Goal: Task Accomplishment & Management: Use online tool/utility

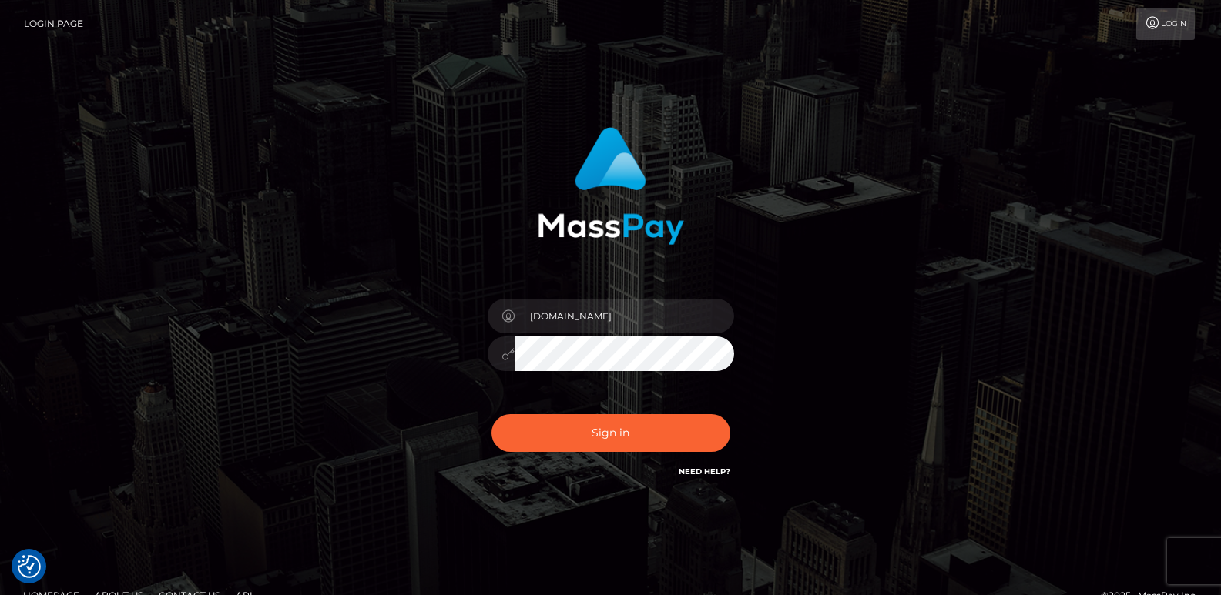
click at [553, 317] on input "[DOMAIN_NAME]" at bounding box center [624, 316] width 219 height 35
click at [488, 308] on span at bounding box center [502, 316] width 28 height 35
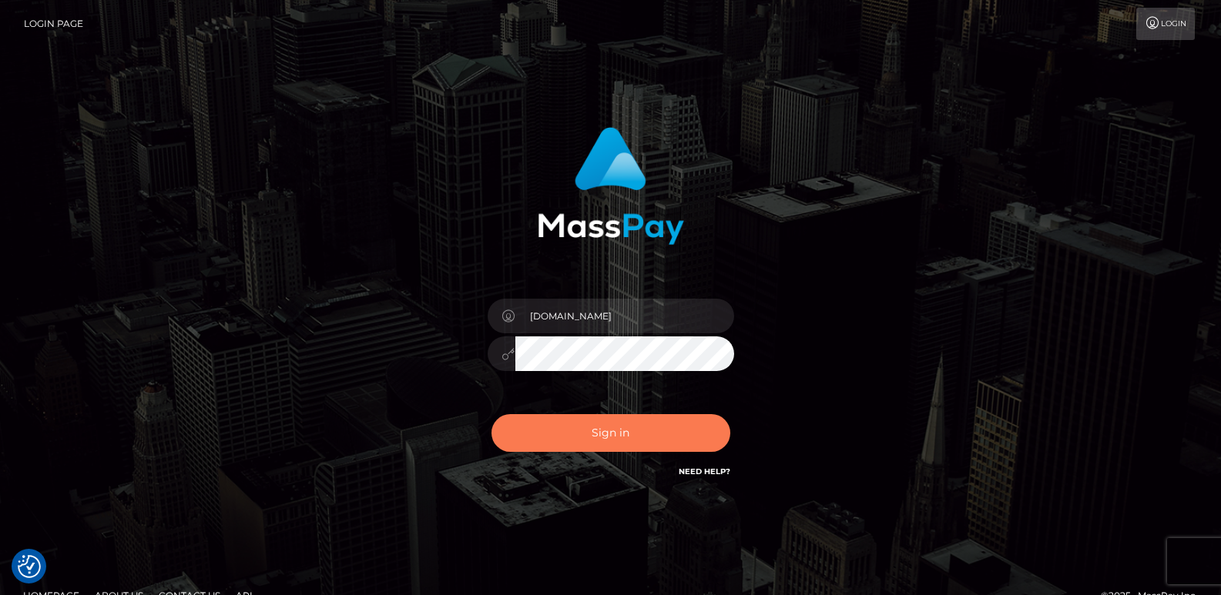
click at [579, 421] on button "Sign in" at bounding box center [610, 433] width 239 height 38
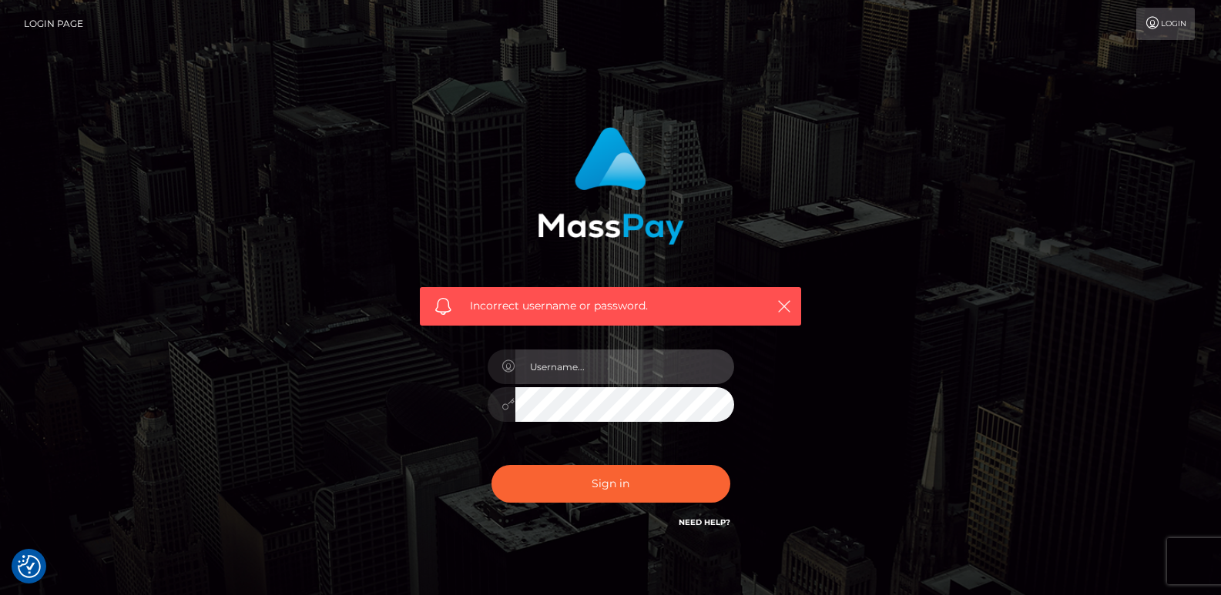
type input "[DOMAIN_NAME]"
click at [559, 369] on input "[DOMAIN_NAME]" at bounding box center [624, 367] width 219 height 35
click at [456, 460] on div "Incorrect username or password. ts2.es" at bounding box center [610, 330] width 404 height 428
click at [508, 403] on icon at bounding box center [508, 404] width 13 height 12
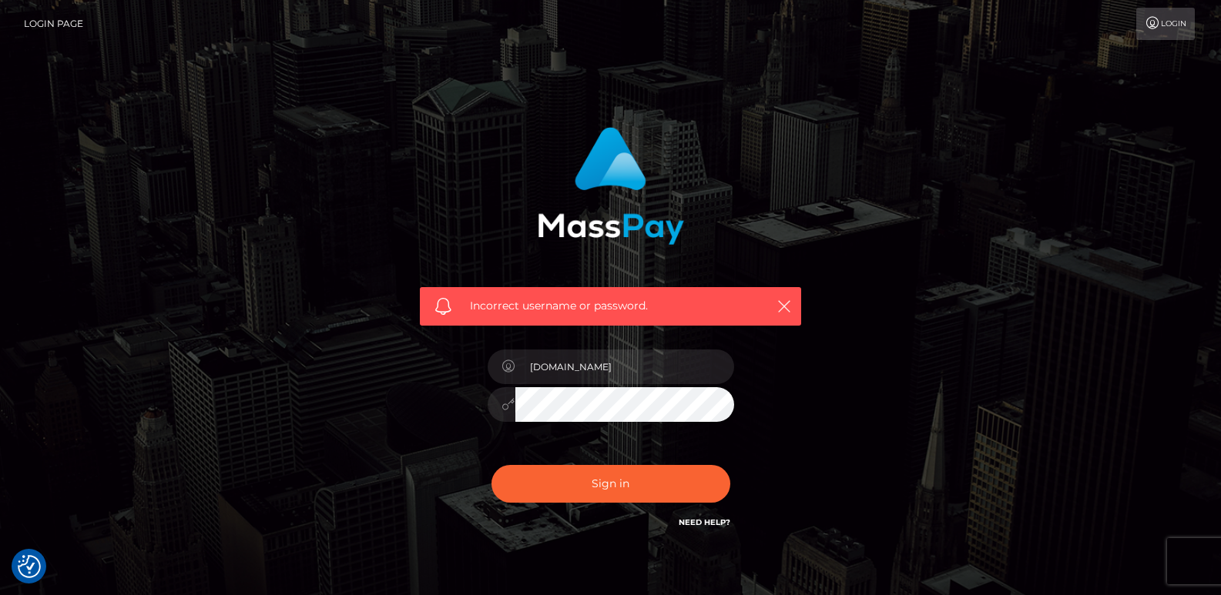
click at [502, 408] on icon at bounding box center [508, 404] width 13 height 12
click at [530, 444] on div "ts2.es" at bounding box center [611, 397] width 270 height 118
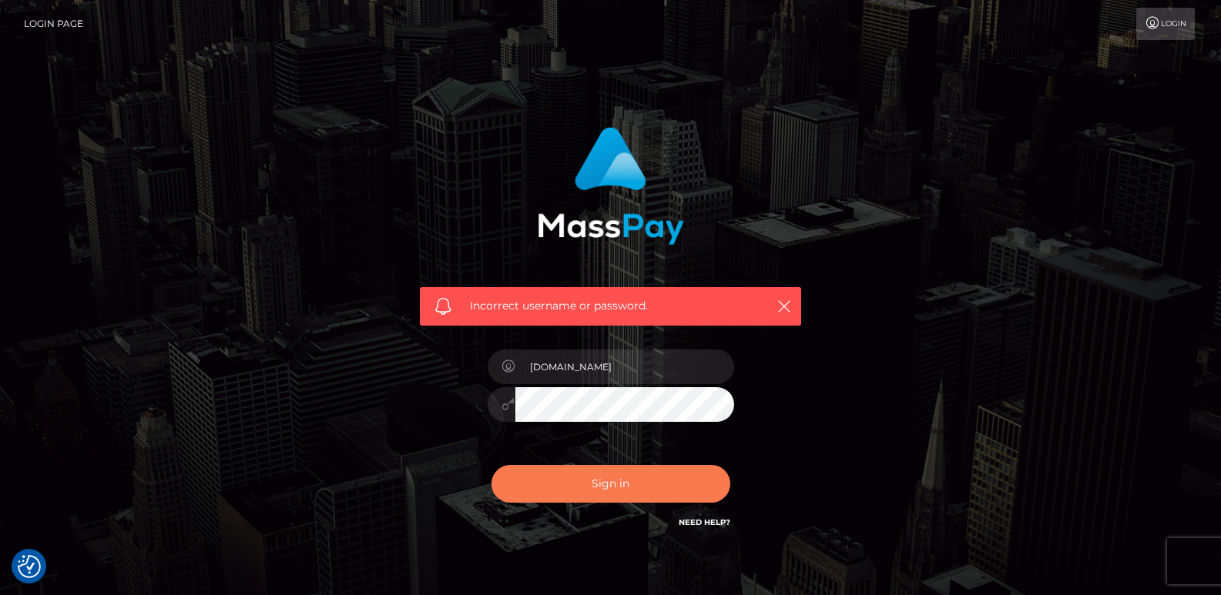
click at [565, 491] on button "Sign in" at bounding box center [610, 484] width 239 height 38
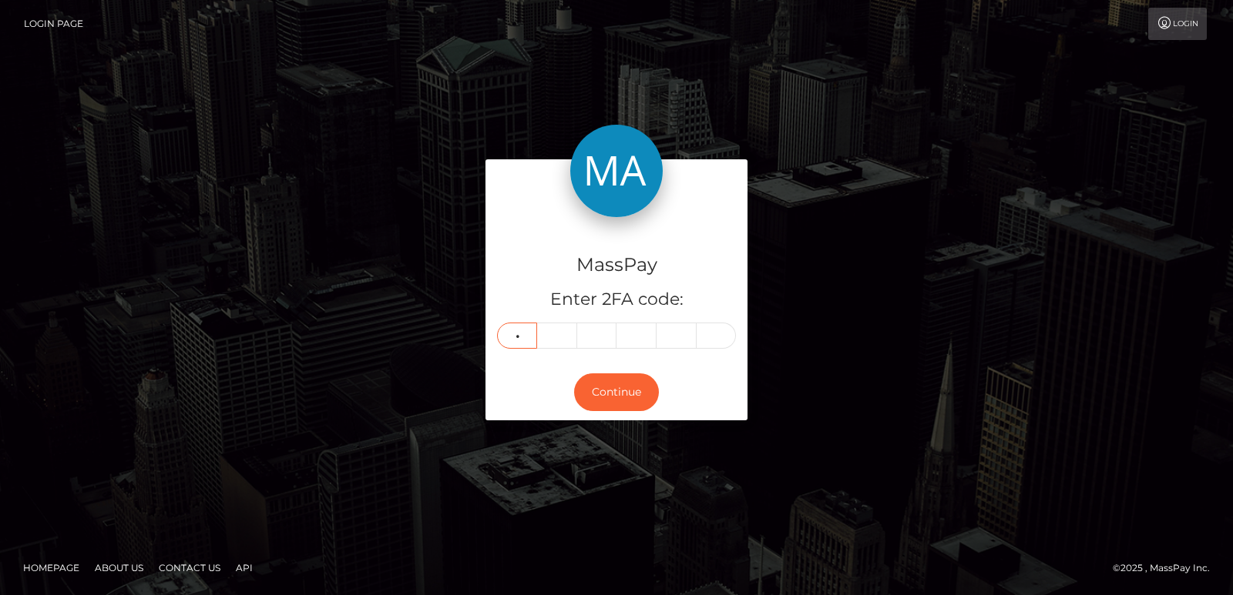
type input "3"
type input "7"
type input "6"
type input "5"
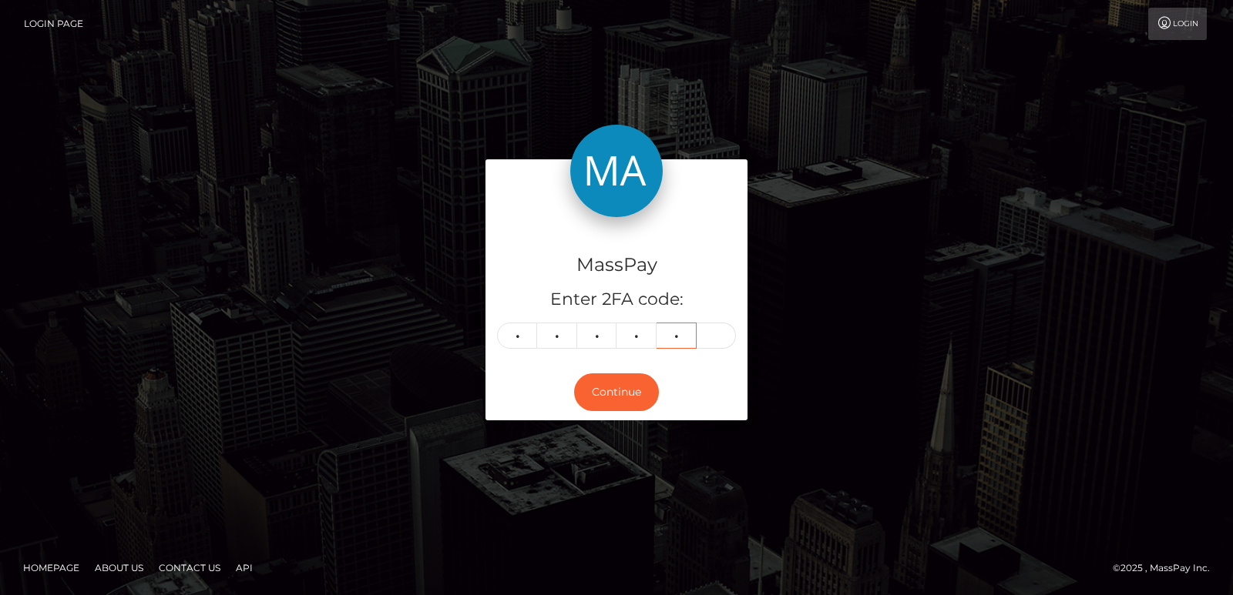
type input "8"
type input "4"
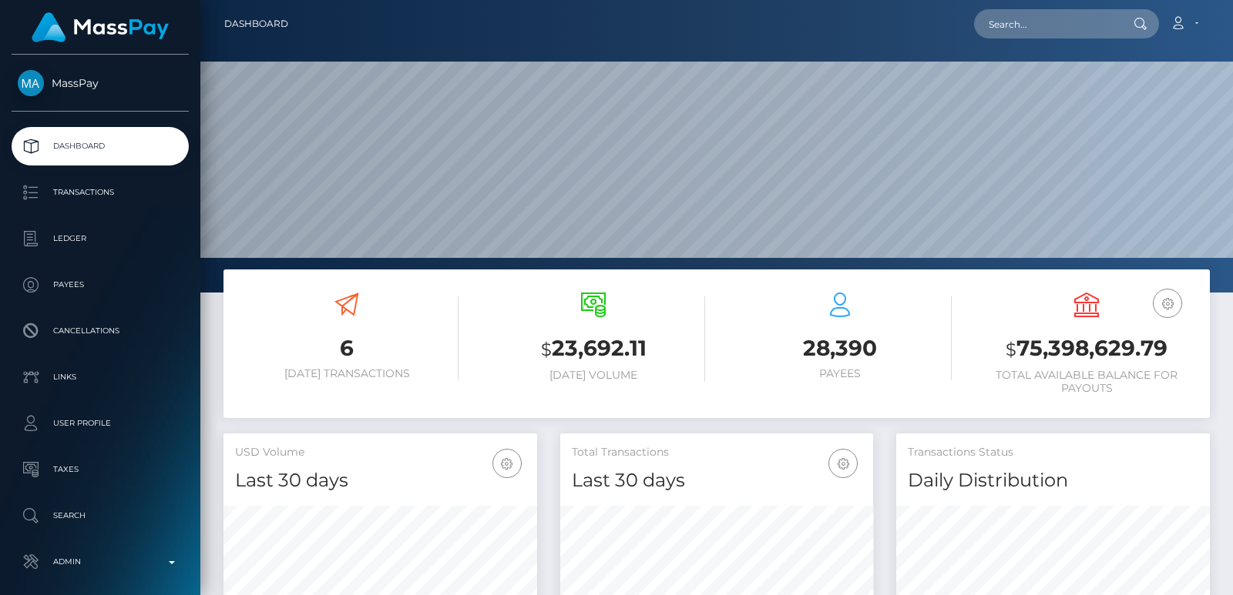
scroll to position [458, 313]
click at [1026, 28] on input "text" at bounding box center [1046, 23] width 145 height 29
paste input "luke.downes@pixelpioneers.com.au"
type input "luke.downes@pixelpioneers.com.au"
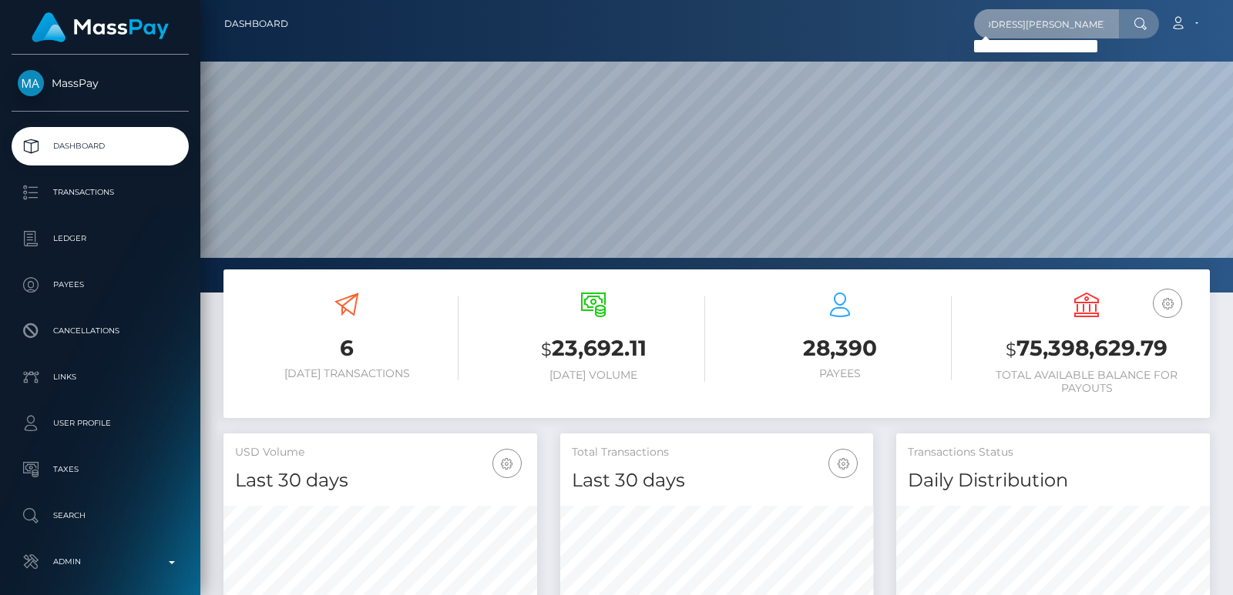
scroll to position [0, 0]
click at [1039, 12] on input "luke.downes@pixelpioneers.com.au" at bounding box center [1046, 23] width 145 height 29
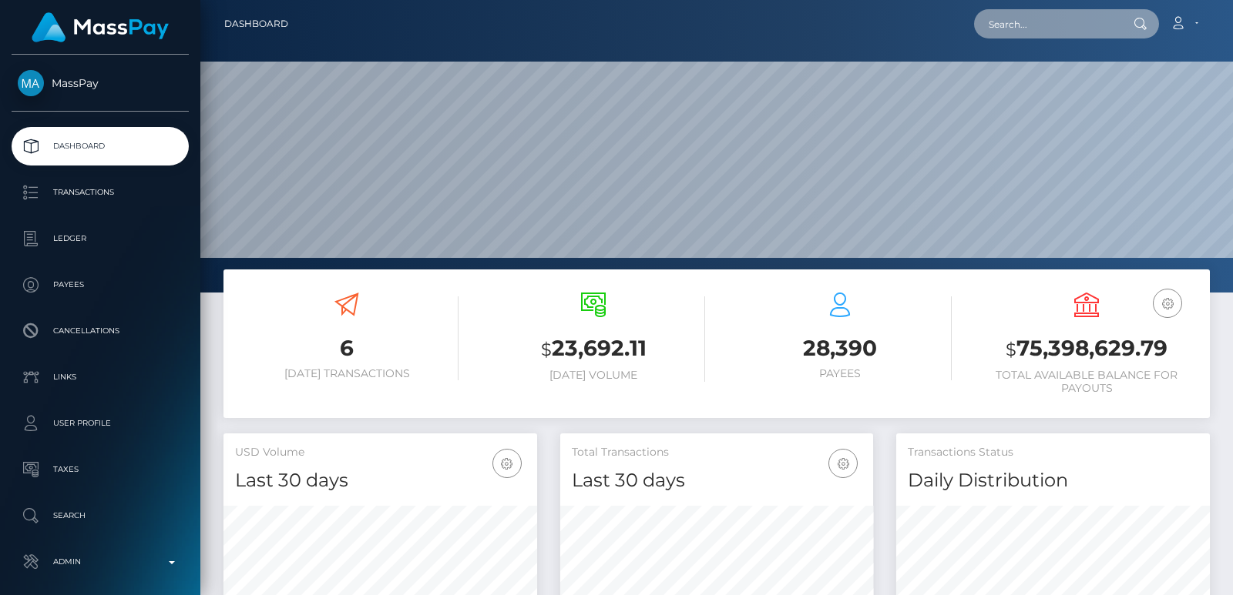
paste input "i6edr096mvb1k9cthyj4xs0b"
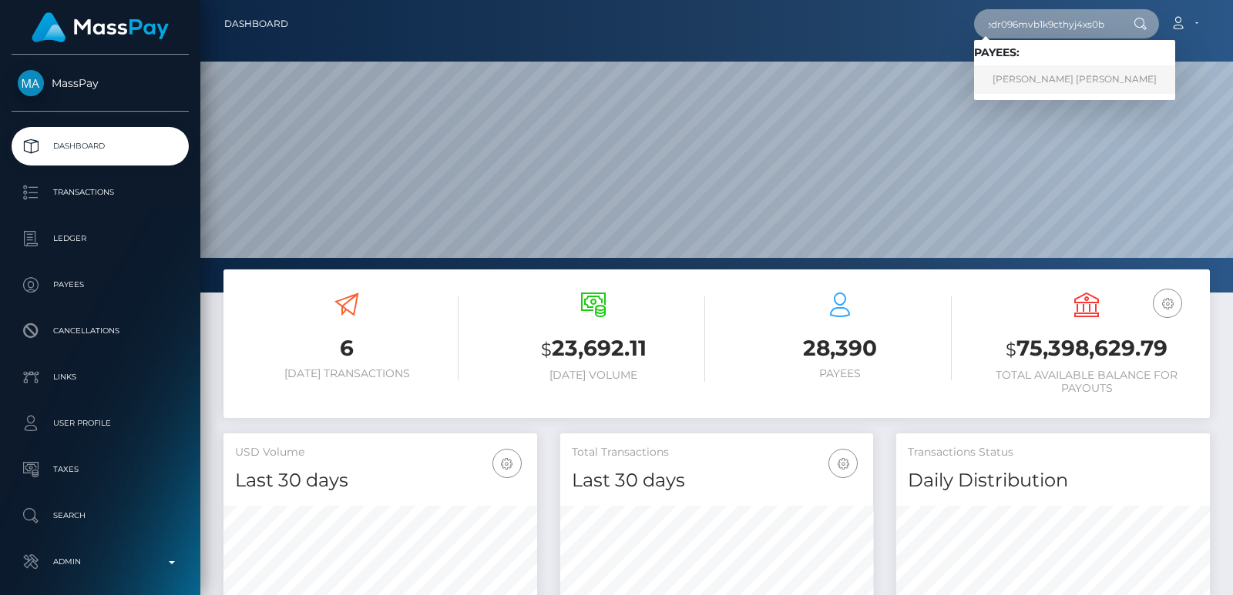
type input "i6edr096mvb1k9cthyj4xs0b"
click at [1018, 78] on link "JOSE Jesus MARTINEZ" at bounding box center [1074, 79] width 201 height 29
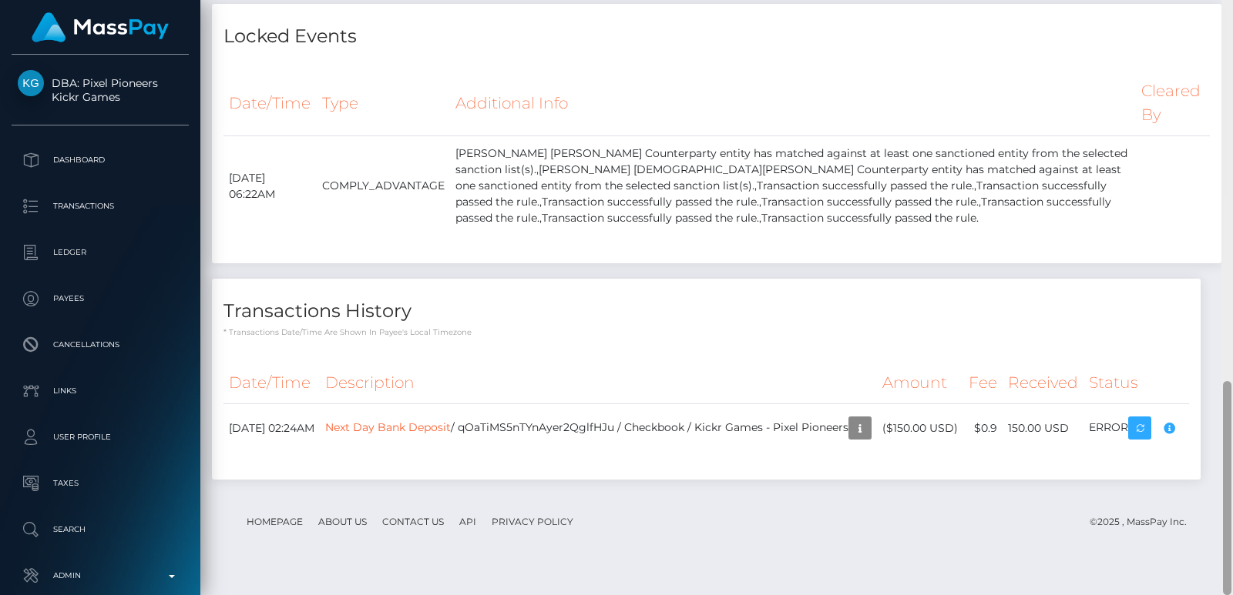
scroll to position [460, 0]
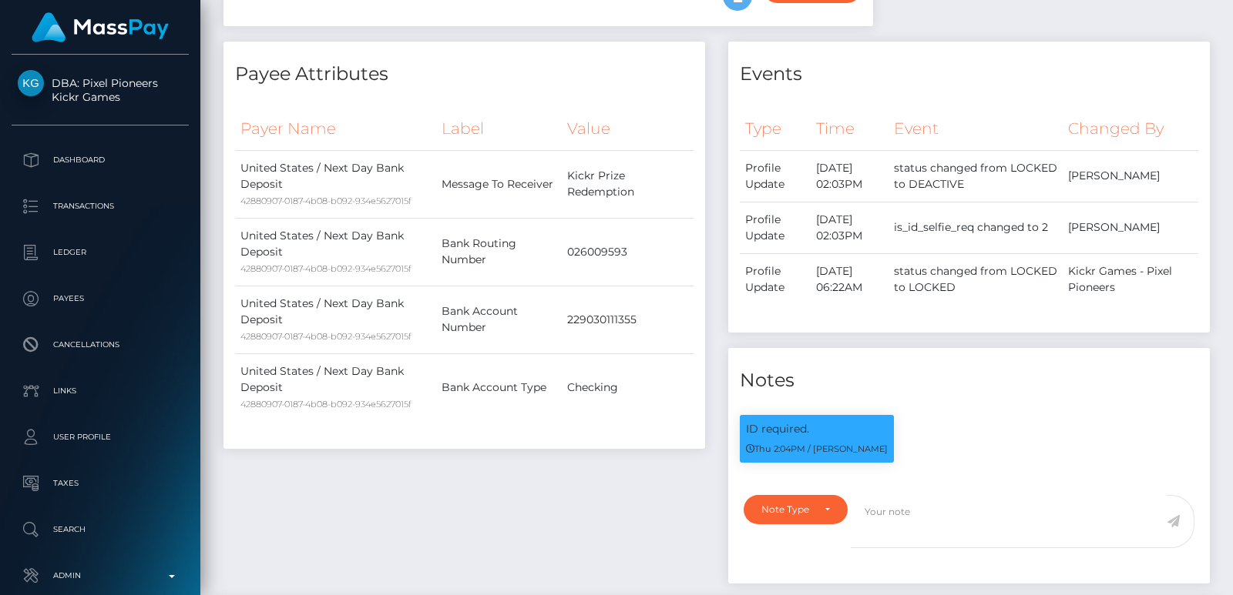
click at [1220, 56] on div at bounding box center [1227, 297] width 12 height 595
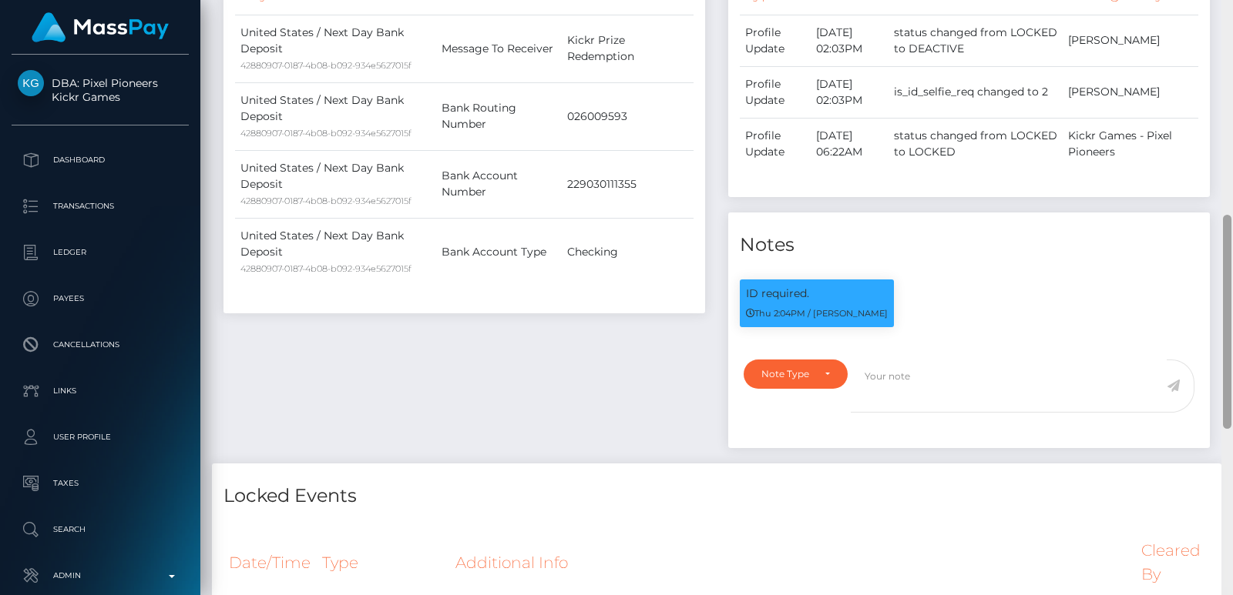
click at [1220, 56] on div at bounding box center [1227, 297] width 12 height 595
click at [1217, 19] on div "Events Type Time Event Changed By" at bounding box center [968, 185] width 505 height 558
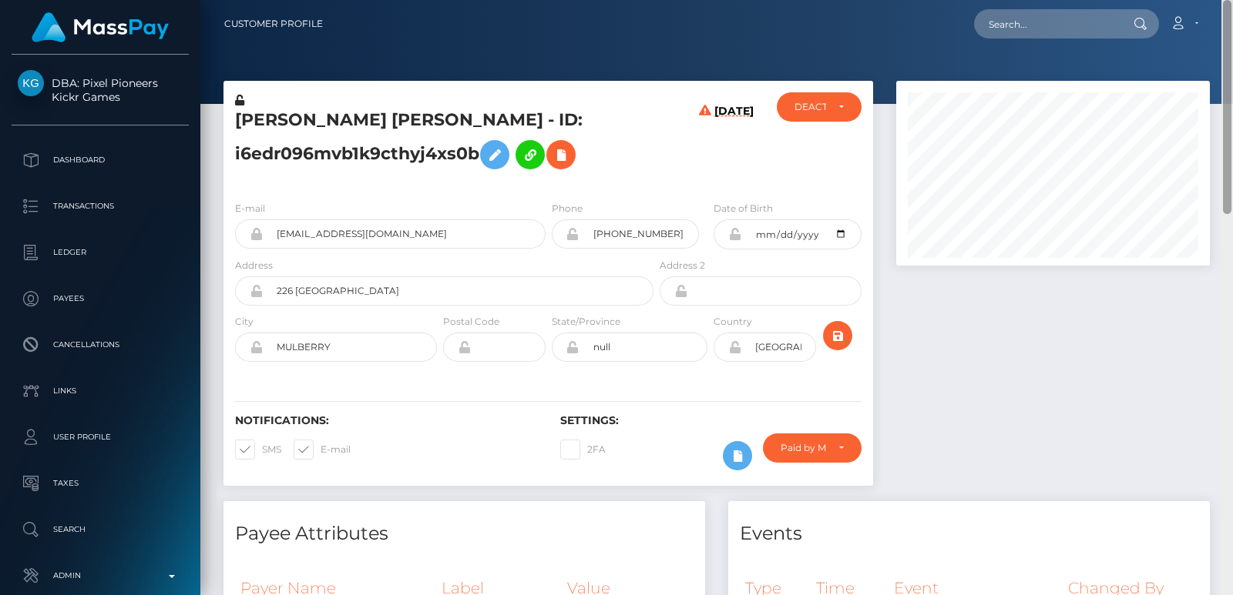
click at [1220, 19] on div "Customer Profile Loading... Loading..." at bounding box center [716, 297] width 1032 height 595
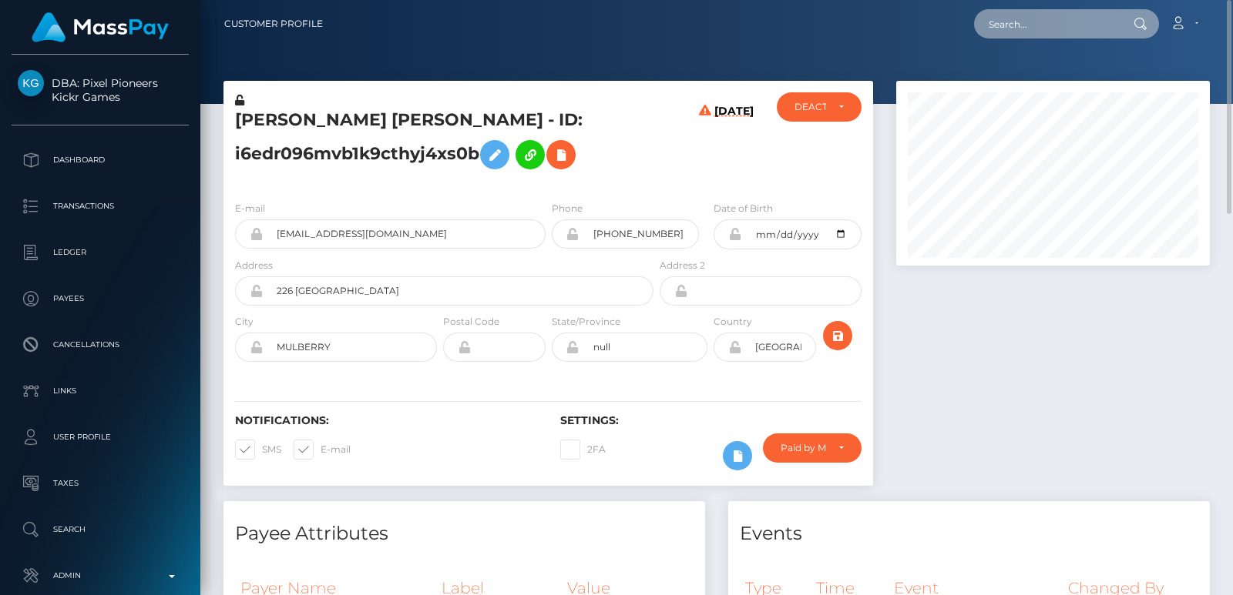
click at [1072, 27] on input "text" at bounding box center [1046, 23] width 145 height 29
paste input "hennybabyluh@gmail.com"
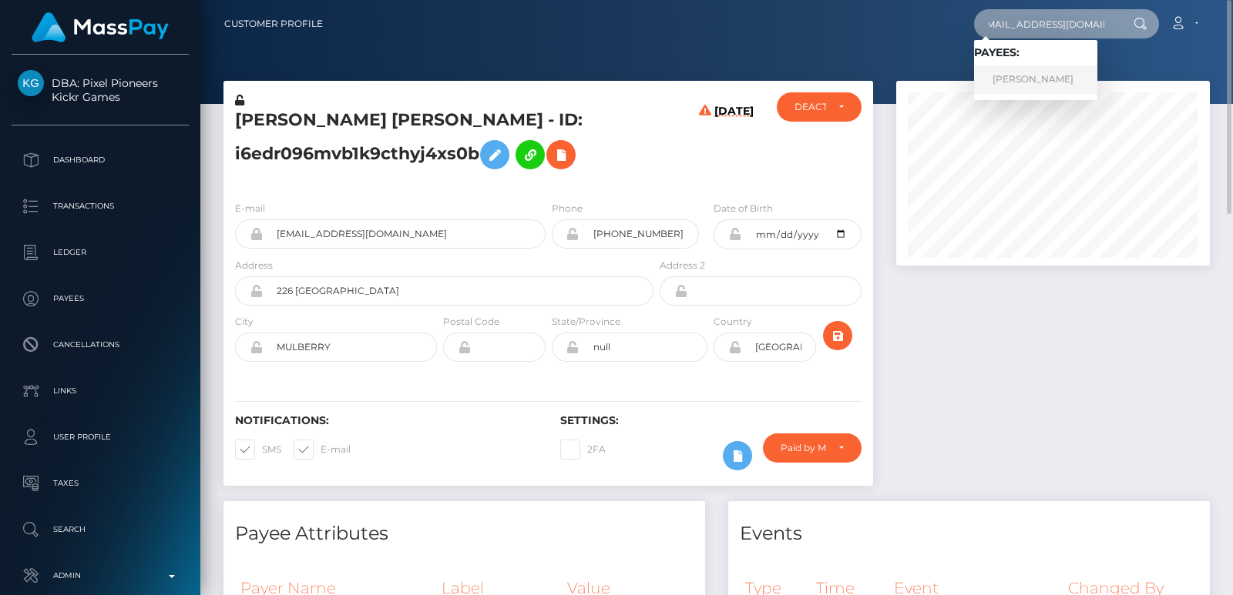
type input "hennybabyluh@gmail.com"
click at [1067, 75] on link "HENNESSE MONIQE BROWN" at bounding box center [1035, 79] width 123 height 29
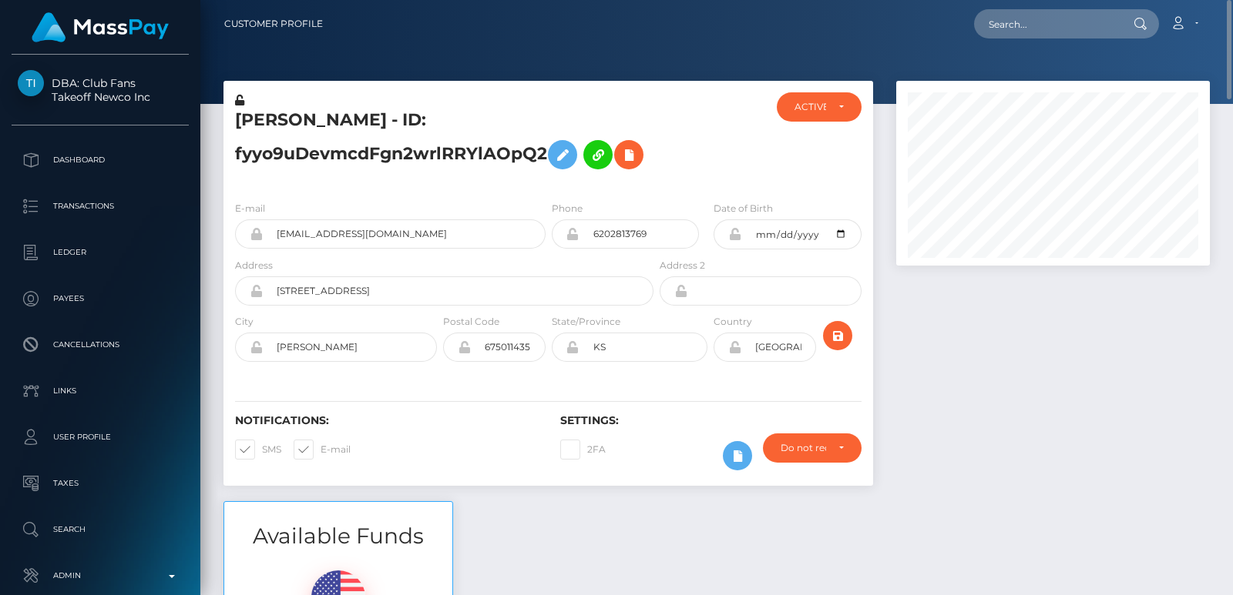
click at [304, 124] on h5 "[PERSON_NAME] - ID: fyyo9uDevmcdFgn2wrlRRYlAOpQ2" at bounding box center [440, 143] width 410 height 69
click at [304, 124] on h5 "HENNESSE MONIQE BROWN - ID: fyyo9uDevmcdFgn2wrlRRYlAOpQ2" at bounding box center [440, 143] width 410 height 69
copy h5 "HENNESSE"
click at [1000, 26] on input "text" at bounding box center [1046, 23] width 145 height 29
paste input "[EMAIL_ADDRESS][DOMAIN_NAME]"
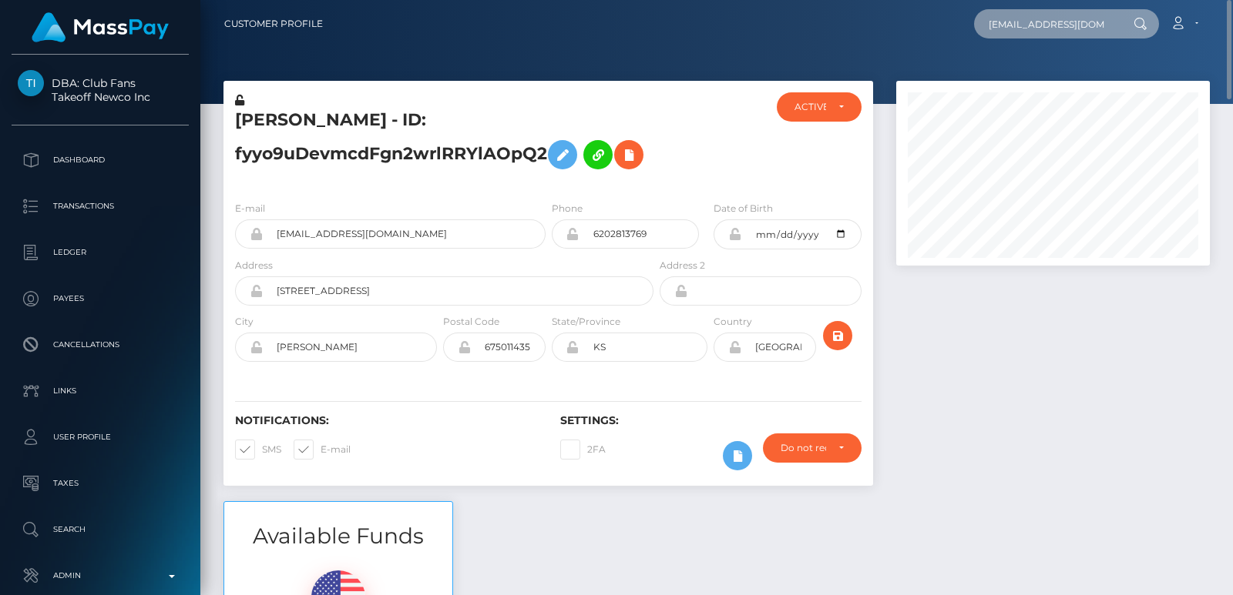
scroll to position [0, 6]
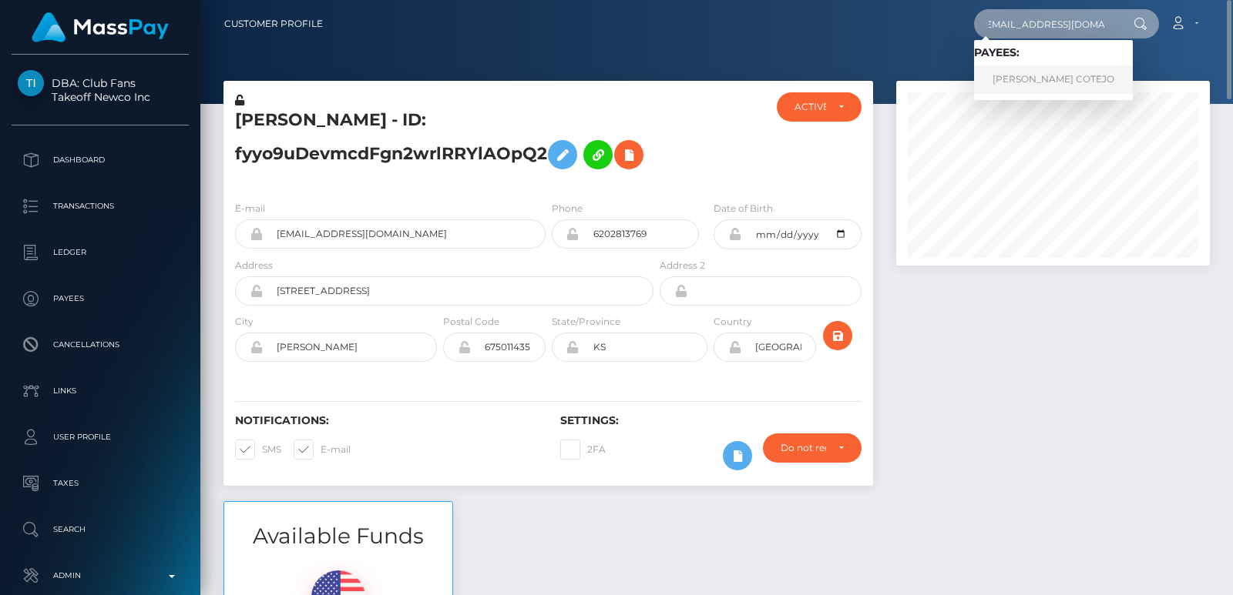
type input "[EMAIL_ADDRESS][DOMAIN_NAME]"
click at [1021, 85] on link "JERSHEY FUENTESPINA COTEJO" at bounding box center [1053, 79] width 159 height 29
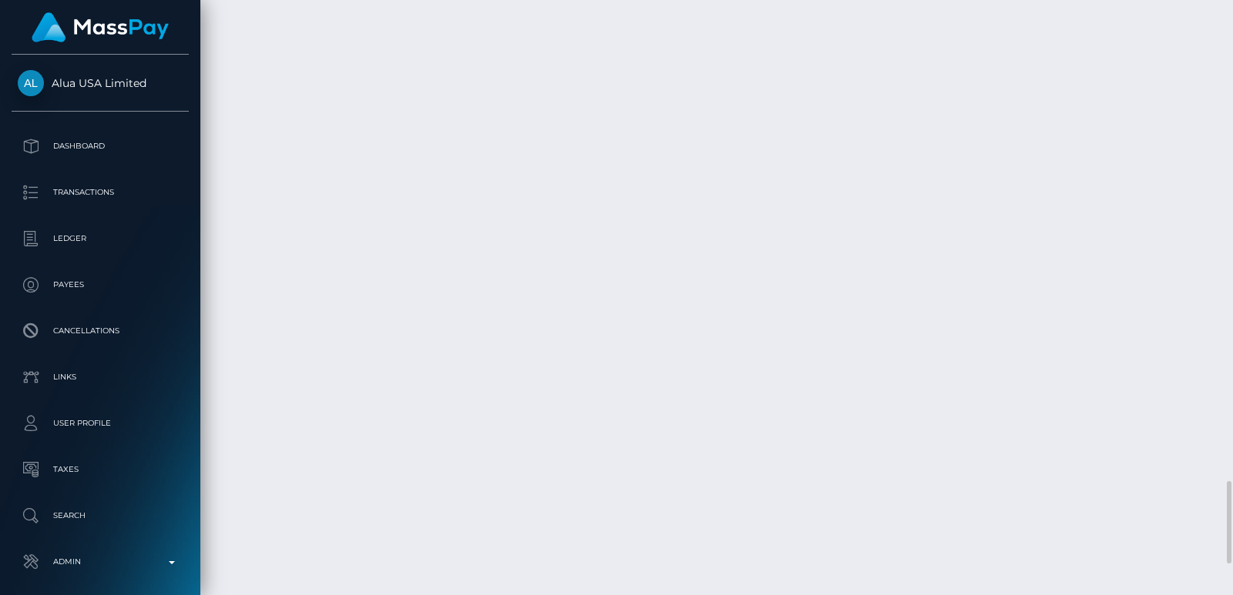
scroll to position [3443, 0]
click at [1220, 20] on div at bounding box center [1227, 297] width 12 height 595
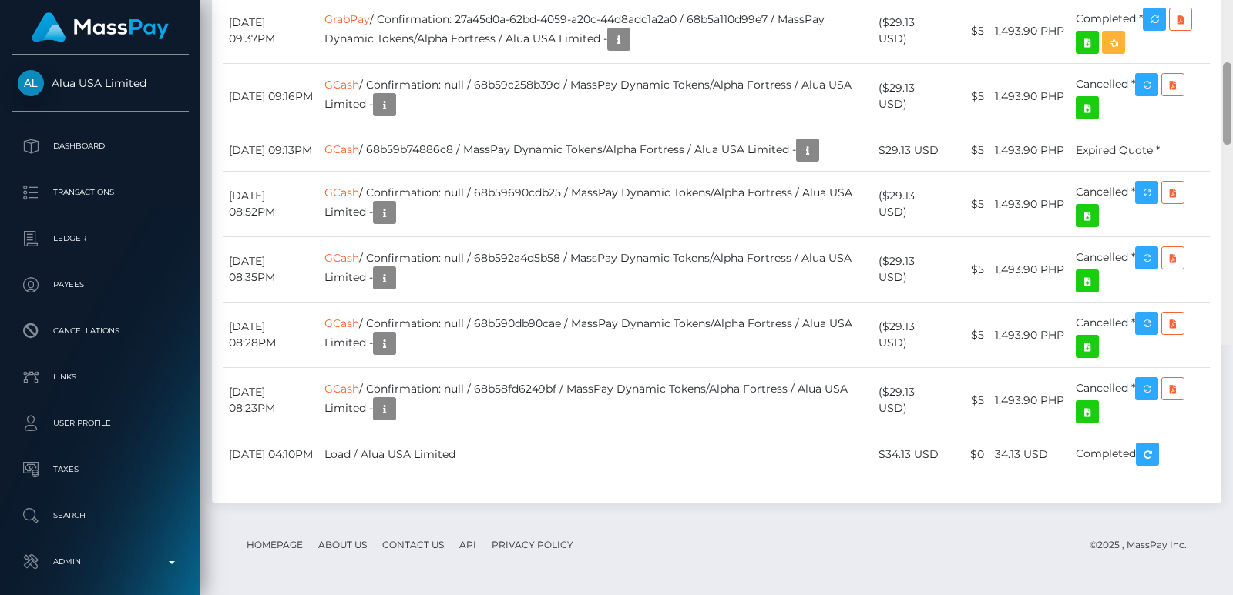
click at [1220, 20] on div at bounding box center [1227, 47] width 12 height 595
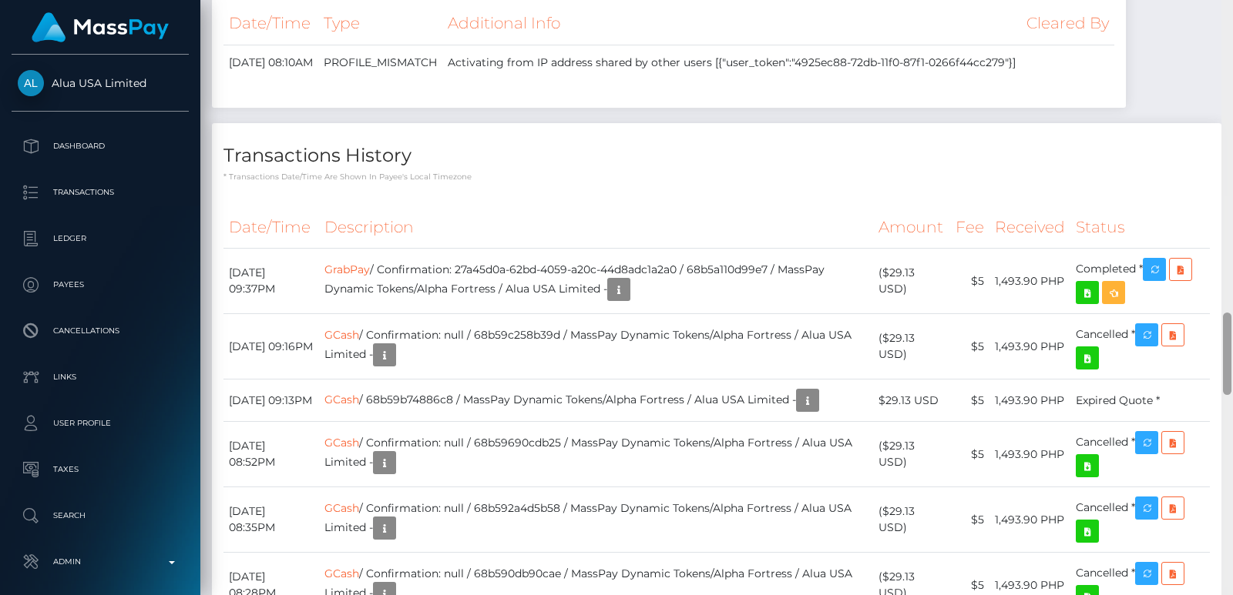
click at [1220, 20] on div at bounding box center [1227, 297] width 12 height 595
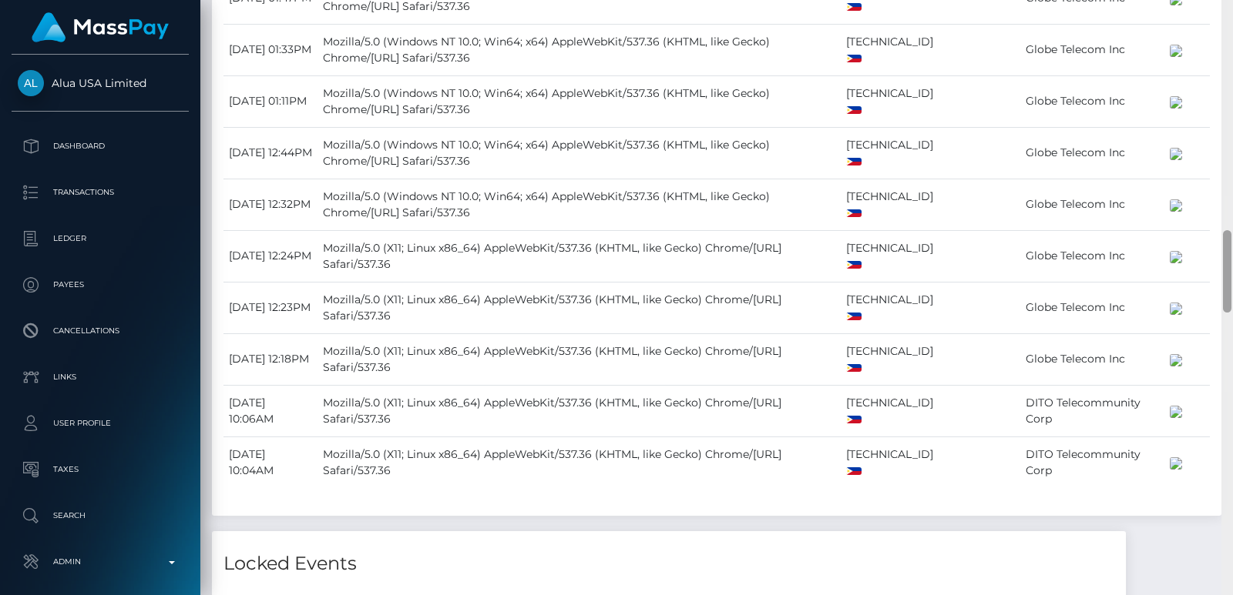
click at [1220, 20] on div at bounding box center [1227, 297] width 12 height 595
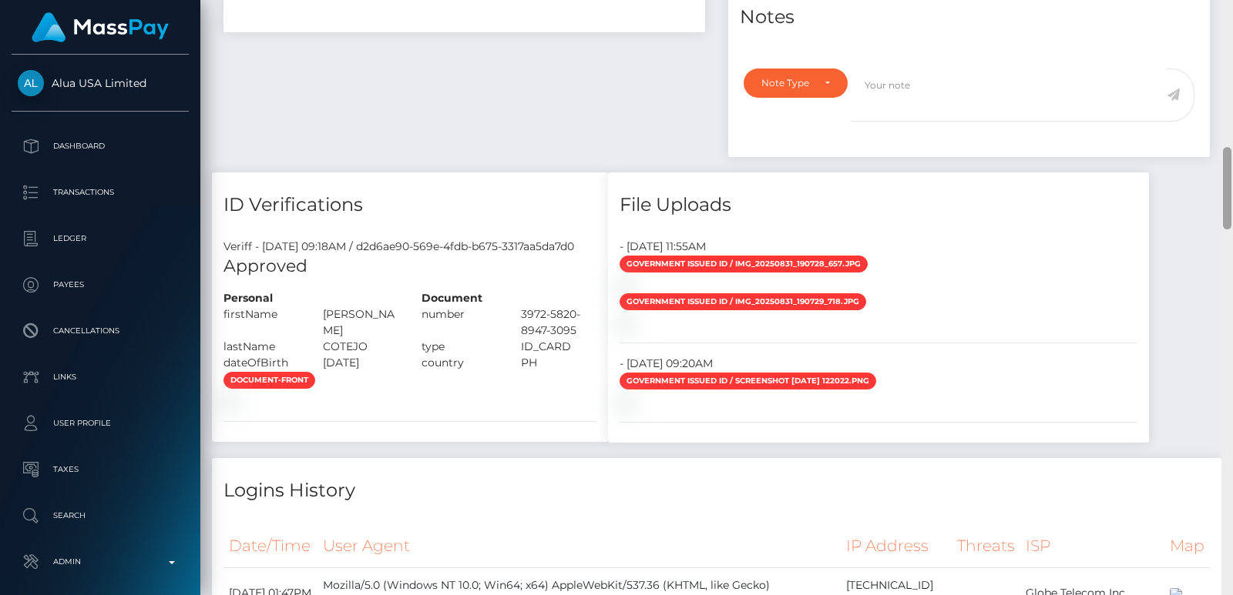
click at [1220, 20] on div at bounding box center [1227, 297] width 12 height 595
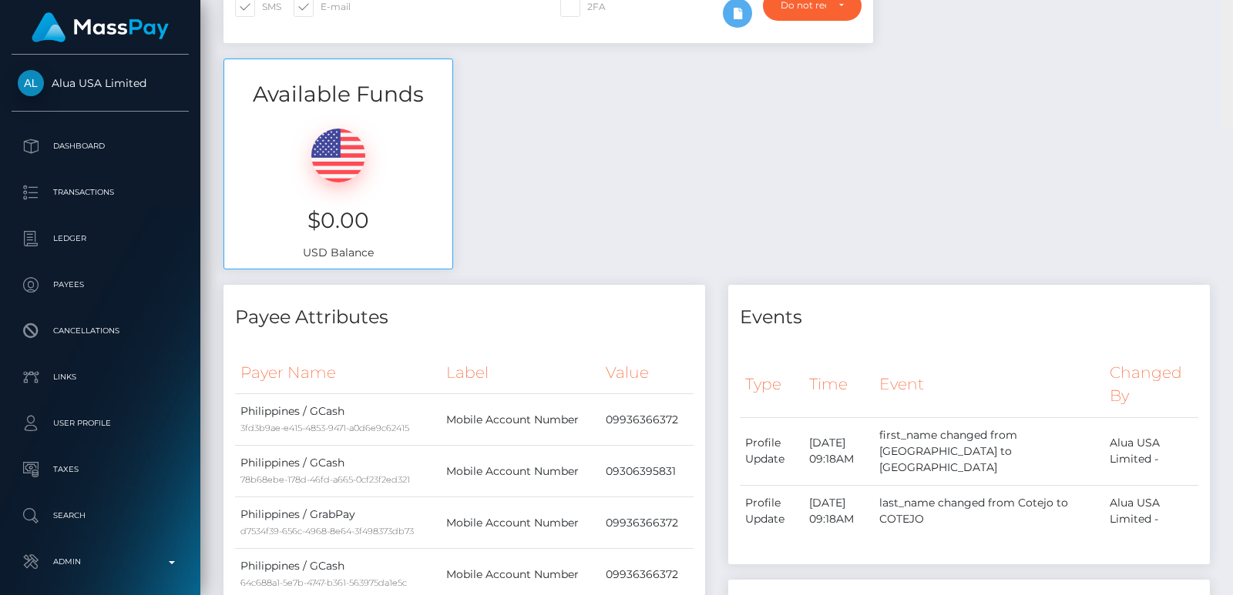
click at [1220, 20] on div "Customer Profile Loading... Loading..." at bounding box center [716, 297] width 1032 height 595
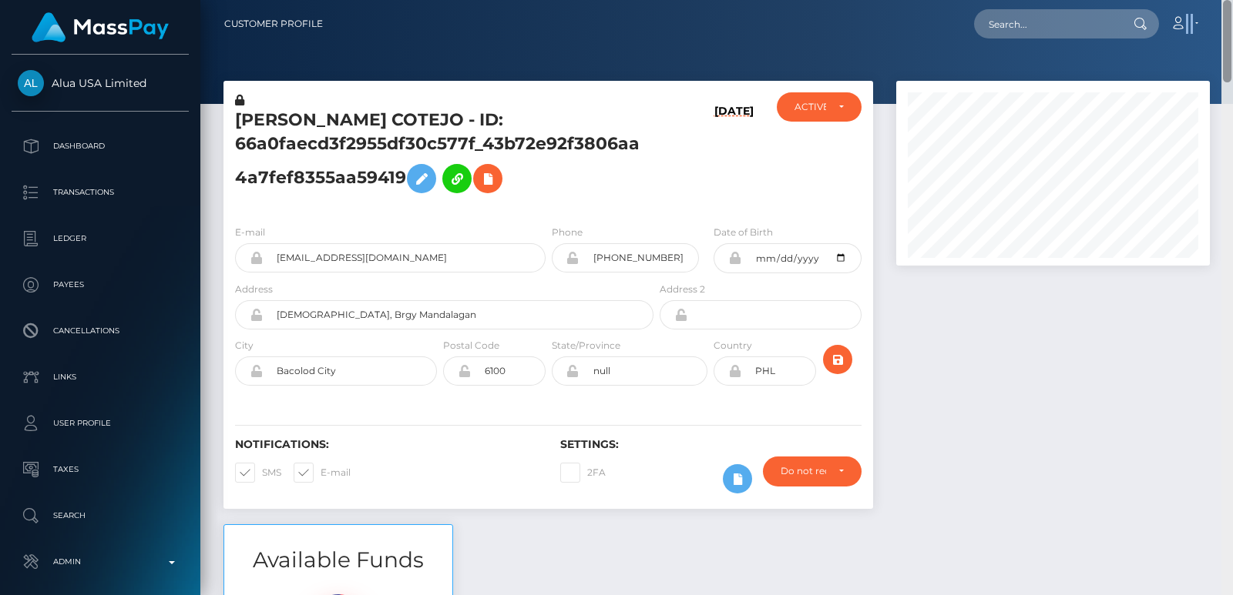
click at [1220, 20] on nav "Customer Profile Loading... Loading... Account" at bounding box center [716, 24] width 1032 height 48
click at [1068, 13] on input "text" at bounding box center [1046, 23] width 145 height 29
paste input "ogwagwa88@gmail.com"
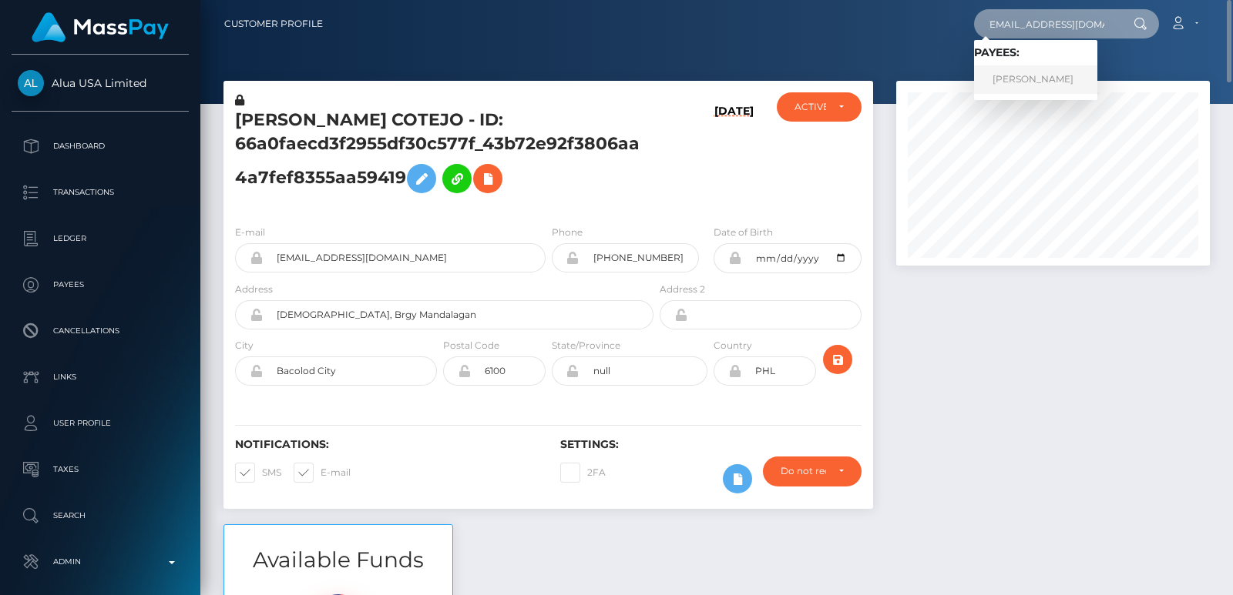
type input "ogwagwa88@gmail.com"
click at [1028, 84] on link "Edna Anjela Atieno" at bounding box center [1035, 79] width 123 height 29
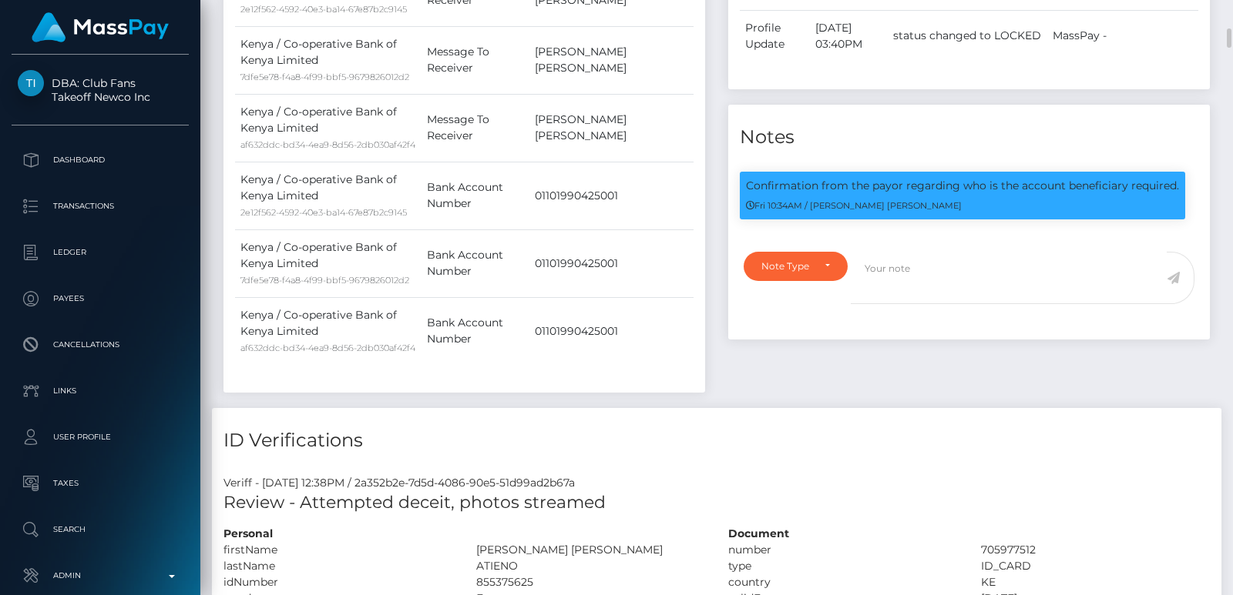
scroll to position [855, 0]
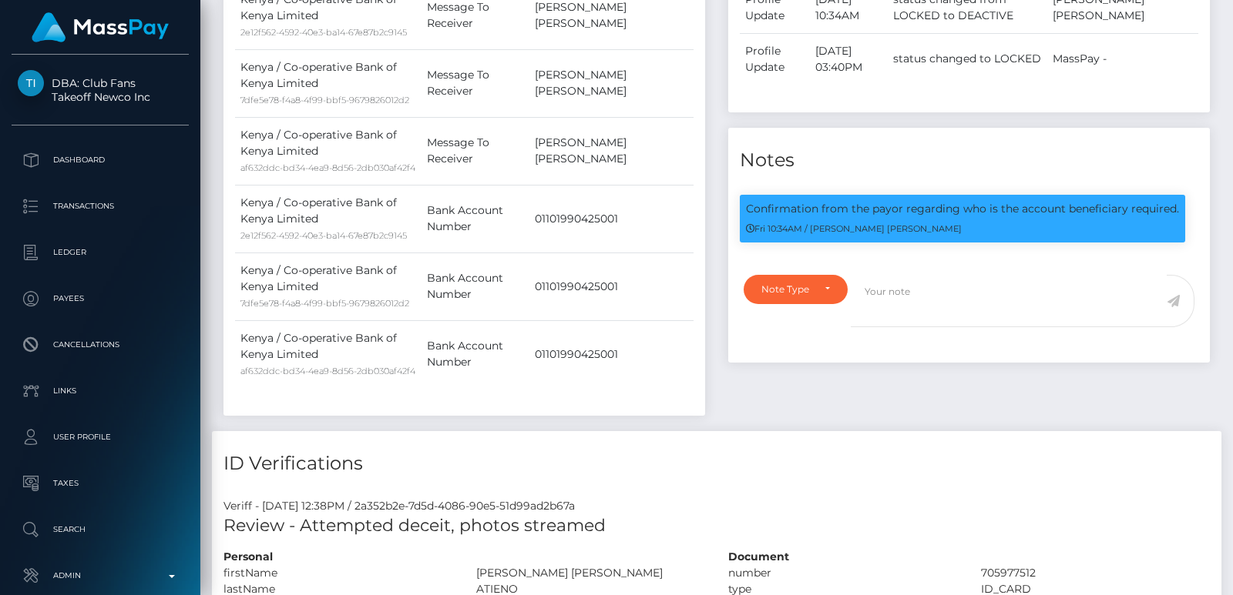
click at [937, 233] on div "COMPLIANCE" at bounding box center [960, 243] width 100 height 29
click at [948, 231] on div "COMPLIANCE" at bounding box center [960, 243] width 100 height 29
click at [948, 231] on body "DBA: Club Fans Takeoff Newco Inc Dashboard Transactions Ledger Payees" at bounding box center [616, 297] width 1233 height 595
copy div "Confirmation from the payor regarding who is the account beneficiary required."
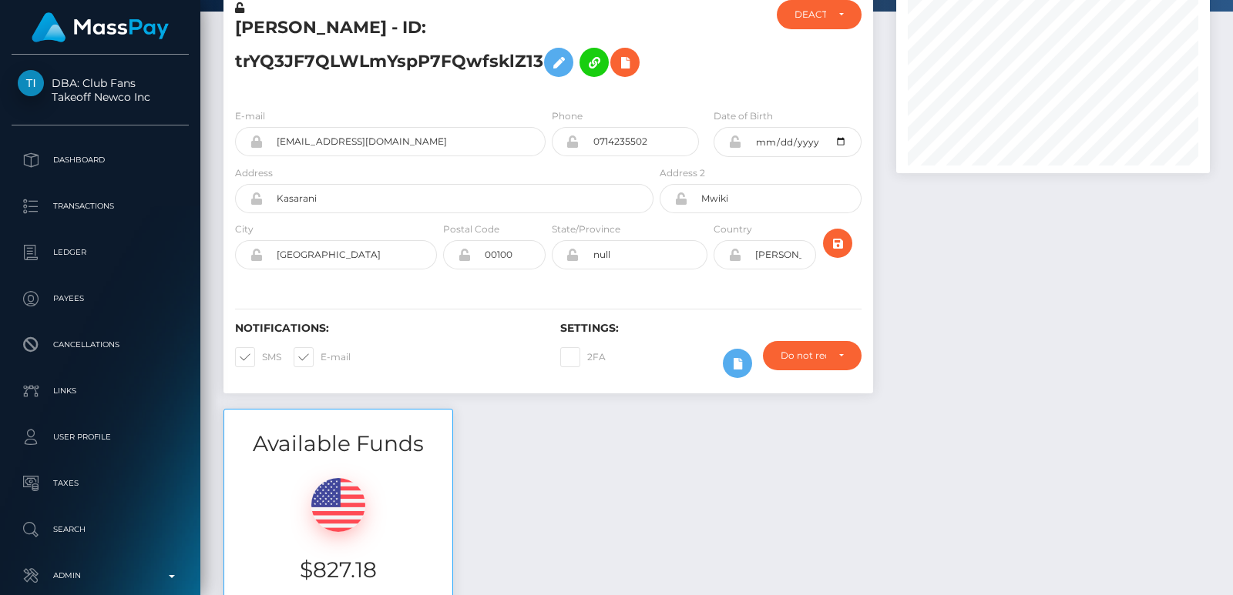
scroll to position [0, 0]
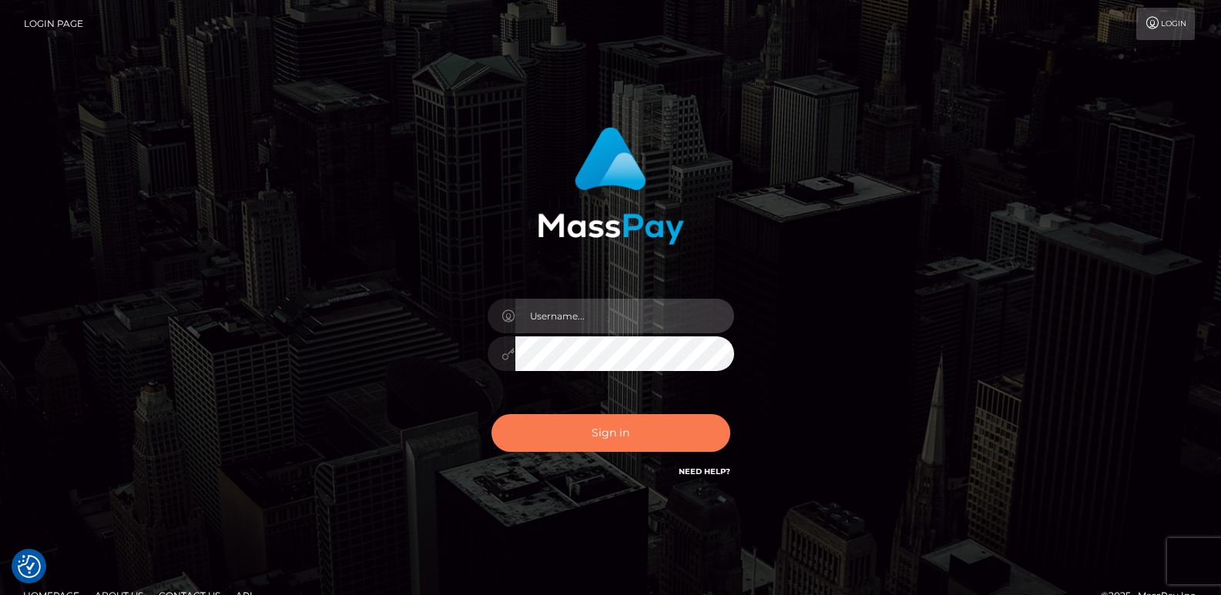
type input "[DOMAIN_NAME]"
click at [568, 440] on button "Sign in" at bounding box center [610, 433] width 239 height 38
type input "[DOMAIN_NAME]"
click at [580, 430] on button "Sign in" at bounding box center [610, 433] width 239 height 38
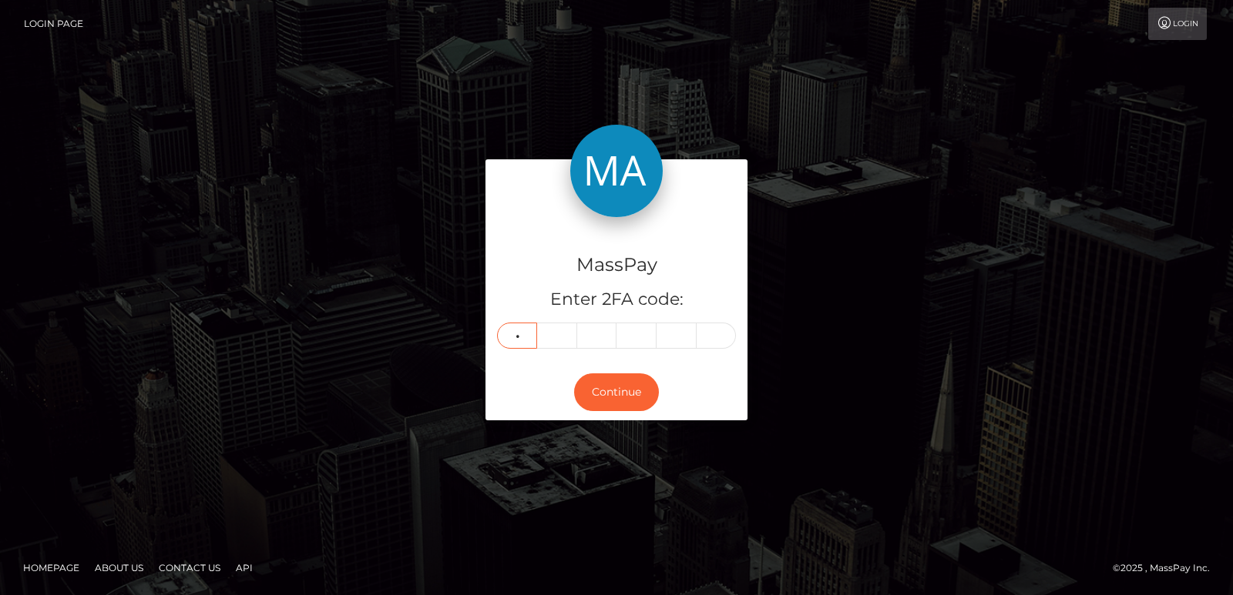
type input "3"
type input "2"
type input "4"
type input "3"
type input "9"
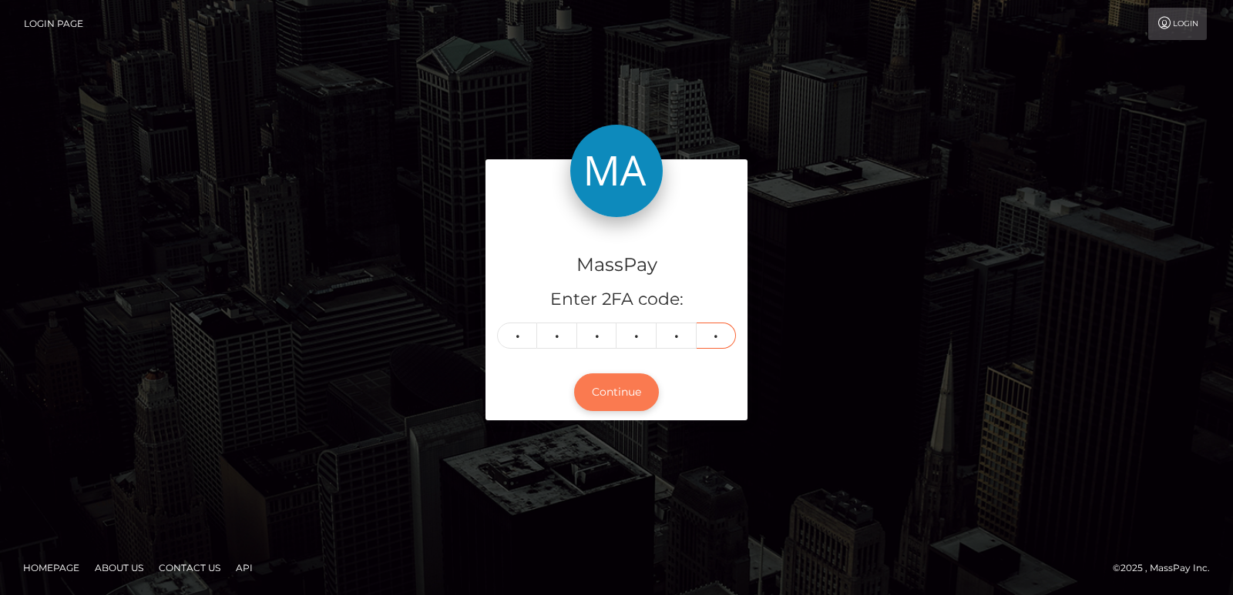
type input "4"
click at [624, 395] on button "Continue" at bounding box center [616, 393] width 85 height 38
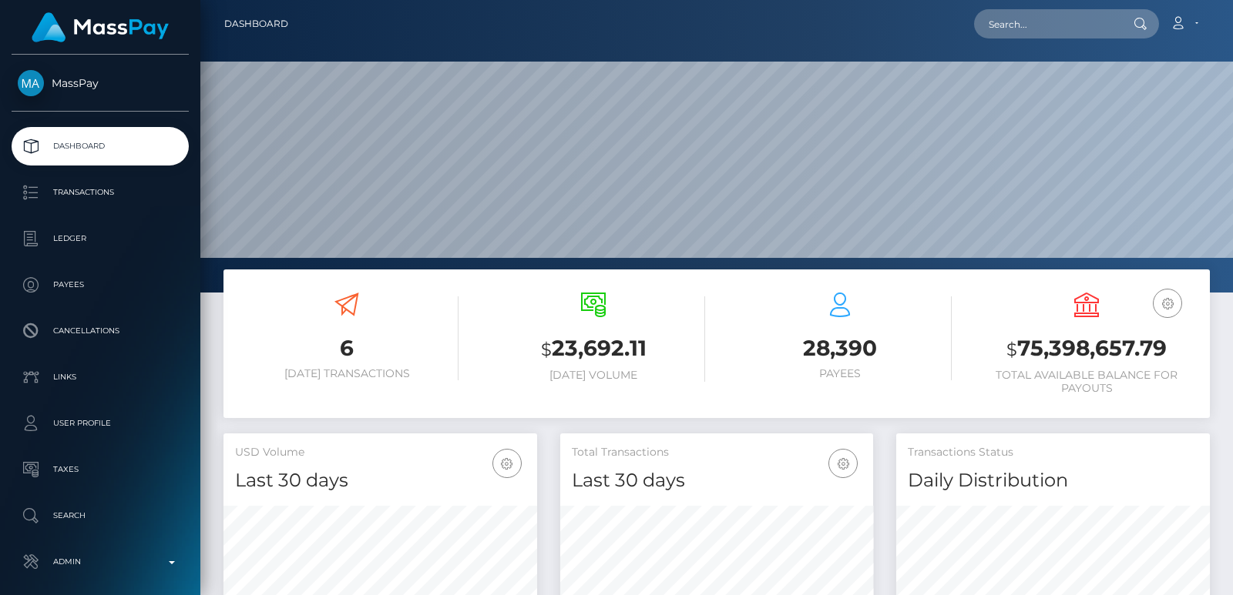
scroll to position [273, 313]
click at [1017, 26] on input "text" at bounding box center [1046, 23] width 145 height 29
paste input "grassspa@gmail.com"
type input "grassspa@gmail.com"
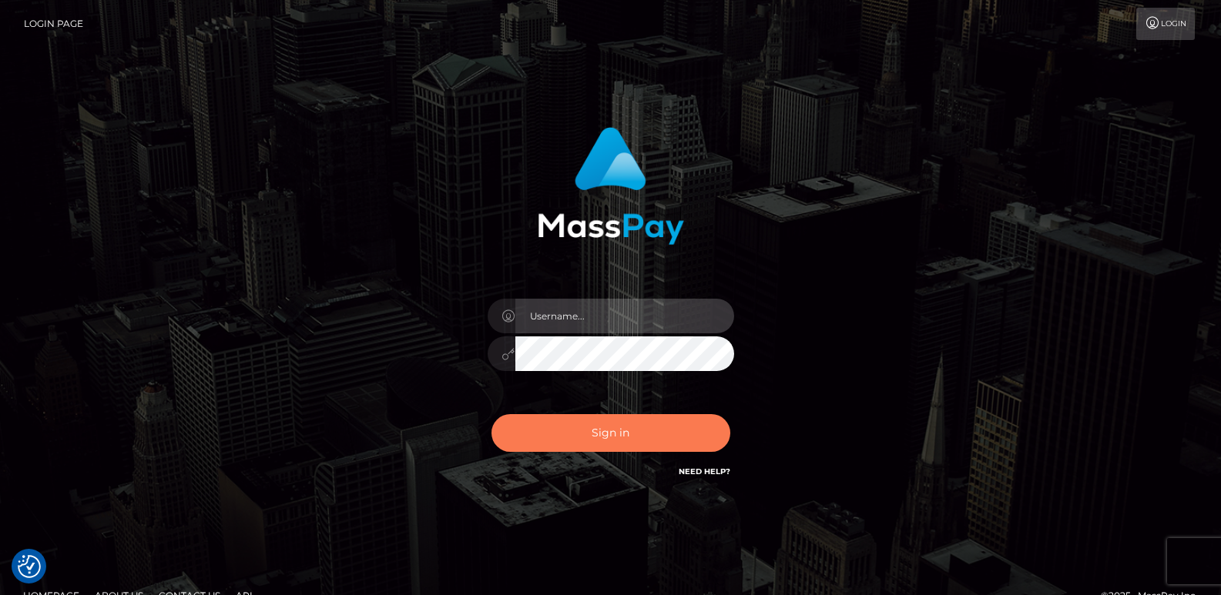
type input "[DOMAIN_NAME]"
click at [601, 424] on button "Sign in" at bounding box center [610, 433] width 239 height 38
type input "[DOMAIN_NAME]"
click at [612, 445] on button "Sign in" at bounding box center [610, 433] width 239 height 38
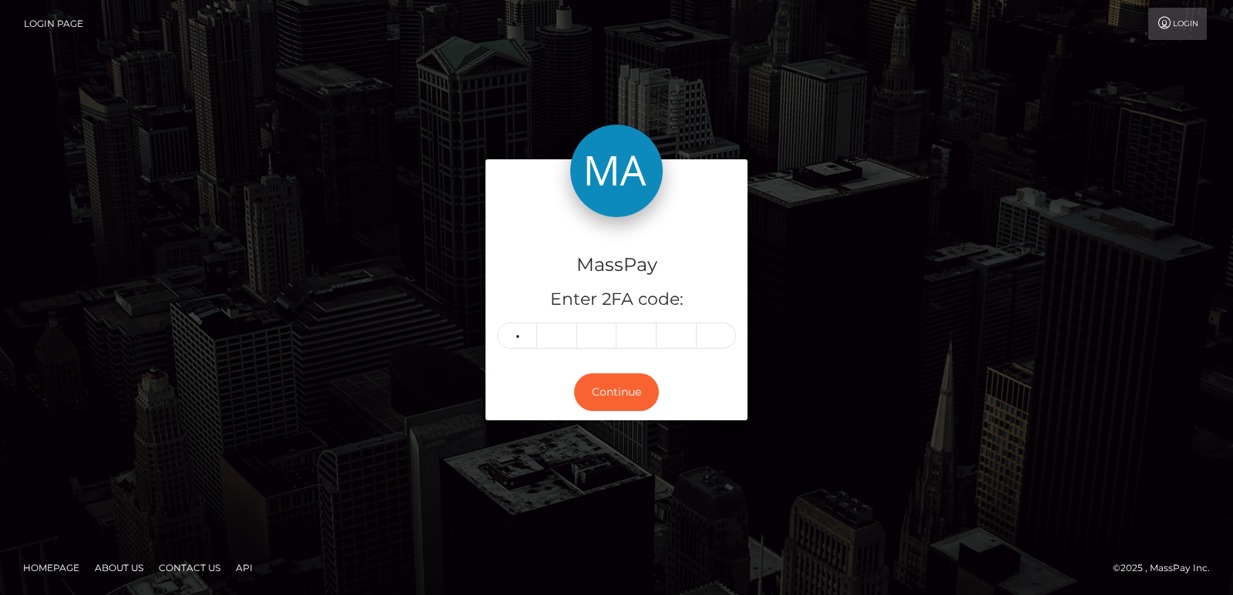
type input "8"
type input "5"
type input "0"
type input "9"
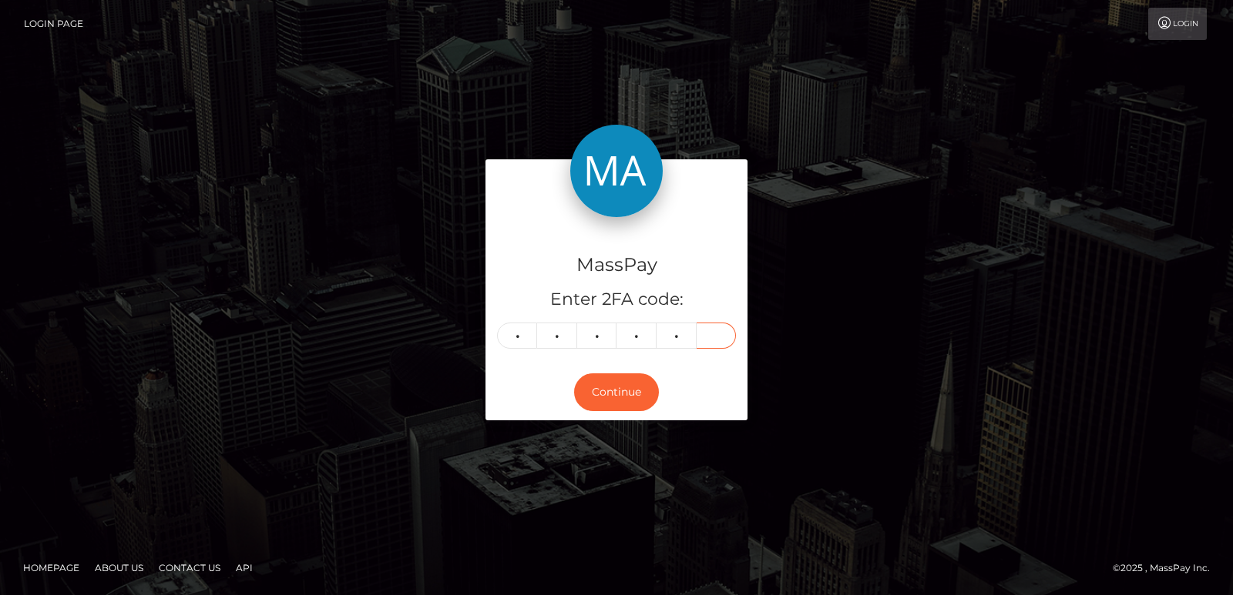
type input "5"
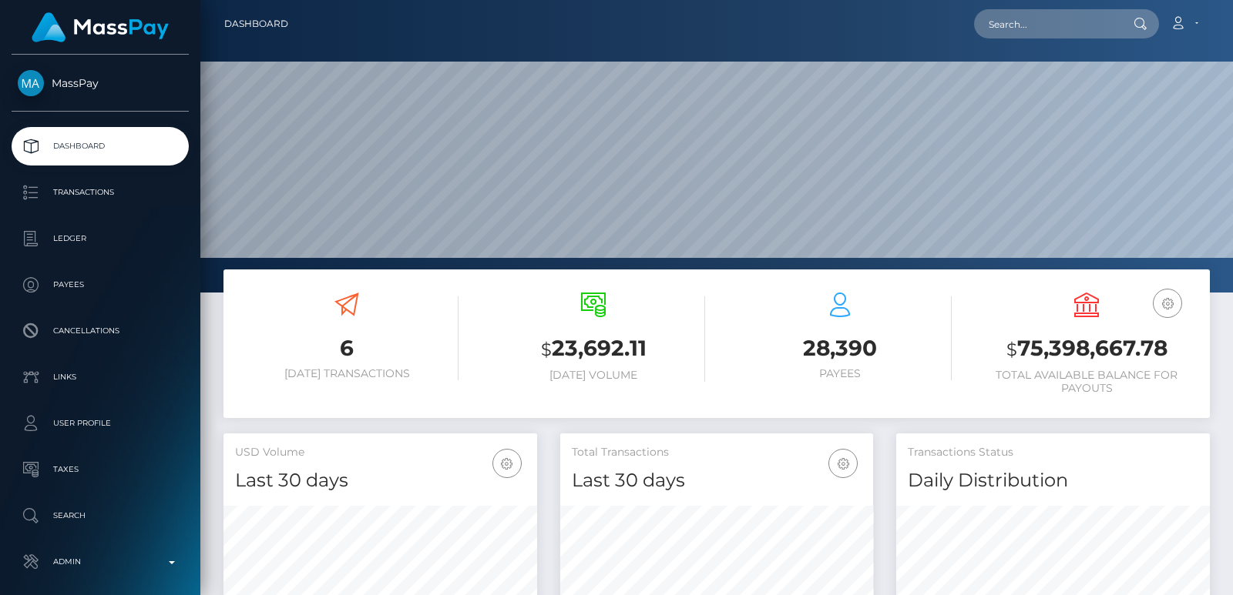
scroll to position [293, 1032]
click at [1016, 29] on input "text" at bounding box center [1046, 23] width 145 height 29
paste input "i6edr096mvb1k9cthyj4xs0b"
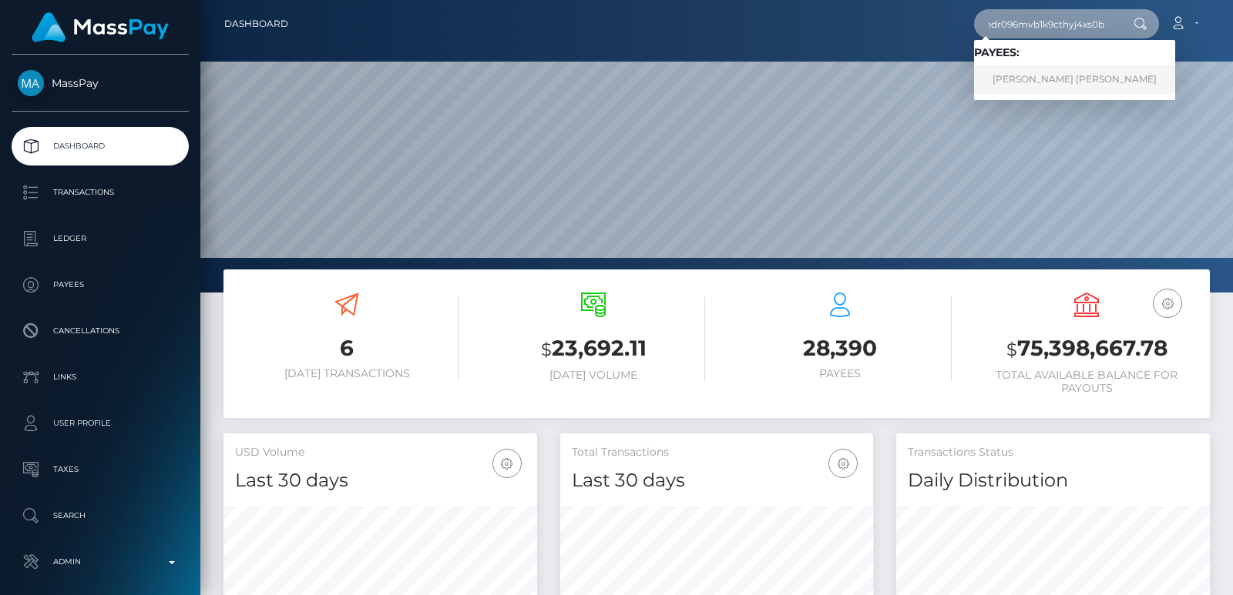
type input "i6edr096mvb1k9cthyj4xs0b"
click at [1029, 87] on link "JOSE Jesus MARTINEZ" at bounding box center [1074, 79] width 201 height 29
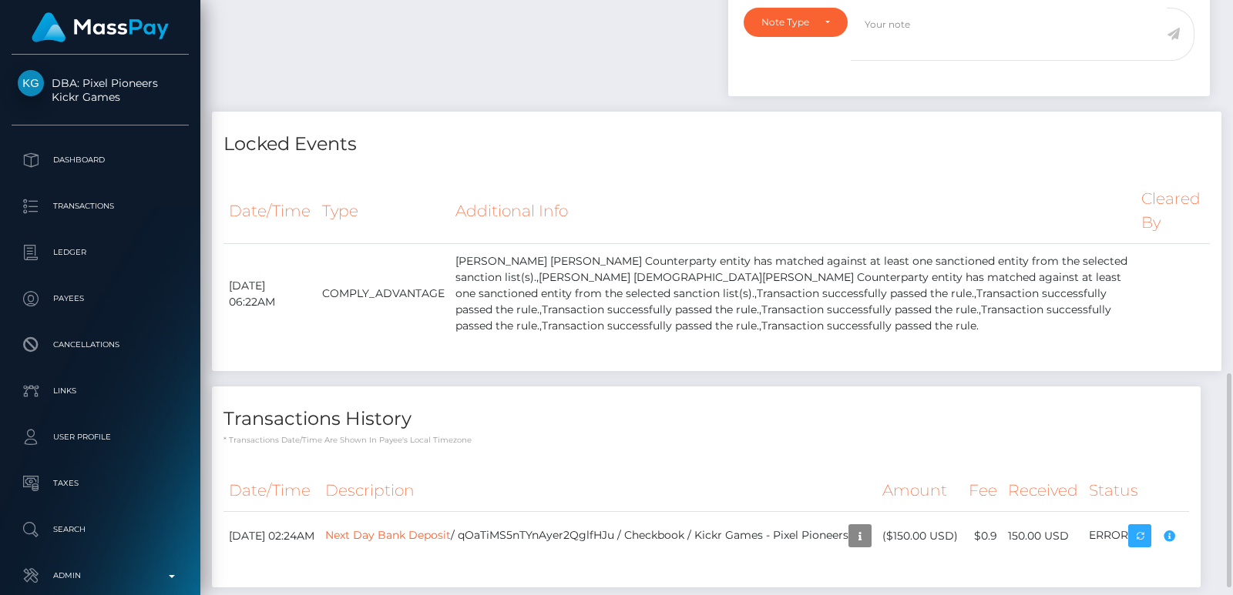
scroll to position [1055, 0]
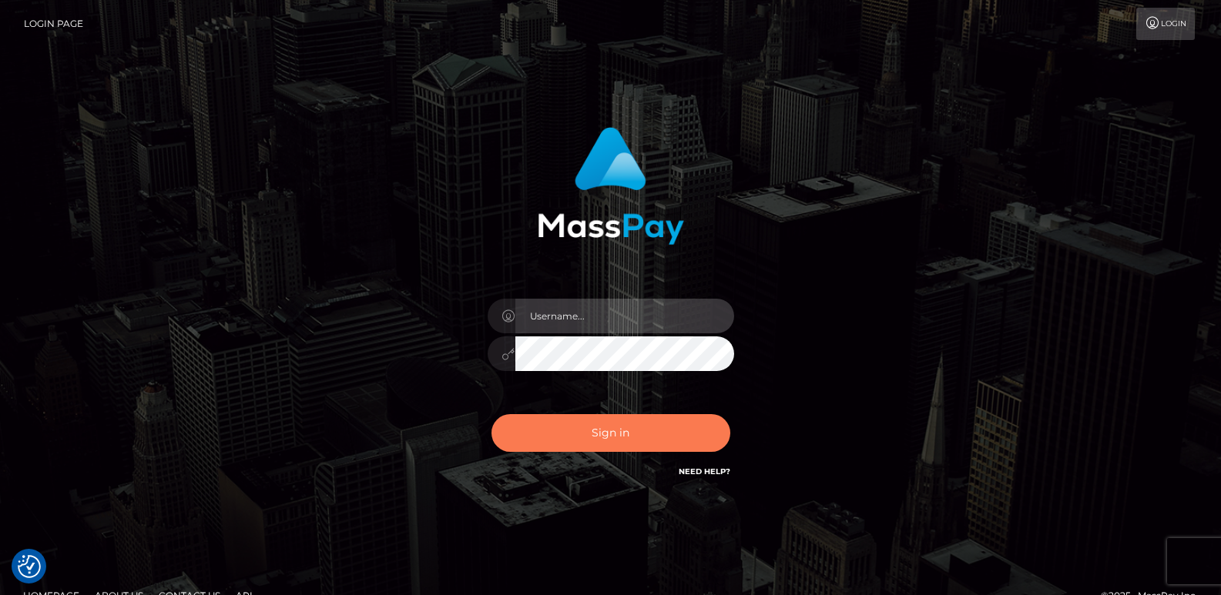
type input "ts2.es"
click at [614, 434] on button "Sign in" at bounding box center [610, 433] width 239 height 38
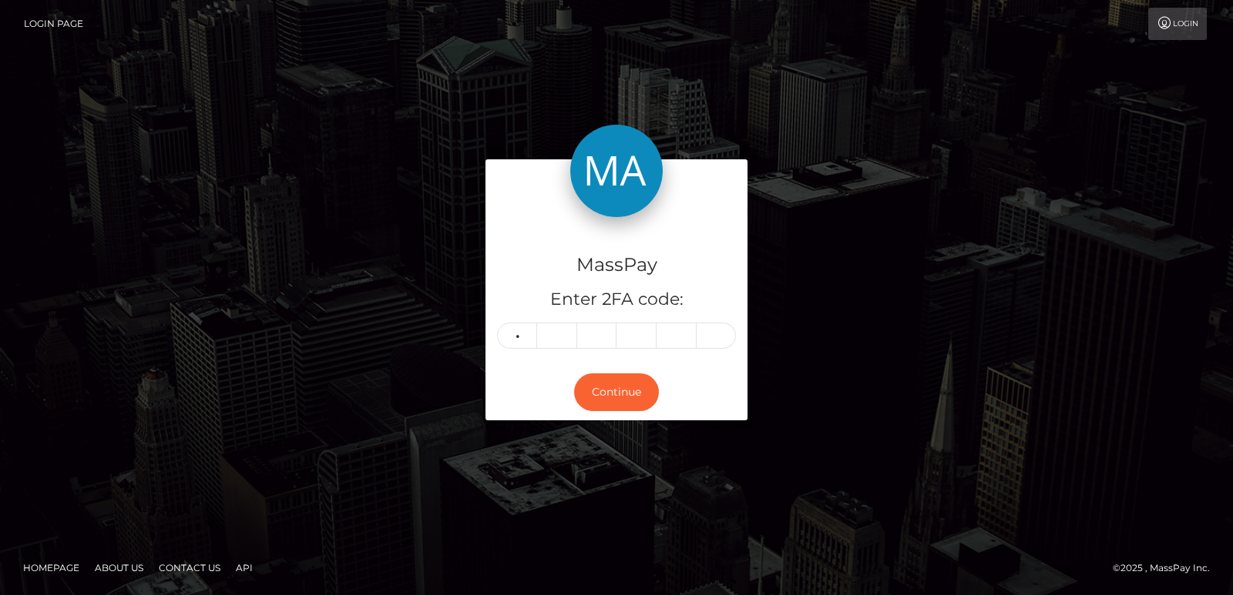
type input "2"
type input "8"
type input "0"
type input "6"
type input "7"
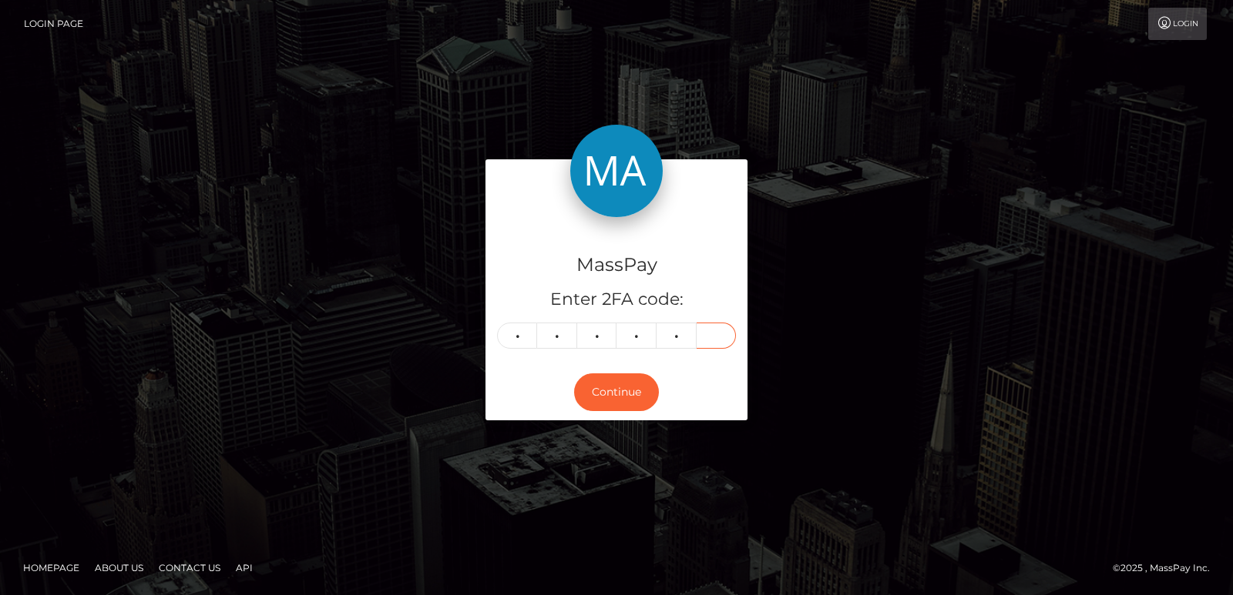
type input "3"
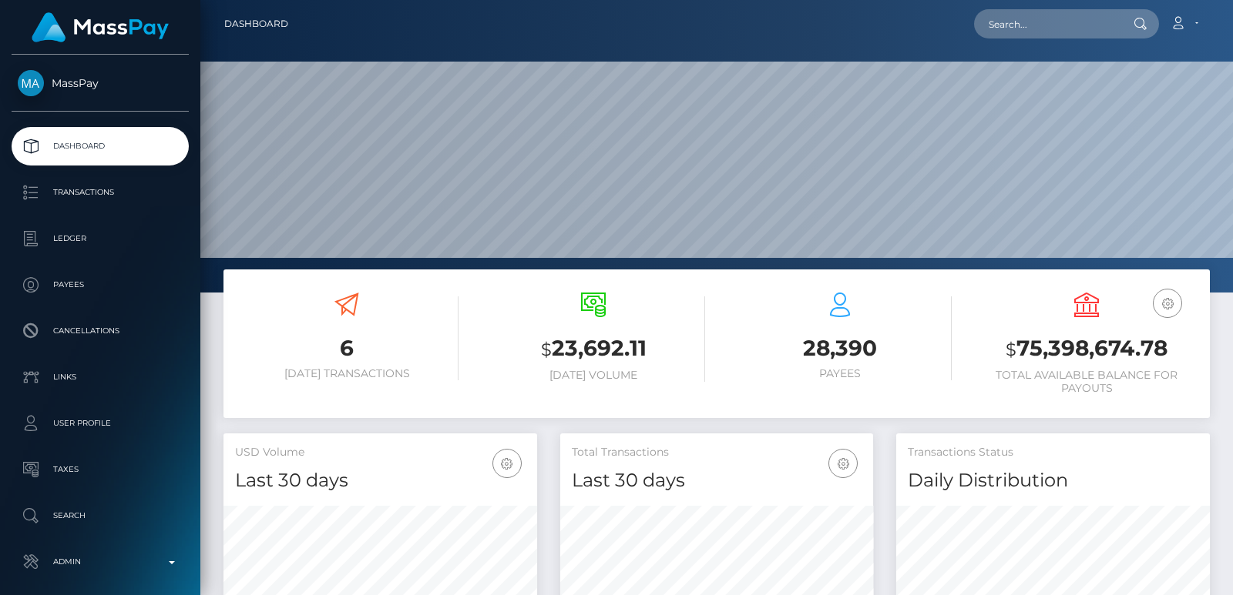
scroll to position [273, 313]
click at [1002, 25] on input "text" at bounding box center [1046, 23] width 145 height 29
paste input "[EMAIL_ADDRESS][DOMAIN_NAME]"
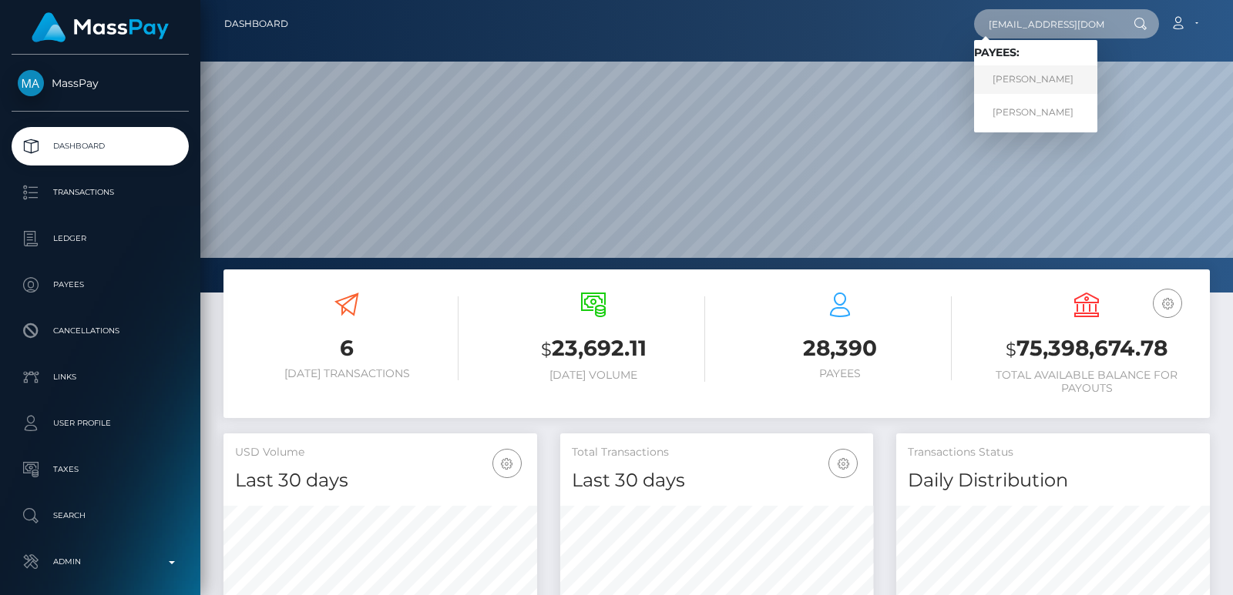
type input "suslyk2001@gmail.com"
click at [1073, 82] on link "NATALIIA ULEZKOVA" at bounding box center [1035, 79] width 123 height 29
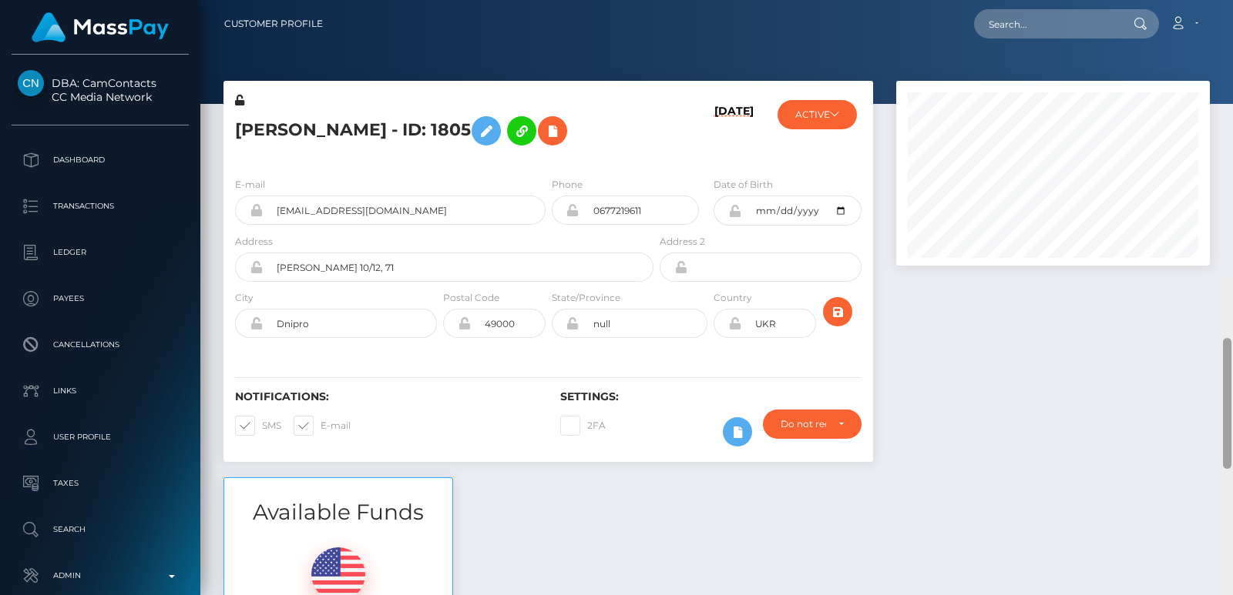
click at [1220, 27] on div "Customer Profile Loading... Loading..." at bounding box center [716, 297] width 1032 height 595
click at [275, 130] on h5 "NATALIIA ULEZKOVA - ID: 1805" at bounding box center [440, 131] width 410 height 45
copy h5 "NATALIIA"
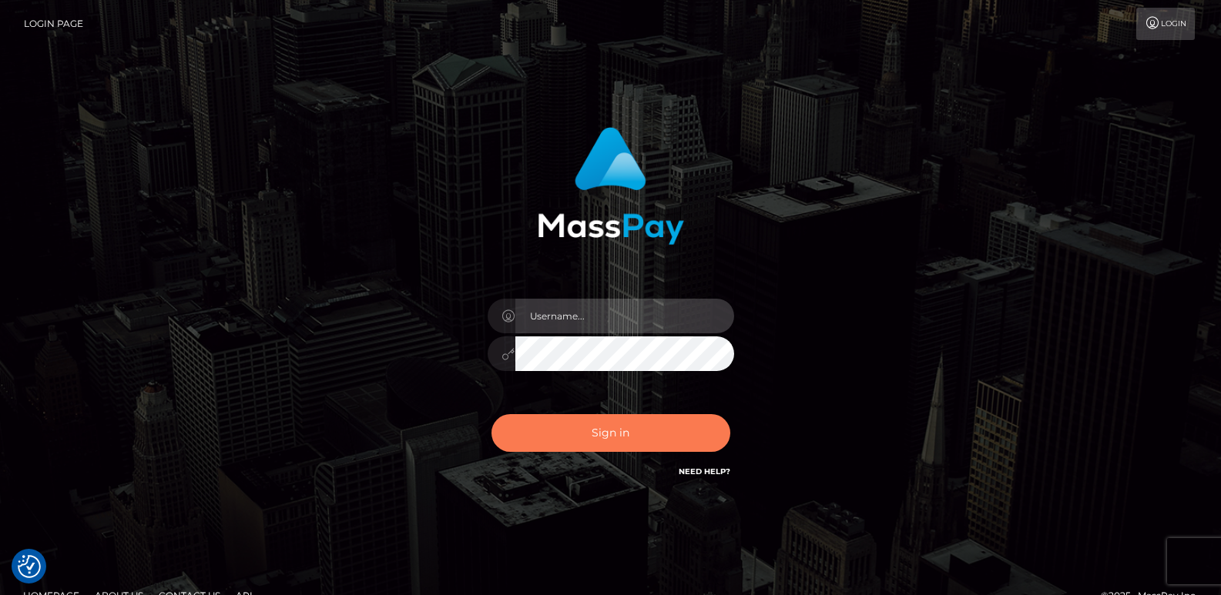
type input "ts2.es"
click at [569, 442] on button "Sign in" at bounding box center [610, 433] width 239 height 38
type input "ts2.es"
click at [595, 428] on button "Sign in" at bounding box center [610, 433] width 239 height 38
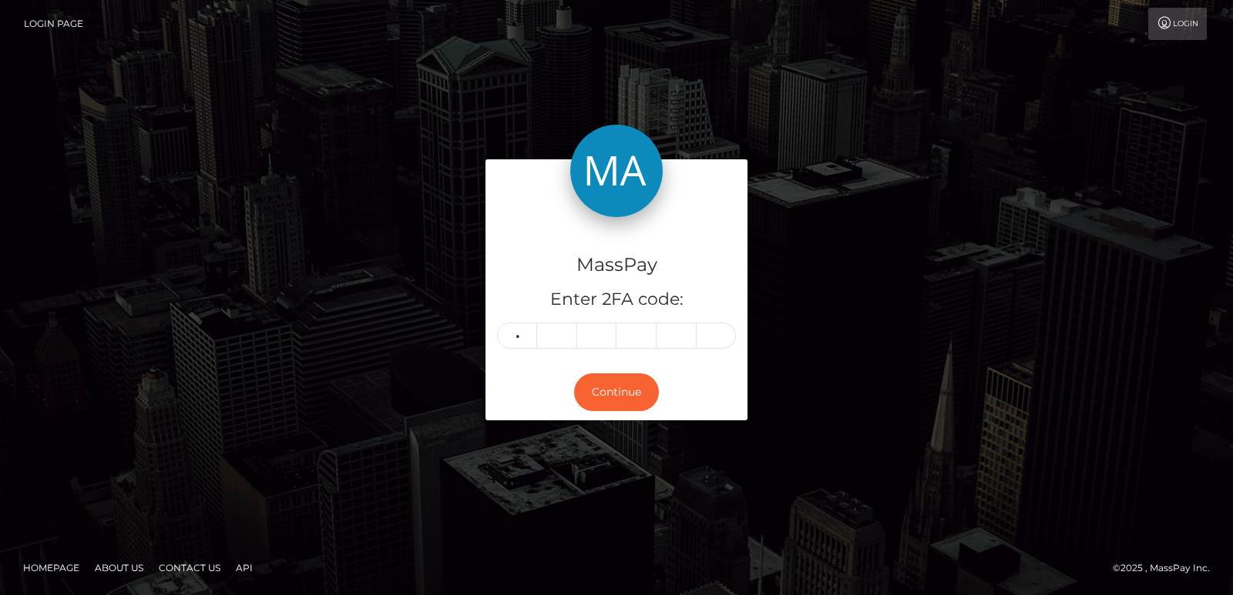
type input "9"
type input "1"
type input "5"
type input "7"
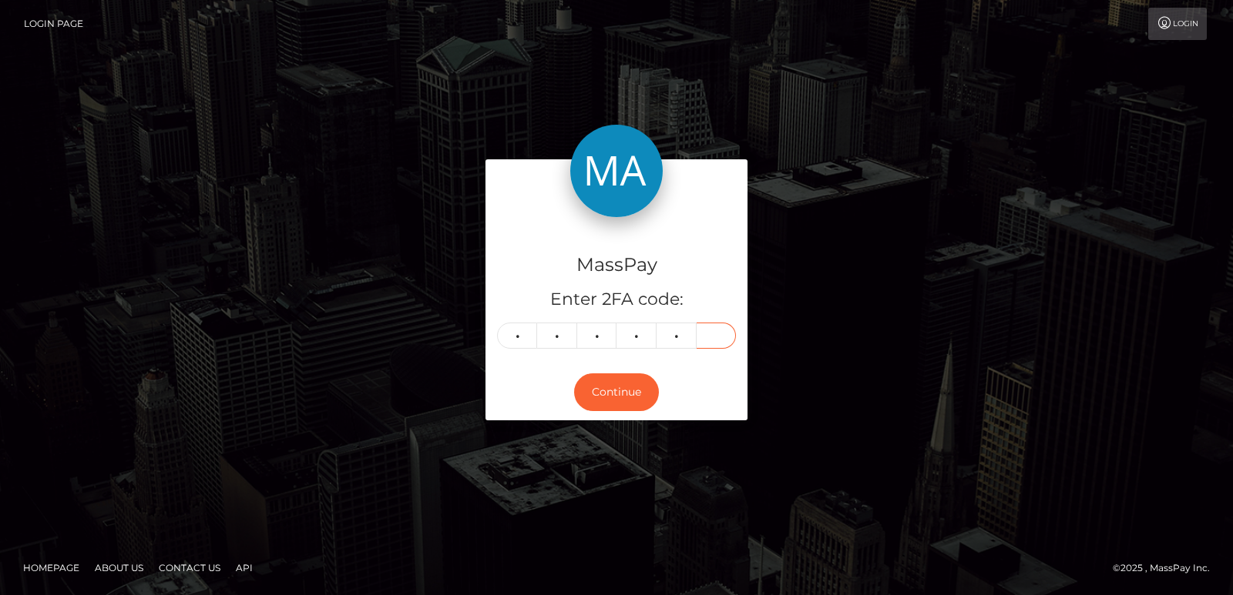
type input "2"
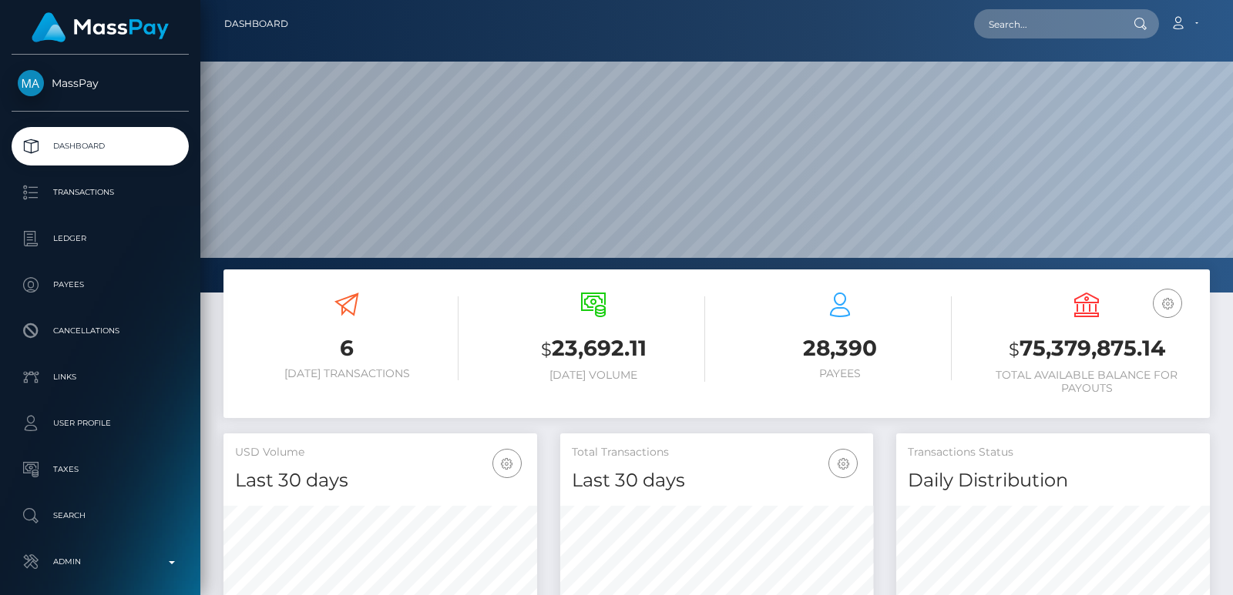
scroll to position [273, 313]
click at [990, 25] on input "text" at bounding box center [1046, 23] width 145 height 29
paste input "jessy_louise1@hotmail.com"
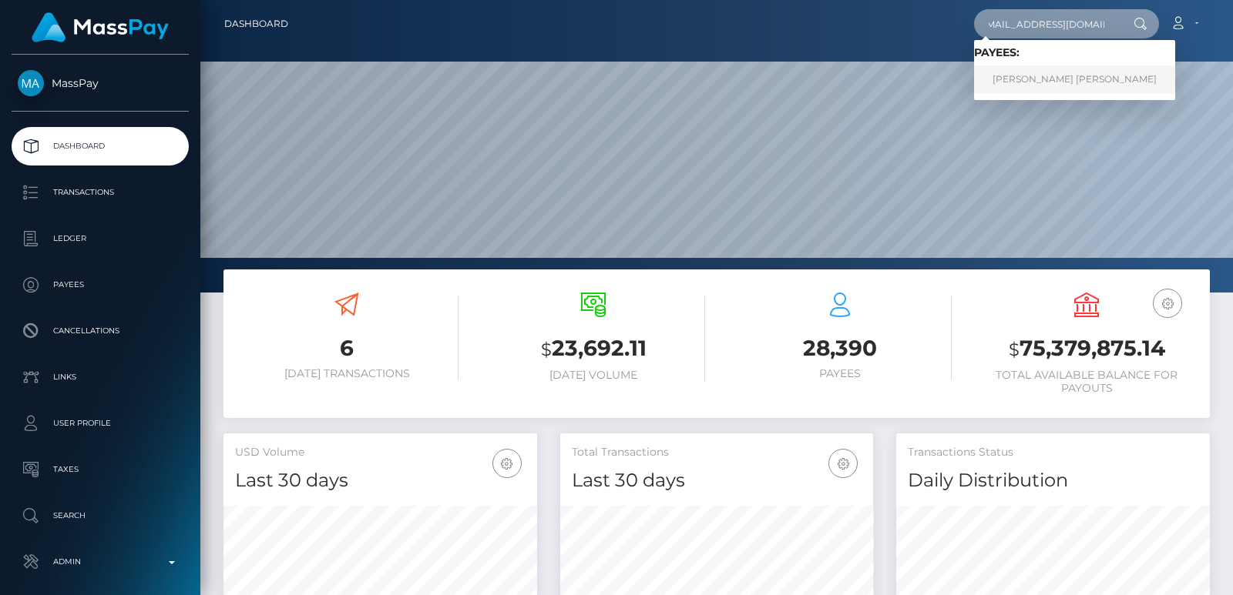
type input "jessy_louise1@hotmail.com"
click at [1018, 83] on link "EMMA LOUISE SWIRLES" at bounding box center [1074, 79] width 201 height 29
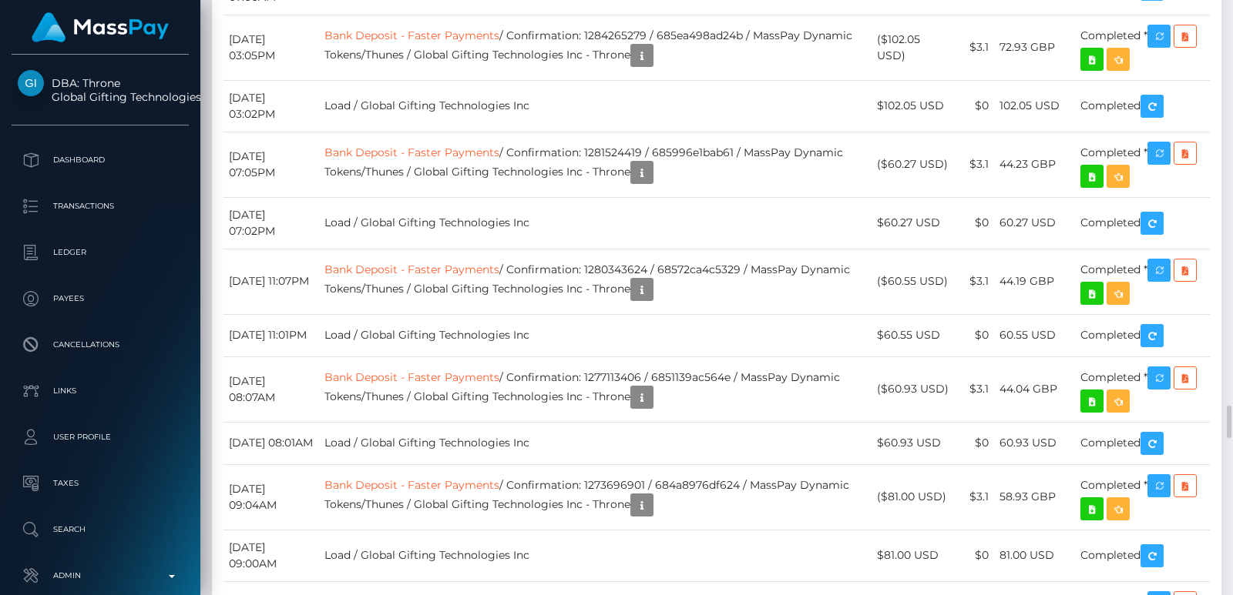
scroll to position [7465, 0]
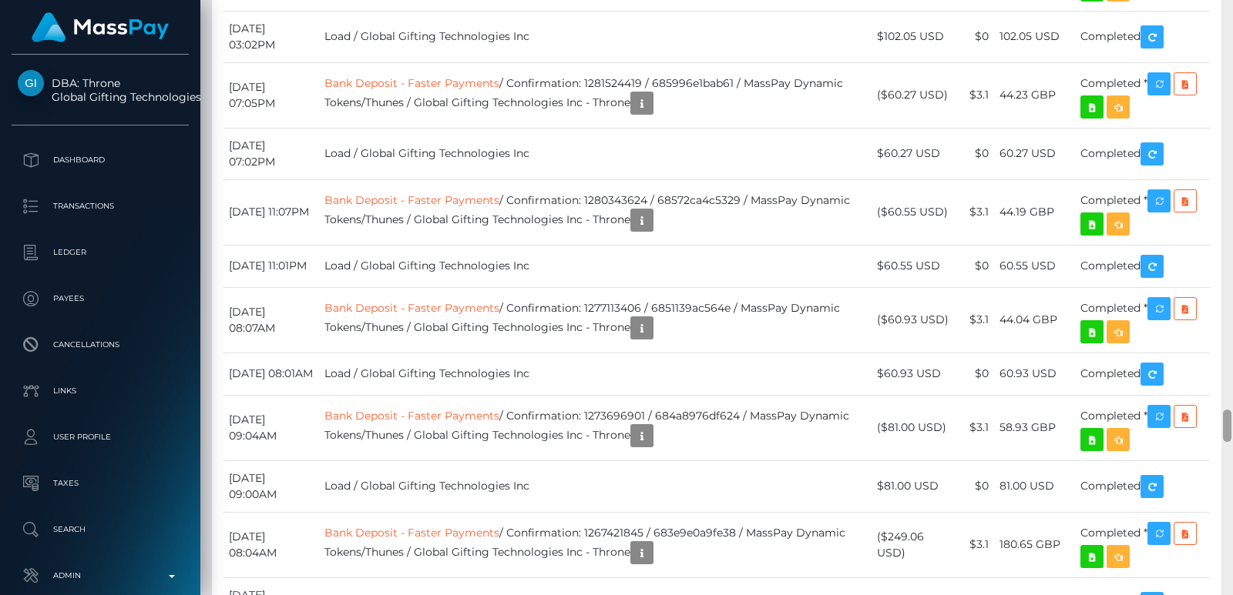
click at [1225, 38] on div at bounding box center [1227, 297] width 12 height 595
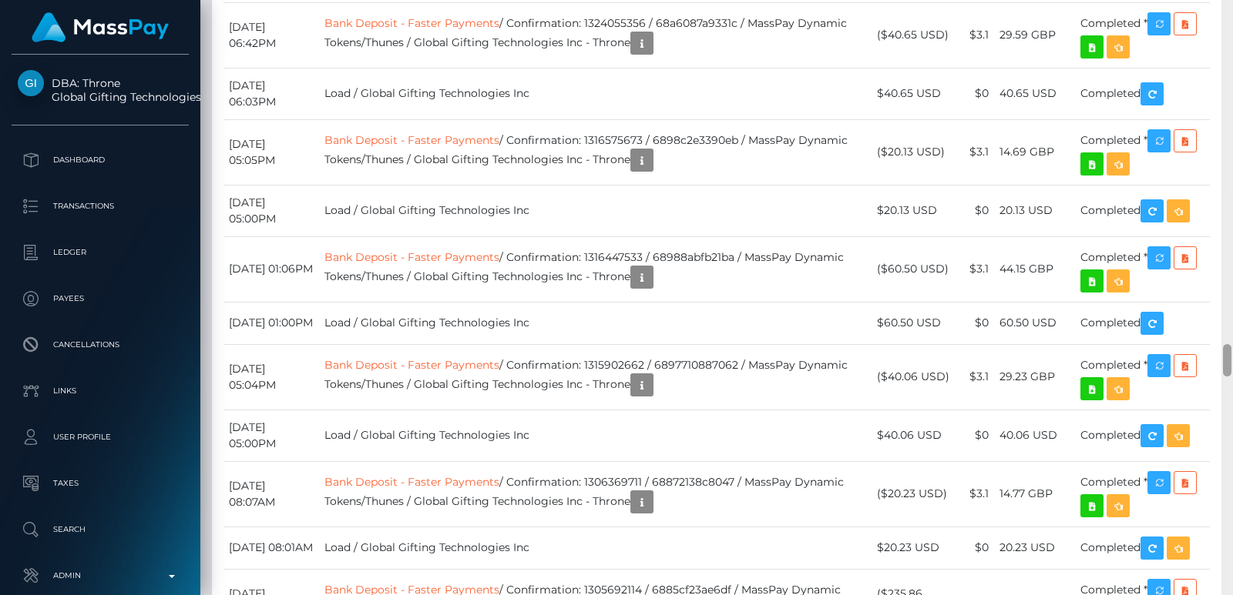
click at [1225, 38] on div at bounding box center [1227, 297] width 12 height 595
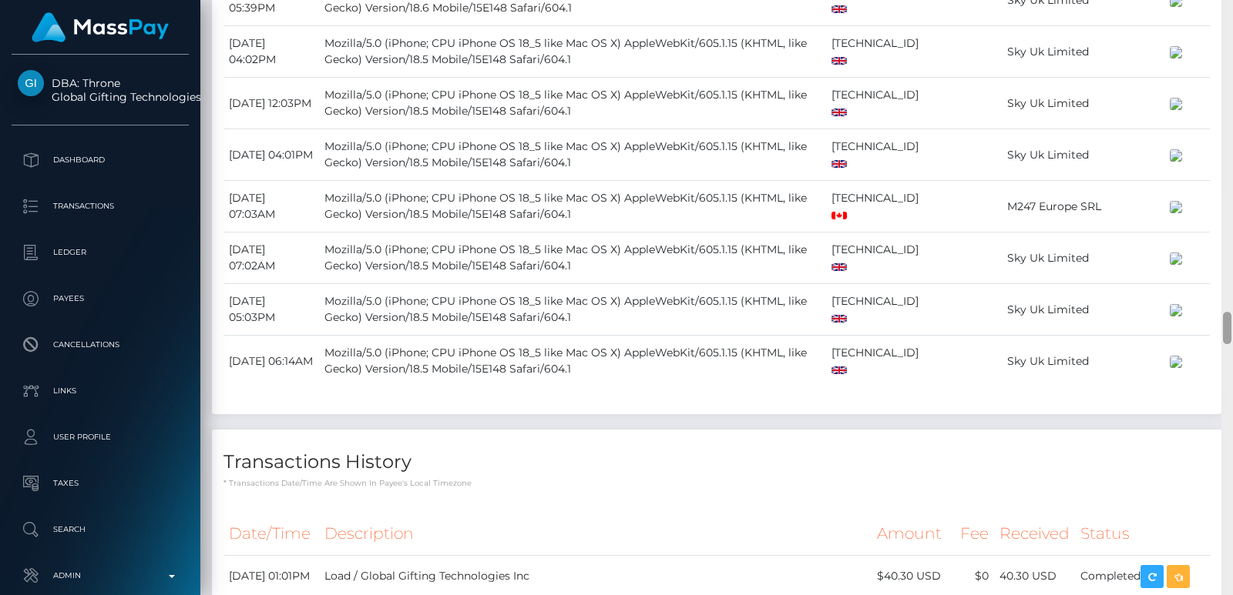
click at [1225, 38] on div at bounding box center [1227, 297] width 12 height 595
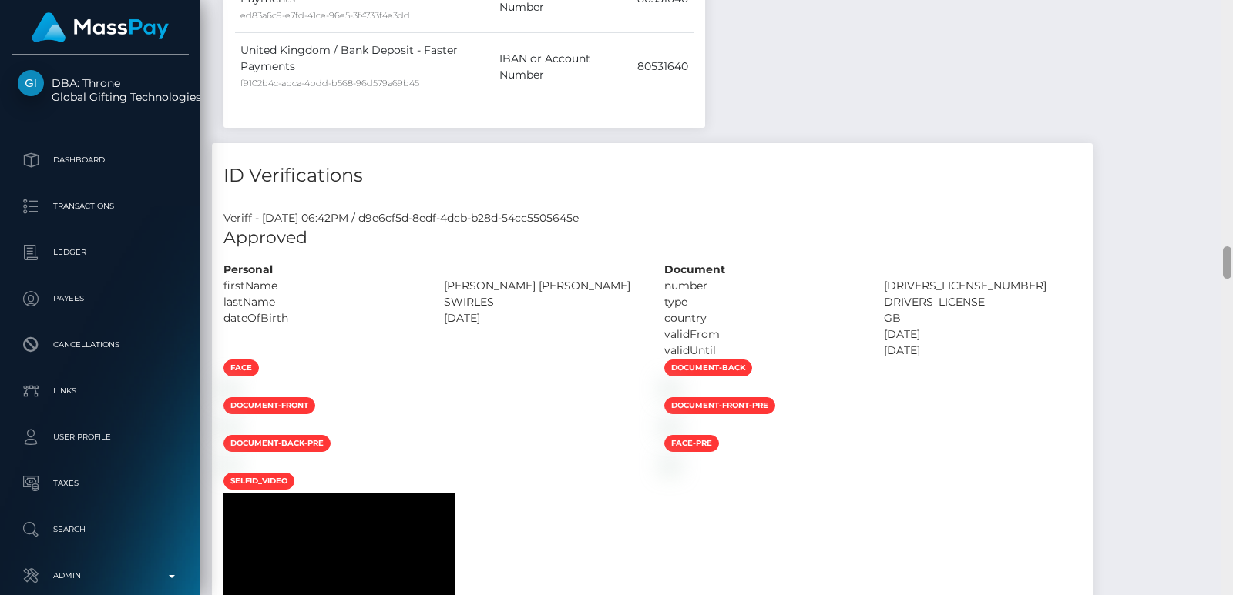
click at [1225, 38] on div at bounding box center [1227, 297] width 12 height 595
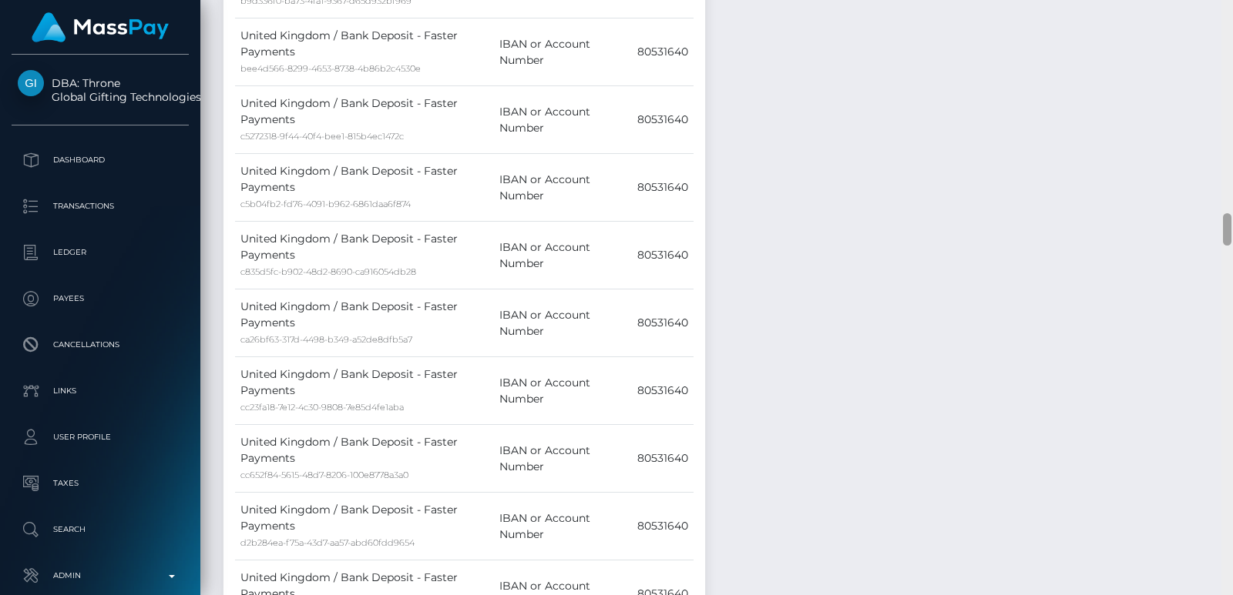
click at [1225, 38] on div at bounding box center [1227, 297] width 12 height 595
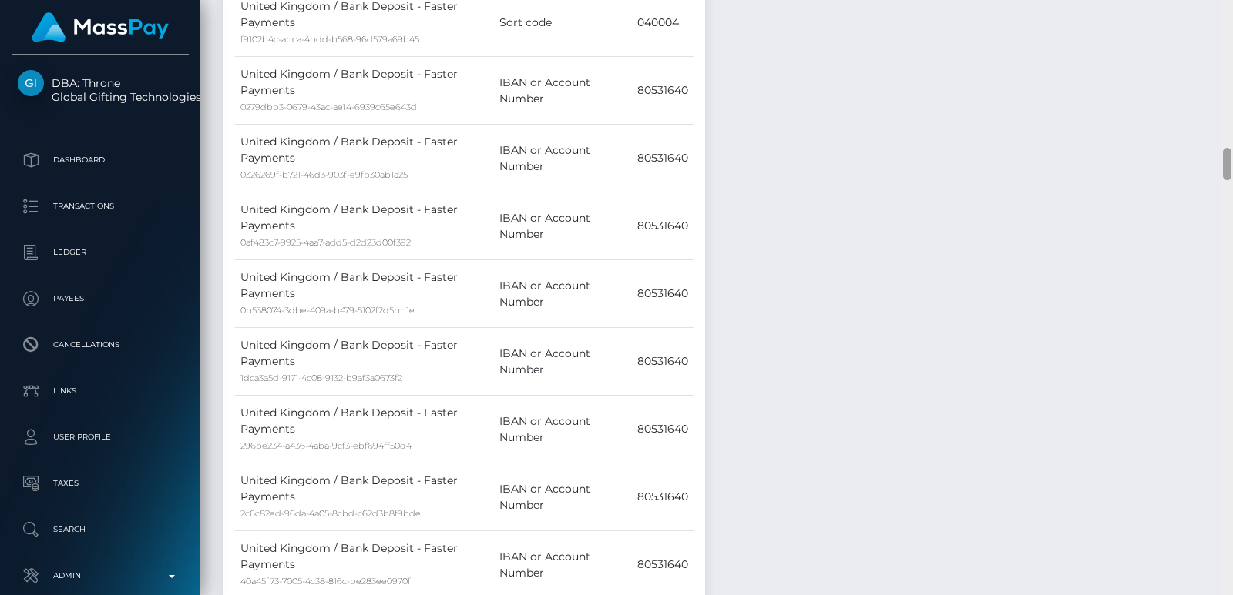
click at [1225, 38] on div at bounding box center [1227, 297] width 12 height 595
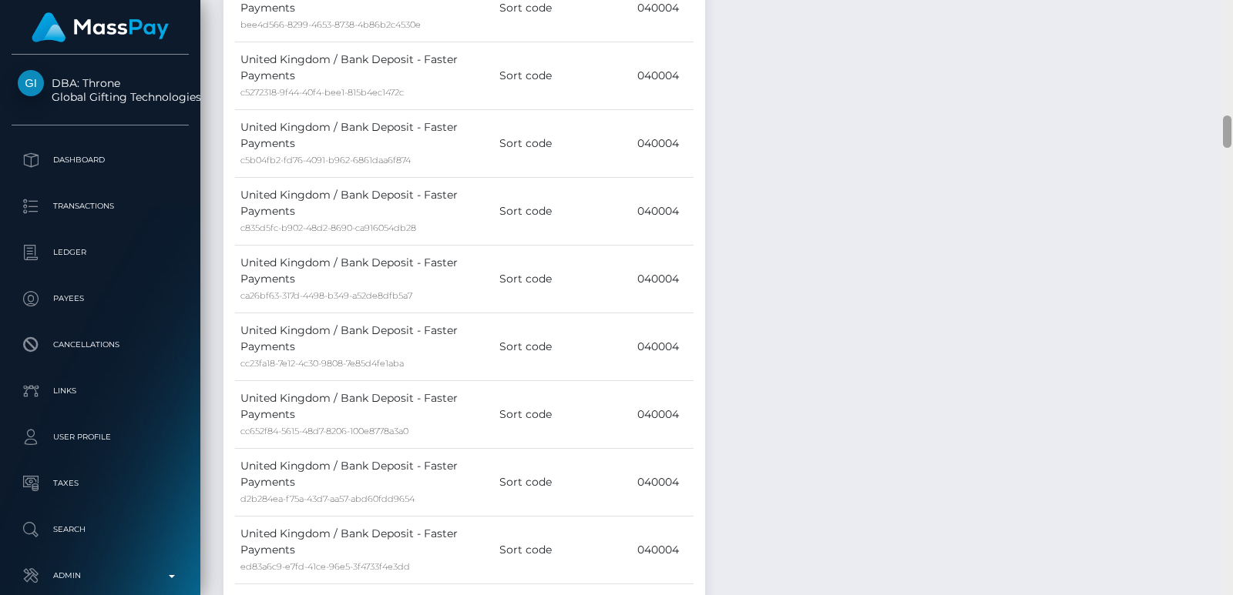
click at [1225, 38] on div at bounding box center [1227, 297] width 12 height 595
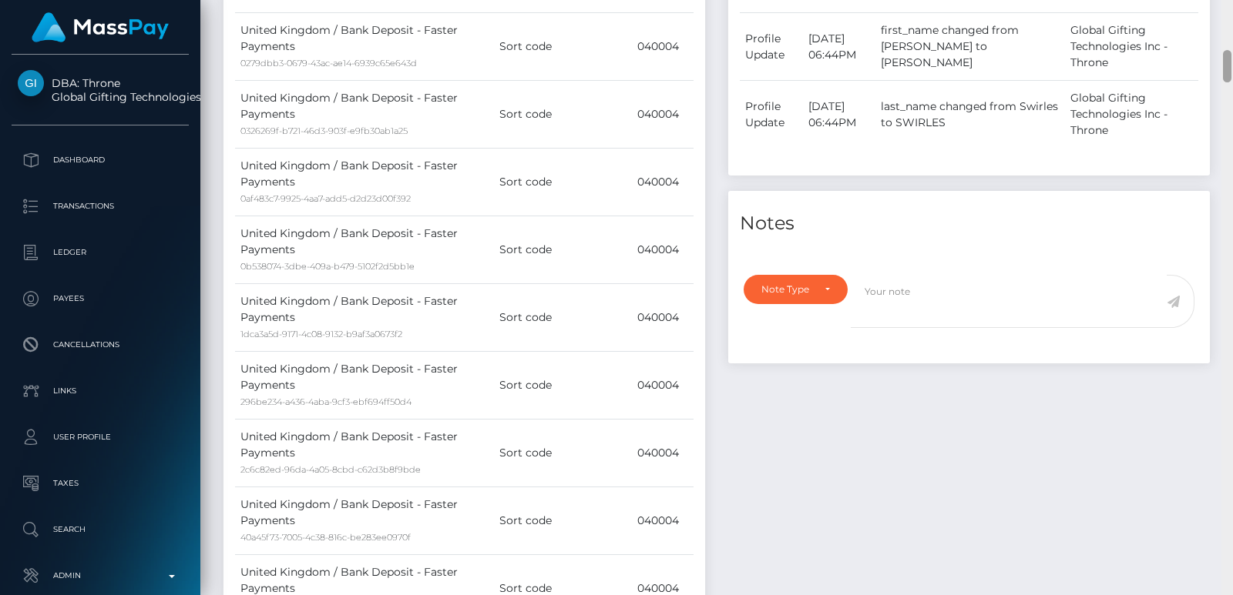
click at [1225, 38] on div at bounding box center [1227, 297] width 12 height 595
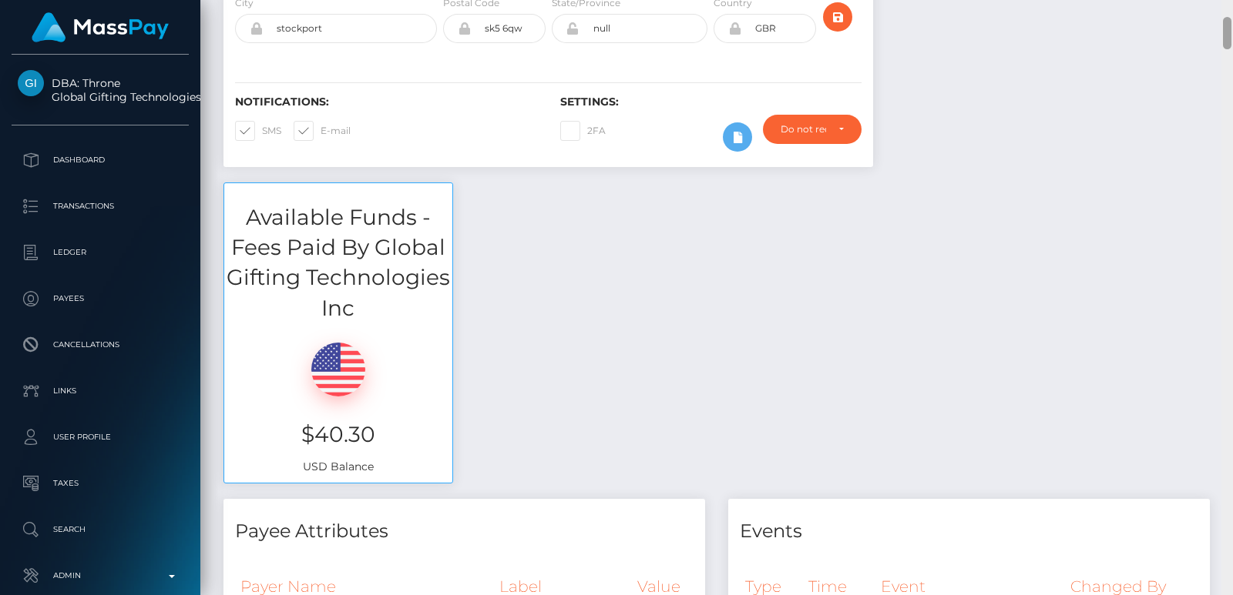
click at [1225, 38] on div at bounding box center [1227, 33] width 8 height 32
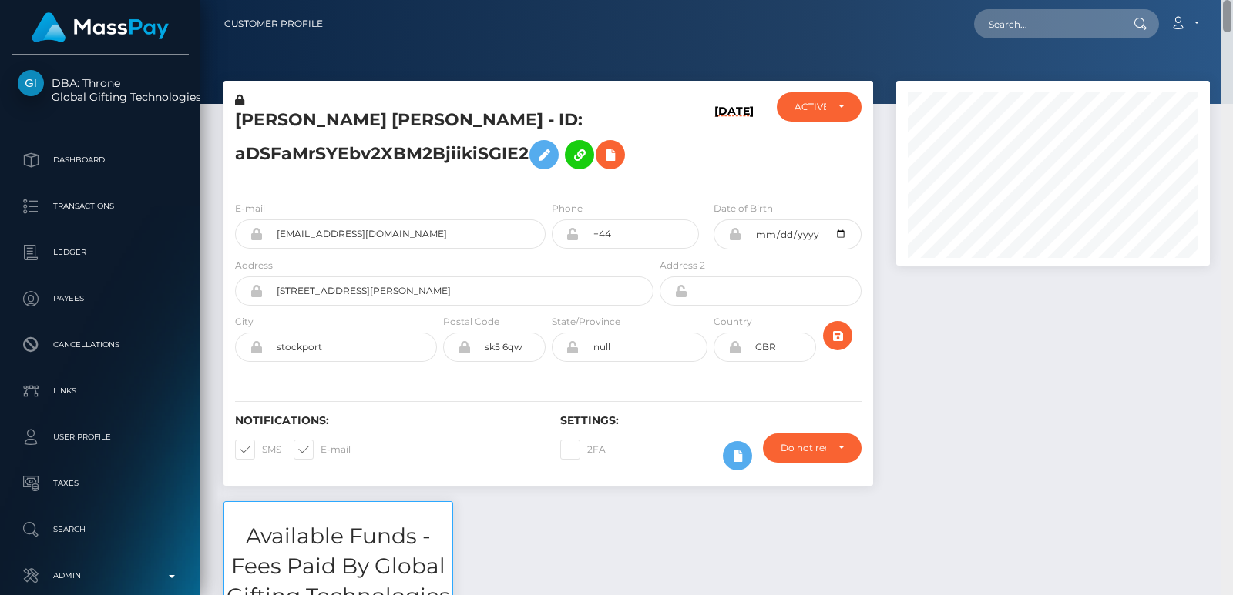
click at [1224, 8] on div "Customer Profile Loading... Loading..." at bounding box center [716, 297] width 1032 height 595
click at [1044, 39] on div "Loading... Loading... Account Edit Profile Logout" at bounding box center [772, 24] width 874 height 32
click at [1025, 22] on input "text" at bounding box center [1046, 23] width 145 height 29
paste input "studio_groups@mail.ru"
type input "studio_groups@mail.ru"
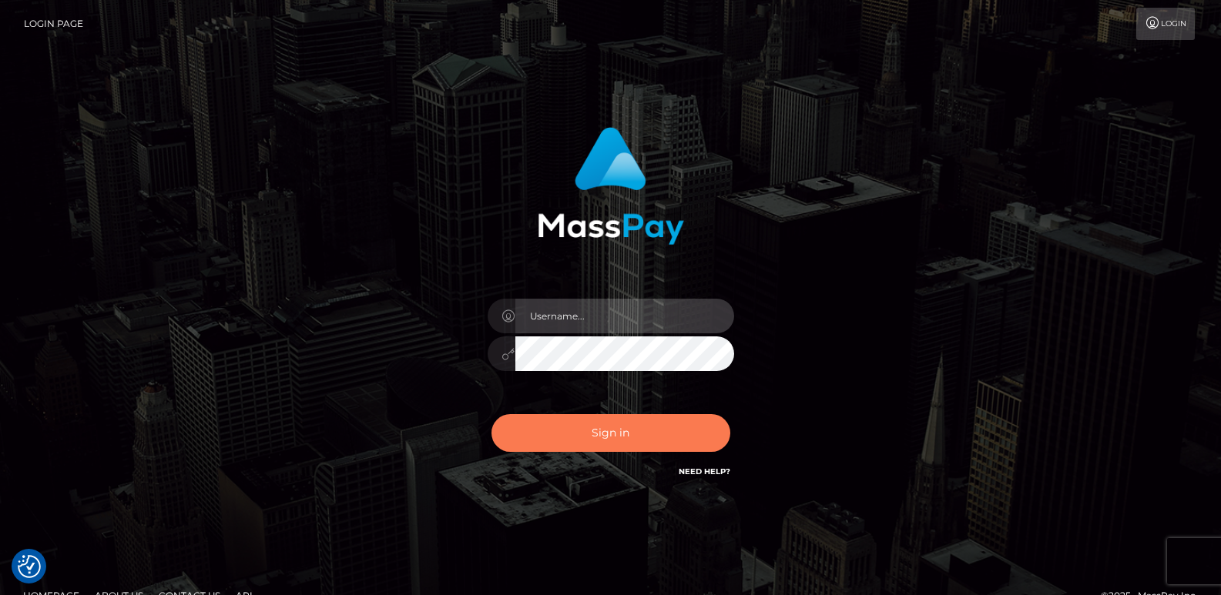
type input "ts2.es"
click at [635, 451] on button "Sign in" at bounding box center [610, 433] width 239 height 38
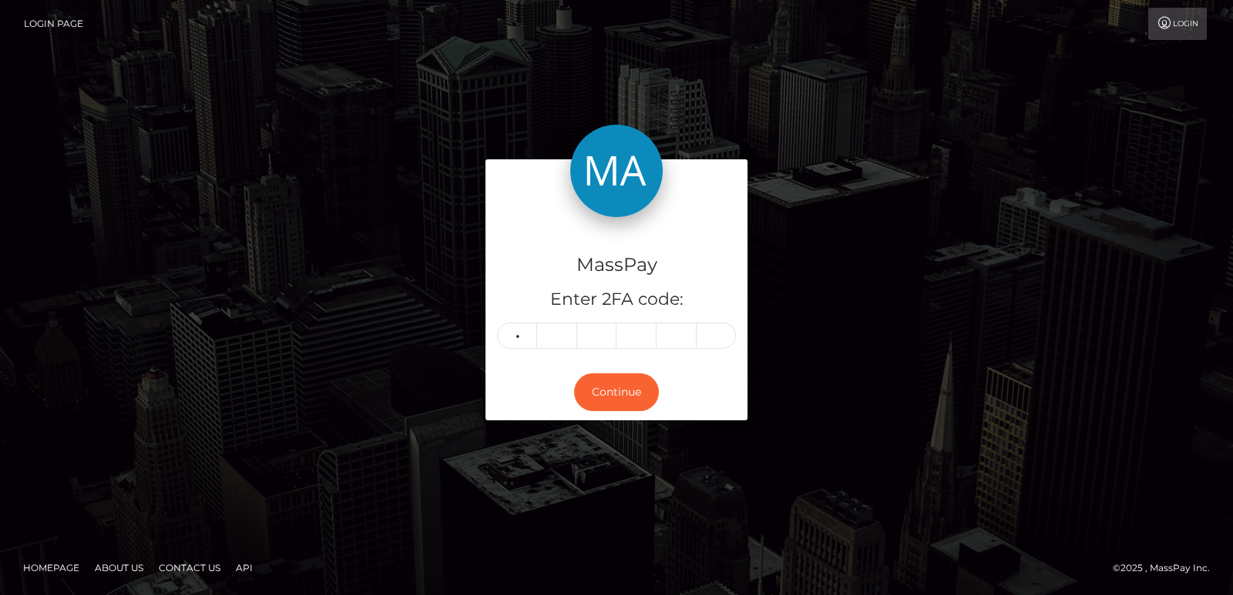
type input "1"
type input "6"
type input "2"
type input "9"
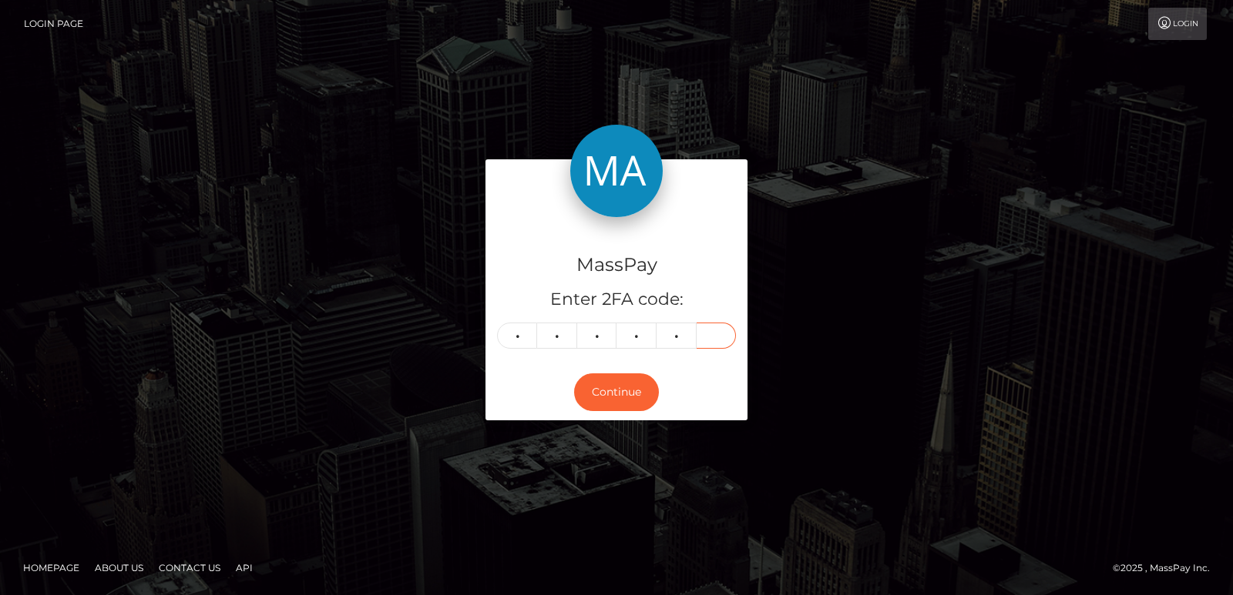
type input "0"
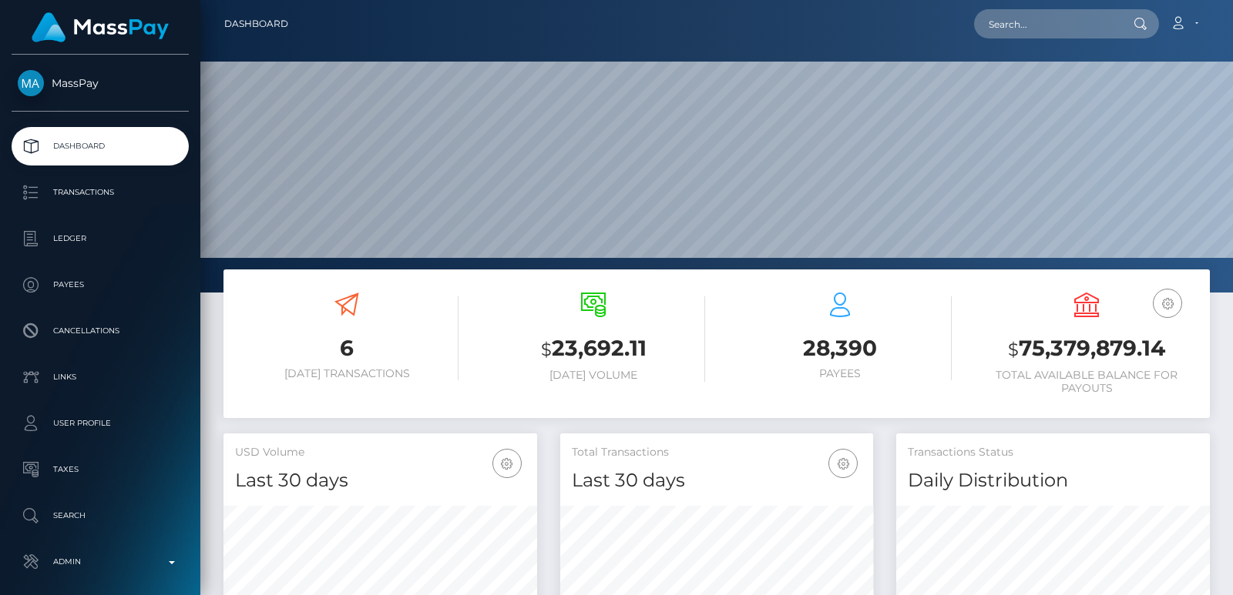
scroll to position [273, 313]
click at [1052, 15] on input "text" at bounding box center [1046, 23] width 145 height 29
paste input "[EMAIL_ADDRESS][DOMAIN_NAME]"
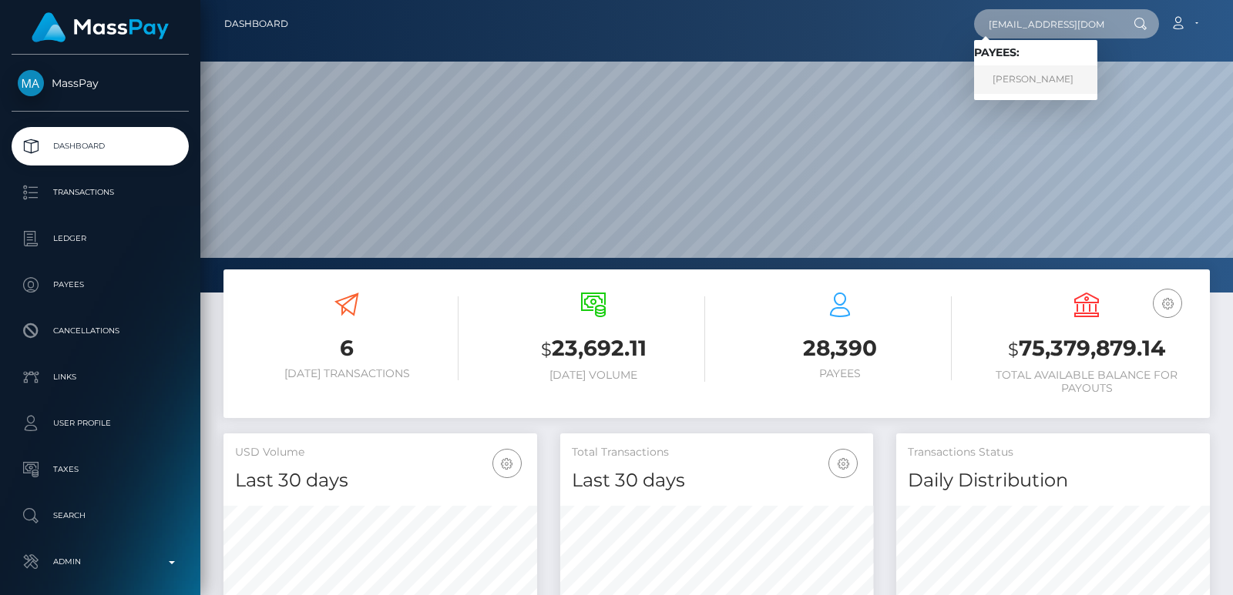
type input "[EMAIL_ADDRESS][DOMAIN_NAME]"
click at [1058, 81] on link "Bakhramovich Musaev" at bounding box center [1035, 79] width 123 height 29
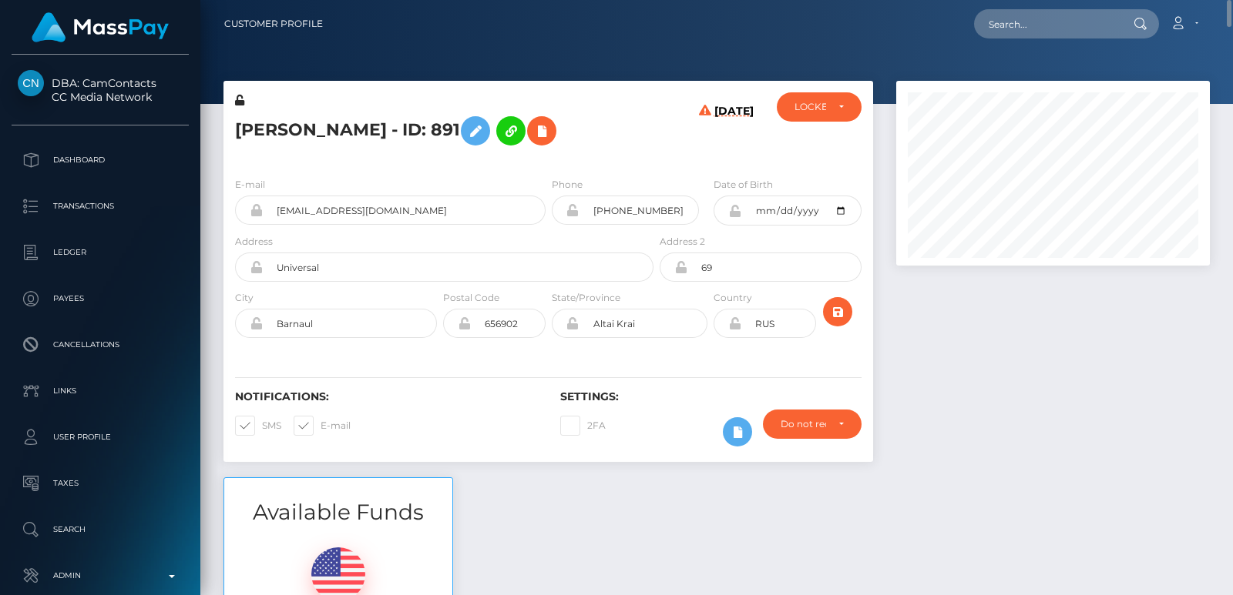
click at [290, 133] on h5 "Bakhramovich Musaev - ID: 891" at bounding box center [440, 131] width 410 height 45
copy h5 "Bakhramovich"
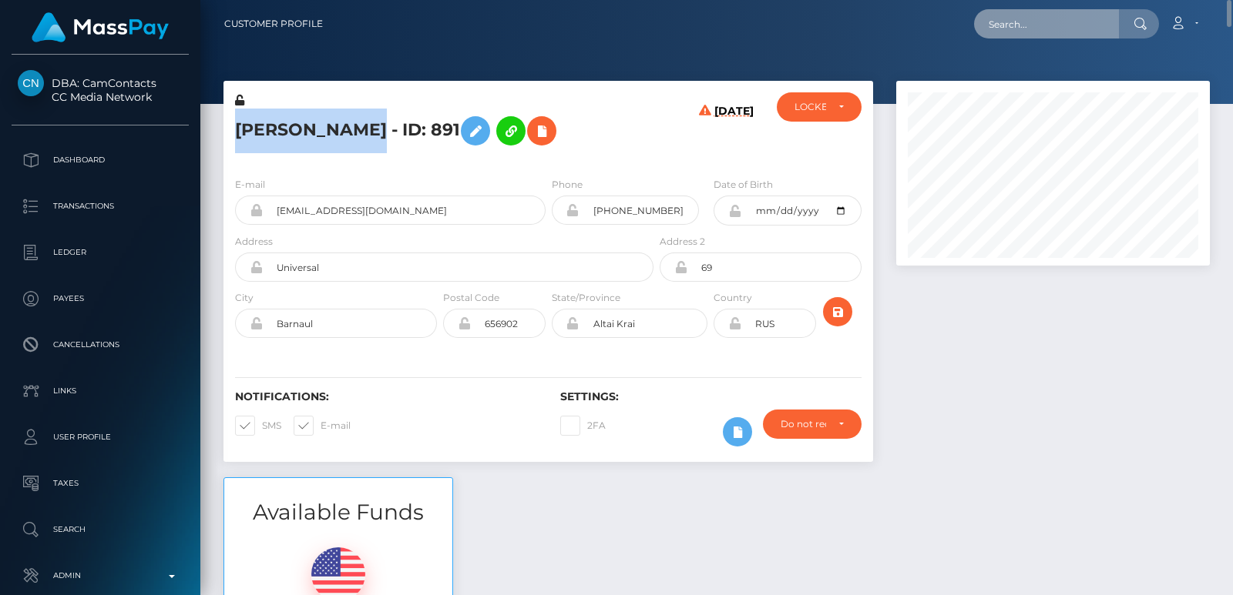
click at [1013, 16] on input "text" at bounding box center [1046, 23] width 145 height 29
paste input "bake17948@gmail.com"
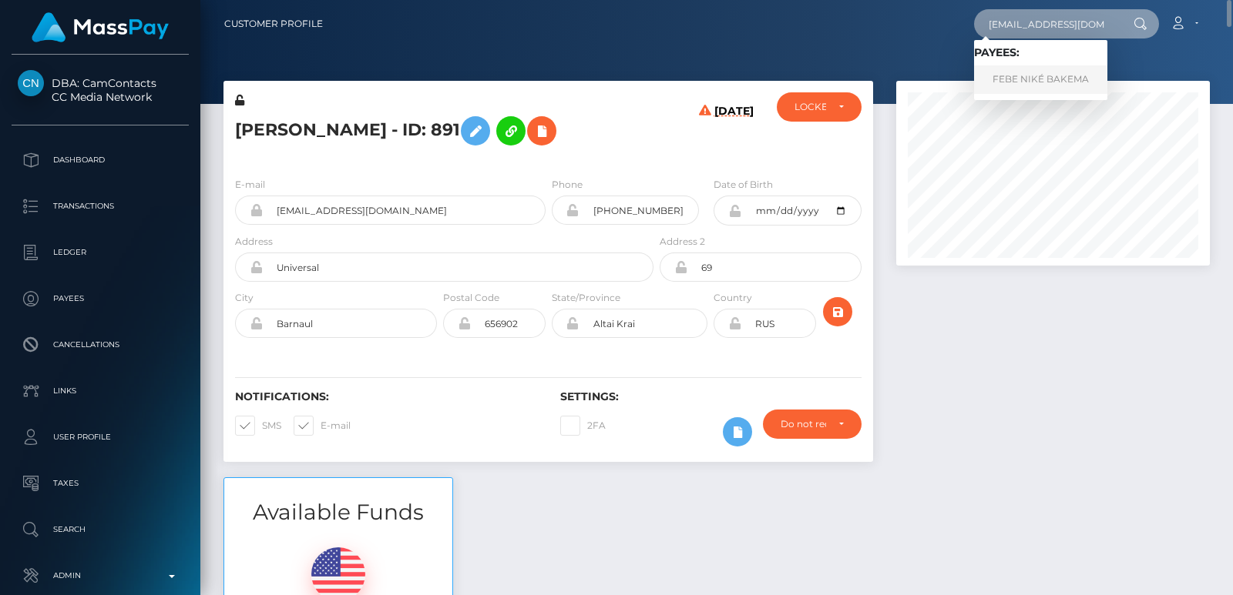
type input "bake17948@gmail.com"
click at [1021, 75] on link "FEBE NIKÉ BAKEMA" at bounding box center [1040, 79] width 133 height 29
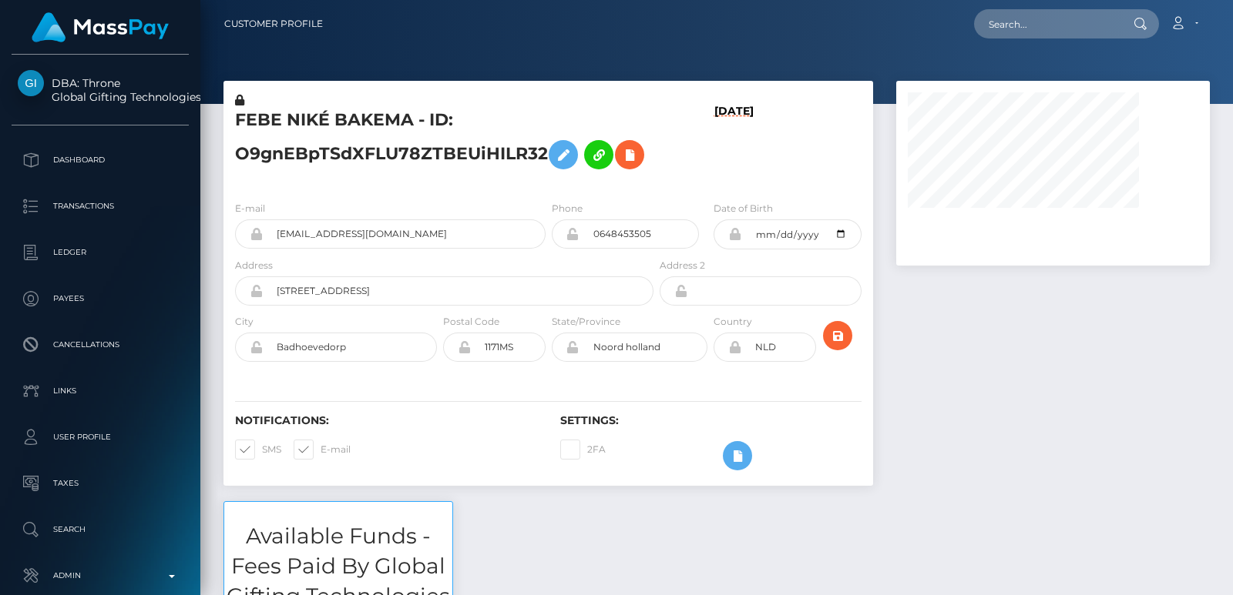
click at [1021, 75] on div at bounding box center [716, 52] width 1032 height 104
click at [260, 112] on h5 "FEBE NIKÉ BAKEMA - ID: O9gnEBpTSdXFLU78ZTBEUiHILR32" at bounding box center [440, 143] width 410 height 69
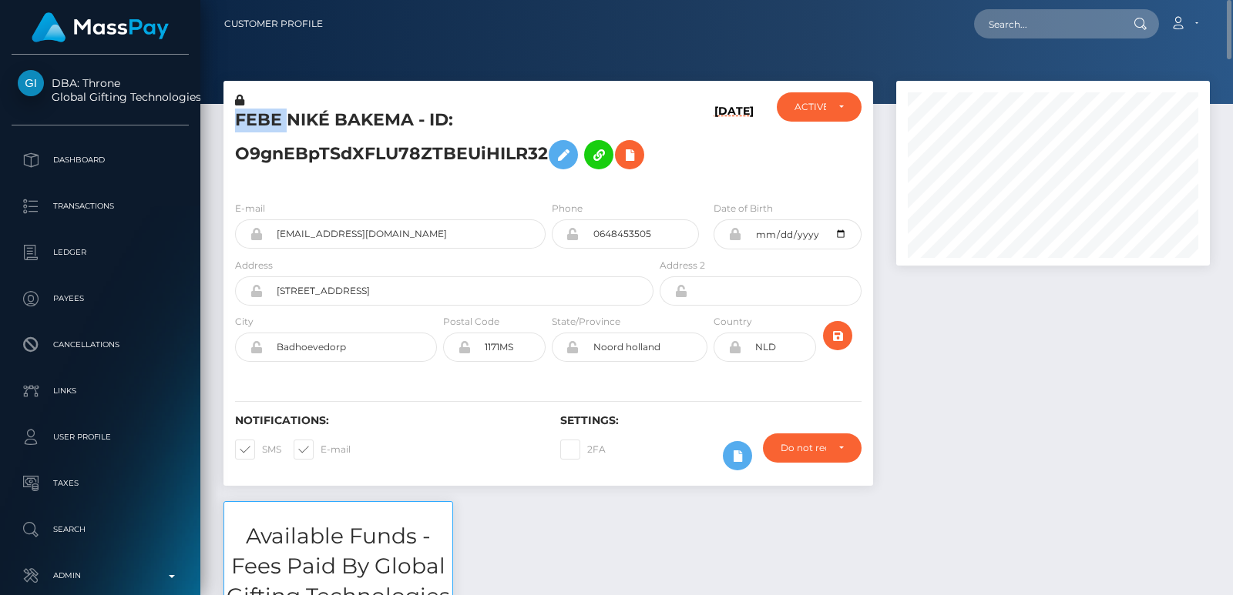
click at [260, 112] on h5 "FEBE NIKÉ BAKEMA - ID: O9gnEBpTSdXFLU78ZTBEUiHILR32" at bounding box center [440, 143] width 410 height 69
copy h5 "FEBE"
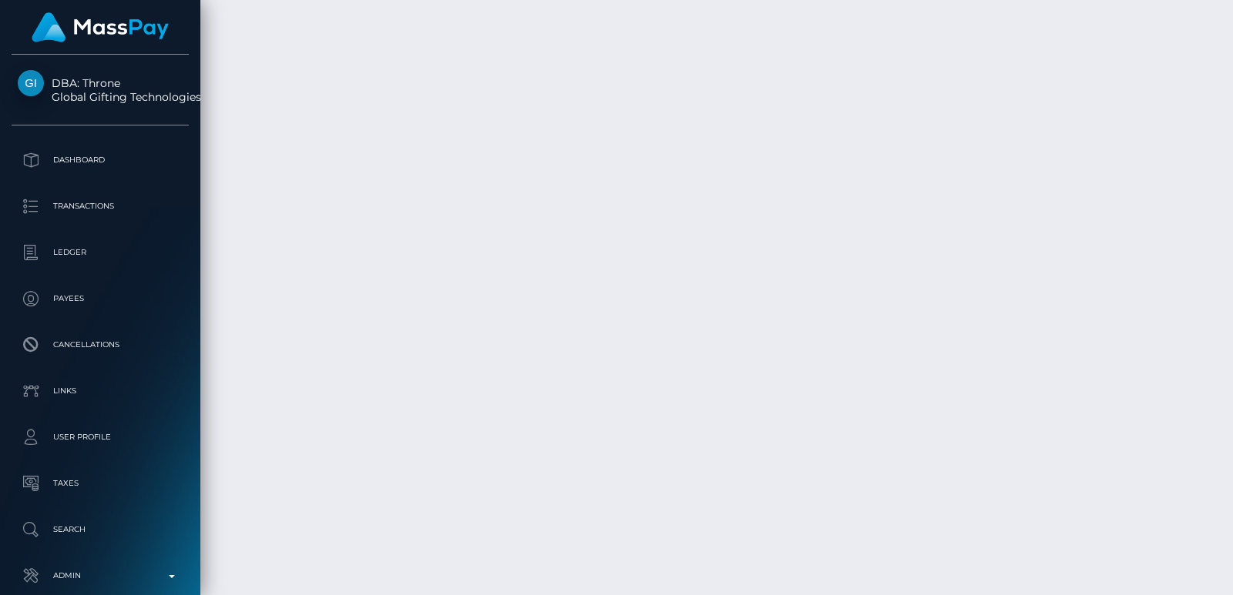
scroll to position [5269, 0]
click at [1226, 38] on div at bounding box center [1227, 297] width 12 height 595
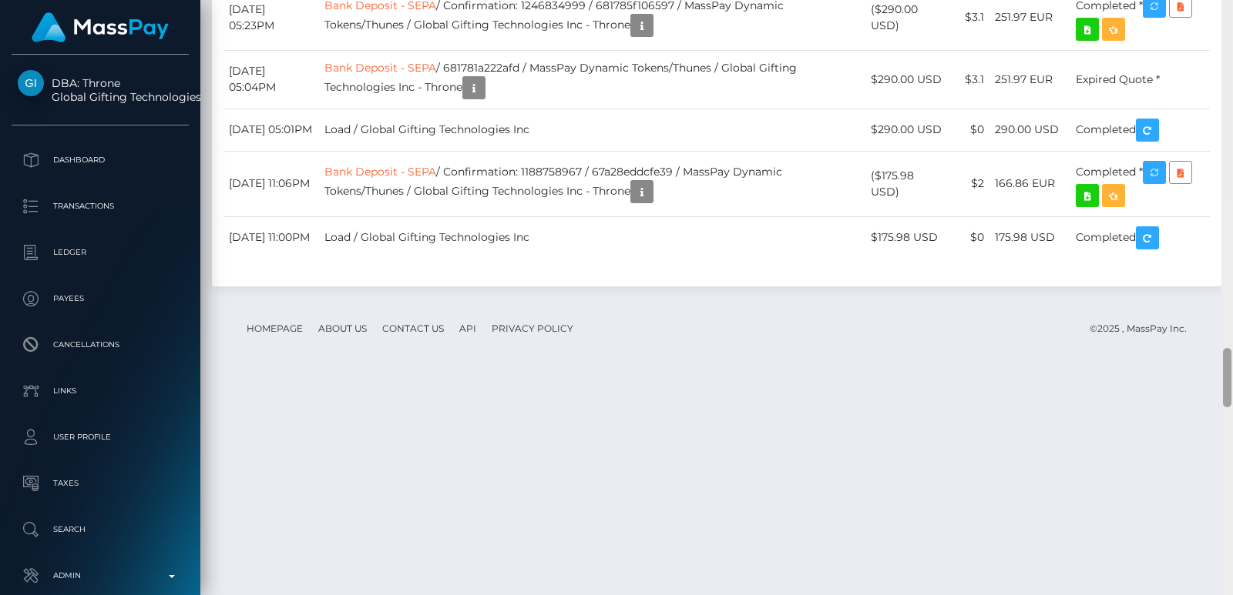
click at [1226, 38] on div at bounding box center [1227, 297] width 12 height 595
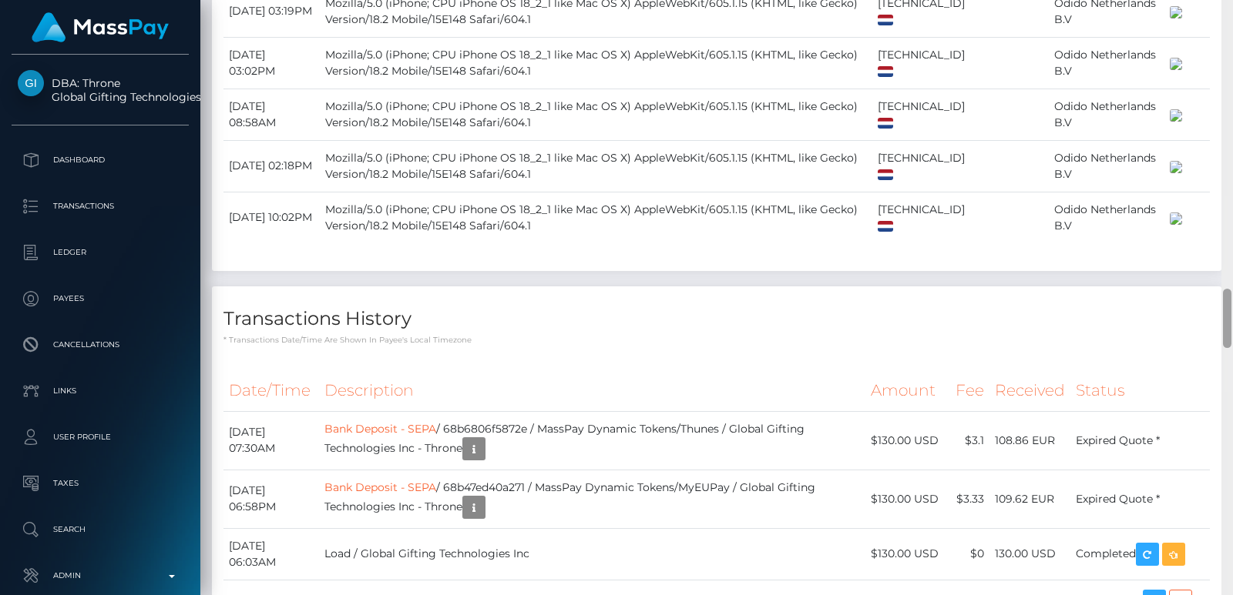
click at [1226, 38] on div at bounding box center [1227, 297] width 12 height 595
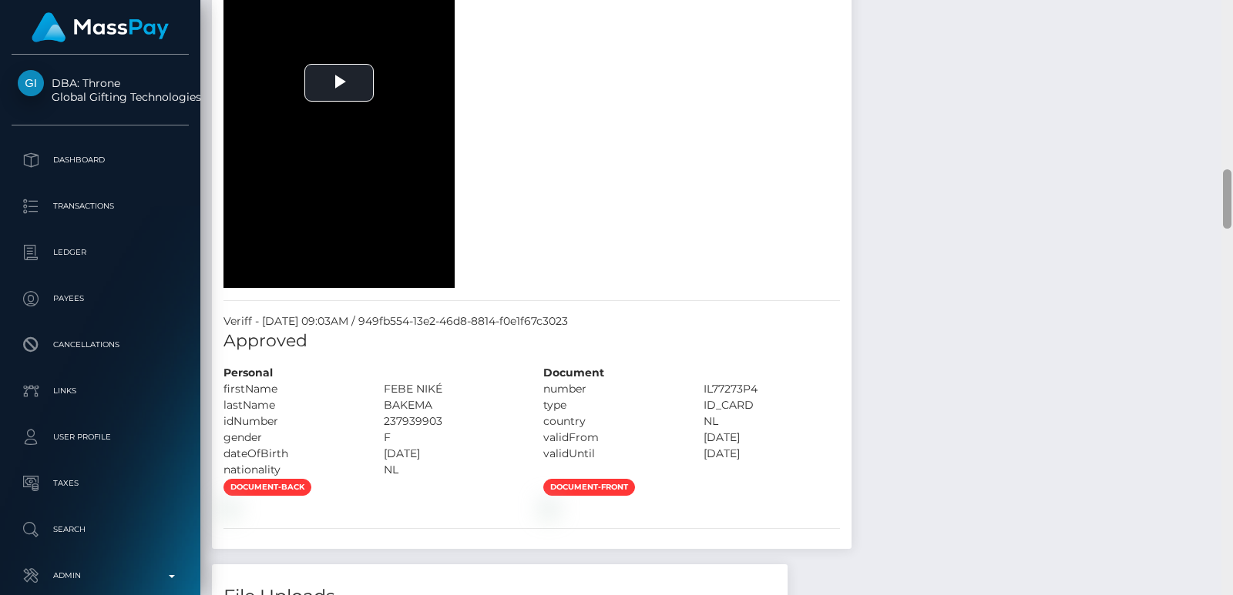
click at [1226, 38] on div at bounding box center [1227, 297] width 12 height 595
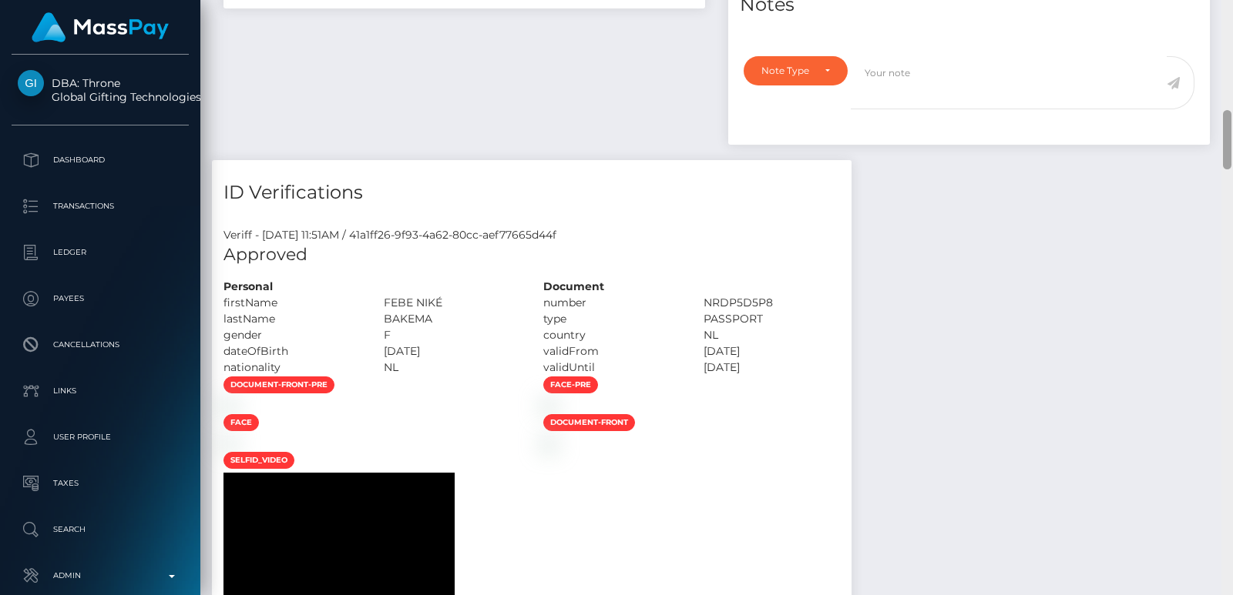
click at [1226, 38] on div at bounding box center [1227, 297] width 12 height 595
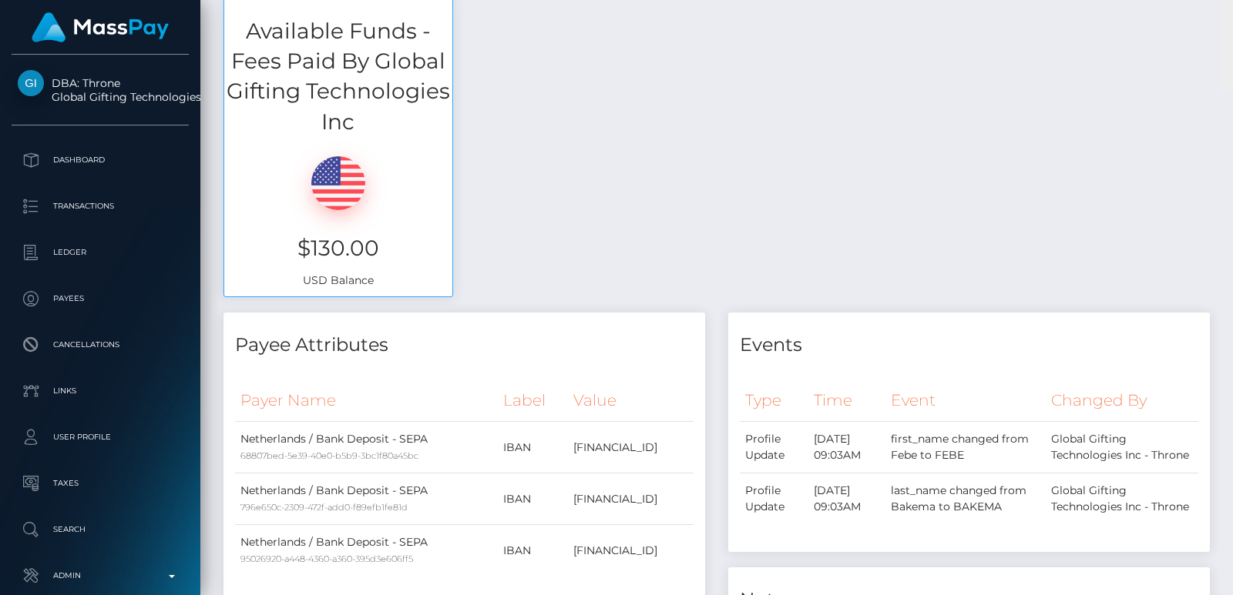
click at [1226, 38] on div "Customer Profile Loading... Loading..." at bounding box center [716, 297] width 1032 height 595
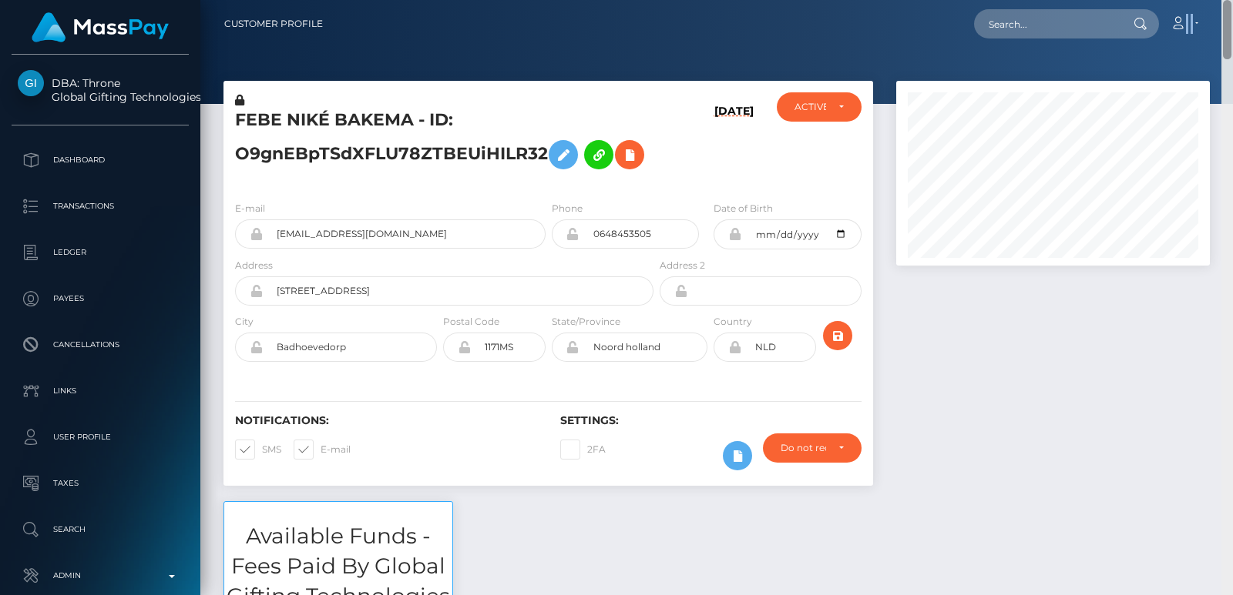
click at [1226, 38] on nav "Customer Profile Loading... Loading... Account" at bounding box center [716, 24] width 1032 height 48
click at [1060, 14] on input "text" at bounding box center [1046, 23] width 145 height 29
paste input "cristianorinaldi13@gmail.com"
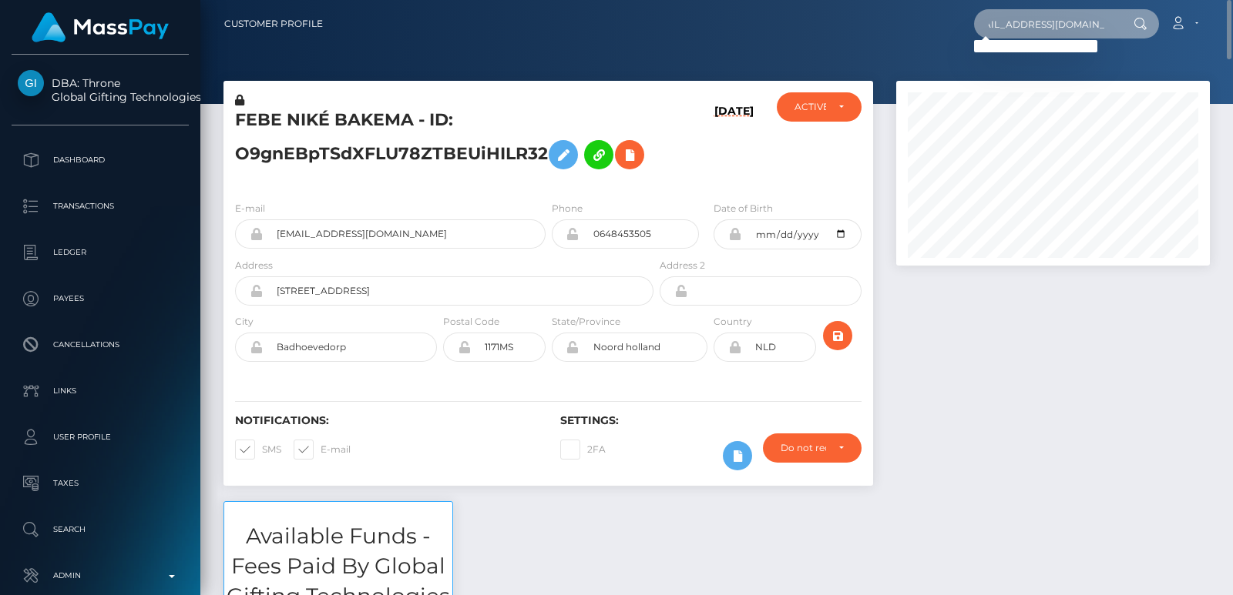
type input "cristianorinaldi13@gmail.com"
click at [1045, 22] on input "cristianorinaldi13@gmail.com" at bounding box center [1046, 23] width 145 height 29
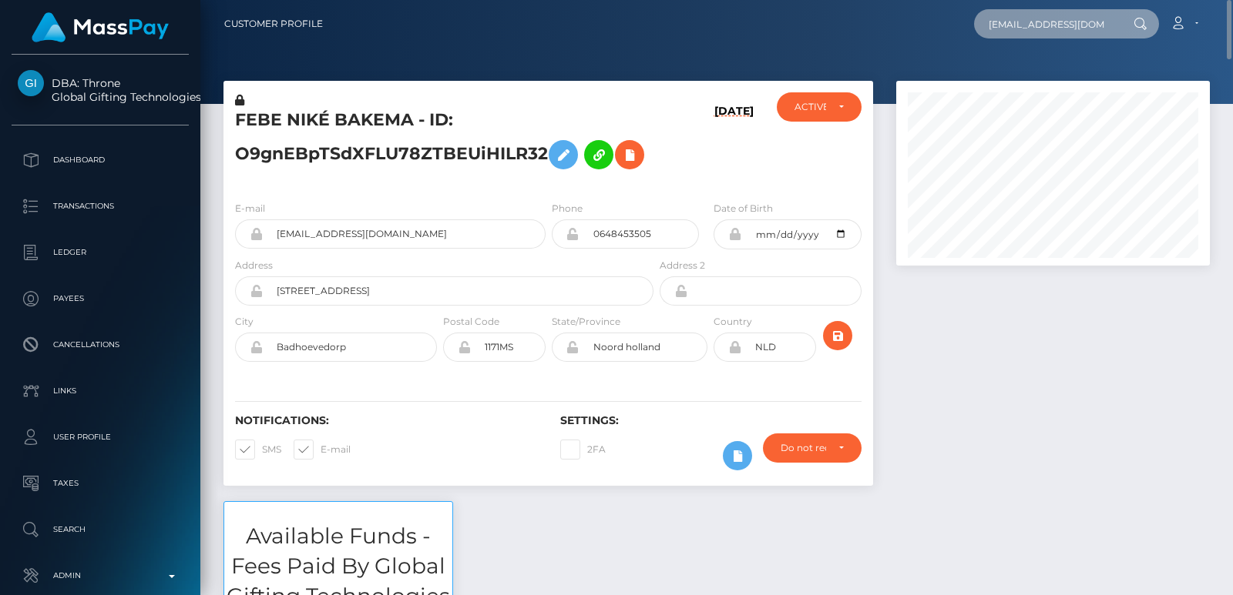
click at [1045, 22] on input "cristianorinaldi13@gmail.com" at bounding box center [1046, 23] width 145 height 29
paste input "cristianorinaldi13@gmail.com"
type input "cristianorinaldi13@gmail.com"
click at [1018, 25] on input "cristianorinaldi13@gmail.com" at bounding box center [1046, 23] width 145 height 29
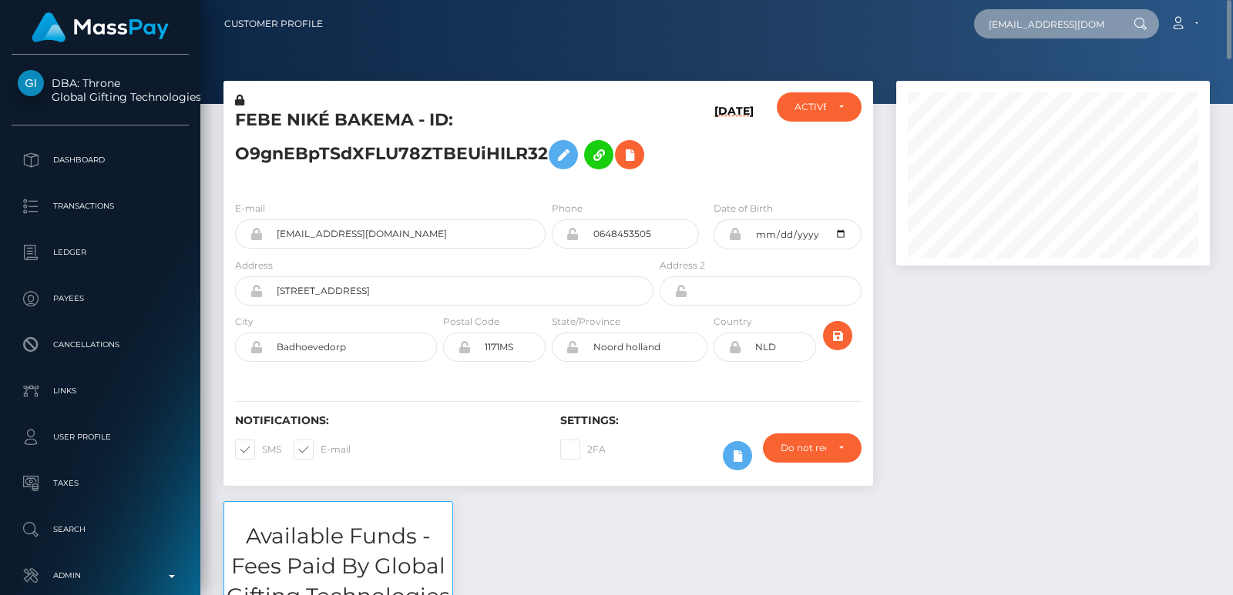
click at [1018, 25] on input "cristianorinaldi13@gmail.com" at bounding box center [1046, 23] width 145 height 29
paste input "cribusiness22@gmail.com"
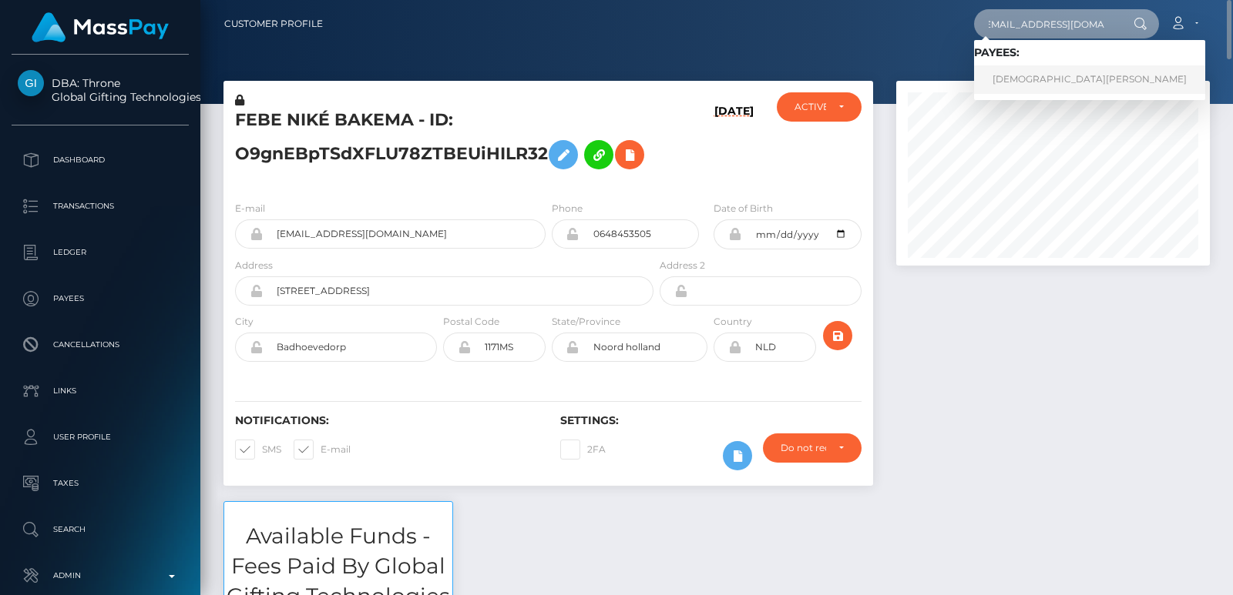
type input "cribusiness22@gmail.com"
click at [1032, 79] on link "CRISTIANO RINALDI" at bounding box center [1089, 79] width 231 height 29
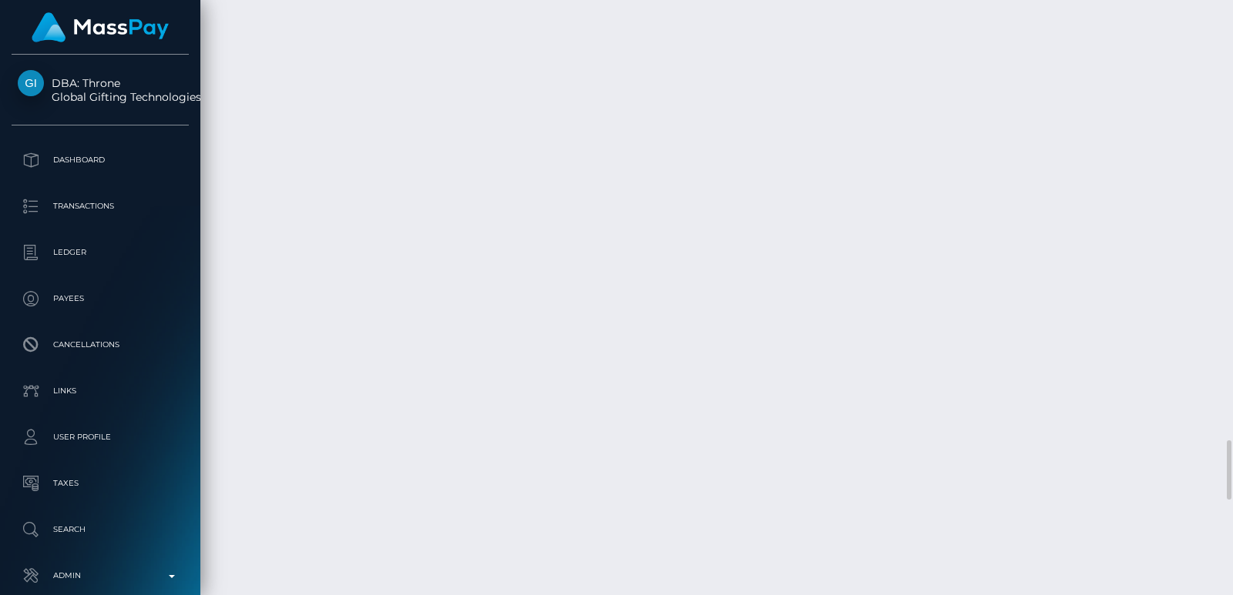
scroll to position [185, 313]
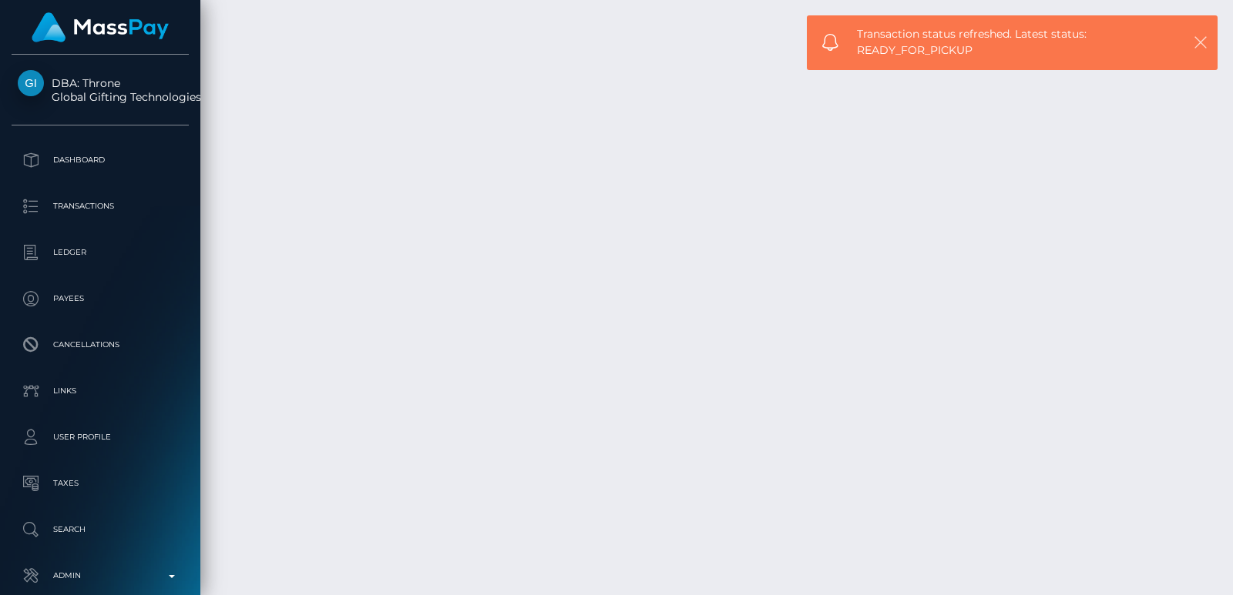
click at [1201, 42] on icon "button" at bounding box center [1200, 42] width 15 height 15
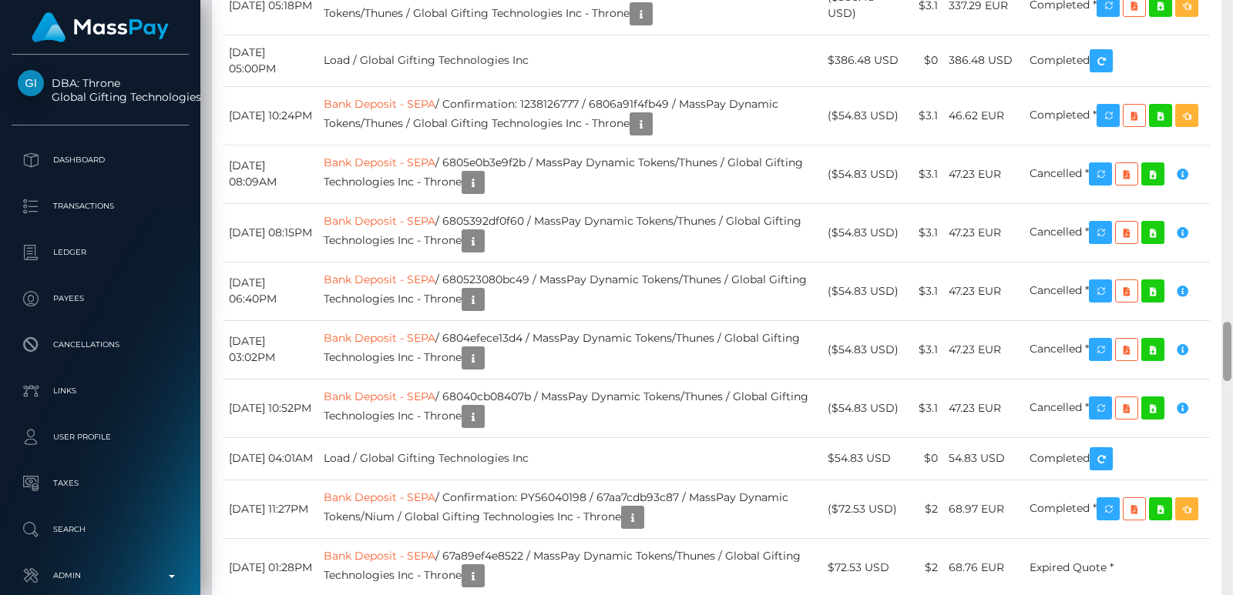
click at [1227, 71] on div at bounding box center [1227, 297] width 12 height 595
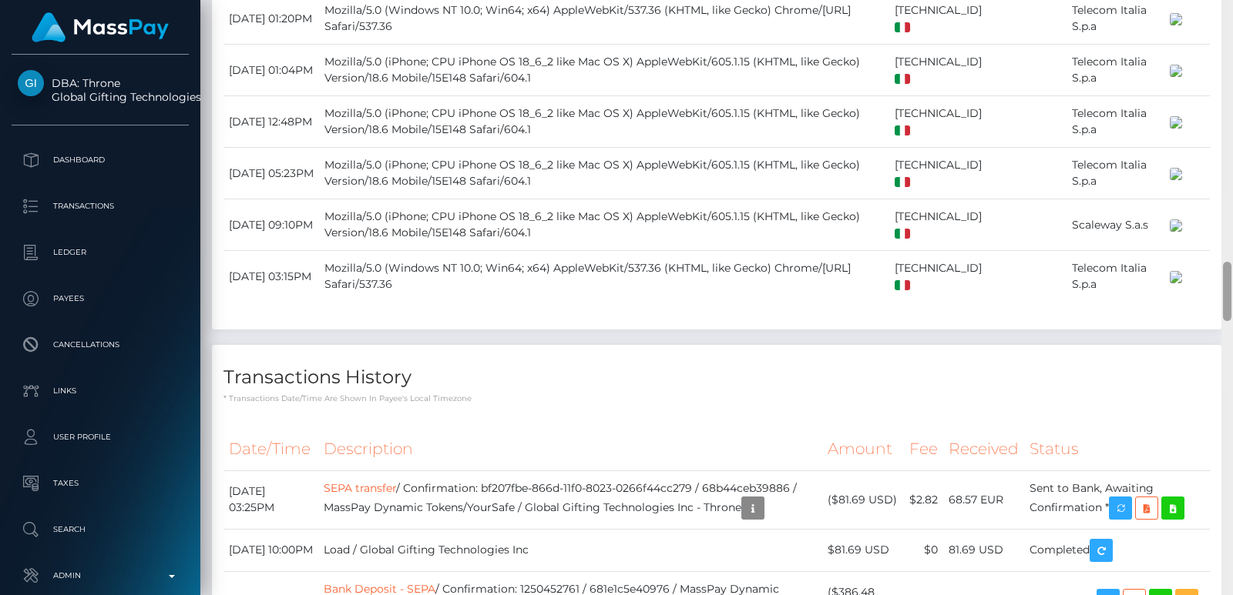
click at [1227, 71] on div at bounding box center [1227, 297] width 12 height 595
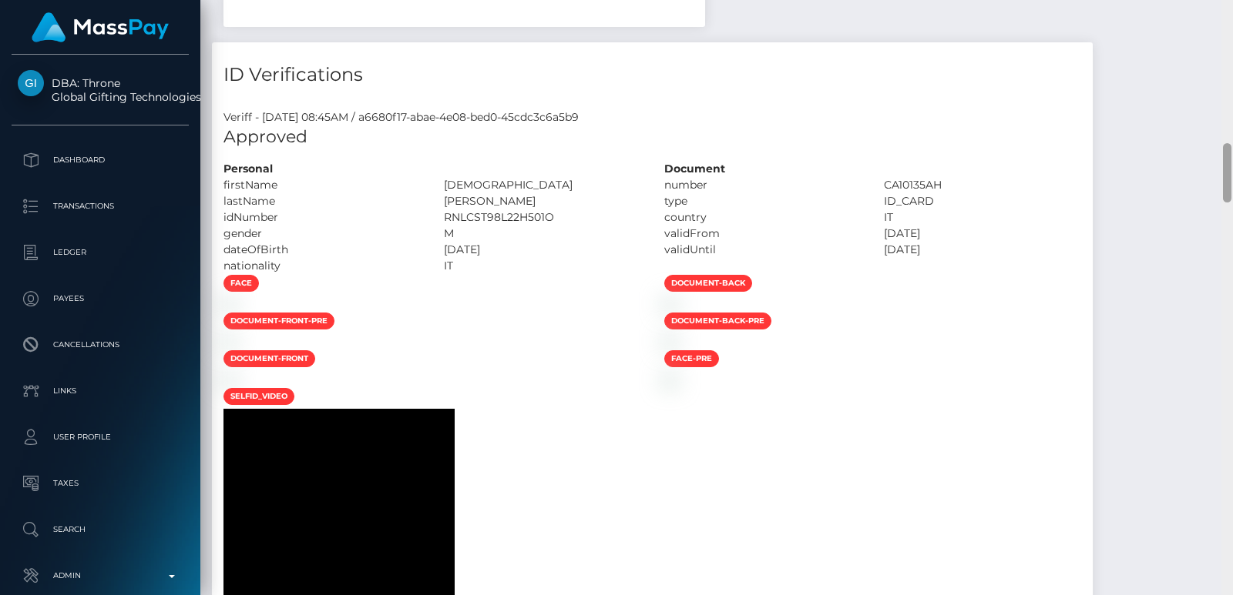
click at [1227, 71] on div at bounding box center [1227, 297] width 12 height 595
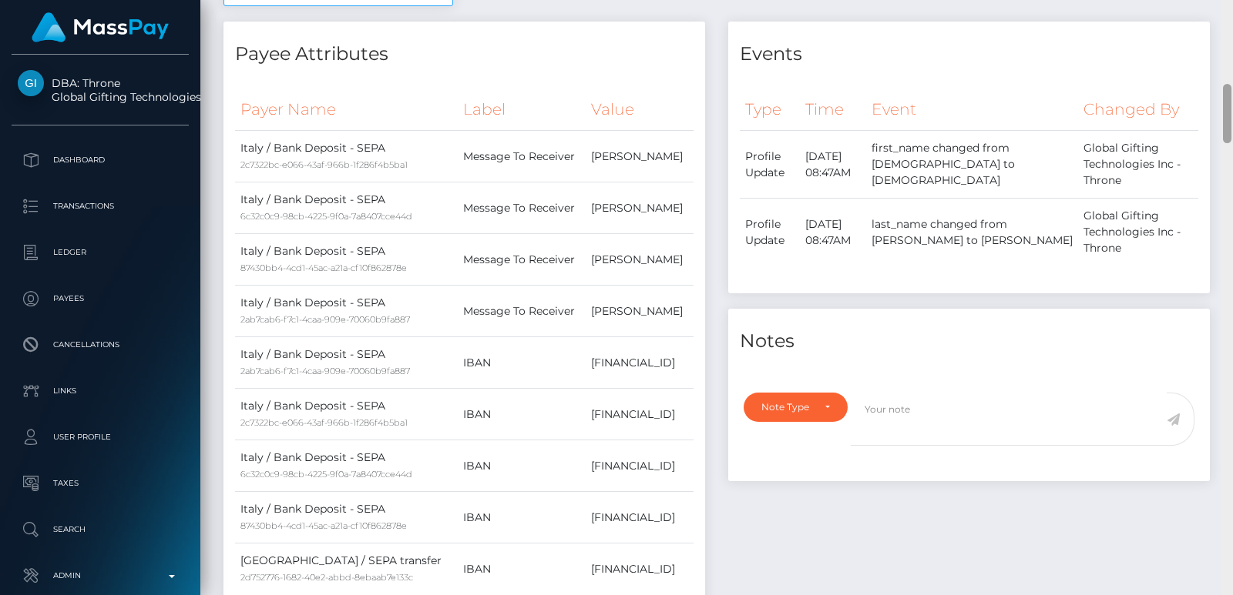
scroll to position [246, 0]
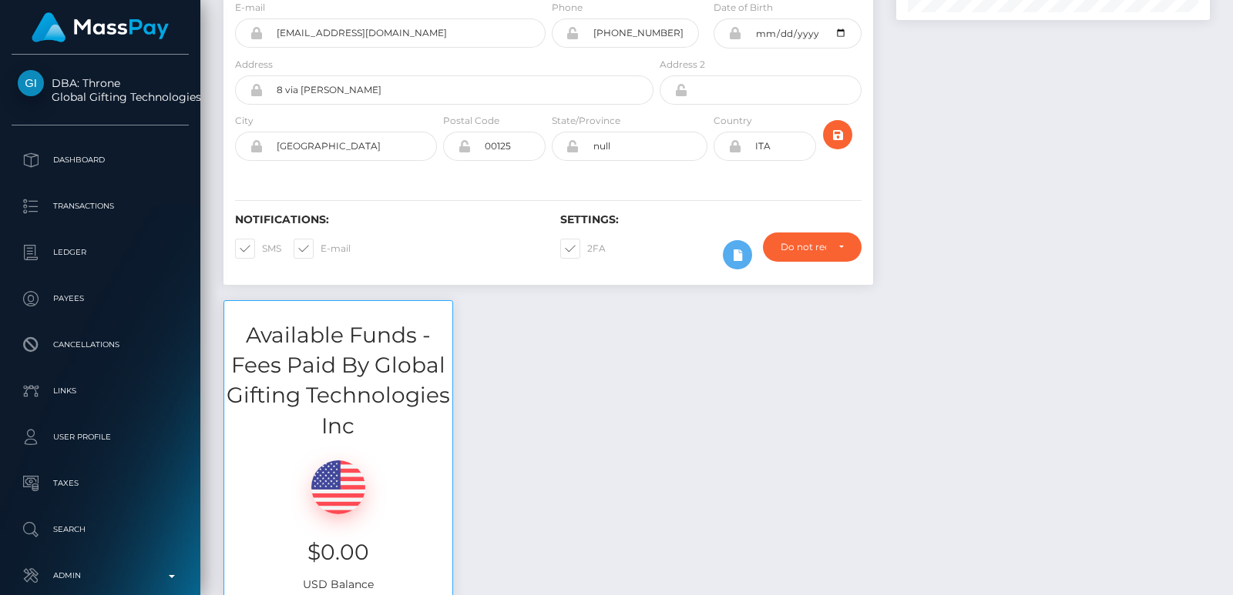
click at [1227, 14] on div "Customer Profile Loading... Loading..." at bounding box center [716, 297] width 1032 height 595
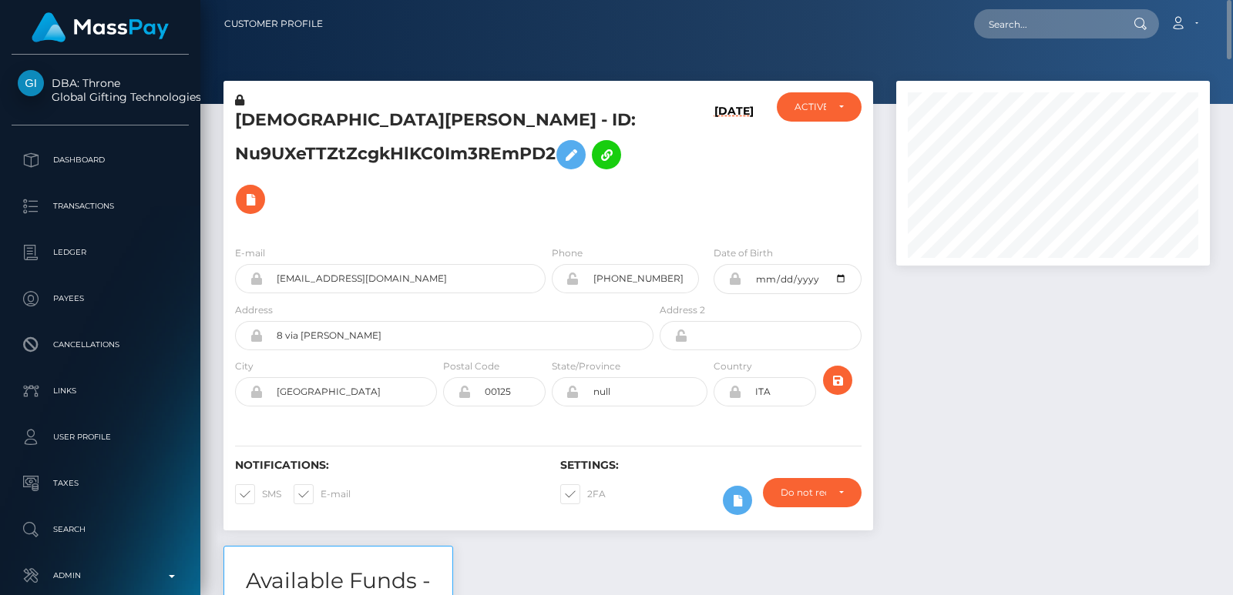
click at [317, 108] on div "CRISTIANO RINALDI - ID: Nu9UXeTTZtZcgkHlKC0Im3REmPD2" at bounding box center [439, 162] width 433 height 141
click at [307, 112] on h5 "CRISTIANO RINALDI - ID: Nu9UXeTTZtZcgkHlKC0Im3REmPD2" at bounding box center [440, 165] width 410 height 113
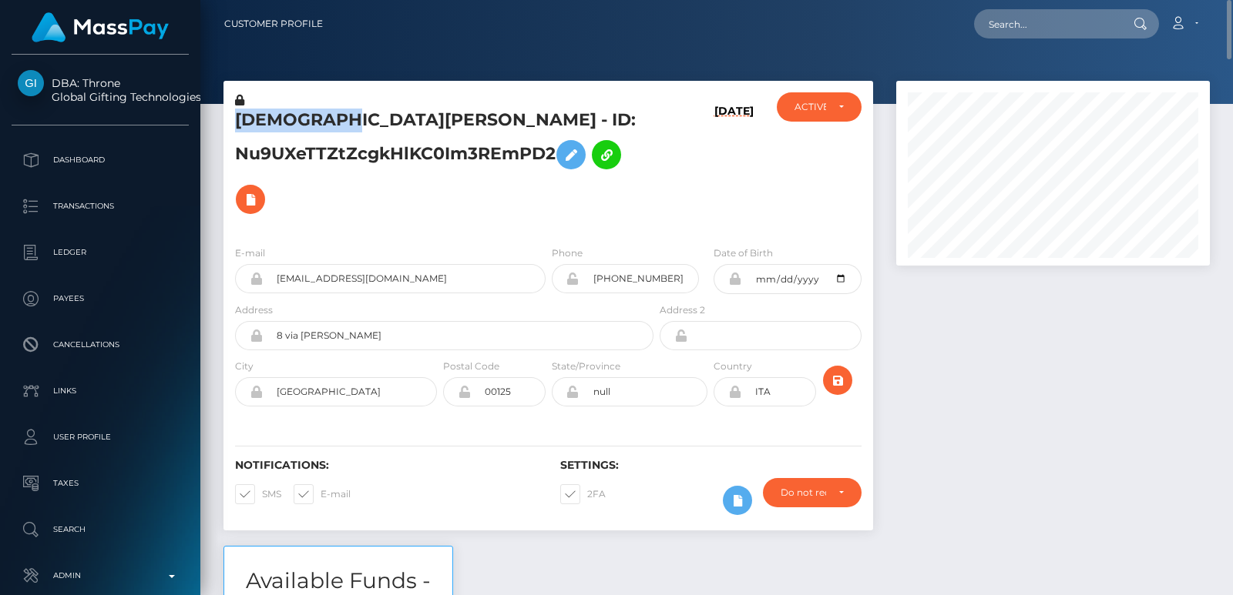
copy h5 "CRISTIANO"
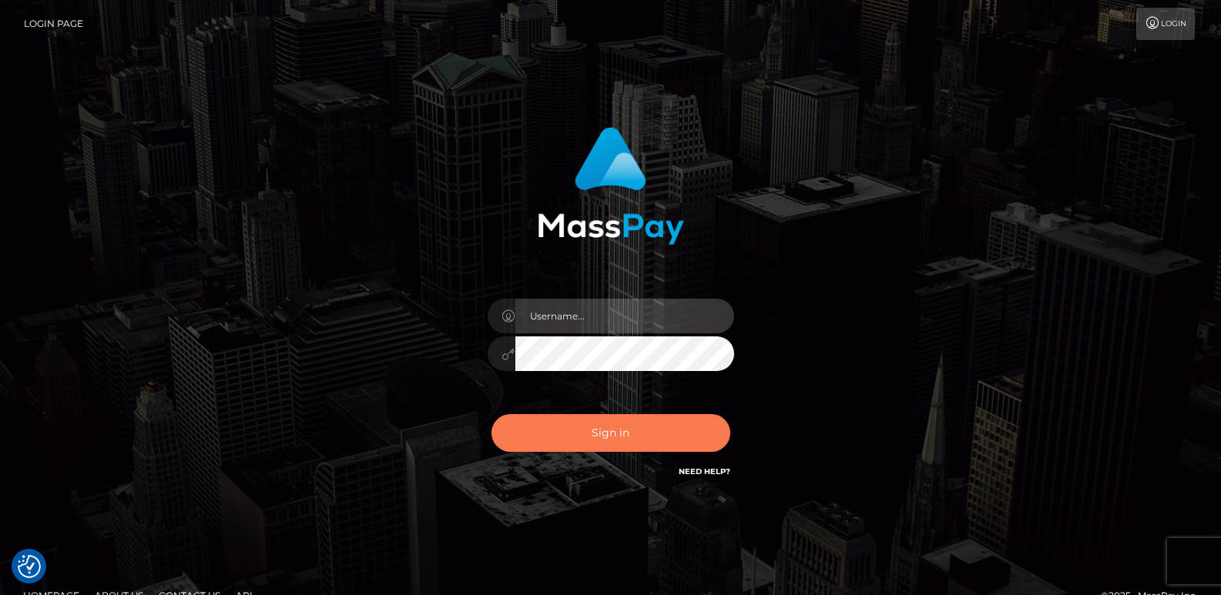
type input "[DOMAIN_NAME]"
click at [567, 440] on button "Sign in" at bounding box center [610, 433] width 239 height 38
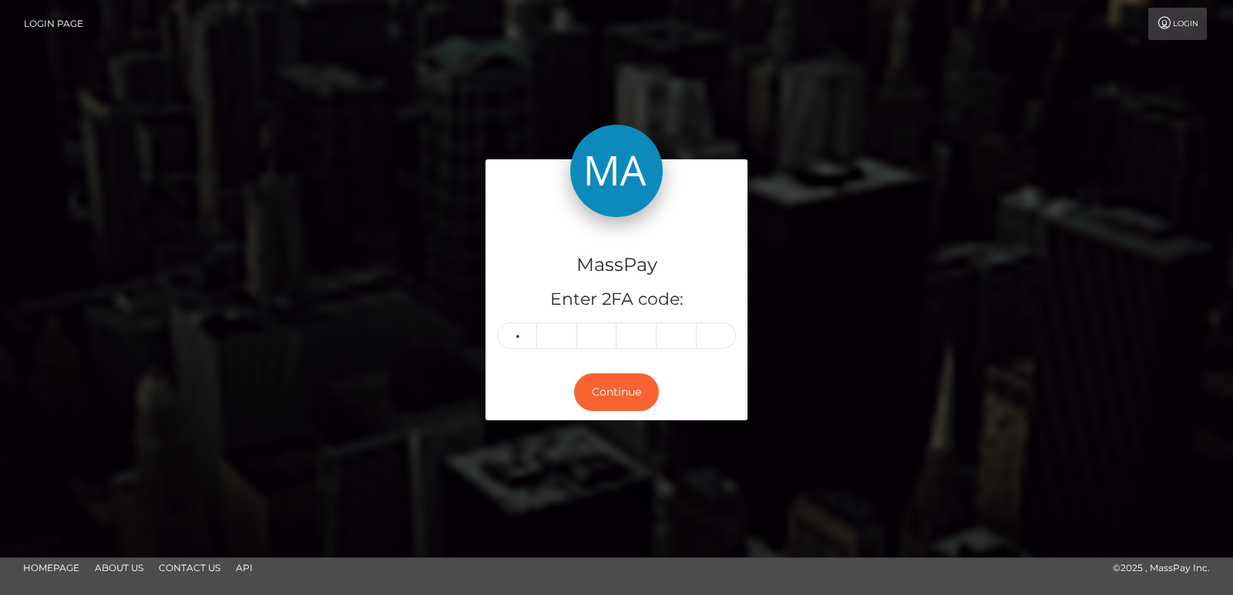
type input "9"
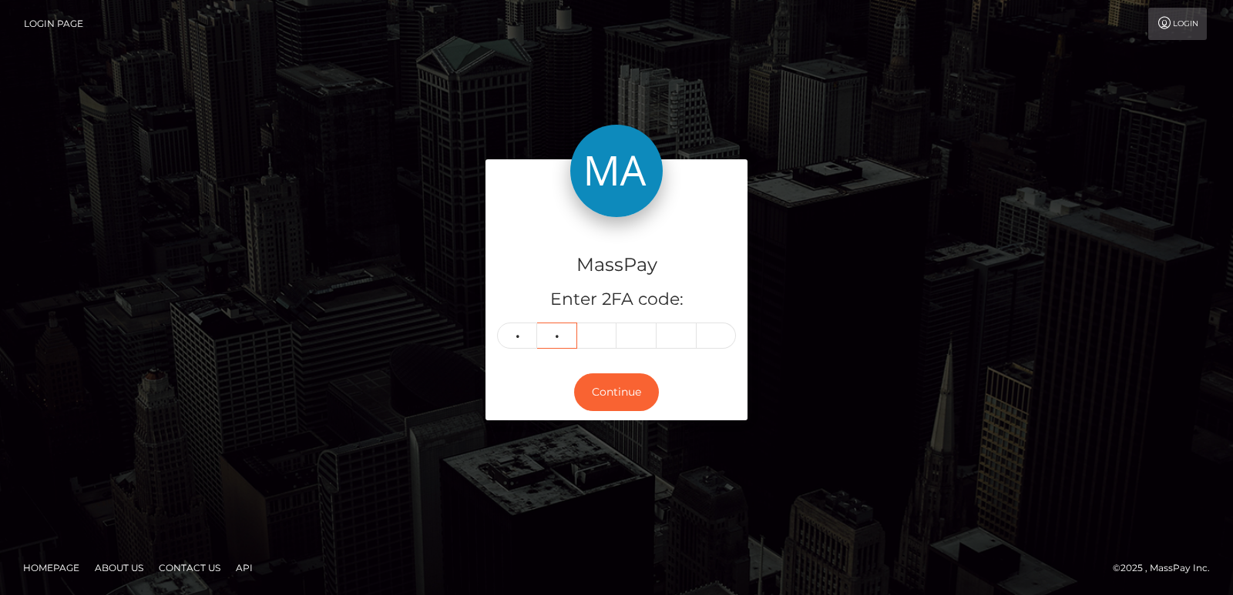
type input "7"
type input "1"
type input "6"
type input "5"
type input "2"
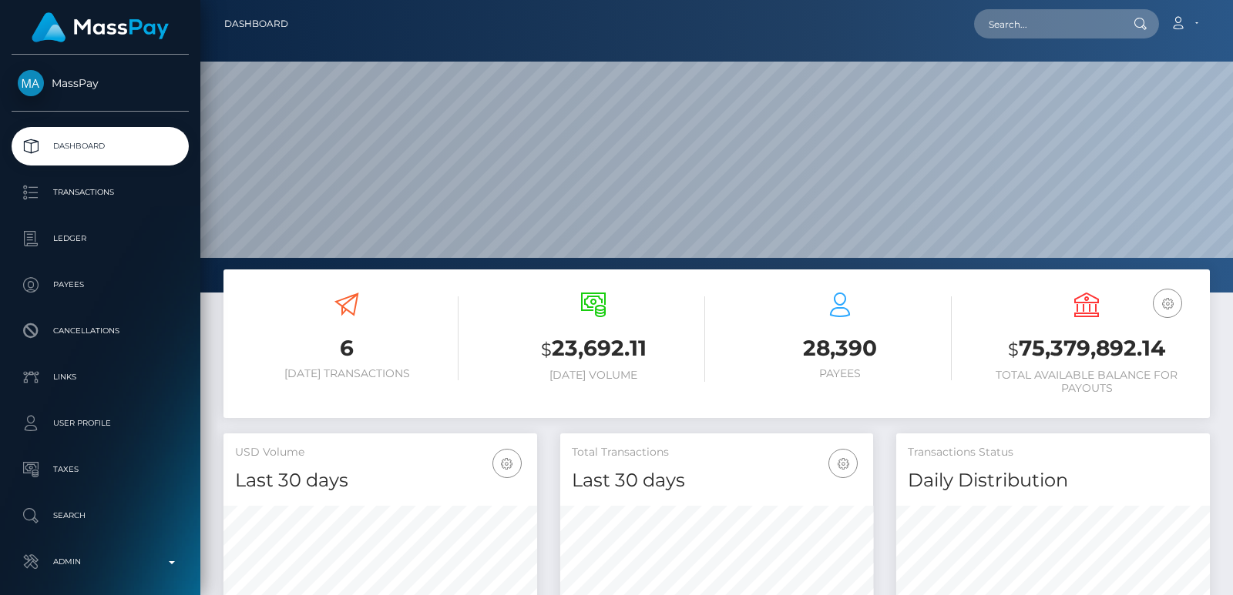
scroll to position [273, 313]
drag, startPoint x: 1018, startPoint y: 41, endPoint x: 1018, endPoint y: 27, distance: 13.9
click at [1018, 27] on nav "Dashboard Loading... Loading... Account Edit Profile" at bounding box center [716, 24] width 1032 height 48
click at [1018, 27] on input "text" at bounding box center [1046, 23] width 145 height 29
paste input "[EMAIL_ADDRESS][DOMAIN_NAME]"
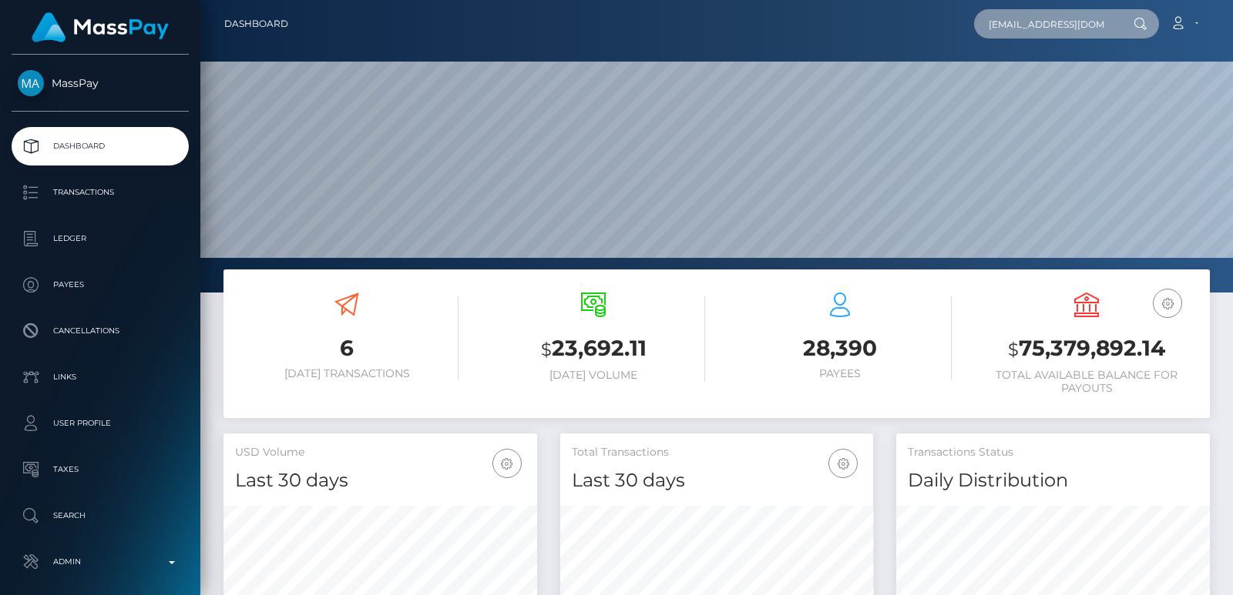
scroll to position [0, 34]
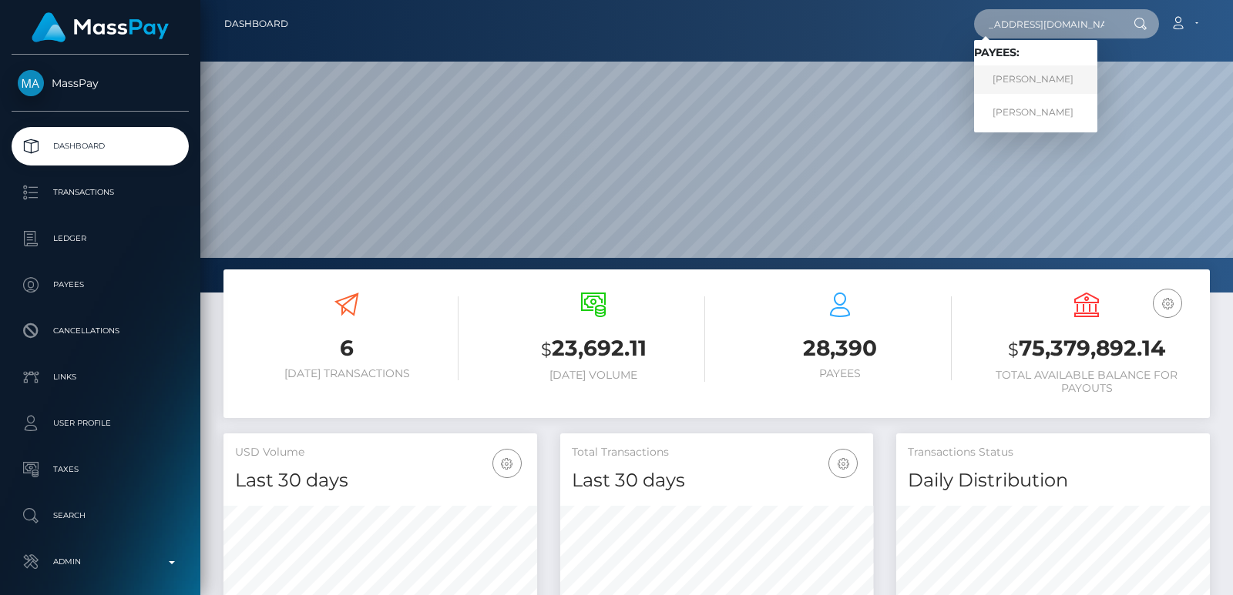
type input "[EMAIL_ADDRESS][DOMAIN_NAME]"
click at [1000, 84] on link "MELISSA MARIE SMAIL" at bounding box center [1035, 79] width 123 height 29
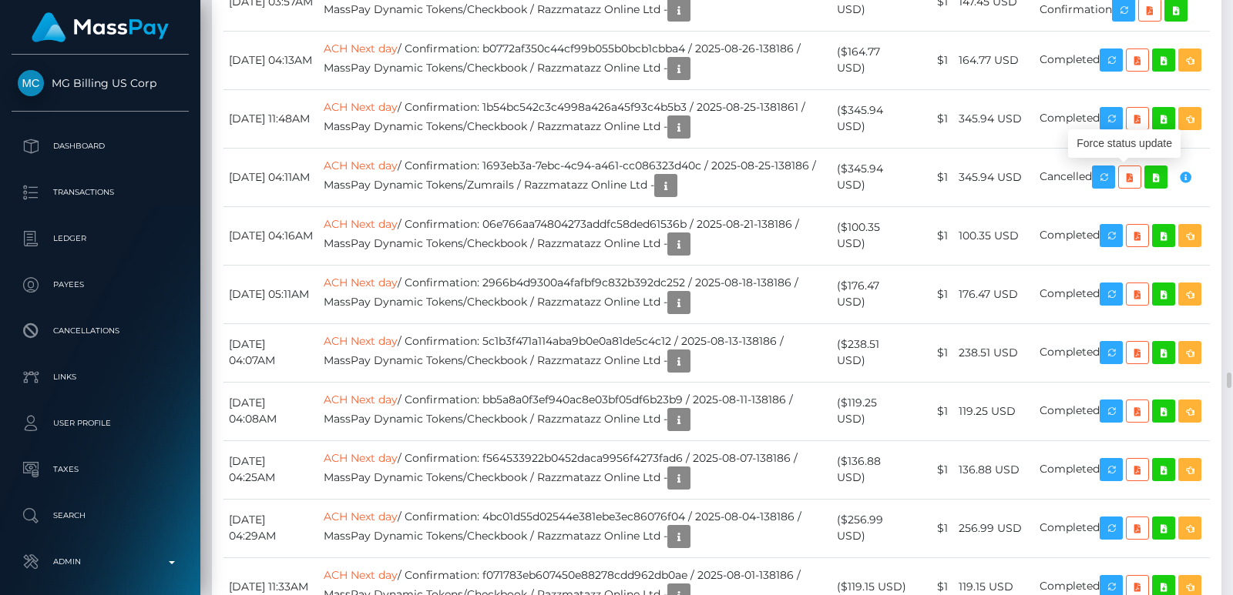
scroll to position [185, 313]
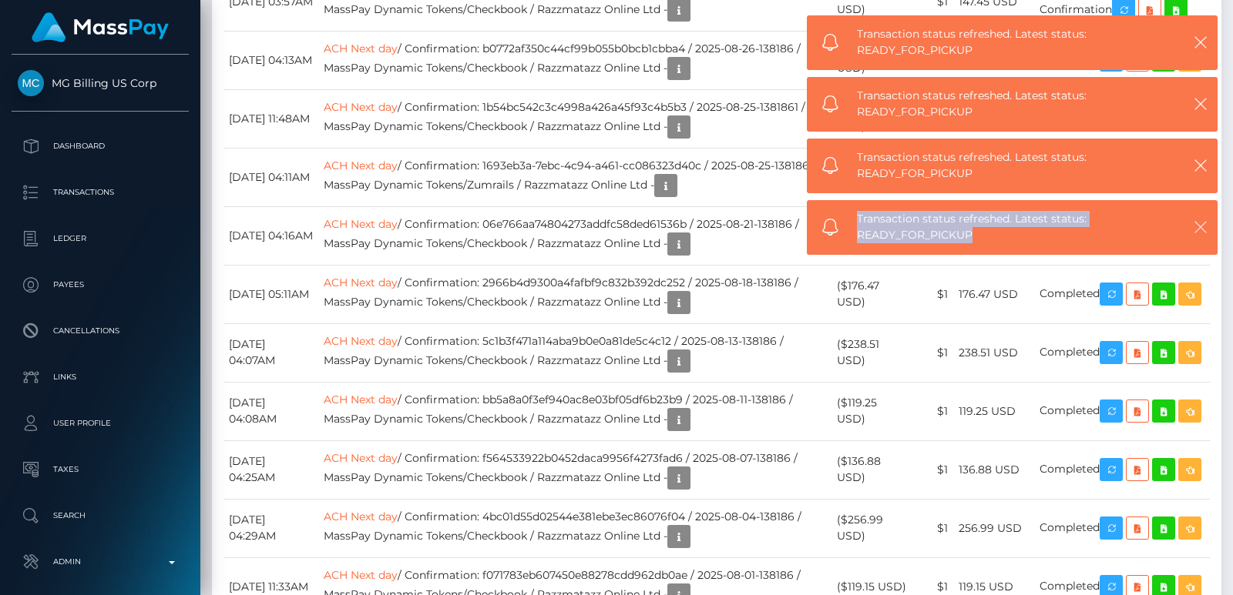
click at [1199, 226] on icon "button" at bounding box center [1200, 227] width 15 height 15
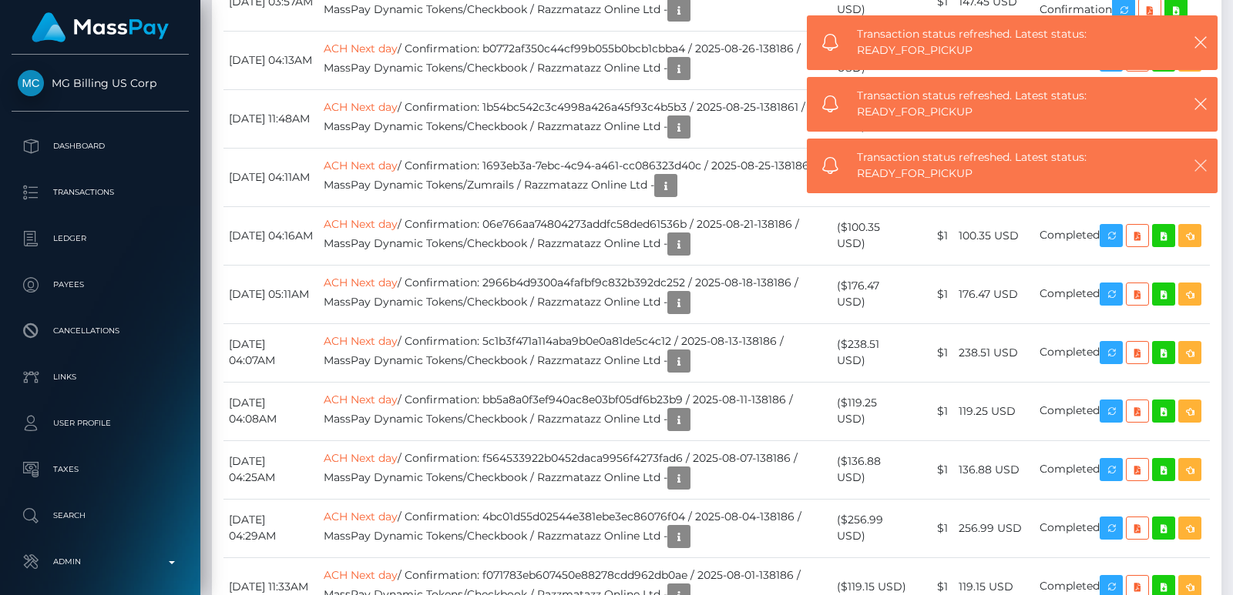
click at [1207, 164] on icon "button" at bounding box center [1200, 165] width 15 height 15
click at [1207, 164] on div "Transaction status refreshed. Latest status: READY_FOR_PICKUP" at bounding box center [1012, 166] width 411 height 55
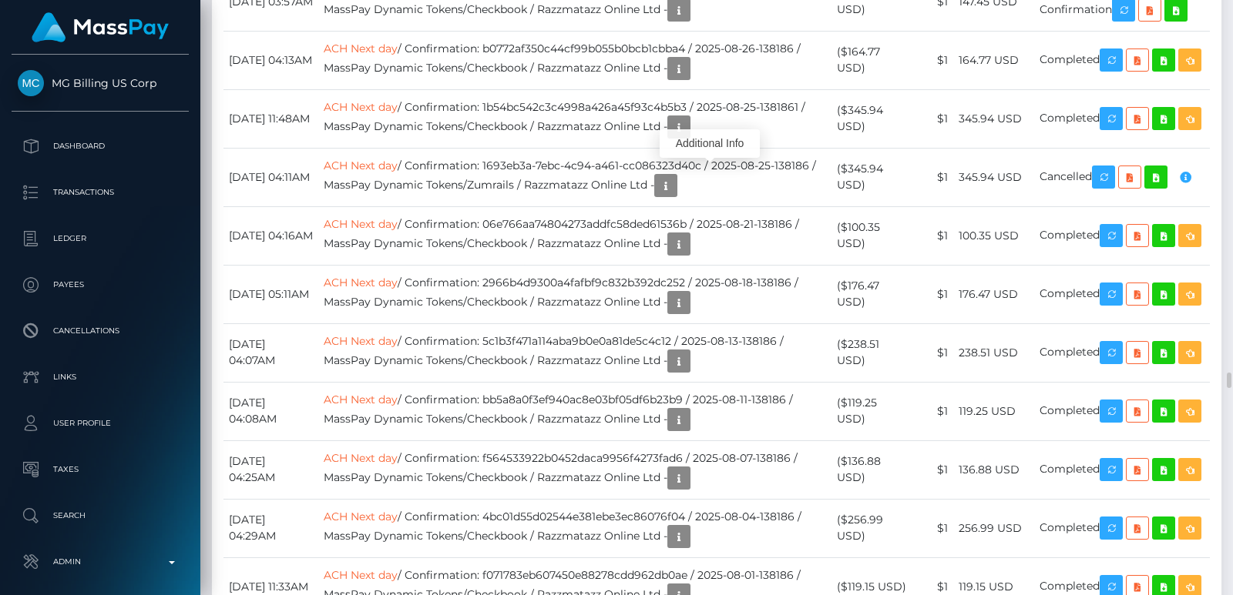
click at [716, 147] on div "Additional Info" at bounding box center [709, 143] width 100 height 29
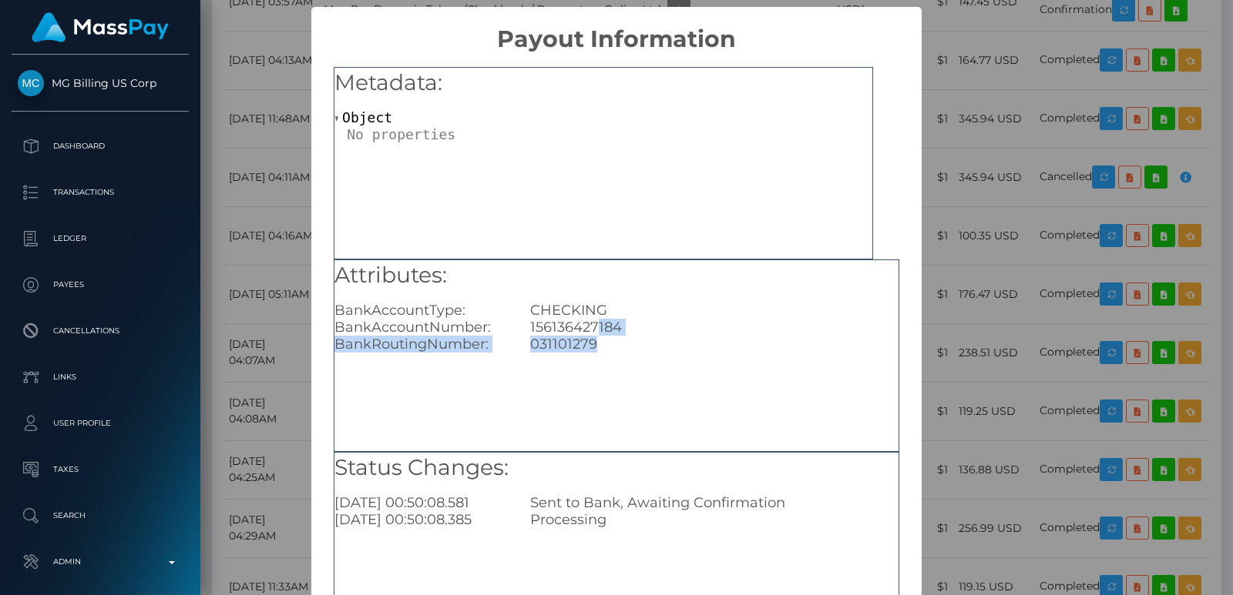
drag, startPoint x: 593, startPoint y: 339, endPoint x: 594, endPoint y: 330, distance: 8.5
click at [594, 330] on div "Attributes: BankAccountType: CHECKING BankAccountNumber: 156136427184 BankRouti…" at bounding box center [616, 306] width 564 height 93
click at [594, 330] on div "156136427184" at bounding box center [713, 327] width 391 height 17
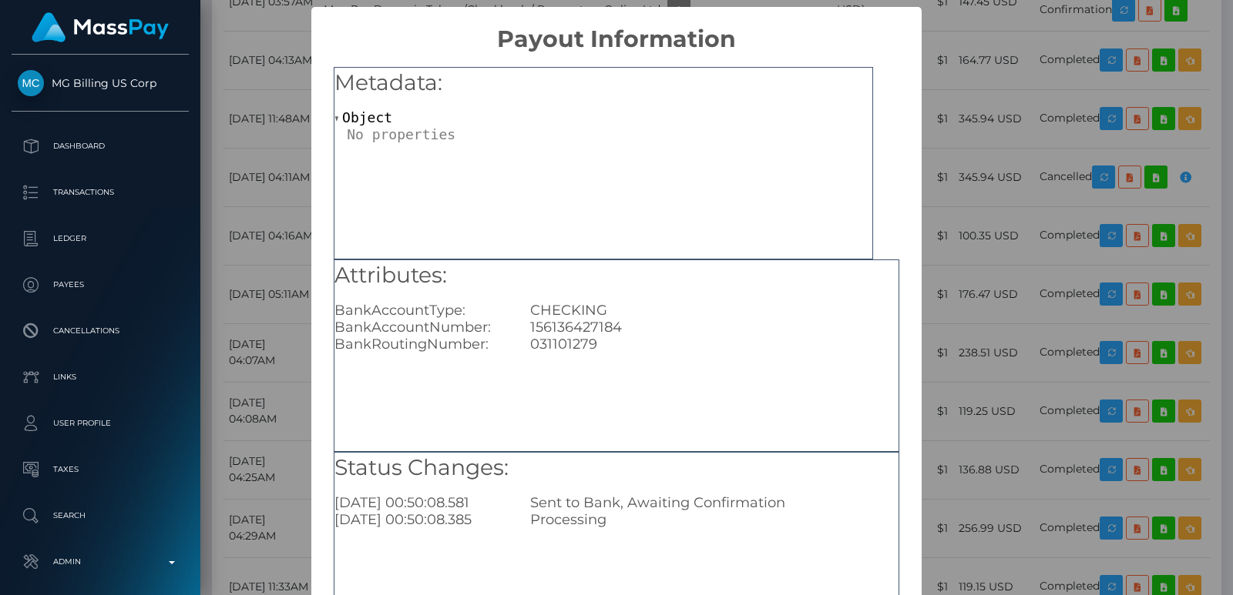
click at [332, 329] on div "BankAccountNumber:" at bounding box center [421, 327] width 196 height 17
drag, startPoint x: 332, startPoint y: 329, endPoint x: 638, endPoint y: 327, distance: 305.8
click at [638, 327] on div "BankAccountNumber: 156136427184" at bounding box center [616, 327] width 587 height 17
copy div "BankAccountNumber: 156136427184"
click at [948, 57] on div "× Payout Information Metadata: Object Attributes: BankAccountType: CHECKING Ban…" at bounding box center [616, 297] width 1233 height 595
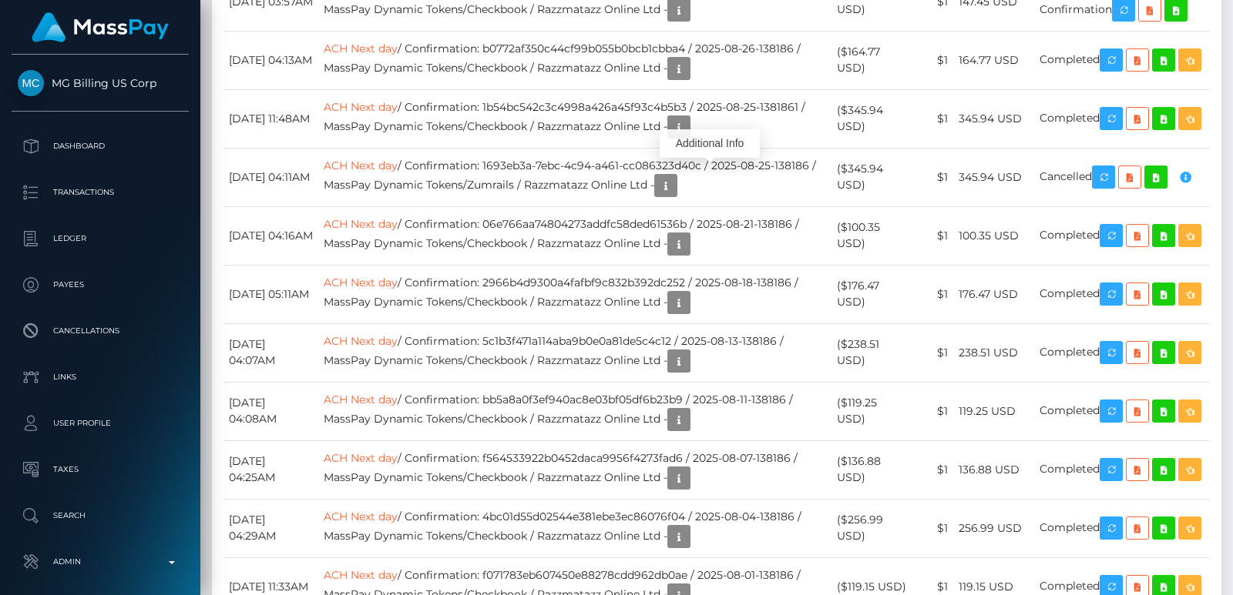
click at [711, 143] on div "Additional Info" at bounding box center [709, 143] width 100 height 29
click at [723, 149] on div "Additional Info" at bounding box center [709, 143] width 100 height 29
click at [712, 139] on div "Additional Info" at bounding box center [709, 143] width 100 height 29
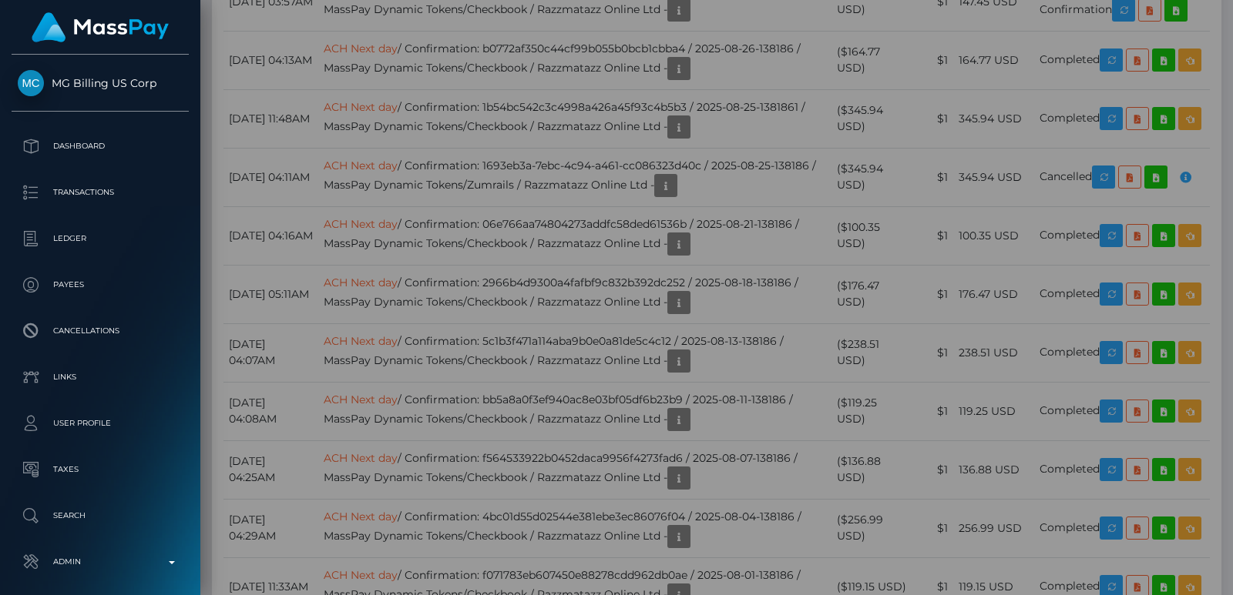
scroll to position [0, 0]
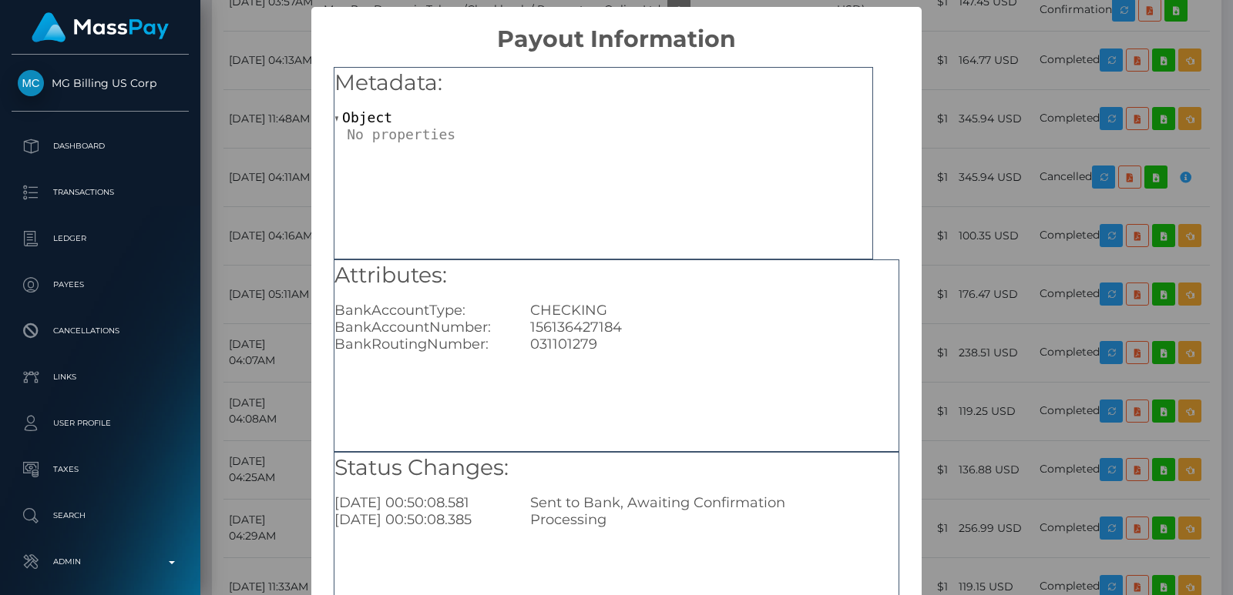
click at [569, 328] on div "156136427184" at bounding box center [713, 327] width 391 height 17
click at [428, 330] on div "BankAccountNumber:" at bounding box center [421, 327] width 196 height 17
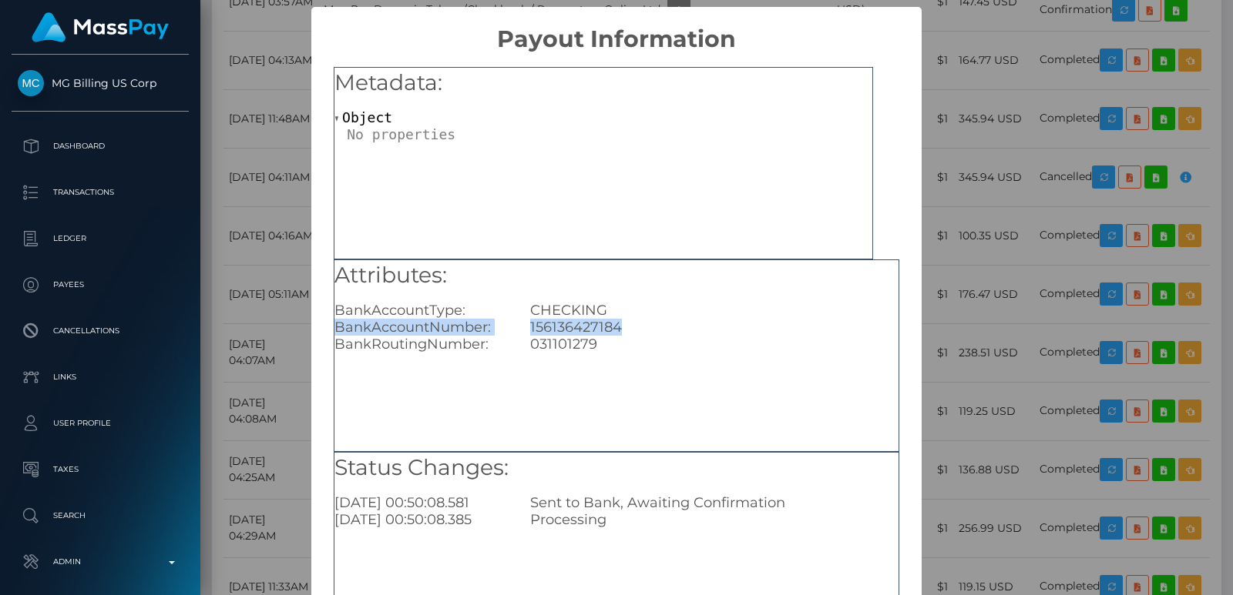
drag, startPoint x: 333, startPoint y: 326, endPoint x: 636, endPoint y: 322, distance: 303.5
click at [636, 322] on div "BankAccountNumber: 156136427184" at bounding box center [616, 327] width 587 height 17
copy div "BankAccountNumber: 156136427184"
click at [253, 330] on div "× Payout Information Metadata: Object Attributes: BankAccountType: CHECKING Ban…" at bounding box center [616, 297] width 1233 height 595
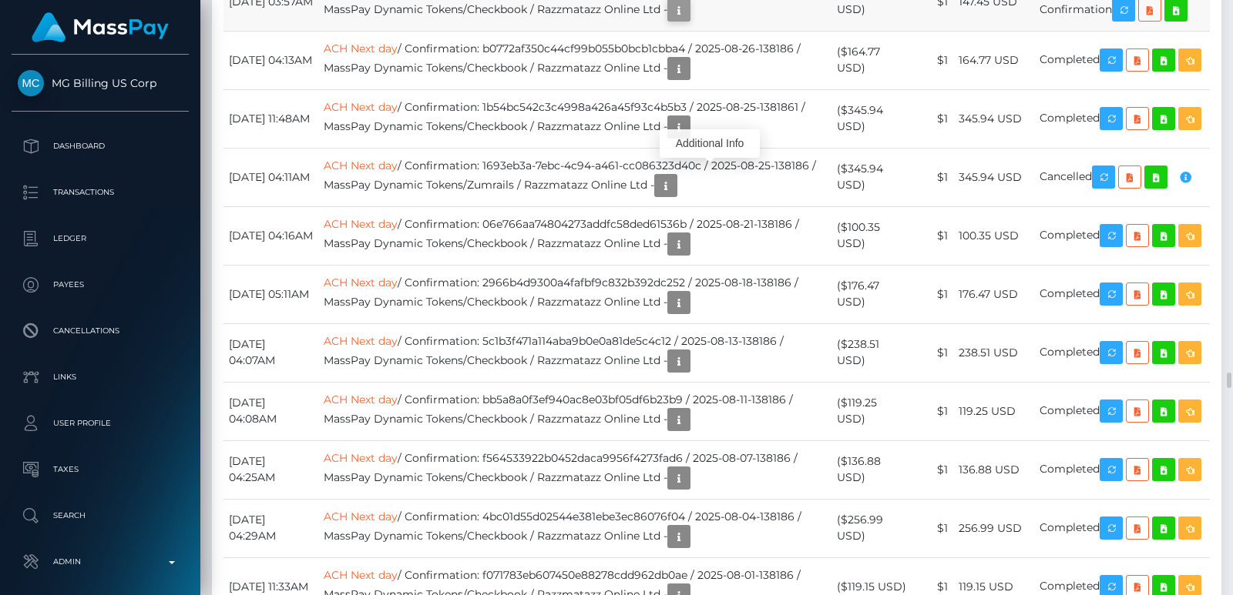
scroll to position [185, 313]
click at [688, 20] on icon "button" at bounding box center [678, 10] width 18 height 19
click at [723, 206] on div "Additional Info" at bounding box center [709, 202] width 100 height 29
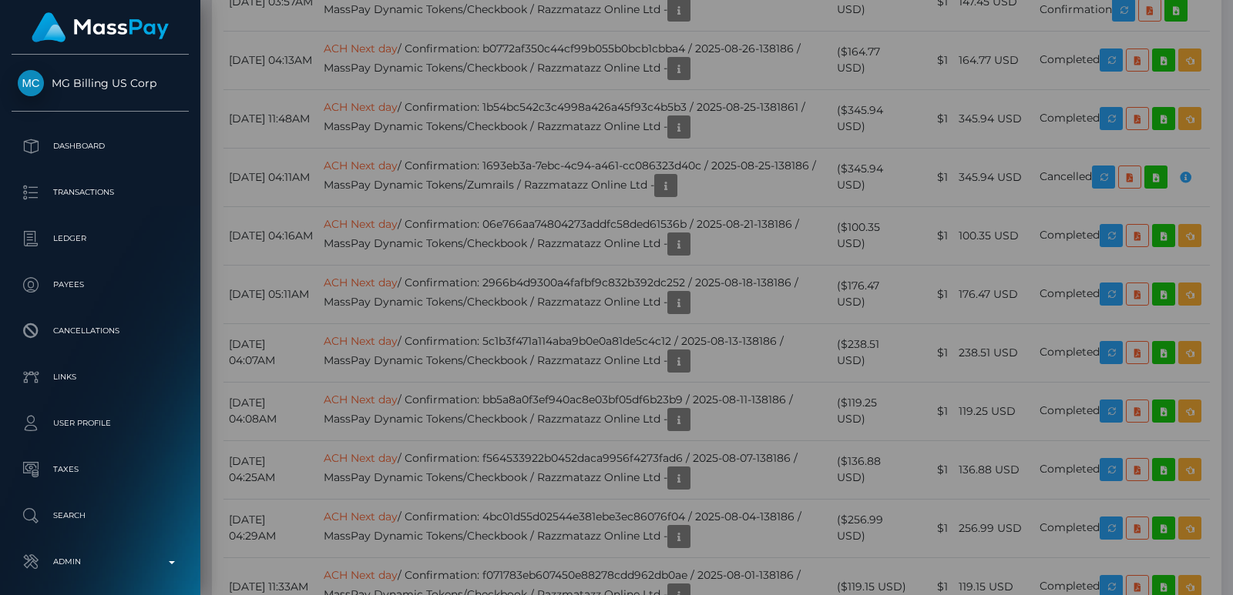
click at [711, 203] on div "Additional Info" at bounding box center [709, 202] width 100 height 29
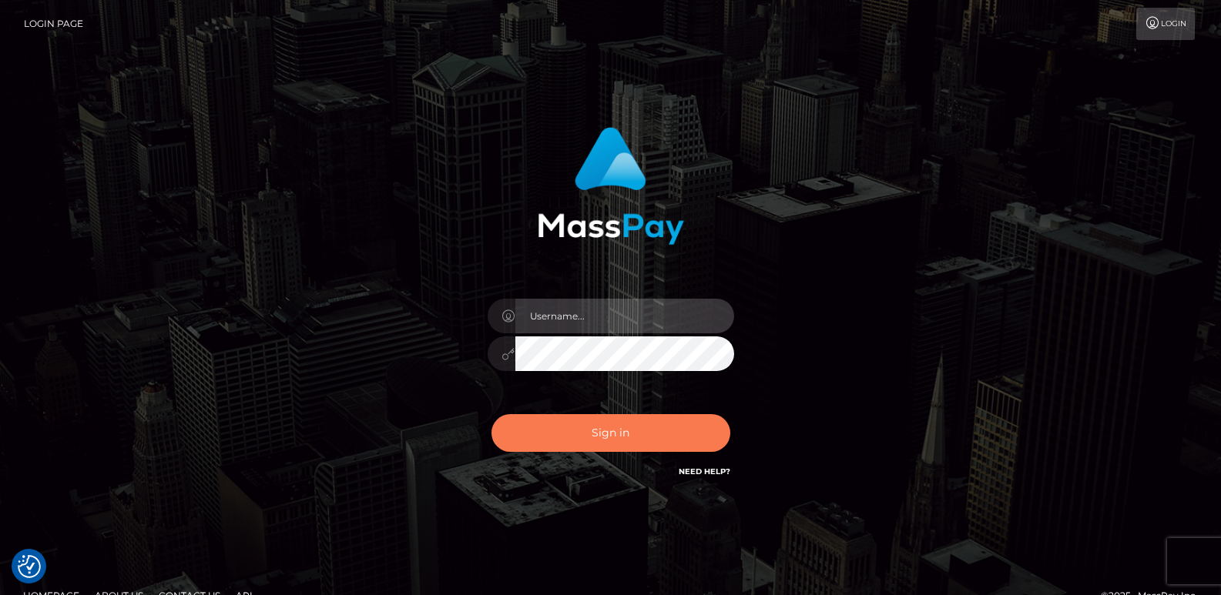
type input "[DOMAIN_NAME]"
click at [620, 435] on button "Sign in" at bounding box center [610, 433] width 239 height 38
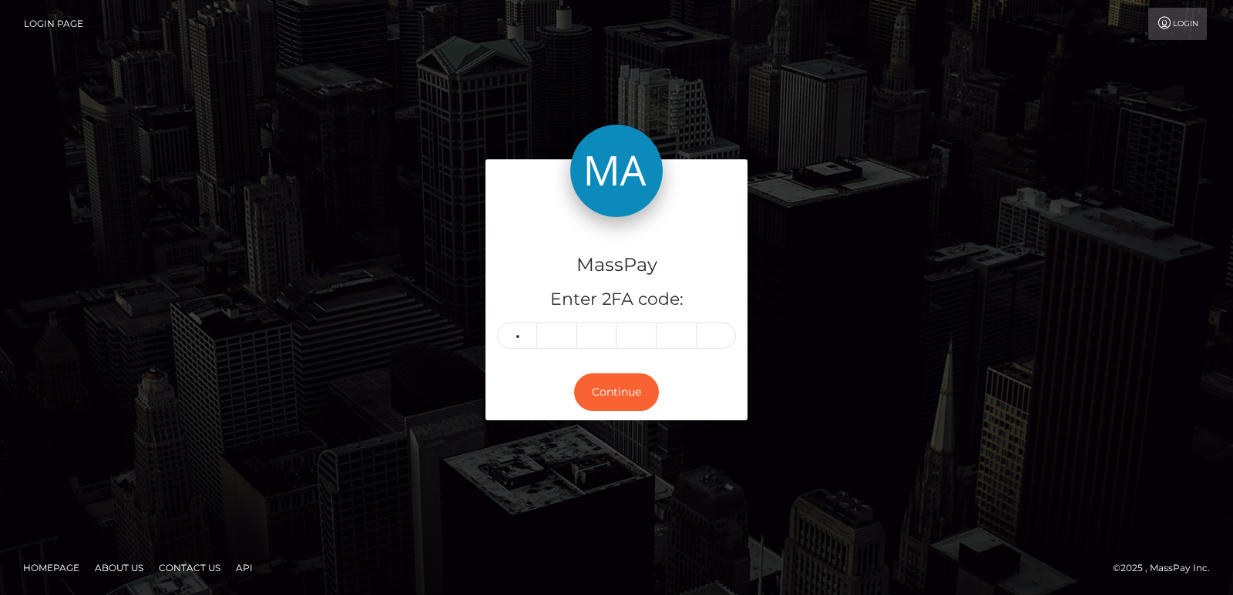
type input "3"
type input "1"
type input "6"
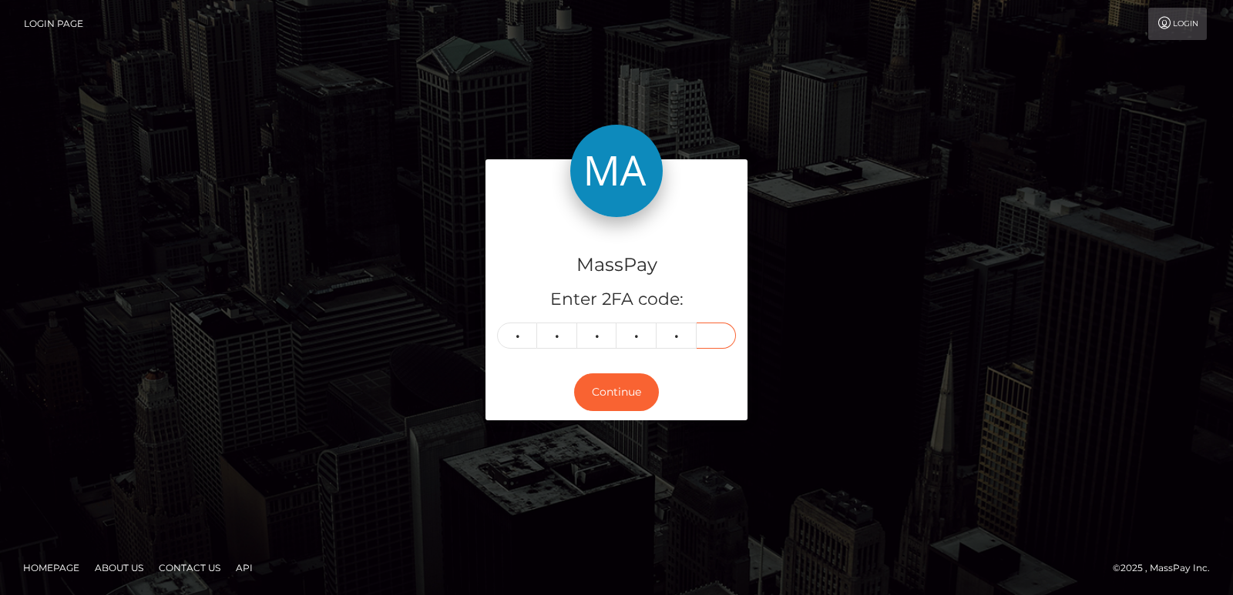
type input "9"
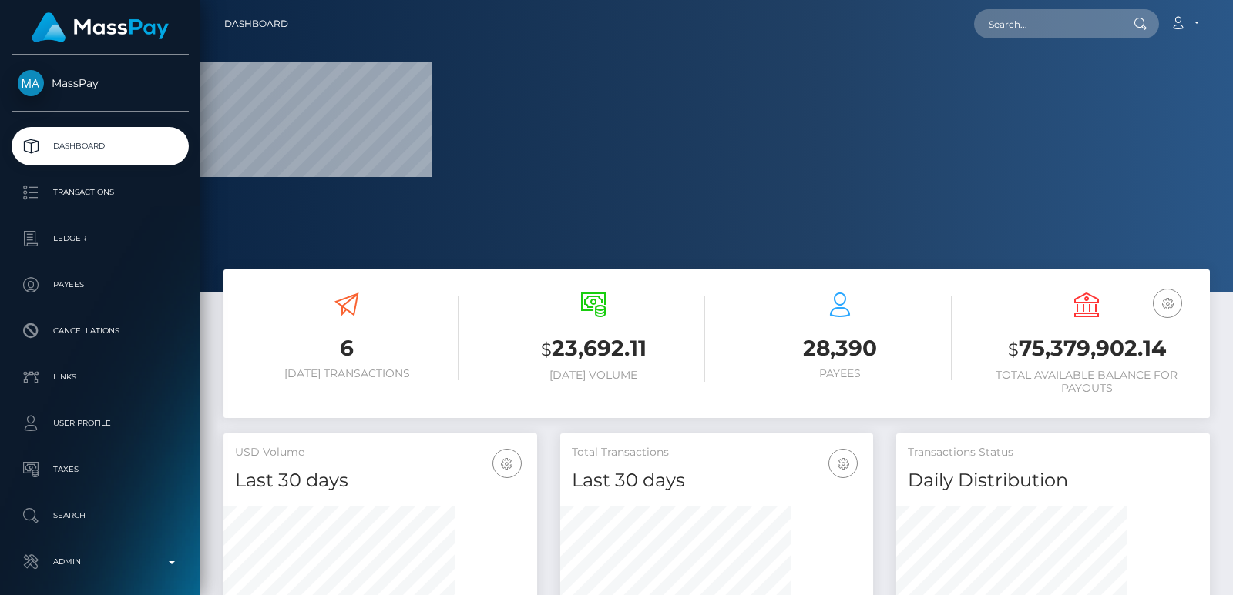
scroll to position [273, 313]
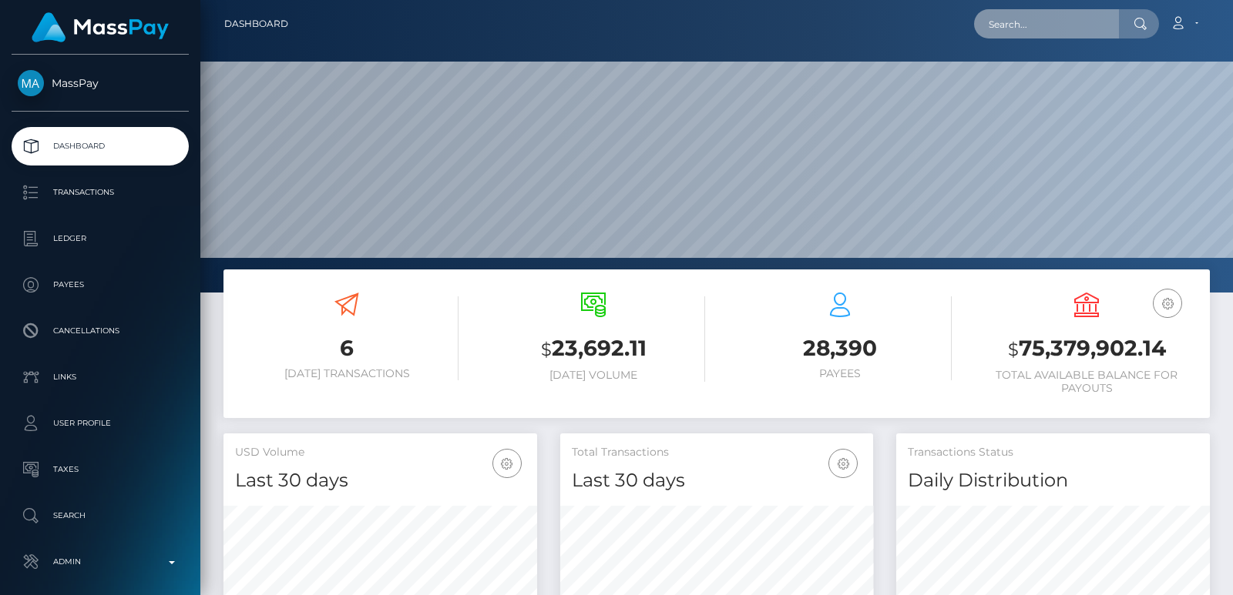
click at [1015, 29] on input "text" at bounding box center [1046, 23] width 145 height 29
paste input "letisharamexa@gmail.com"
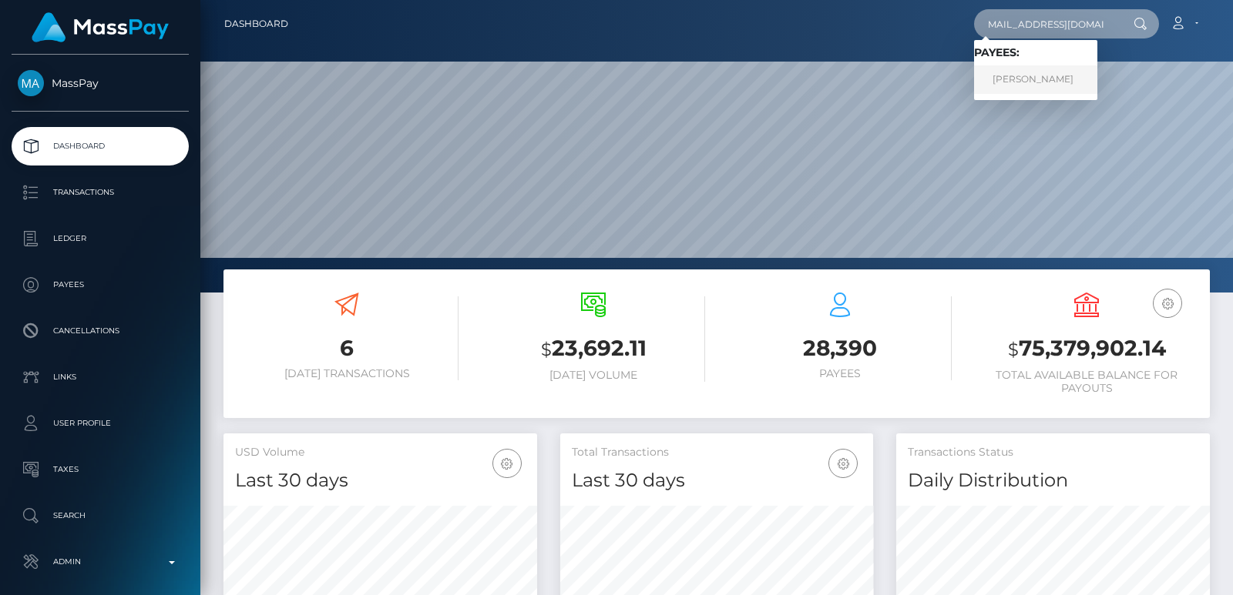
type input "letisharamexa@gmail.com"
click at [1041, 88] on link "MOHAMMED HASHIM NAWAZ" at bounding box center [1035, 79] width 123 height 29
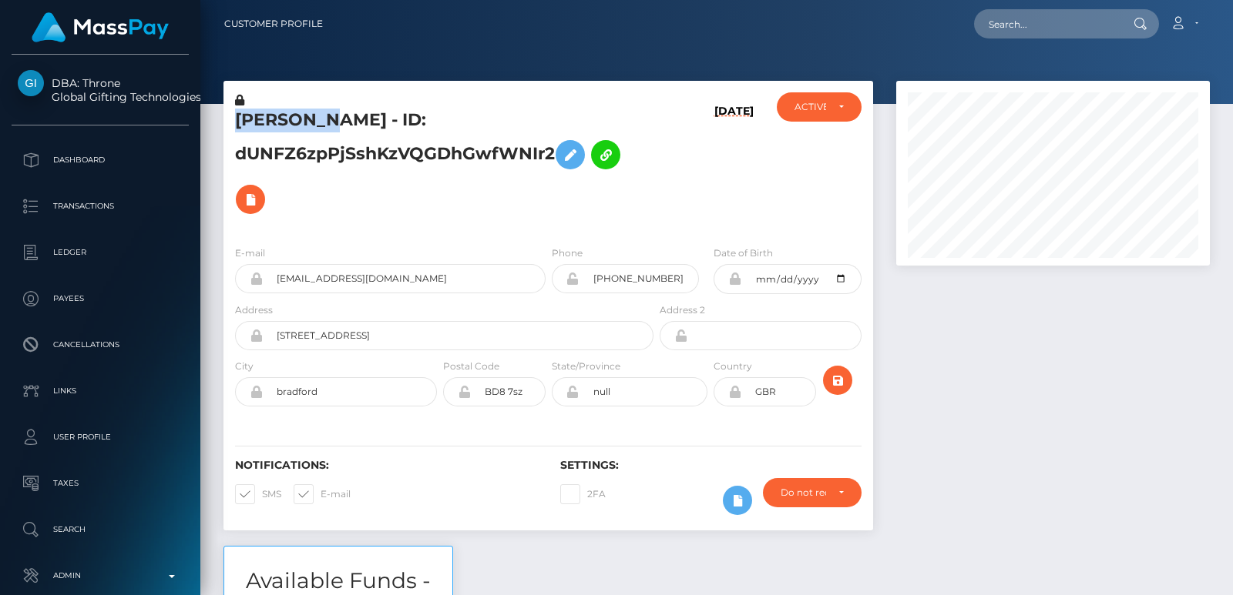
scroll to position [185, 313]
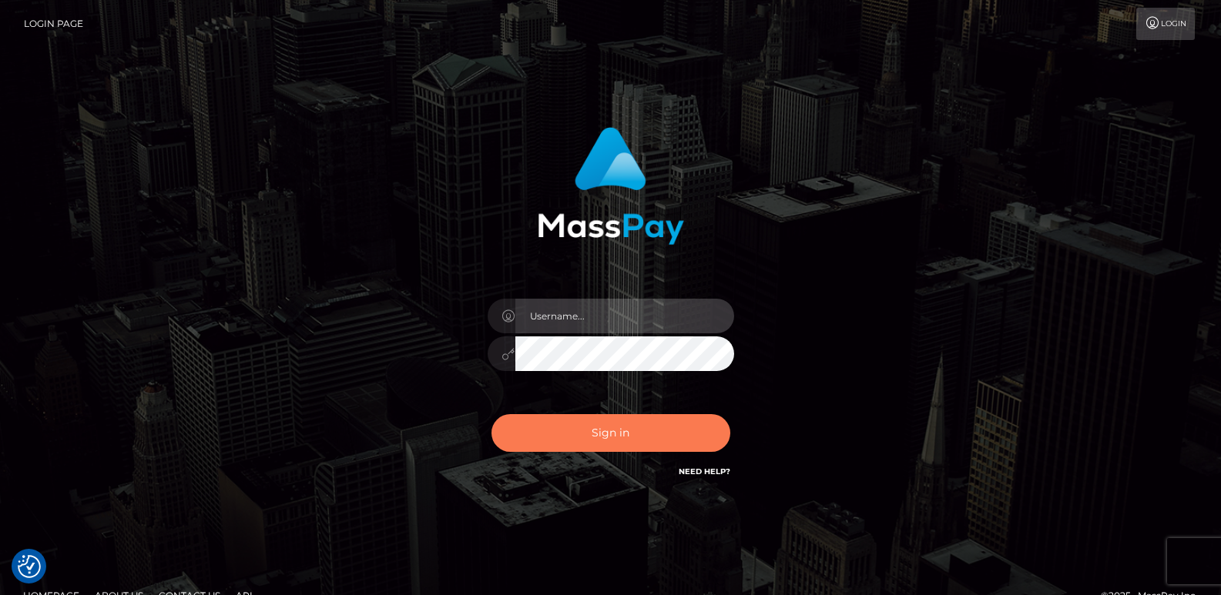
type input "[DOMAIN_NAME]"
click at [575, 450] on button "Sign in" at bounding box center [610, 433] width 239 height 38
type input "[DOMAIN_NAME]"
click at [570, 421] on button "Sign in" at bounding box center [610, 433] width 239 height 38
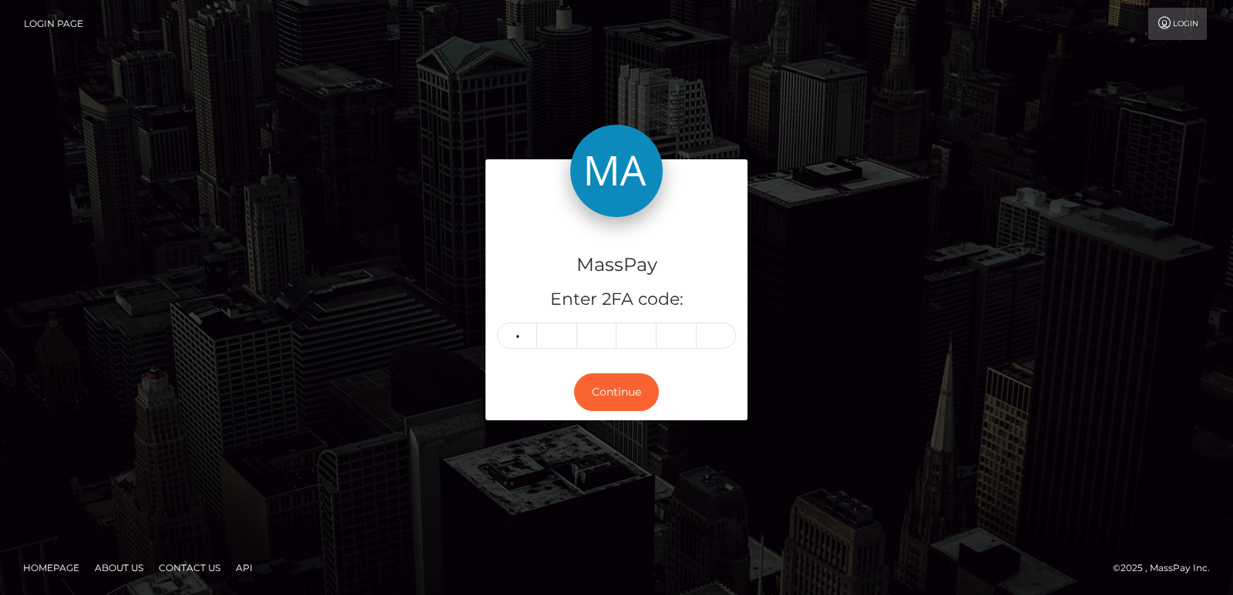
type input "4"
type input "1"
type input "6"
type input "9"
type input "8"
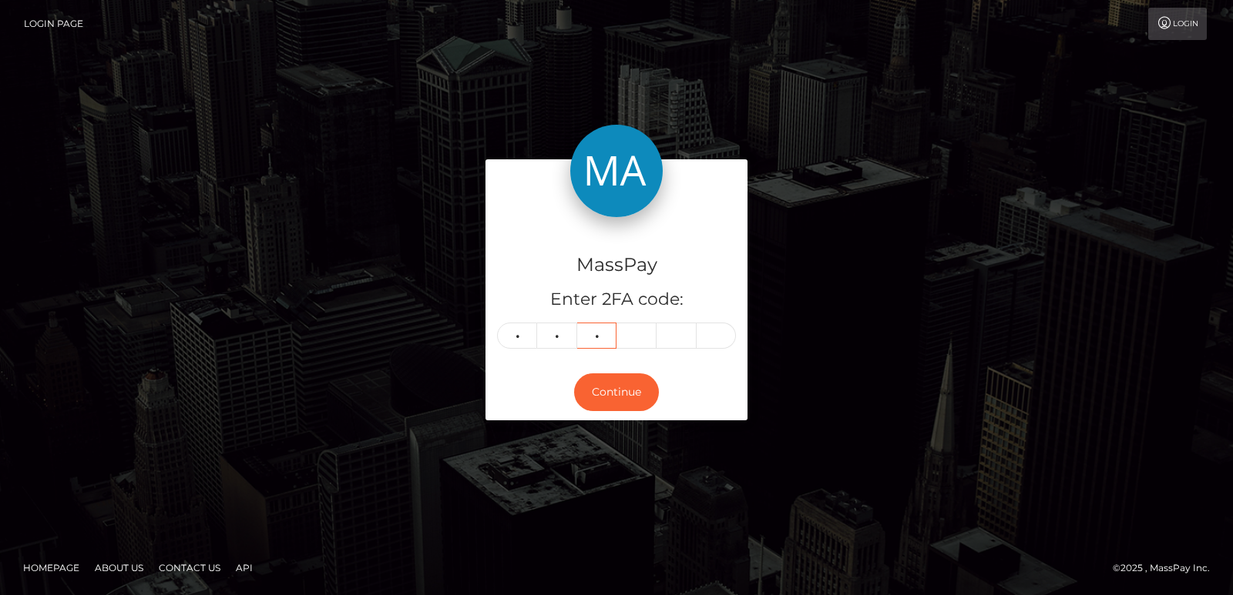
type input "4"
type input "7"
type input "2"
type input "4"
click at [613, 404] on button "Continue" at bounding box center [616, 393] width 85 height 38
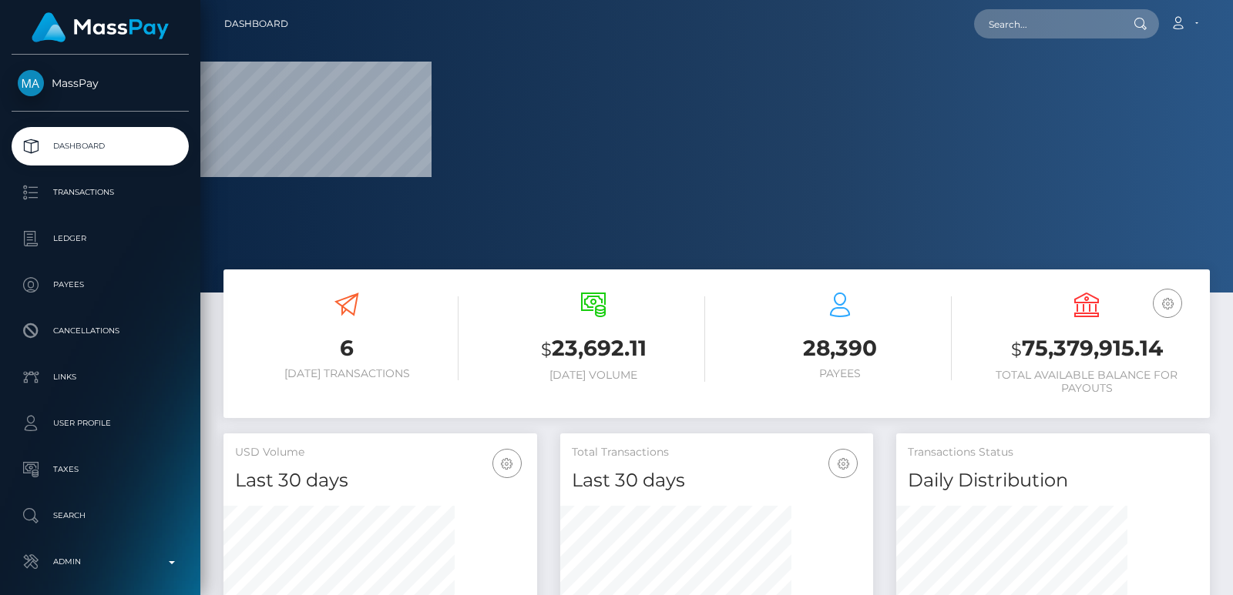
scroll to position [273, 313]
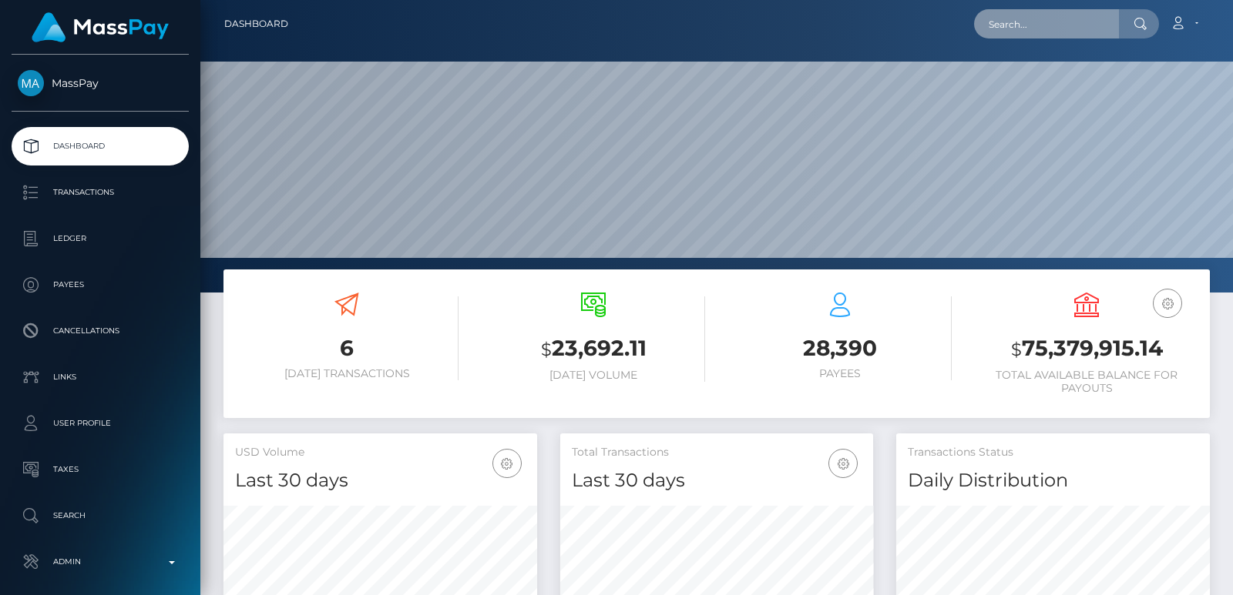
click at [1018, 24] on input "text" at bounding box center [1046, 23] width 145 height 29
paste input "[EMAIL_ADDRESS][DOMAIN_NAME]"
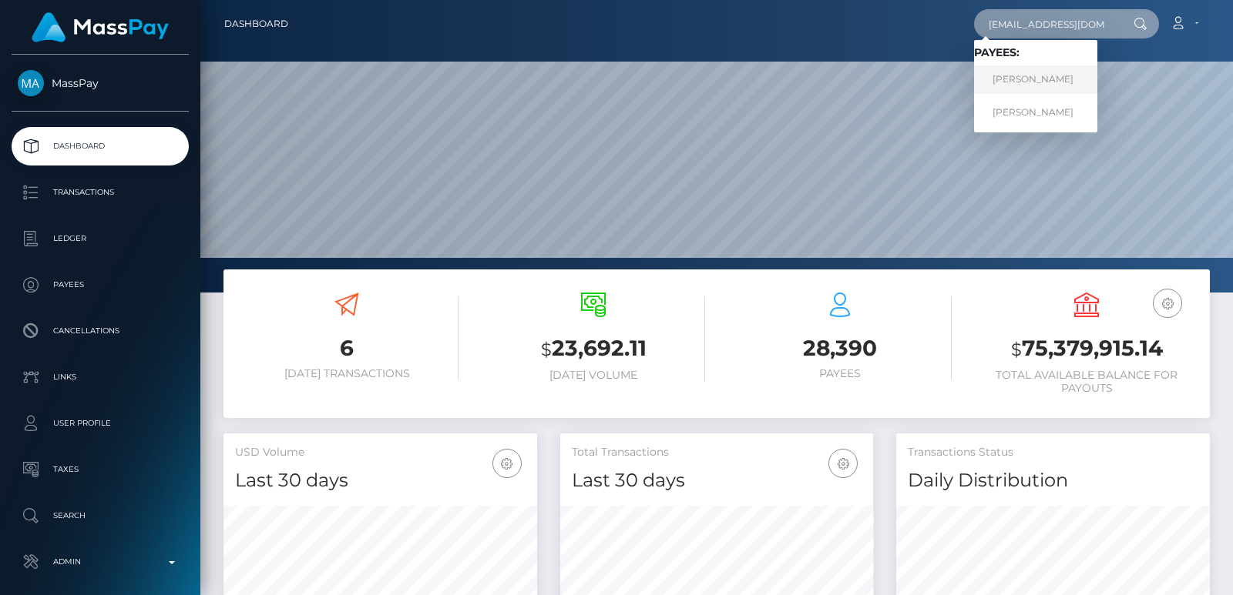
type input "suslyk2001@gmail.com"
click at [1056, 82] on link "NATALIIA ULEZKOVA" at bounding box center [1035, 79] width 123 height 29
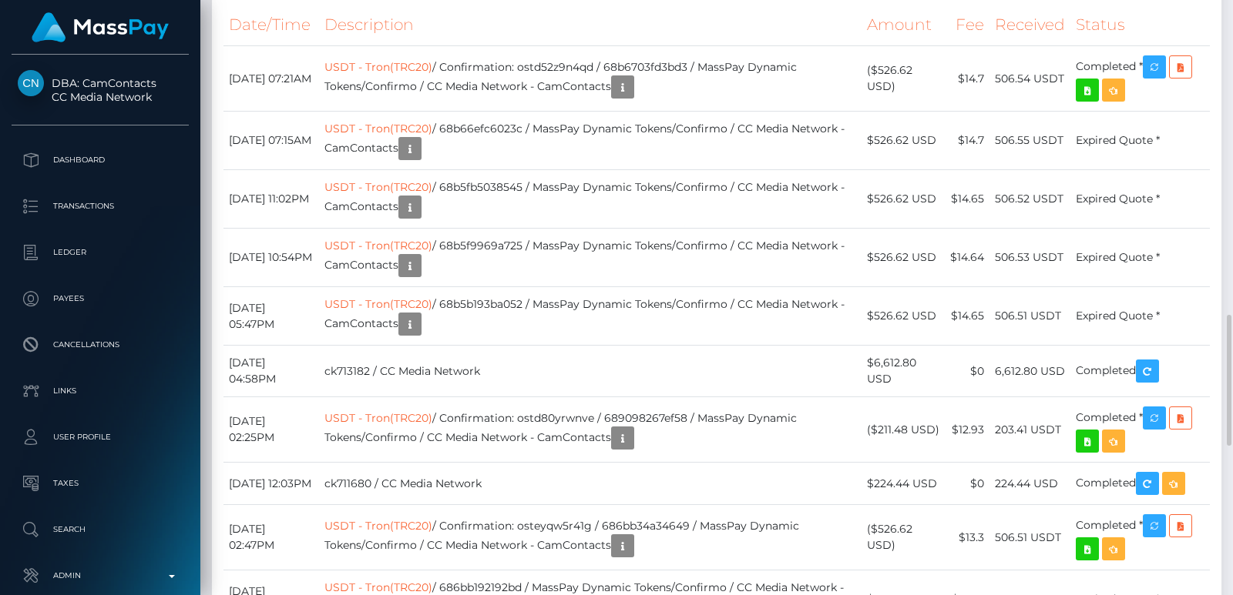
scroll to position [1710, 0]
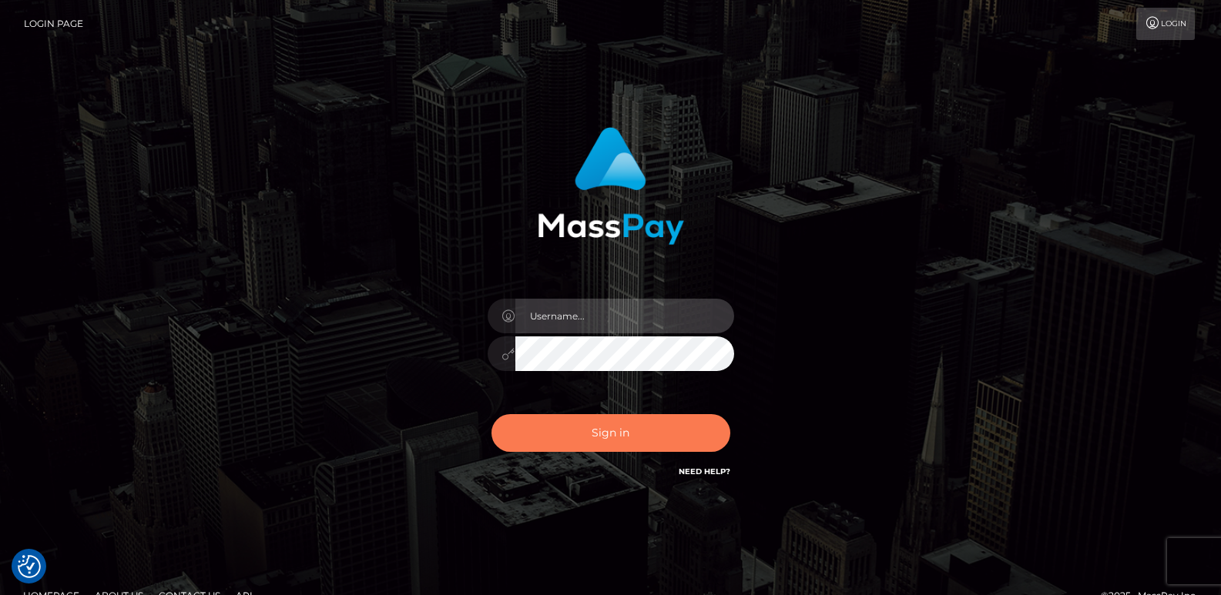
type input "[DOMAIN_NAME]"
click at [605, 432] on button "Sign in" at bounding box center [610, 433] width 239 height 38
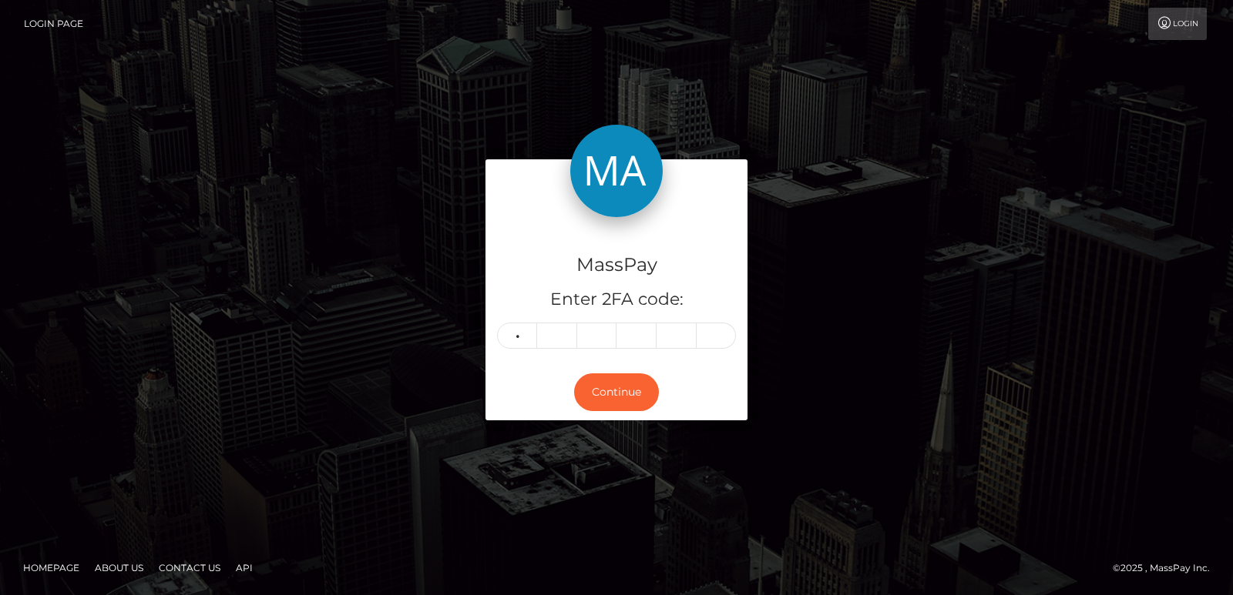
type input "1"
type input "0"
type input "7"
type input "6"
type input "4"
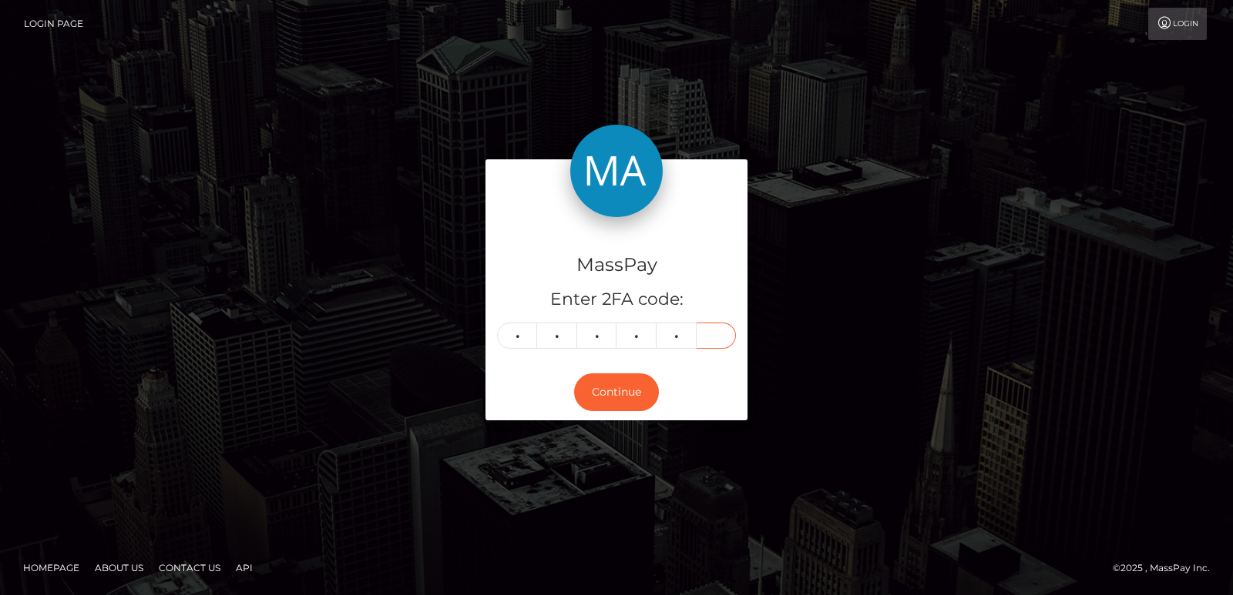
type input "3"
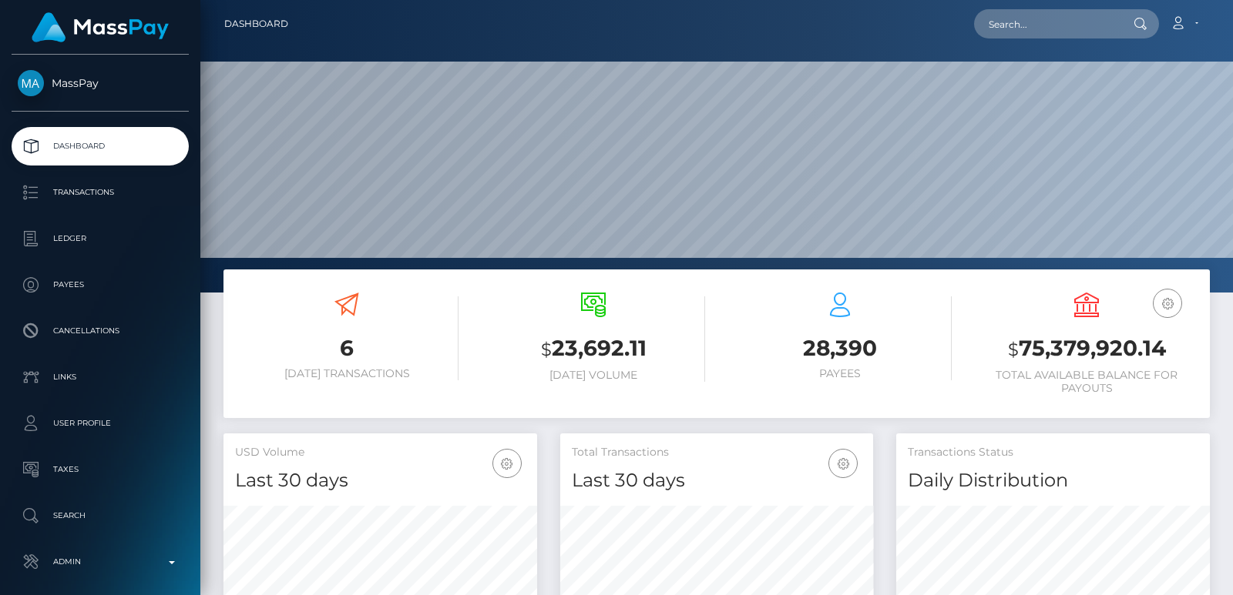
scroll to position [273, 313]
click at [1039, 26] on input "text" at bounding box center [1046, 23] width 145 height 29
paste input "[EMAIL_ADDRESS][DOMAIN_NAME]"
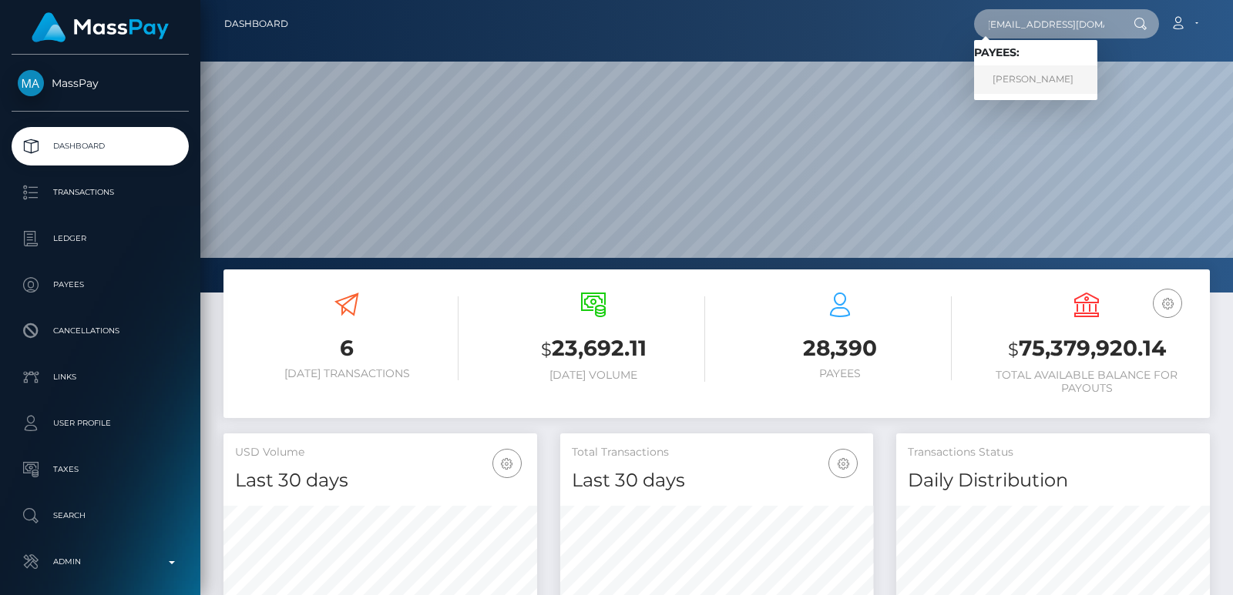
type input "[EMAIL_ADDRESS][DOMAIN_NAME]"
click at [1038, 75] on link "Tatiana Babici" at bounding box center [1035, 79] width 123 height 29
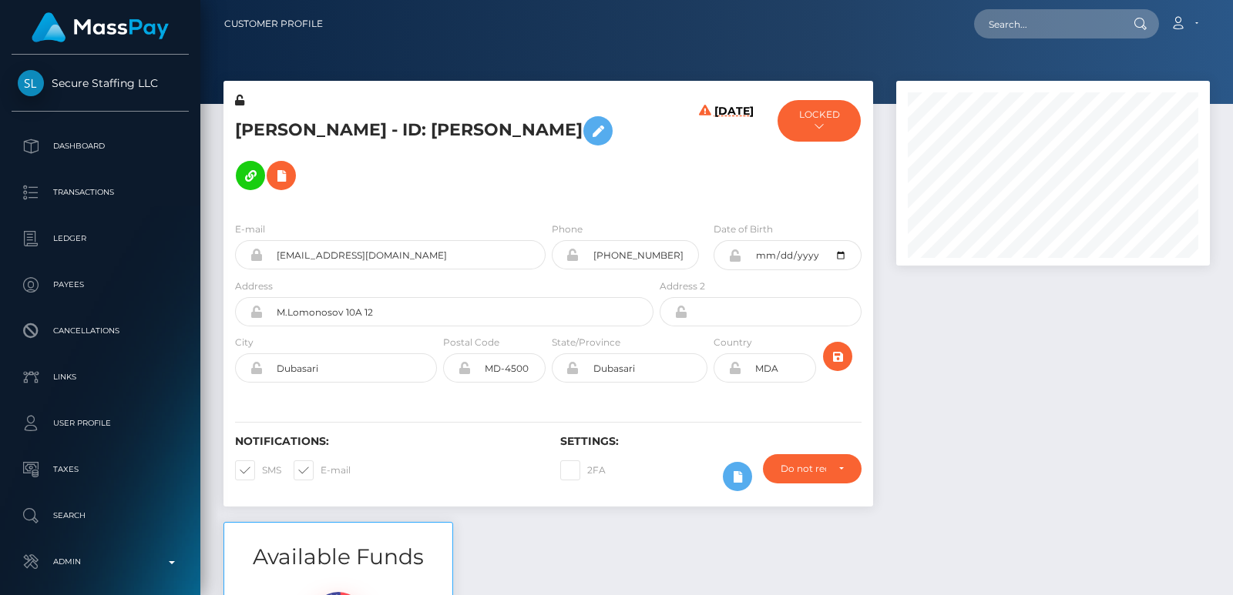
click at [282, 136] on h5 "[PERSON_NAME] - ID: [PERSON_NAME]" at bounding box center [440, 153] width 410 height 89
click at [282, 136] on h5 "Tatiana Babici - ID: Tatiana Babici" at bounding box center [440, 153] width 410 height 89
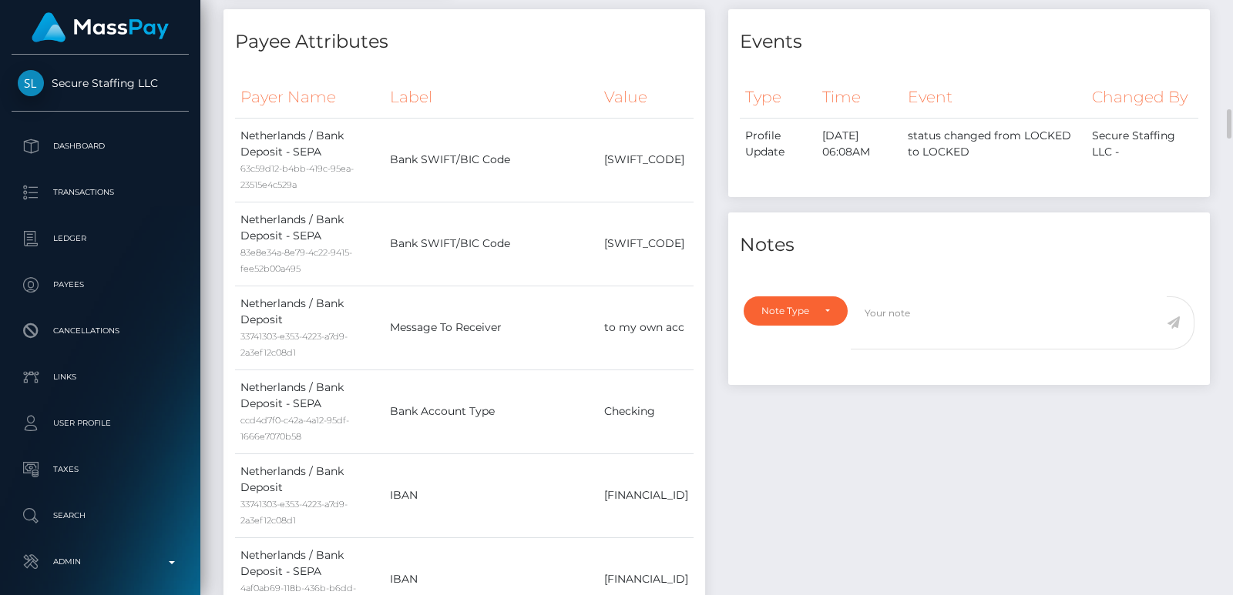
scroll to position [878, 0]
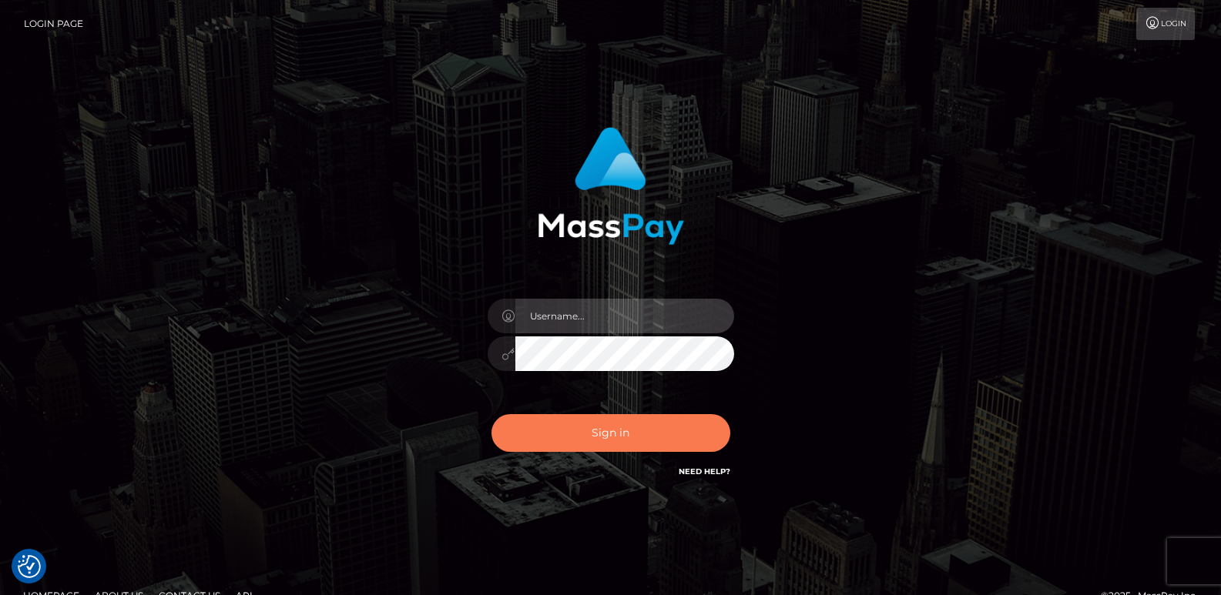
type input "[DOMAIN_NAME]"
click at [559, 424] on button "Sign in" at bounding box center [610, 433] width 239 height 38
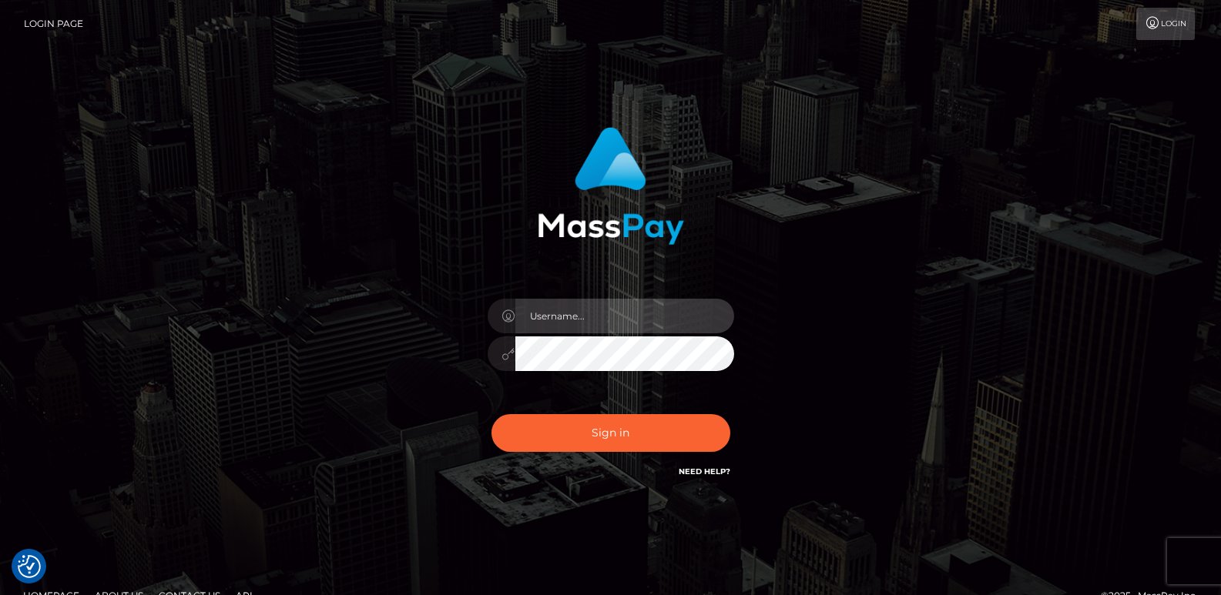
type input "[DOMAIN_NAME]"
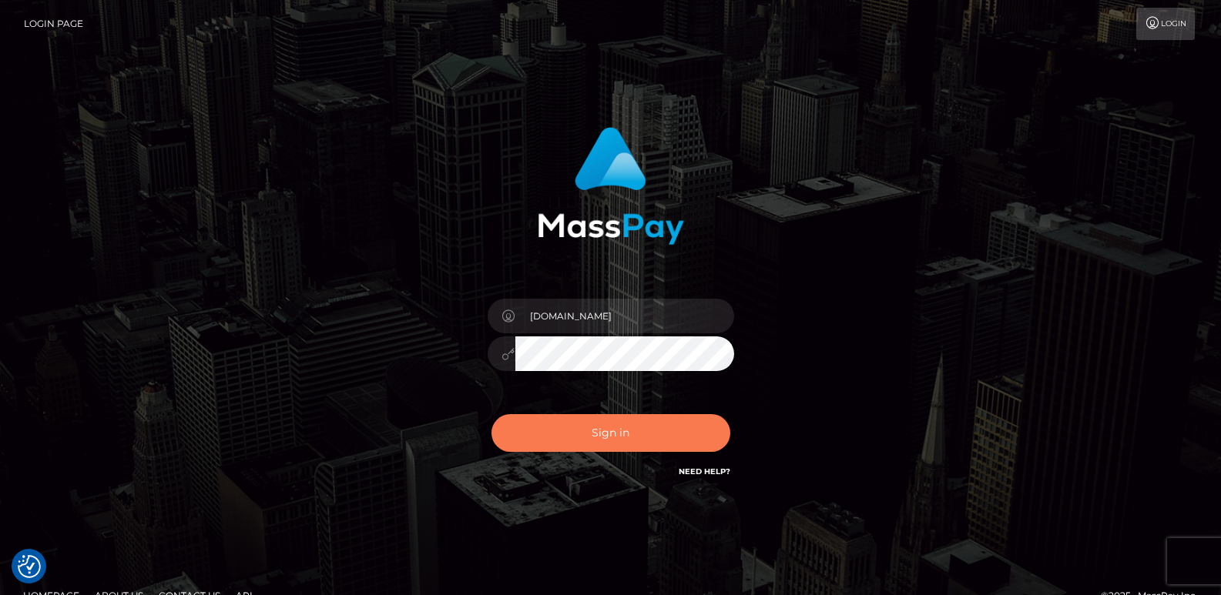
click at [559, 424] on button "Sign in" at bounding box center [610, 433] width 239 height 38
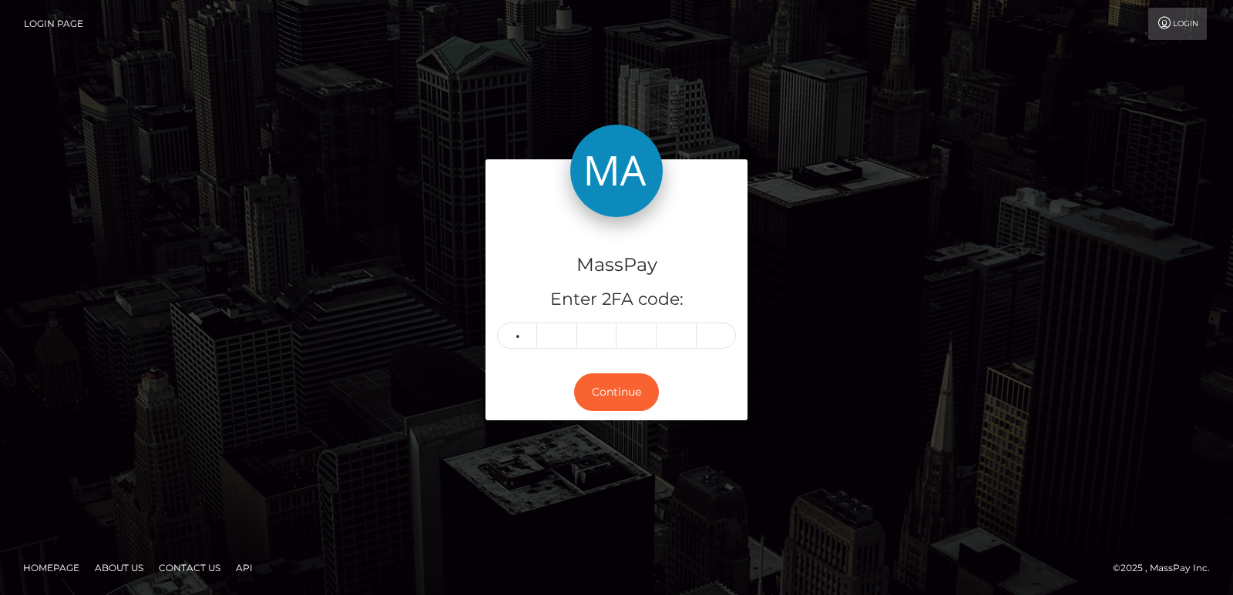
type input "5"
type input "7"
type input "8"
type input "3"
type input "4"
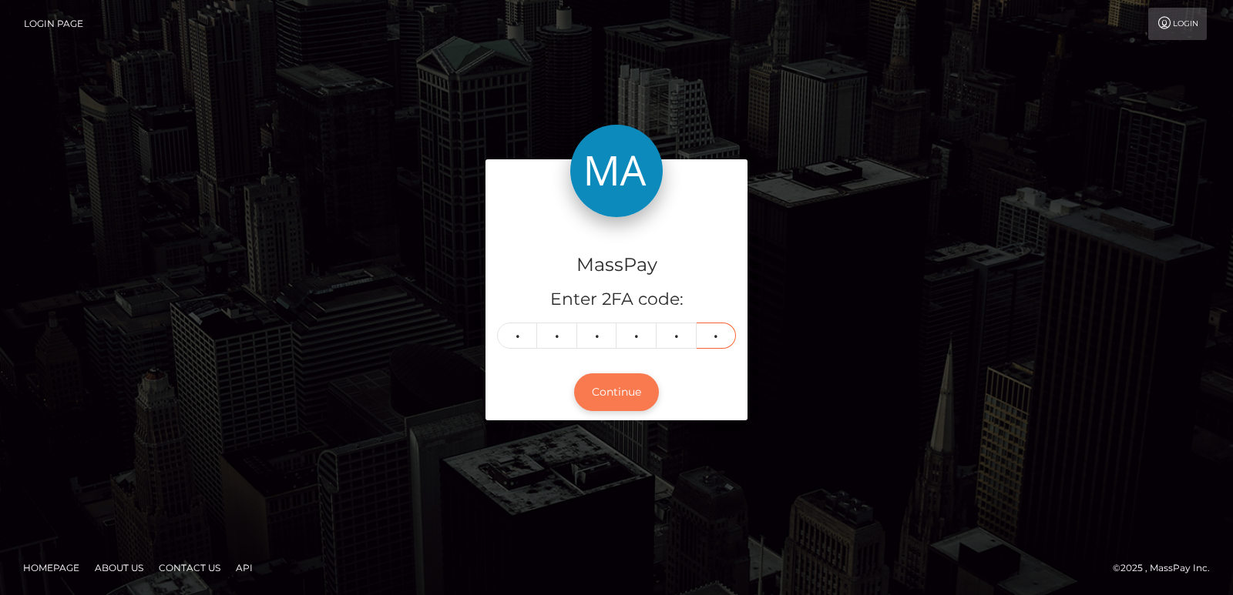
type input "2"
click at [632, 385] on button "Continue" at bounding box center [616, 393] width 85 height 38
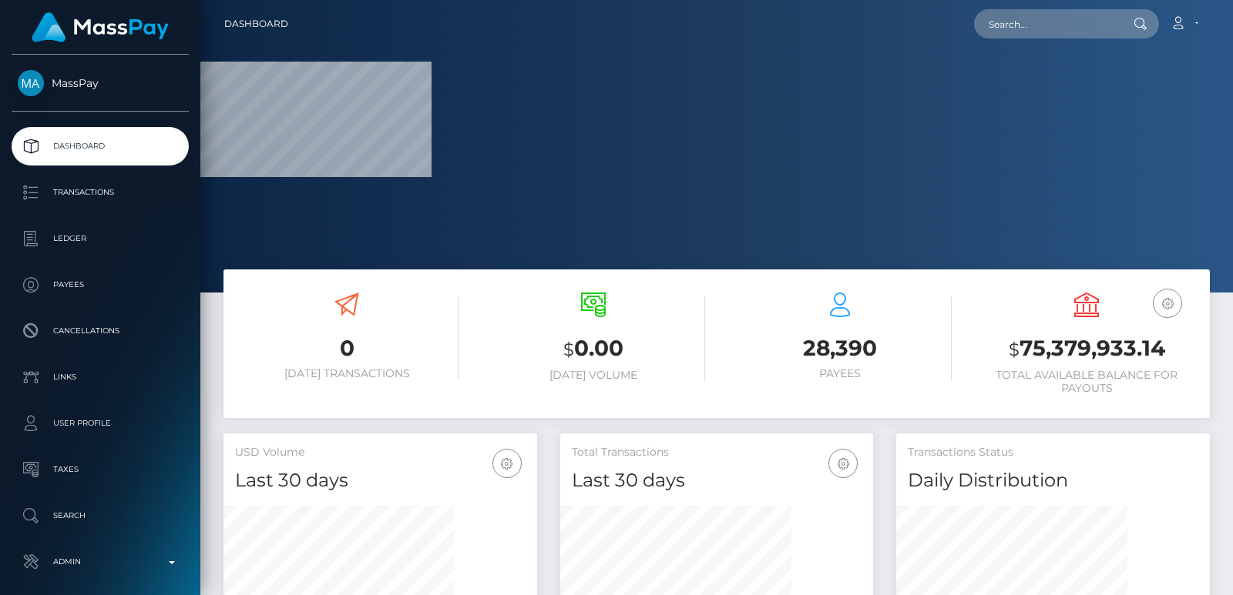
scroll to position [458, 313]
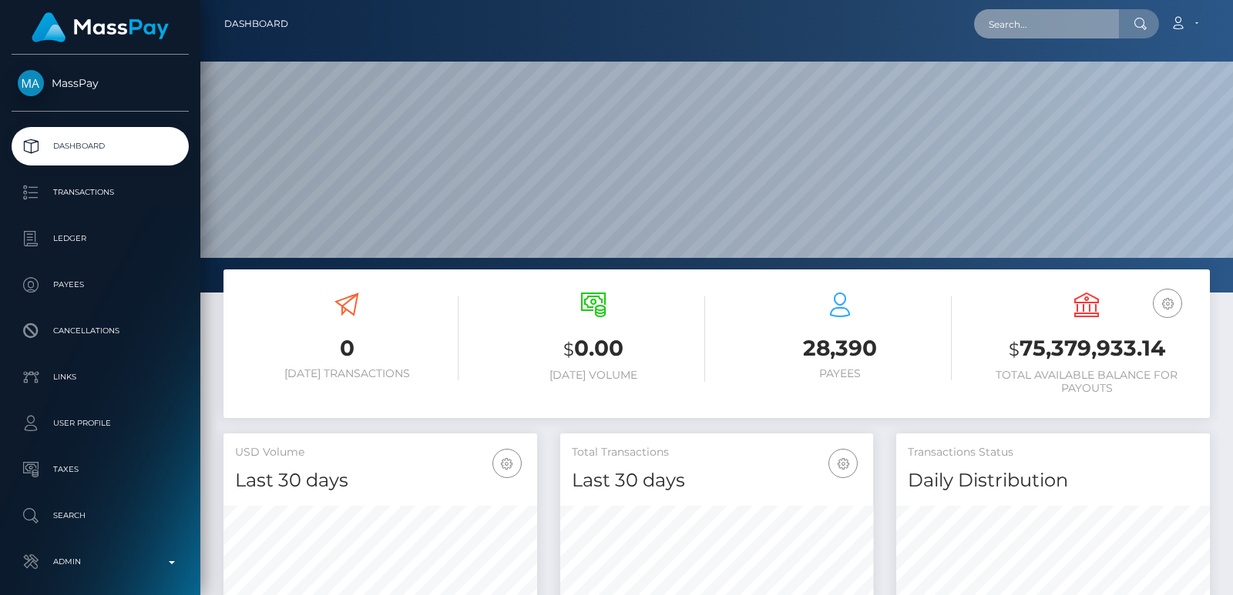
click at [996, 33] on input "text" at bounding box center [1046, 23] width 145 height 29
paste input "[EMAIL_ADDRESS][DOMAIN_NAME]"
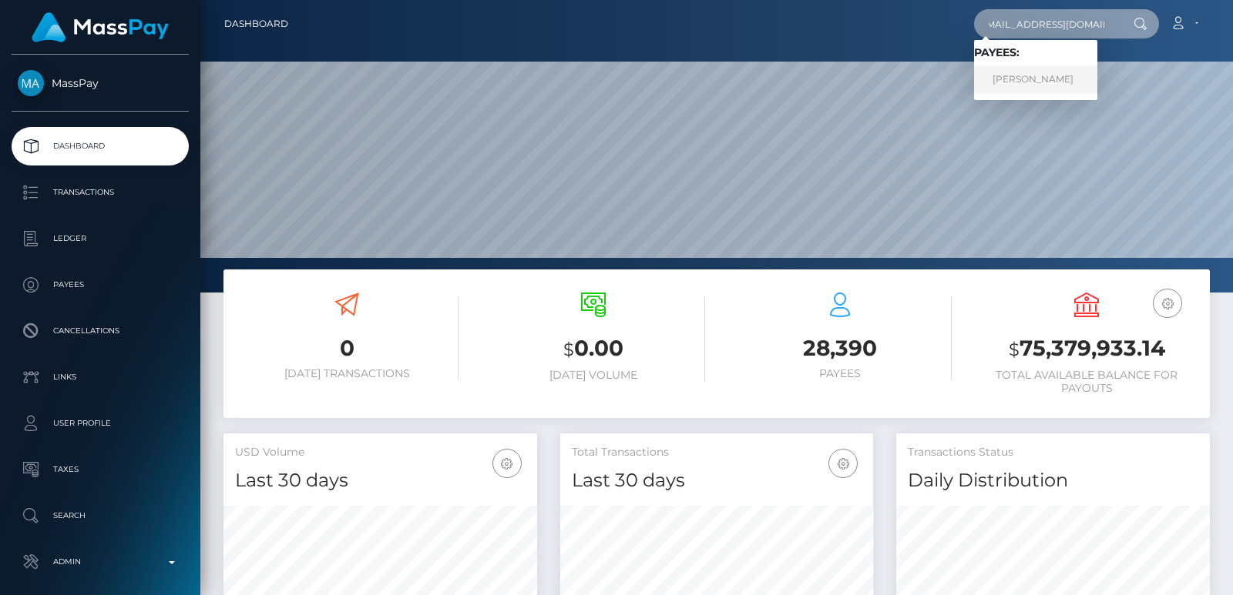
type input "[EMAIL_ADDRESS][DOMAIN_NAME]"
click at [1038, 72] on link "SAMINA BASHIR" at bounding box center [1035, 79] width 123 height 29
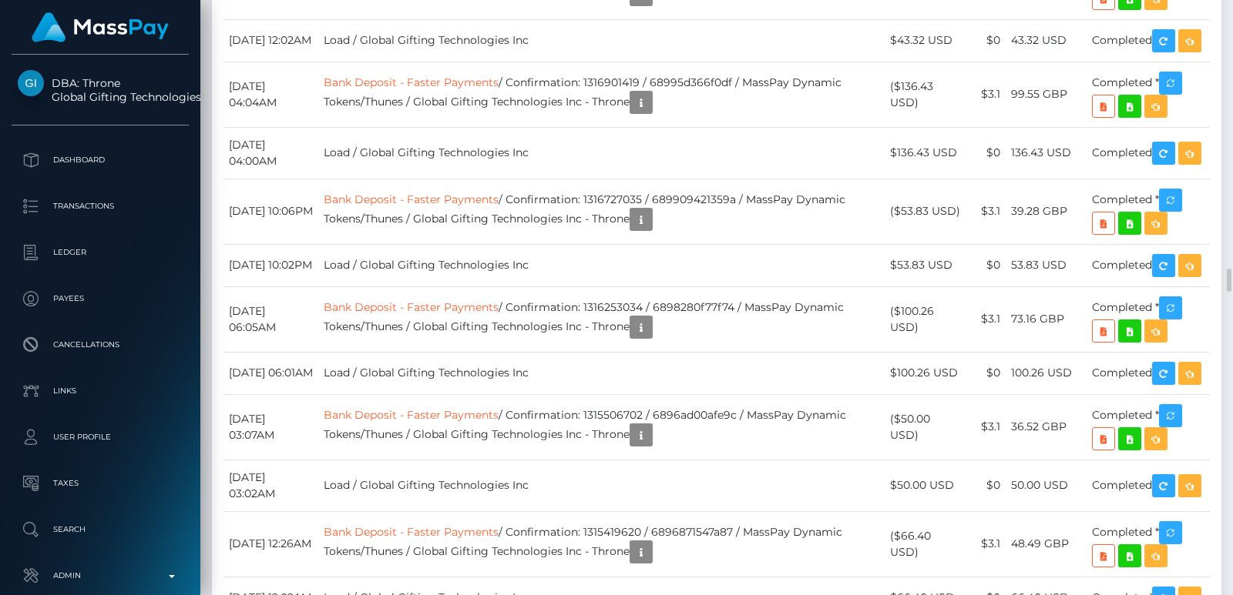
scroll to position [6818, 0]
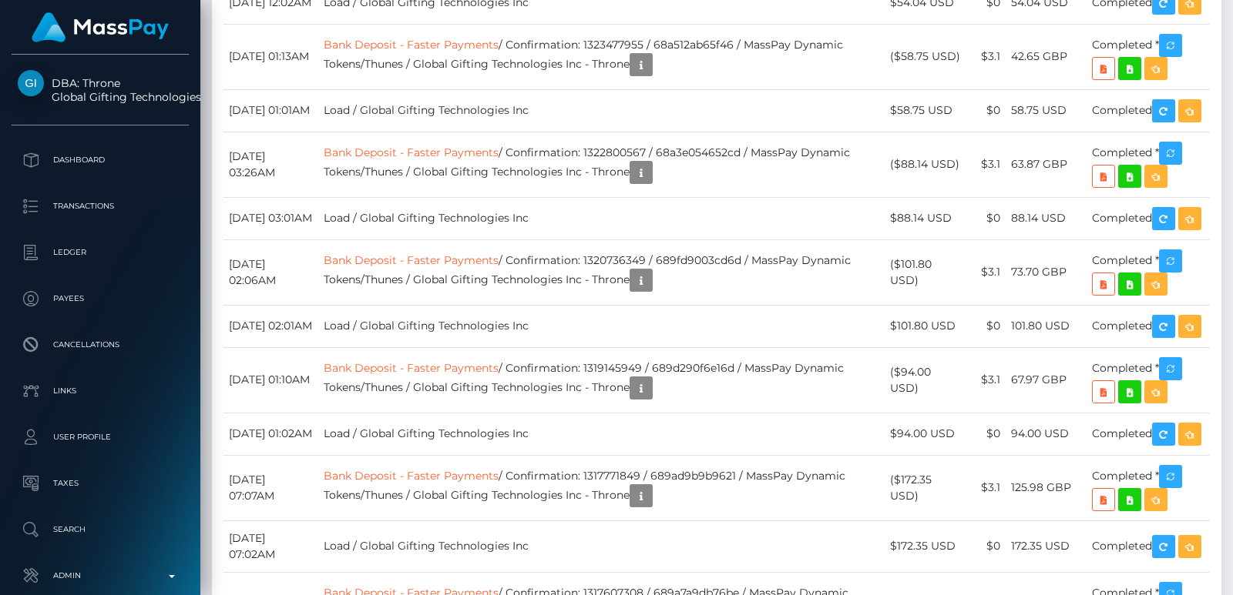
click at [1226, 97] on div at bounding box center [1227, 297] width 12 height 595
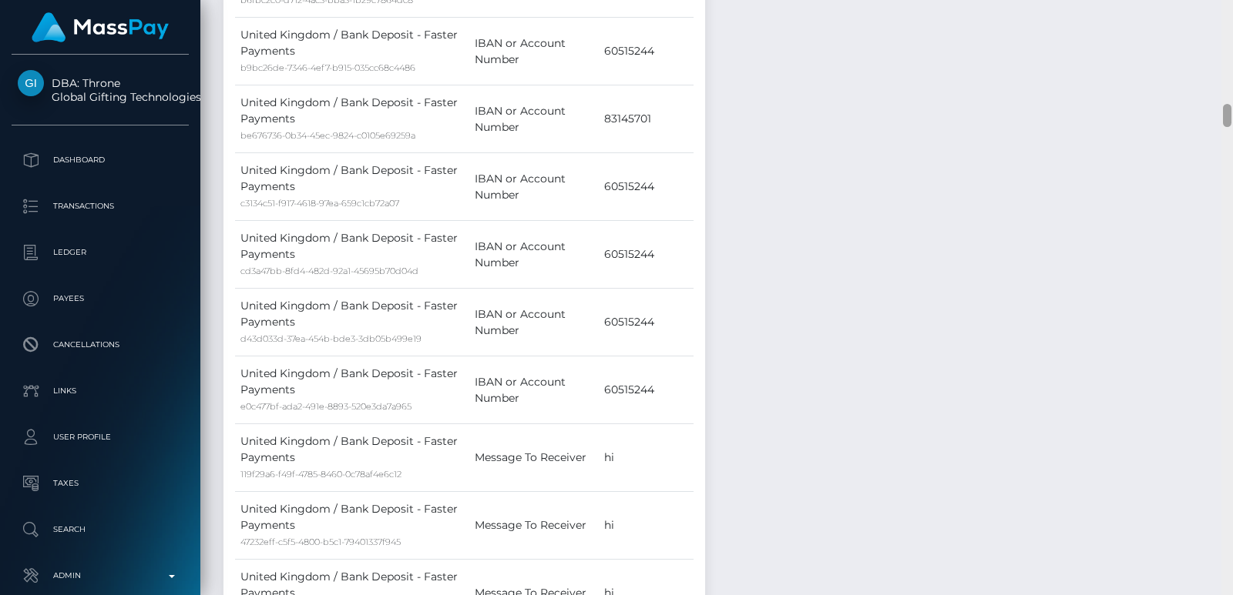
click at [1229, 55] on div at bounding box center [1227, 297] width 12 height 595
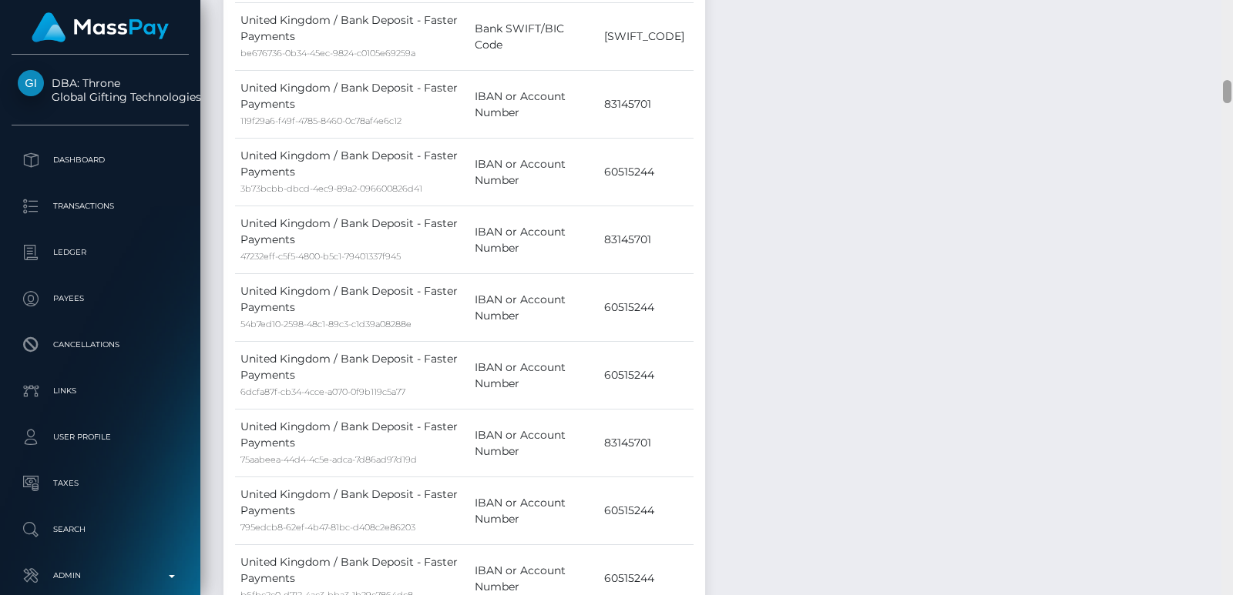
click at [1229, 55] on div at bounding box center [1227, 297] width 12 height 595
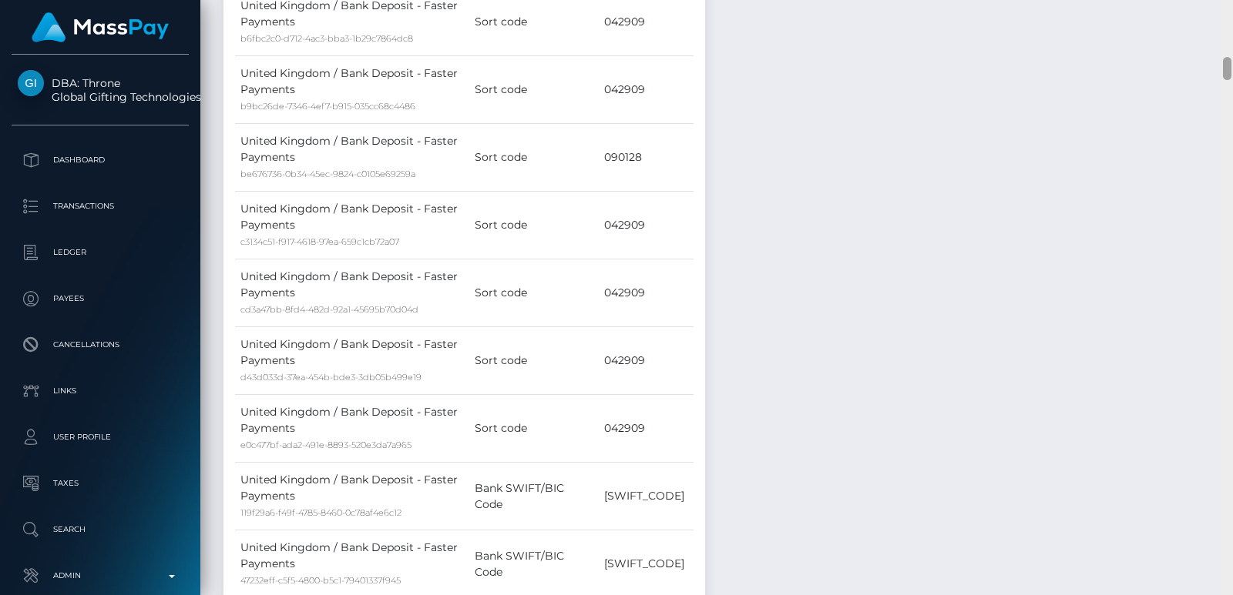
click at [1229, 55] on div at bounding box center [1227, 297] width 12 height 595
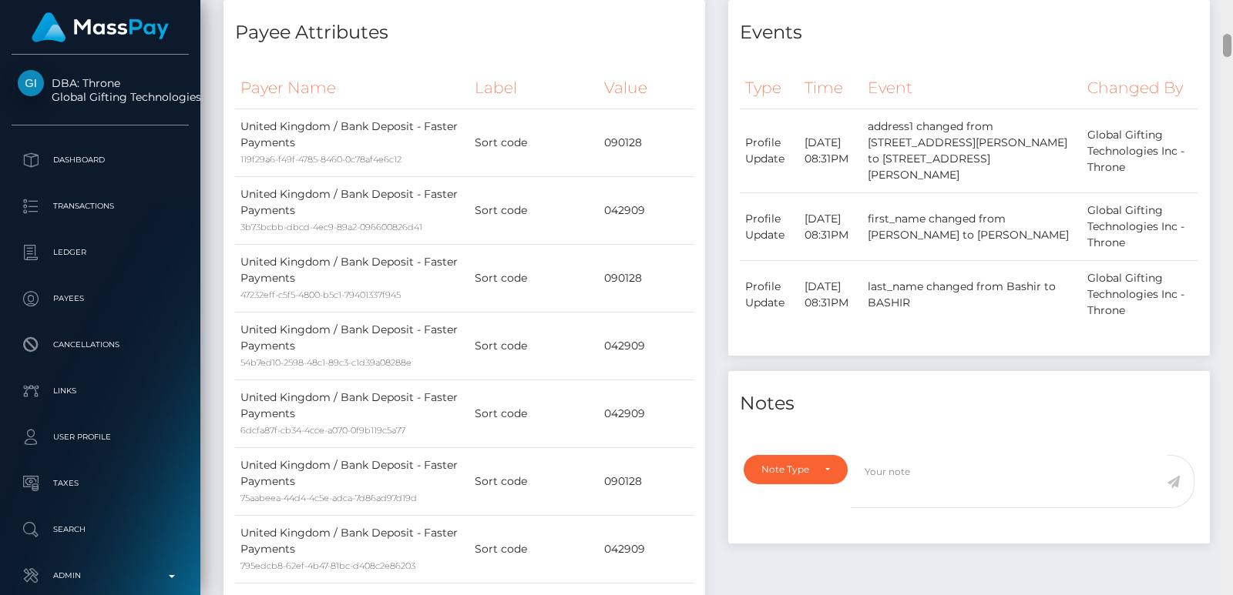
click at [1229, 55] on div at bounding box center [1227, 45] width 8 height 23
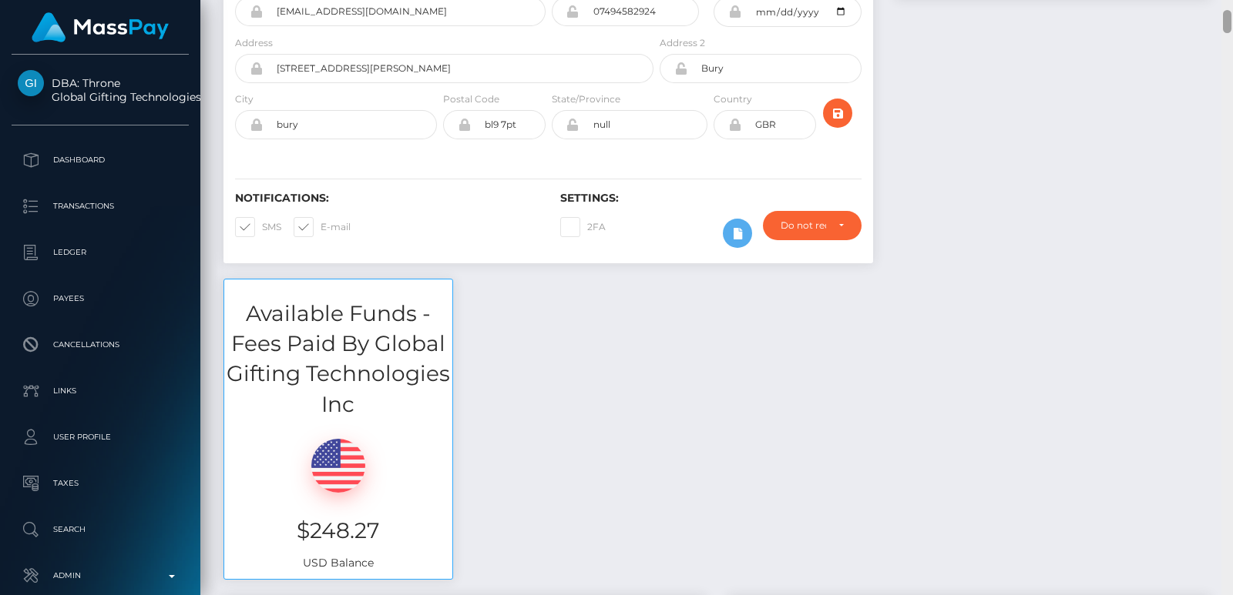
click at [1229, 10] on div at bounding box center [1227, 297] width 12 height 595
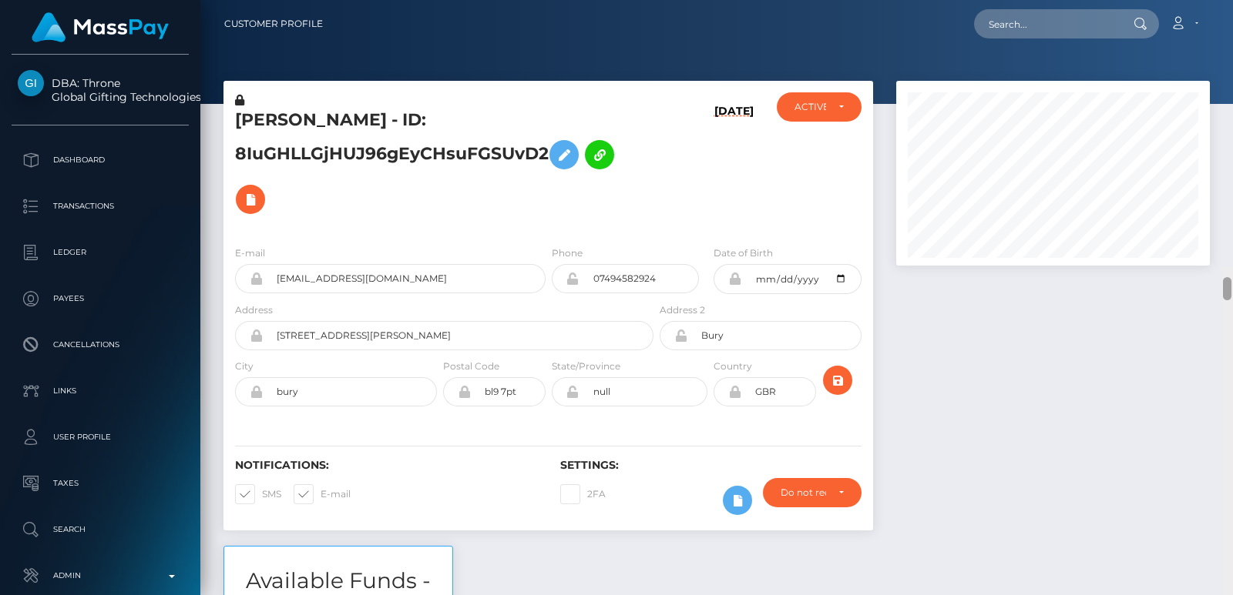
click at [1227, 3] on div "Customer Profile Loading... Loading..." at bounding box center [716, 297] width 1032 height 595
click at [1035, 32] on input "text" at bounding box center [1046, 23] width 145 height 29
paste input "[EMAIL_ADDRESS][DOMAIN_NAME]"
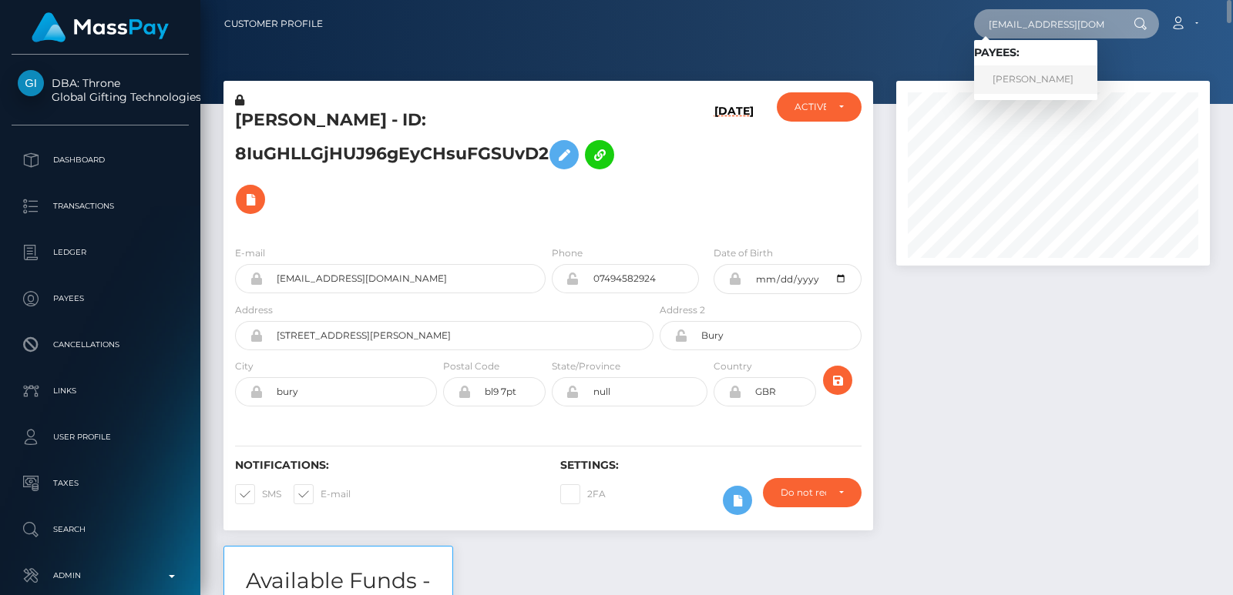
type input "[EMAIL_ADDRESS][DOMAIN_NAME]"
click at [1015, 77] on link "DANIELA BEDNÁROVÁ" at bounding box center [1035, 79] width 123 height 29
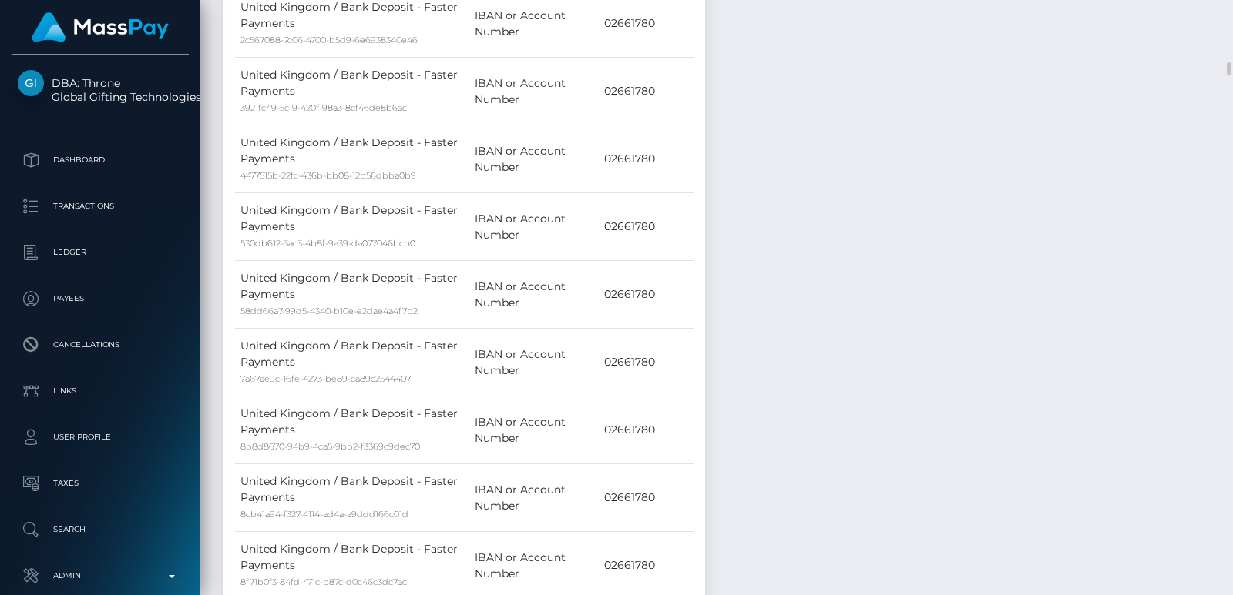
scroll to position [2912, 0]
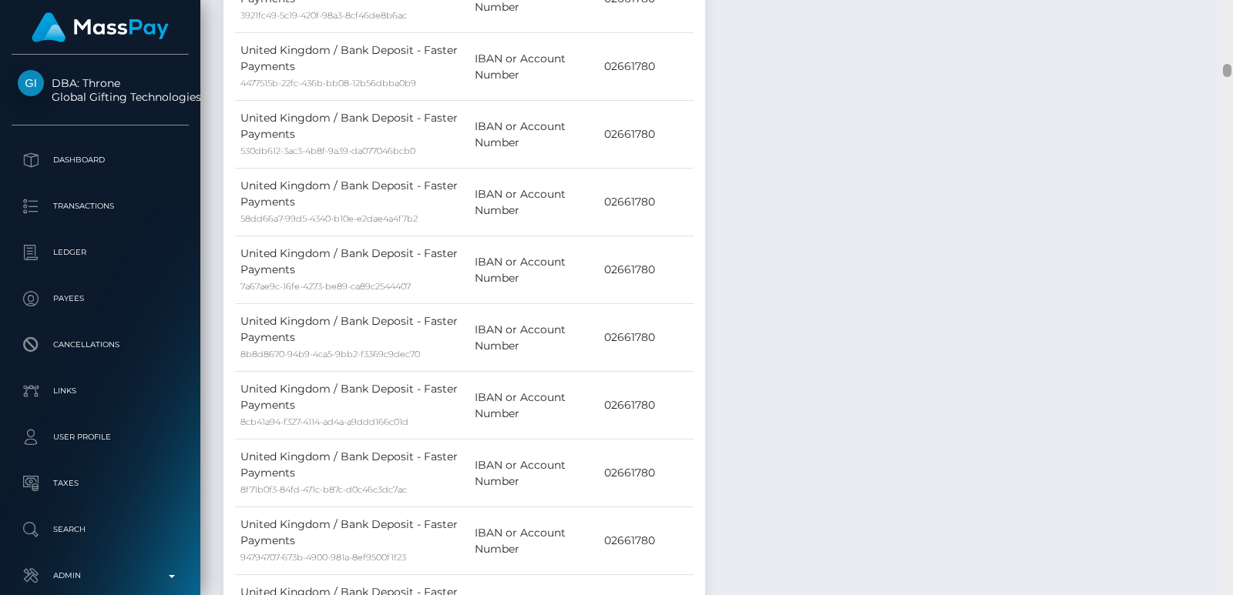
click at [1220, 26] on div at bounding box center [1227, 297] width 12 height 595
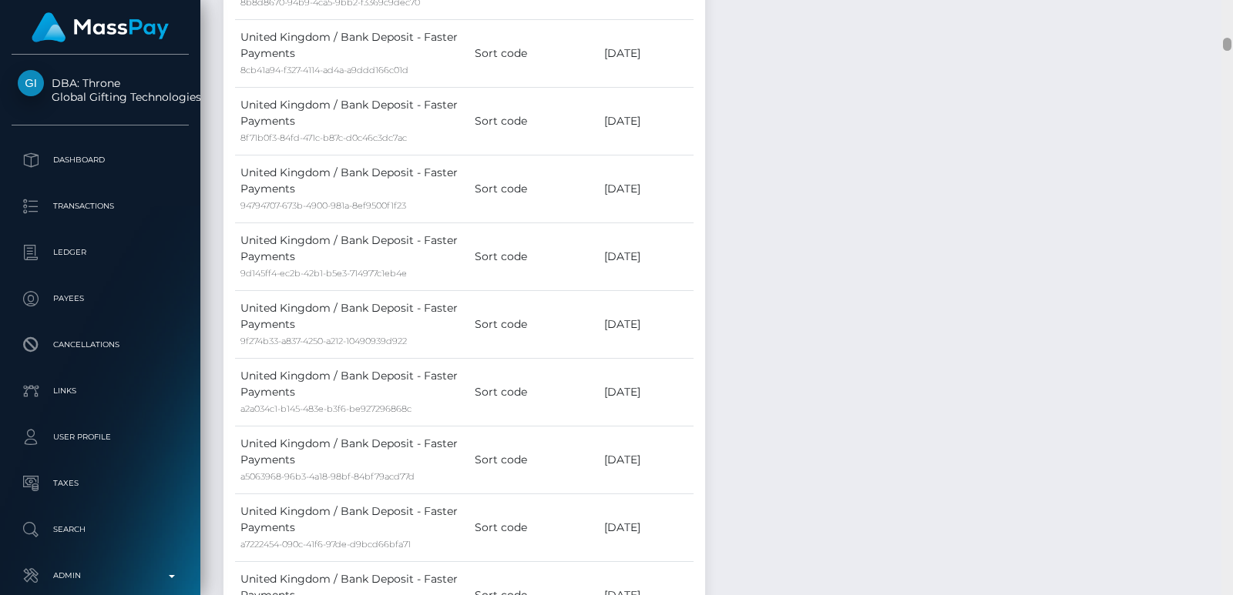
click at [1220, 26] on div at bounding box center [1227, 297] width 12 height 595
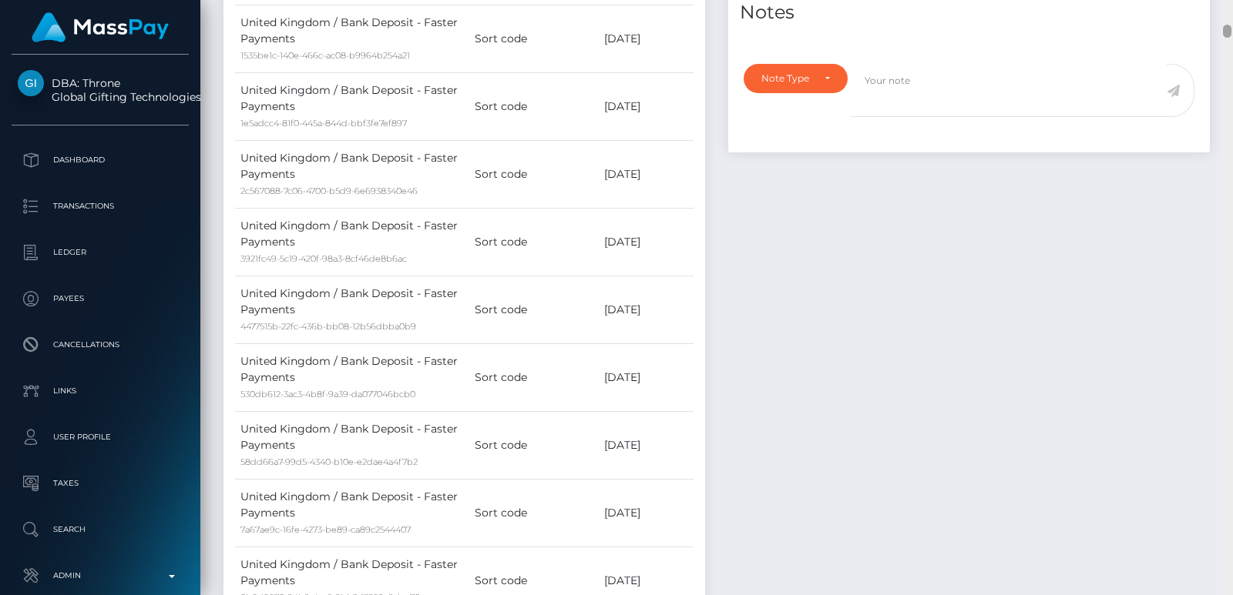
click at [1220, 26] on div at bounding box center [1227, 297] width 12 height 595
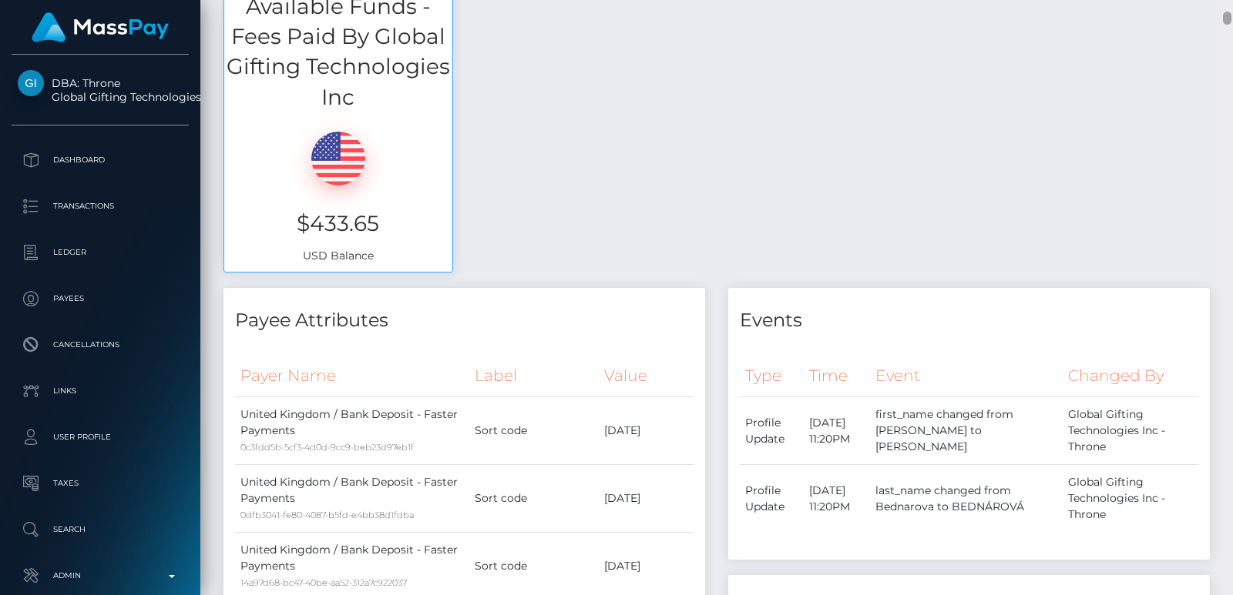
click at [1220, 7] on div at bounding box center [1227, 297] width 12 height 595
click at [1220, 7] on div "Customer Profile Loading... Loading..." at bounding box center [716, 297] width 1032 height 595
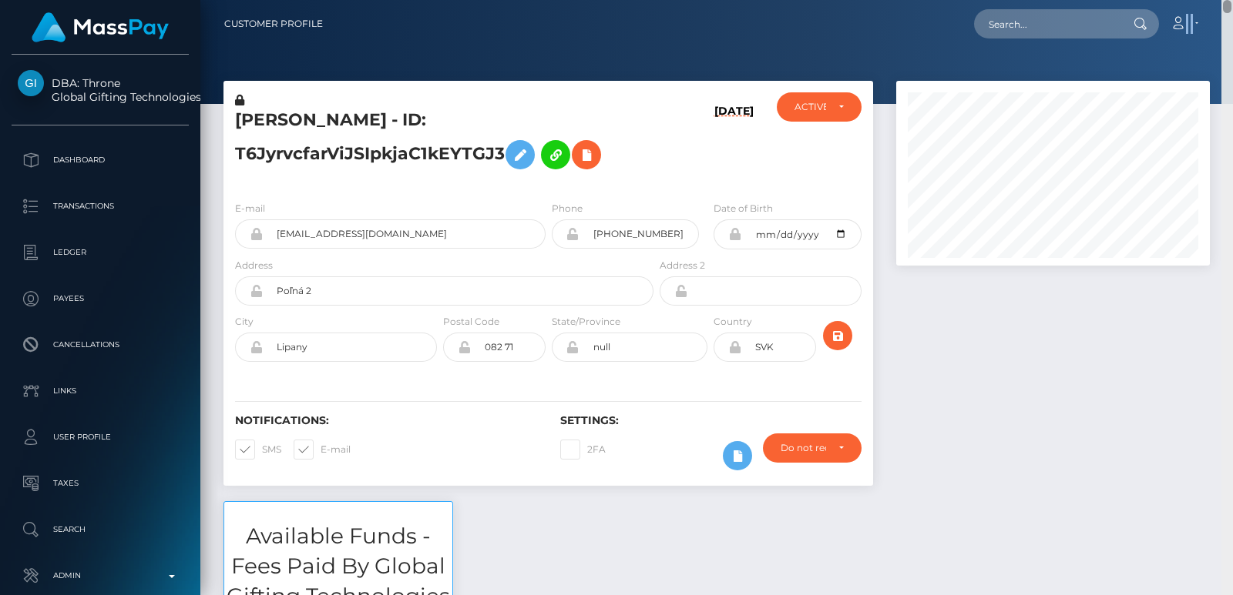
click at [1220, 7] on nav "Customer Profile Loading... Loading... Account" at bounding box center [716, 24] width 1032 height 48
click at [1060, 22] on input "text" at bounding box center [1046, 23] width 145 height 29
paste input "ydkdcy32@gmail.com"
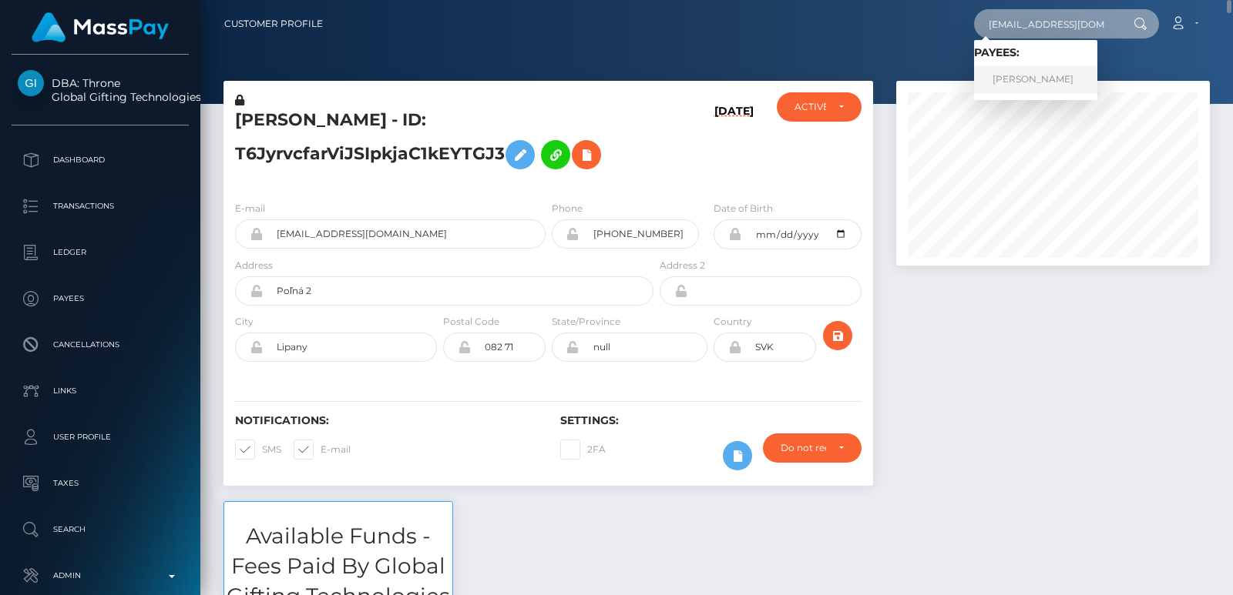
type input "ydkdcy32@gmail.com"
click at [1019, 72] on link "DANIELA BEDNÁROVÁ" at bounding box center [1035, 79] width 123 height 29
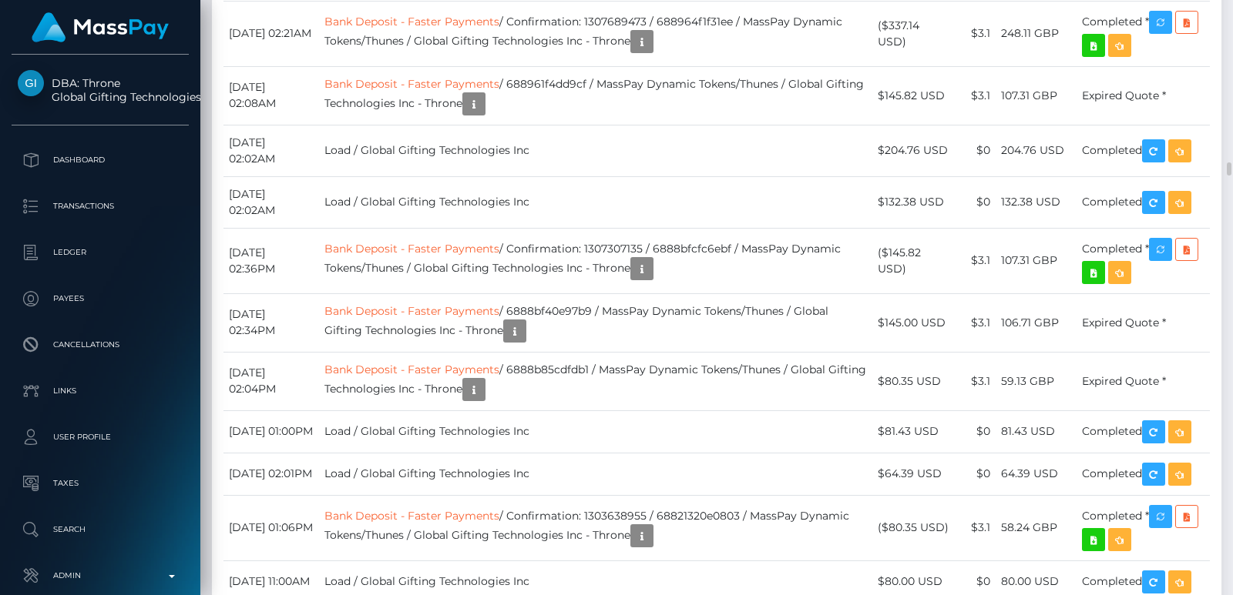
scroll to position [8366, 0]
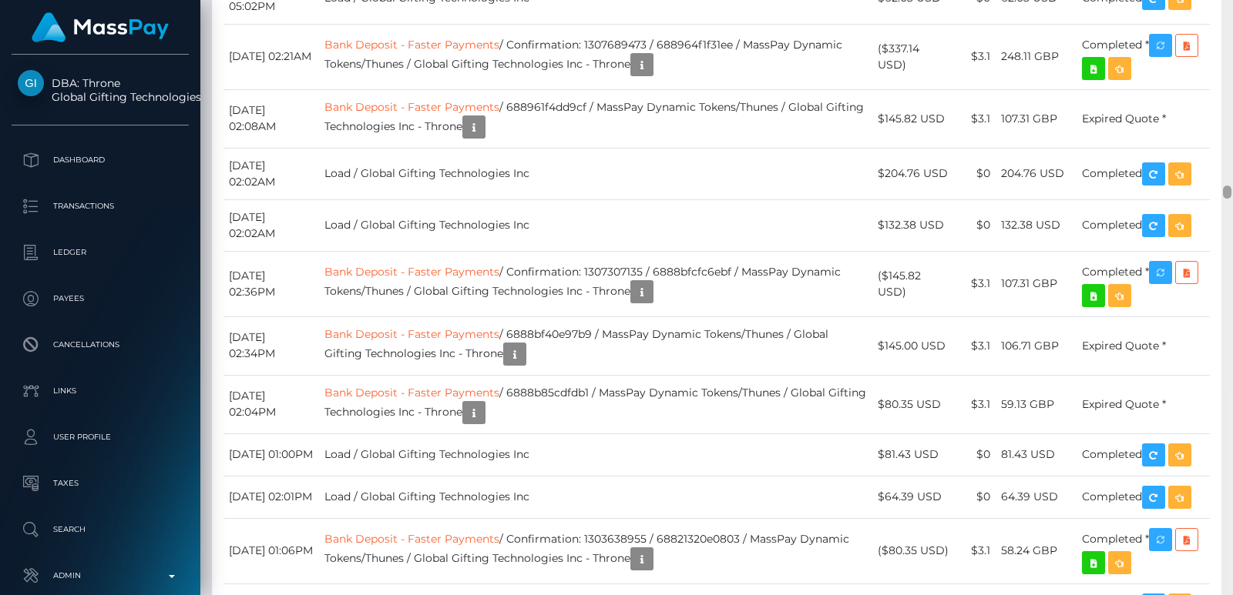
click at [1226, 38] on div at bounding box center [1227, 297] width 12 height 595
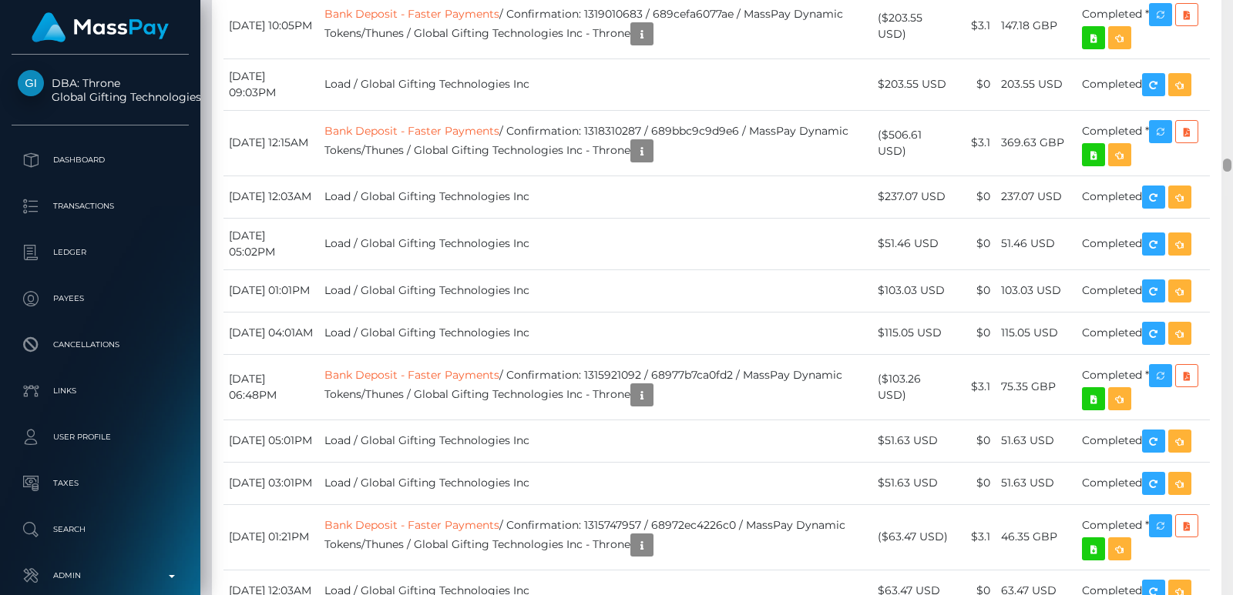
click at [1226, 38] on div at bounding box center [1227, 297] width 12 height 595
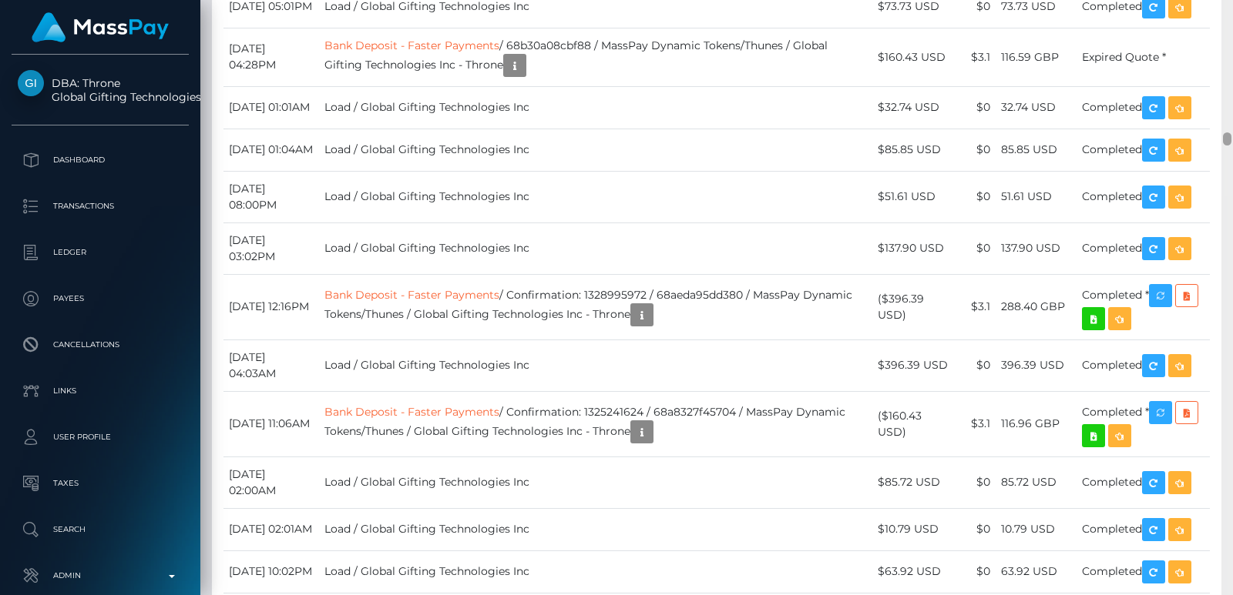
click at [1226, 38] on div at bounding box center [1227, 297] width 12 height 595
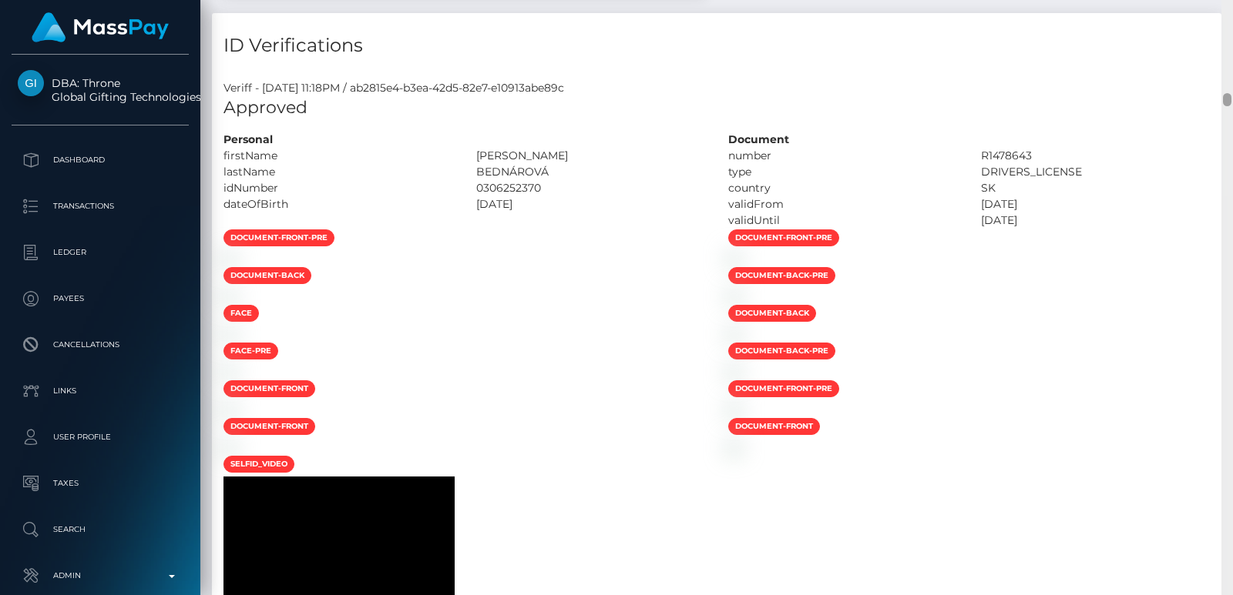
click at [1226, 38] on div at bounding box center [1227, 297] width 12 height 595
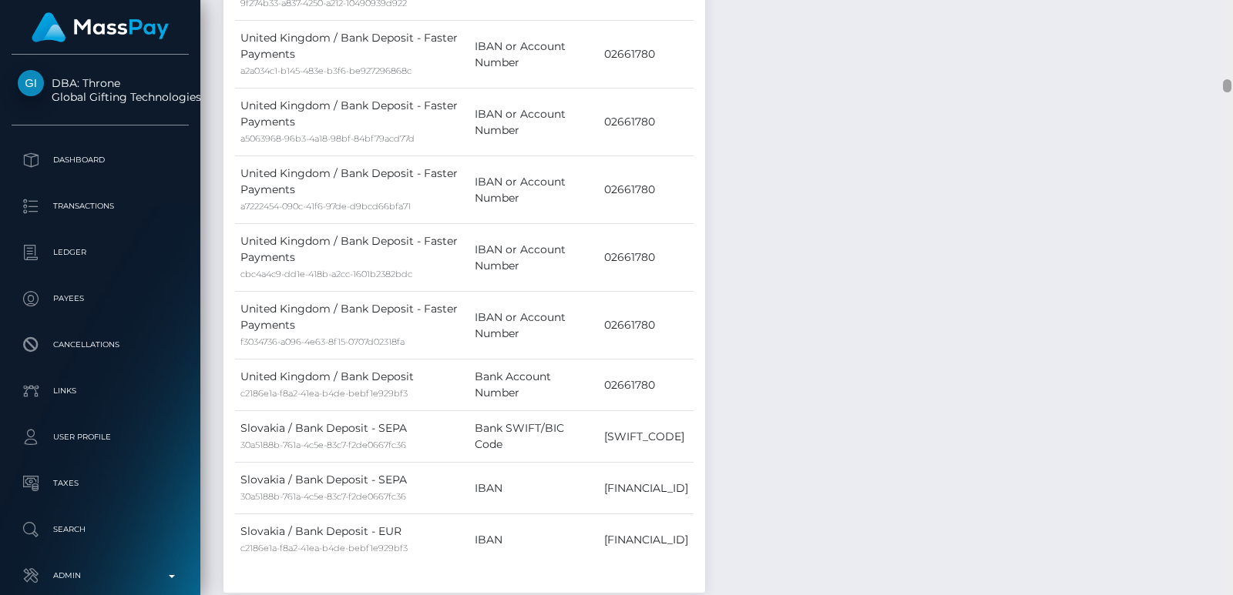
click at [1226, 38] on div at bounding box center [1227, 297] width 12 height 595
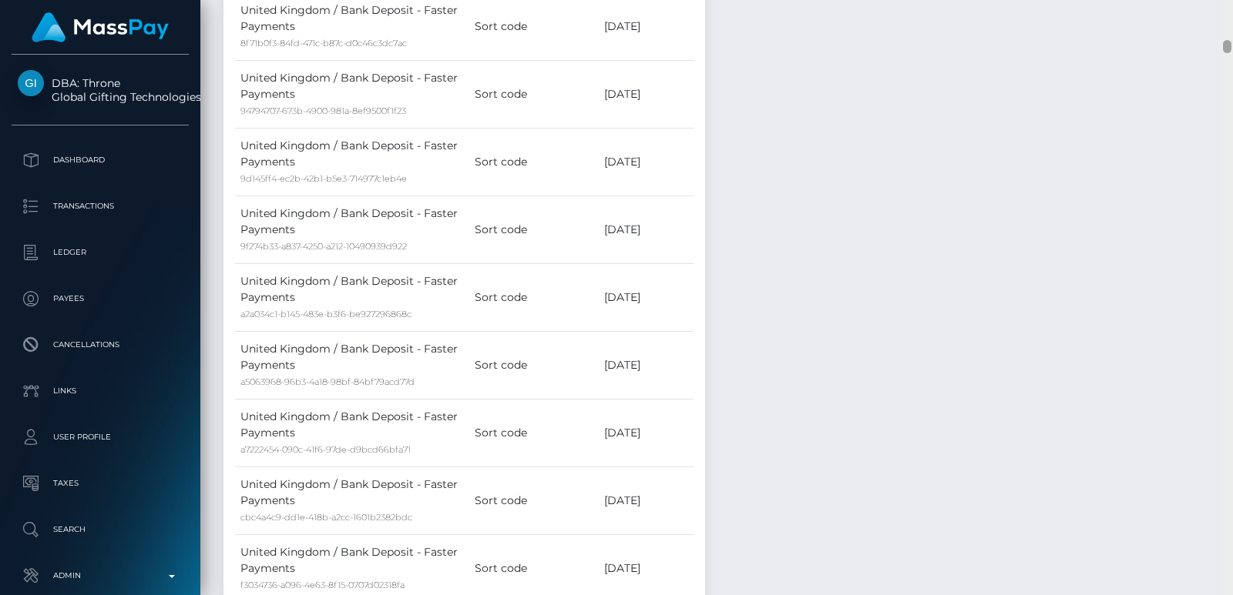
click at [1226, 38] on div at bounding box center [1227, 297] width 12 height 595
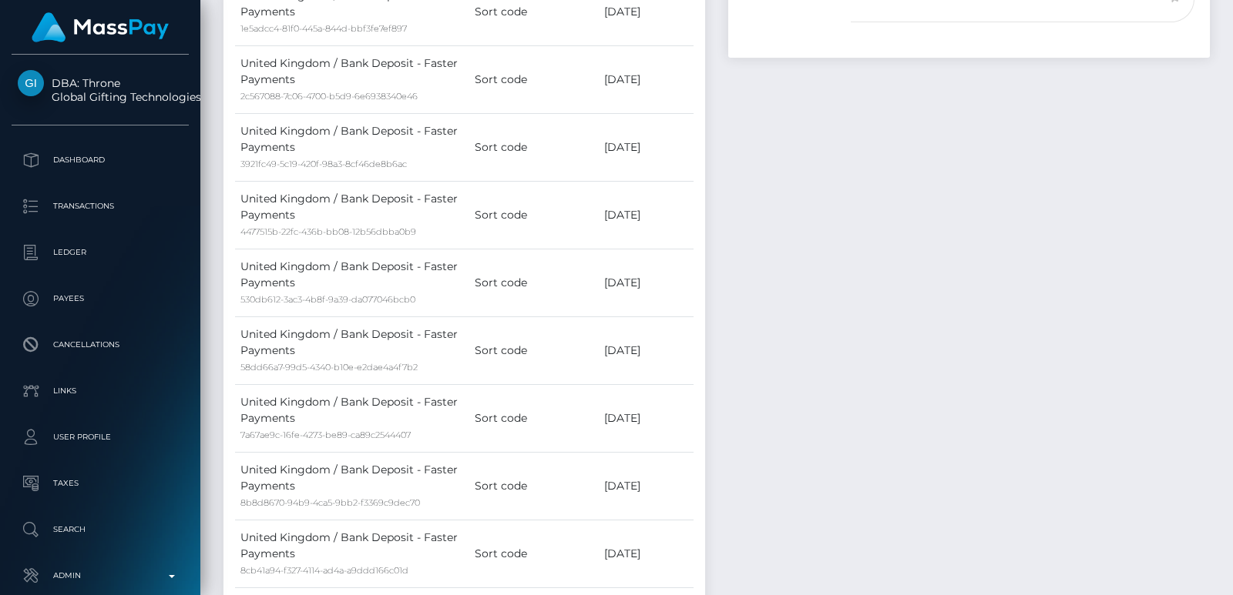
click at [1226, 18] on div at bounding box center [1227, 297] width 12 height 595
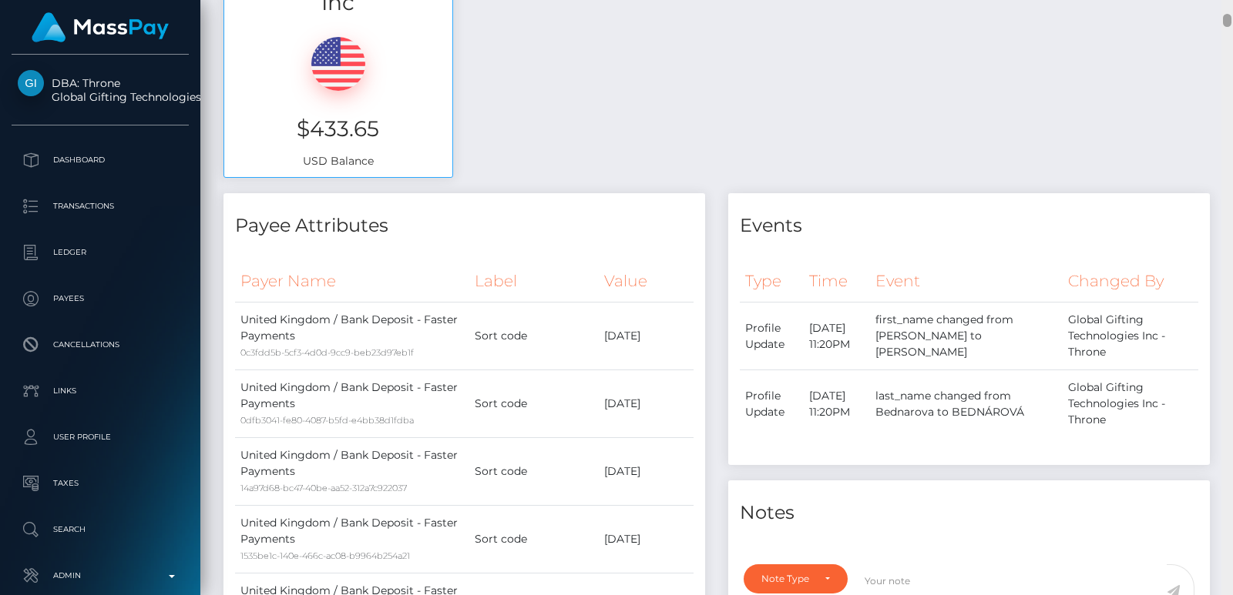
click at [1226, 18] on div at bounding box center [1227, 20] width 8 height 13
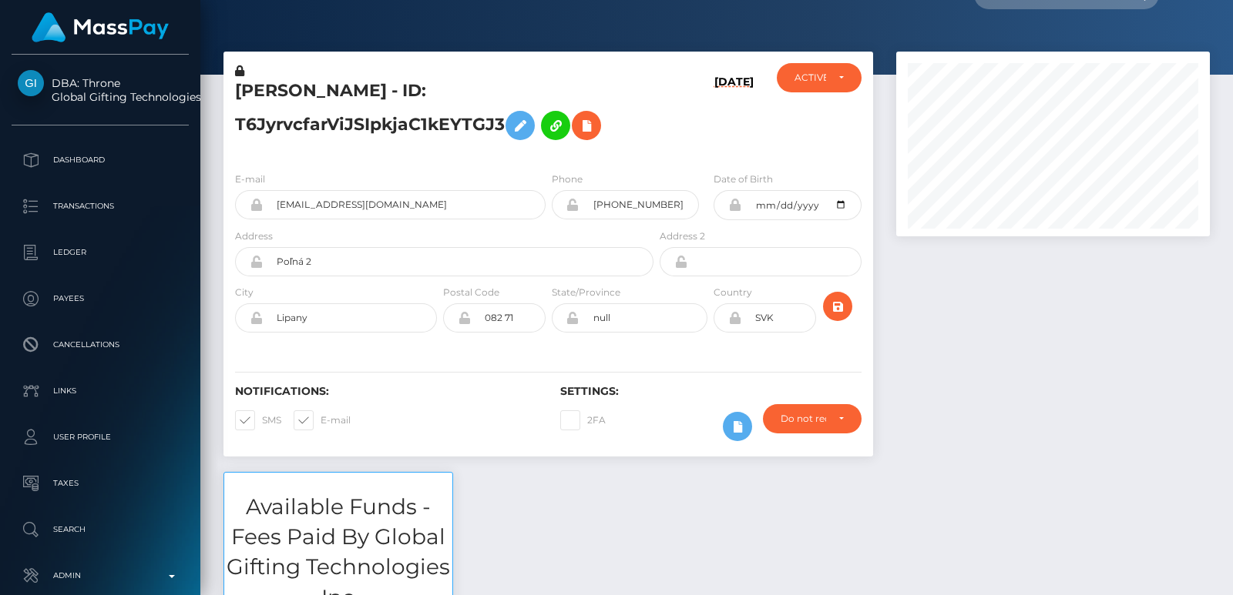
click at [1226, 4] on div "Customer Profile Loading... Loading..." at bounding box center [716, 297] width 1032 height 595
click at [291, 89] on h5 "DANIELA BEDNÁROVÁ - ID: T6JyrvcfarViJSIpkjaC1kEYTGJ3" at bounding box center [440, 113] width 410 height 69
copy h5 "DANIELA"
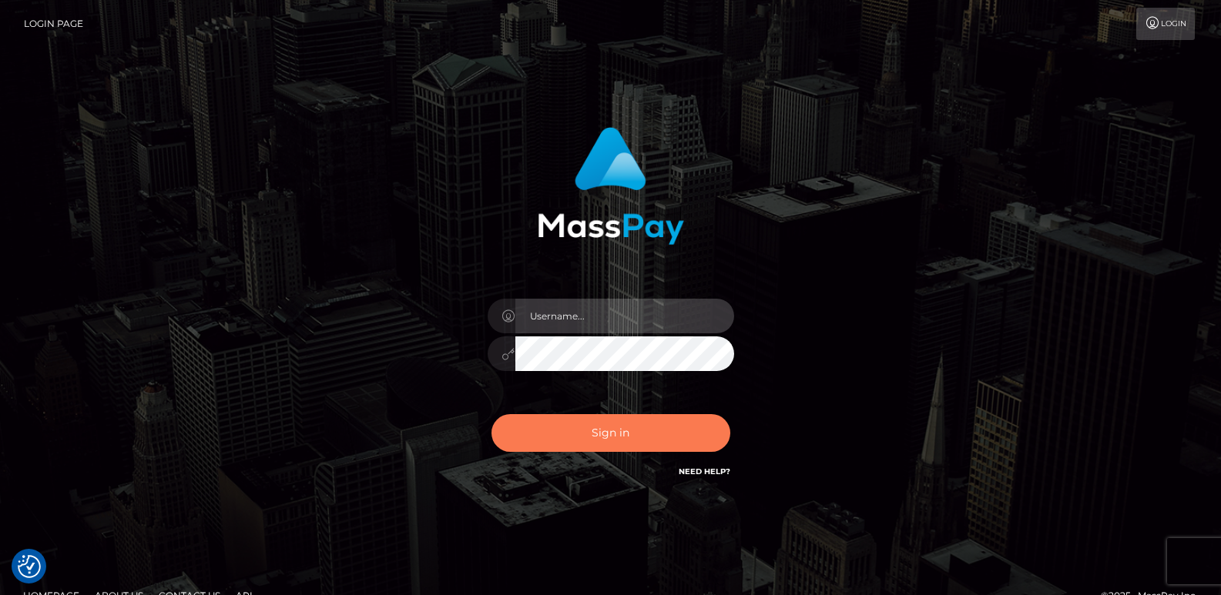
type input "[DOMAIN_NAME]"
click at [618, 435] on button "Sign in" at bounding box center [610, 433] width 239 height 38
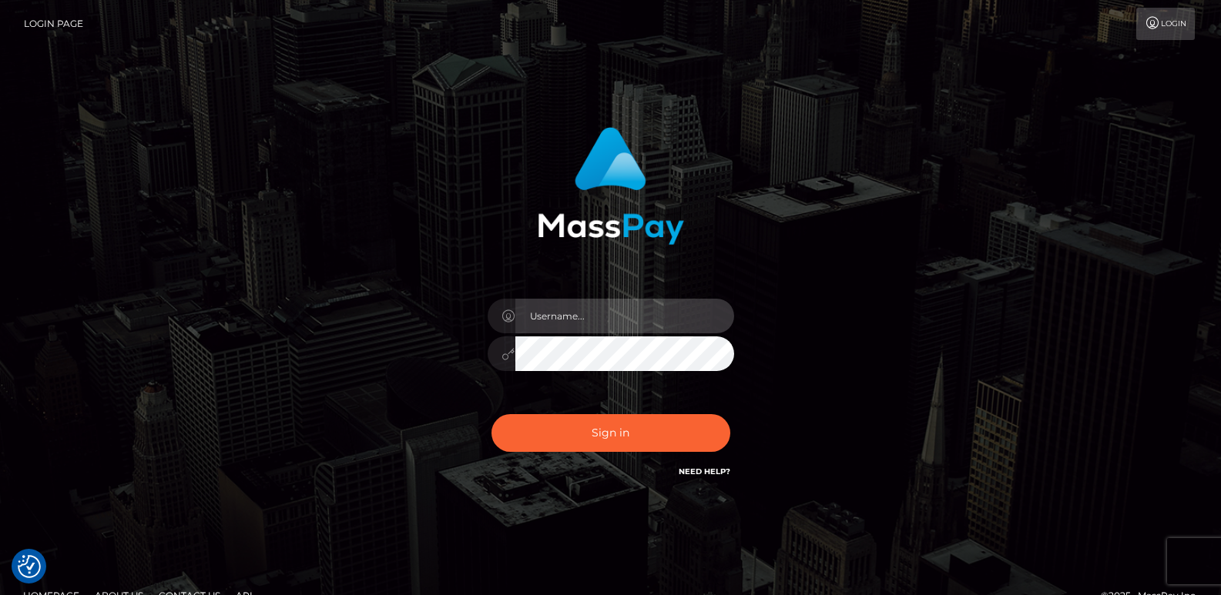
type input "[DOMAIN_NAME]"
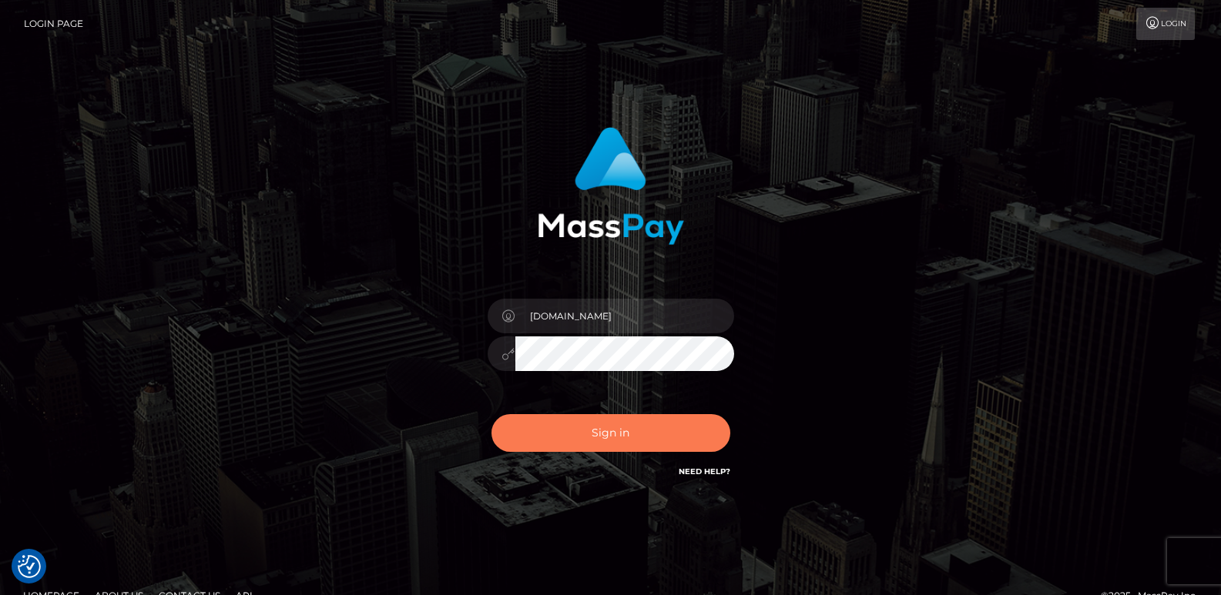
click at [618, 435] on button "Sign in" at bounding box center [610, 433] width 239 height 38
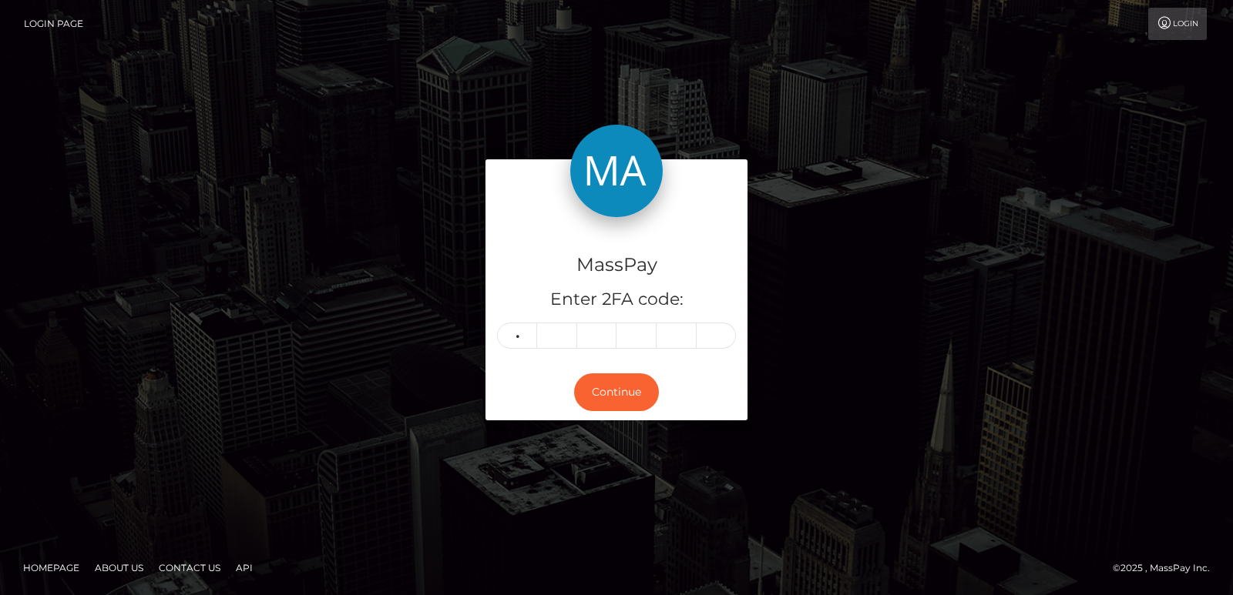
type input "5"
type input "0"
type input "2"
type input "8"
type input "2"
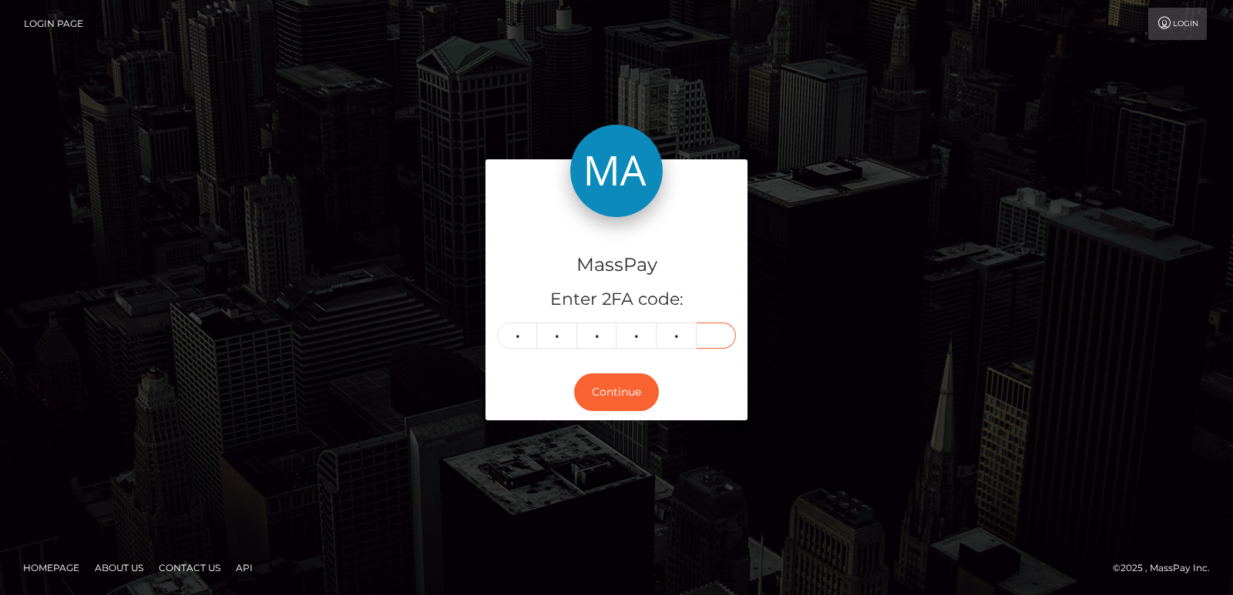
type input "4"
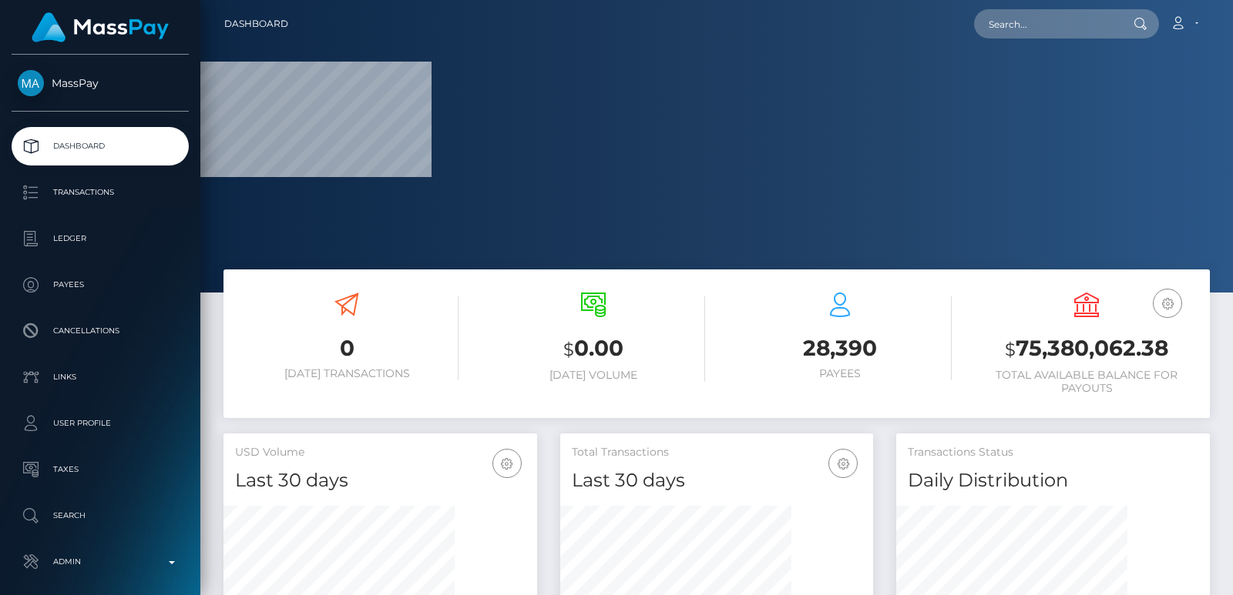
scroll to position [273, 313]
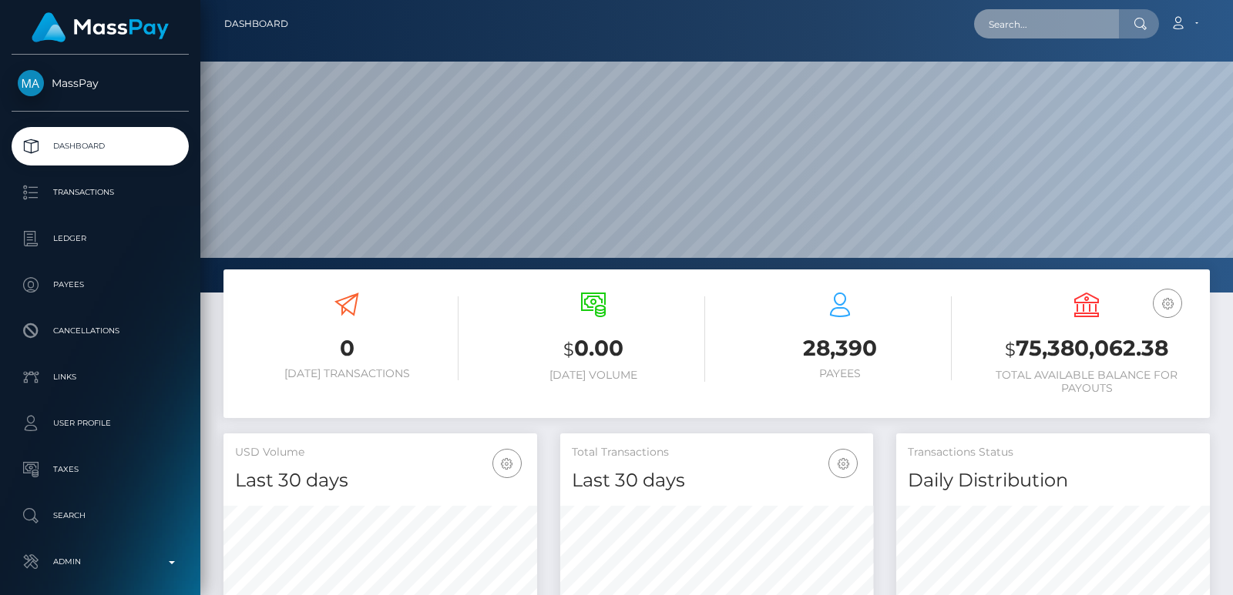
click at [1011, 29] on input "text" at bounding box center [1046, 23] width 145 height 29
paste input "[EMAIL_ADDRESS][DOMAIN_NAME]"
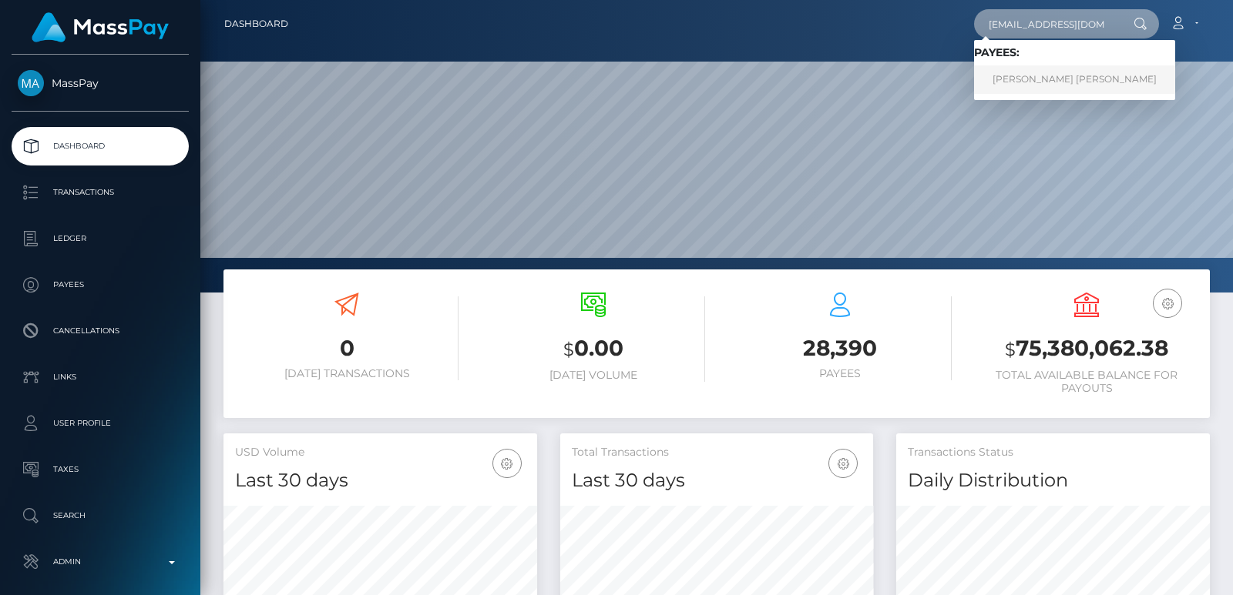
type input "[EMAIL_ADDRESS][DOMAIN_NAME]"
click at [1045, 72] on link "[PERSON_NAME] [PERSON_NAME]" at bounding box center [1074, 79] width 201 height 29
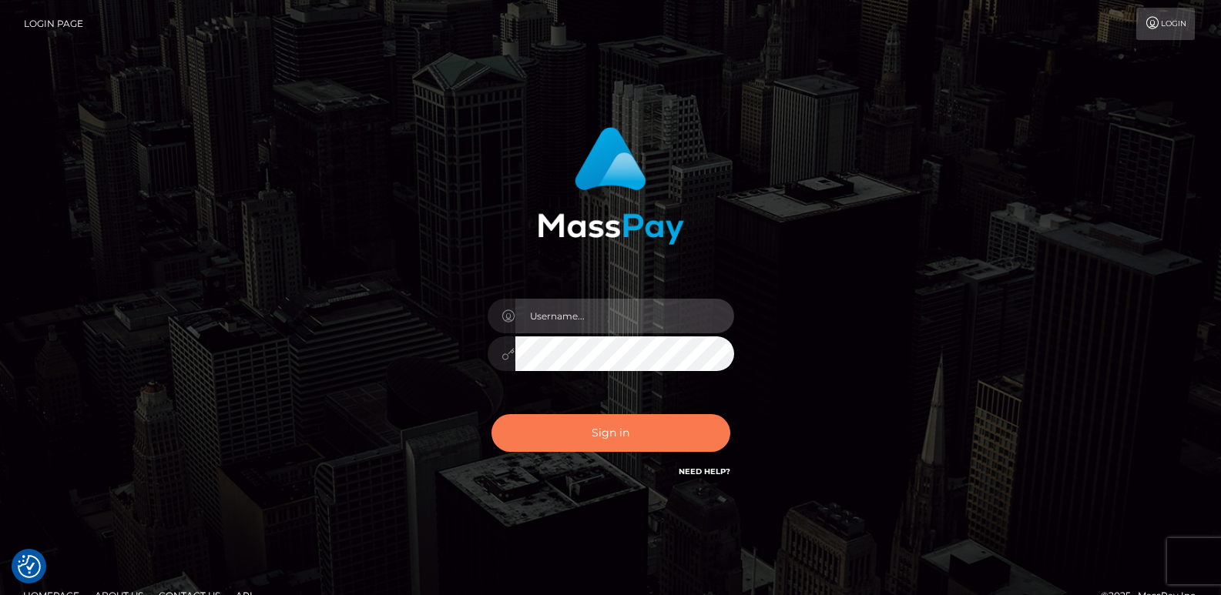
type input "[DOMAIN_NAME]"
click at [589, 431] on button "Sign in" at bounding box center [610, 433] width 239 height 38
type input "ts2.es"
click at [611, 438] on button "Sign in" at bounding box center [610, 433] width 239 height 38
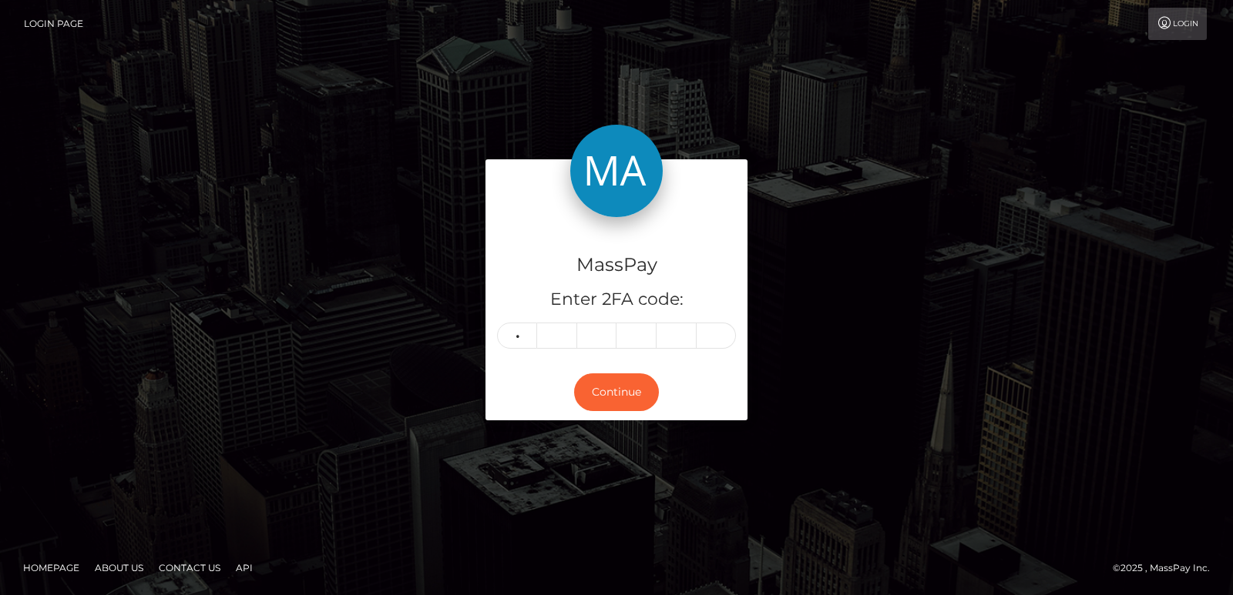
type input "7"
type input "5"
type input "7"
type input "4"
type input "5"
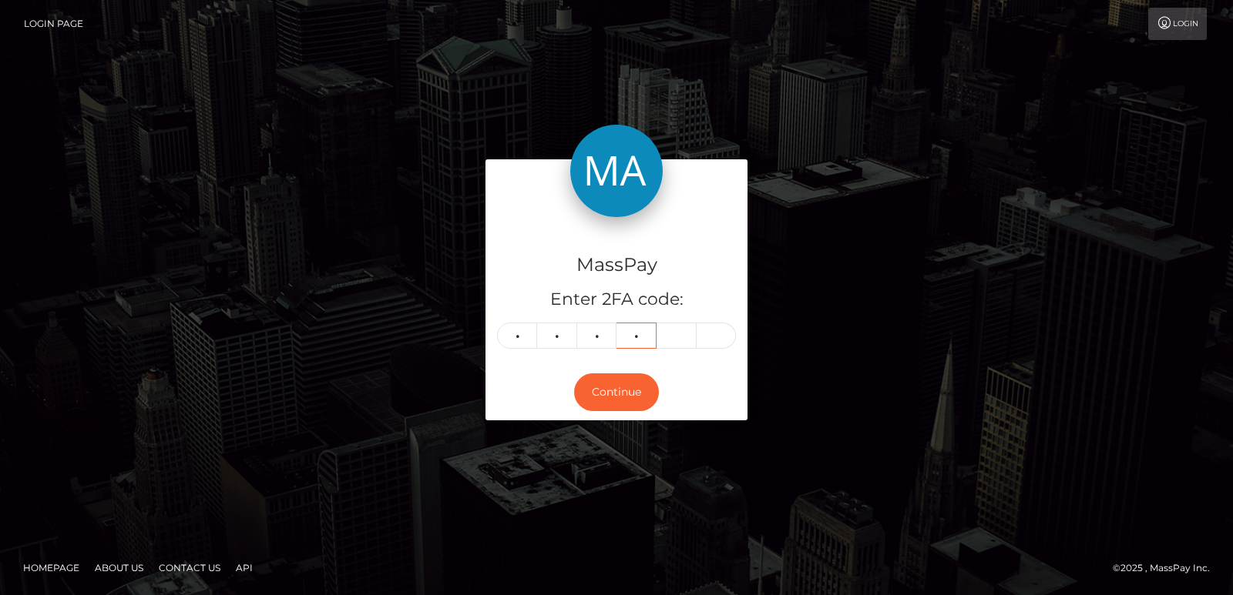
type input "7"
type input "1"
type input "5"
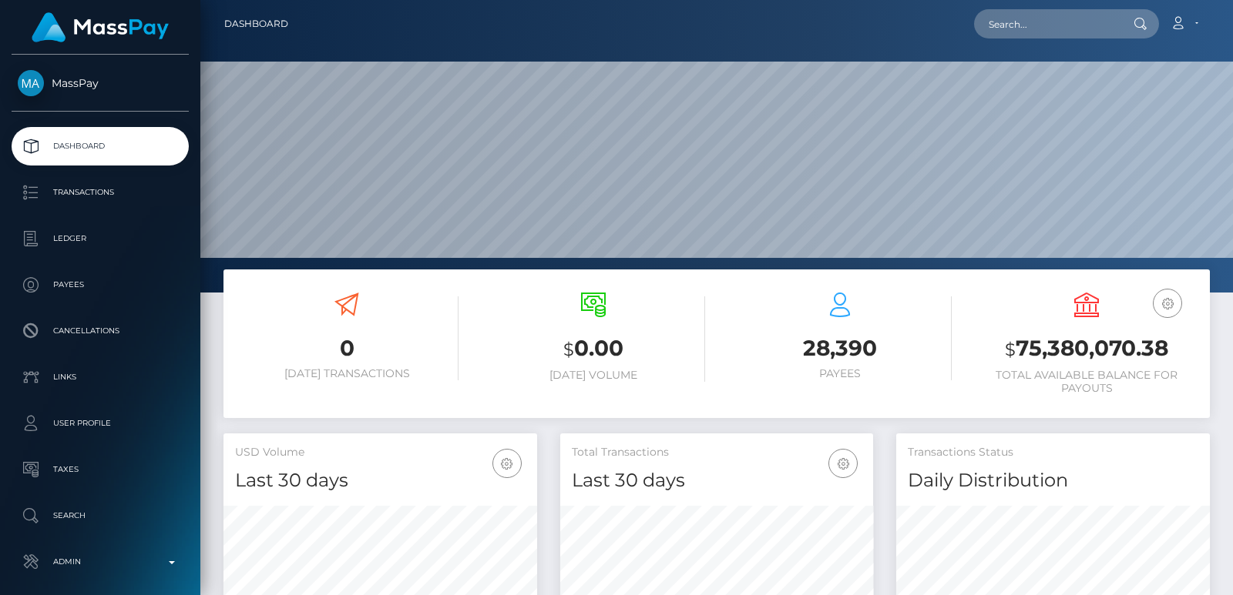
scroll to position [273, 313]
click at [987, 11] on input "text" at bounding box center [1046, 23] width 145 height 29
paste input "[EMAIL_ADDRESS][DOMAIN_NAME]"
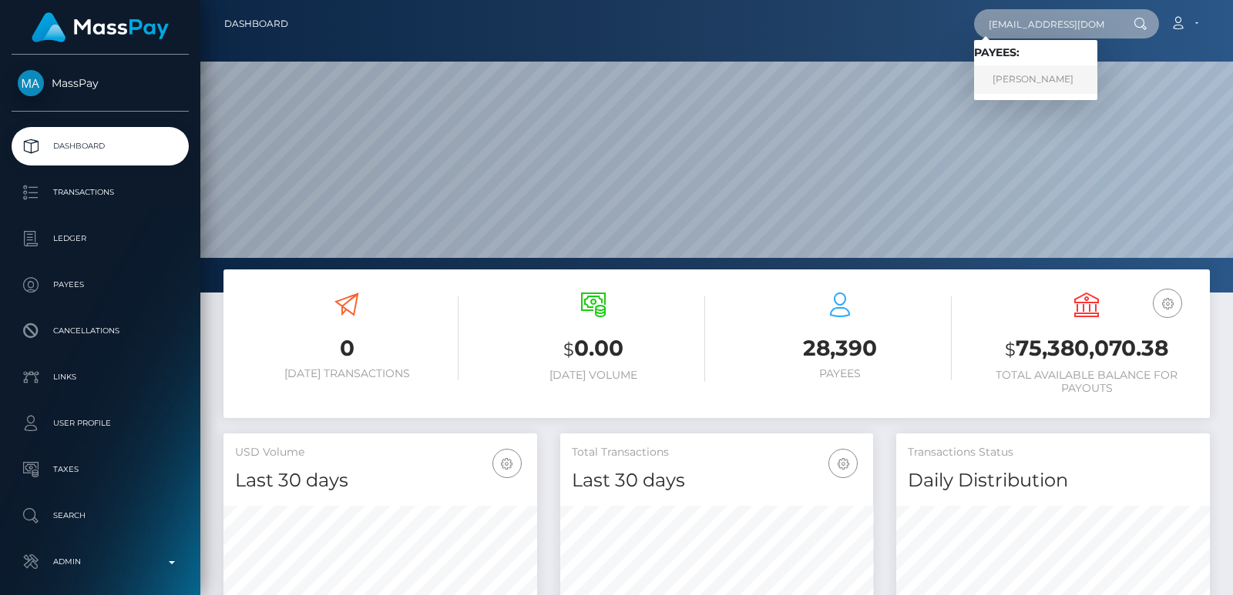
type input "[EMAIL_ADDRESS][DOMAIN_NAME]"
click at [1021, 80] on link "HONGYAN WU" at bounding box center [1035, 79] width 123 height 29
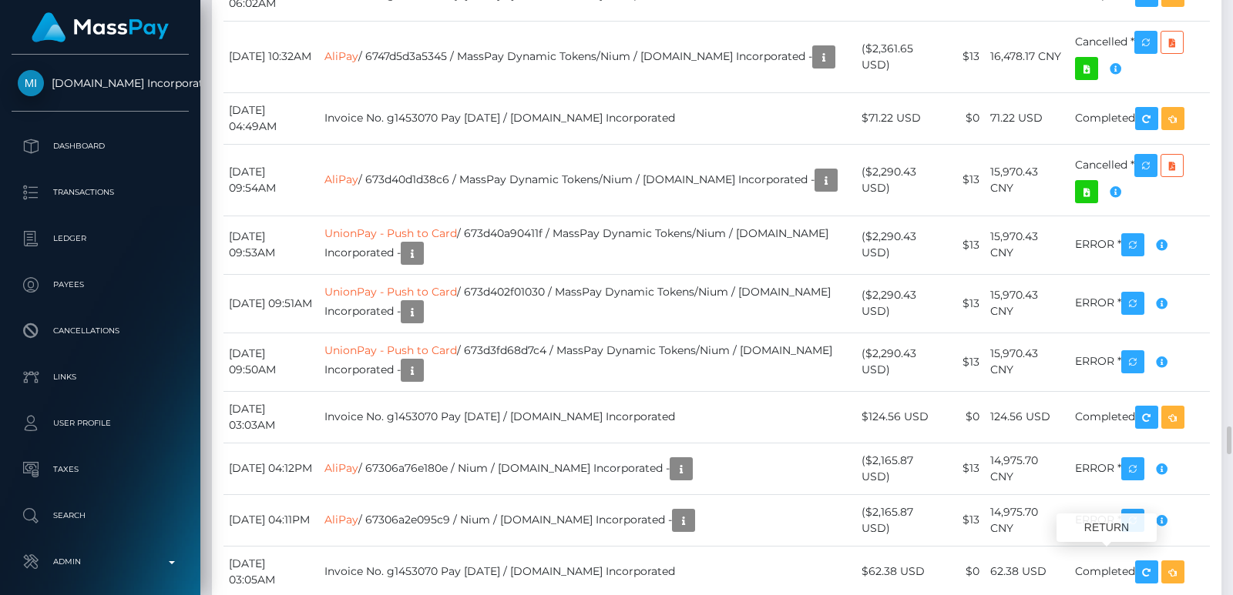
scroll to position [185, 313]
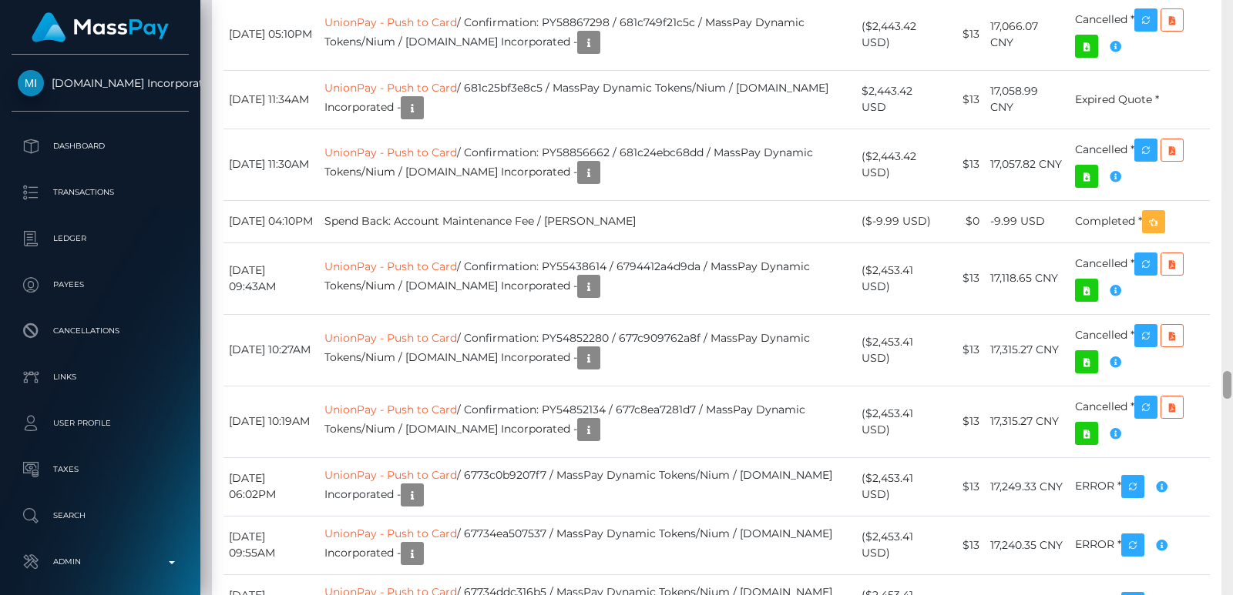
click at [1224, 289] on div at bounding box center [1227, 297] width 12 height 595
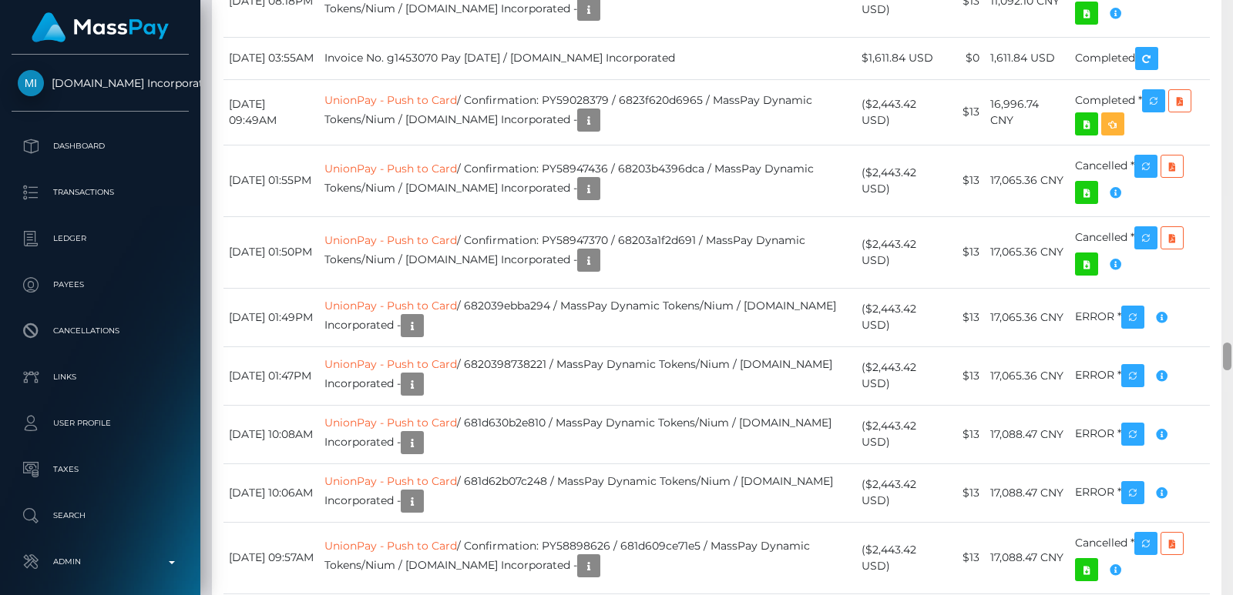
click at [1224, 289] on div at bounding box center [1227, 297] width 12 height 595
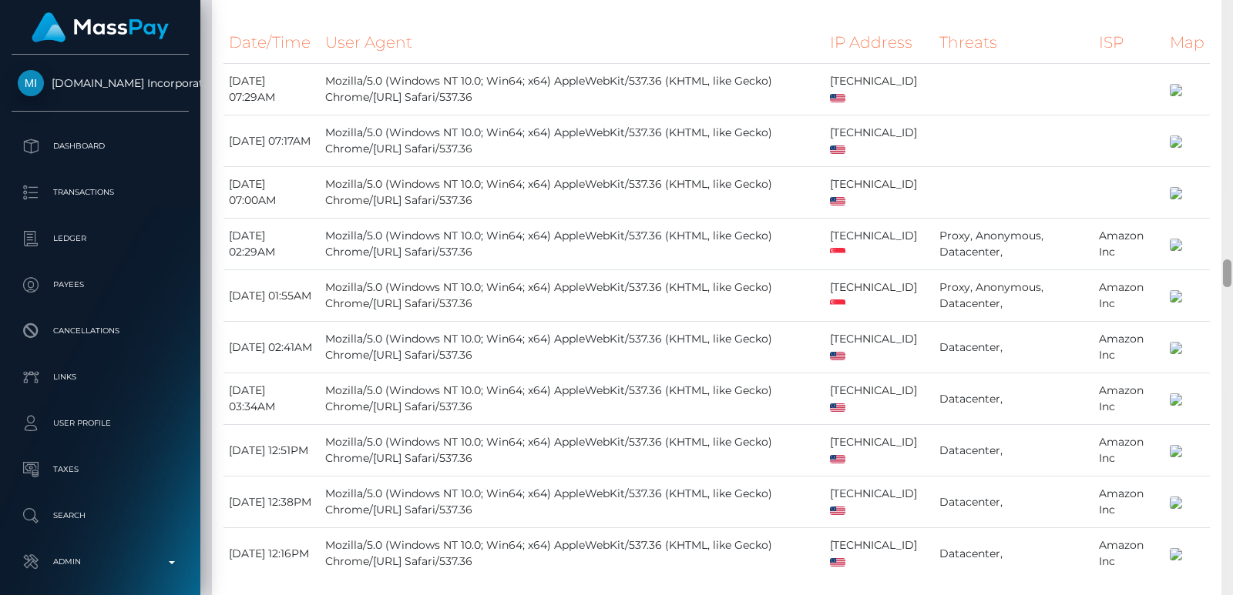
click at [1228, 103] on div at bounding box center [1227, 297] width 12 height 595
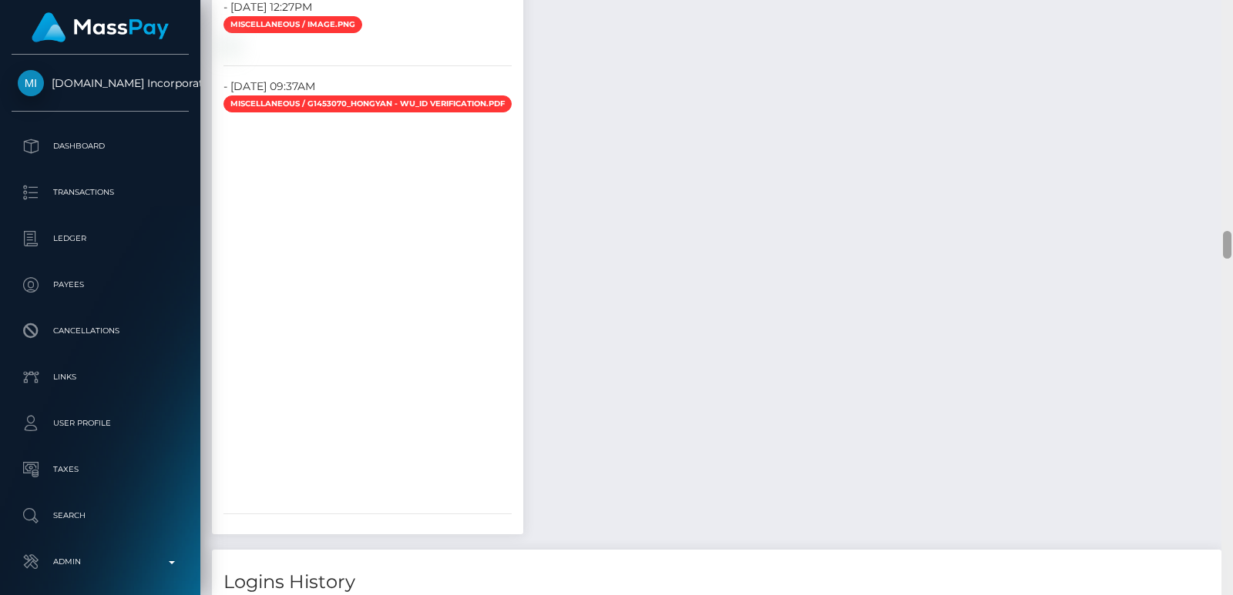
click at [1228, 103] on div at bounding box center [1227, 297] width 12 height 595
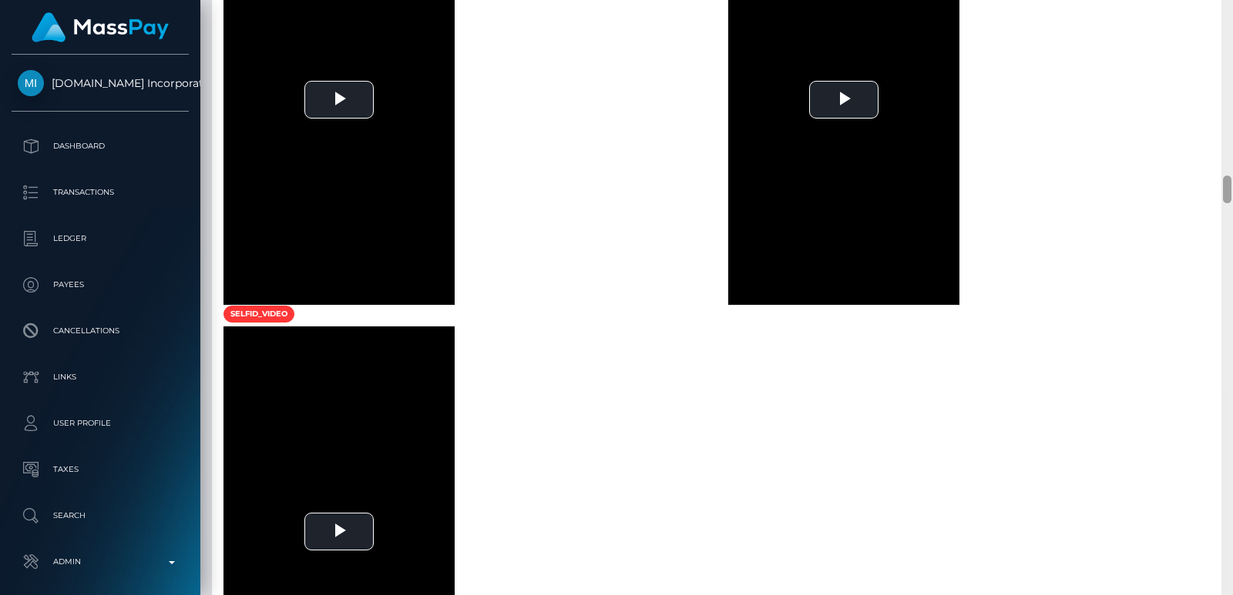
click at [1228, 103] on div at bounding box center [1227, 297] width 12 height 595
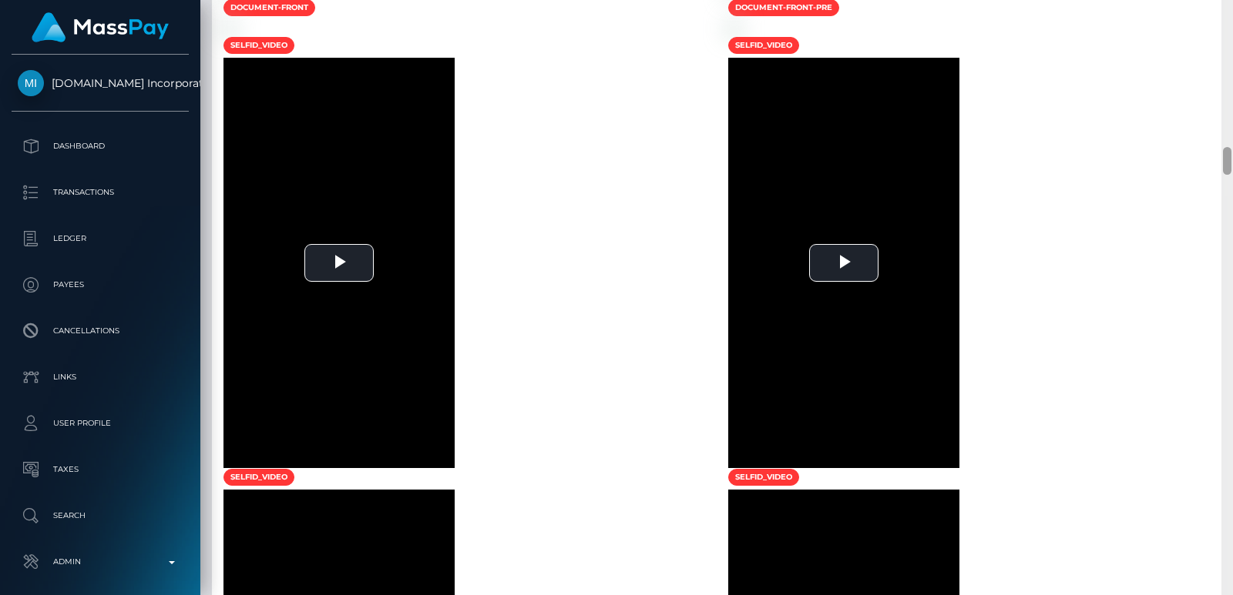
click at [1232, 40] on div at bounding box center [1227, 297] width 12 height 595
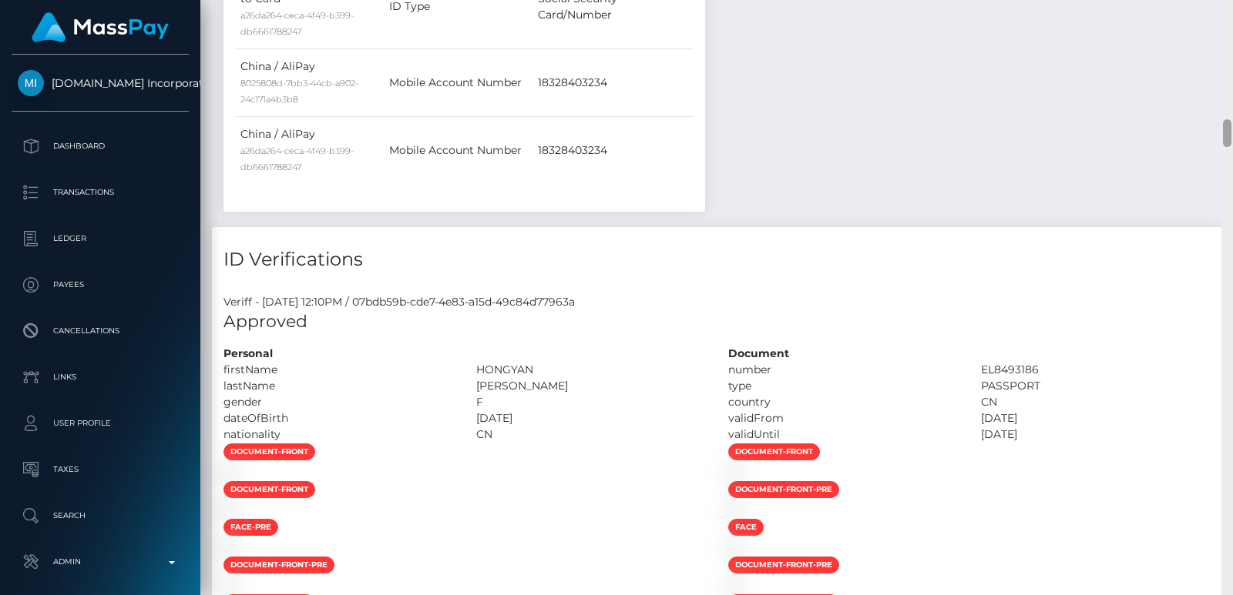
click at [1232, 40] on div at bounding box center [1227, 297] width 12 height 595
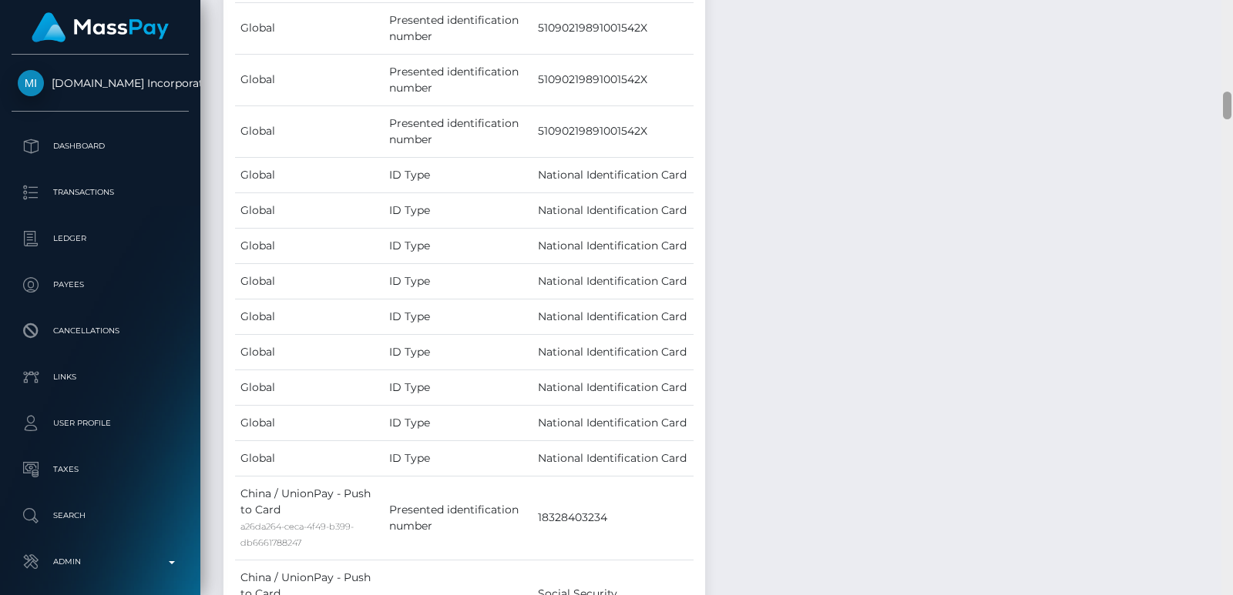
click at [1232, 40] on div at bounding box center [1227, 297] width 12 height 595
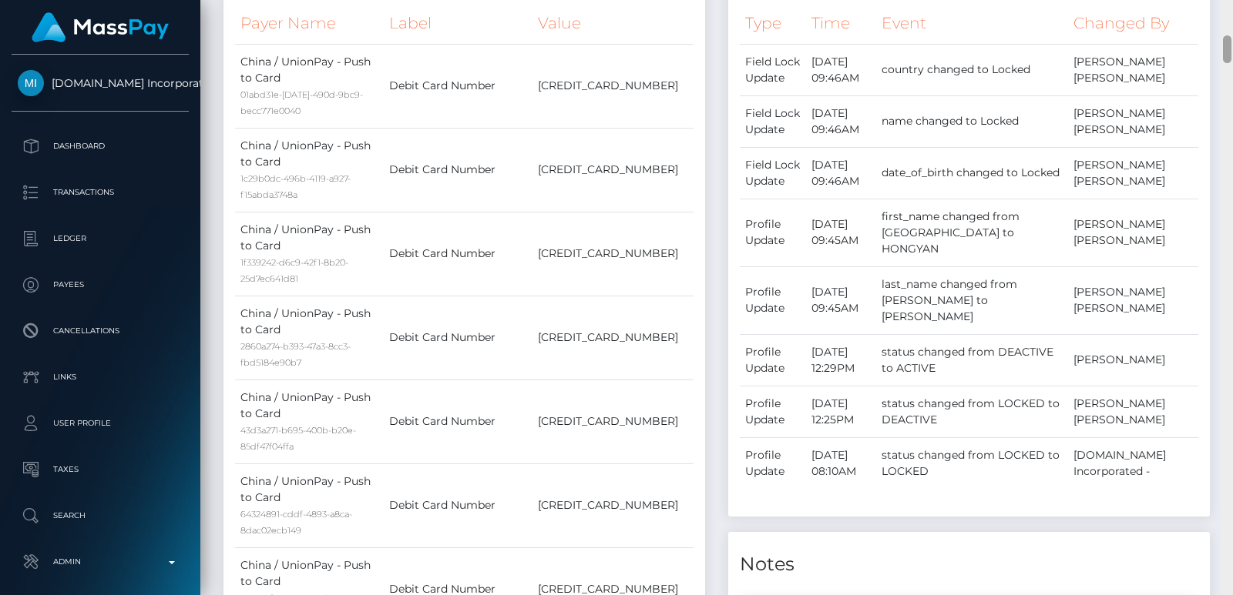
scroll to position [1364, 0]
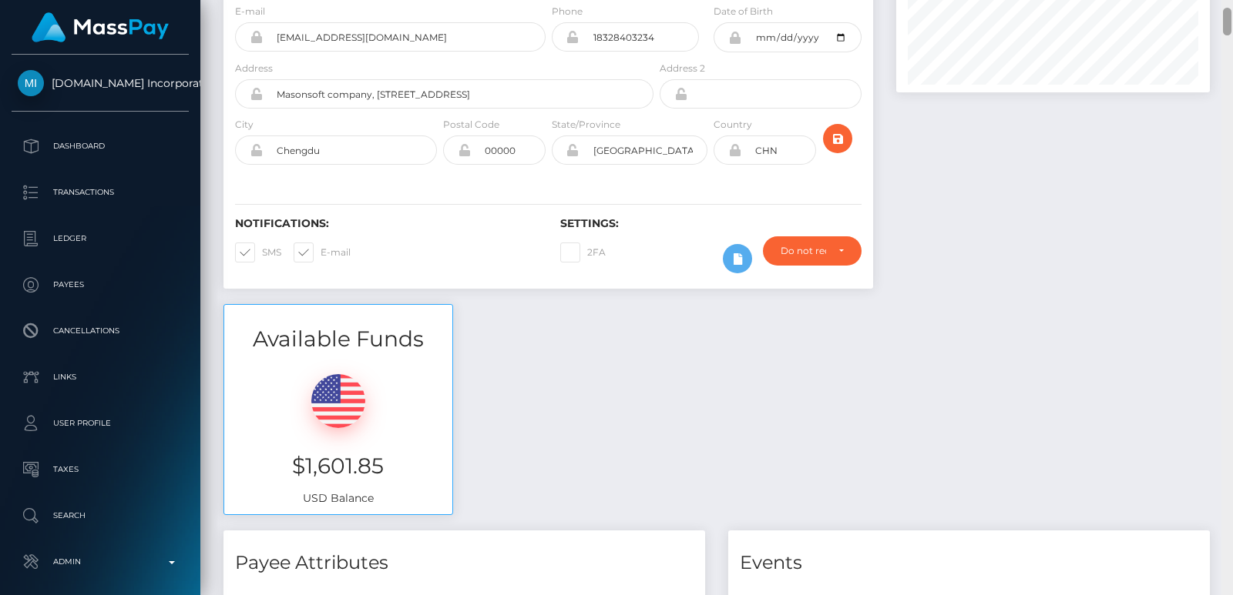
click at [1226, 9] on div at bounding box center [1227, 297] width 12 height 595
click at [1226, 9] on div at bounding box center [1227, 22] width 8 height 28
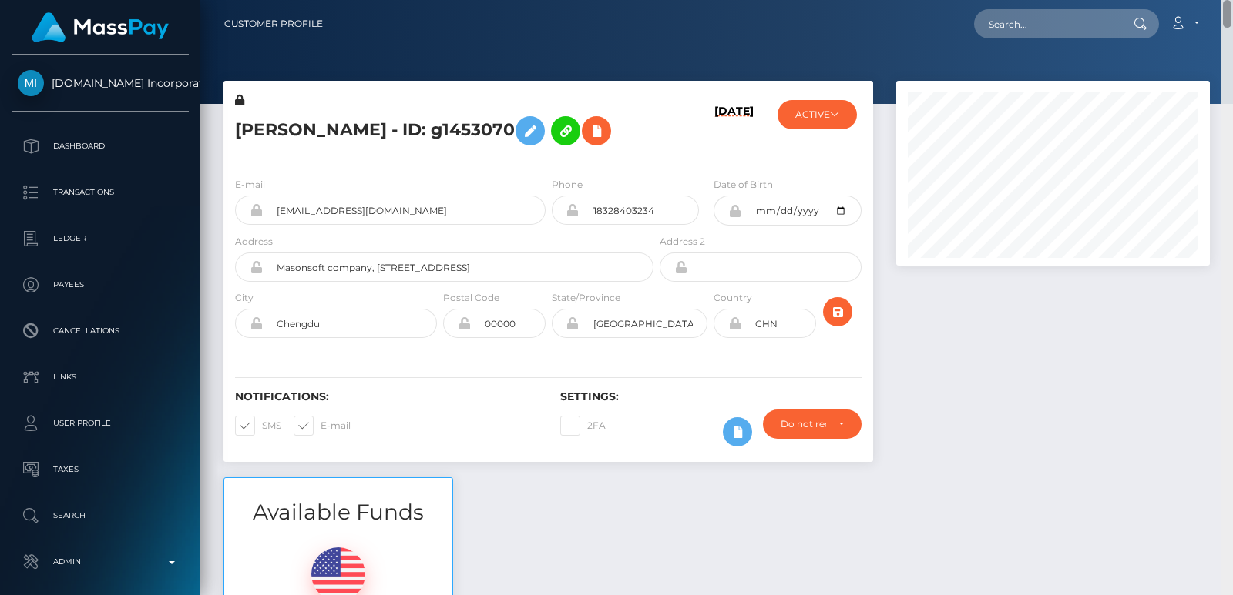
click at [1227, 3] on div "Customer Profile Loading... Loading..." at bounding box center [716, 297] width 1032 height 595
click at [277, 130] on h5 "HONGYAN WU - ID: g1453070" at bounding box center [440, 131] width 410 height 45
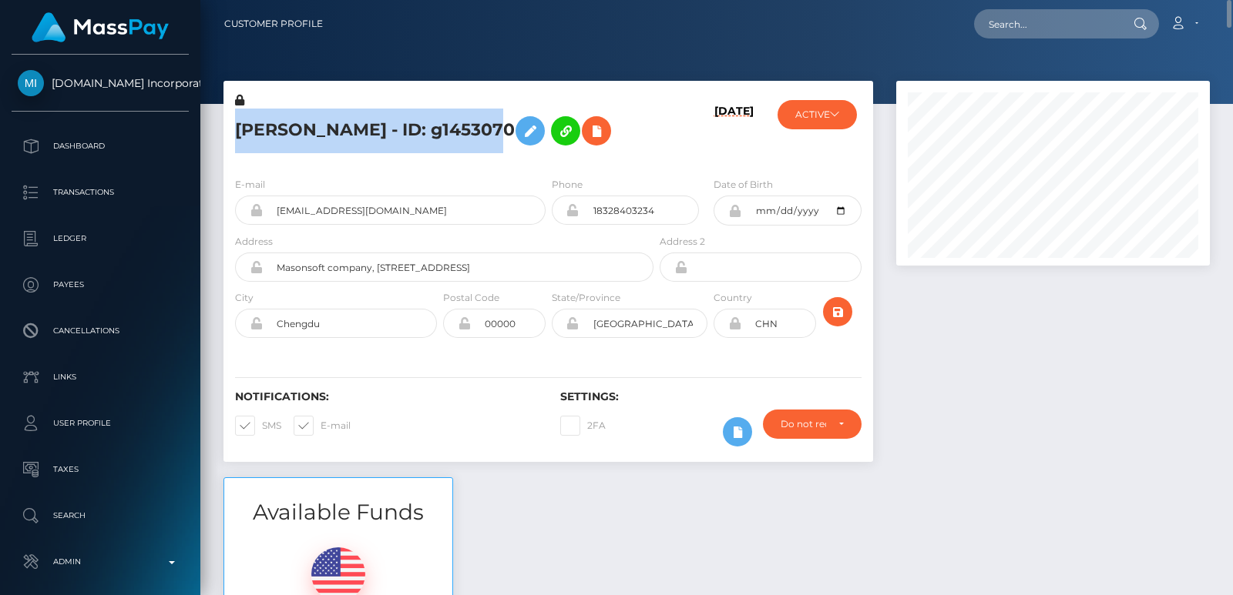
click at [277, 130] on h5 "HONGYAN WU - ID: g1453070" at bounding box center [440, 131] width 410 height 45
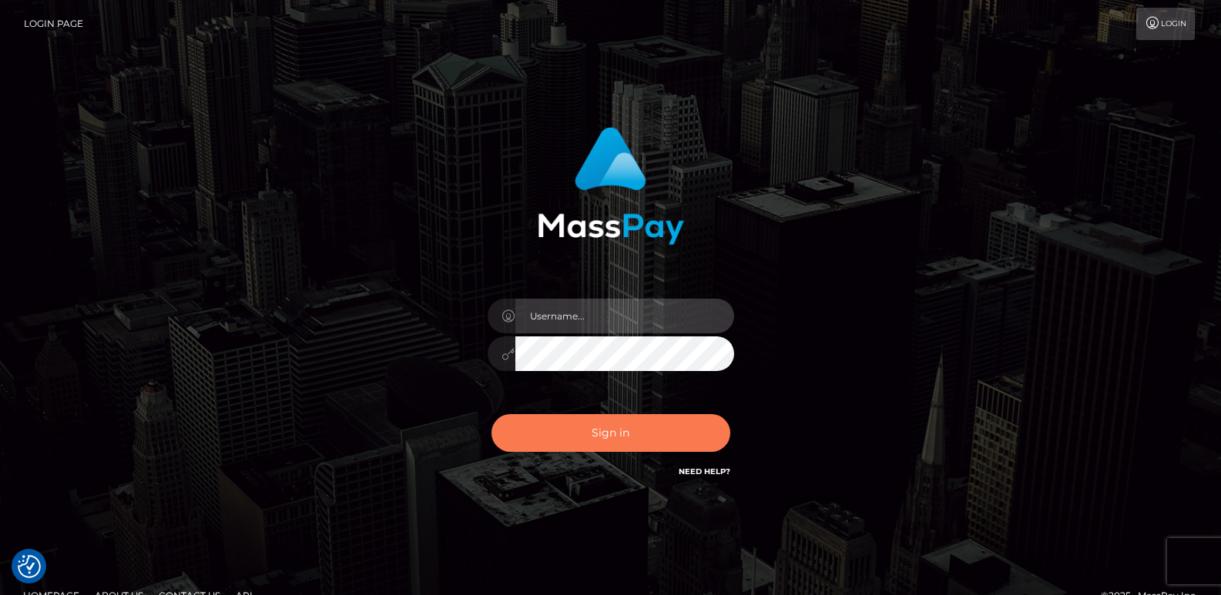
type input "ts2.es"
click at [570, 440] on button "Sign in" at bounding box center [610, 433] width 239 height 38
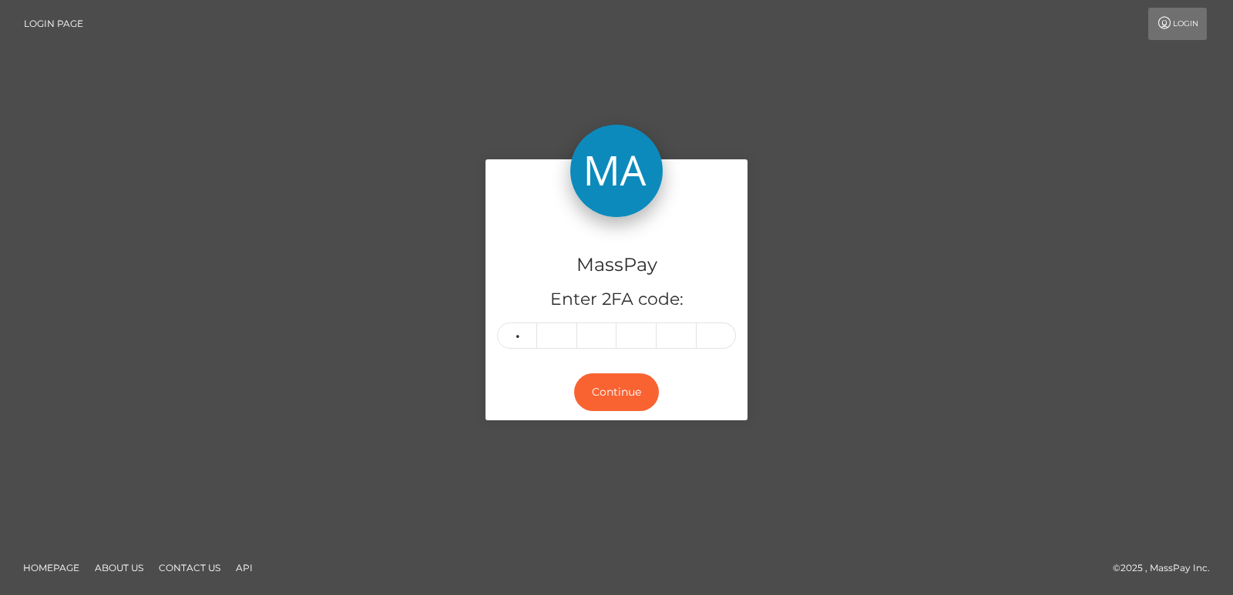
type input "9"
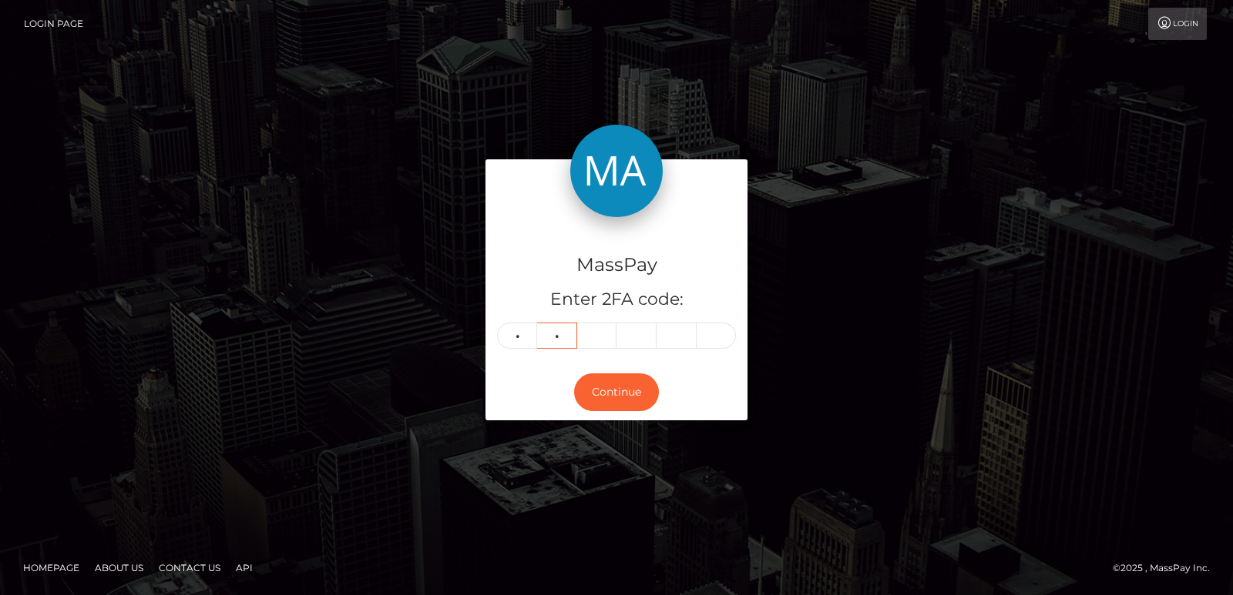
type input "6"
type input "7"
type input "4"
type input "9"
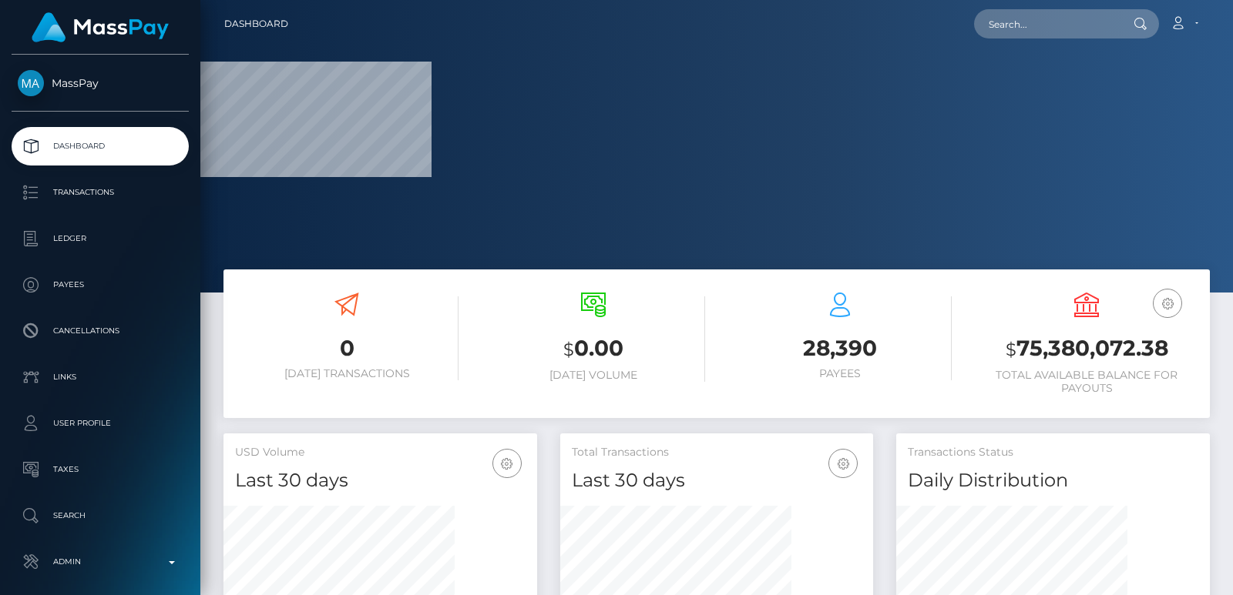
scroll to position [458, 313]
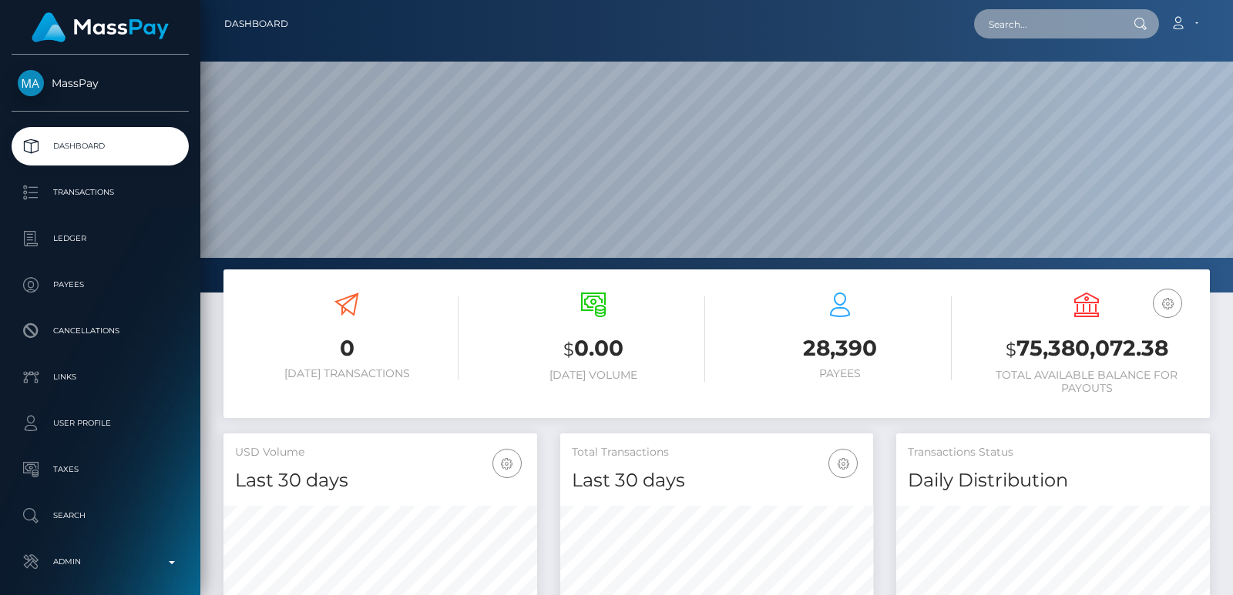
click at [1009, 28] on input "text" at bounding box center [1046, 23] width 145 height 29
paste input "[EMAIL_ADDRESS][DOMAIN_NAME]"
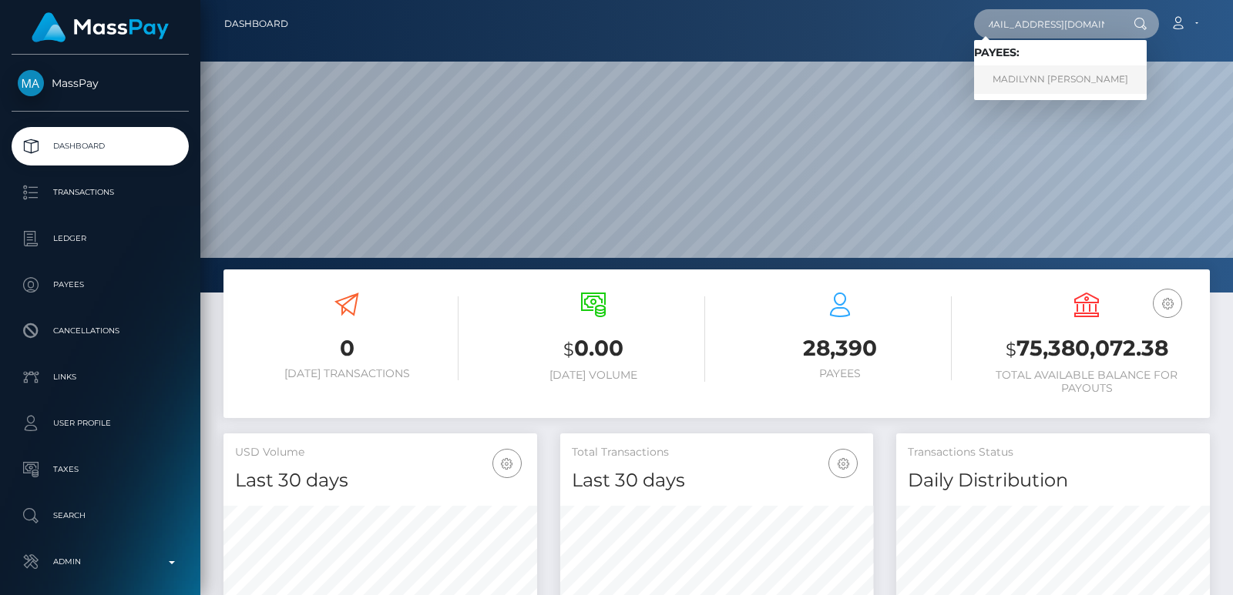
type input "[EMAIL_ADDRESS][DOMAIN_NAME]"
click at [1045, 79] on link "MADILYNN ROSE WERNER" at bounding box center [1060, 79] width 173 height 29
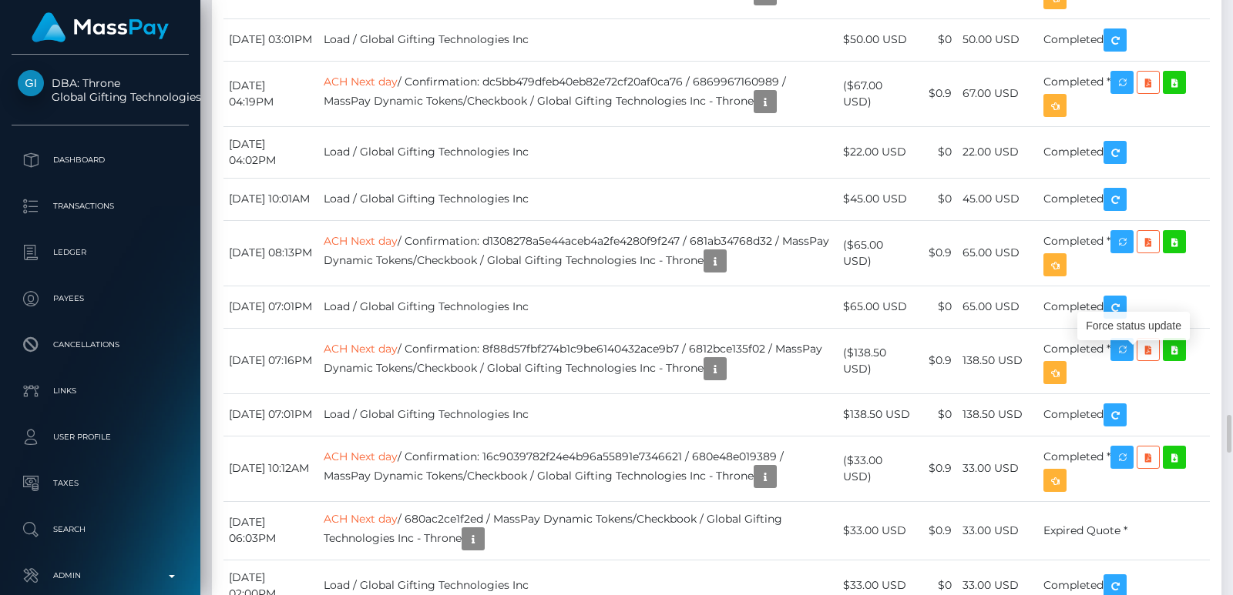
scroll to position [185, 313]
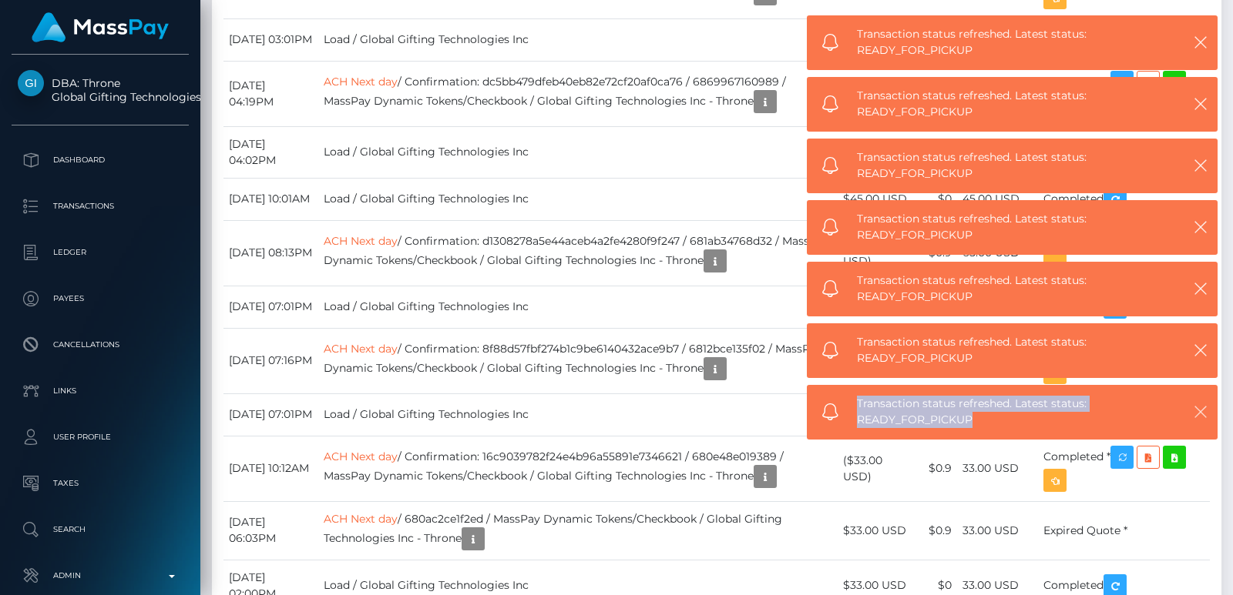
click at [1205, 413] on icon "button" at bounding box center [1200, 411] width 15 height 15
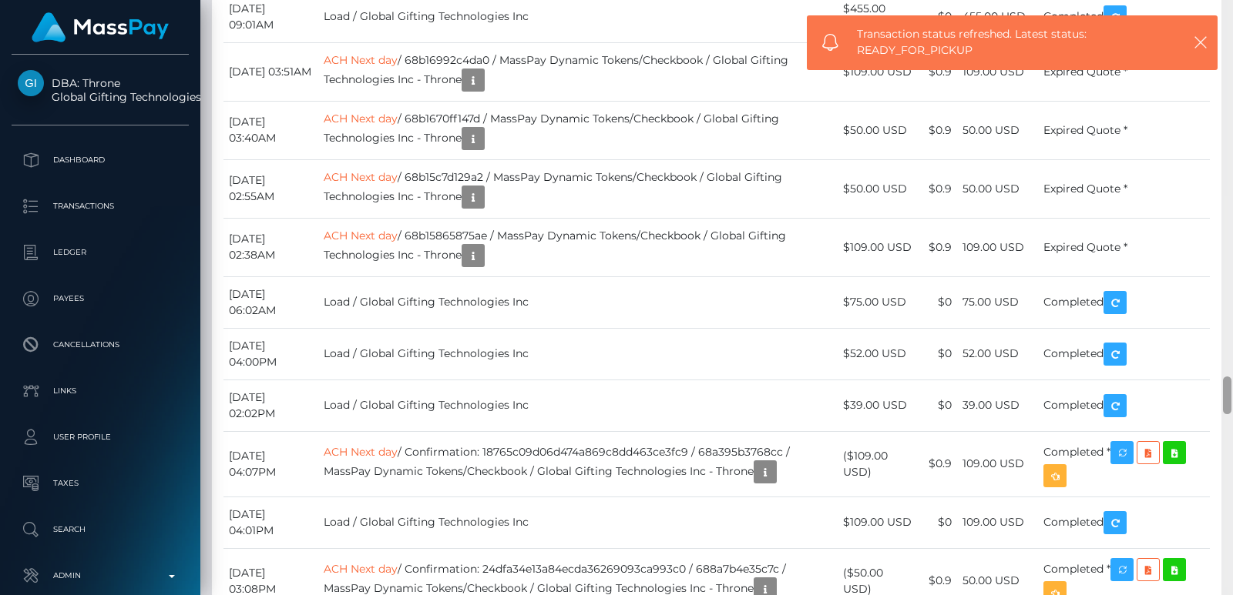
click at [1221, 118] on div at bounding box center [1227, 297] width 12 height 595
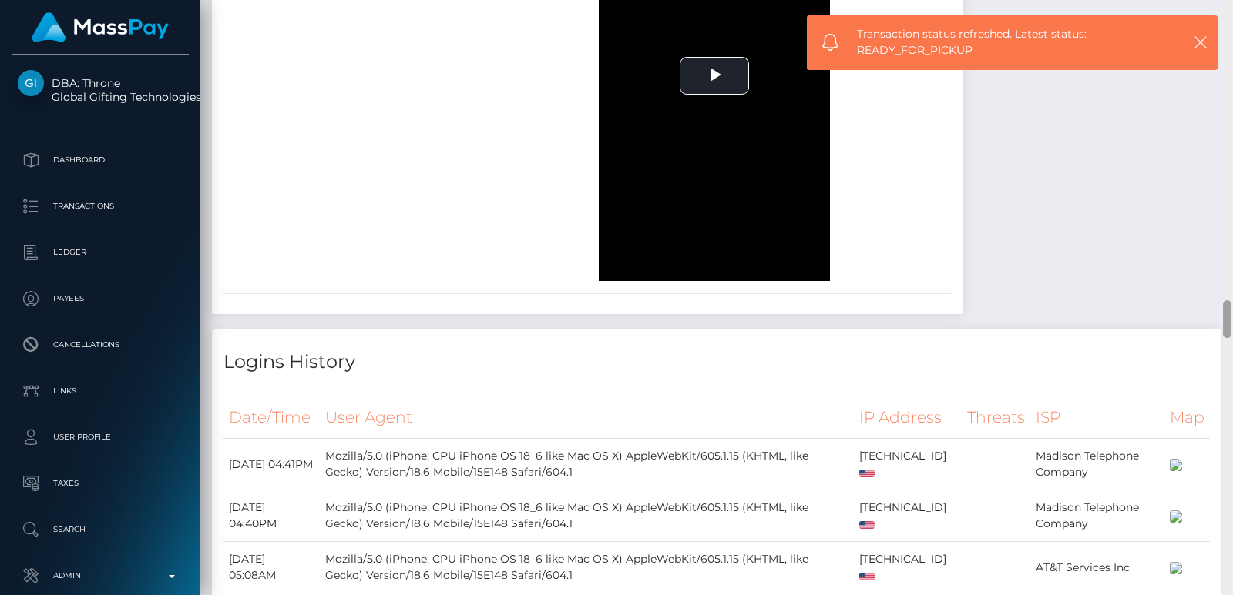
click at [1221, 118] on div at bounding box center [1227, 297] width 12 height 595
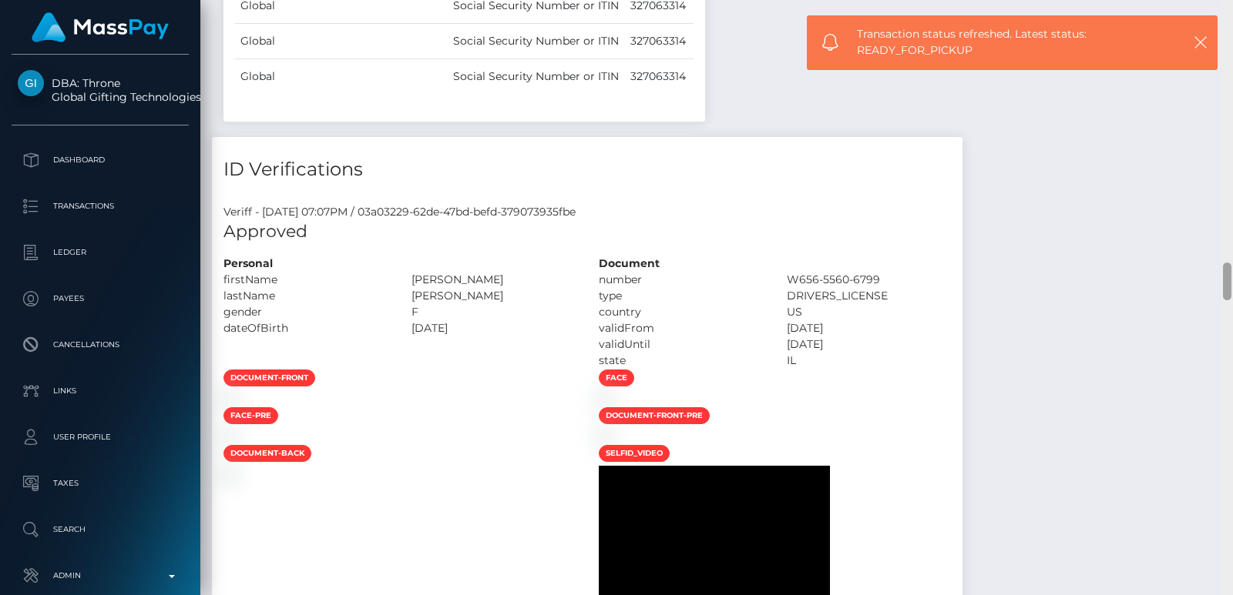
click at [1221, 118] on div at bounding box center [1227, 297] width 12 height 595
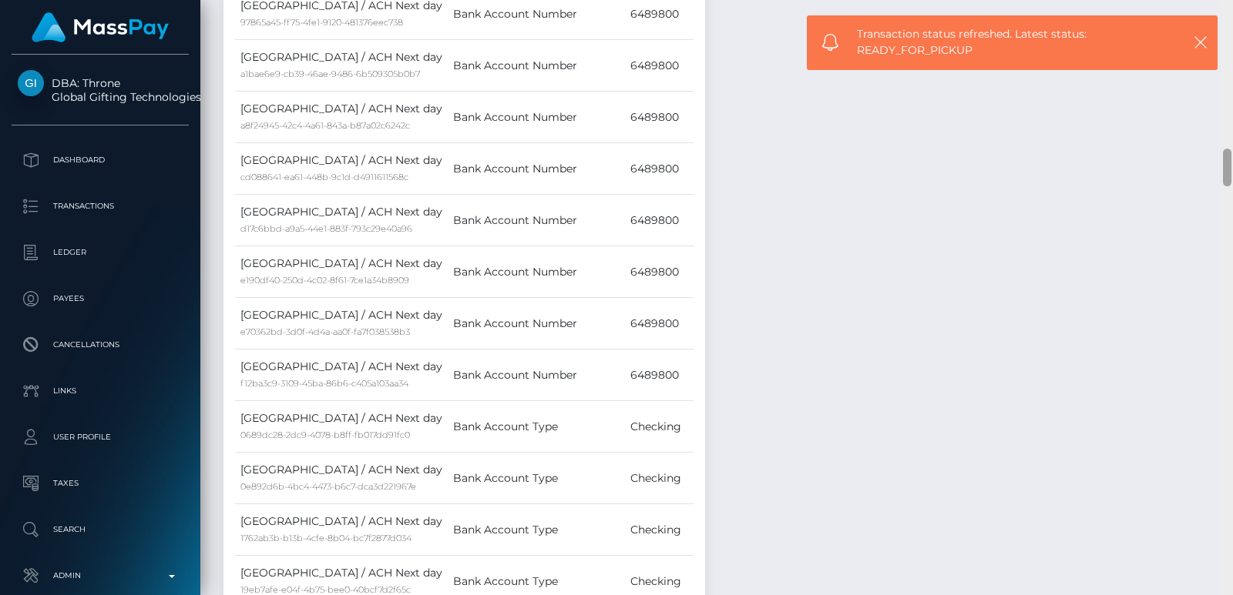
click at [1221, 118] on div at bounding box center [1227, 297] width 12 height 595
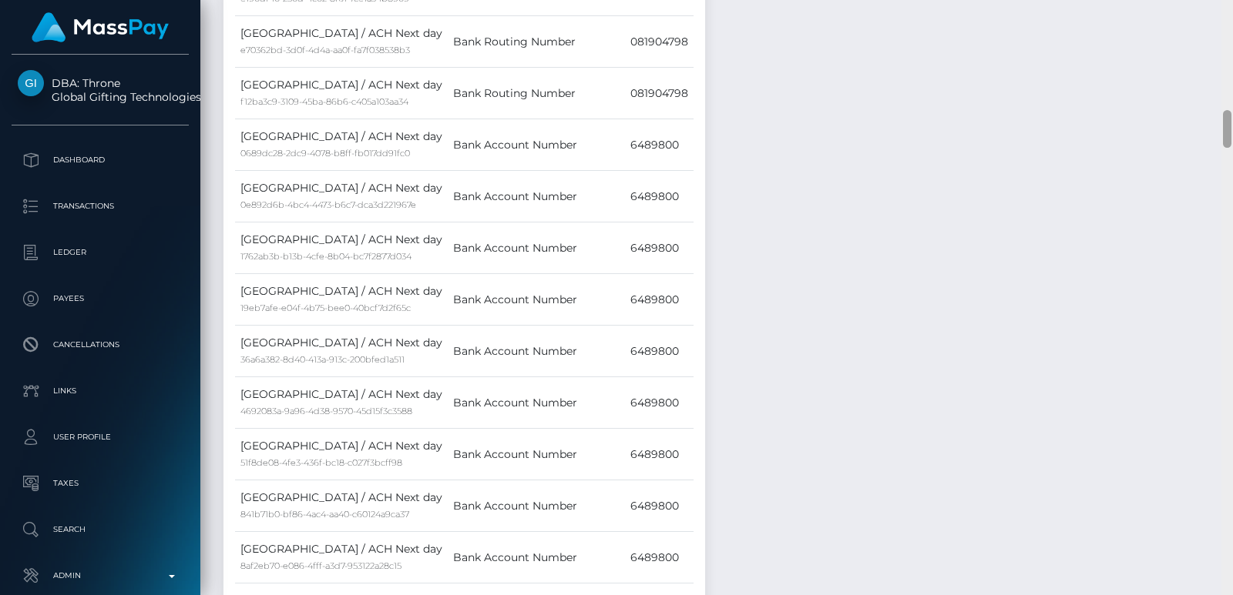
click at [1221, 91] on div at bounding box center [1227, 297] width 12 height 595
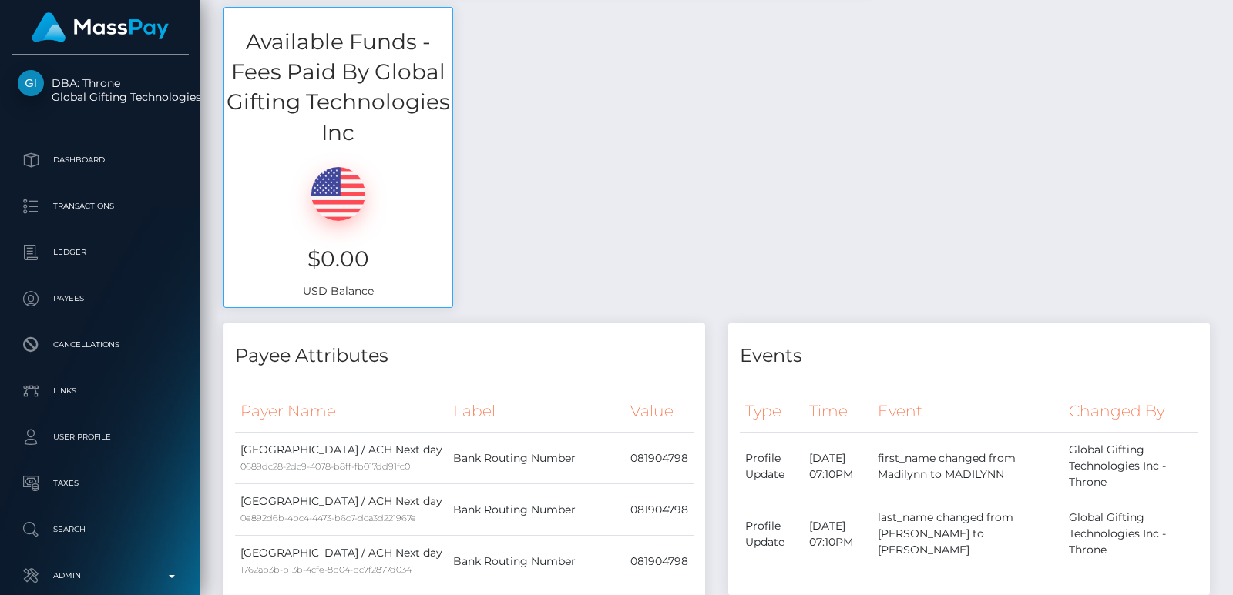
click at [1223, 17] on div "Customer Profile Loading... Loading..." at bounding box center [716, 297] width 1032 height 595
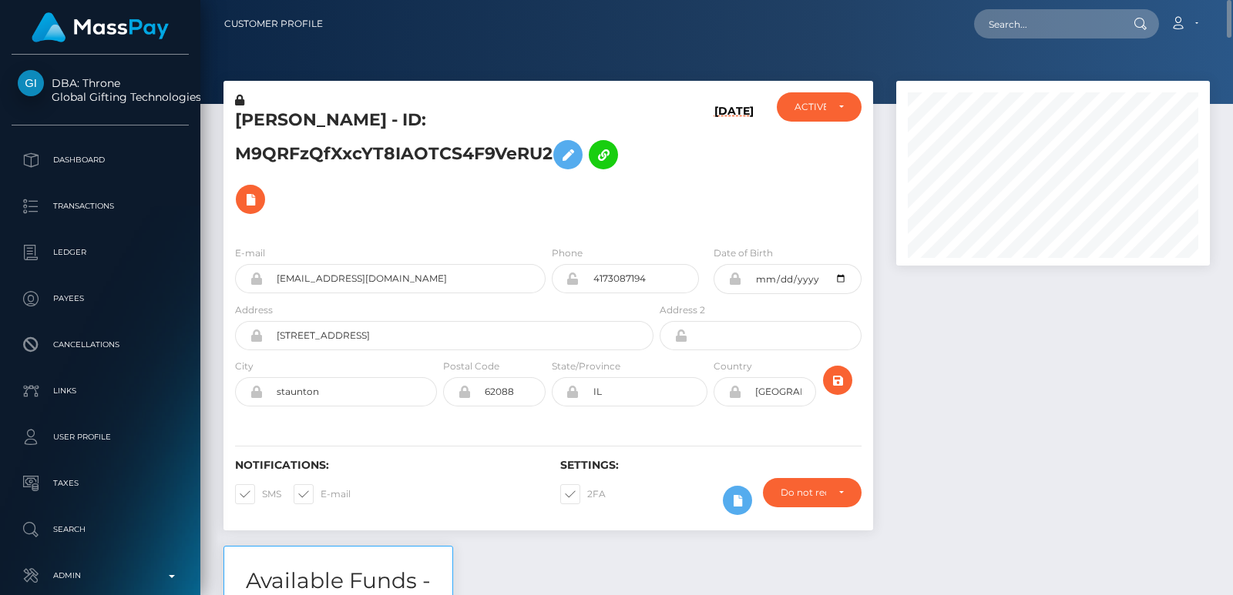
click at [283, 118] on h5 "MADILYNN ROSE WERNER - ID: M9QRFzQfXxcYT8IAOTCS4F9VeRU2" at bounding box center [440, 165] width 410 height 113
copy h5 "MADILYNN"
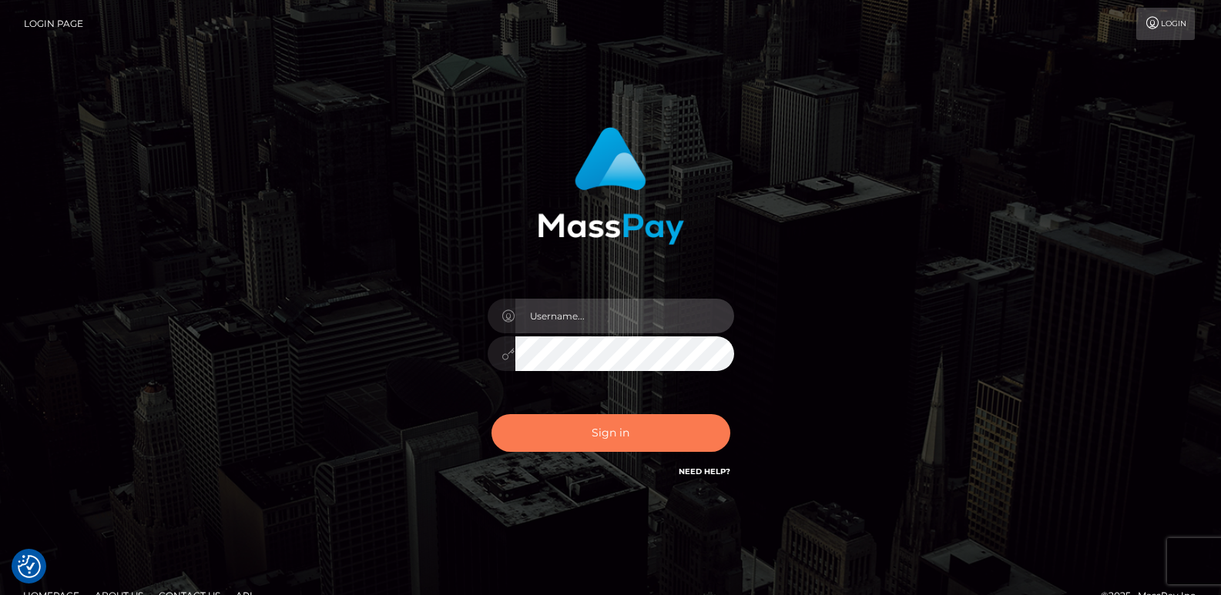
type input "[DOMAIN_NAME]"
click at [576, 439] on button "Sign in" at bounding box center [610, 433] width 239 height 38
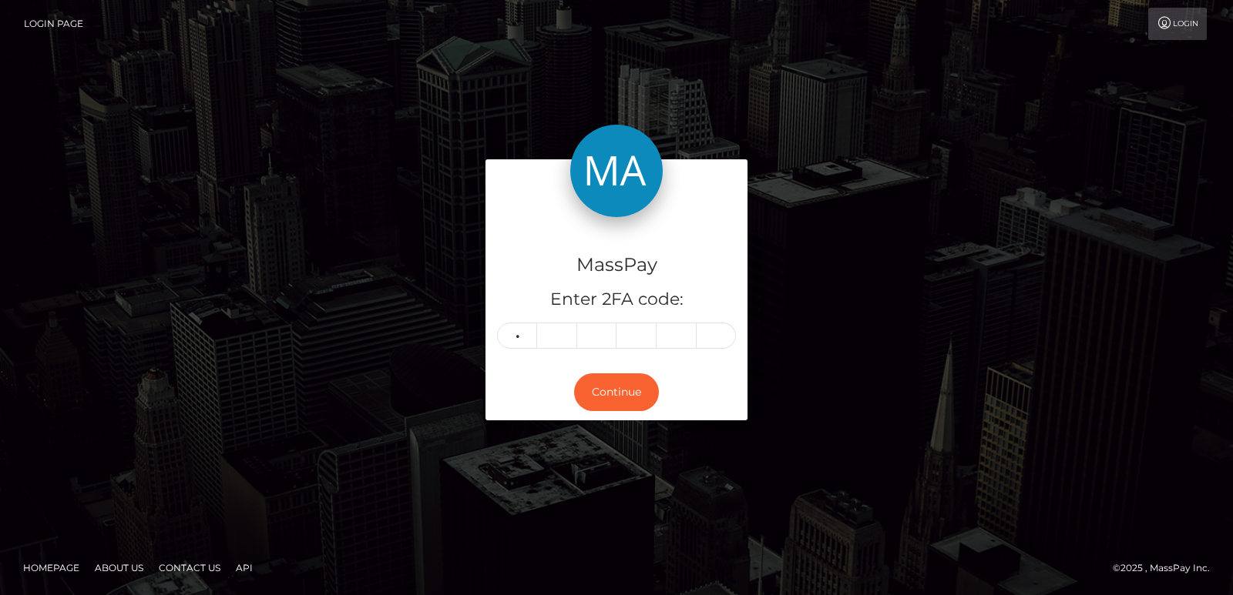
type input "3"
type input "8"
type input "5"
type input "7"
type input "4"
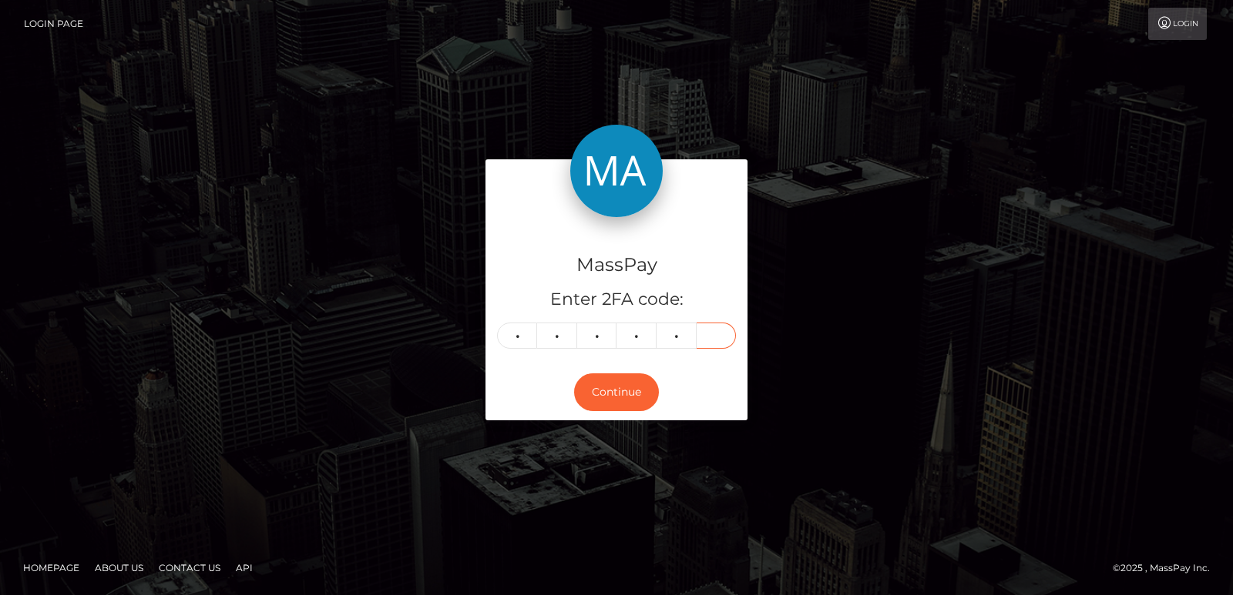
type input "9"
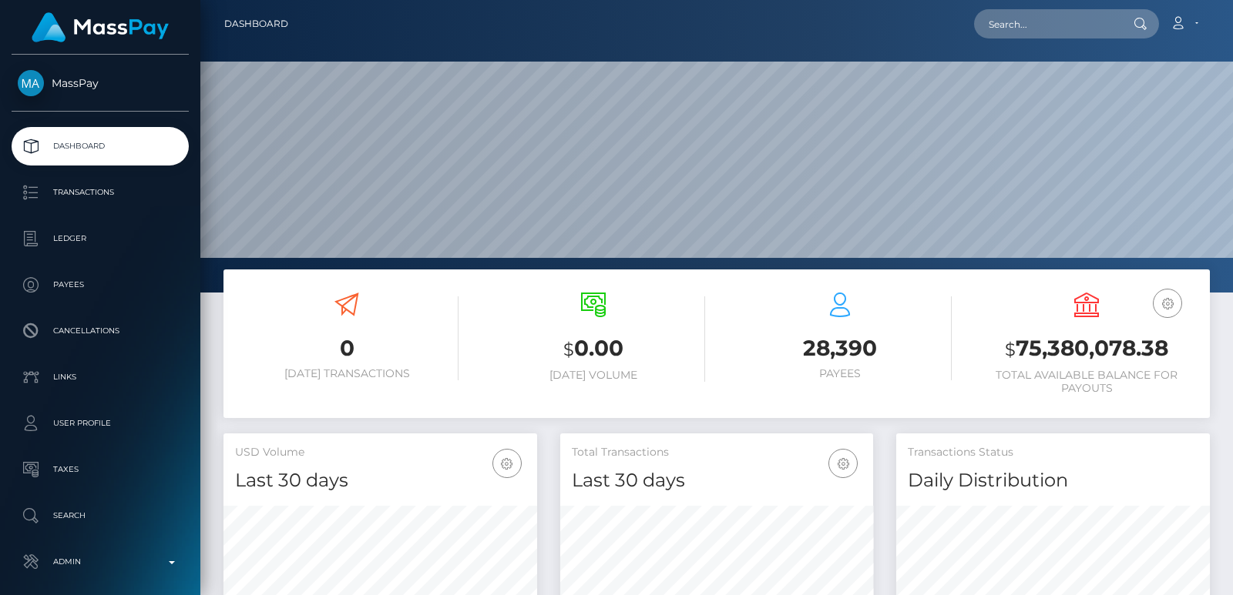
scroll to position [273, 313]
click at [997, 21] on input "text" at bounding box center [1046, 23] width 145 height 29
paste input "[EMAIL_ADDRESS][DOMAIN_NAME]"
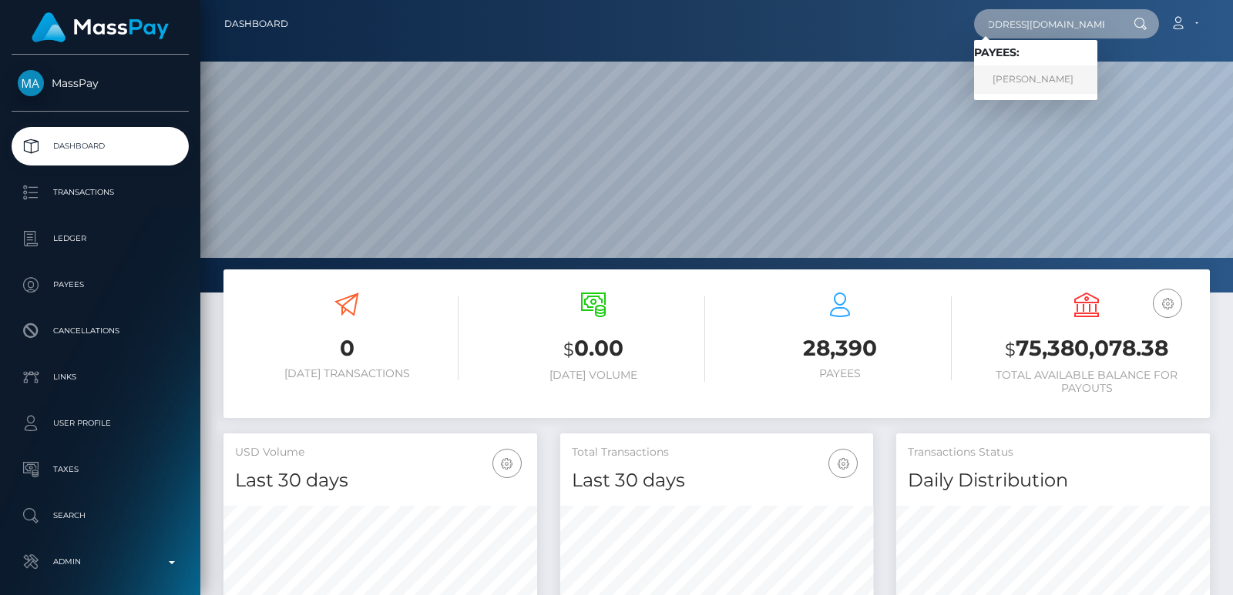
type input "[EMAIL_ADDRESS][DOMAIN_NAME]"
click at [1028, 70] on link "Rachael Cherry" at bounding box center [1035, 79] width 123 height 29
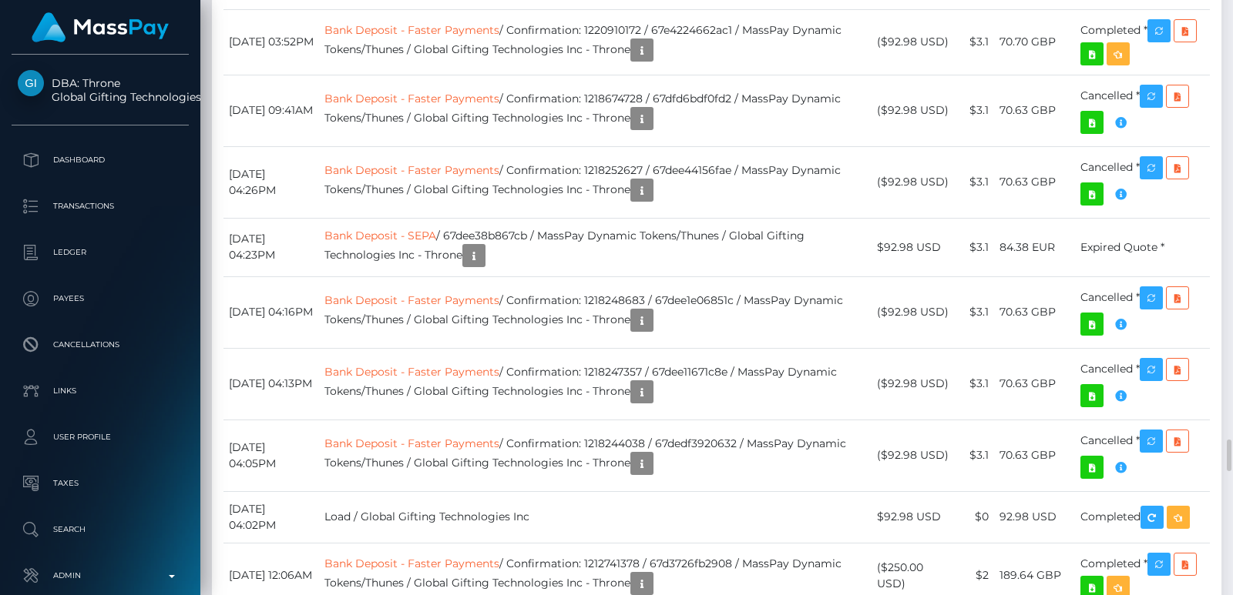
scroll to position [185, 313]
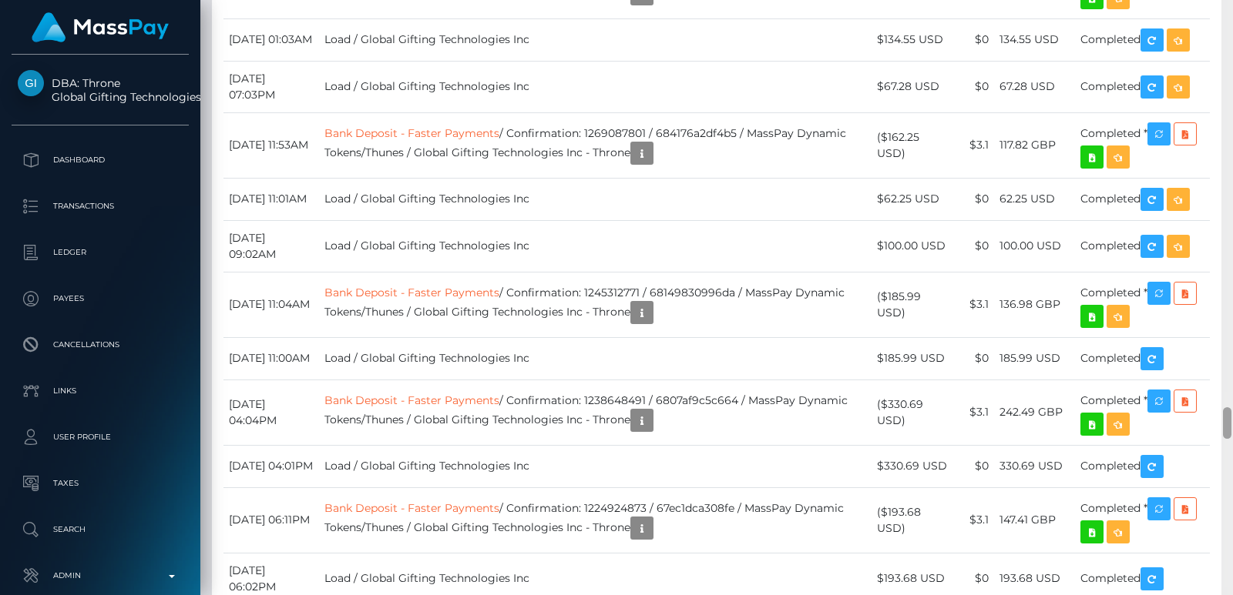
click at [1226, 18] on div at bounding box center [1227, 297] width 12 height 595
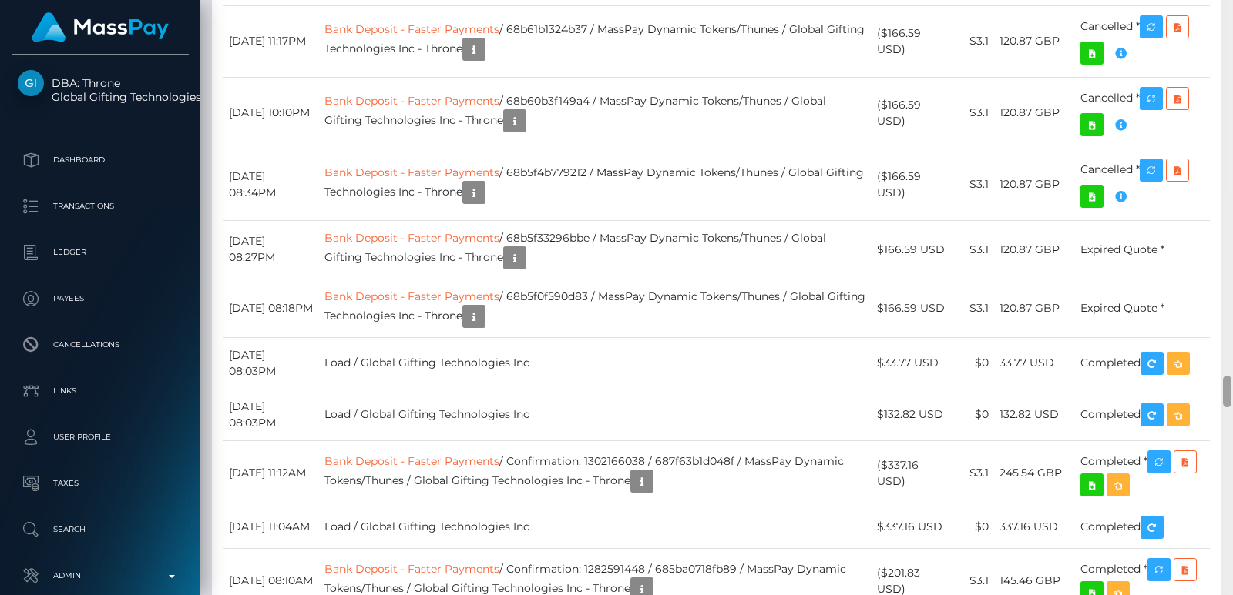
click at [1226, 18] on div at bounding box center [1227, 297] width 12 height 595
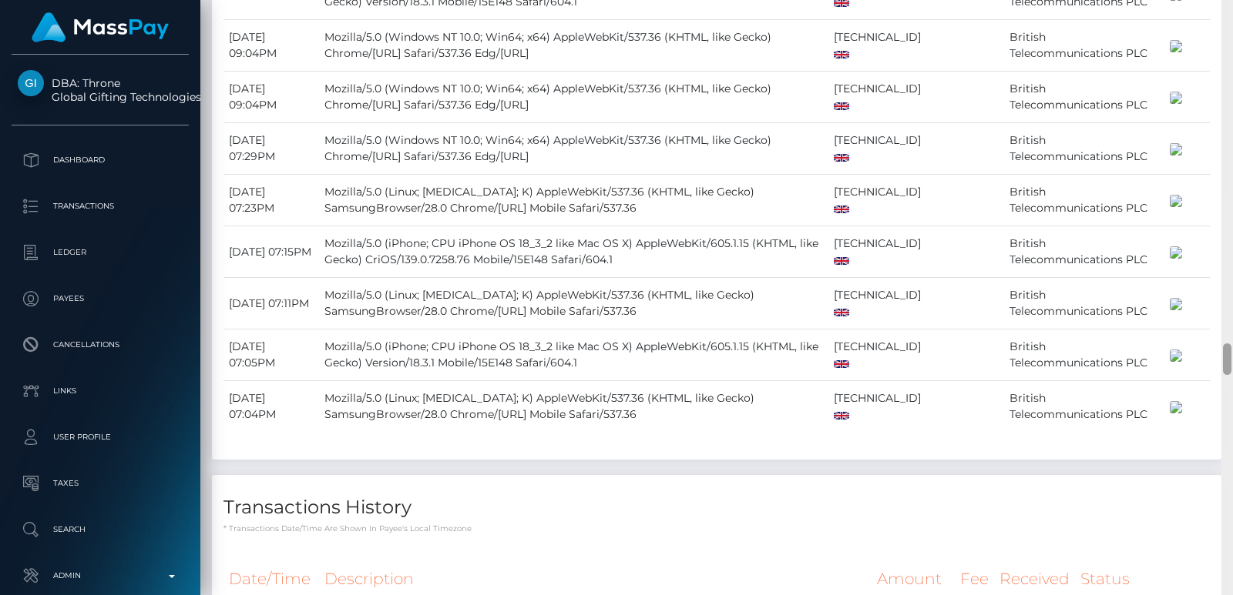
click at [1226, 18] on div at bounding box center [1227, 297] width 12 height 595
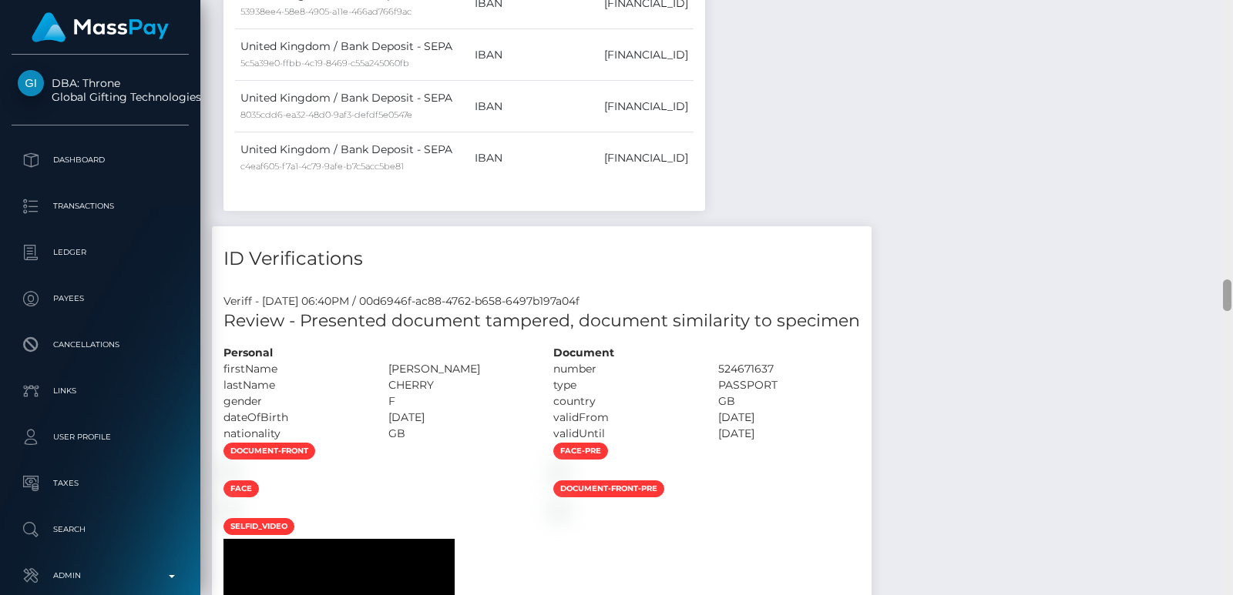
click at [1226, 18] on div at bounding box center [1227, 297] width 12 height 595
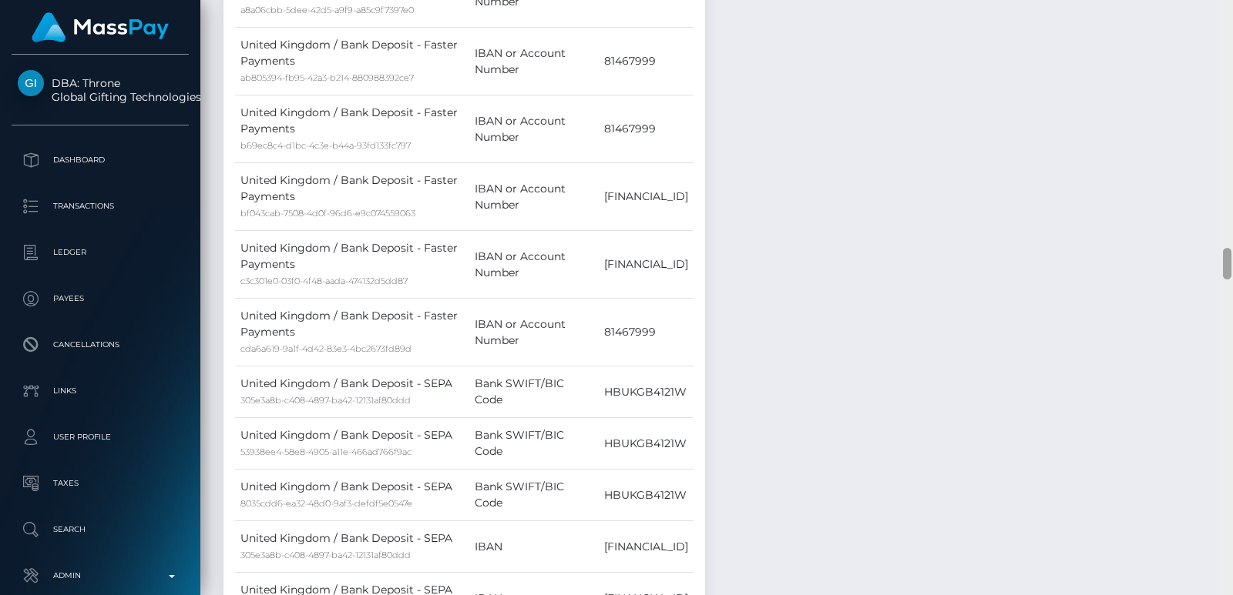
click at [1226, 18] on div at bounding box center [1227, 297] width 12 height 595
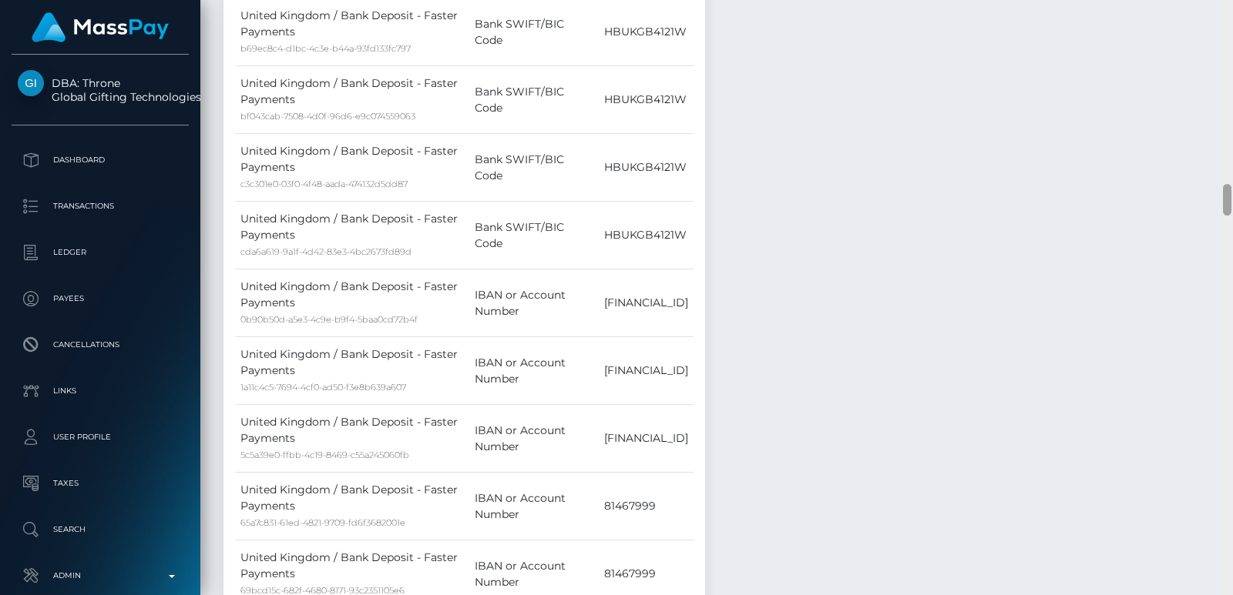
click at [1226, 18] on div at bounding box center [1227, 297] width 12 height 595
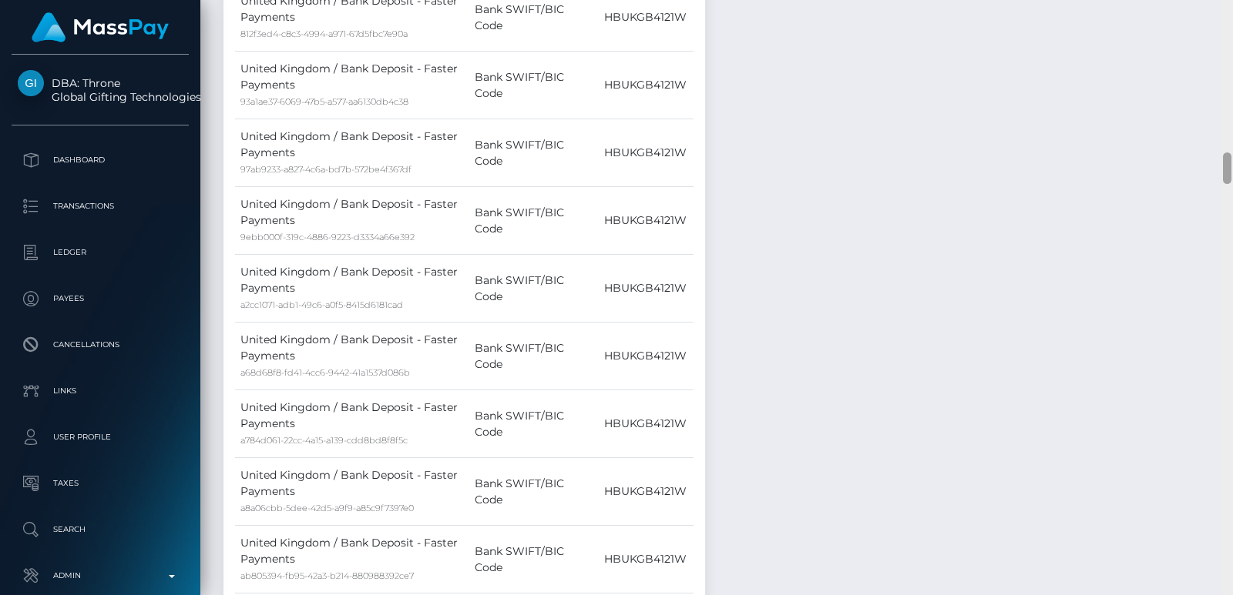
click at [1226, 18] on div at bounding box center [1227, 297] width 12 height 595
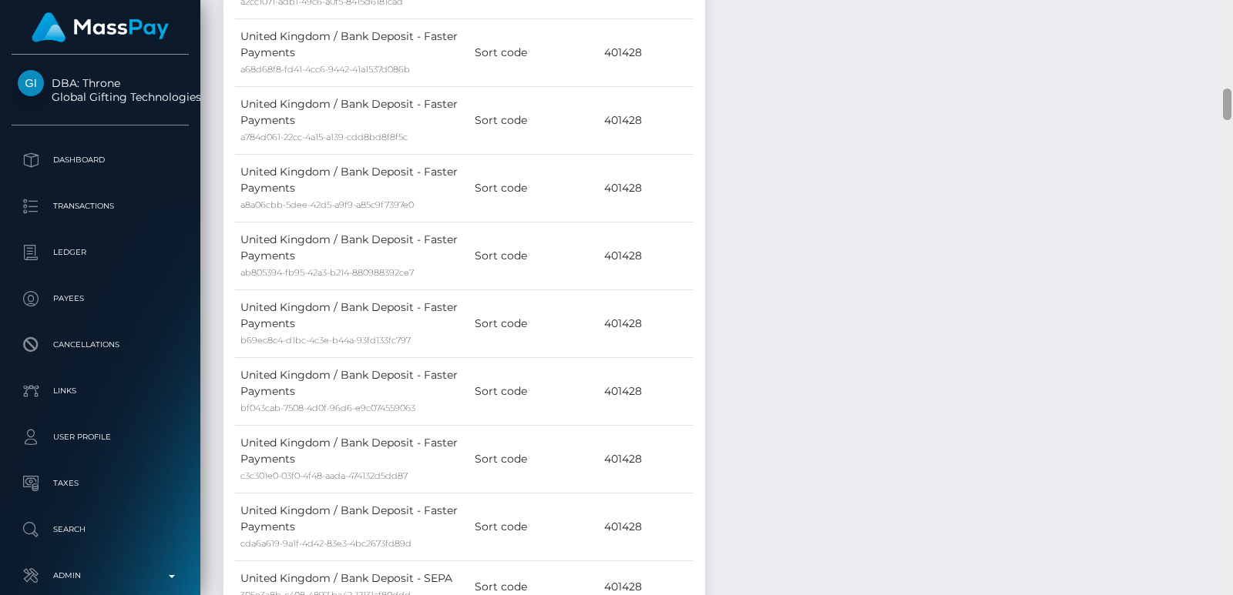
click at [1226, 18] on div at bounding box center [1227, 297] width 12 height 595
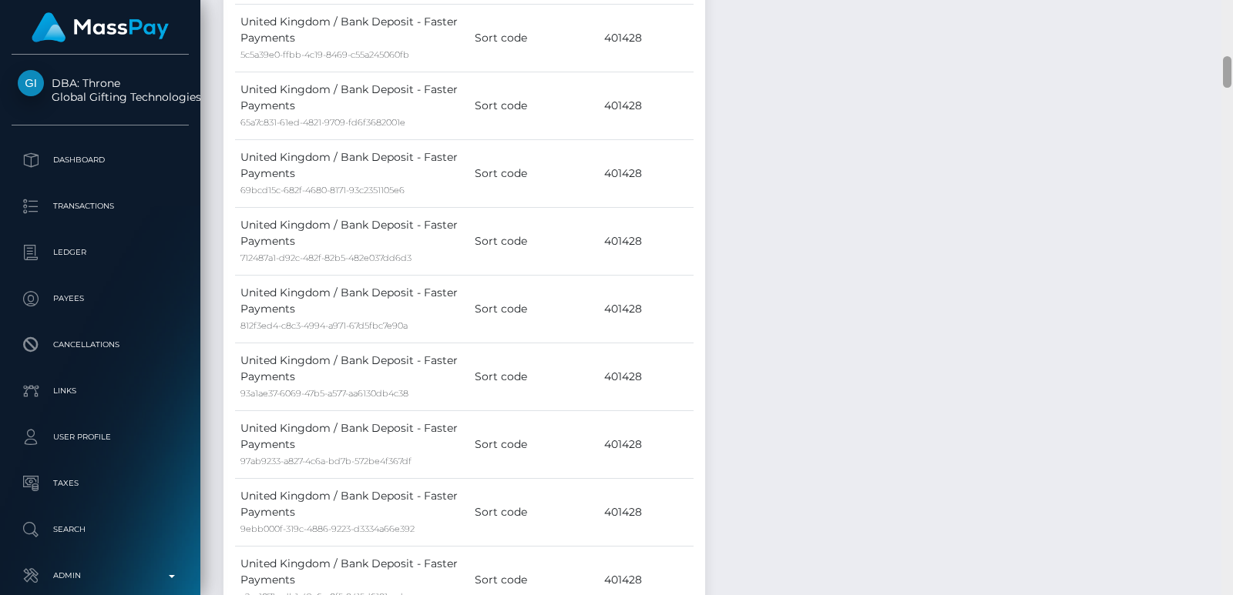
click at [1226, 18] on div at bounding box center [1227, 297] width 12 height 595
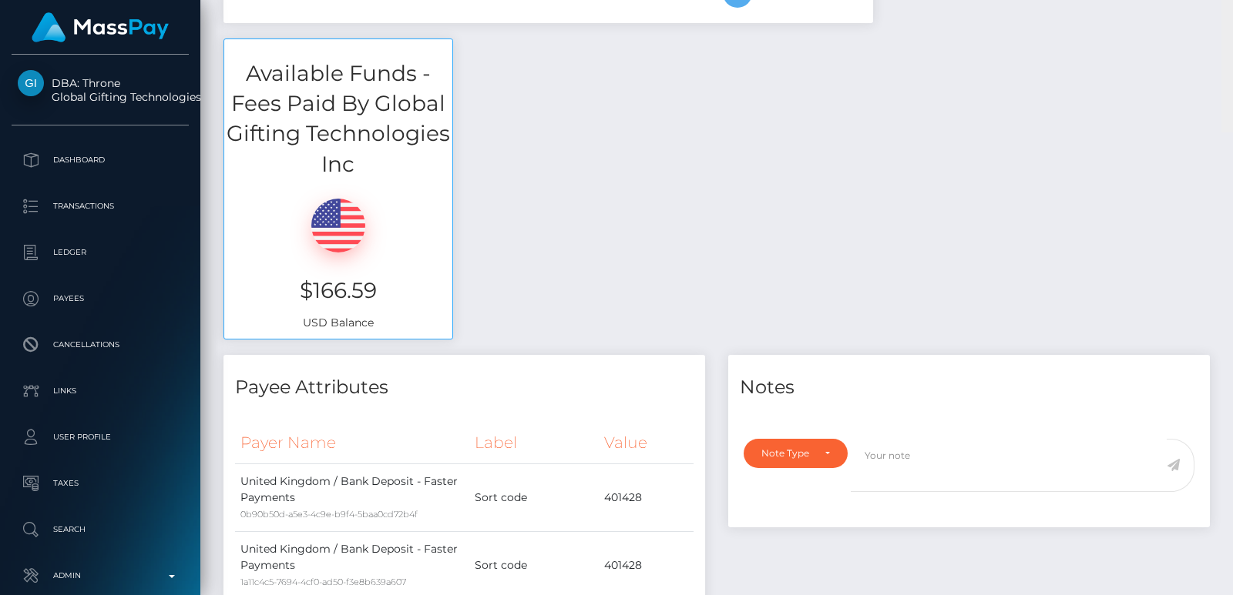
click at [1226, 18] on div "Customer Profile Loading... Loading..." at bounding box center [716, 297] width 1032 height 595
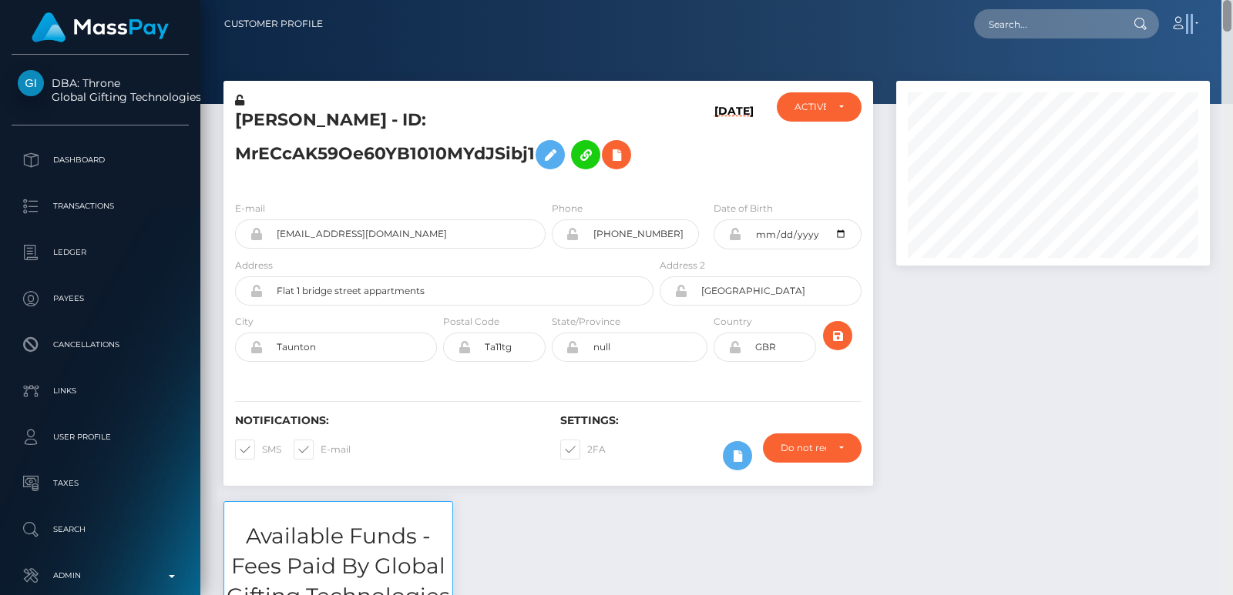
click at [1226, 18] on nav "Customer Profile Loading... Loading... Account" at bounding box center [716, 24] width 1032 height 48
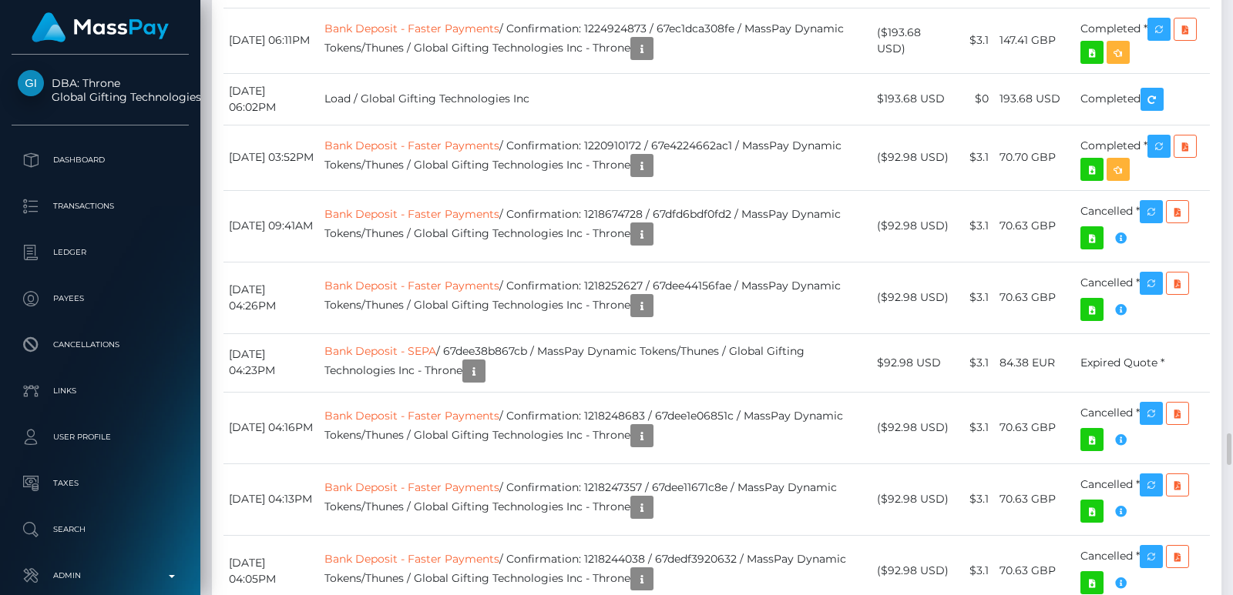
scroll to position [185, 313]
drag, startPoint x: 547, startPoint y: 193, endPoint x: 617, endPoint y: 197, distance: 70.2
drag, startPoint x: 540, startPoint y: 198, endPoint x: 621, endPoint y: 196, distance: 80.9
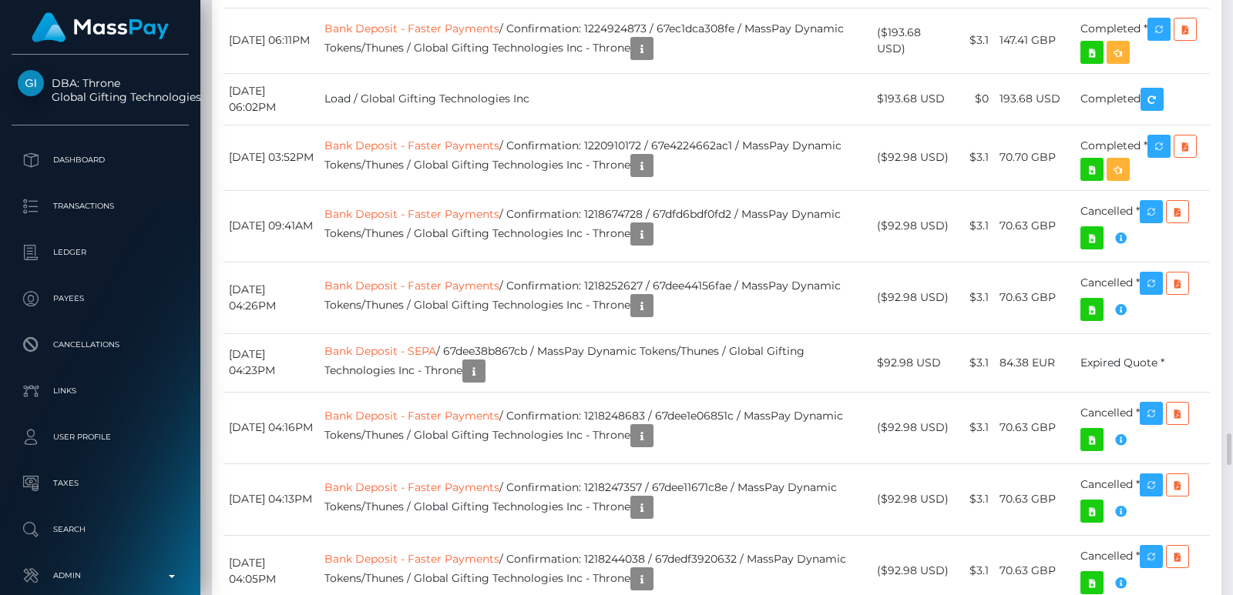
copy td "68b61b1324b37"
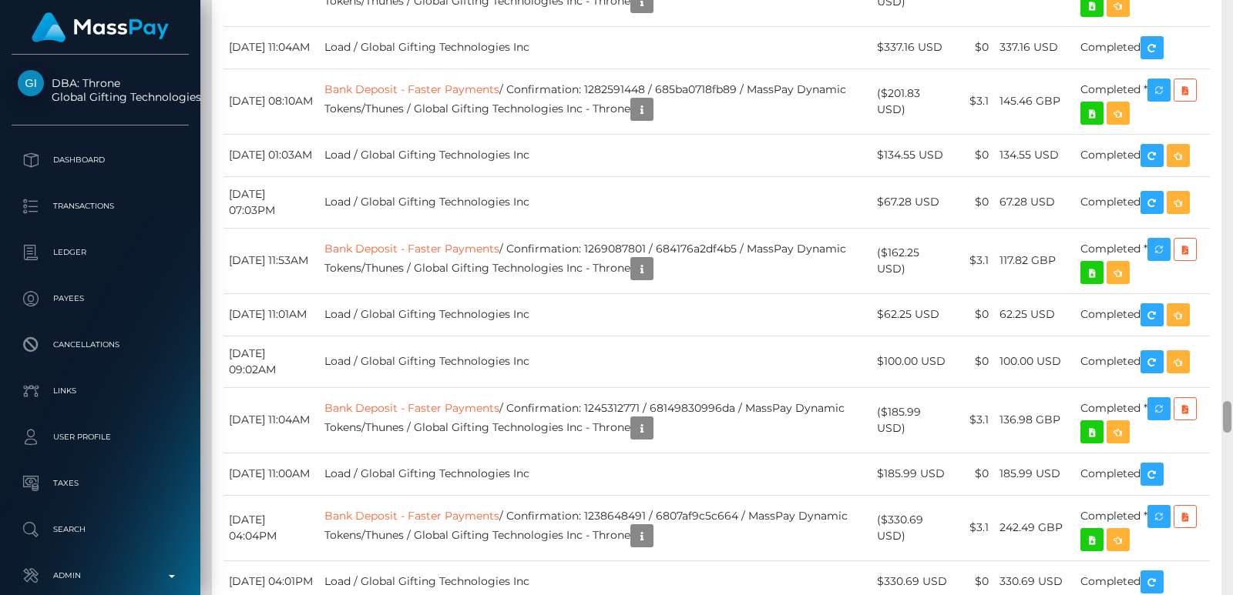
click at [1227, 51] on div at bounding box center [1227, 297] width 12 height 595
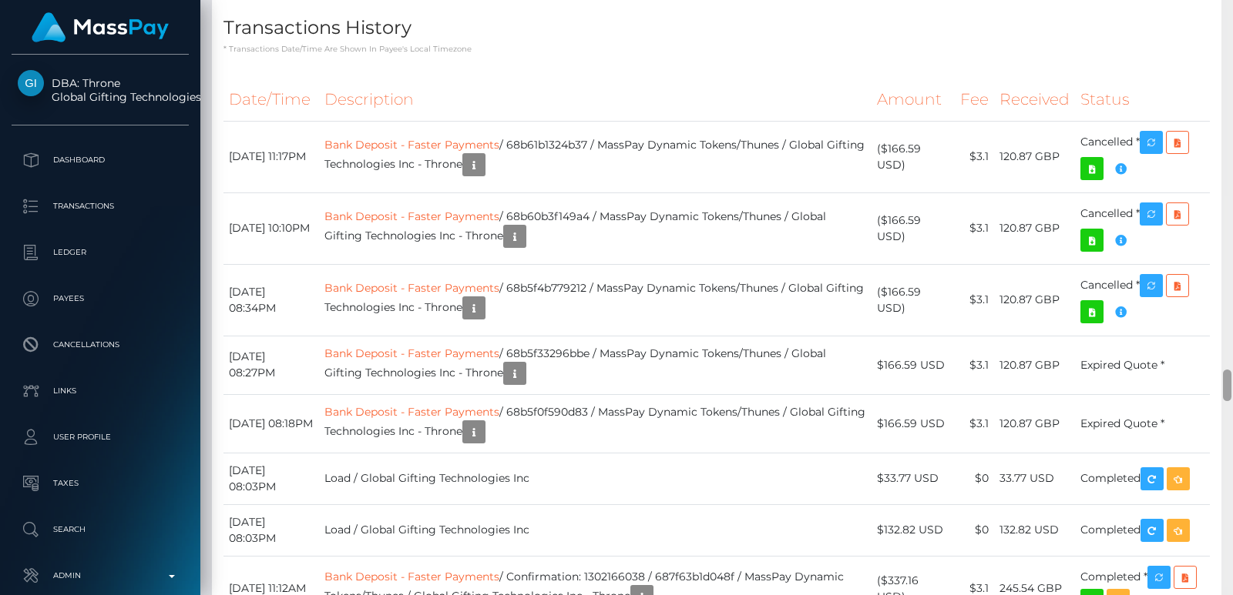
click at [1227, 51] on div at bounding box center [1227, 297] width 12 height 595
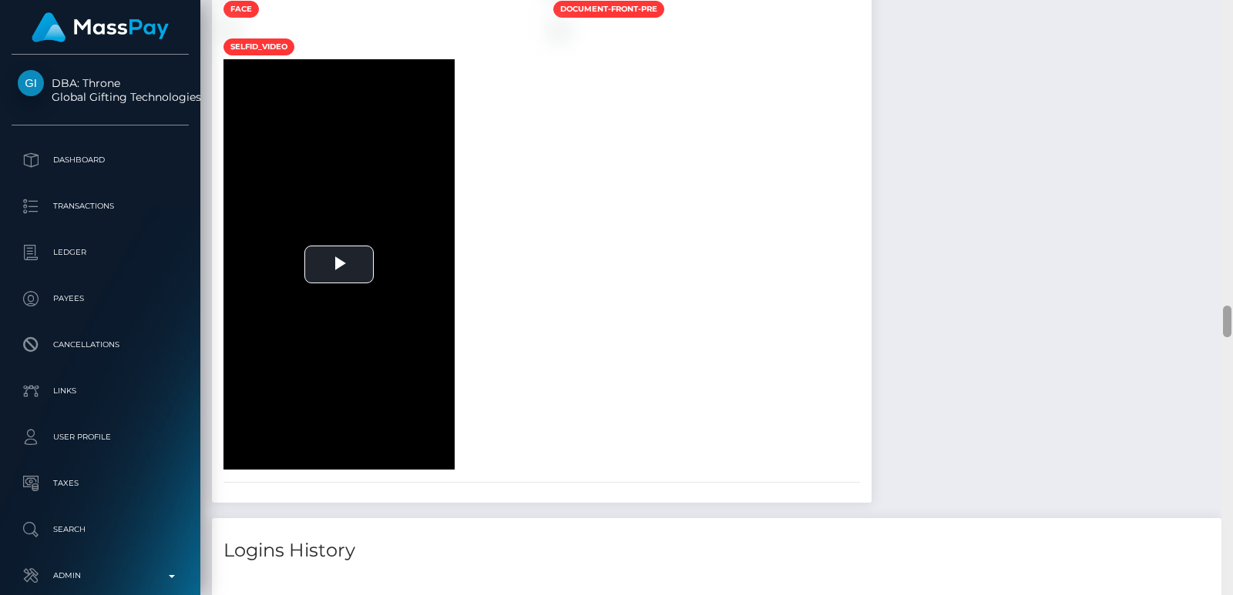
click at [1227, 51] on div at bounding box center [1227, 297] width 12 height 595
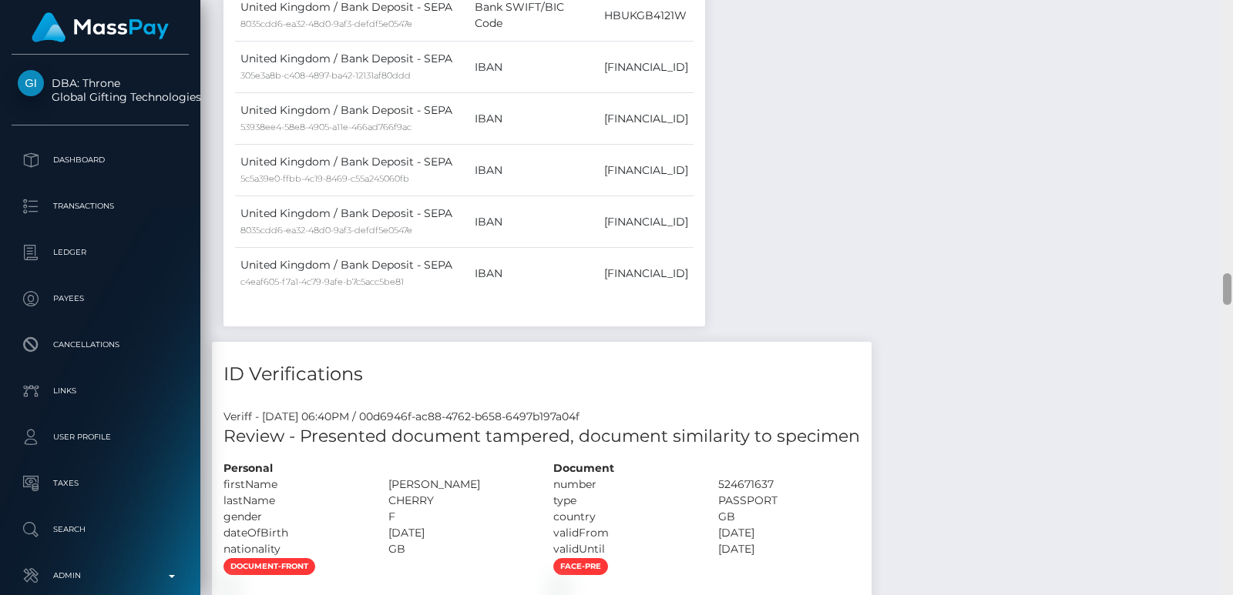
click at [1227, 51] on div at bounding box center [1227, 297] width 12 height 595
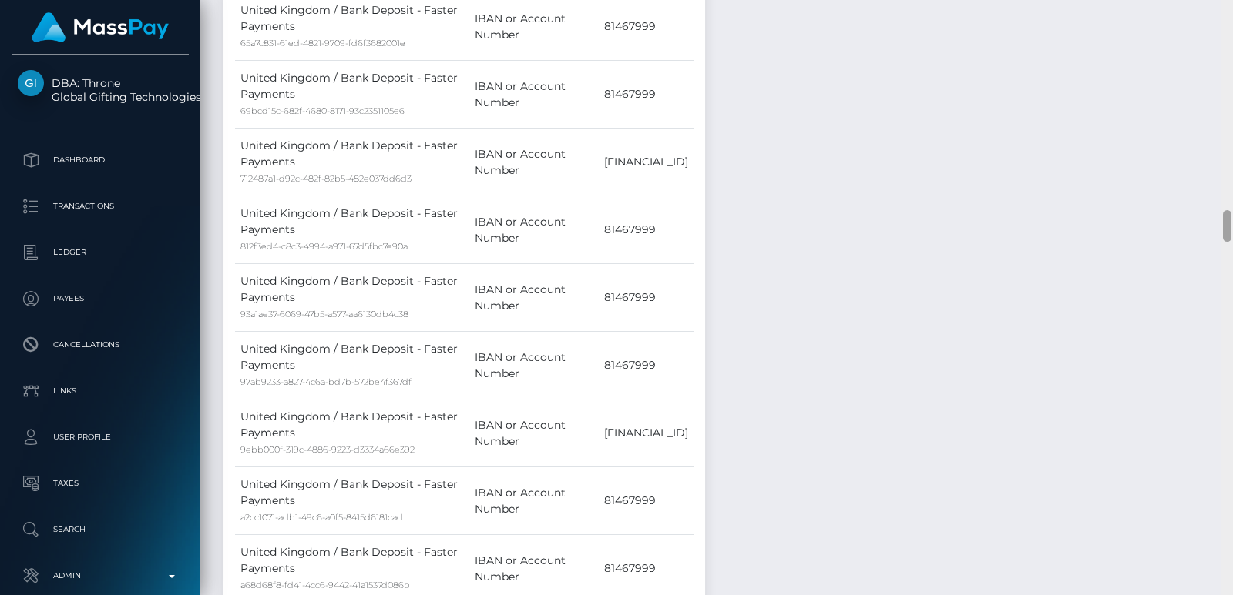
click at [1227, 51] on div at bounding box center [1227, 297] width 12 height 595
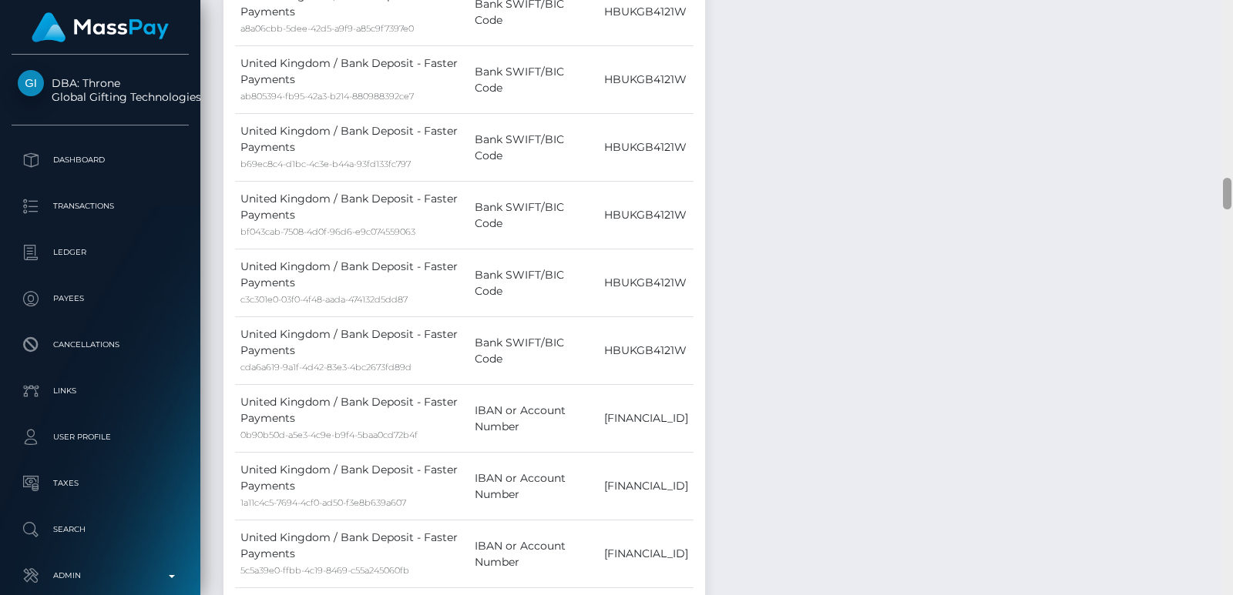
click at [1227, 51] on div at bounding box center [1227, 297] width 12 height 595
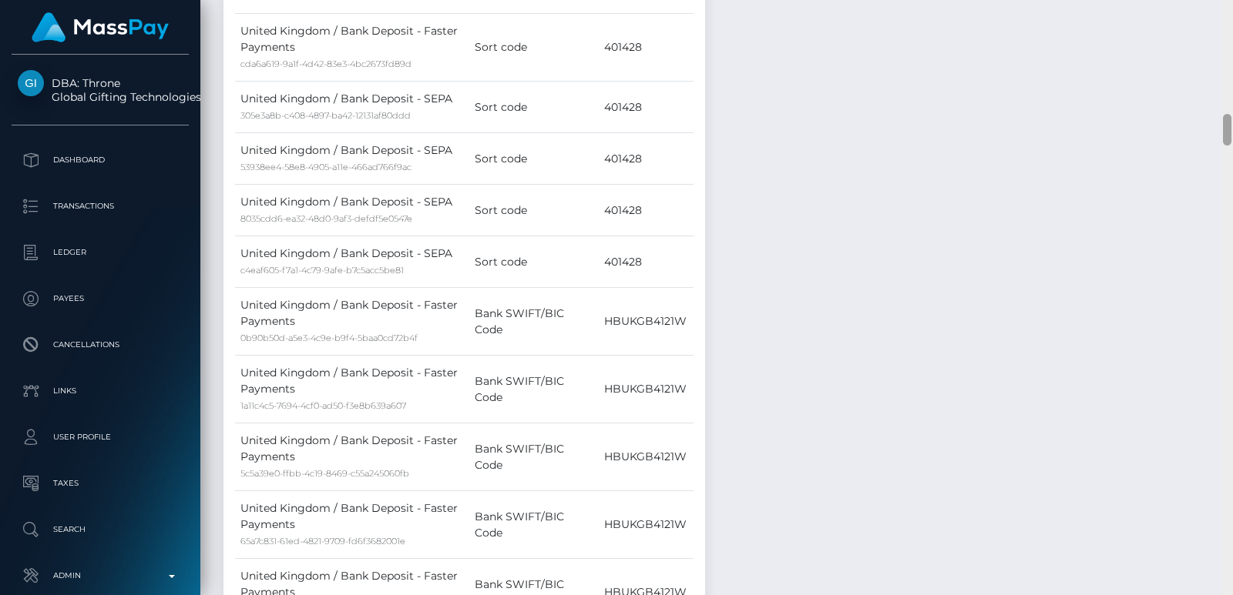
click at [1227, 51] on div at bounding box center [1227, 297] width 12 height 595
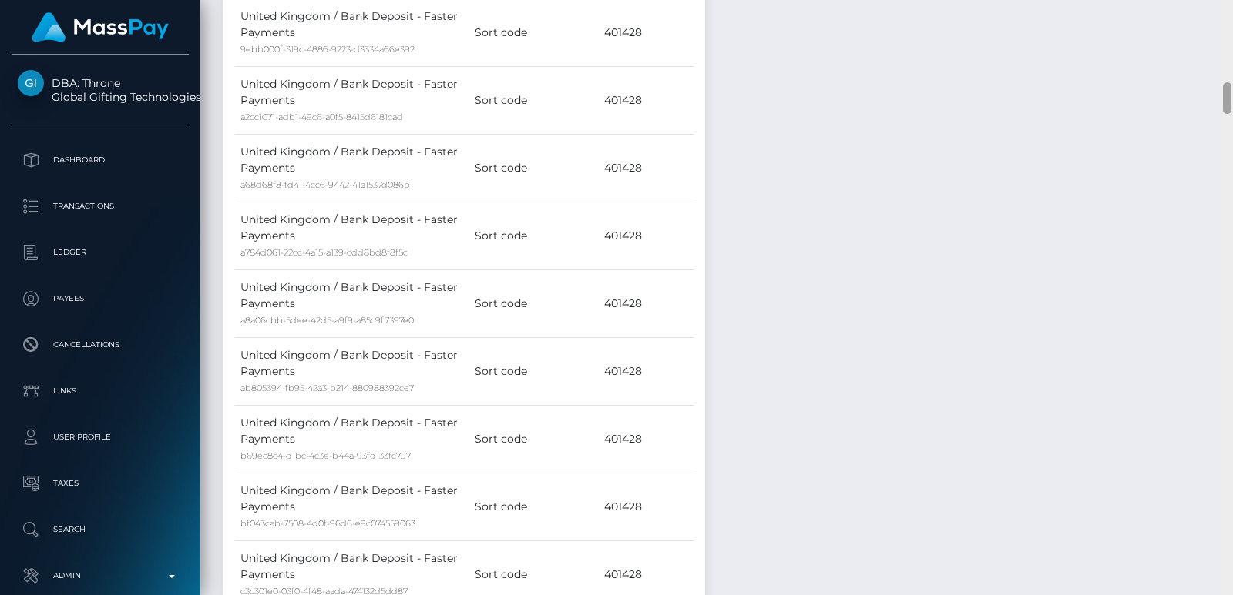
click at [1227, 51] on div at bounding box center [1227, 297] width 12 height 595
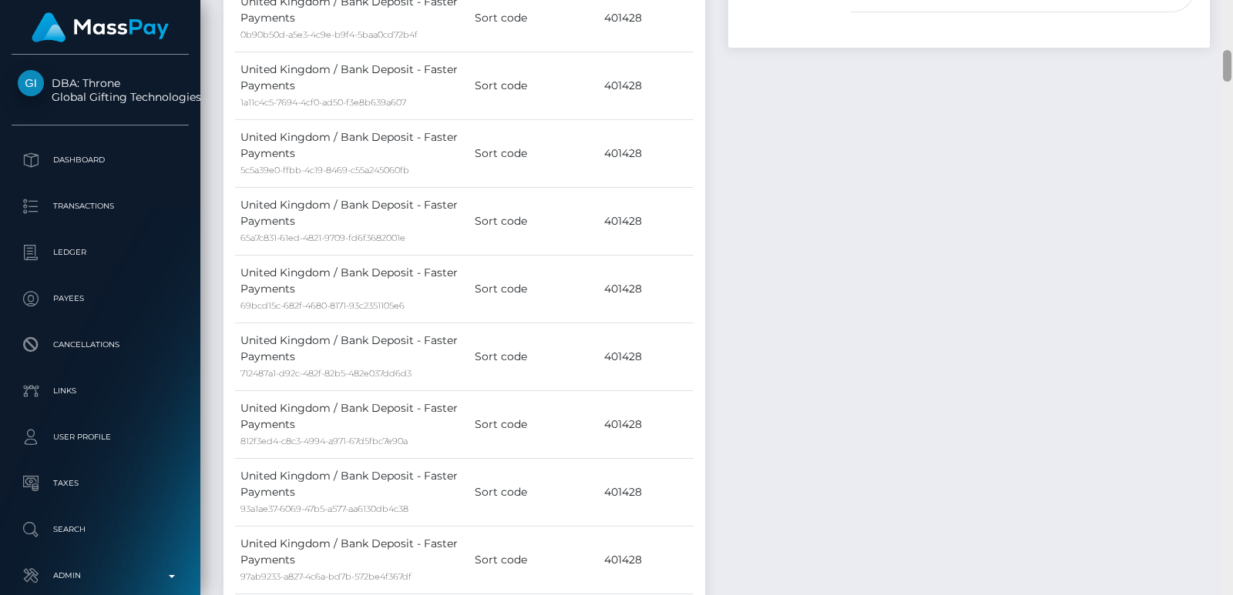
click at [1227, 51] on div at bounding box center [1227, 66] width 8 height 32
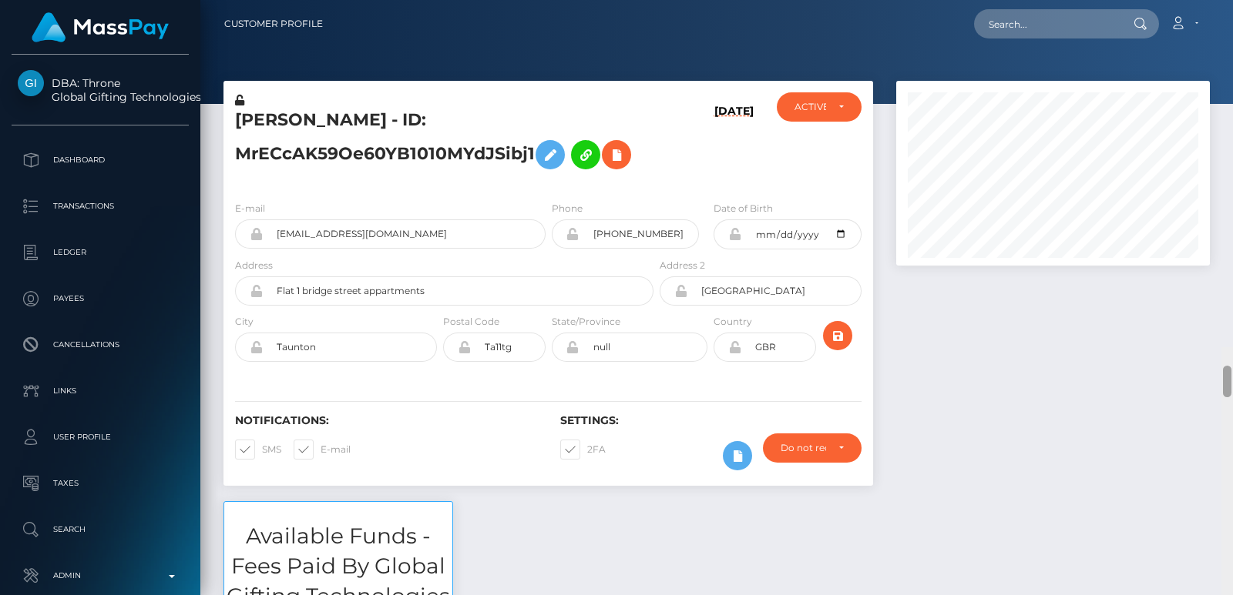
click at [1229, 7] on div "Customer Profile Loading... Loading..." at bounding box center [716, 297] width 1032 height 595
click at [1083, 25] on input "text" at bounding box center [1046, 23] width 145 height 29
paste input "evflora.20@gmail.com"
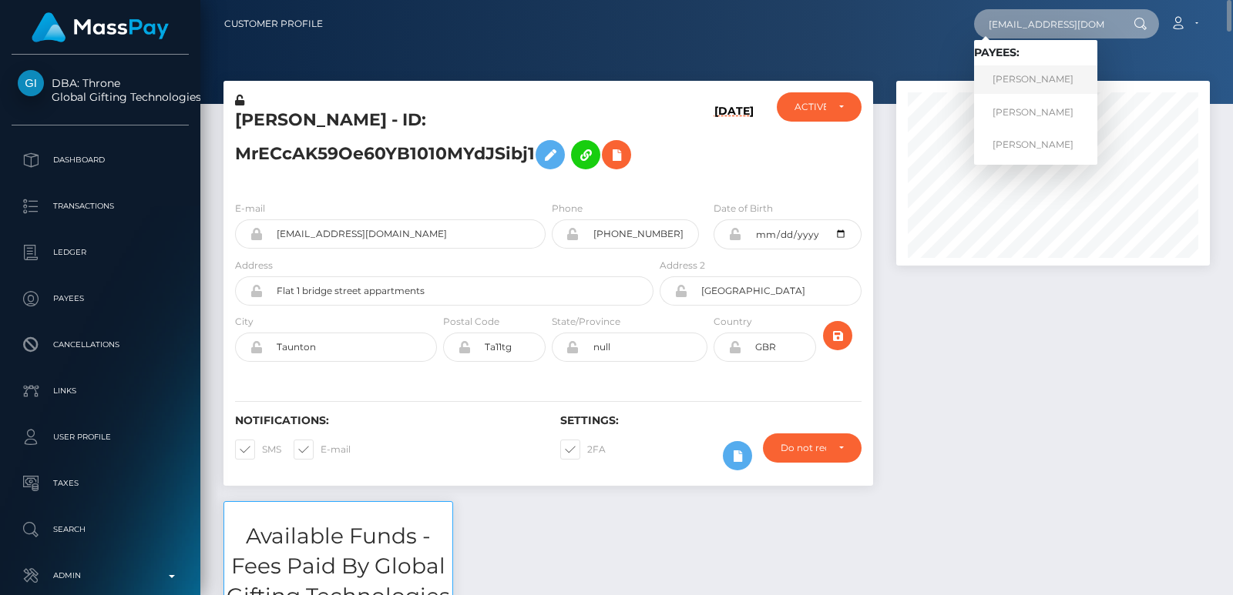
type input "evflora.20@gmail.com"
click at [1020, 79] on link "Anastasiia Honcharova" at bounding box center [1035, 79] width 123 height 29
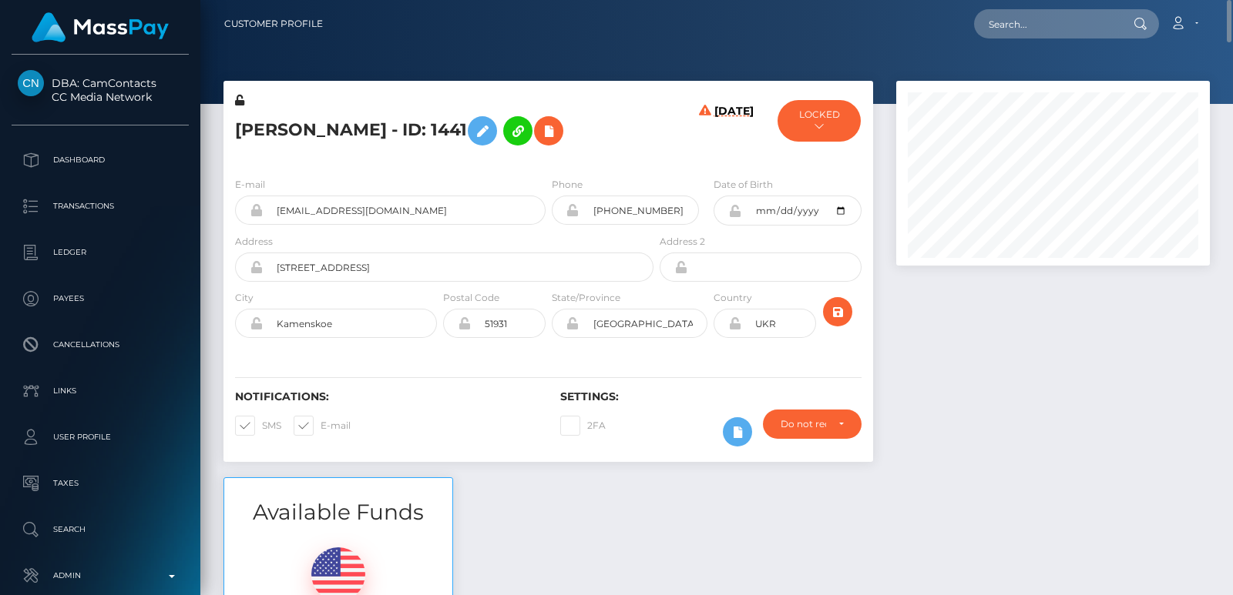
click at [294, 130] on h5 "[PERSON_NAME] - ID: 1441" at bounding box center [440, 131] width 410 height 45
copy h5 "Anastasiia"
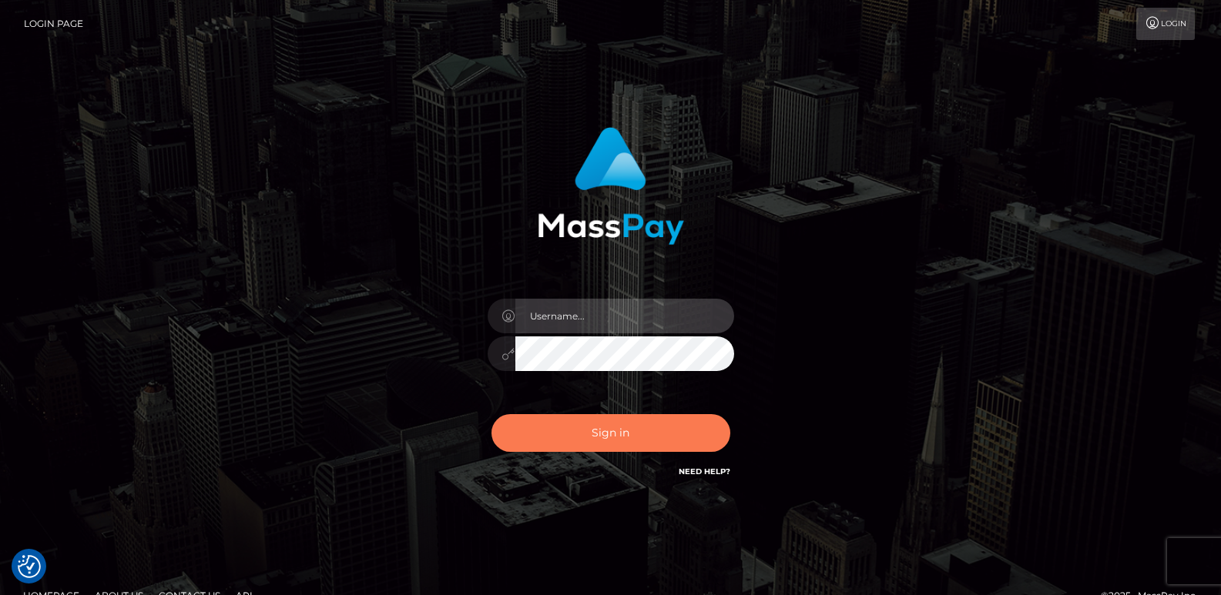
type input "[DOMAIN_NAME]"
click at [603, 434] on button "Sign in" at bounding box center [610, 433] width 239 height 38
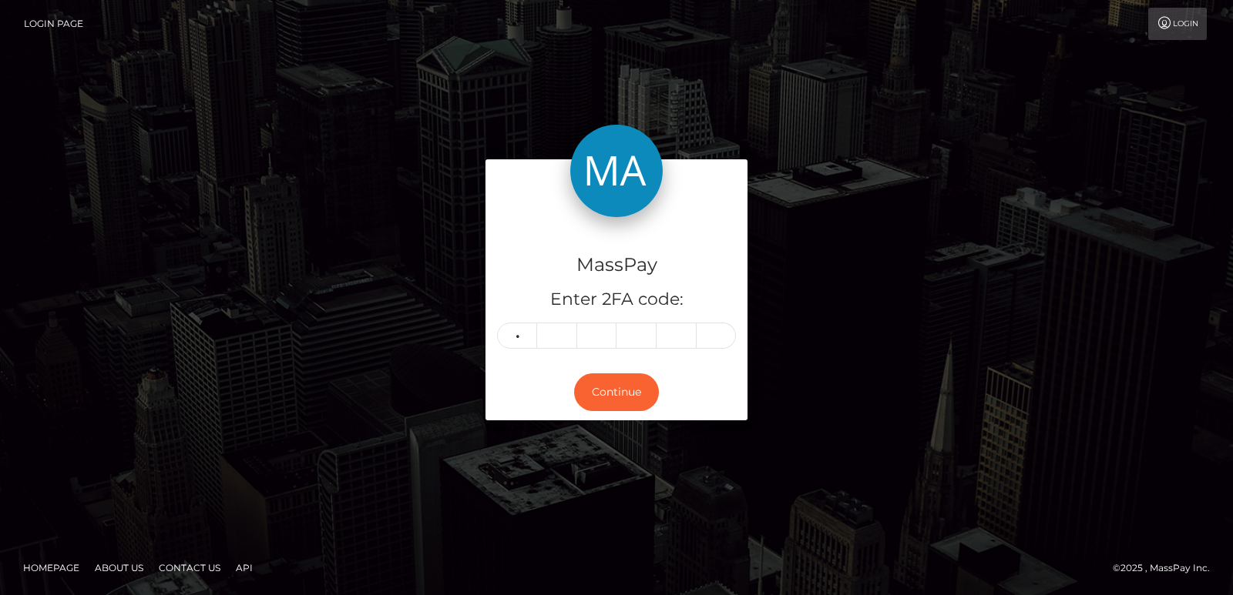
type input "1"
type input "9"
type input "4"
type input "6"
type input "8"
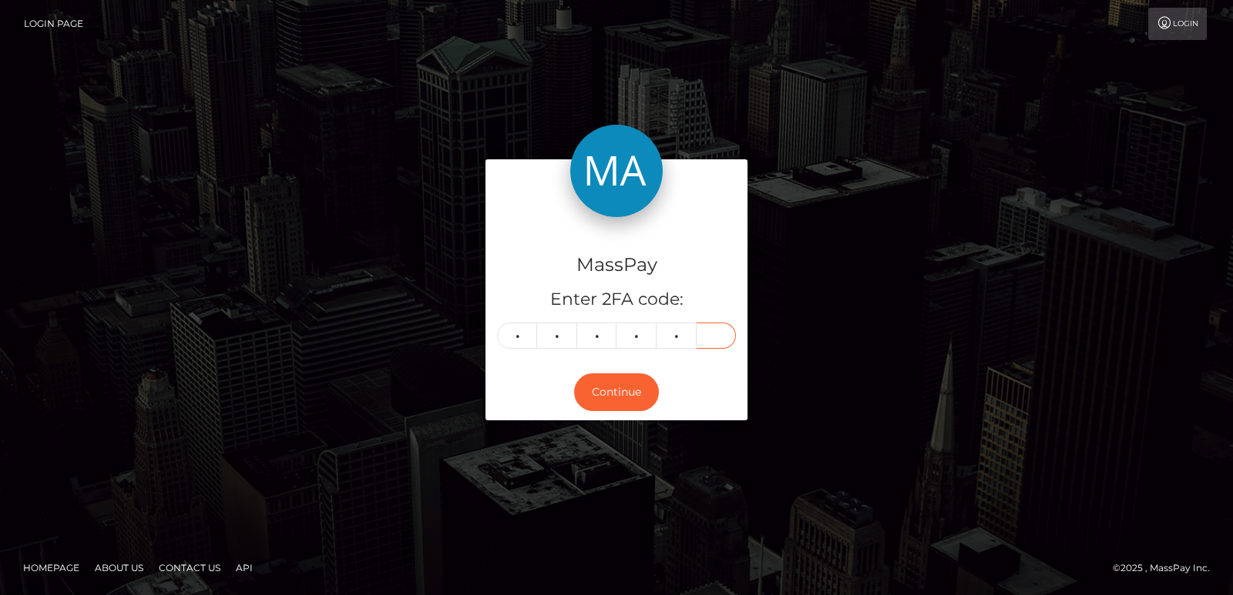
type input "0"
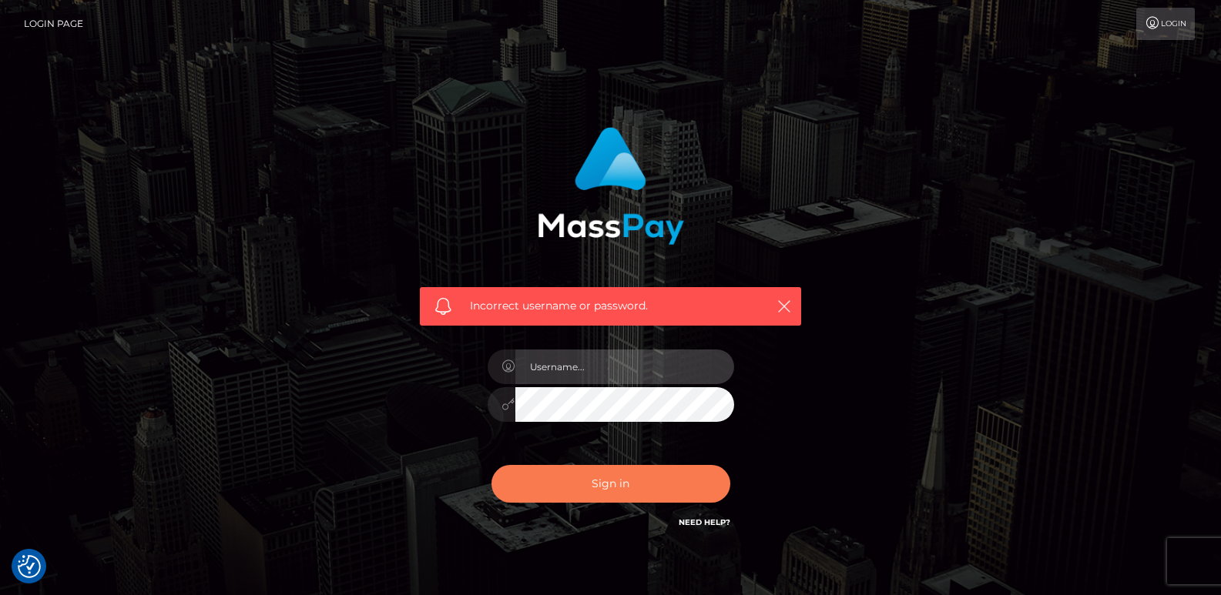
type input "[DOMAIN_NAME]"
click at [587, 495] on button "Sign in" at bounding box center [610, 484] width 239 height 38
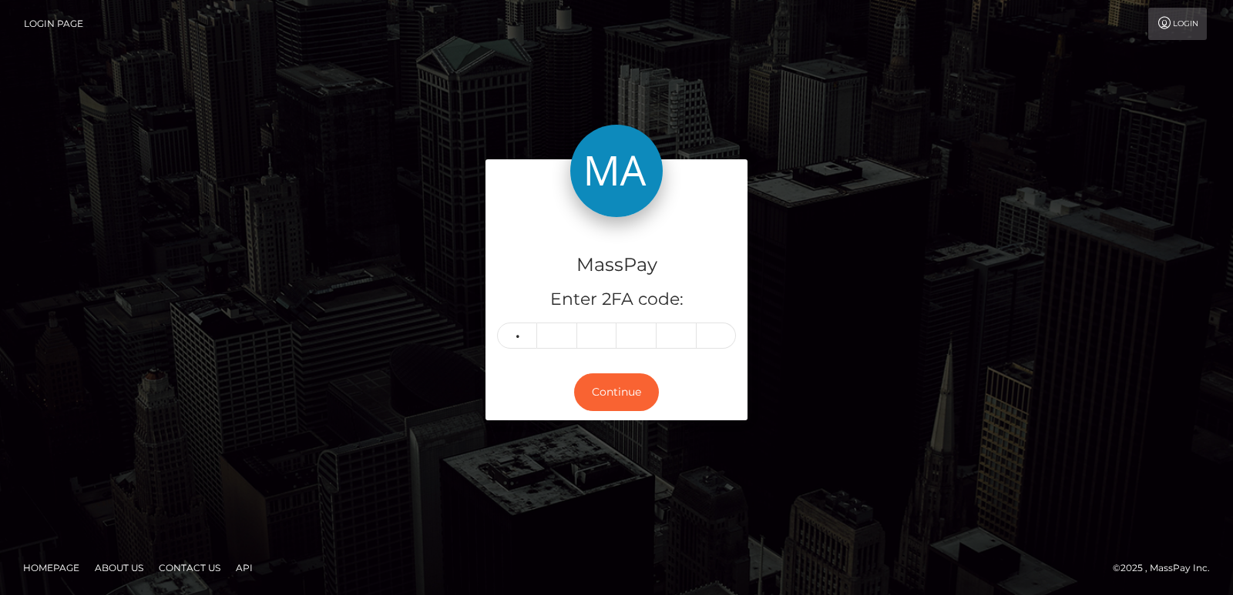
type input "7"
type input "0"
type input "8"
type input "5"
type input "0"
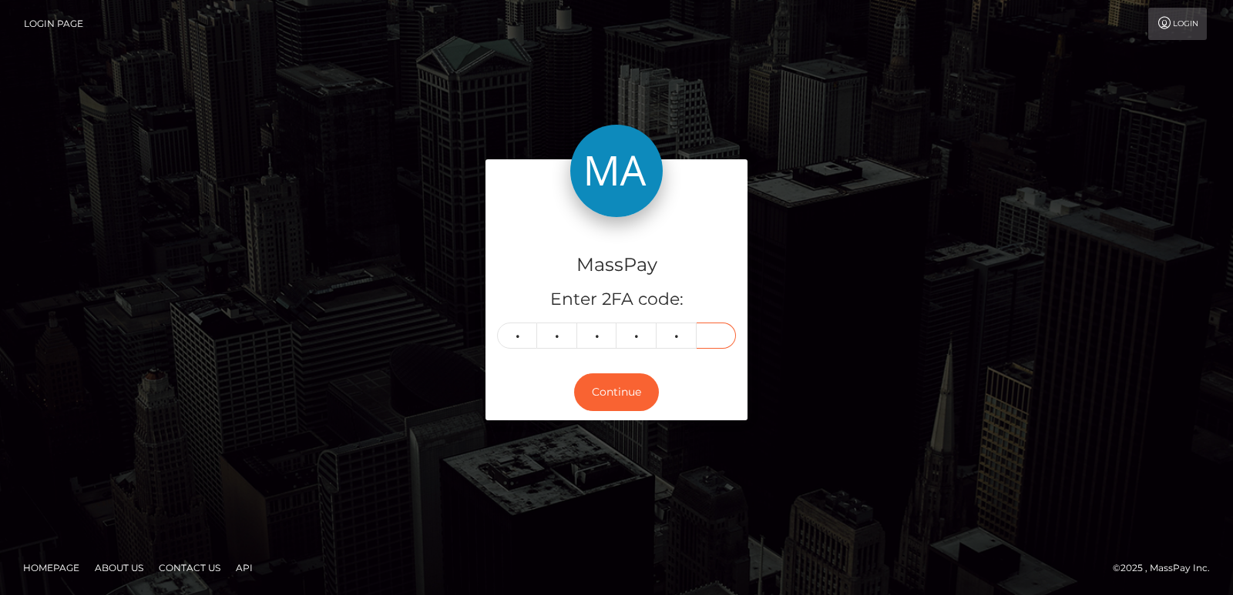
type input "0"
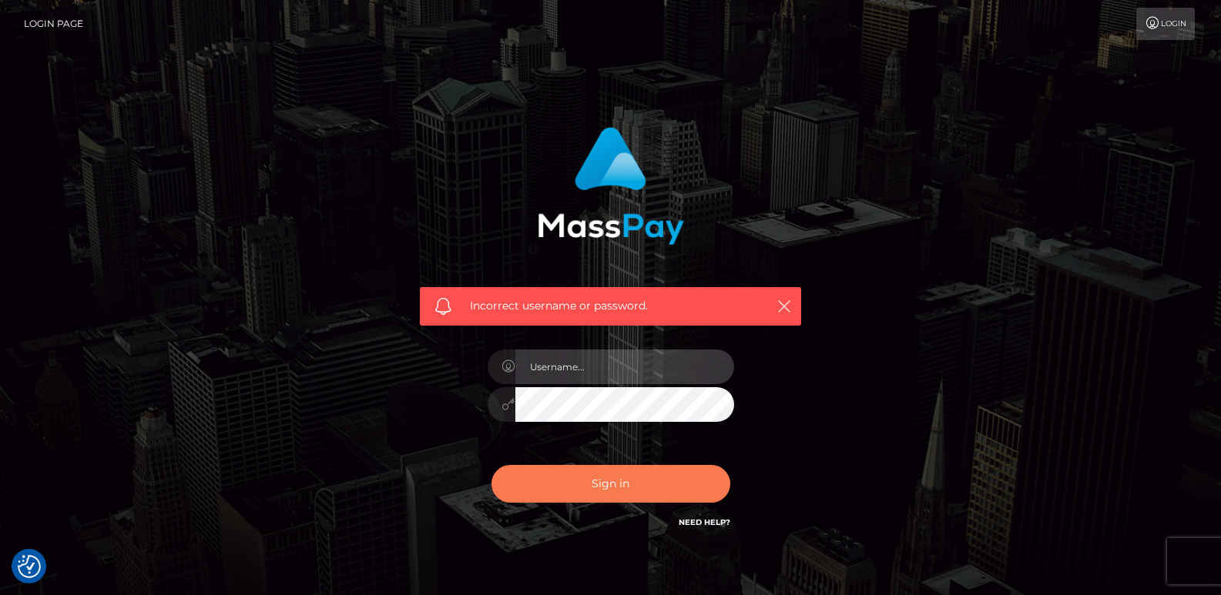
type input "[DOMAIN_NAME]"
click at [566, 488] on button "Sign in" at bounding box center [610, 484] width 239 height 38
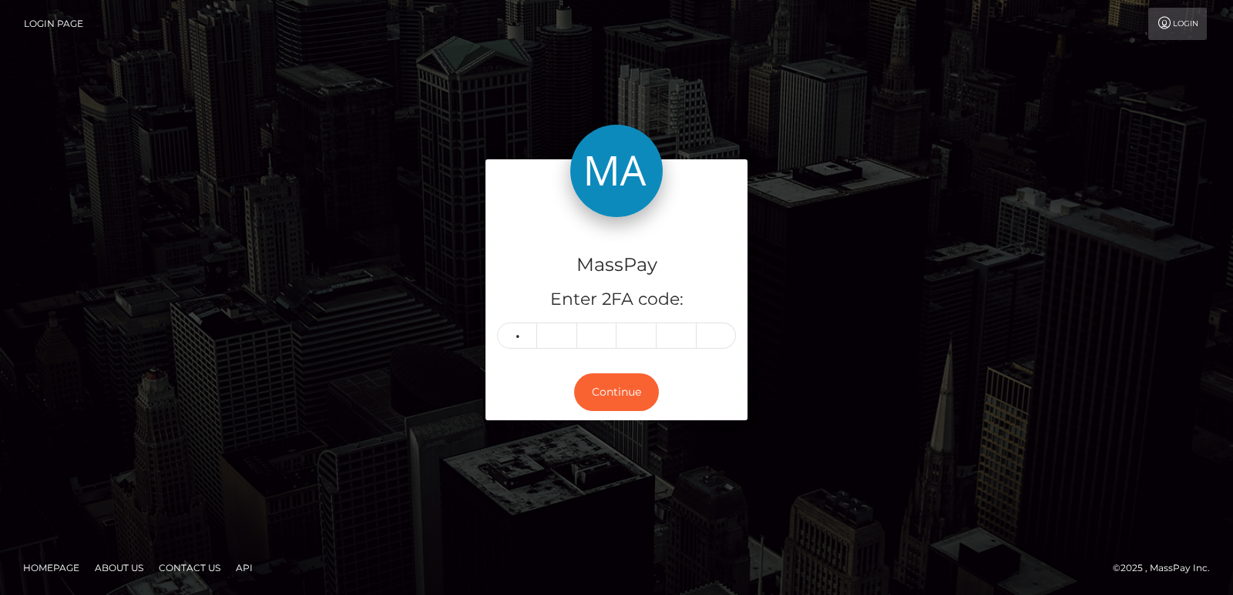
type input "7"
type input "0"
type input "8"
type input "5"
type input "0"
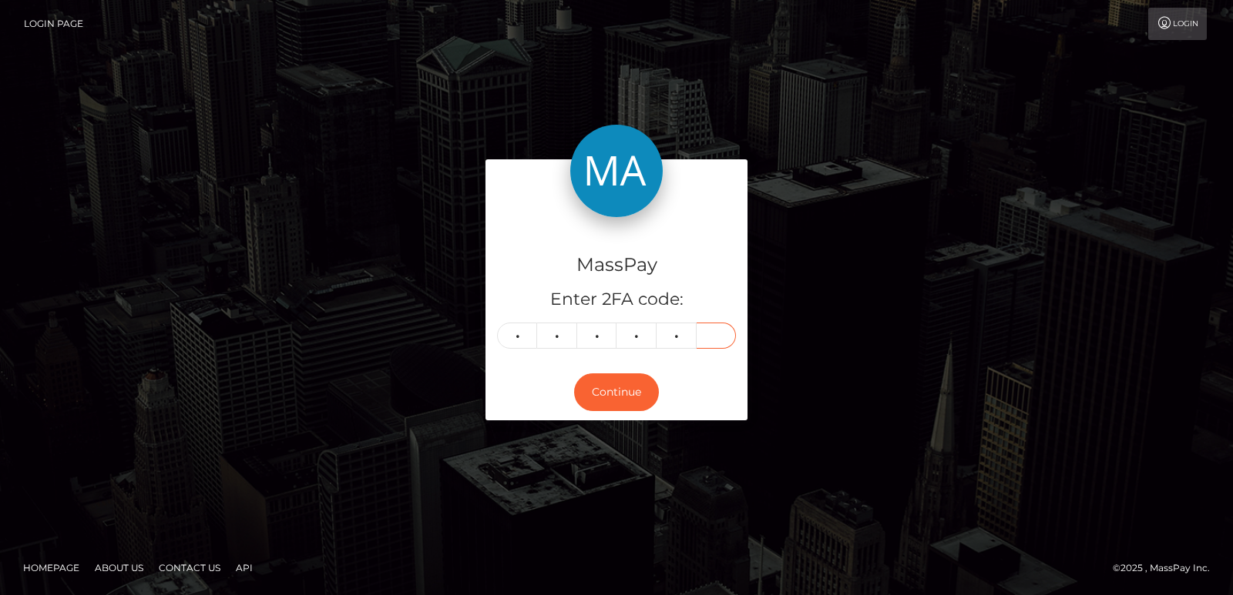
type input "0"
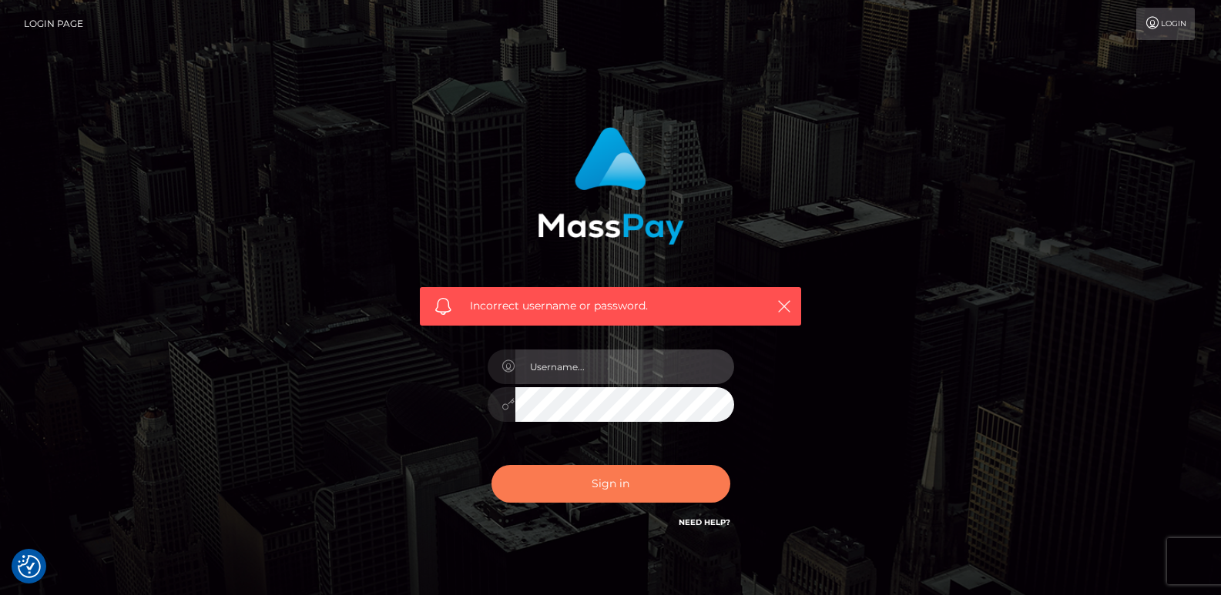
type input "ts2.es"
click at [621, 496] on button "Sign in" at bounding box center [610, 484] width 239 height 38
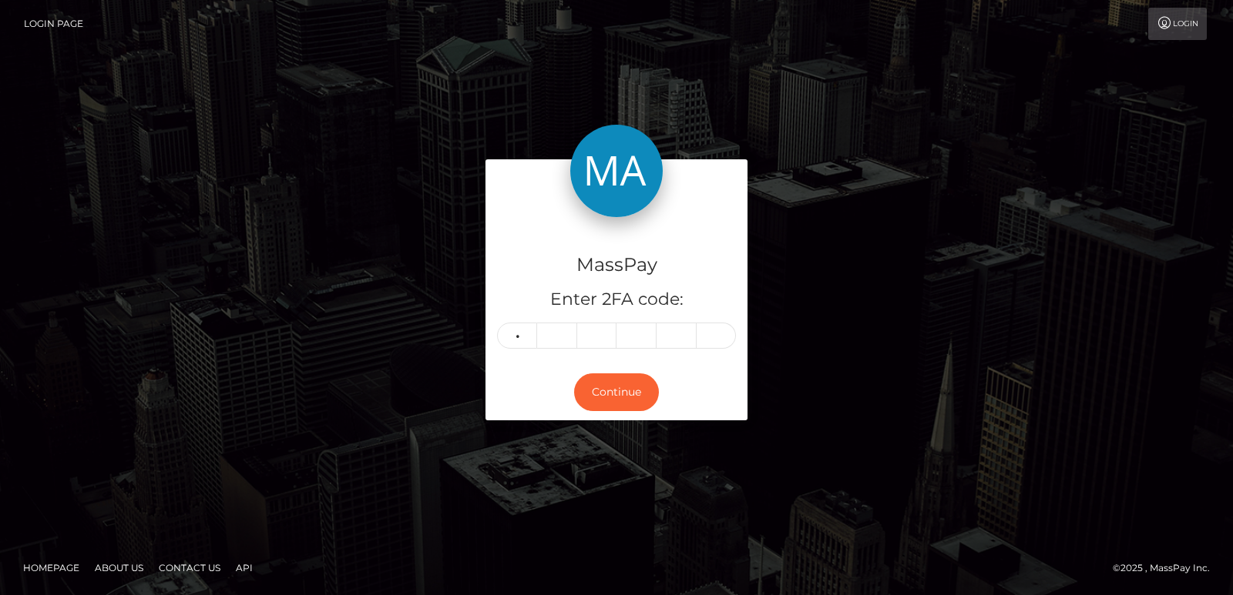
type input "8"
type input "4"
type input "5"
type input "9"
type input "5"
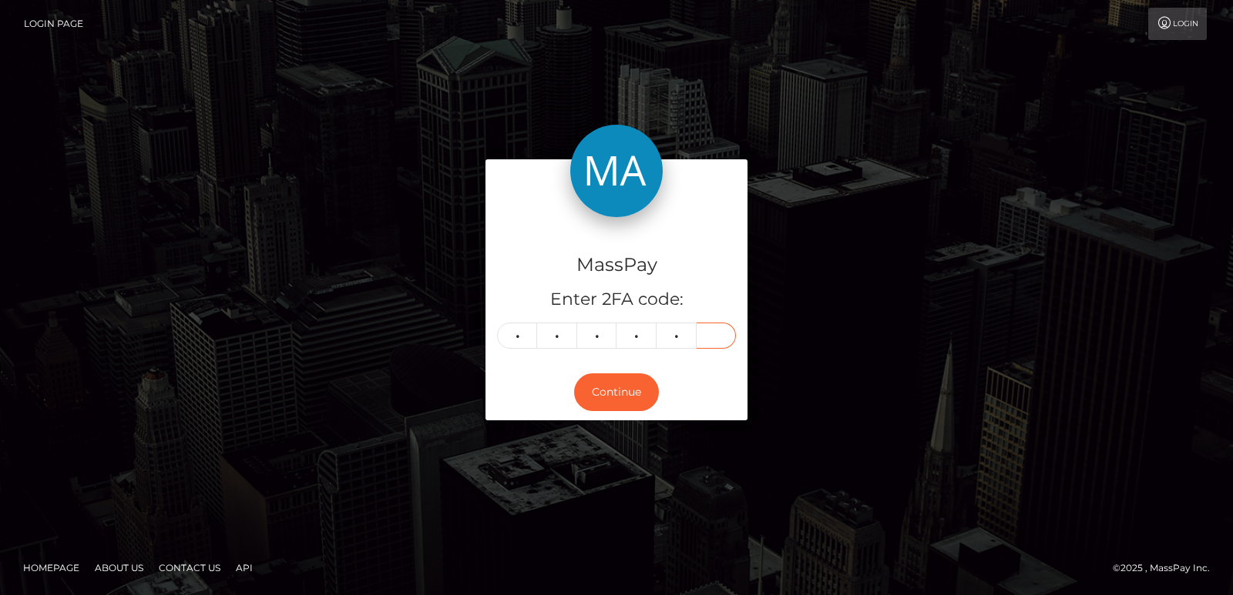
type input "7"
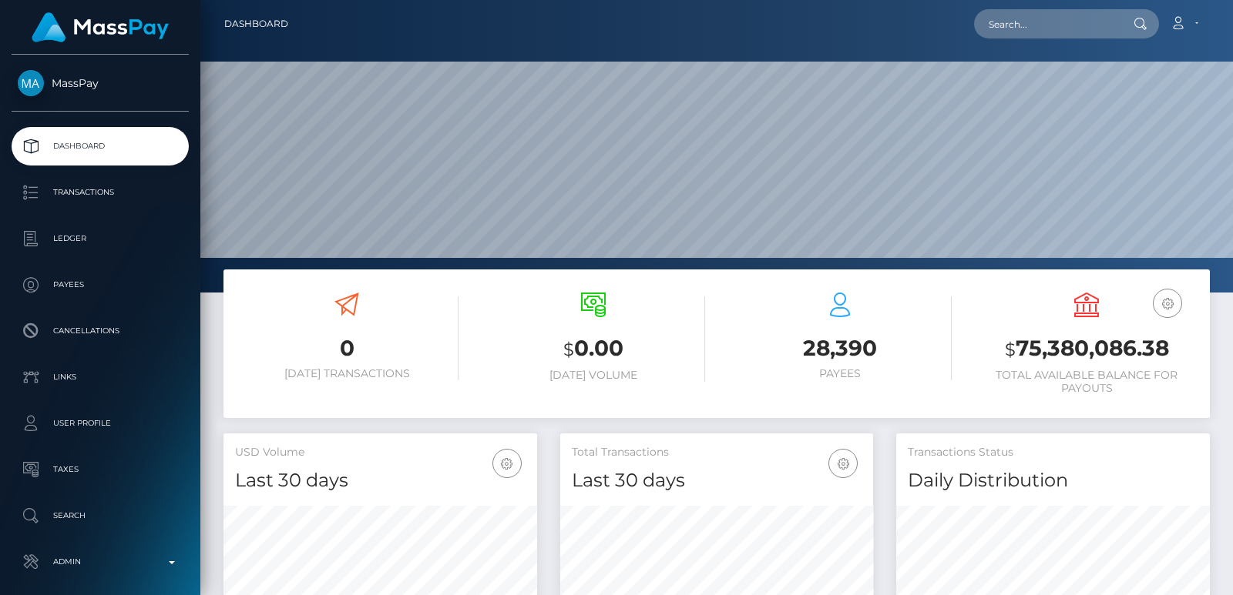
scroll to position [273, 313]
click at [998, 18] on input "text" at bounding box center [1046, 23] width 145 height 29
paste input "issaloki321@gmail.com"
type input "issaloki321@gmail.com"
click at [1008, 29] on input "issaloki321@gmail.com" at bounding box center [1046, 23] width 145 height 29
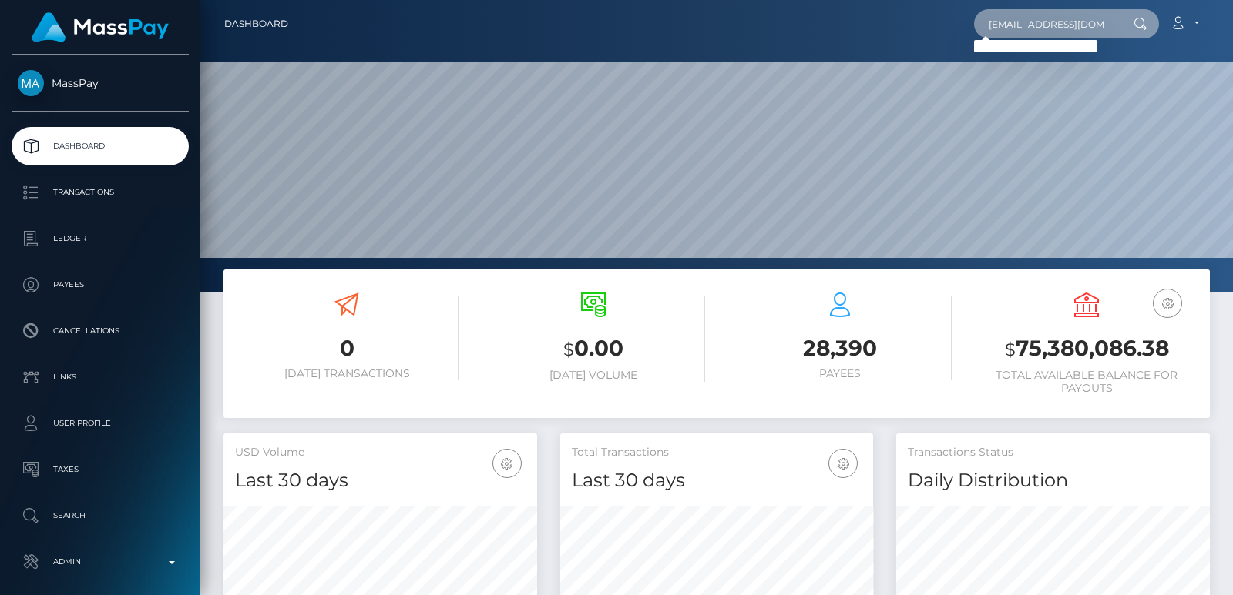
click at [1008, 29] on input "issaloki321@gmail.com" at bounding box center [1046, 23] width 145 height 29
paste input "issaloki321@gmail.com"
type input "issaloki321@gmail.com"
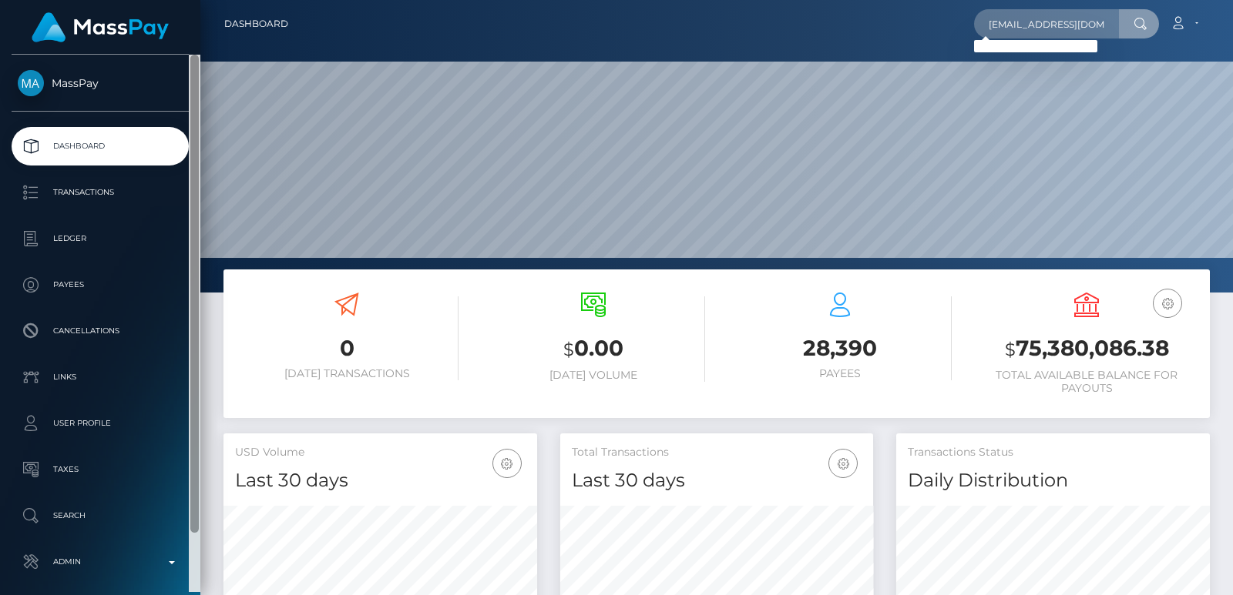
scroll to position [66, 0]
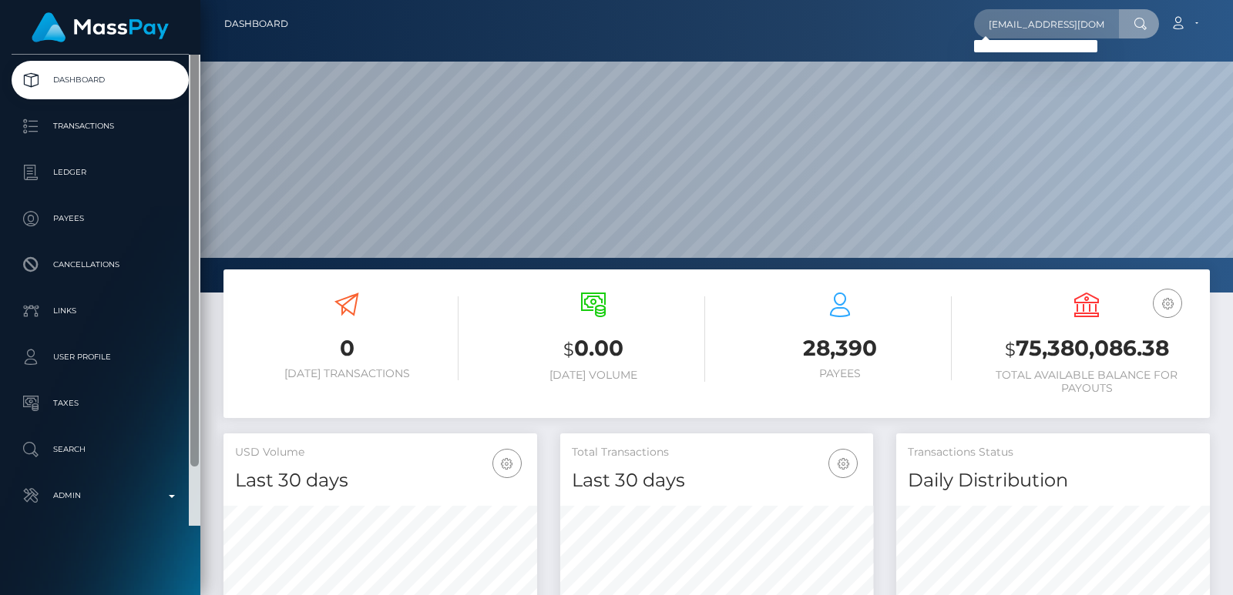
click at [193, 526] on div at bounding box center [195, 257] width 12 height 538
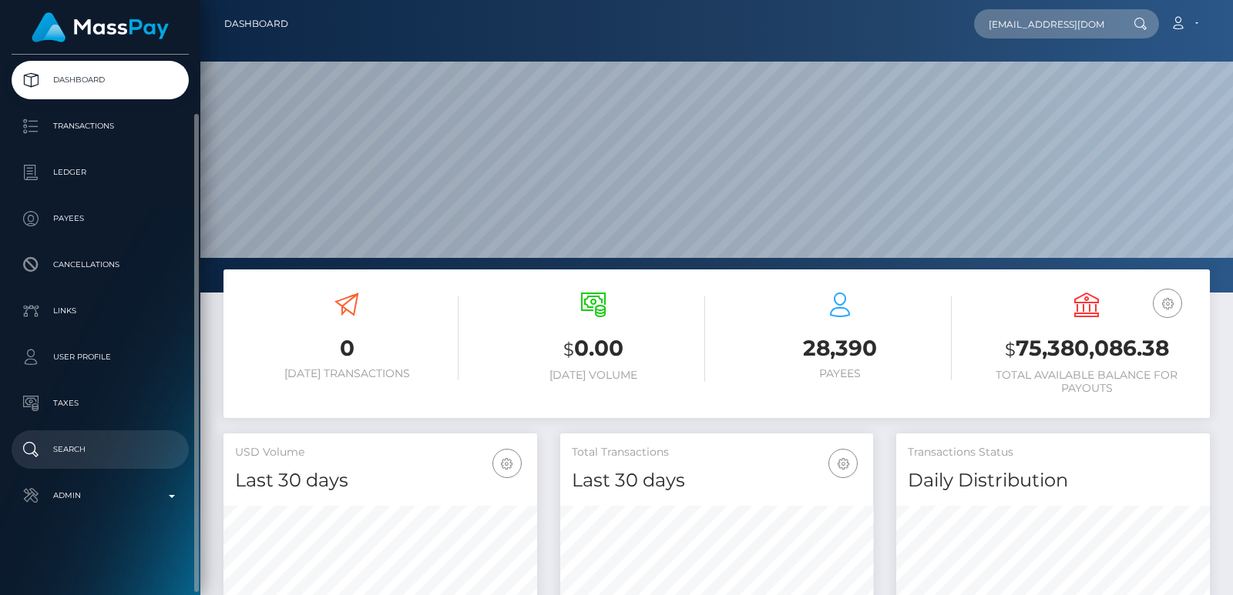
click at [97, 448] on p "Search" at bounding box center [100, 449] width 165 height 23
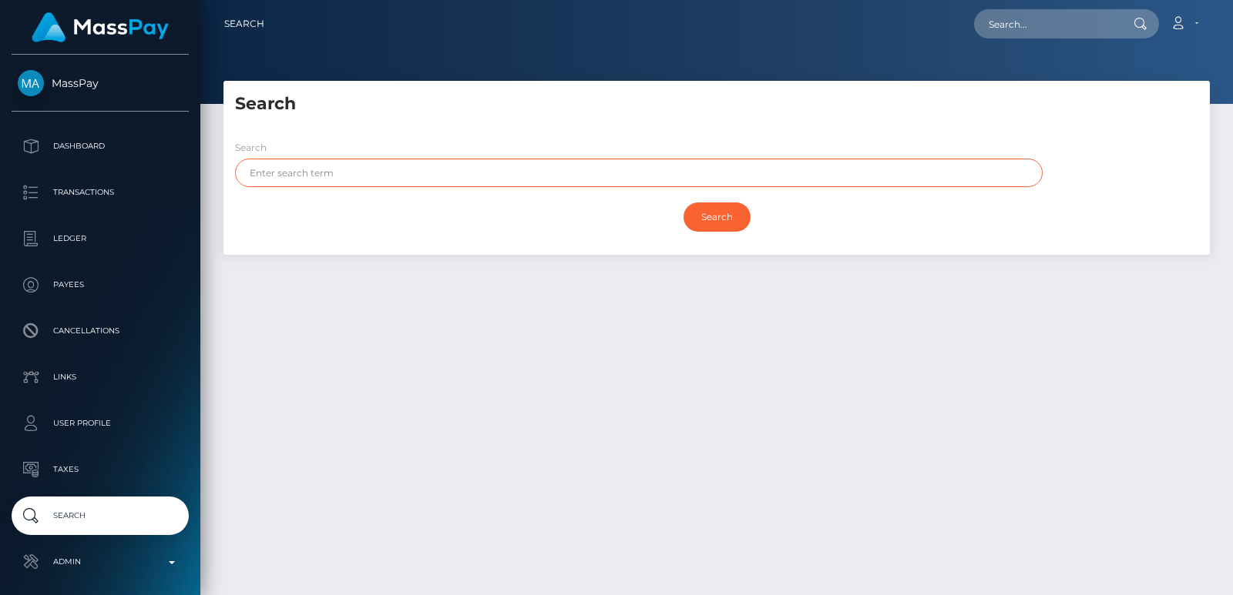
click at [276, 165] on input "text" at bounding box center [638, 173] width 807 height 29
paste input "Issa"
type input "Issa"
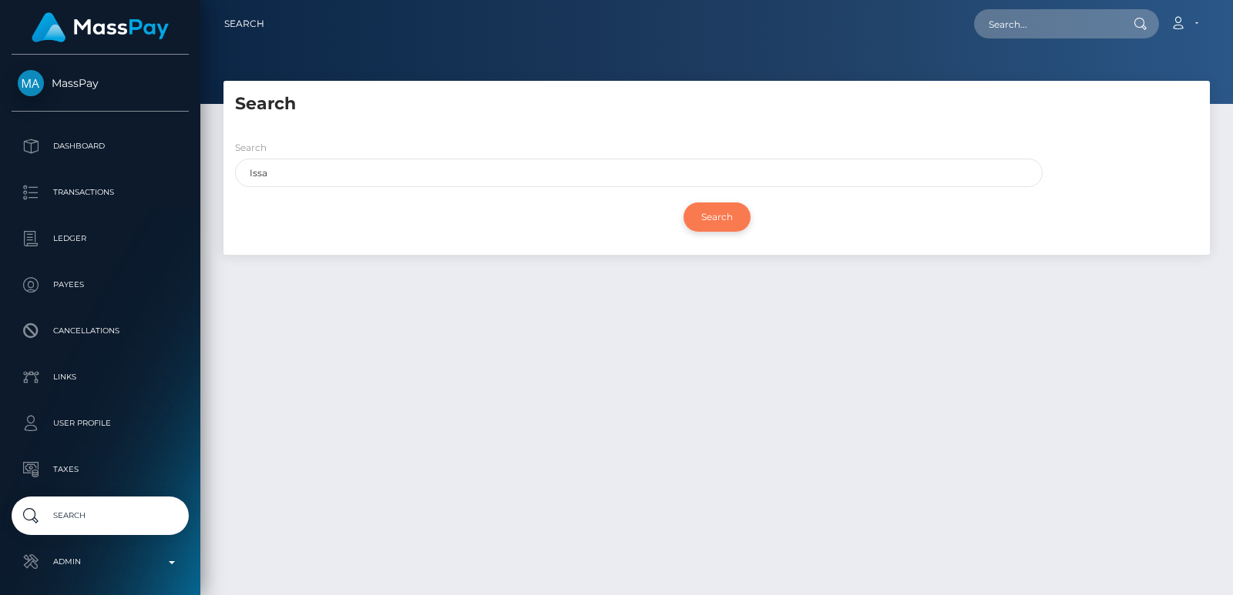
click at [723, 211] on input "Search" at bounding box center [716, 217] width 67 height 29
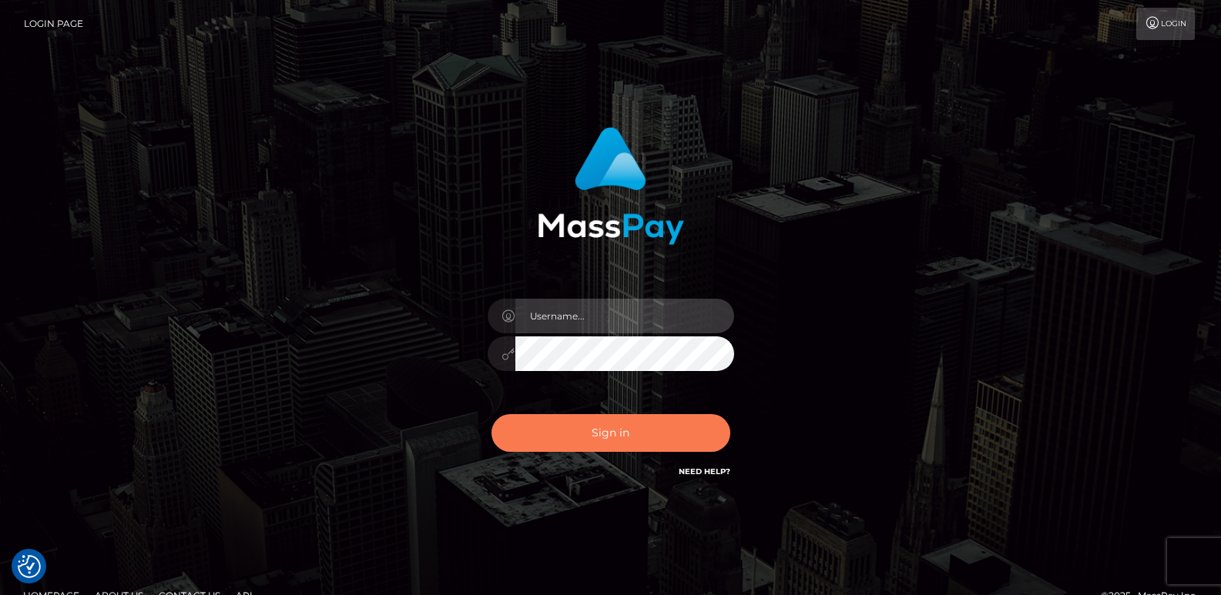
type input "[DOMAIN_NAME]"
click at [563, 423] on button "Sign in" at bounding box center [610, 433] width 239 height 38
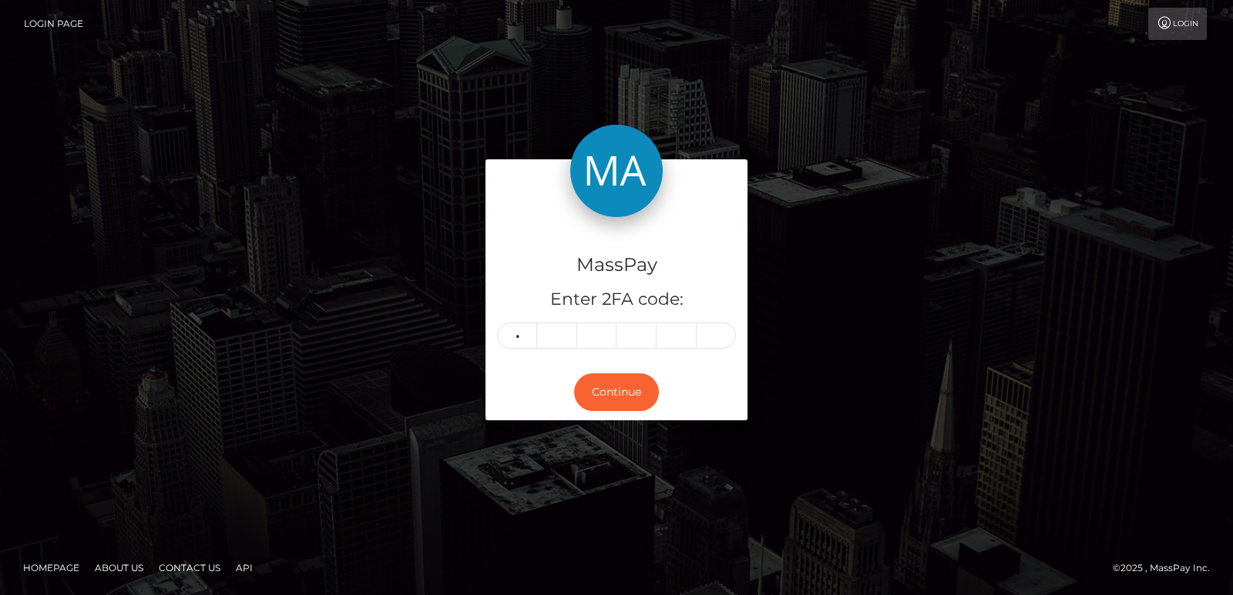
type input "7"
type input "3"
type input "7"
type input "2"
type input "1"
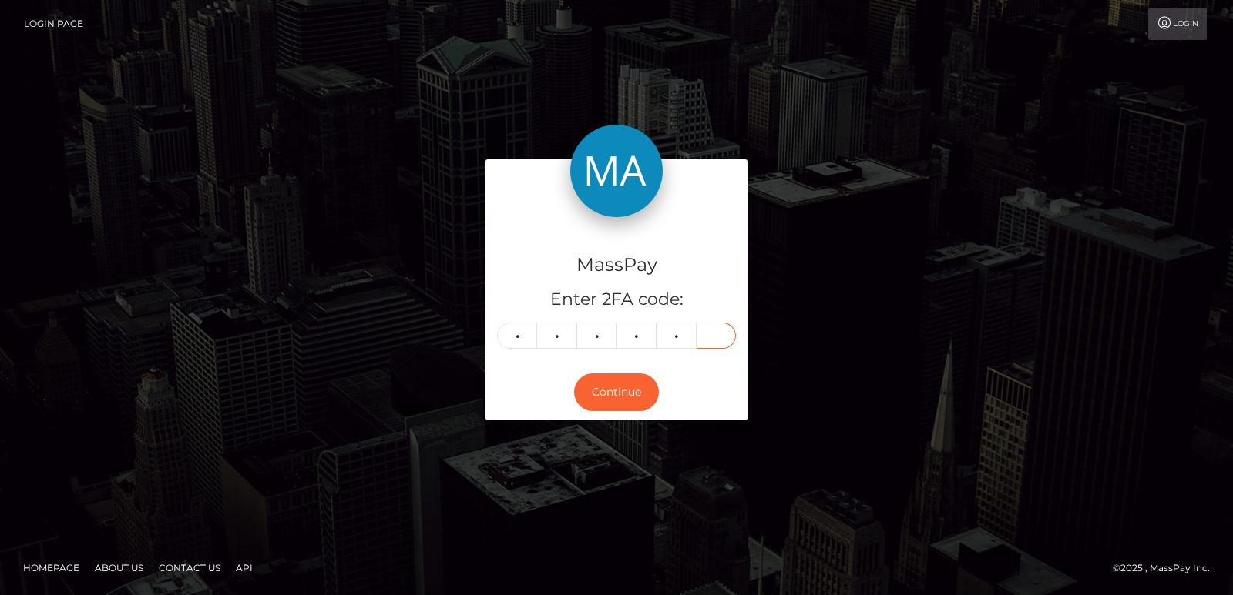
type input "7"
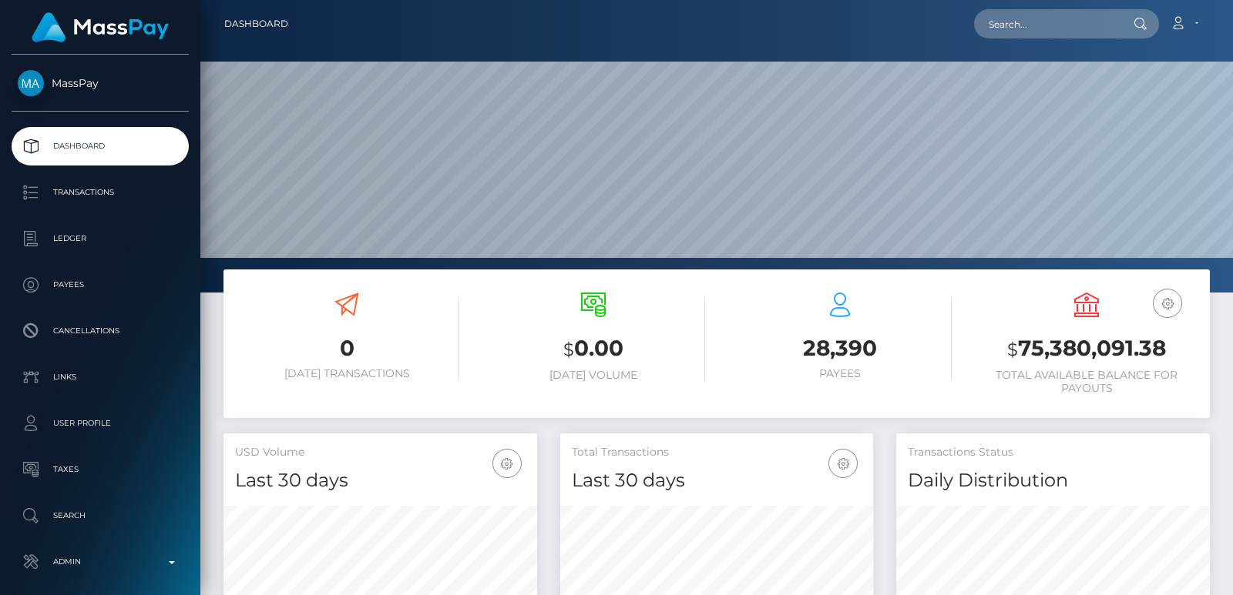
scroll to position [273, 313]
click at [1011, 36] on input "text" at bounding box center [1046, 23] width 145 height 29
paste input "[EMAIL_ADDRESS][DOMAIN_NAME]"
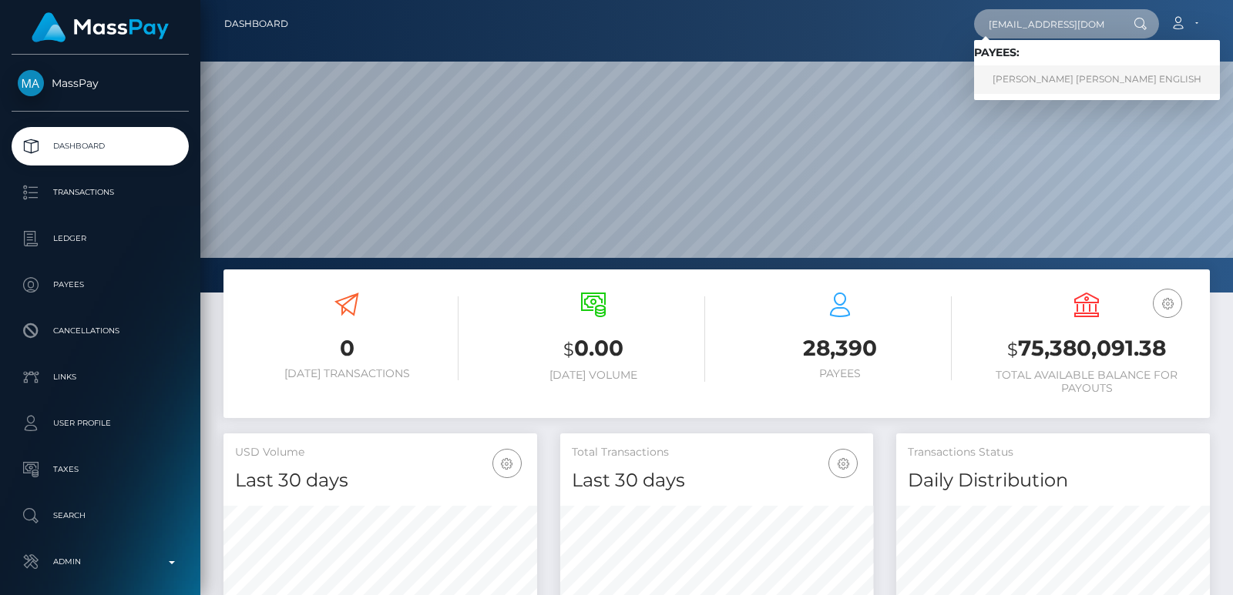
type input "[EMAIL_ADDRESS][DOMAIN_NAME]"
click at [1021, 83] on link "ELIZABETH ISABEL ENGLISH" at bounding box center [1097, 79] width 246 height 29
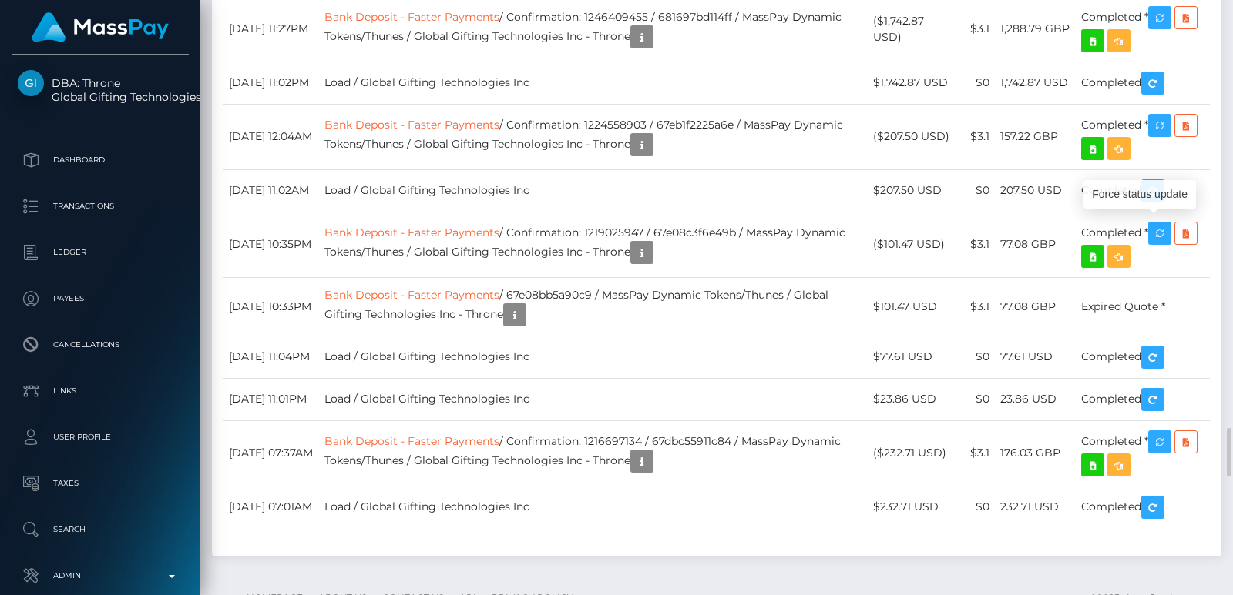
scroll to position [185, 313]
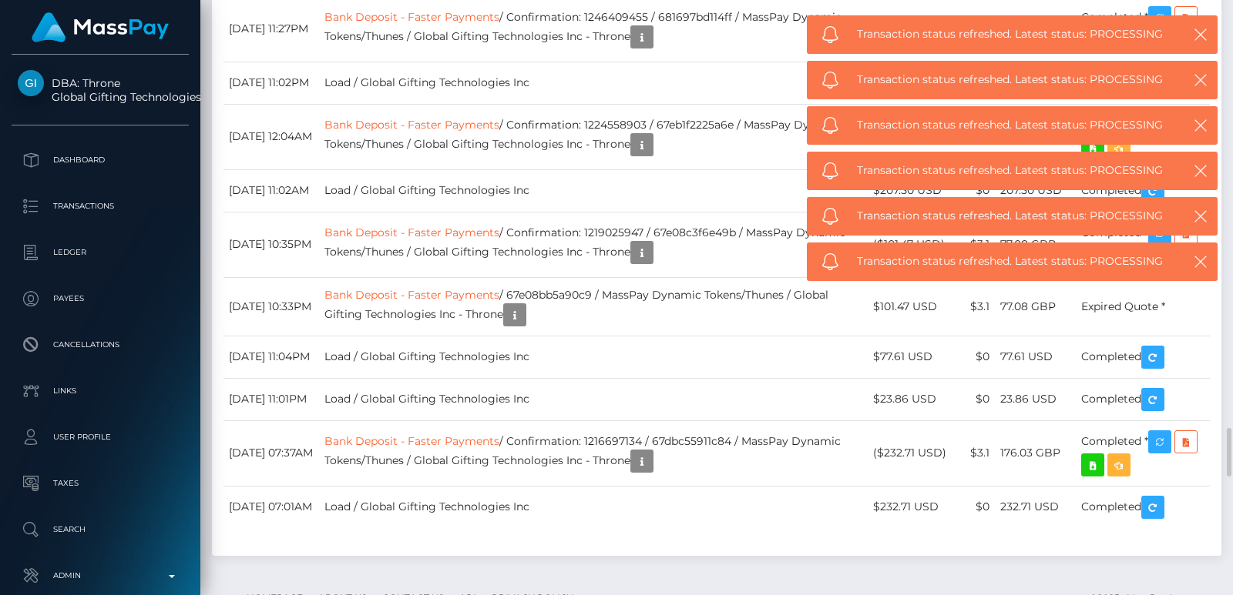
click at [1169, 243] on div "Transaction status refreshed. Latest status: PROCESSING" at bounding box center [1012, 262] width 411 height 39
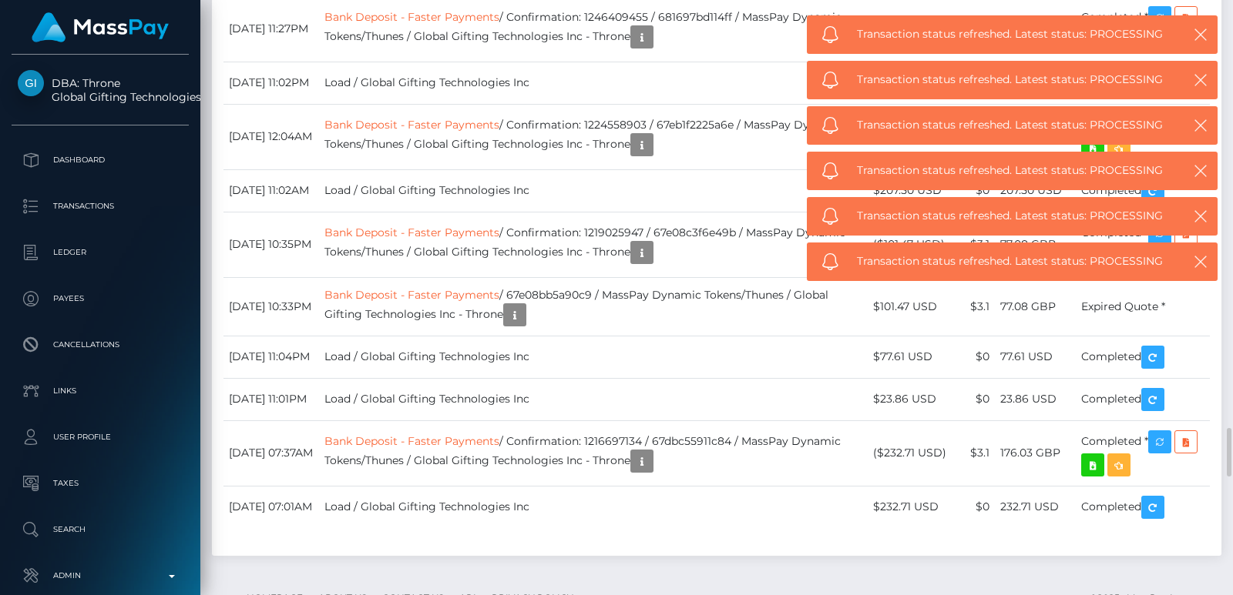
click at [1169, 243] on div "Transaction status refreshed. Latest status: PROCESSING" at bounding box center [1012, 262] width 411 height 39
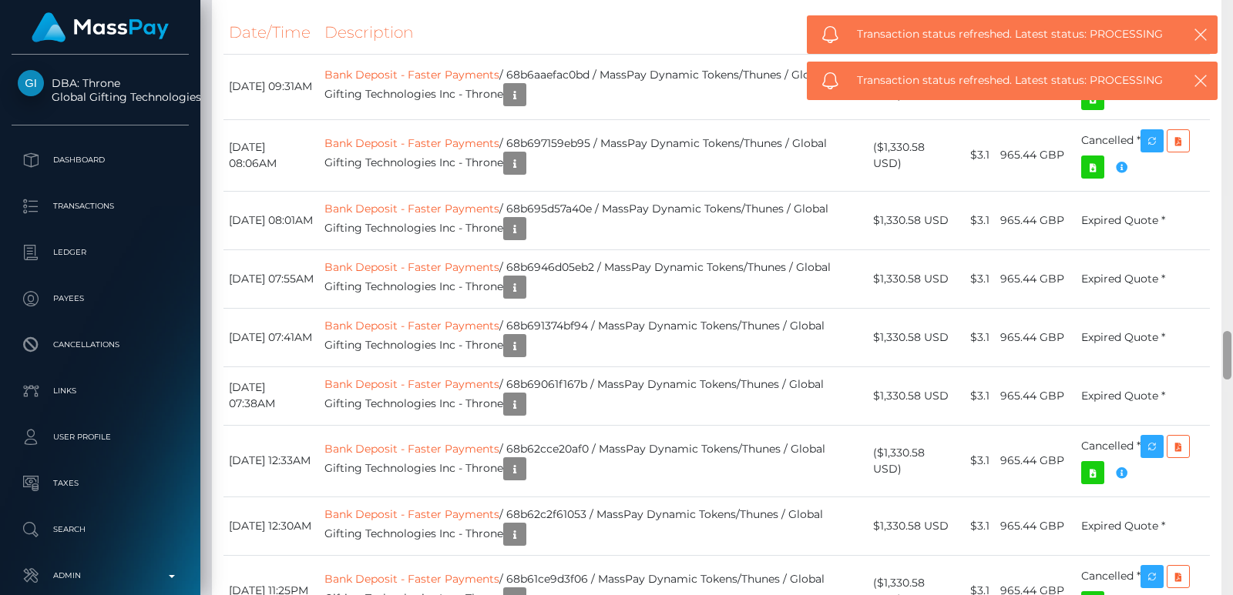
click at [1232, 233] on div at bounding box center [1227, 297] width 12 height 595
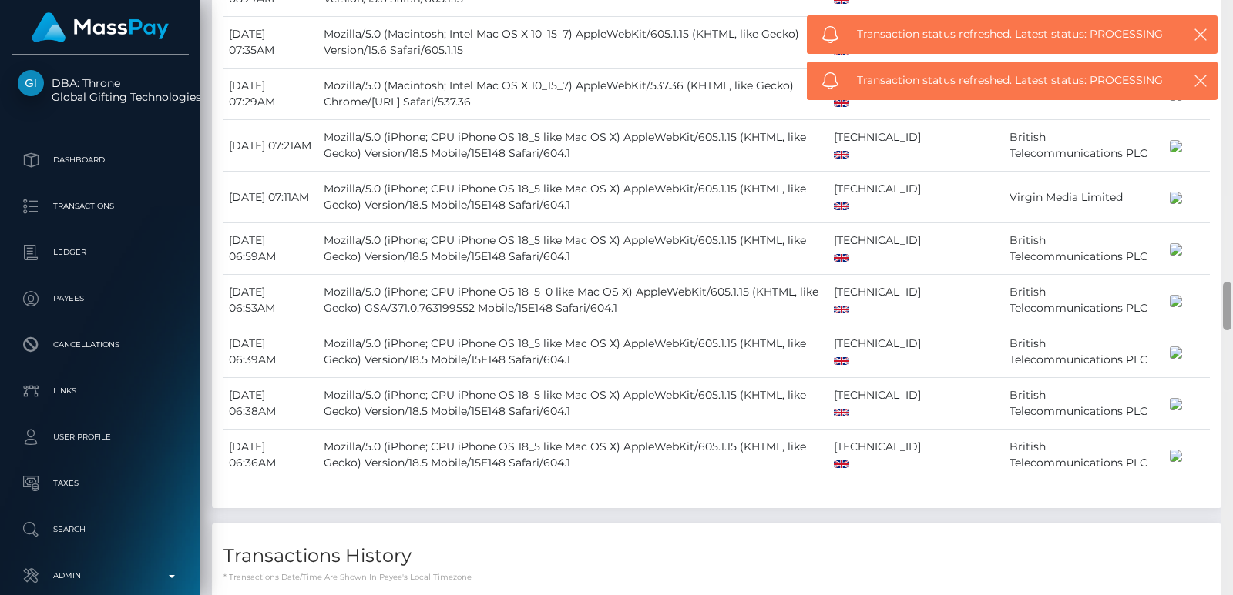
click at [1232, 233] on div at bounding box center [1227, 297] width 12 height 595
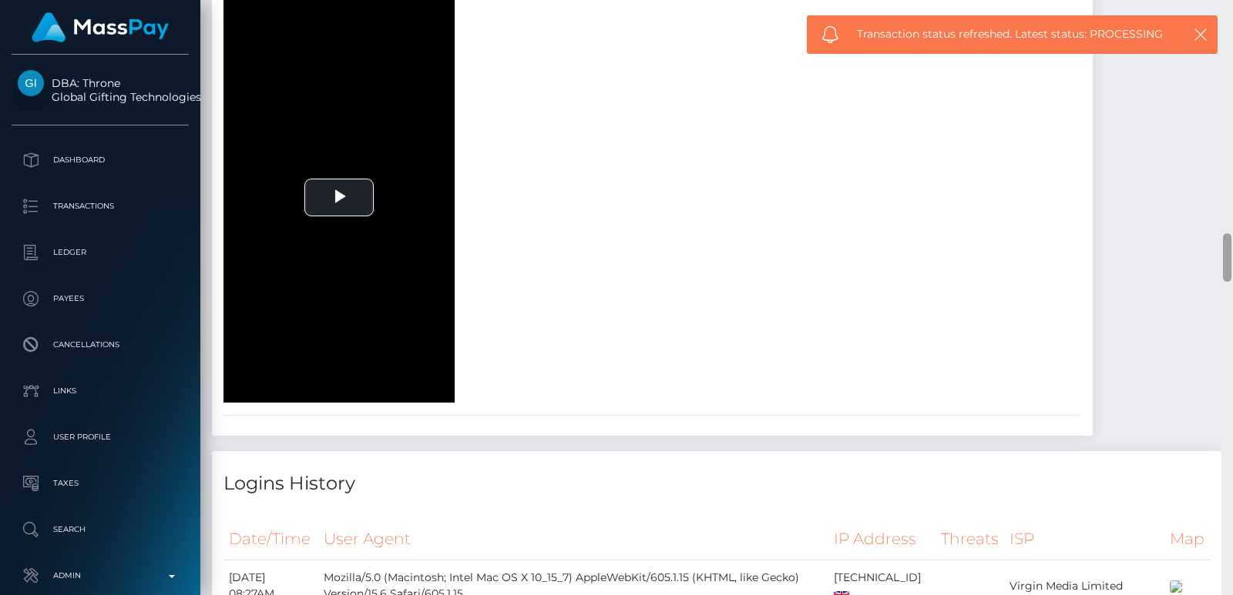
click at [1232, 233] on div at bounding box center [1227, 297] width 12 height 595
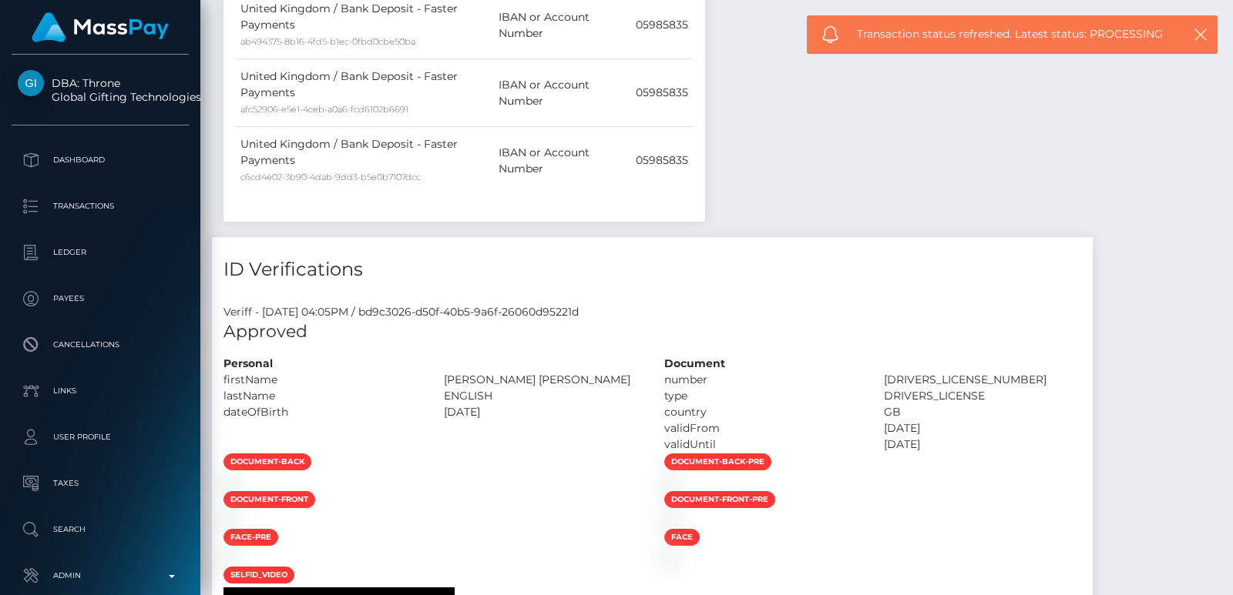
click at [1232, 233] on div at bounding box center [1227, 297] width 12 height 595
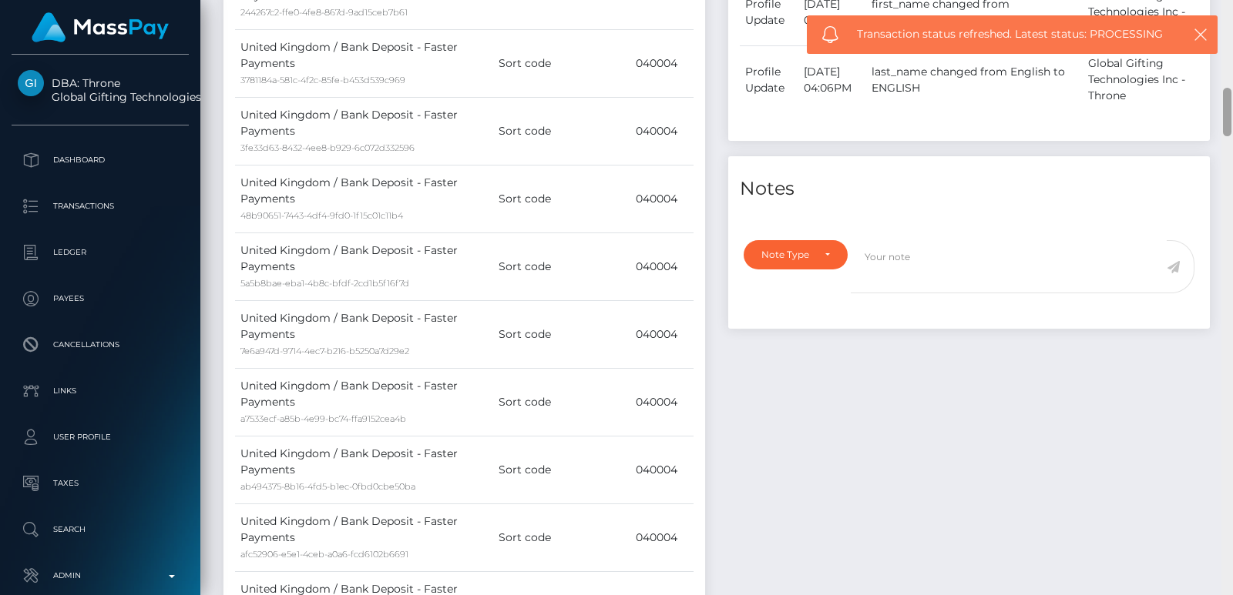
click at [1227, 105] on div at bounding box center [1227, 297] width 12 height 595
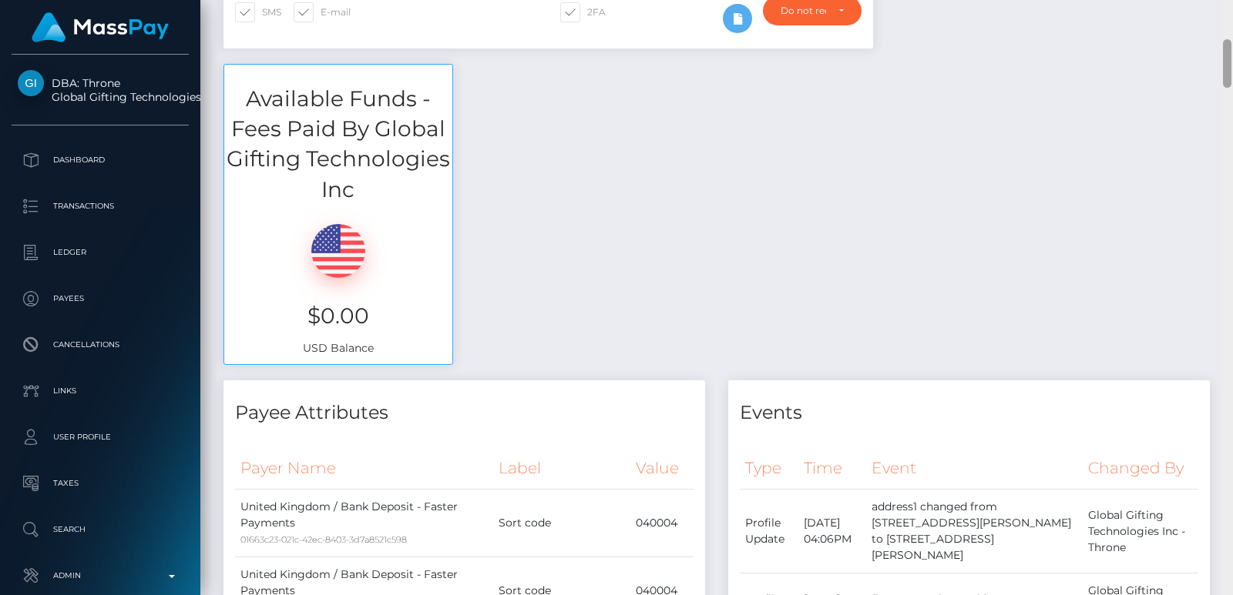
scroll to position [0, 0]
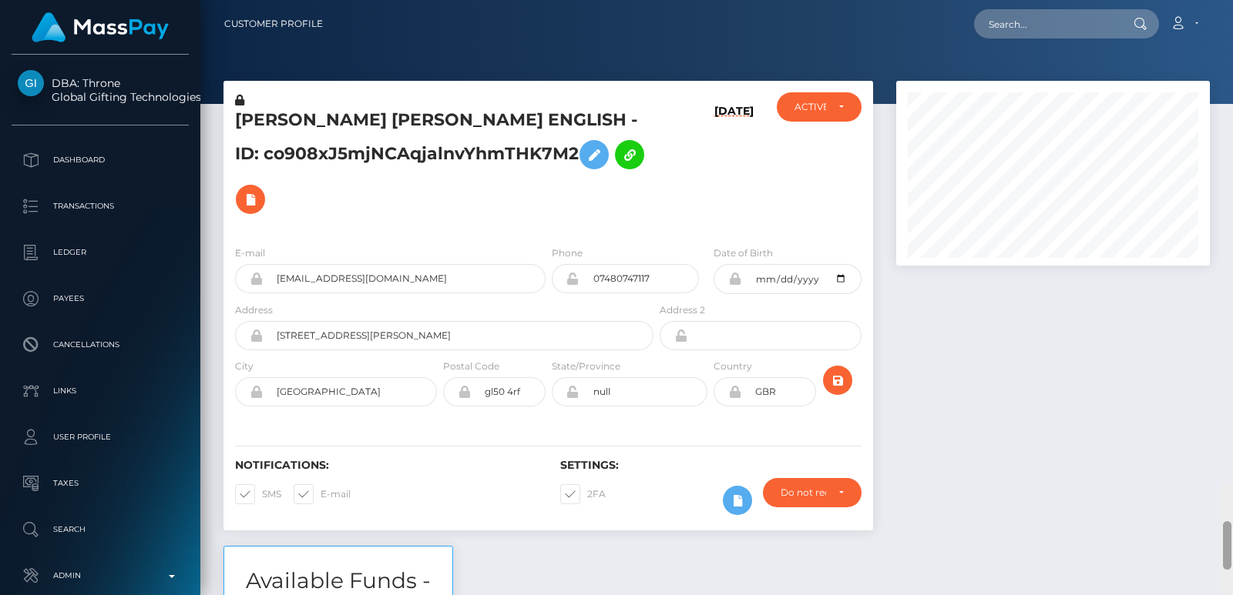
click at [1225, 16] on div "Customer Profile Loading... Loading..." at bounding box center [716, 297] width 1032 height 595
click at [295, 115] on h5 "ELIZABETH ISABEL ENGLISH - ID: co908xJ5mjNCAqjalnvYhmTHK7M2" at bounding box center [440, 165] width 410 height 113
copy h5 "ELIZABETH"
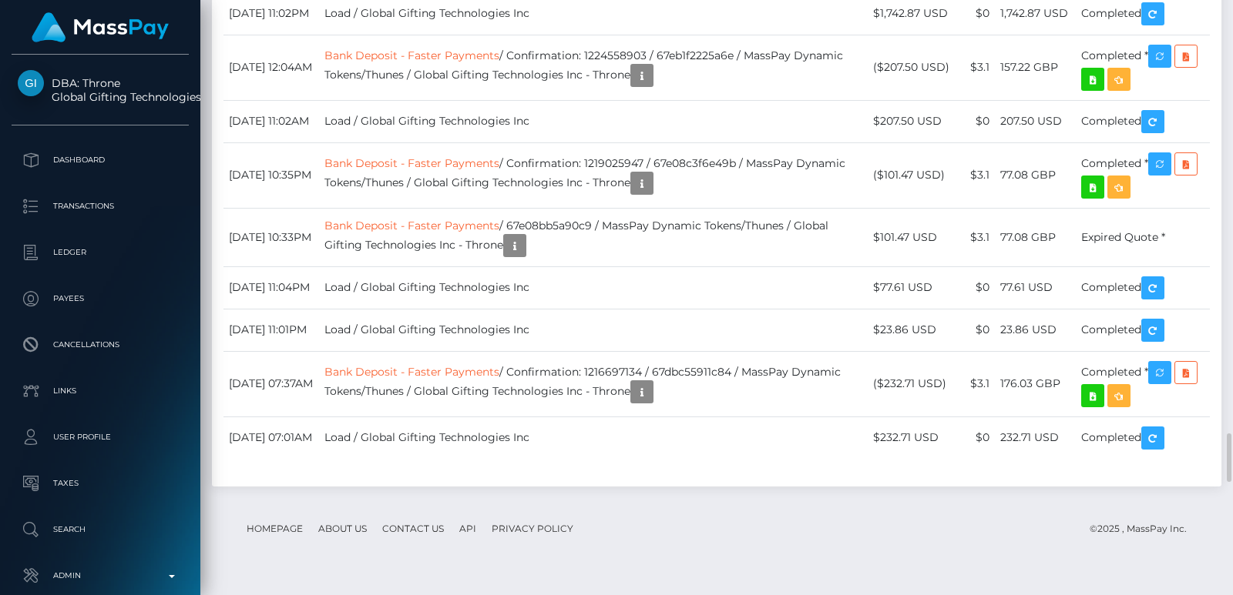
scroll to position [185, 313]
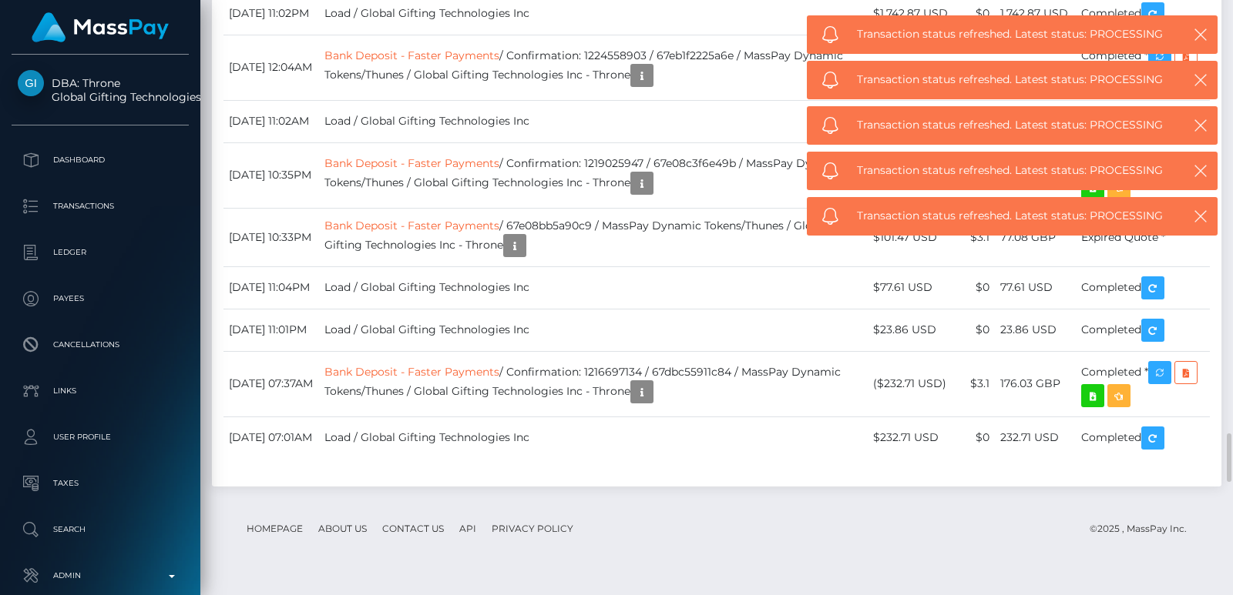
click at [1162, 197] on div "Transaction status refreshed. Latest status: PROCESSING" at bounding box center [1012, 216] width 411 height 39
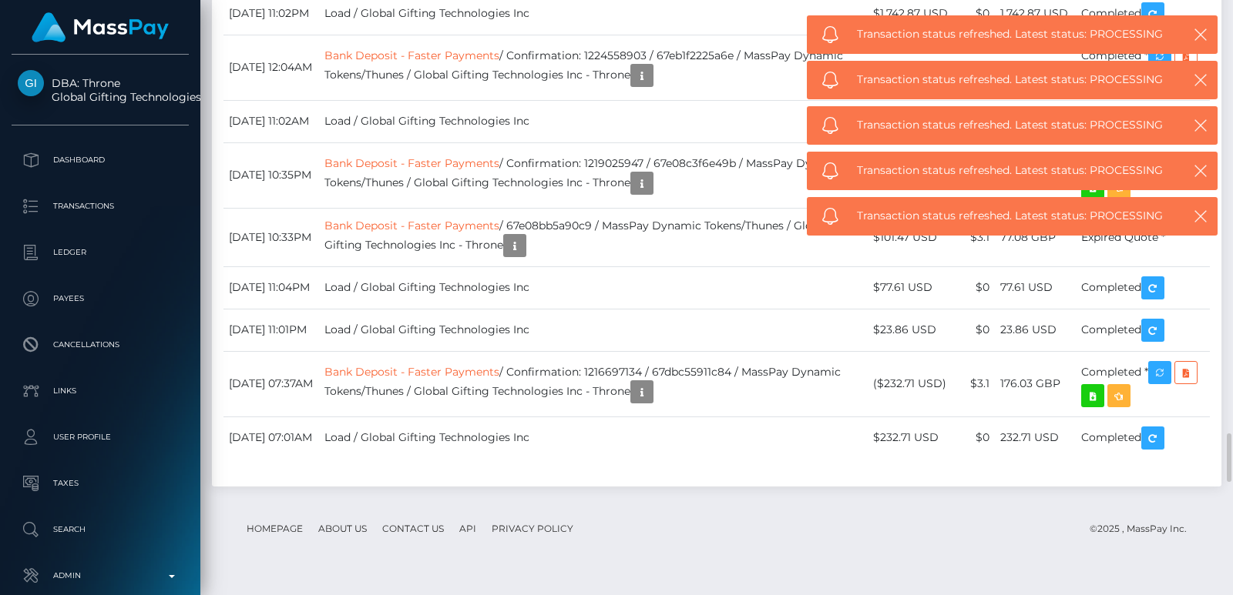
click at [1162, 197] on div "Transaction status refreshed. Latest status: PROCESSING" at bounding box center [1012, 216] width 411 height 39
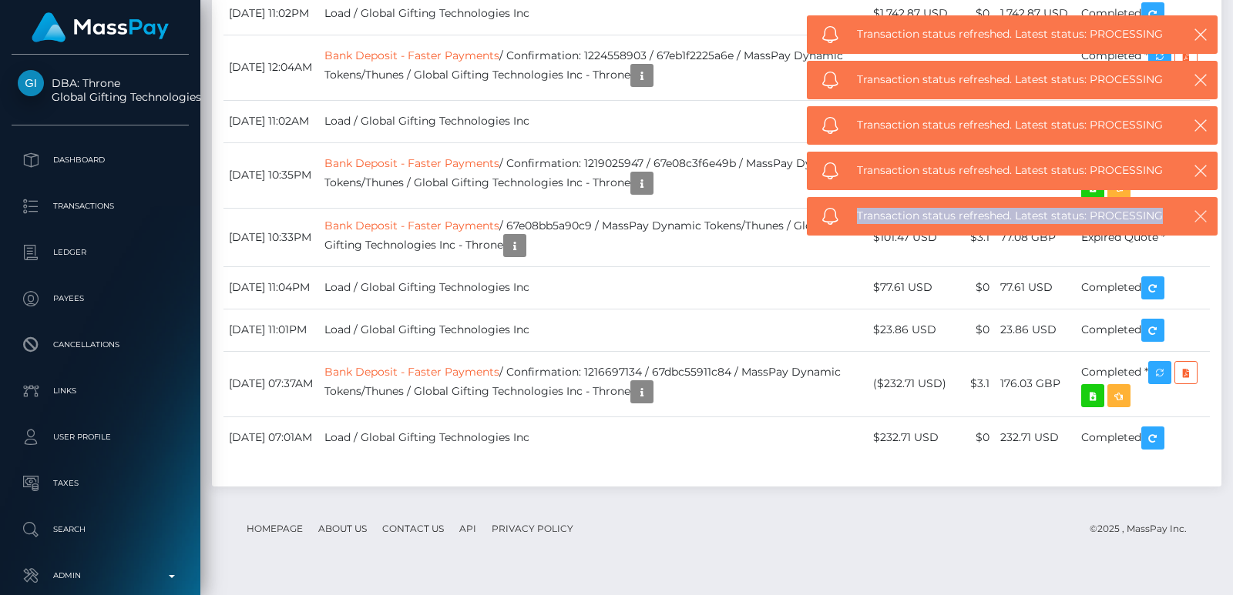
click at [1199, 216] on icon "button" at bounding box center [1200, 216] width 15 height 15
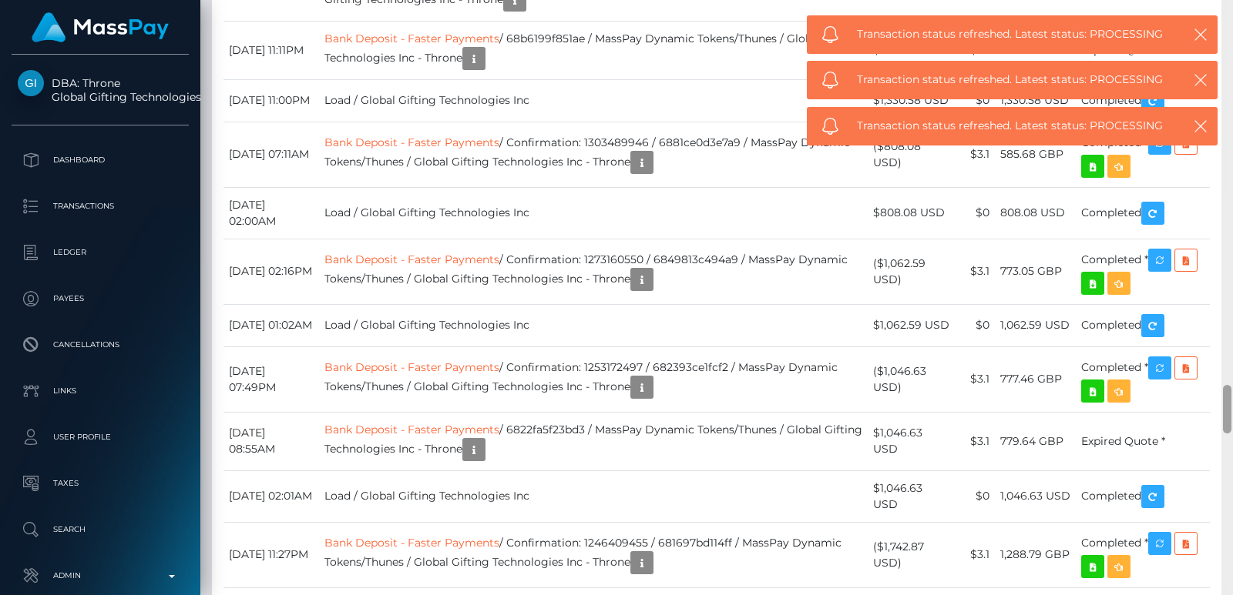
click at [1226, 166] on div at bounding box center [1227, 297] width 12 height 595
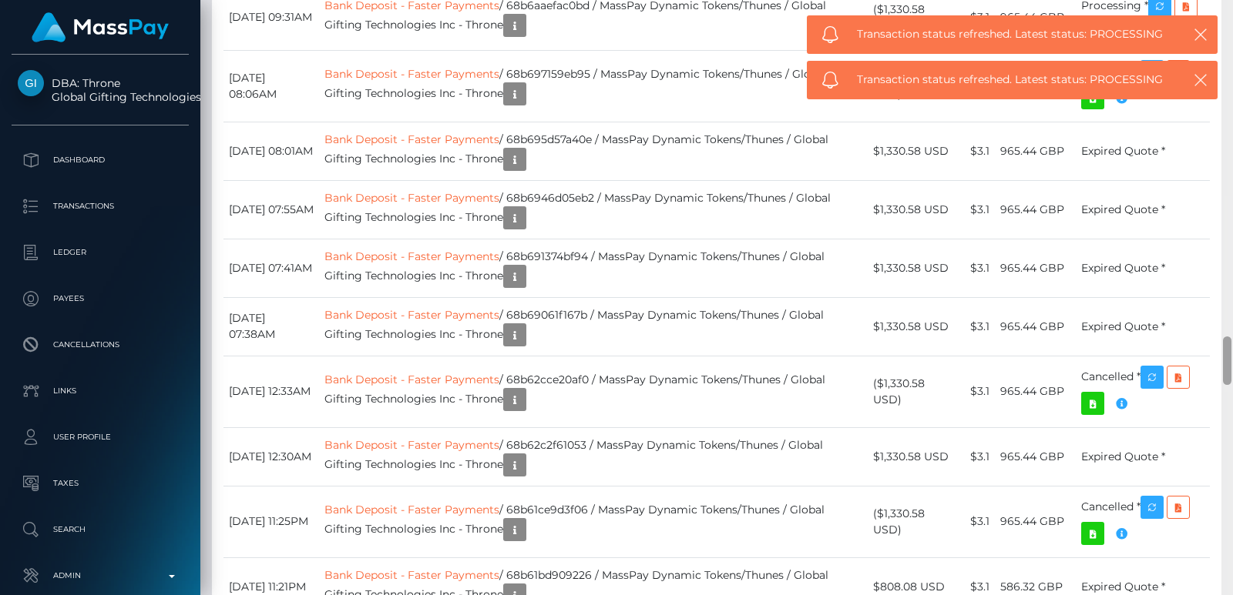
scroll to position [3529, 0]
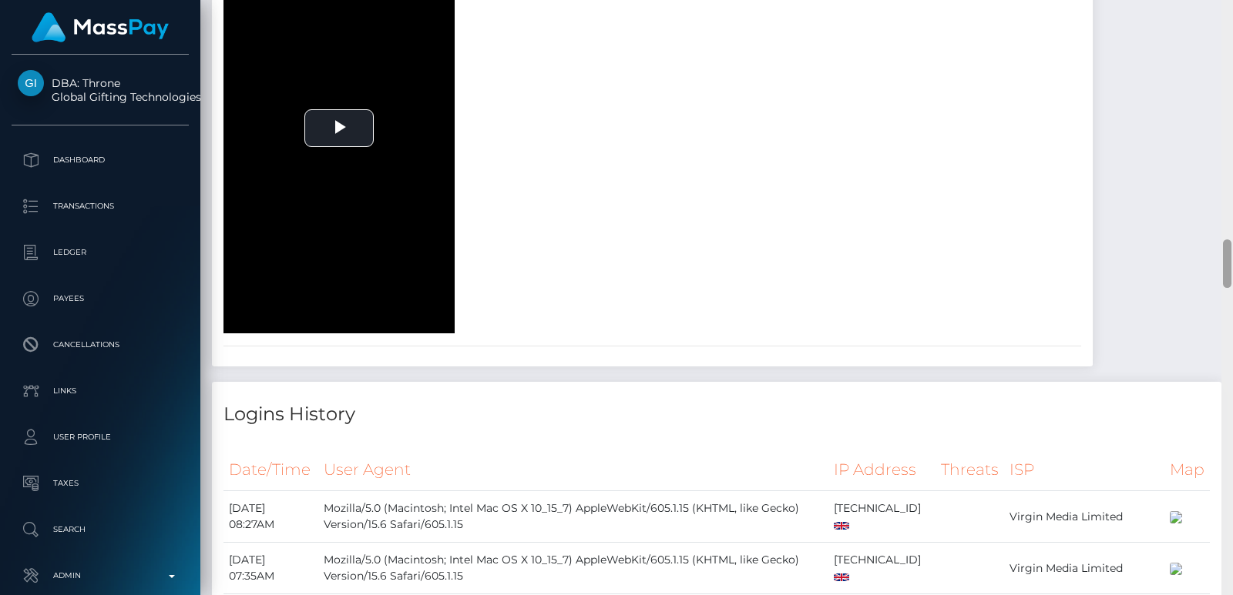
click at [1226, 75] on div at bounding box center [1227, 297] width 12 height 595
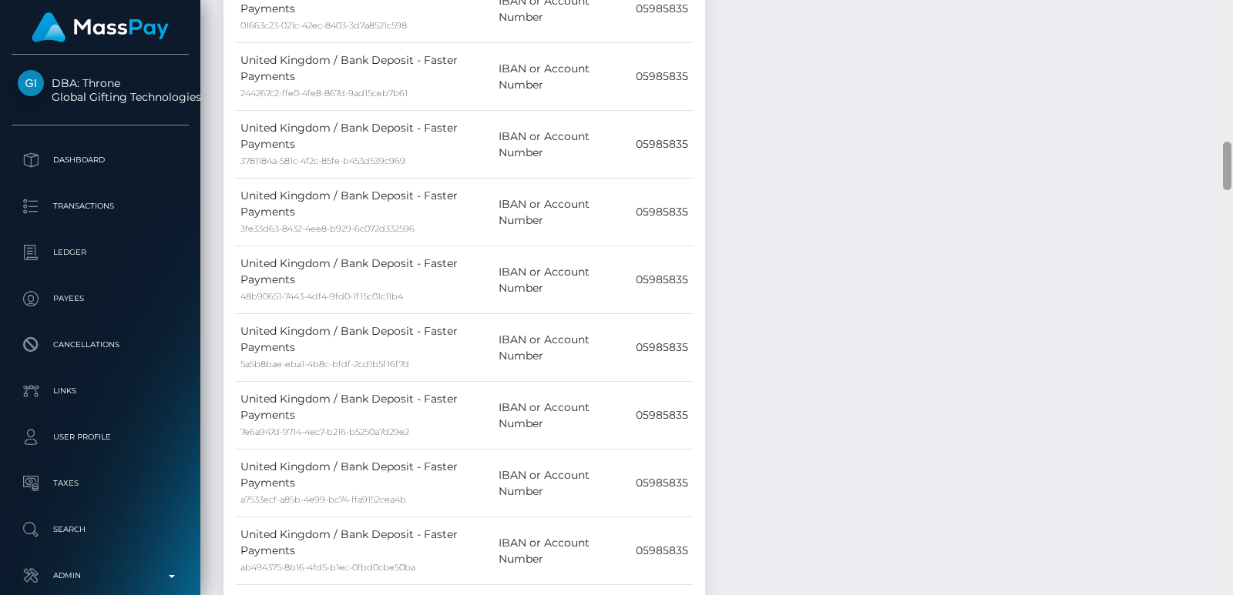
click at [1226, 75] on div at bounding box center [1227, 297] width 12 height 595
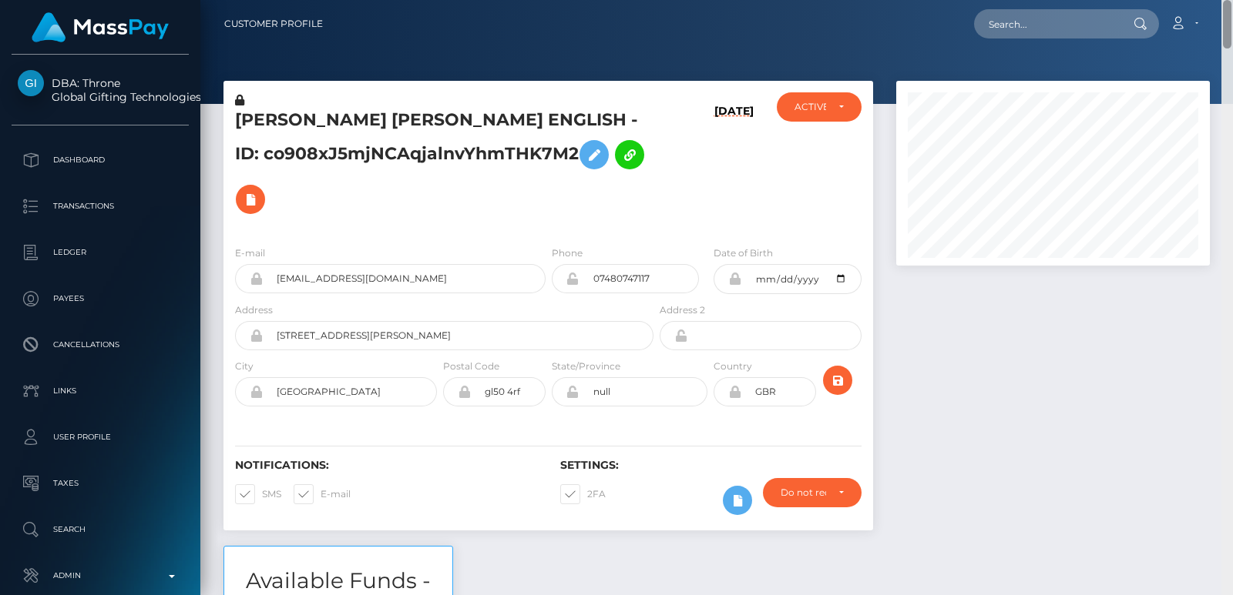
click at [1225, 41] on div "Customer Profile Loading... Loading..." at bounding box center [716, 297] width 1032 height 595
click at [1040, 19] on input "text" at bounding box center [1046, 23] width 145 height 29
paste input "soul.diva808@gmail.com"
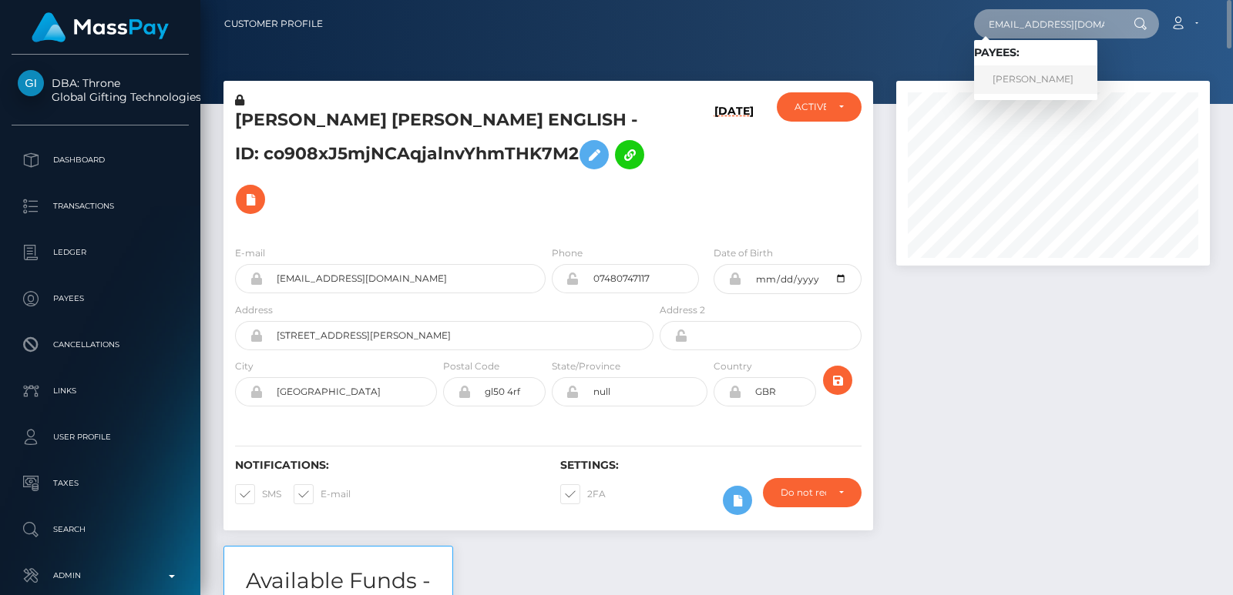
type input "soul.diva808@gmail.com"
click at [1036, 73] on link "Arina Petrova" at bounding box center [1035, 79] width 123 height 29
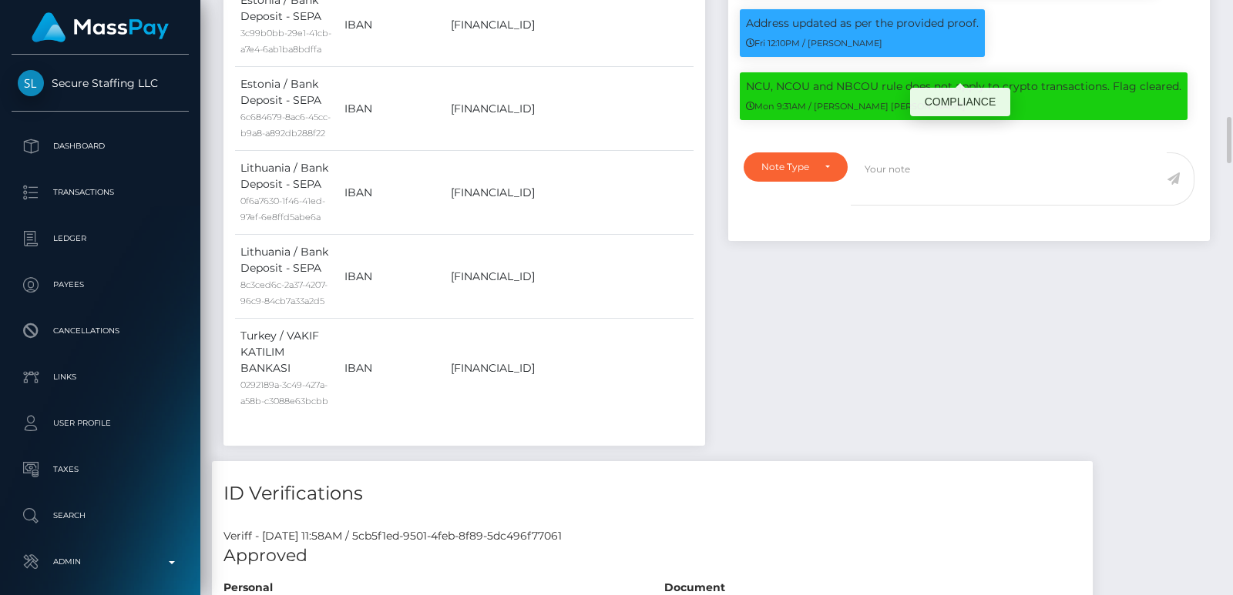
scroll to position [185, 313]
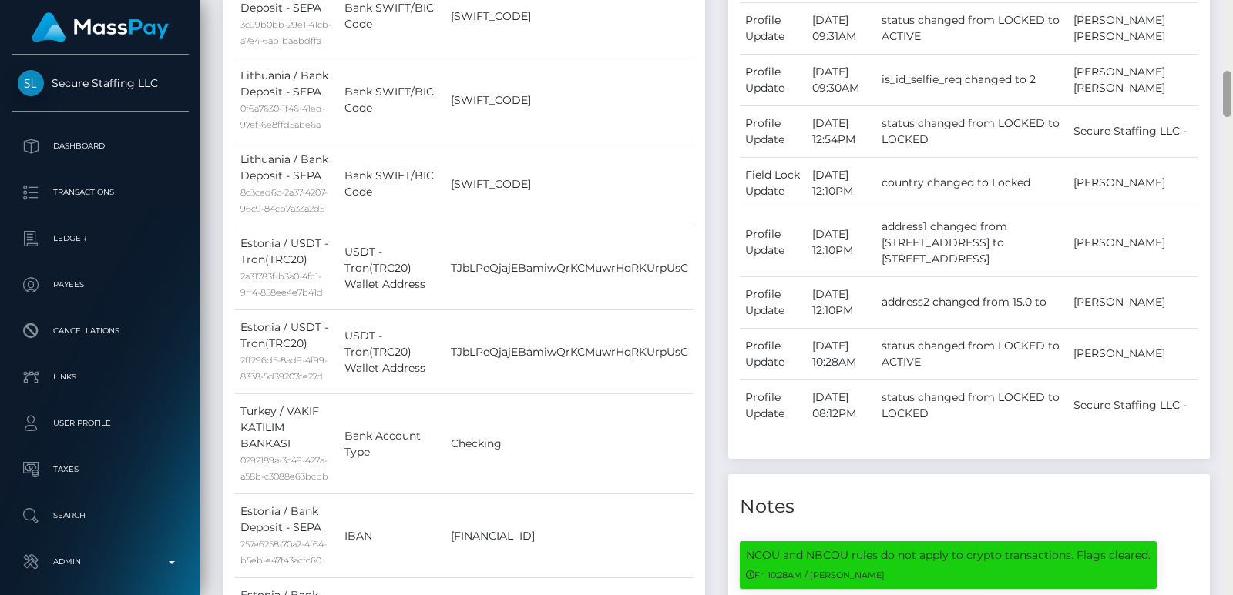
click at [1232, 52] on div at bounding box center [1227, 297] width 12 height 595
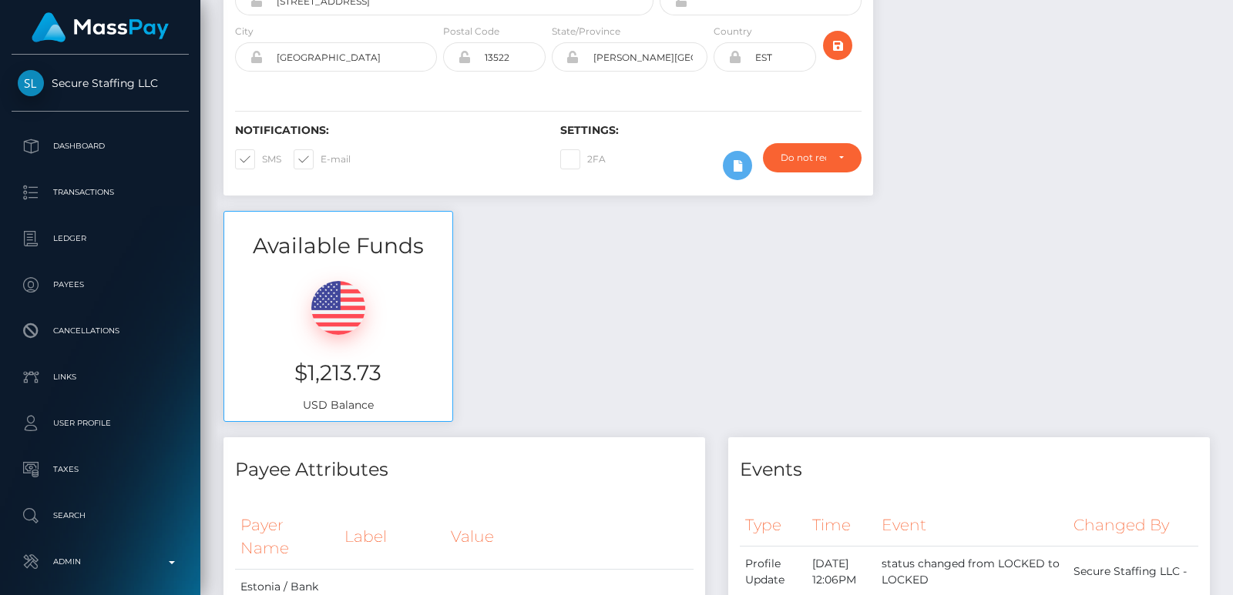
click at [1228, 11] on div "Customer Profile Loading... Loading..." at bounding box center [716, 297] width 1032 height 595
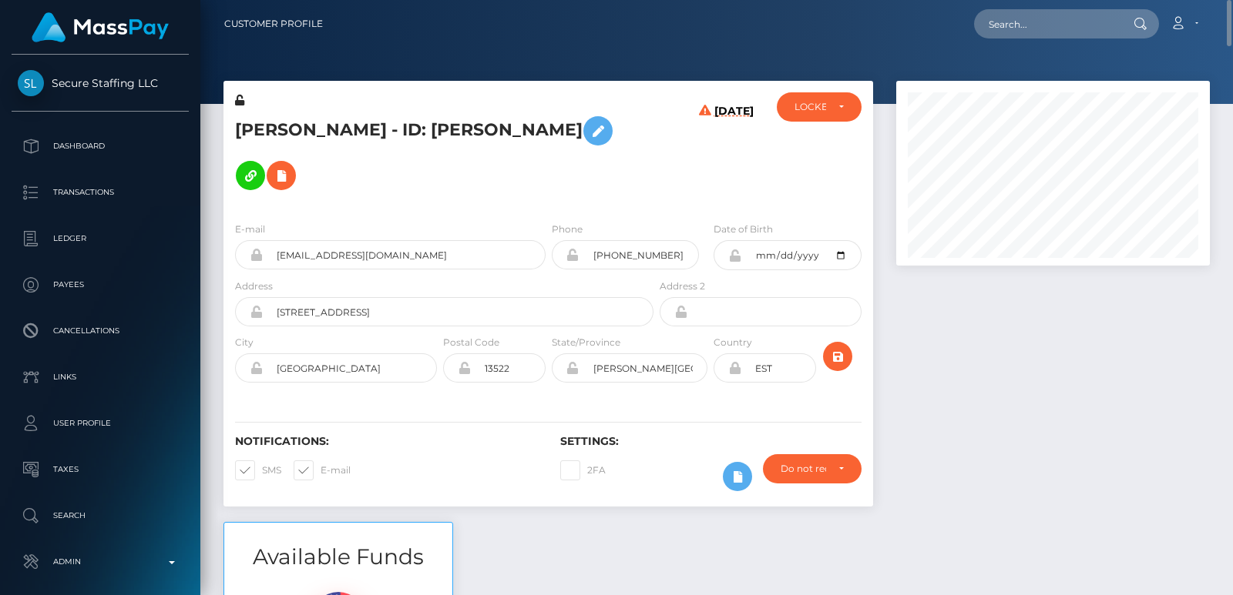
click at [247, 125] on h5 "Arina Petrova - ID: Arina Petrova" at bounding box center [440, 153] width 410 height 89
copy h5 "Arina"
click at [1081, 10] on input "text" at bounding box center [1046, 23] width 145 height 29
paste input "thatgirlriley23@gmail.com"
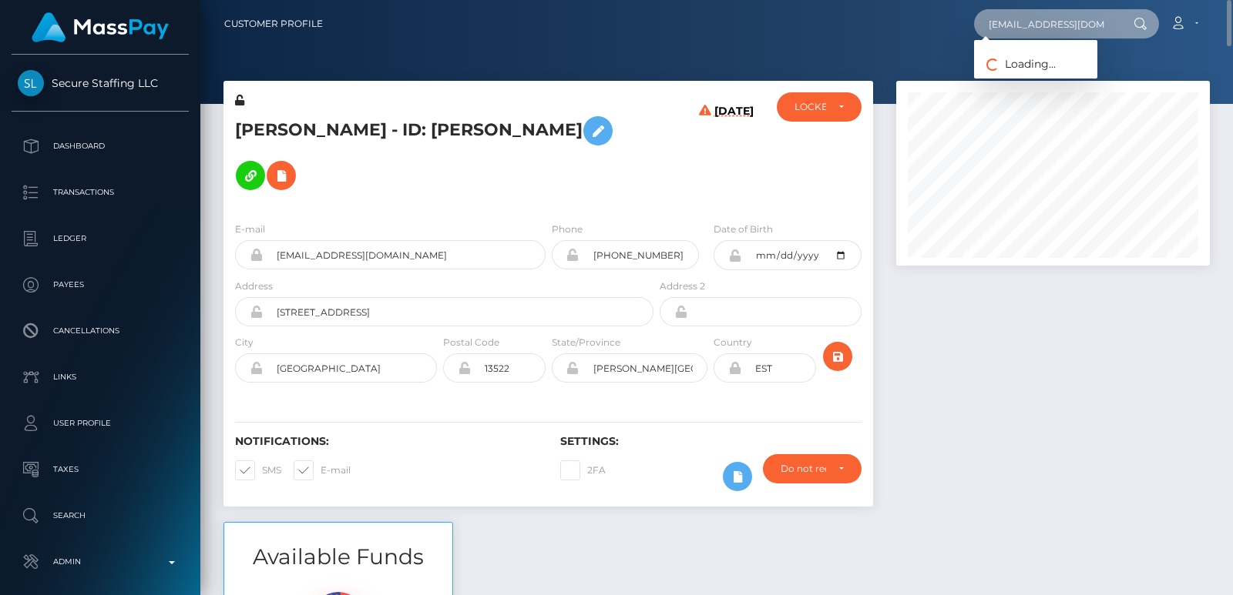
scroll to position [0, 8]
type input "thatgirlriley23@gmail.com"
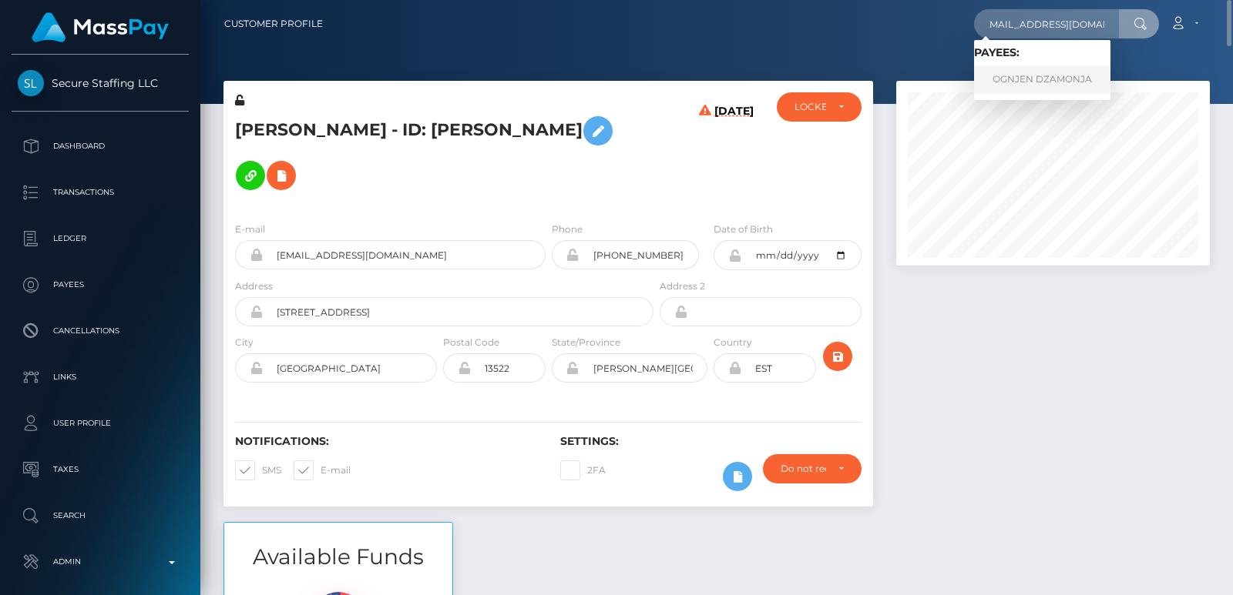
scroll to position [0, 0]
click at [1065, 79] on link "OGNJEN DZAMONJA" at bounding box center [1042, 79] width 136 height 29
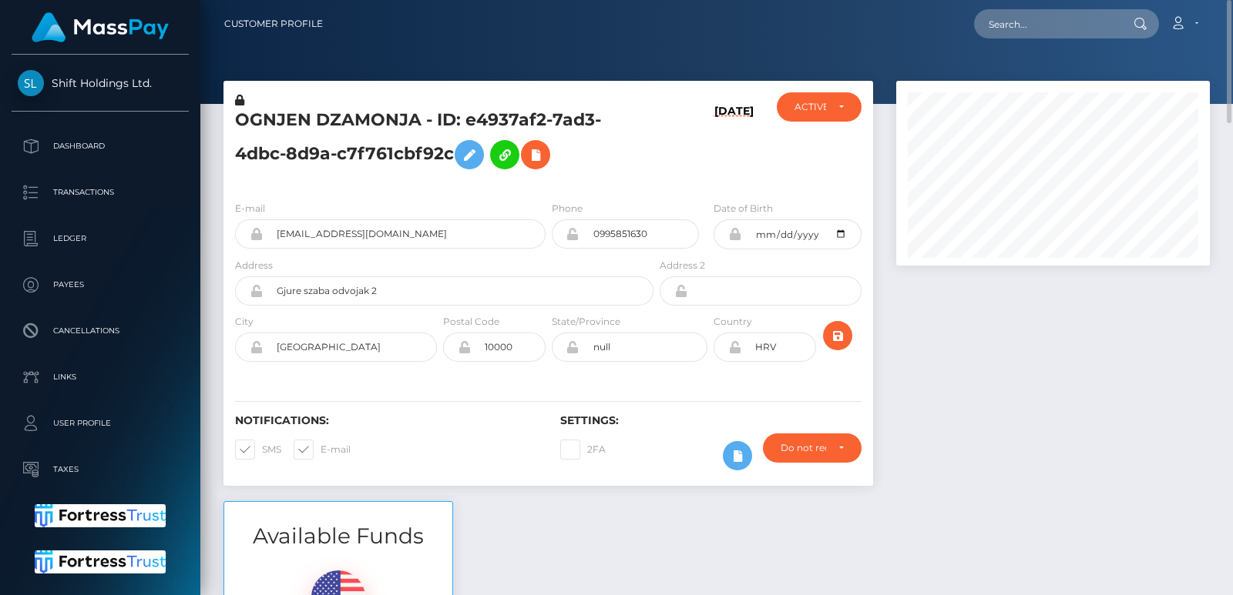
click at [269, 114] on h5 "OGNJEN DZAMONJA - ID: e4937af2-7ad3-4dbc-8d9a-c7f761cbf92c" at bounding box center [440, 143] width 410 height 69
copy h5 "OGNJEN"
click at [1011, 25] on input "text" at bounding box center [1046, 23] width 145 height 29
paste input "lolarwhite@icloud.com"
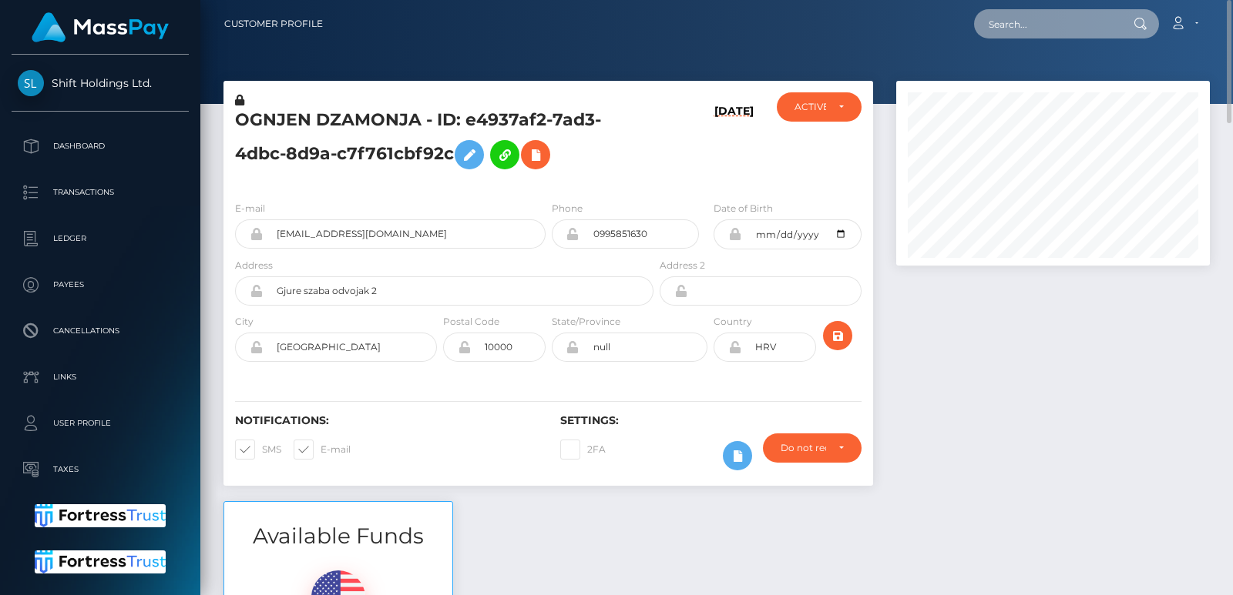
type input "lolarwhite@icloud.com"
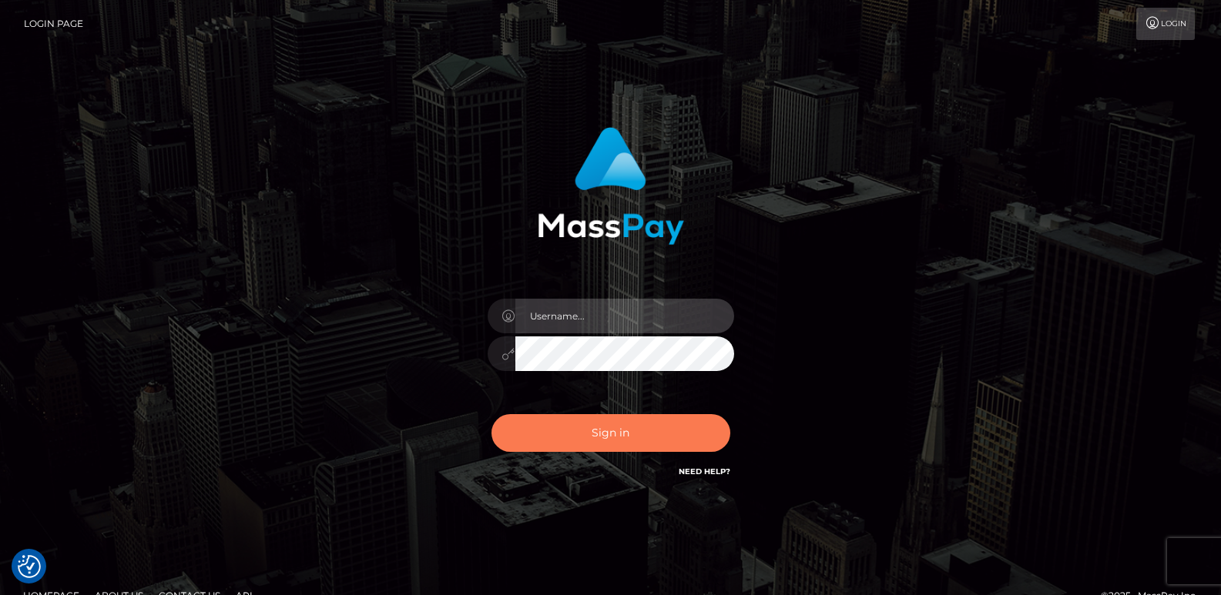
type input "[DOMAIN_NAME]"
click at [549, 439] on button "Sign in" at bounding box center [610, 433] width 239 height 38
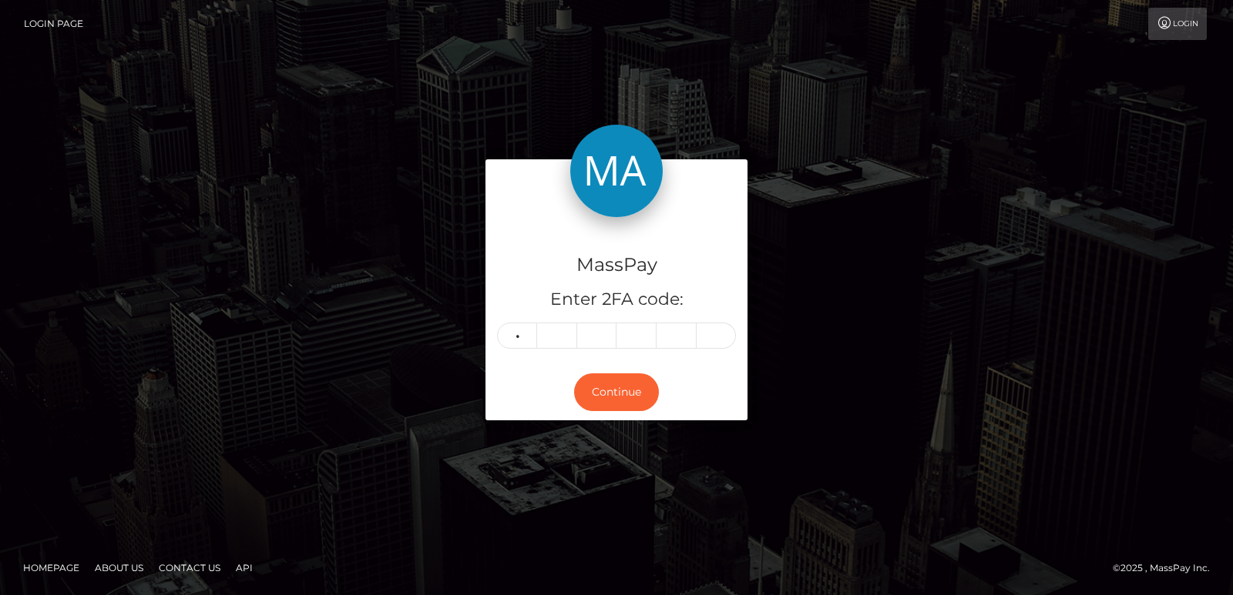
type input "7"
type input "5"
type input "2"
type input "1"
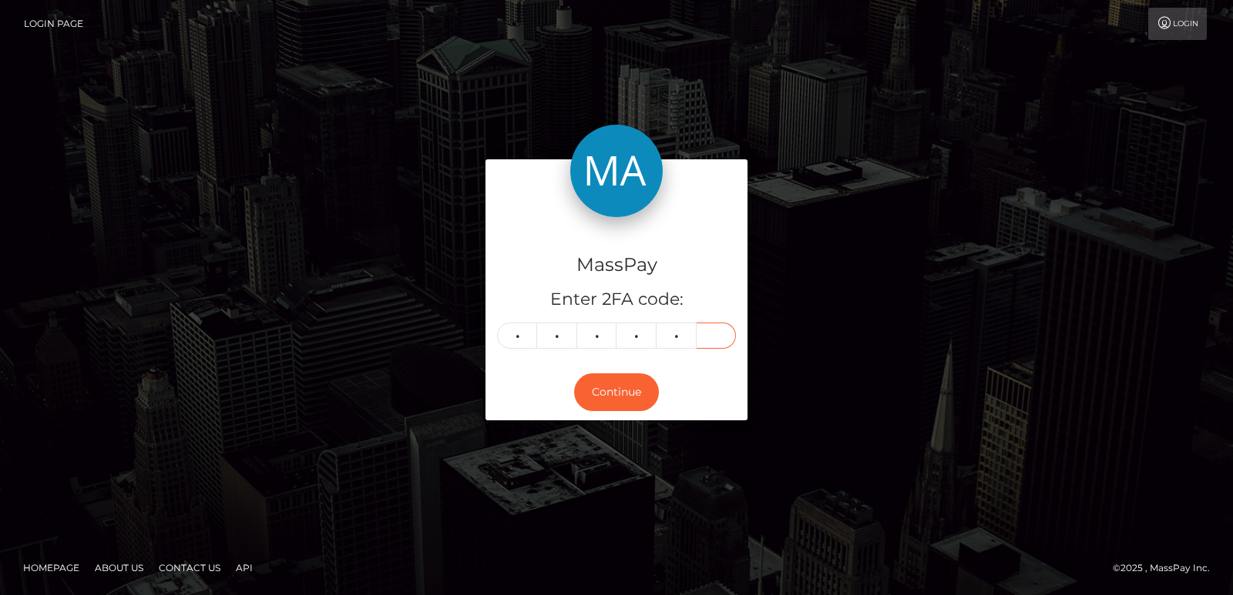
type input "3"
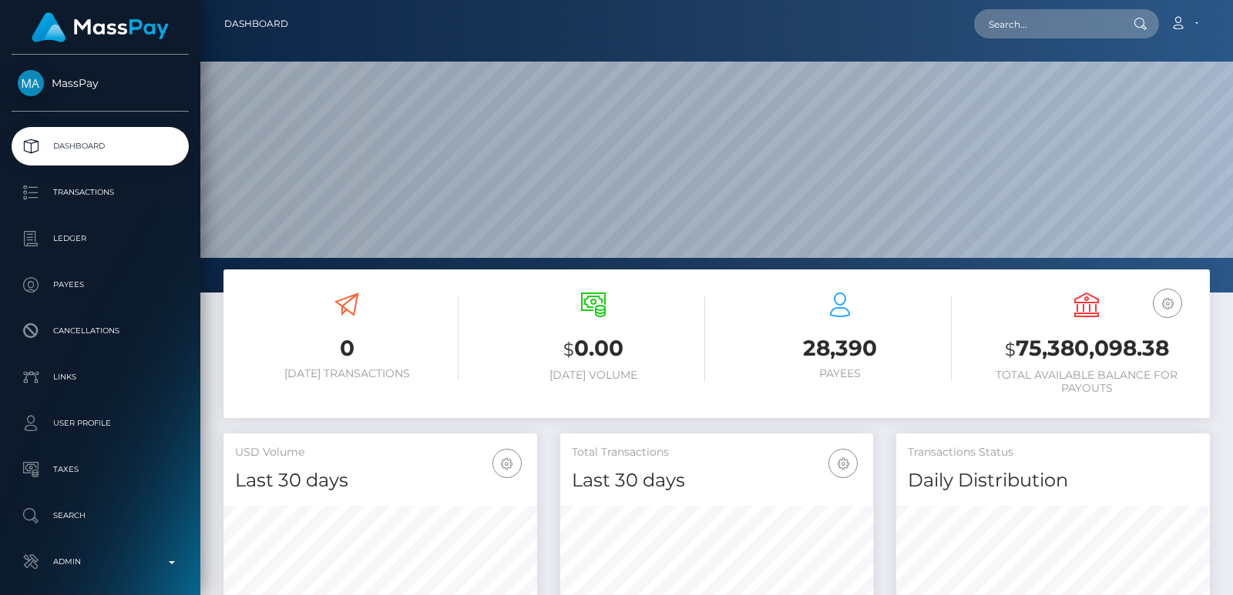
scroll to position [273, 313]
click at [1037, 21] on input "text" at bounding box center [1046, 23] width 145 height 29
paste input "[EMAIL_ADDRESS][DOMAIN_NAME]"
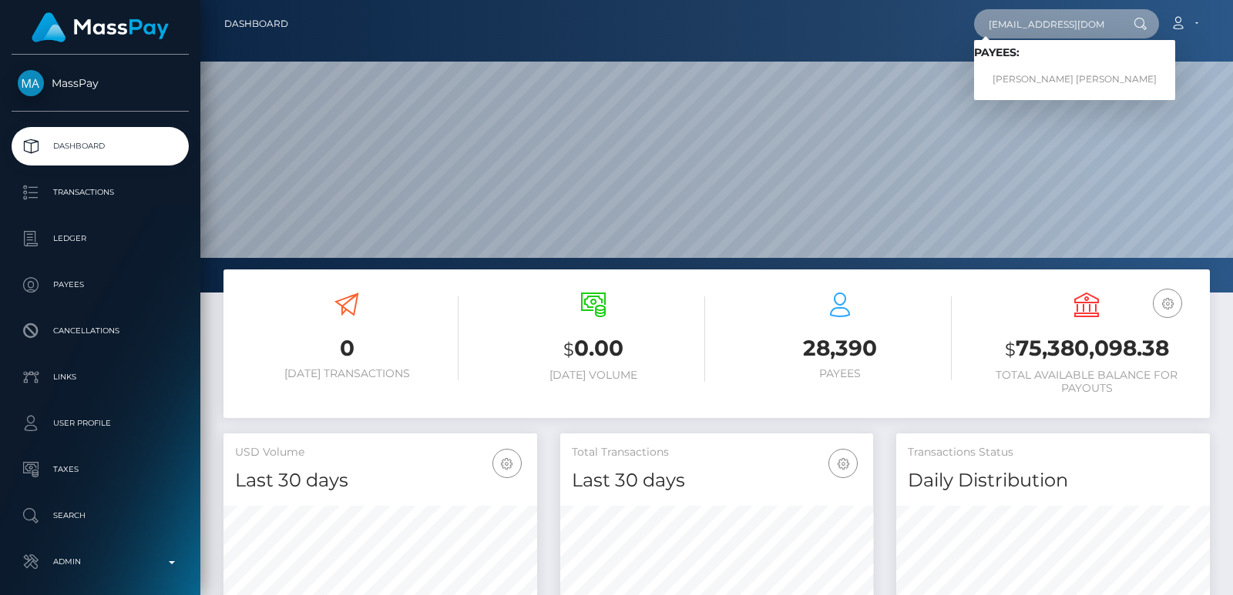
type input "[EMAIL_ADDRESS][DOMAIN_NAME]"
drag, startPoint x: 1015, startPoint y: 95, endPoint x: 1021, endPoint y: 86, distance: 11.1
click at [1021, 86] on div "Loading... Loading... Payees: [PERSON_NAME] [PERSON_NAME]" at bounding box center [1074, 70] width 201 height 60
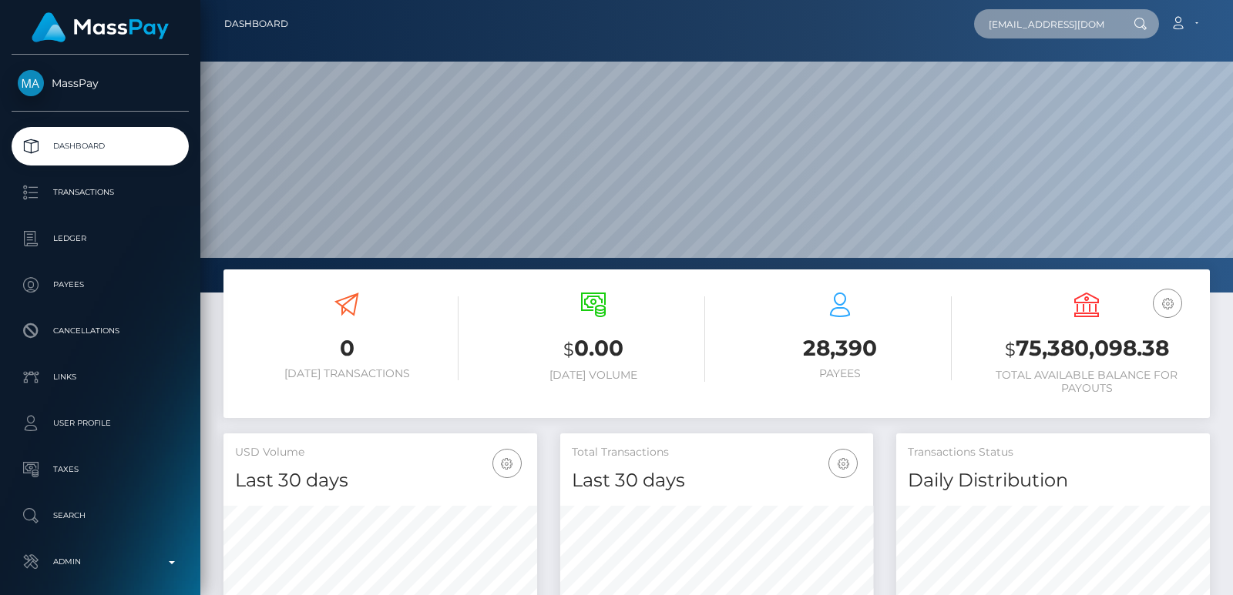
click at [1049, 23] on input "[EMAIL_ADDRESS][DOMAIN_NAME]" at bounding box center [1046, 23] width 145 height 29
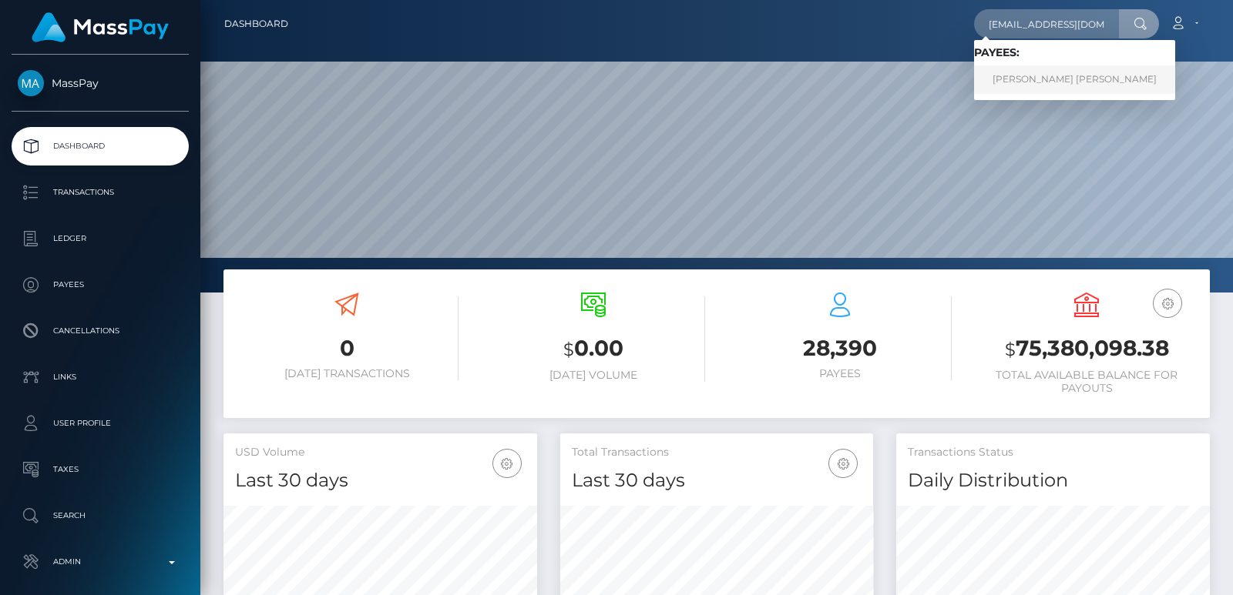
click at [1025, 79] on link "[PERSON_NAME] [PERSON_NAME]" at bounding box center [1074, 79] width 201 height 29
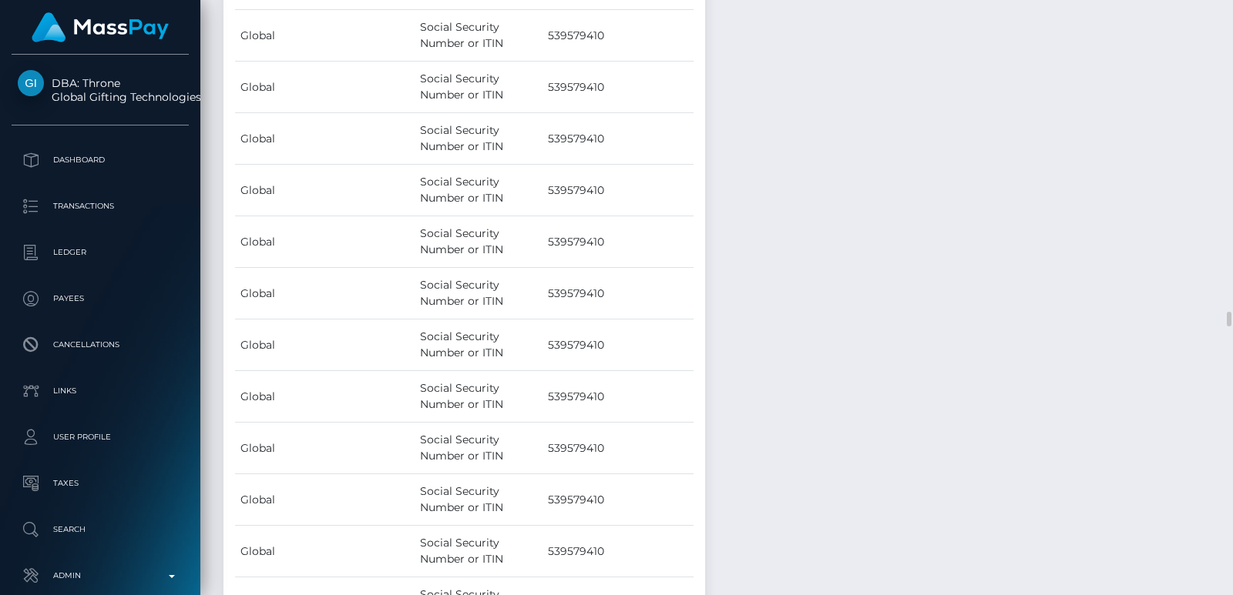
scroll to position [15461, 0]
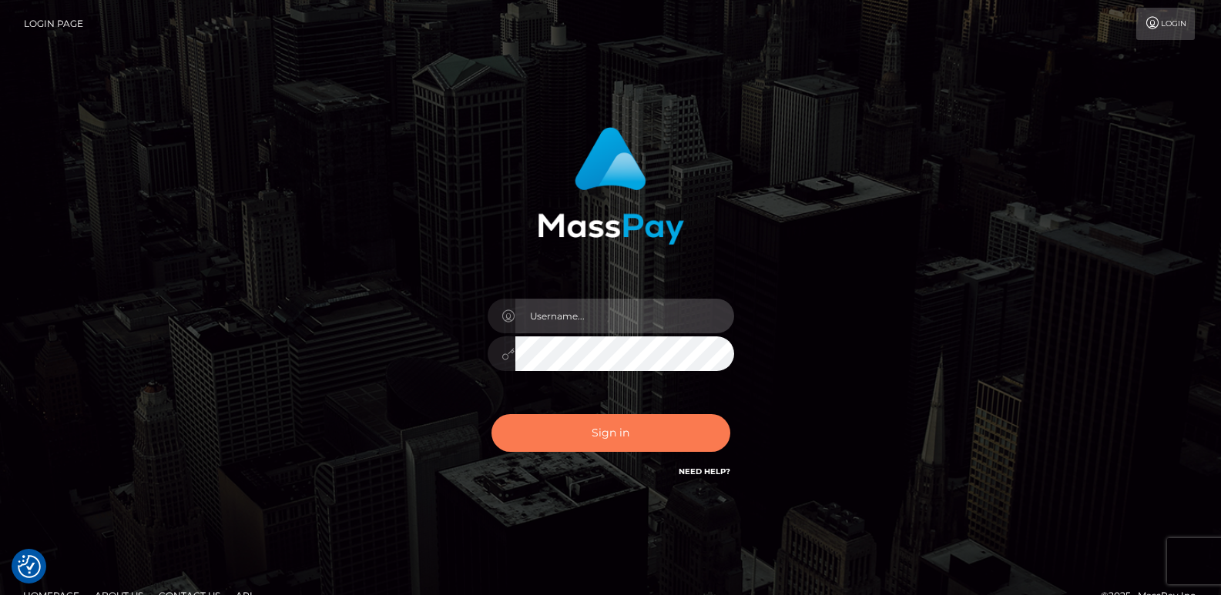
type input "[DOMAIN_NAME]"
click at [585, 436] on button "Sign in" at bounding box center [610, 433] width 239 height 38
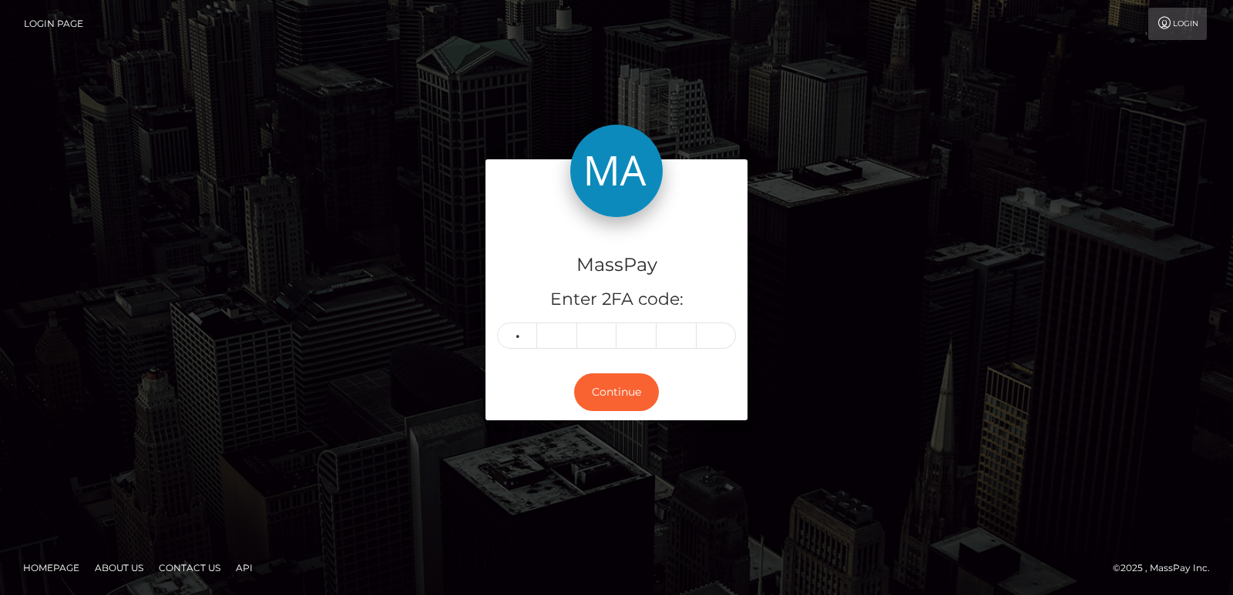
type input "5"
type input "6"
type input "0"
type input "5"
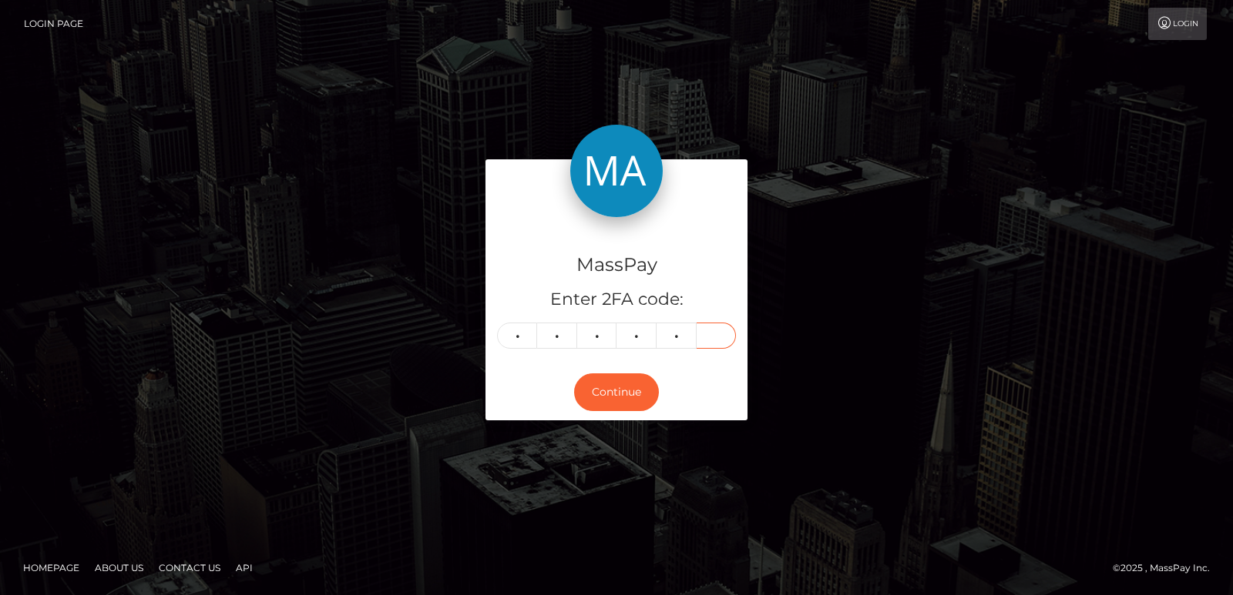
type input "6"
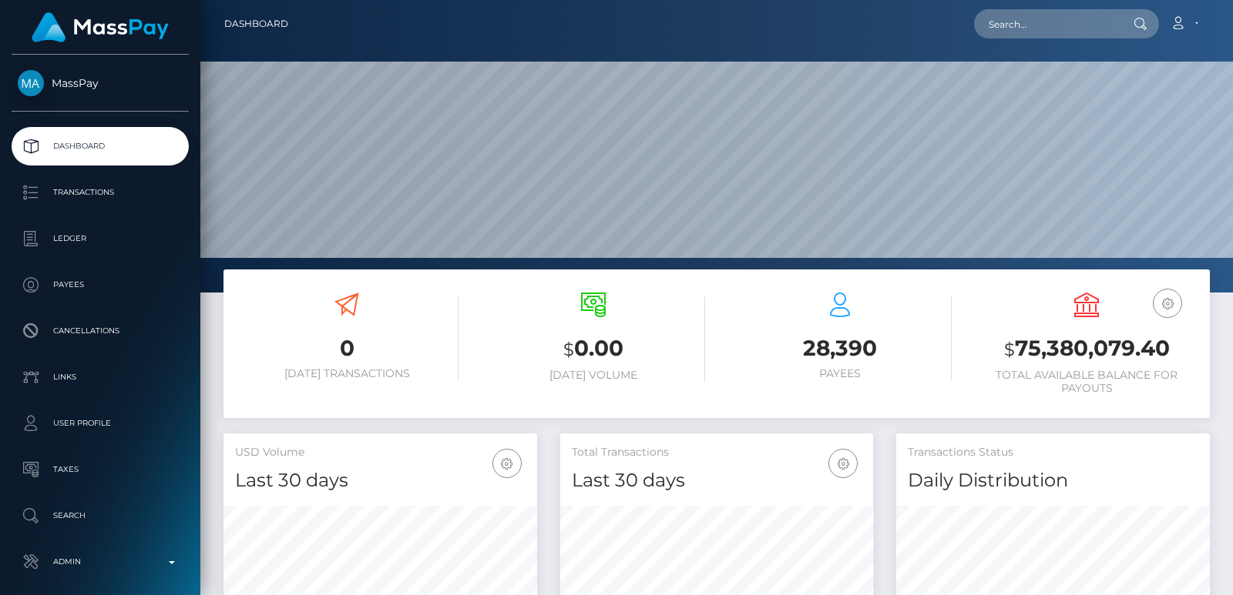
scroll to position [273, 313]
click at [1002, 18] on input "text" at bounding box center [1046, 23] width 145 height 29
paste input "heymarylin.10@icloud.com"
type input "heymarylin.10@icloud.com"
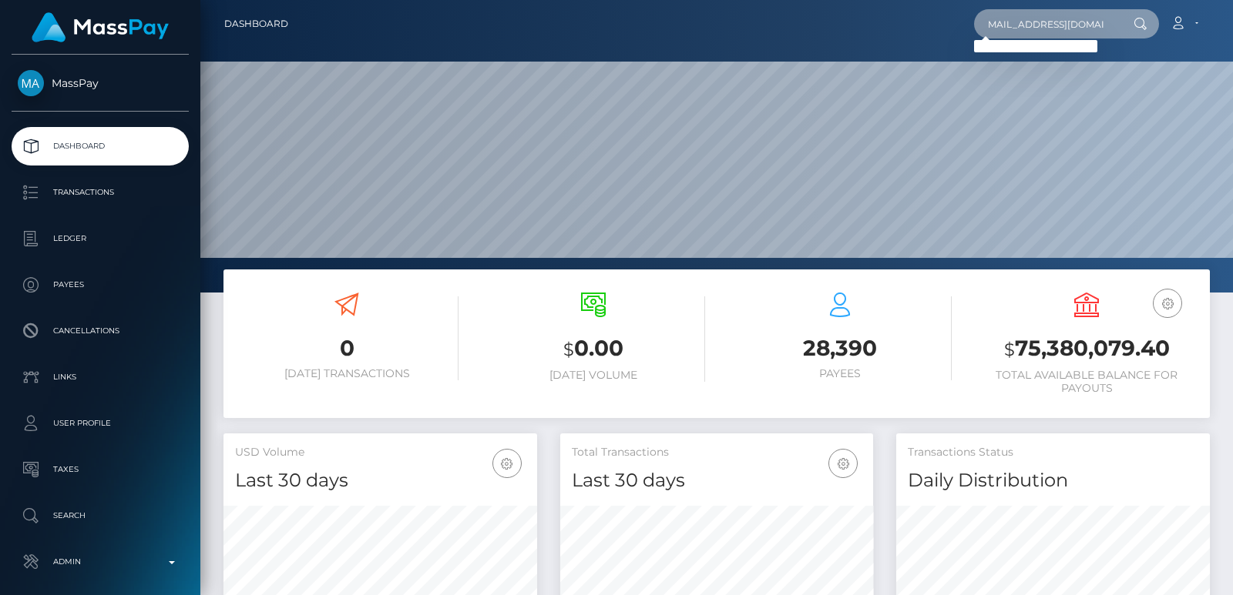
scroll to position [0, 0]
click at [1005, 29] on input "heymarylin.10@icloud.com" at bounding box center [1046, 23] width 145 height 29
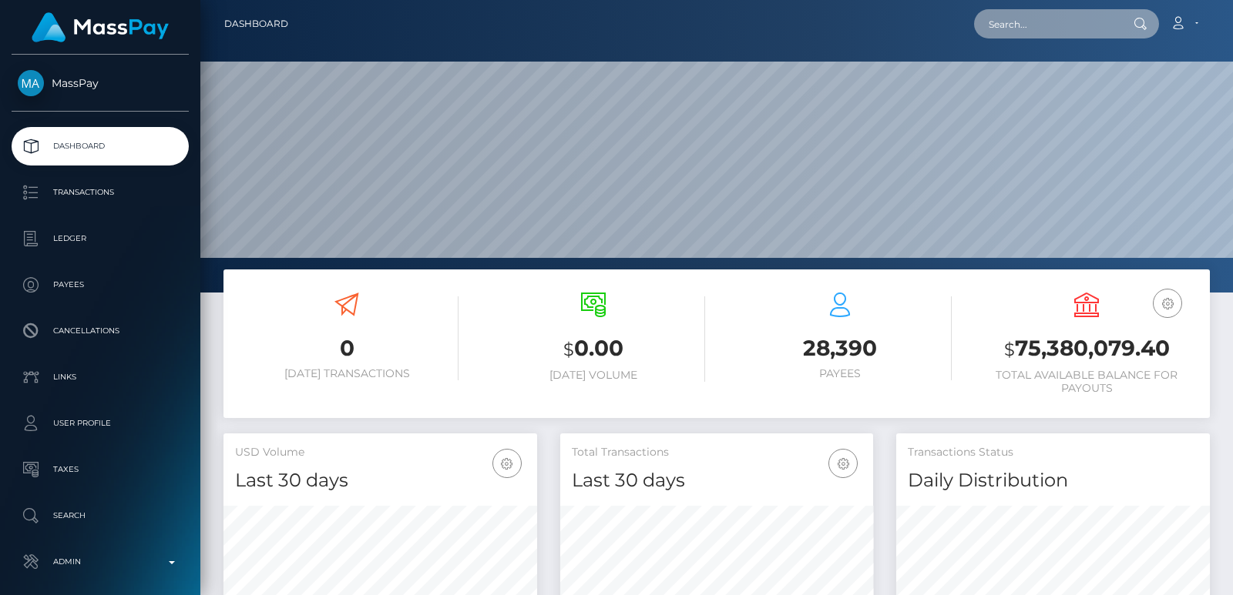
paste input "marylinonly1998@gmail.com"
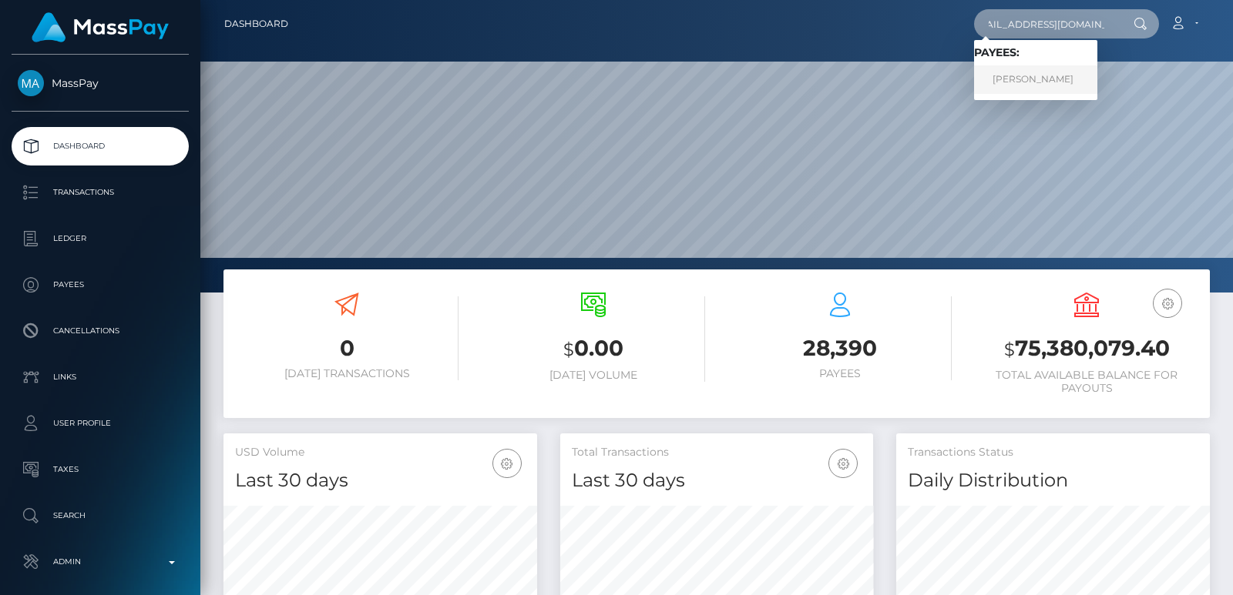
type input "marylinonly1998@gmail.com"
click at [1050, 85] on link "Mary lin xena Sarcon" at bounding box center [1035, 79] width 123 height 29
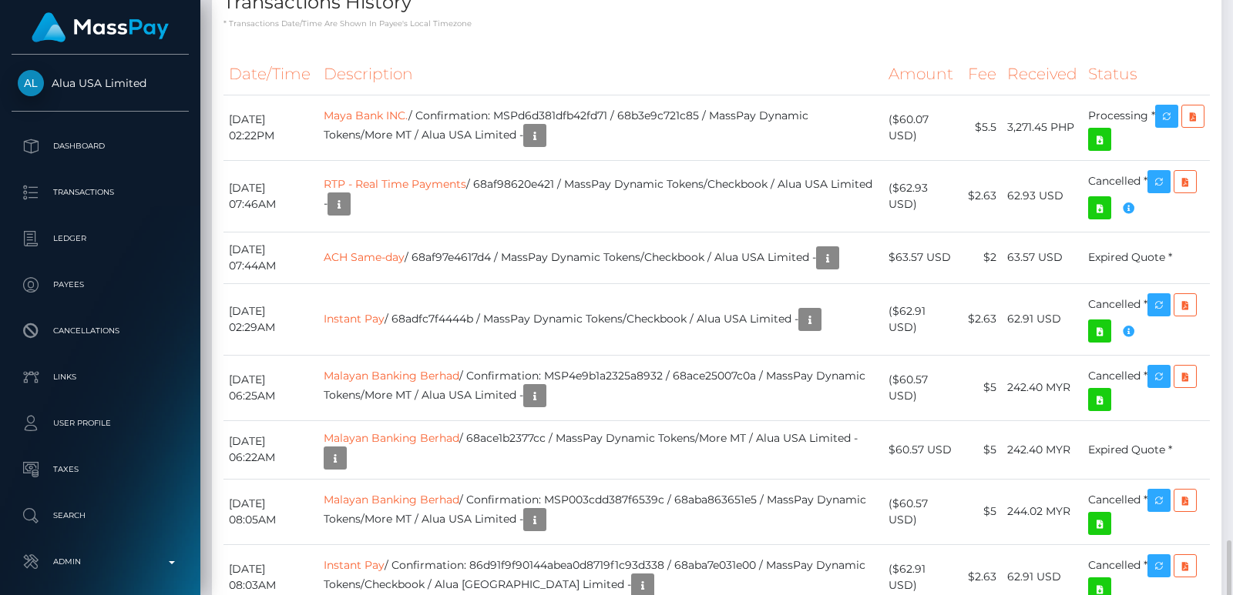
scroll to position [3790, 0]
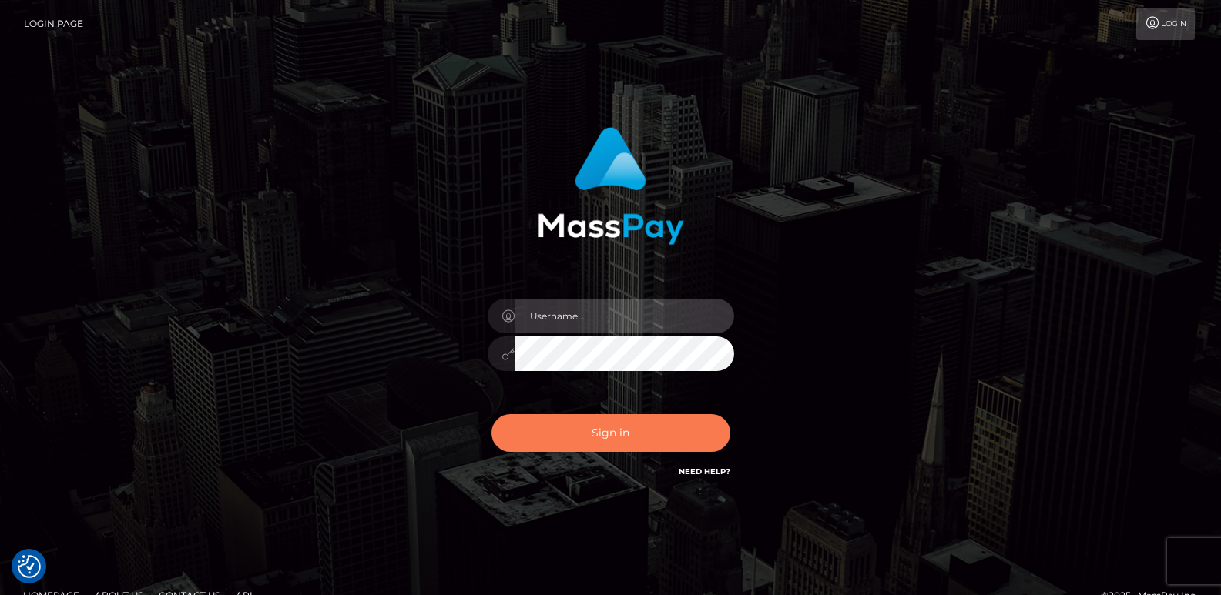
type input "[DOMAIN_NAME]"
click at [581, 421] on button "Sign in" at bounding box center [610, 433] width 239 height 38
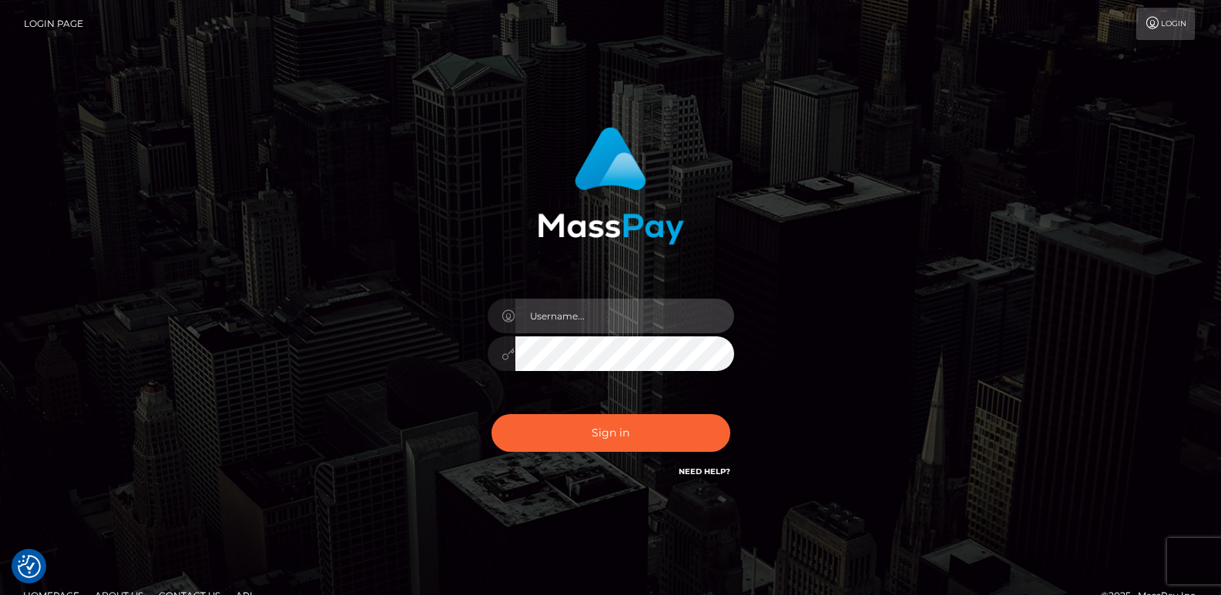
type input "[DOMAIN_NAME]"
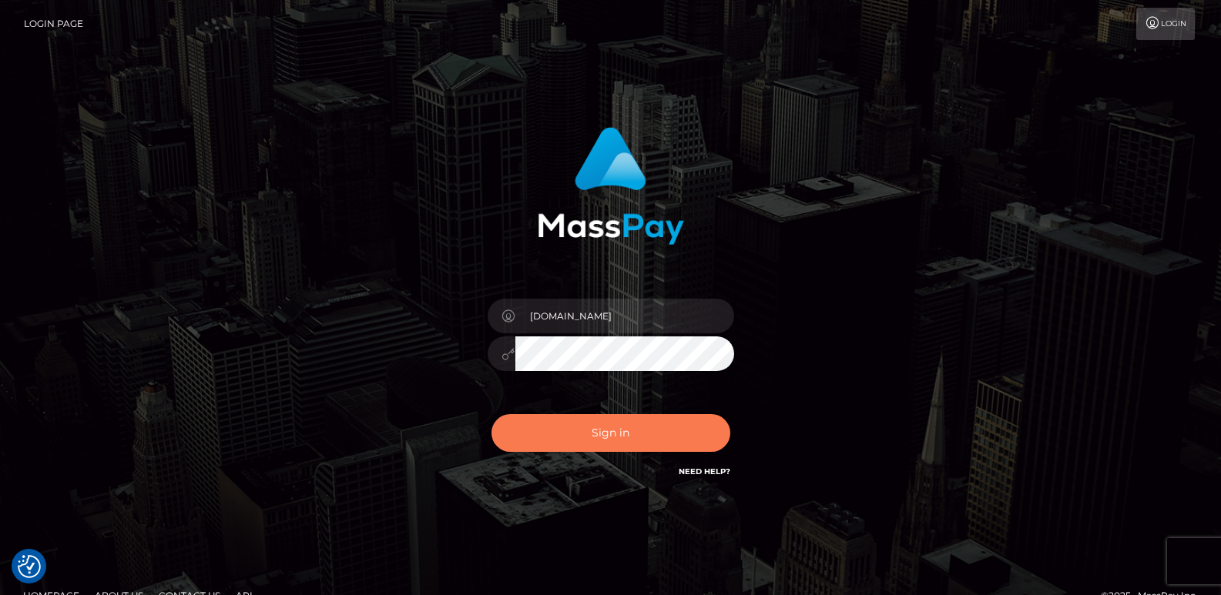
click at [585, 438] on button "Sign in" at bounding box center [610, 433] width 239 height 38
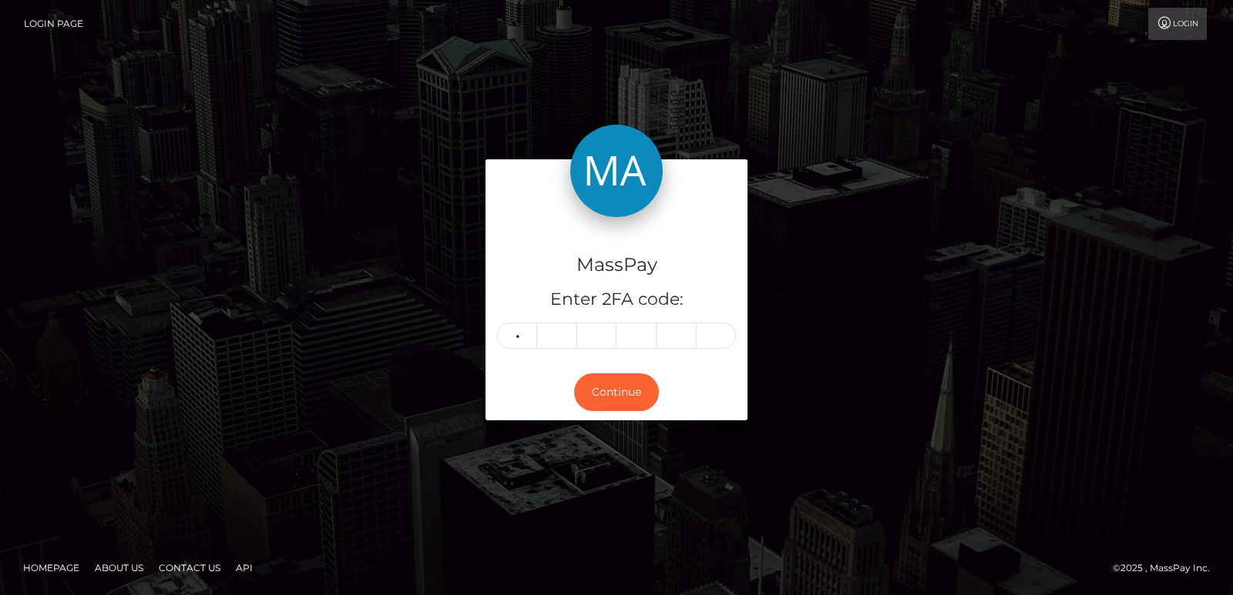
type input "4"
type input "1"
type input "2"
type input "3"
type input "4"
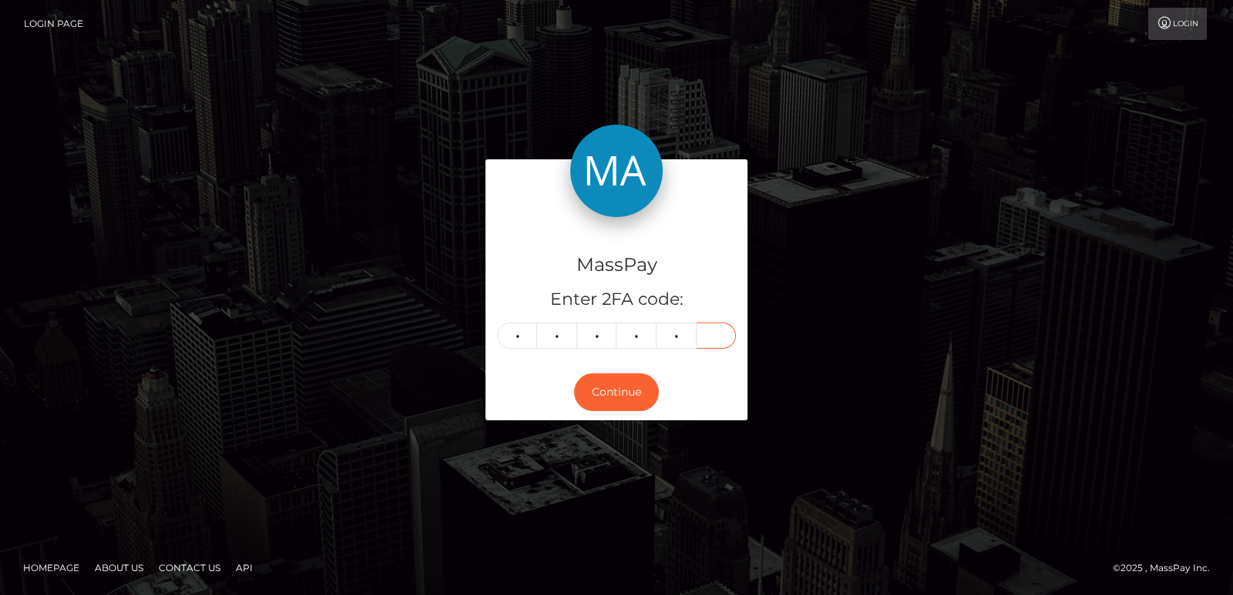
type input "0"
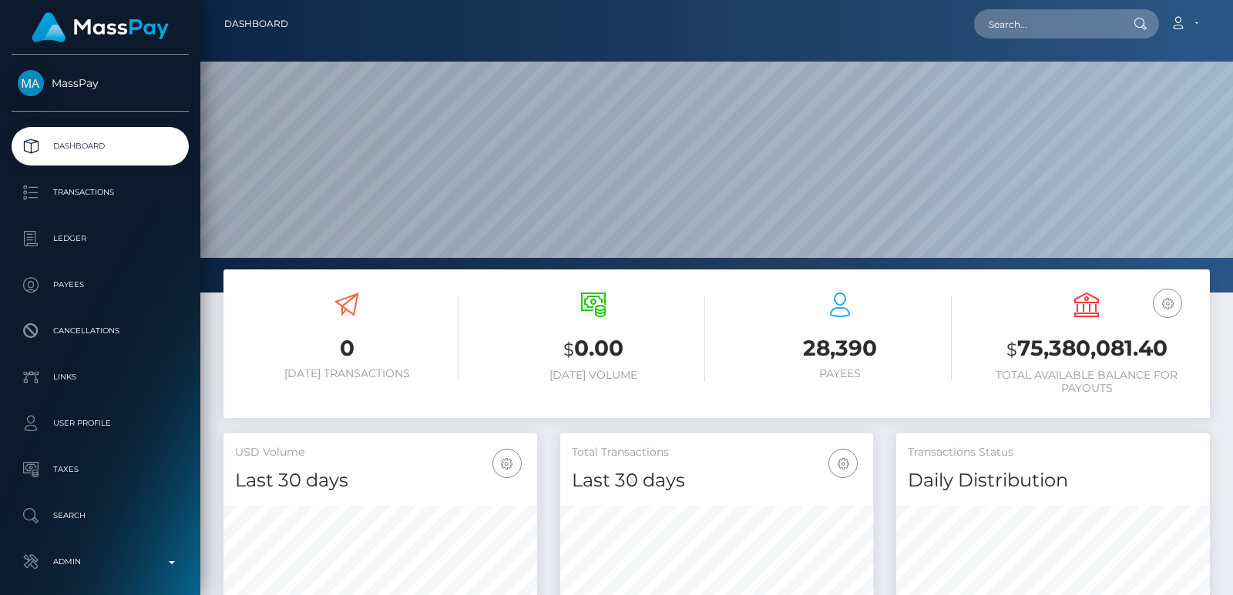
scroll to position [273, 313]
click at [989, 29] on input "text" at bounding box center [1046, 23] width 145 height 29
paste input "missc6624@gmail.com"
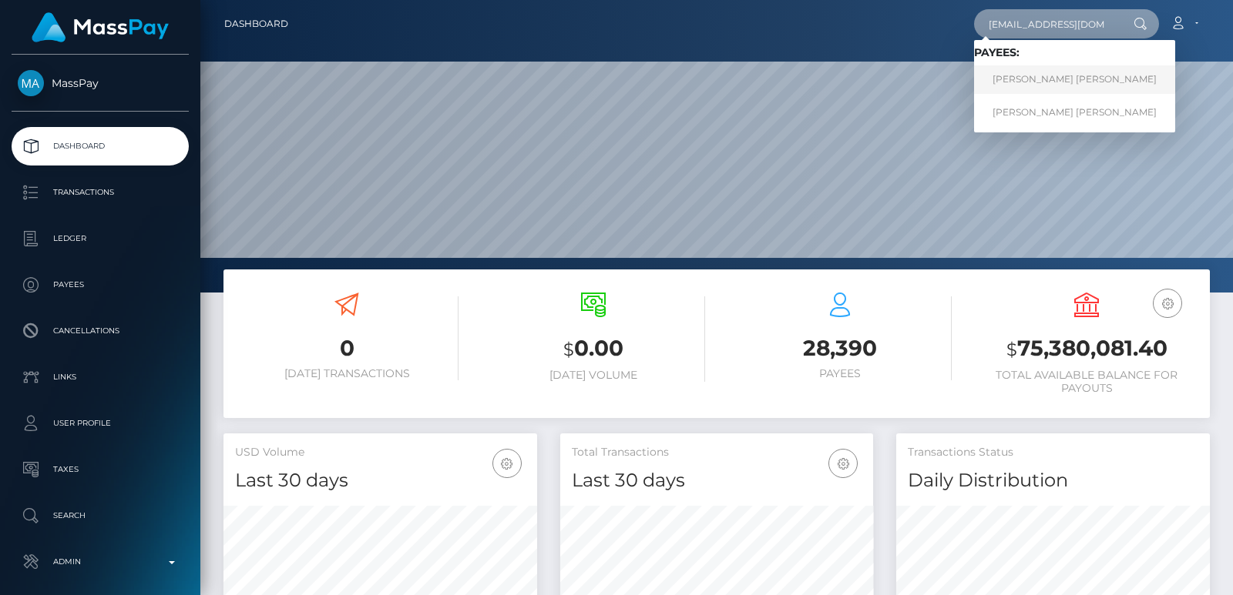
type input "missc6624@gmail.com"
click at [1049, 82] on link "Lauren Nicole Faricy" at bounding box center [1074, 79] width 201 height 29
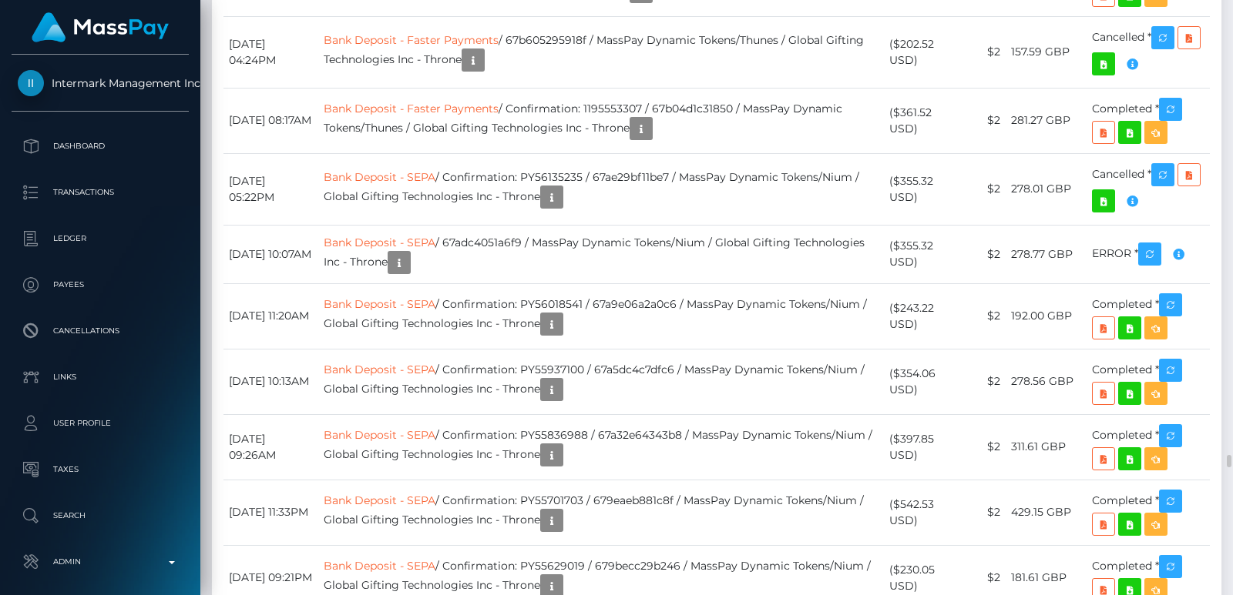
scroll to position [185, 313]
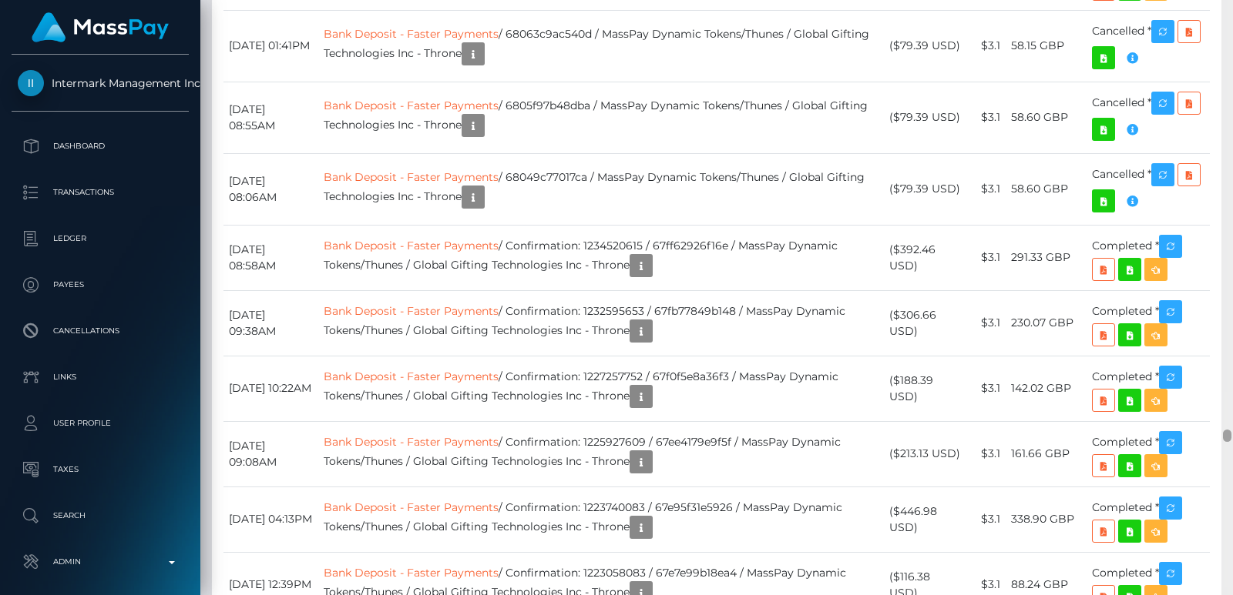
click at [1232, 17] on div at bounding box center [1227, 297] width 12 height 595
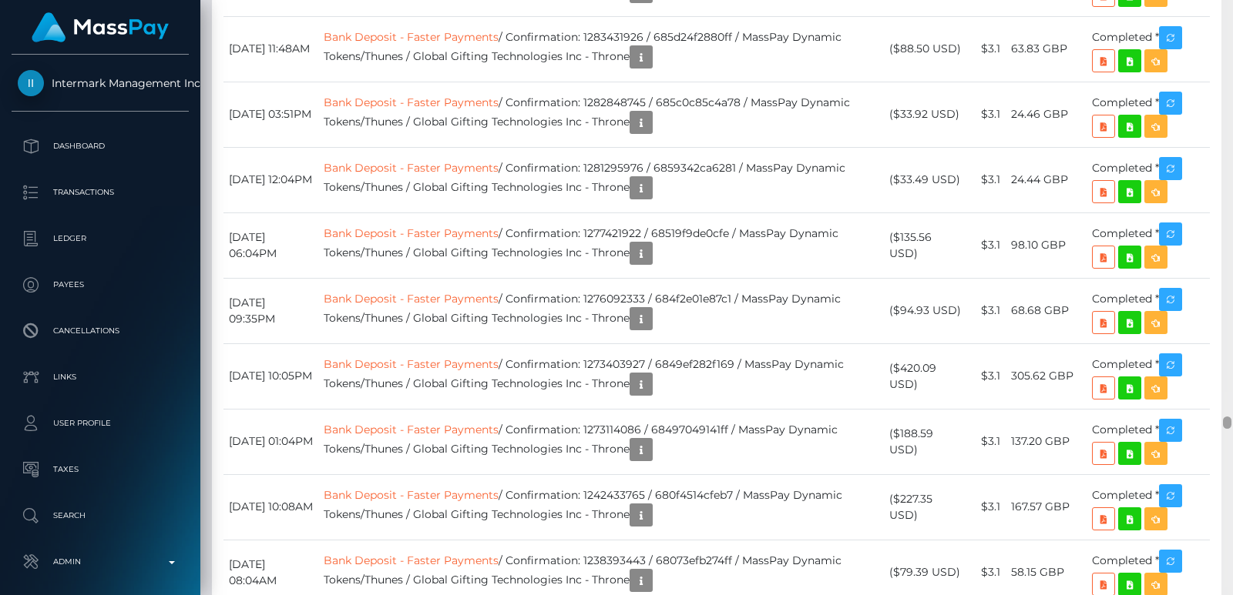
click at [1232, 17] on div at bounding box center [1227, 297] width 12 height 595
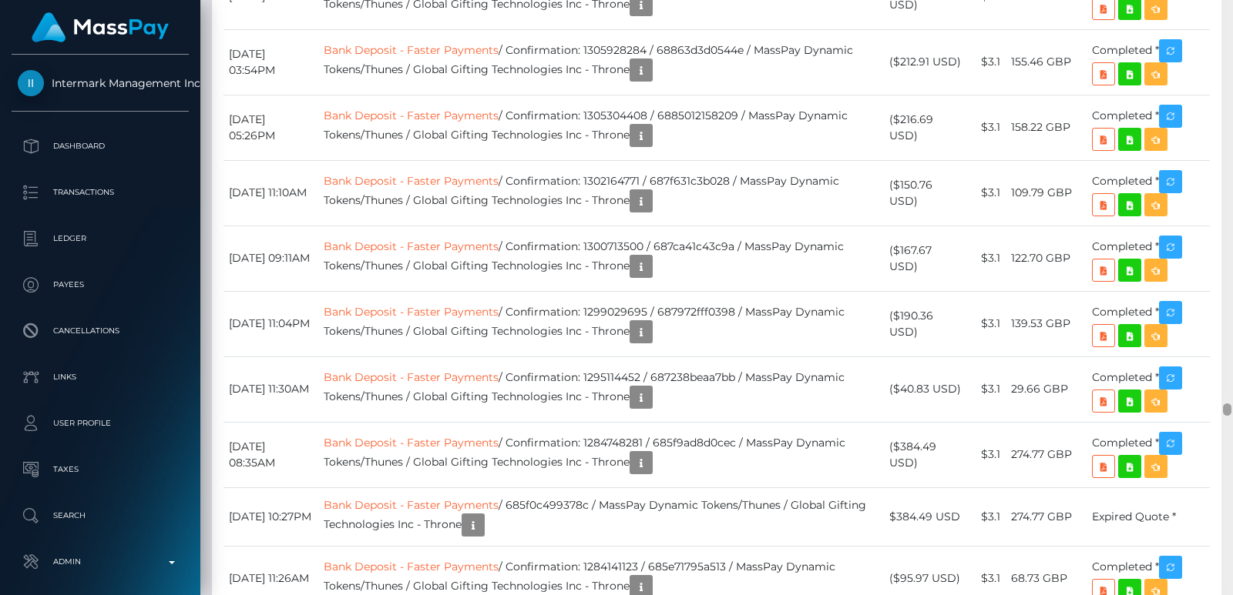
click at [1232, 17] on div at bounding box center [1227, 297] width 12 height 595
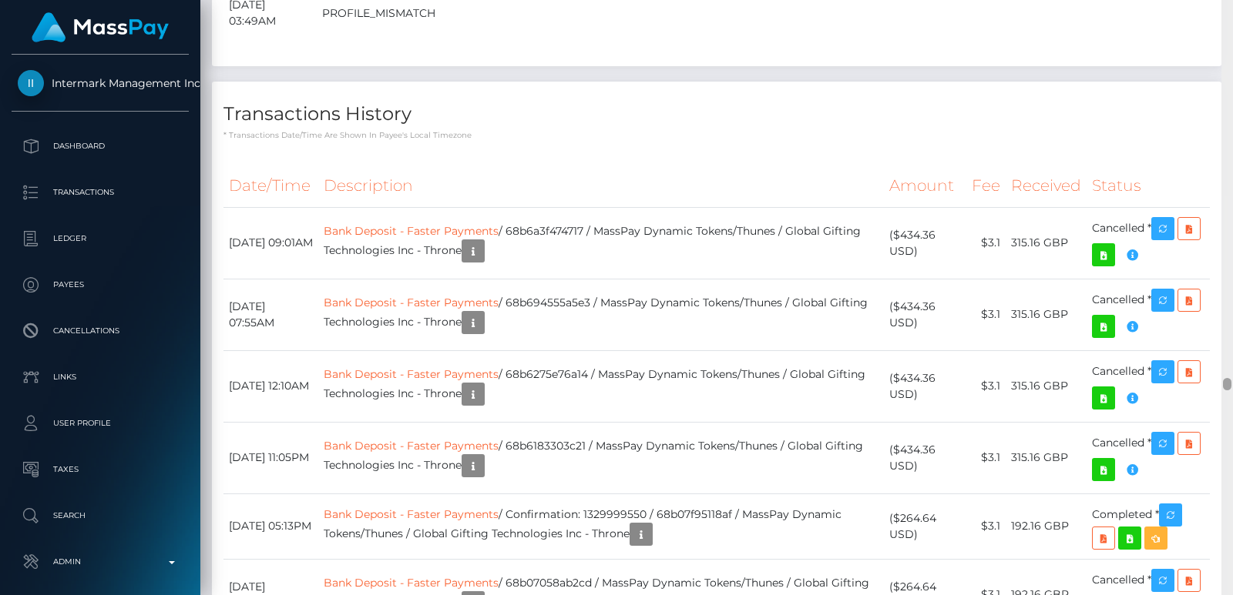
click at [1232, 17] on div at bounding box center [1227, 297] width 12 height 595
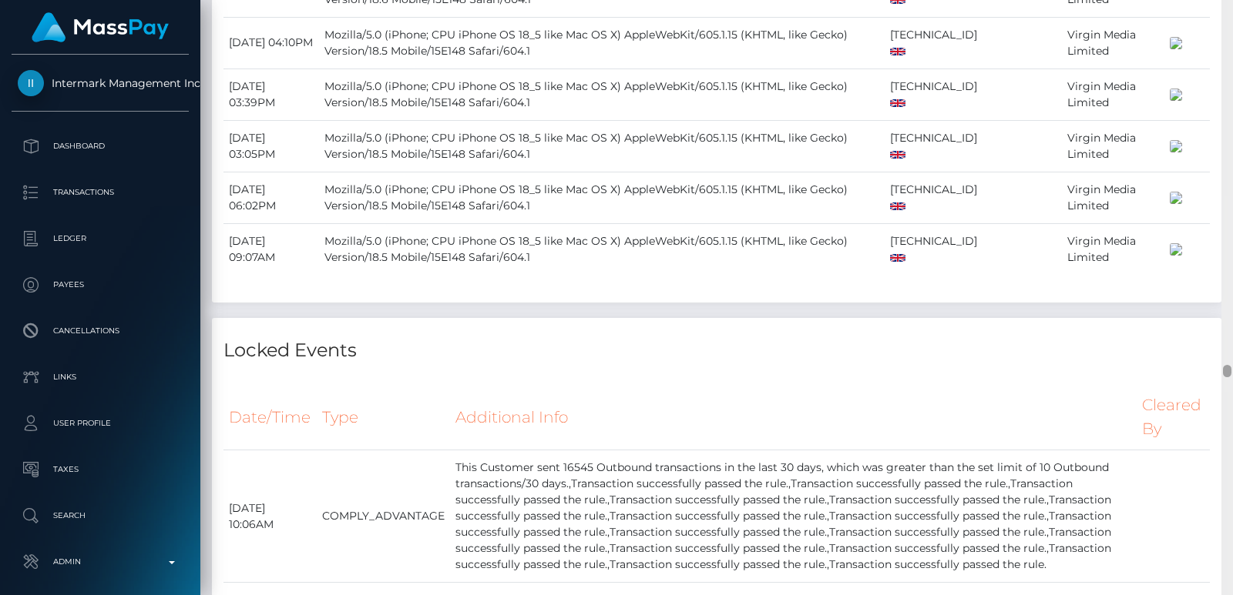
click at [1232, 17] on div at bounding box center [1227, 297] width 12 height 595
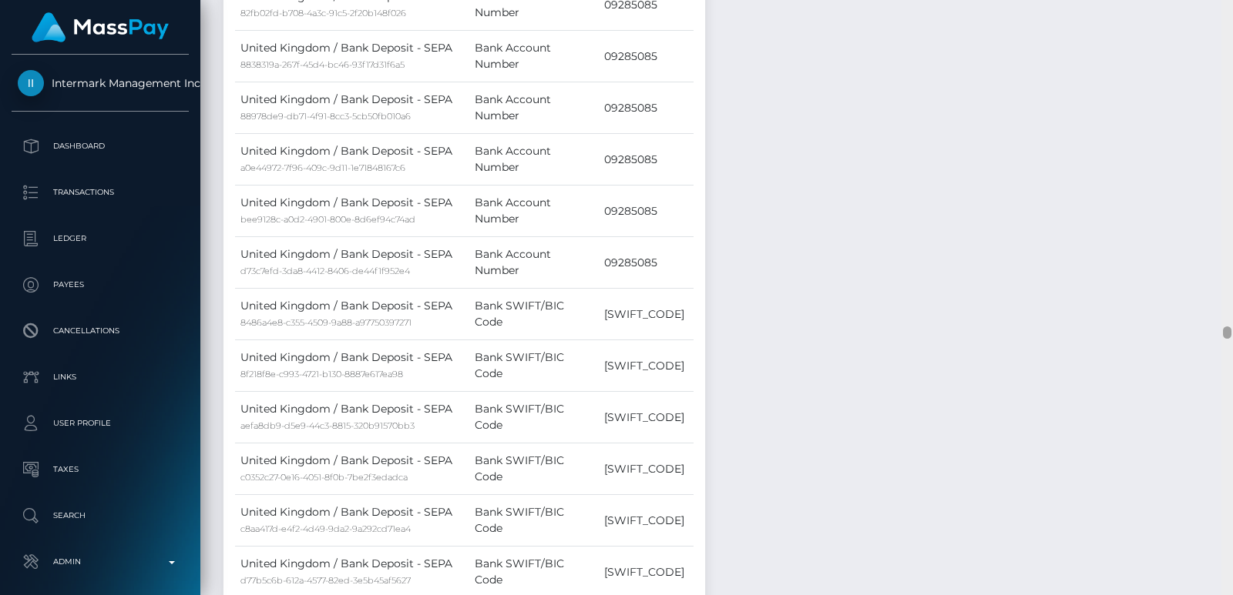
click at [1232, 17] on div at bounding box center [1227, 297] width 12 height 595
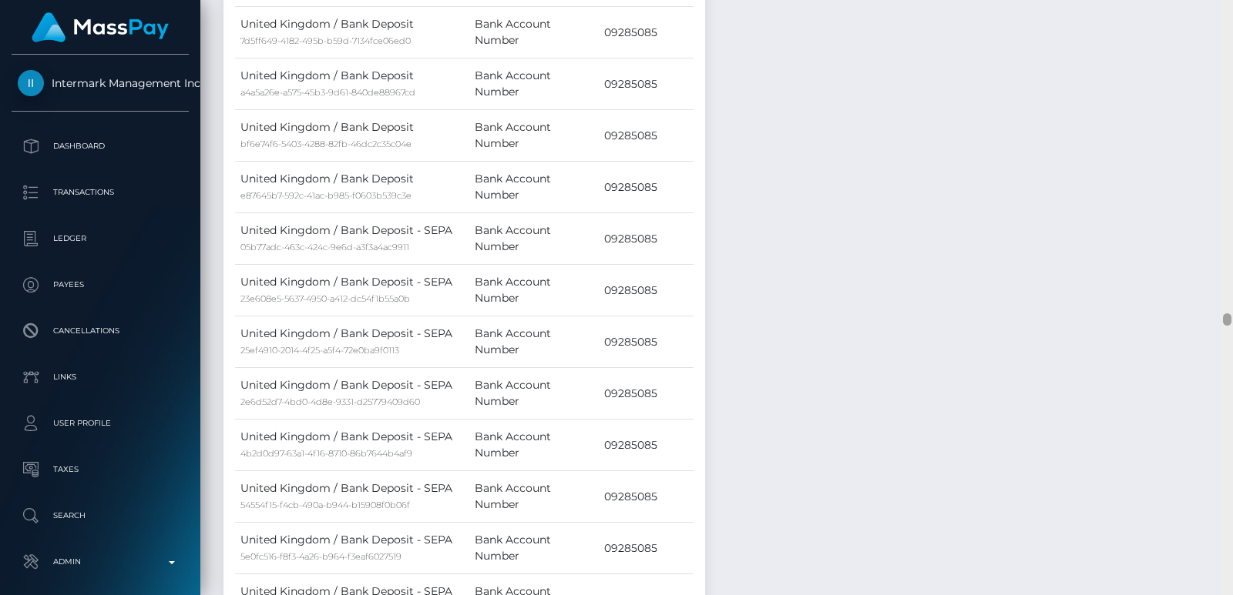
click at [1232, 17] on div at bounding box center [1227, 297] width 12 height 595
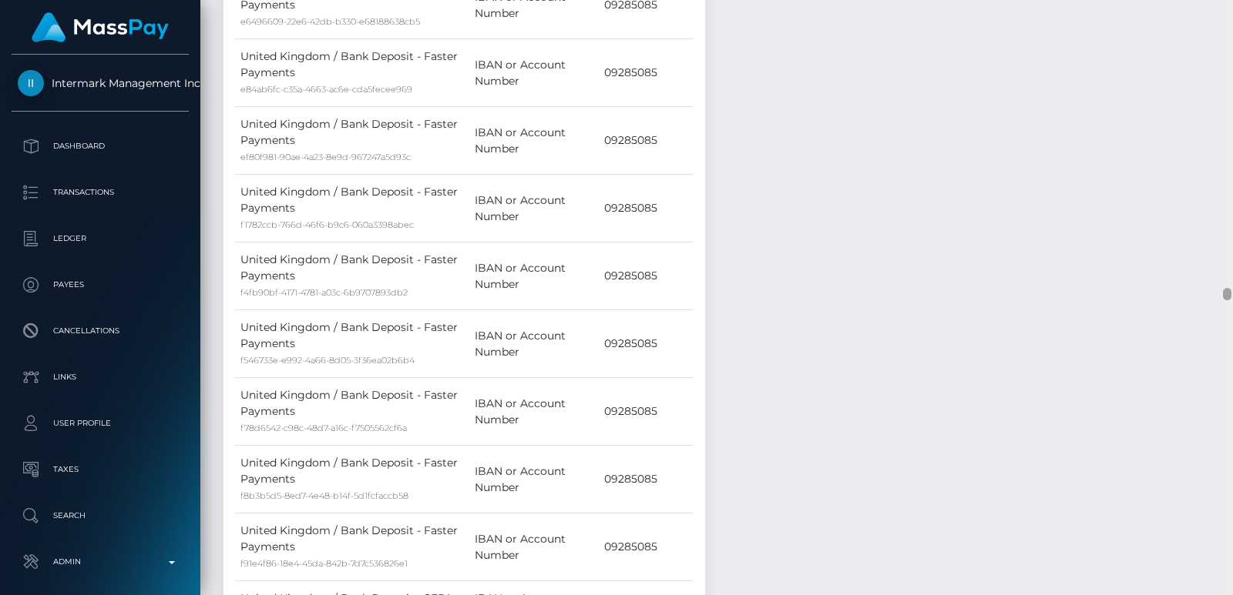
click at [1232, 17] on div at bounding box center [1227, 297] width 12 height 595
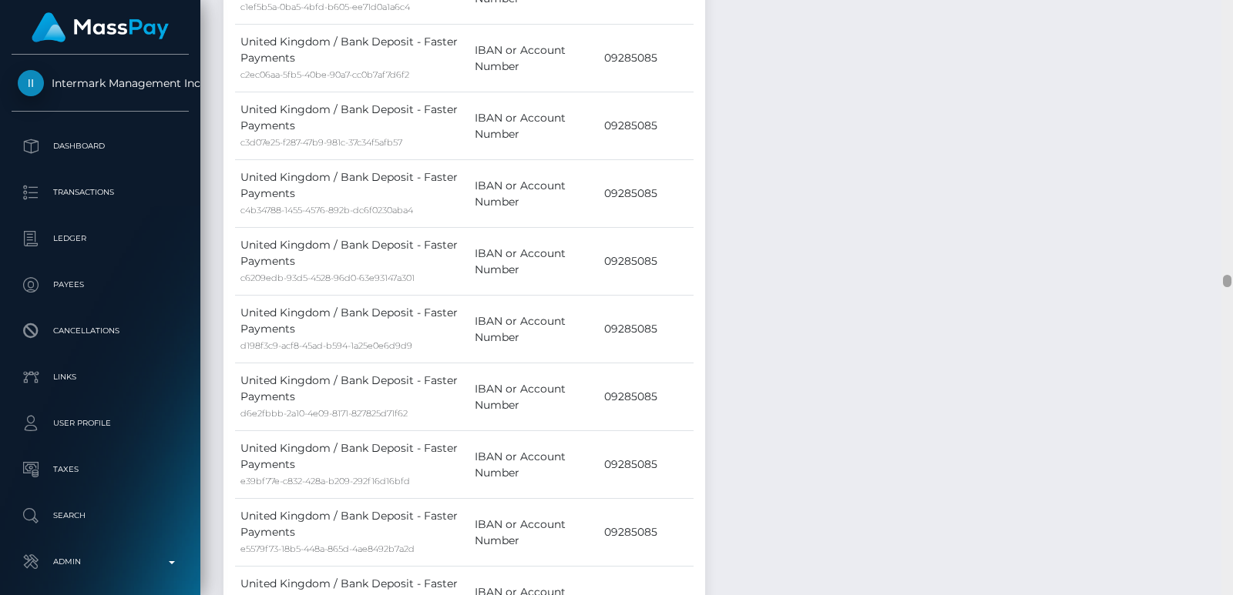
scroll to position [12121, 0]
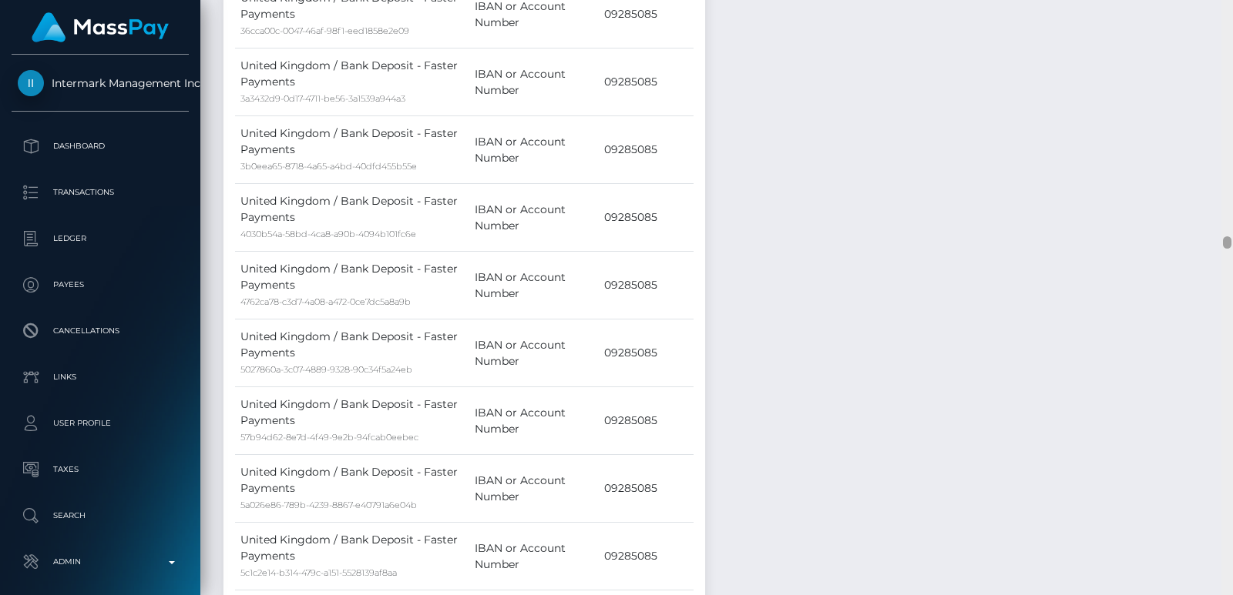
click at [1228, 190] on div at bounding box center [1227, 297] width 12 height 595
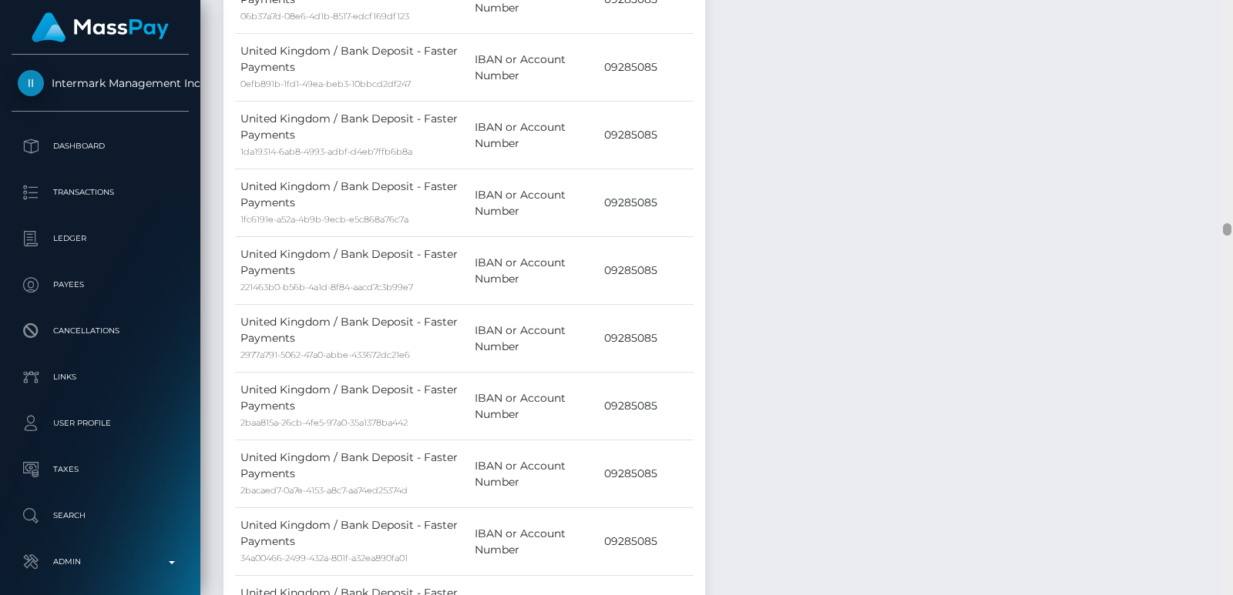
click at [1228, 190] on div at bounding box center [1227, 297] width 12 height 595
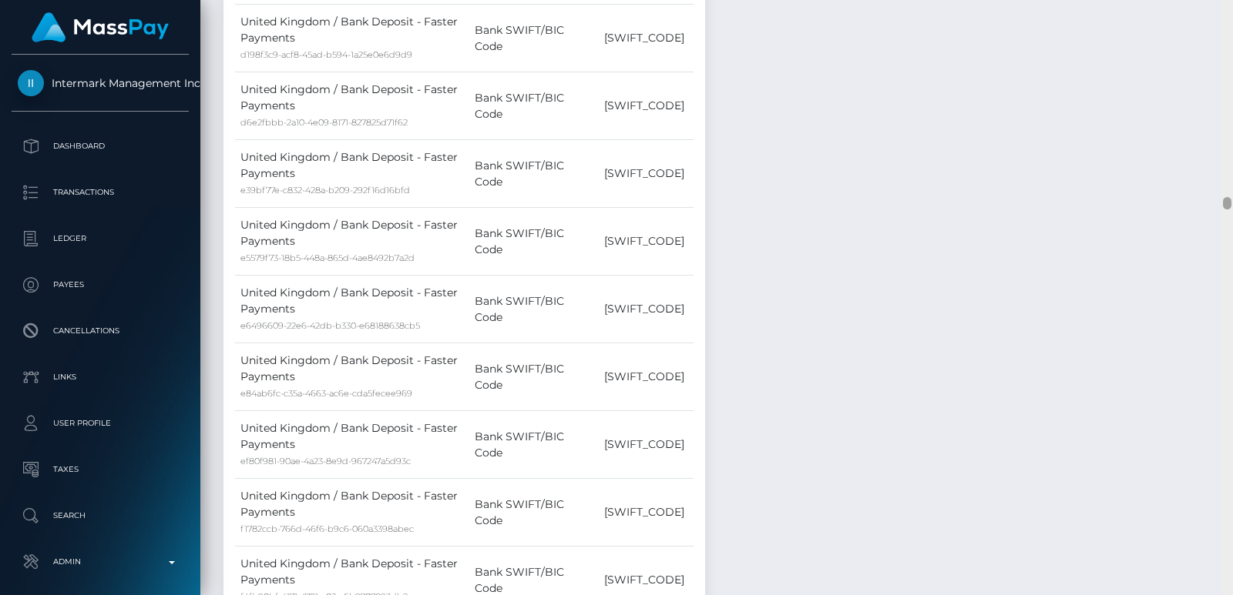
click at [1228, 190] on div at bounding box center [1227, 297] width 12 height 595
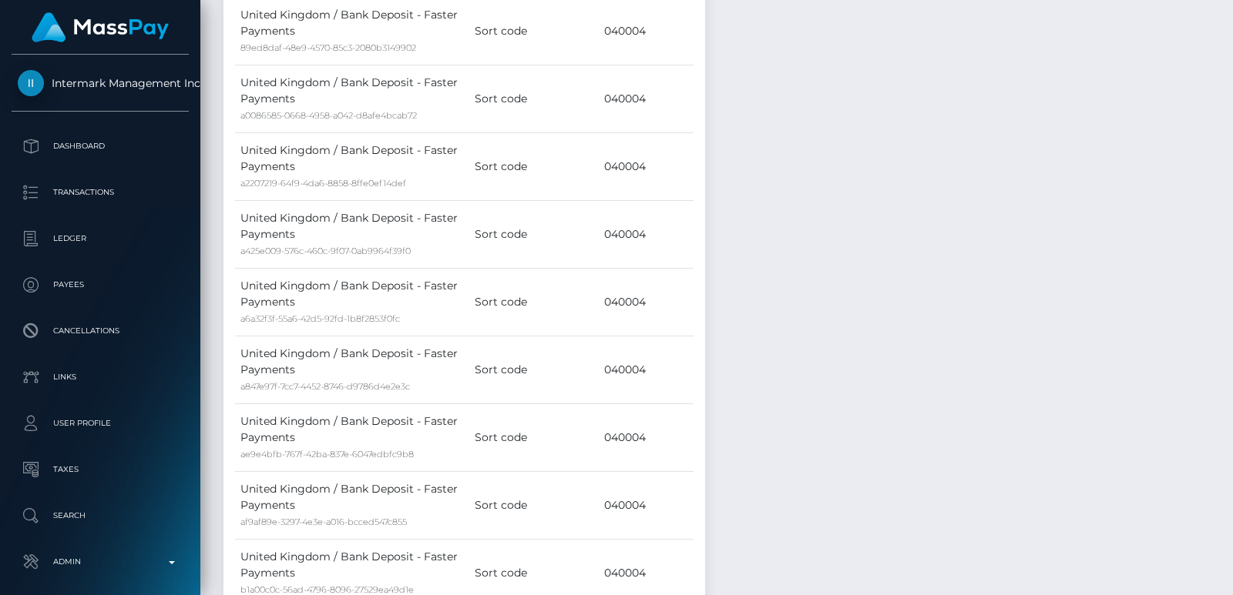
scroll to position [0, 0]
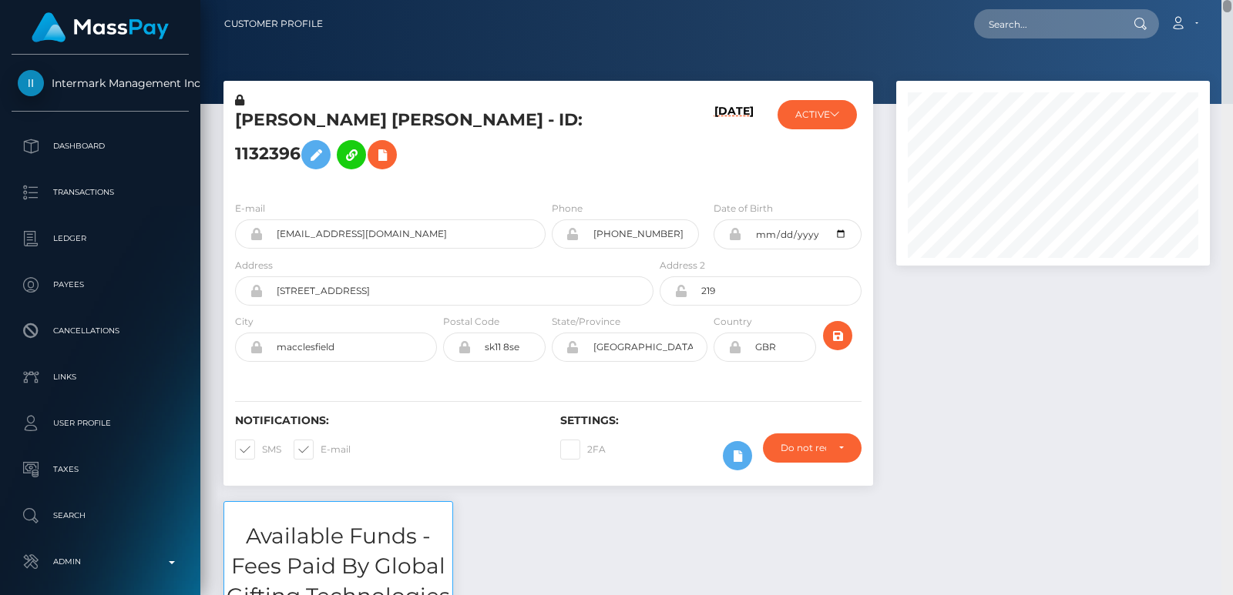
drag, startPoint x: 1225, startPoint y: 193, endPoint x: 1206, endPoint y: -45, distance: 238.8
click at [1206, 0] on html "Intermark Management Inc. Dashboard Transactions Ledger Payees" at bounding box center [616, 297] width 1233 height 595
click at [276, 115] on h5 "Lauren Nicole Faricy - ID: 1132396" at bounding box center [440, 143] width 410 height 69
copy h5 "Lauren"
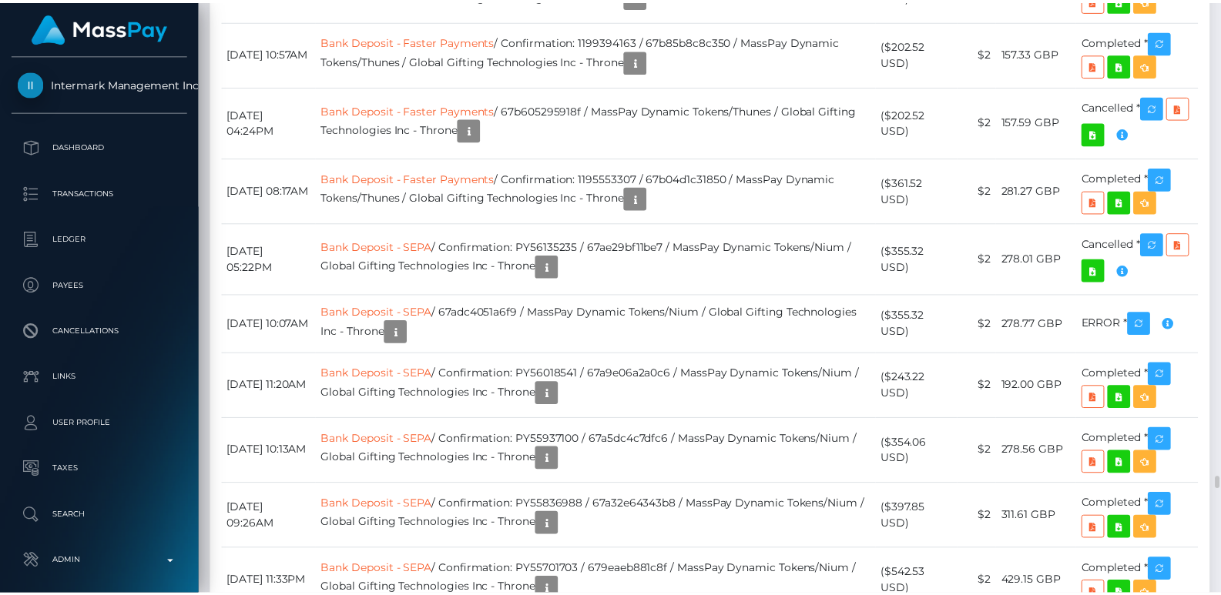
scroll to position [21054, 0]
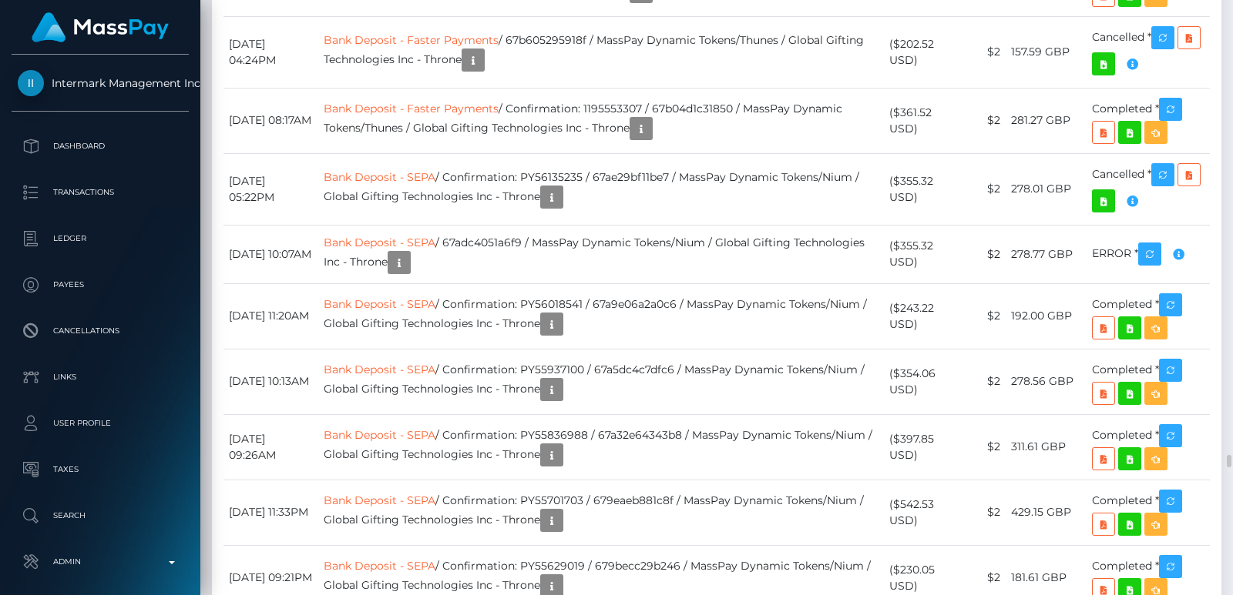
drag, startPoint x: 616, startPoint y: 206, endPoint x: 537, endPoint y: 205, distance: 78.6
copy td "68b6a3f474717"
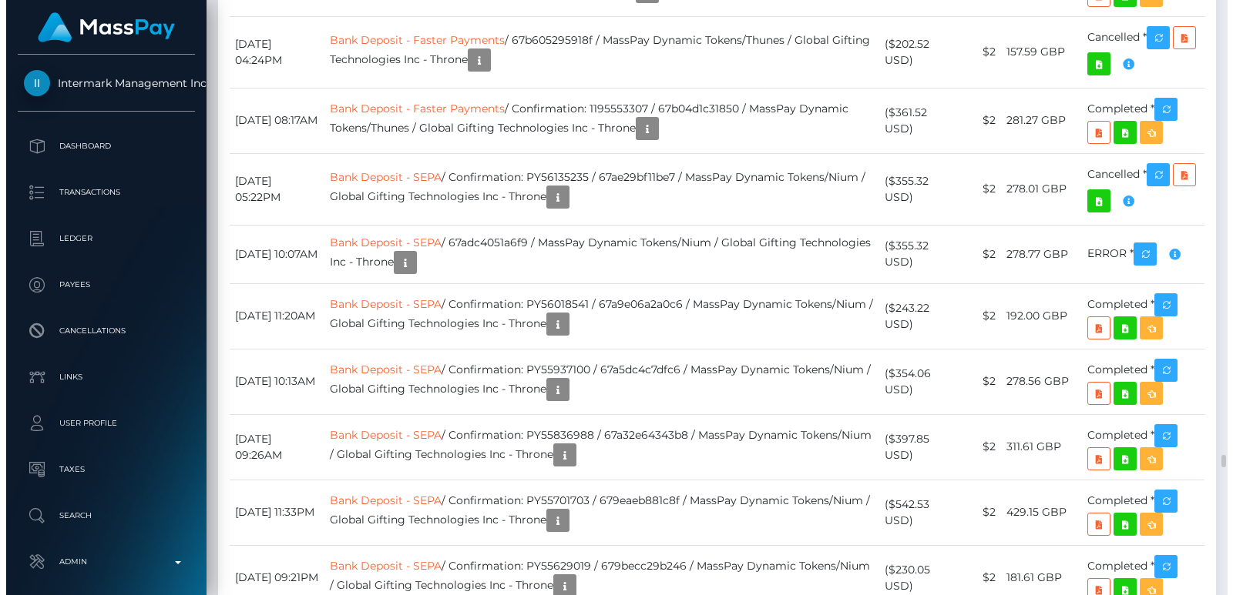
scroll to position [185, 313]
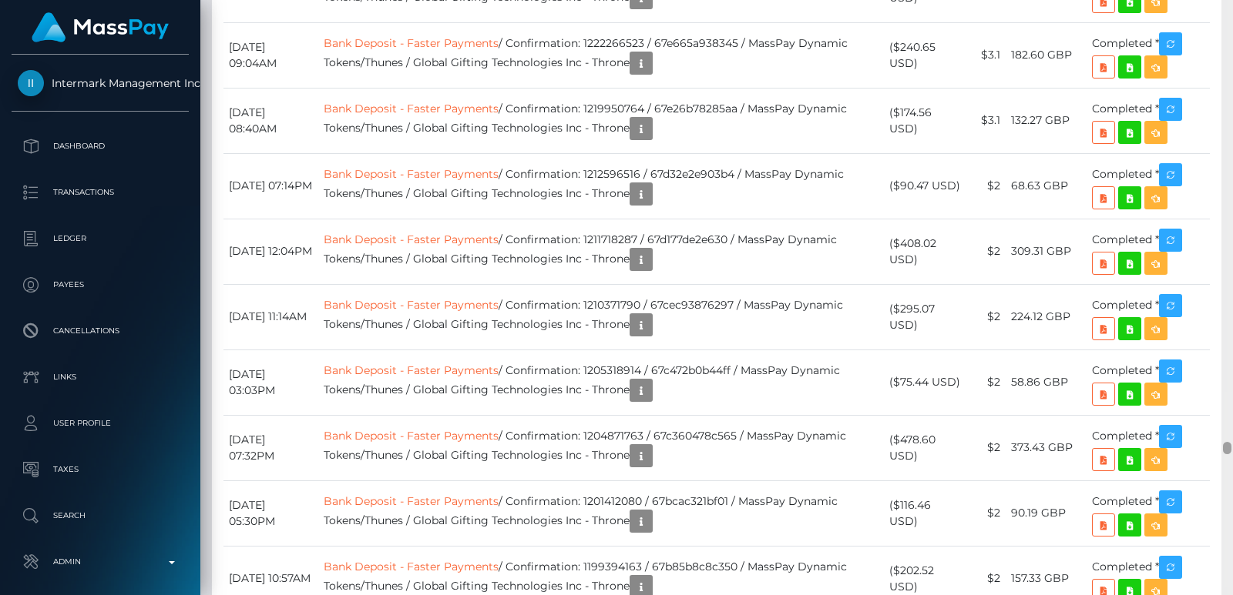
click at [1221, 33] on div at bounding box center [1227, 297] width 12 height 595
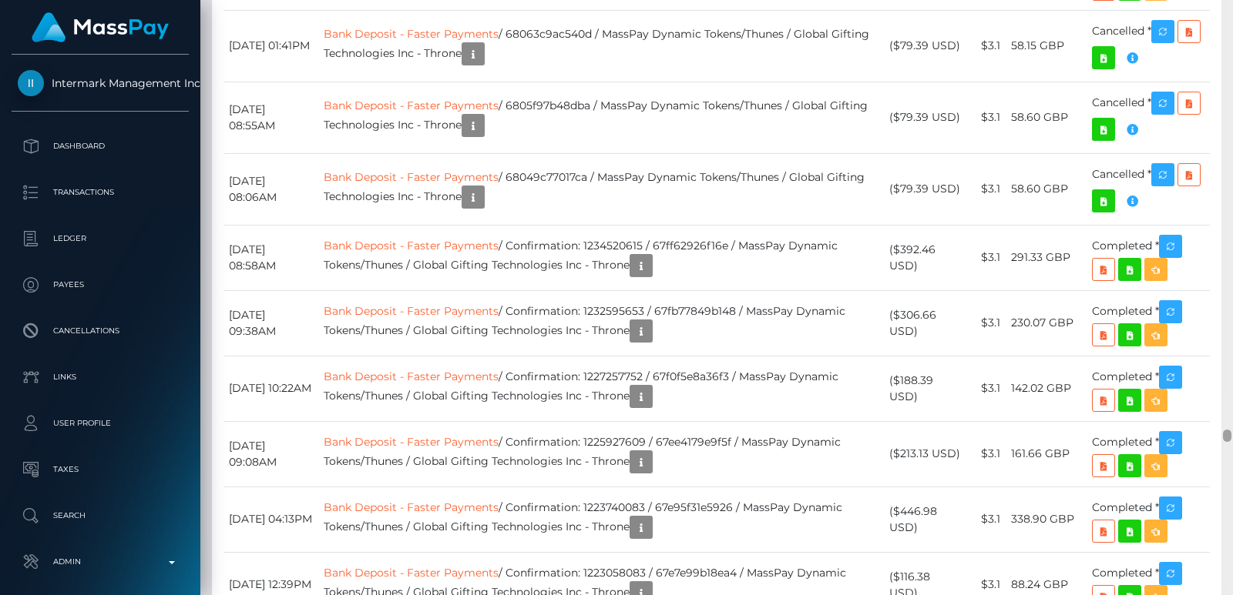
click at [1221, 33] on div at bounding box center [1227, 297] width 12 height 595
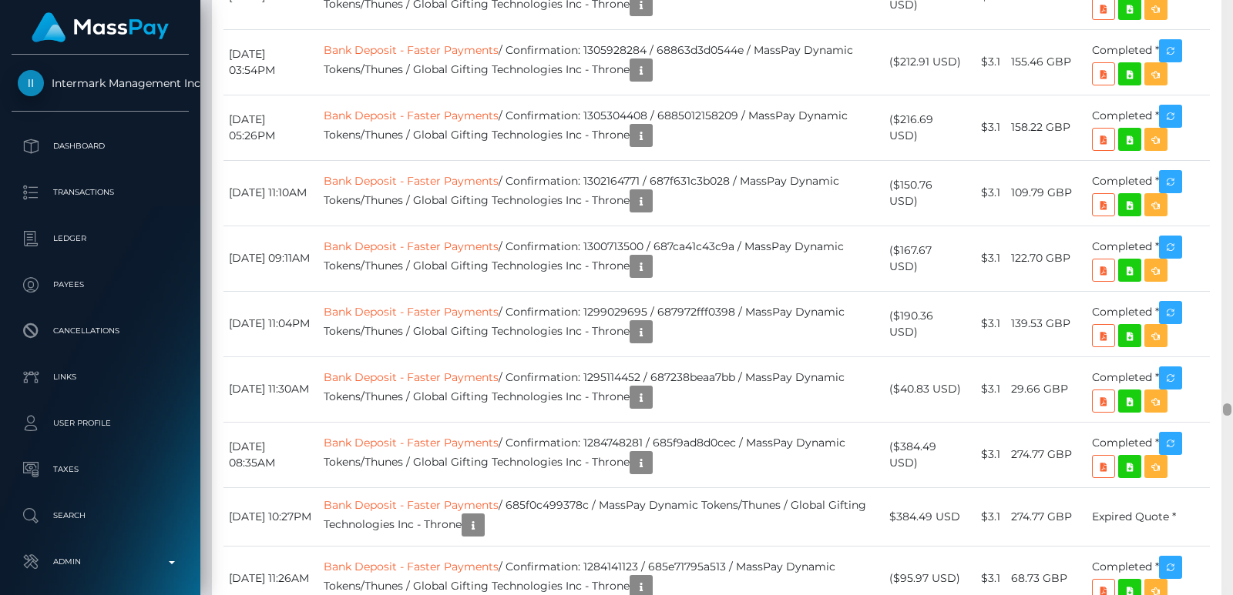
click at [1221, 33] on div at bounding box center [1227, 297] width 12 height 595
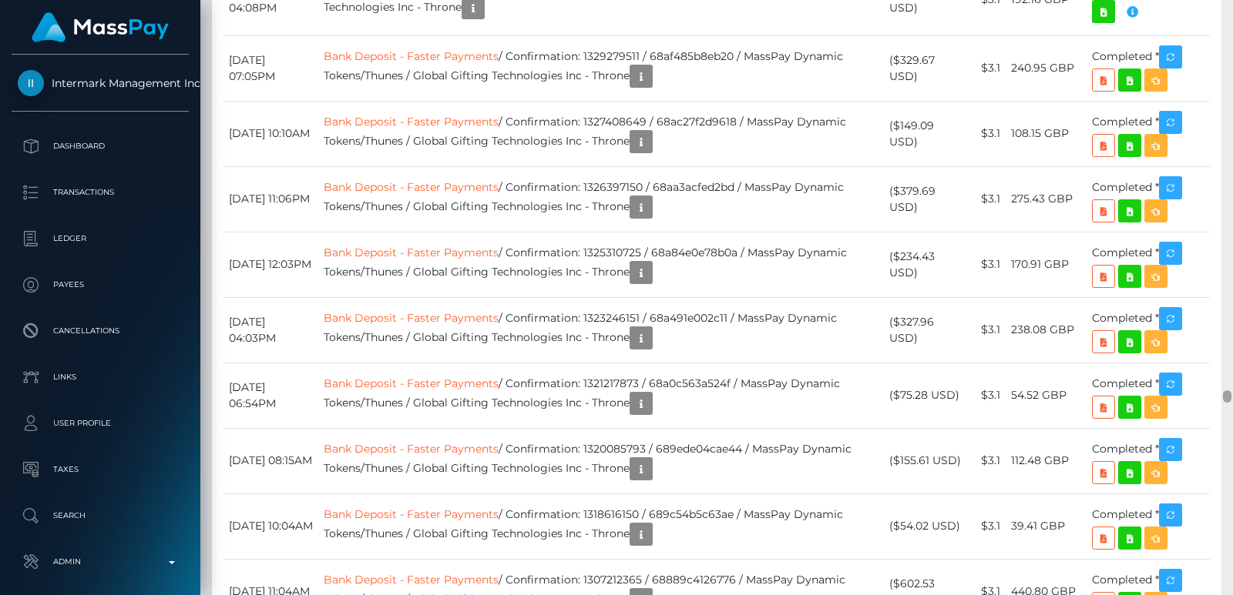
click at [1221, 33] on div at bounding box center [1227, 297] width 12 height 595
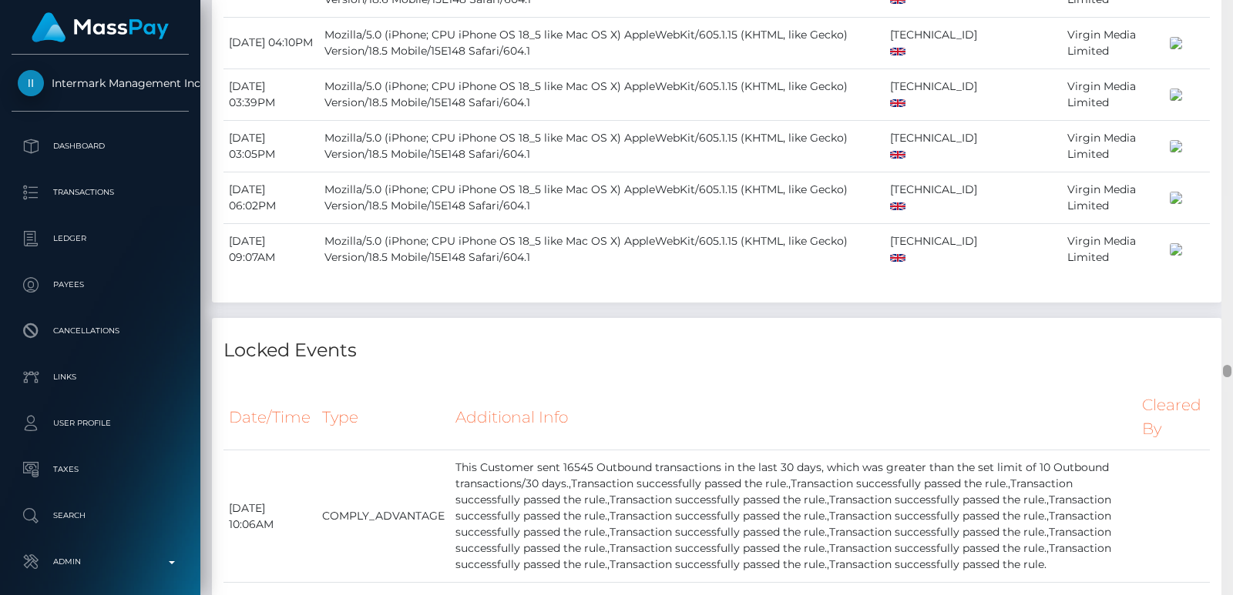
click at [1221, 33] on div at bounding box center [1227, 297] width 12 height 595
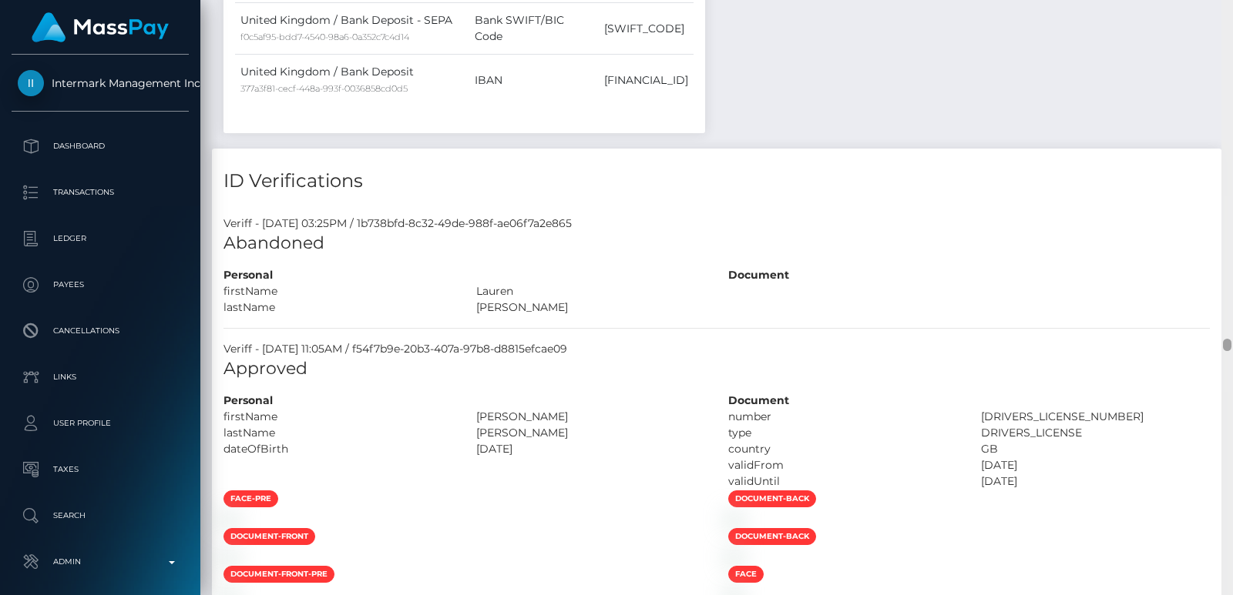
click at [1221, 33] on div at bounding box center [1227, 297] width 12 height 595
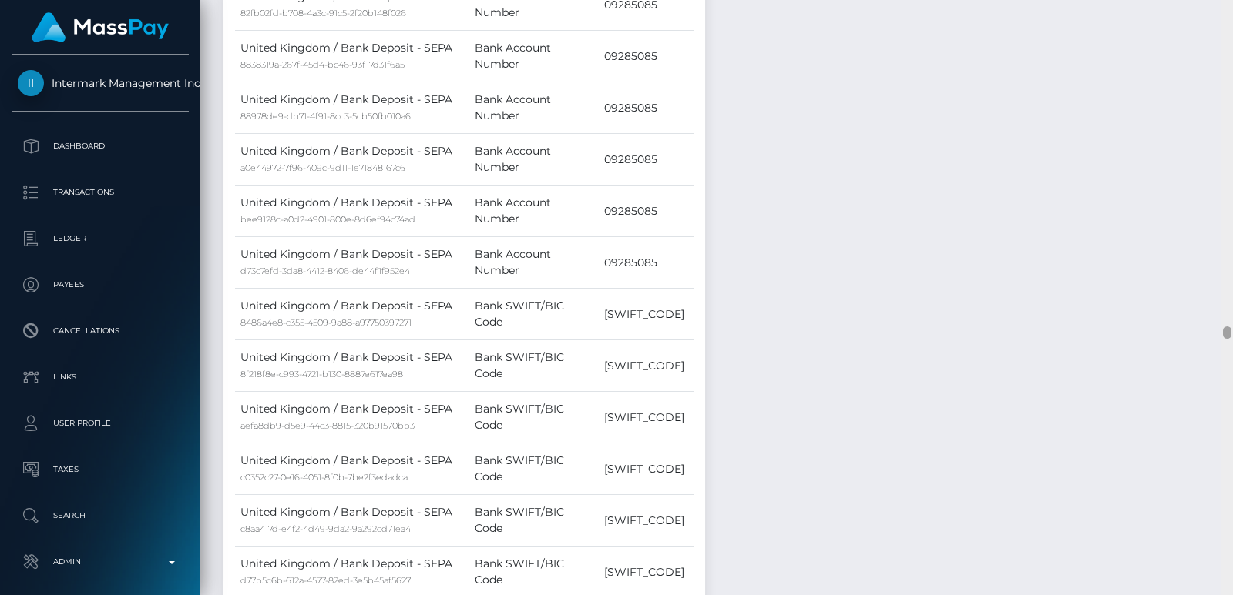
click at [1221, 33] on div at bounding box center [1227, 297] width 12 height 595
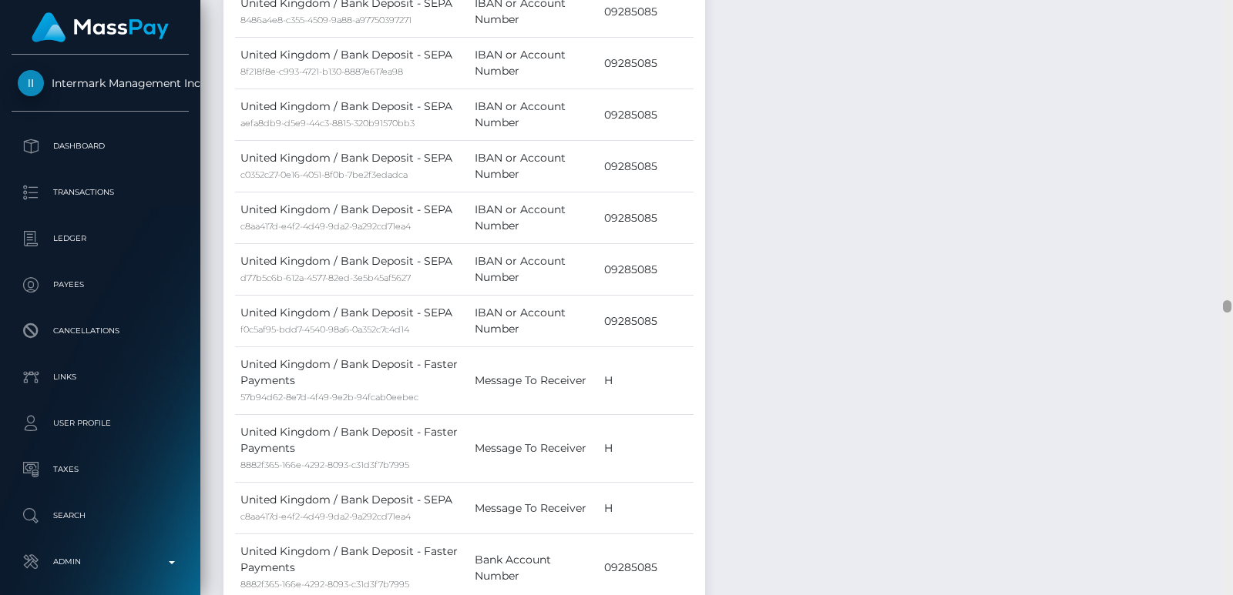
click at [1221, 33] on div at bounding box center [1227, 297] width 12 height 595
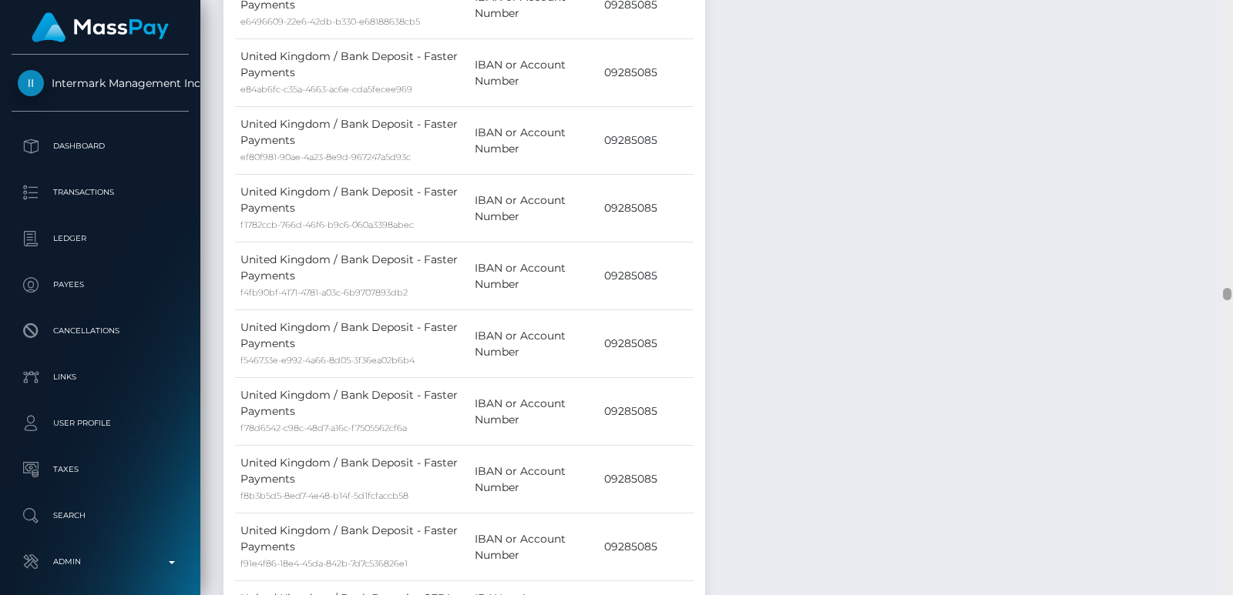
click at [1221, 33] on div at bounding box center [1227, 297] width 12 height 595
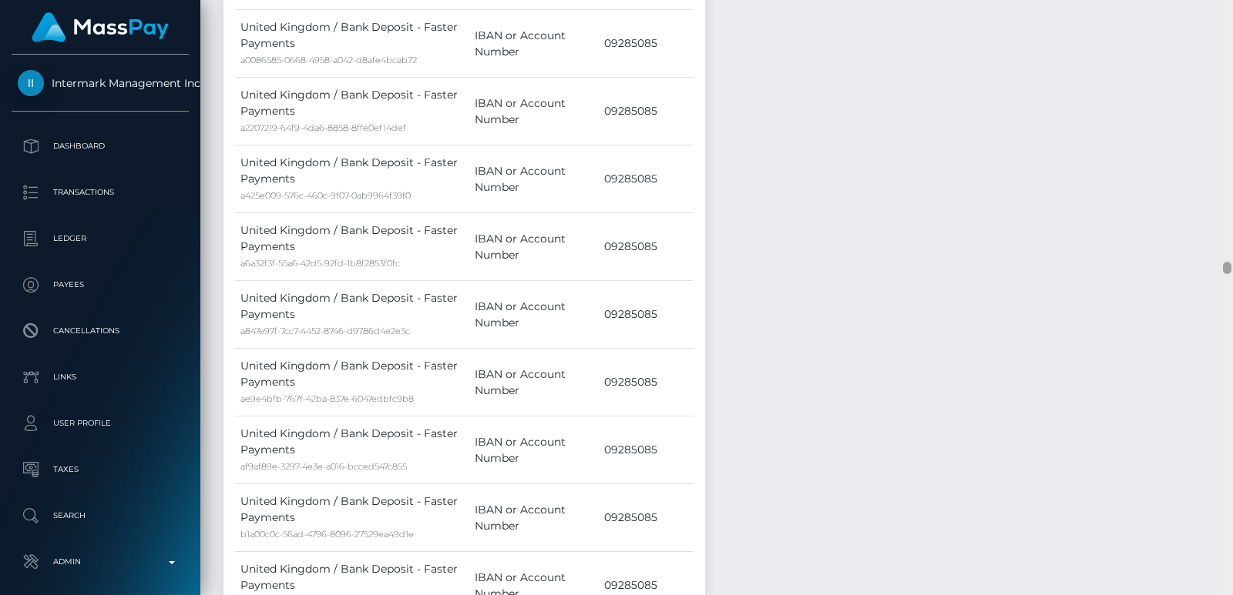
click at [1221, 33] on div at bounding box center [1227, 297] width 12 height 595
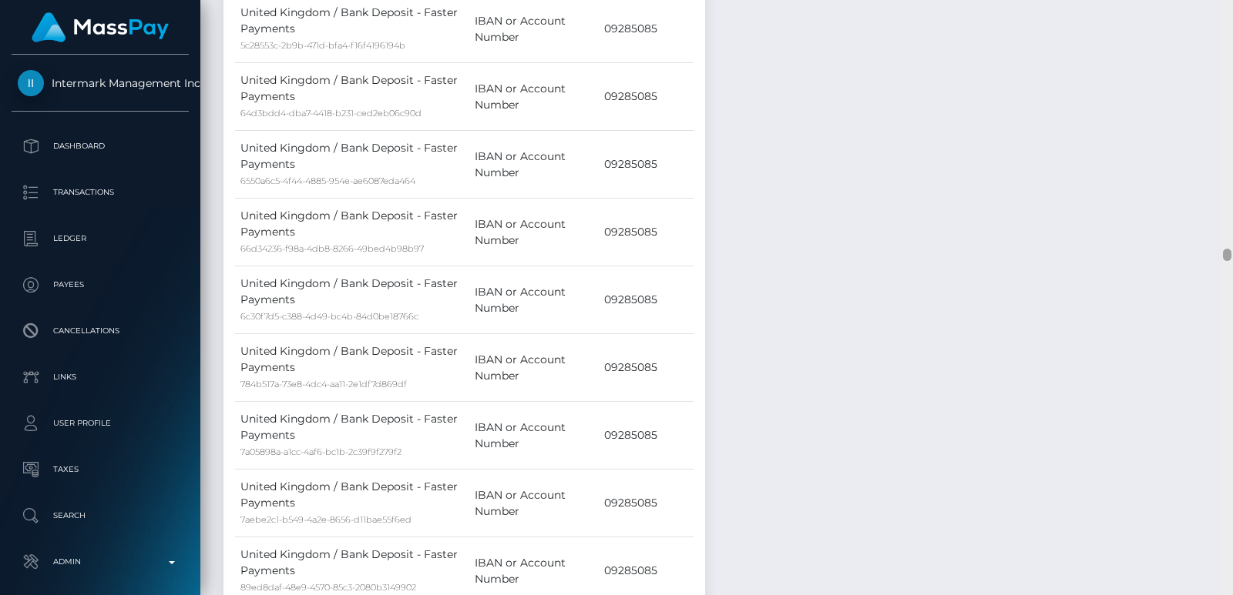
click at [1221, 33] on div at bounding box center [1227, 297] width 12 height 595
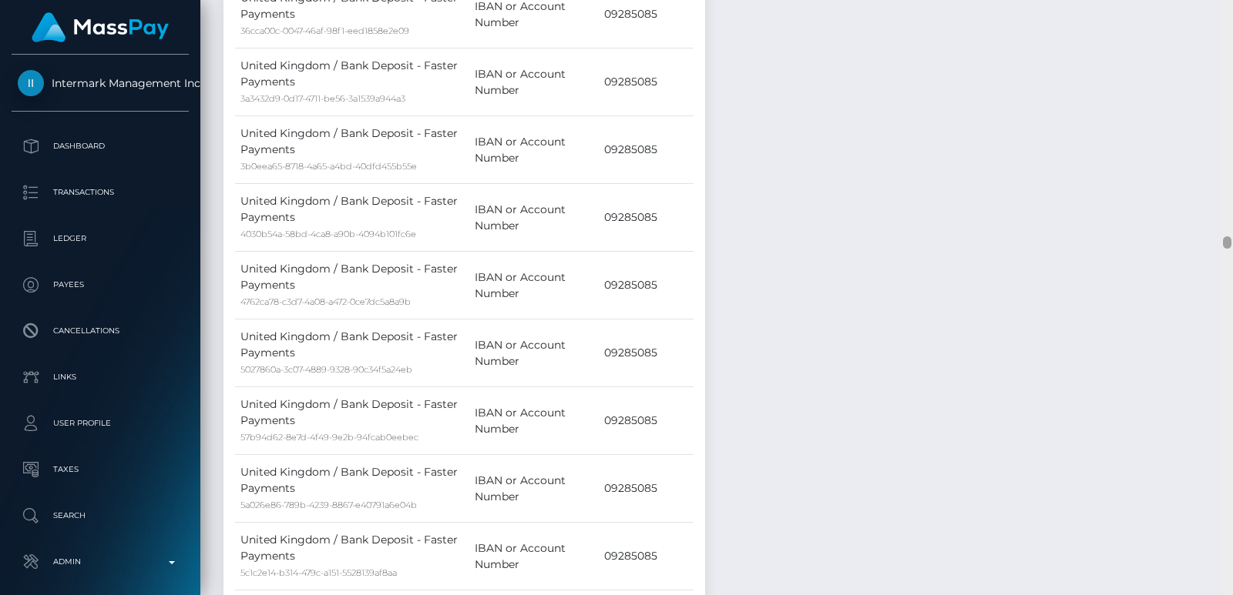
click at [1221, 33] on div at bounding box center [1227, 297] width 12 height 595
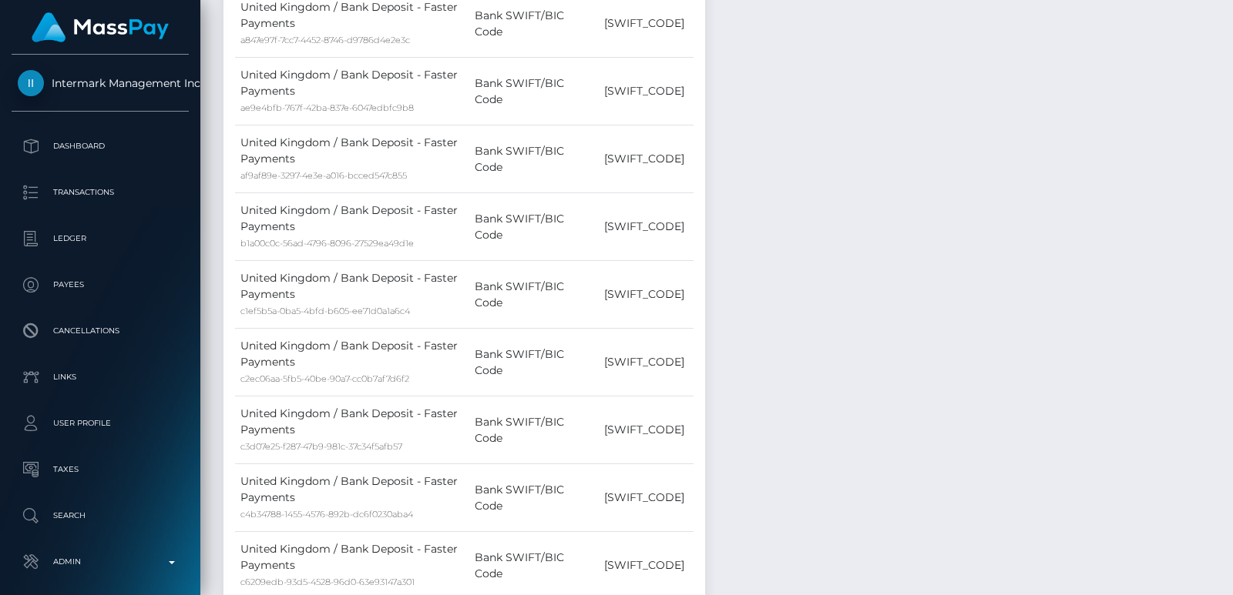
click at [1226, 43] on div at bounding box center [1227, 297] width 12 height 595
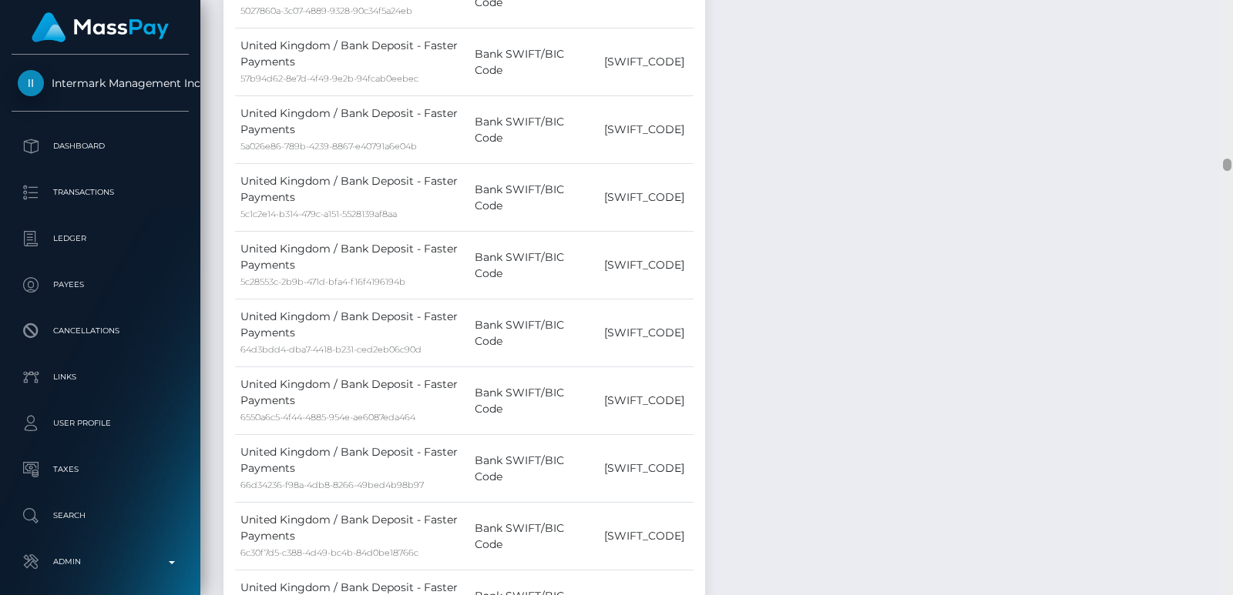
click at [1226, 43] on div at bounding box center [1227, 297] width 12 height 595
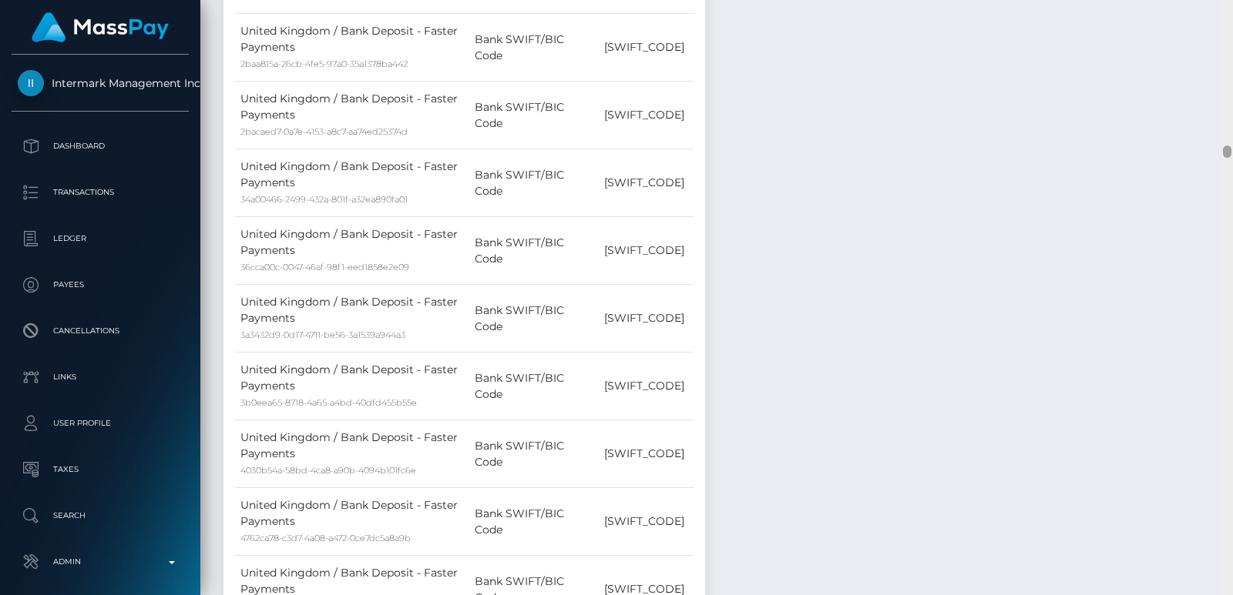
click at [1226, 43] on div at bounding box center [1227, 297] width 12 height 595
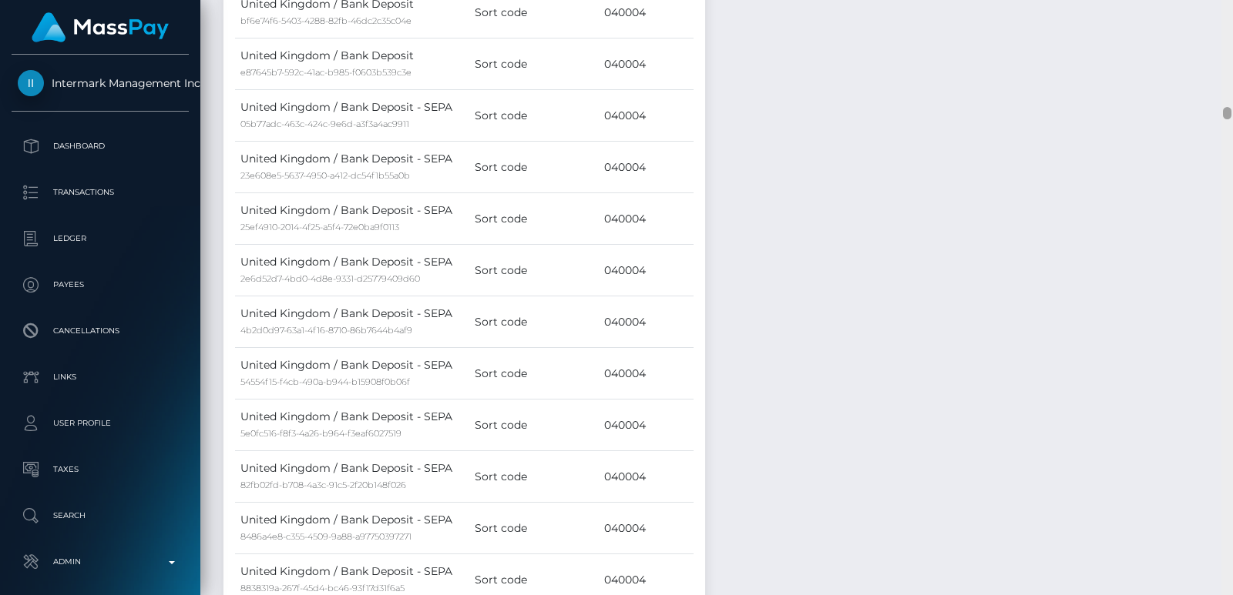
click at [1226, 43] on div at bounding box center [1227, 297] width 12 height 595
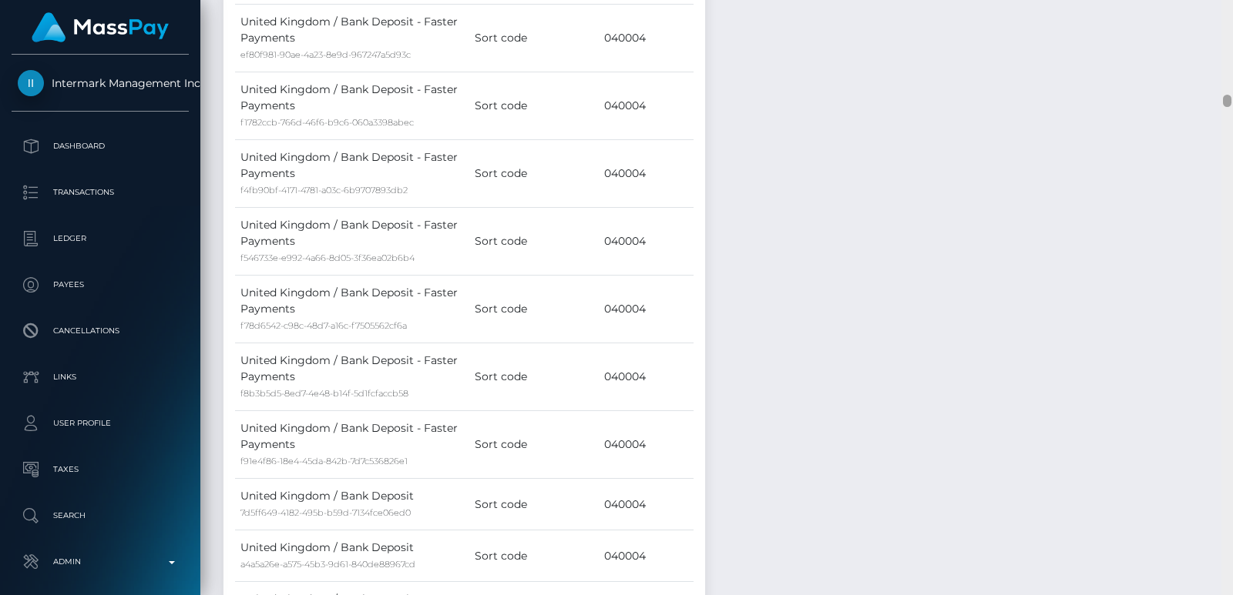
click at [1226, 43] on div at bounding box center [1227, 297] width 12 height 595
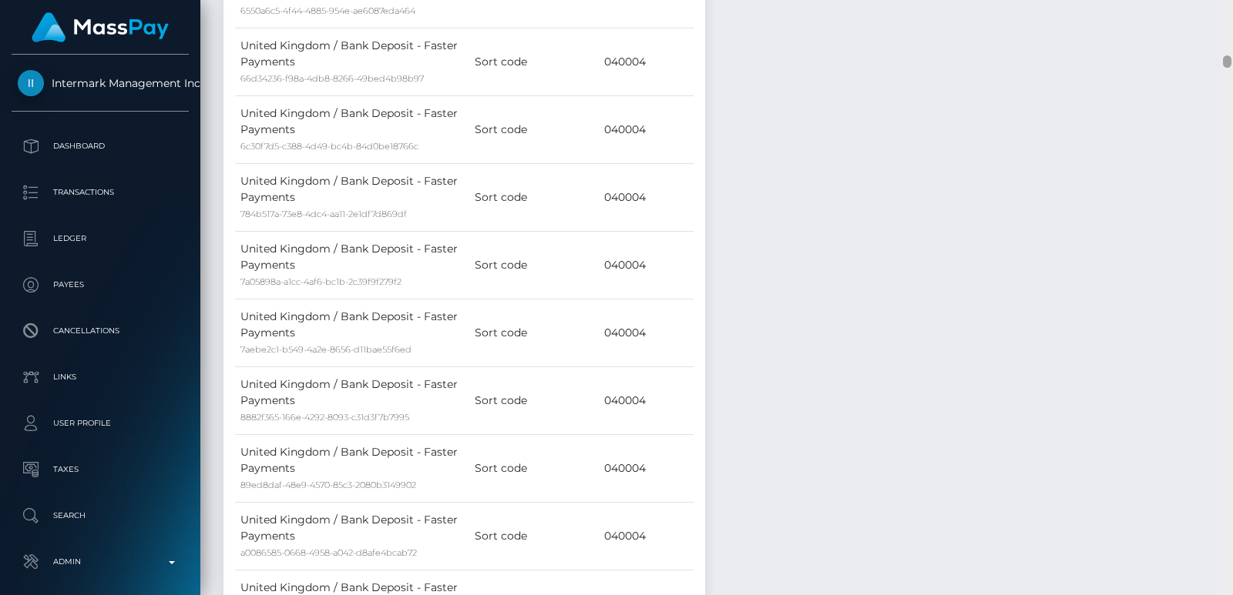
click at [1226, 43] on div at bounding box center [1227, 297] width 12 height 595
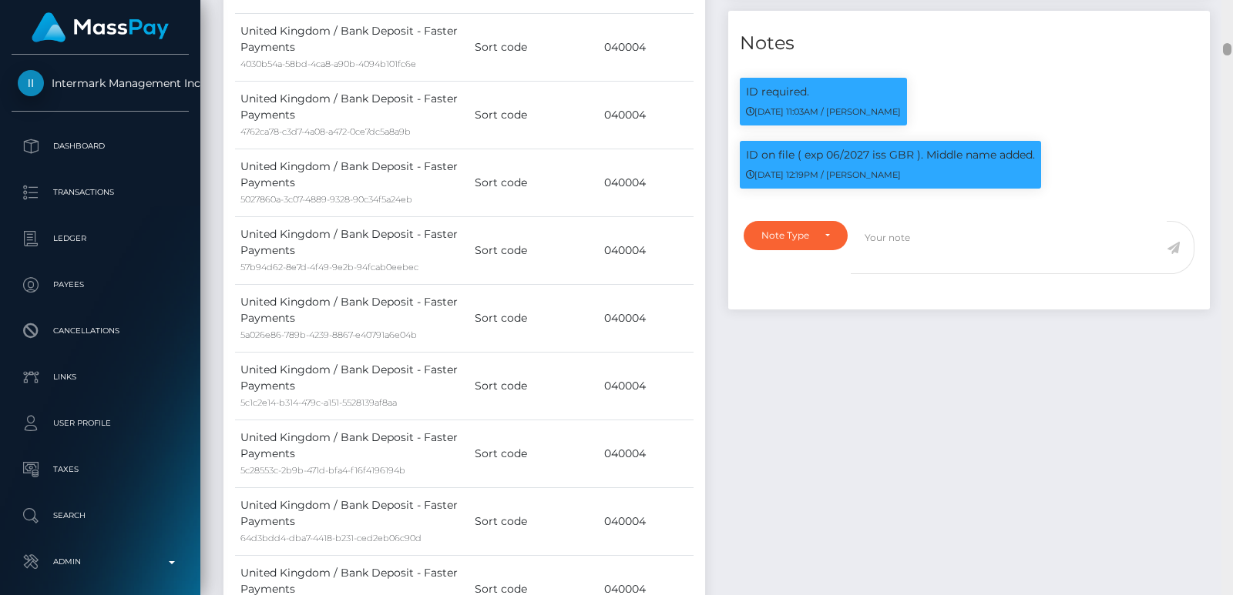
click at [1226, 33] on div at bounding box center [1227, 297] width 12 height 595
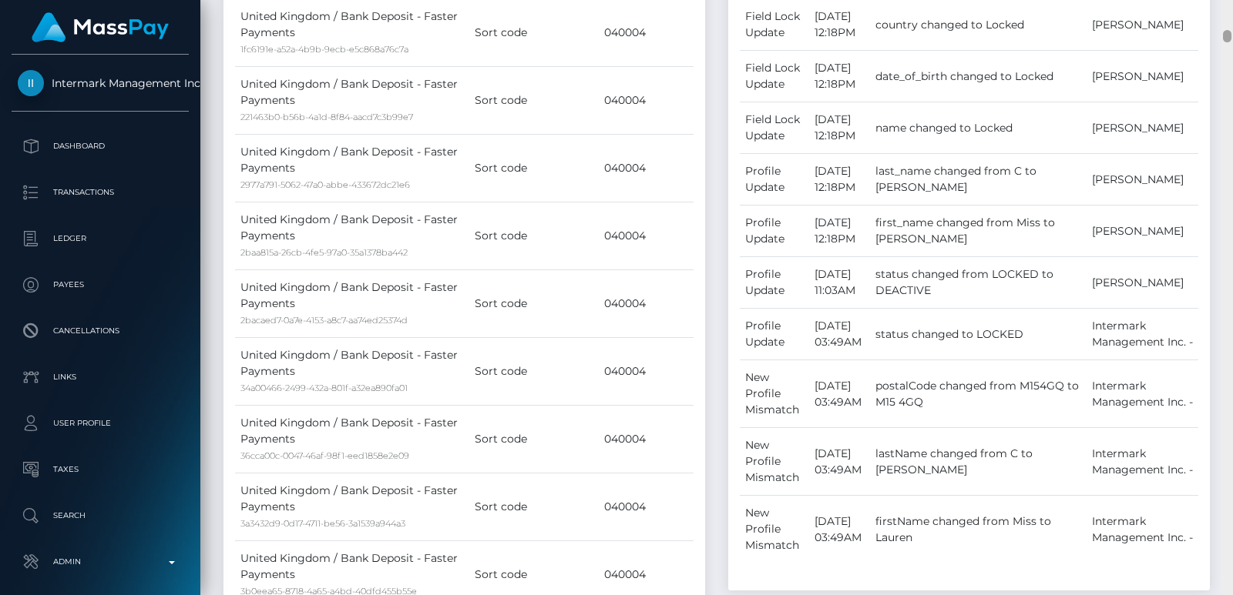
click at [1226, 33] on div at bounding box center [1227, 36] width 8 height 12
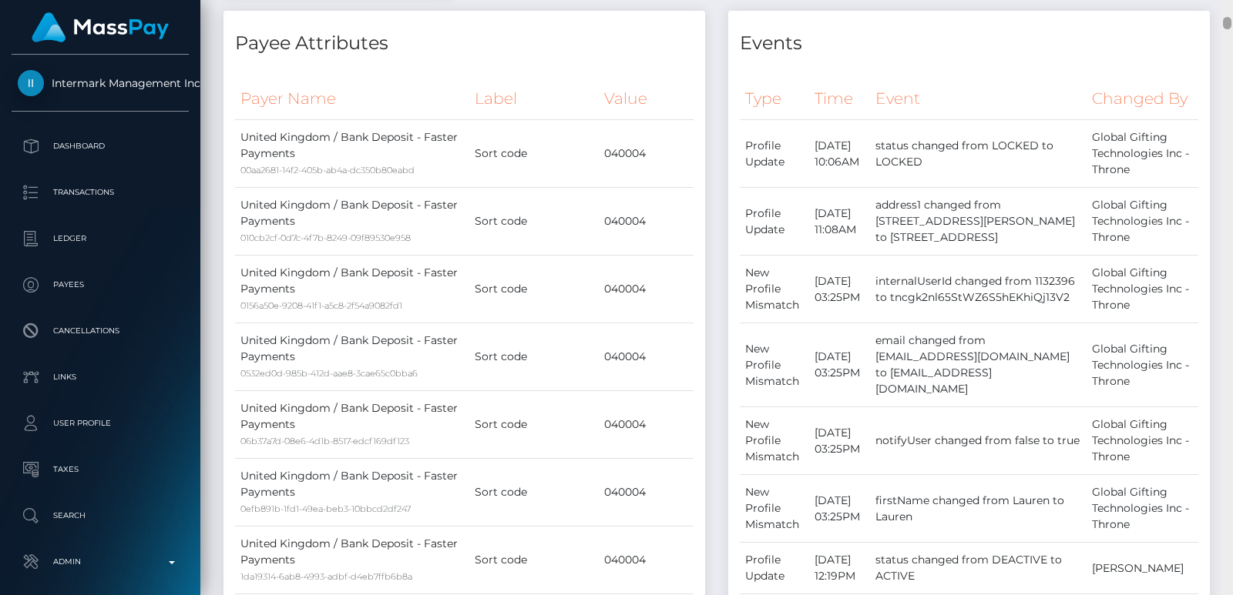
click at [1226, 14] on div at bounding box center [1227, 297] width 12 height 595
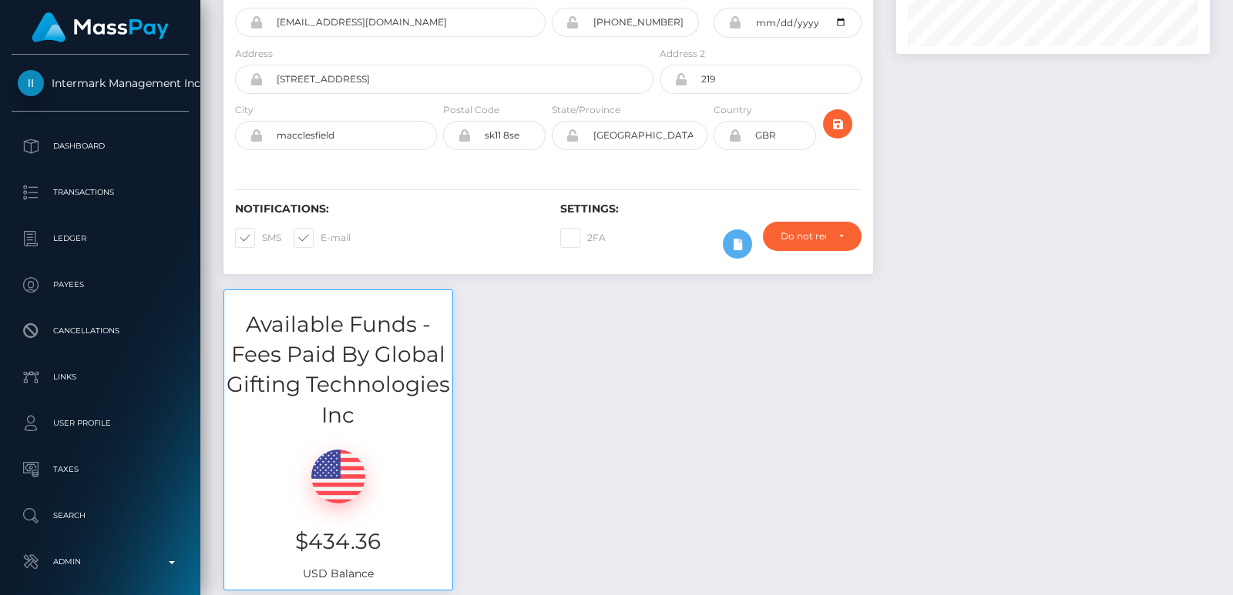
click at [1228, 1] on div "Customer Profile Loading... Loading..." at bounding box center [716, 297] width 1032 height 595
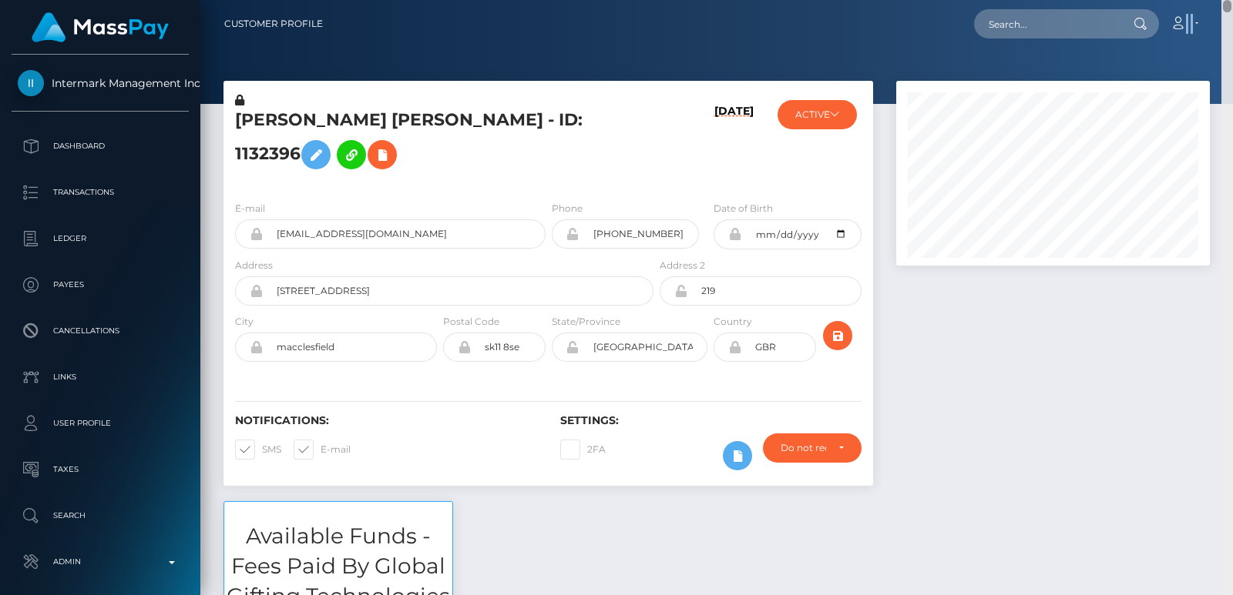
click at [1228, 1] on nav "Customer Profile Loading... Loading... Account" at bounding box center [716, 24] width 1032 height 48
click at [1040, 30] on input "text" at bounding box center [1046, 23] width 145 height 29
paste input "teastance@gmail.com"
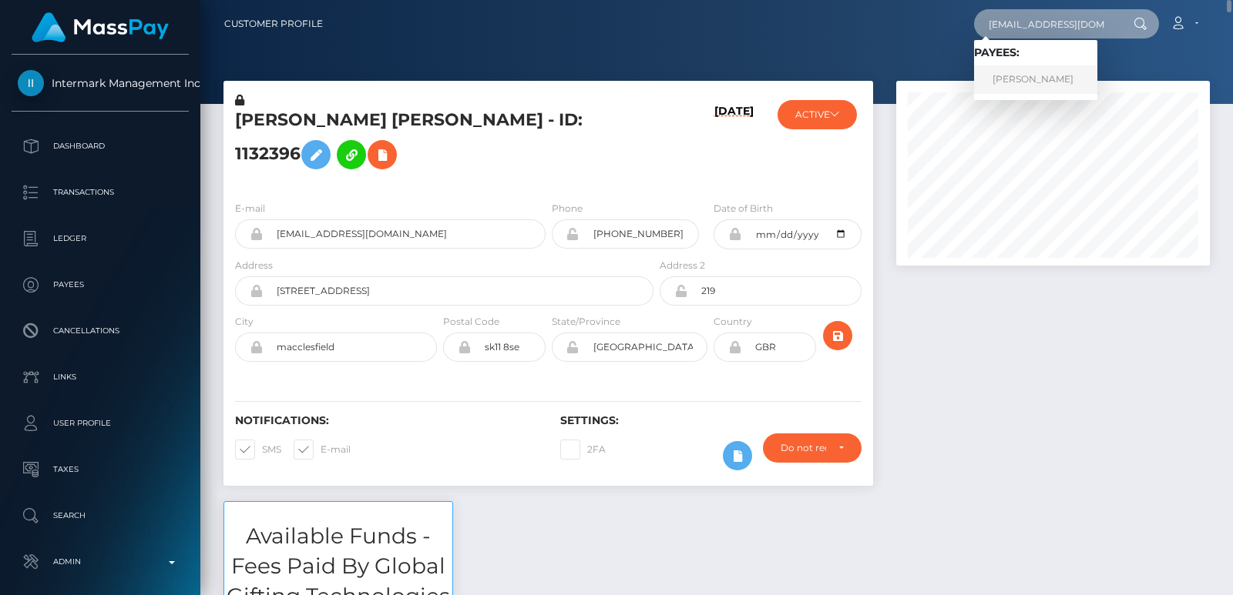
type input "teastance@gmail.com"
click at [1041, 72] on link "MATTHEW HARRY DICKINS" at bounding box center [1035, 79] width 123 height 29
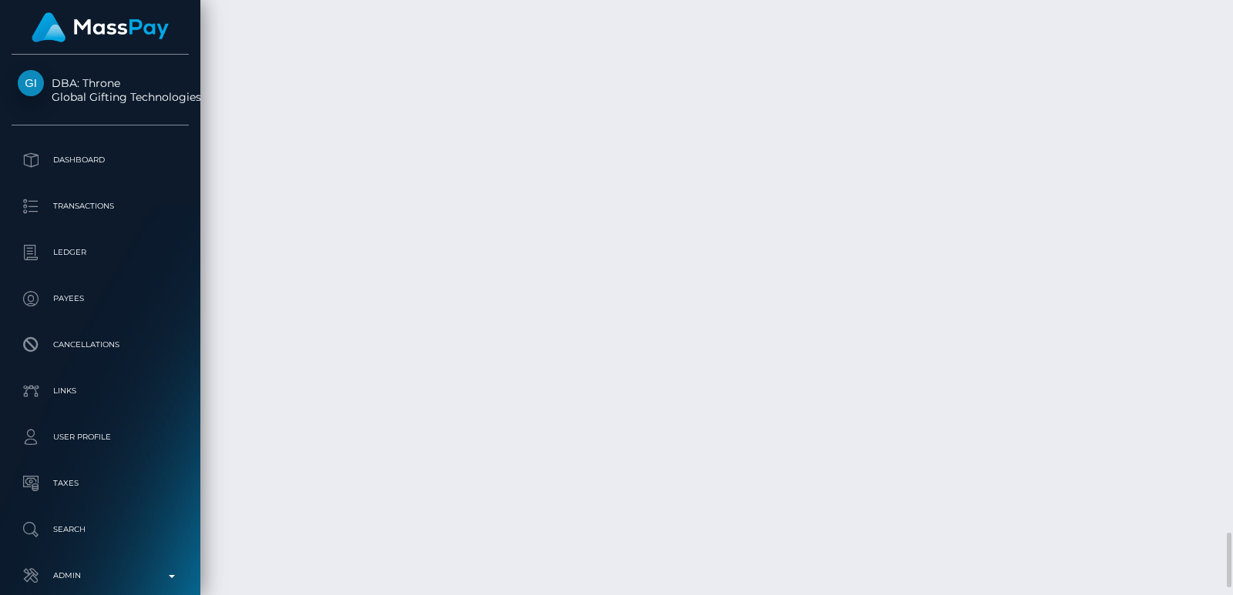
scroll to position [5523, 0]
click at [1226, 69] on div at bounding box center [1227, 297] width 12 height 595
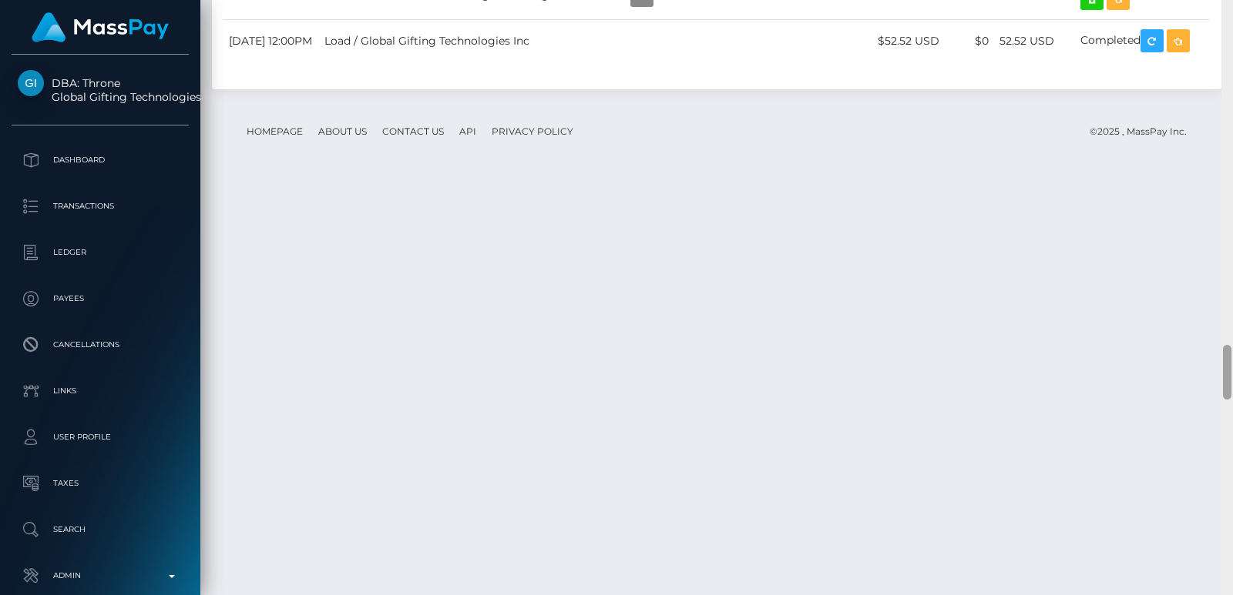
click at [1226, 69] on div at bounding box center [1227, 297] width 12 height 595
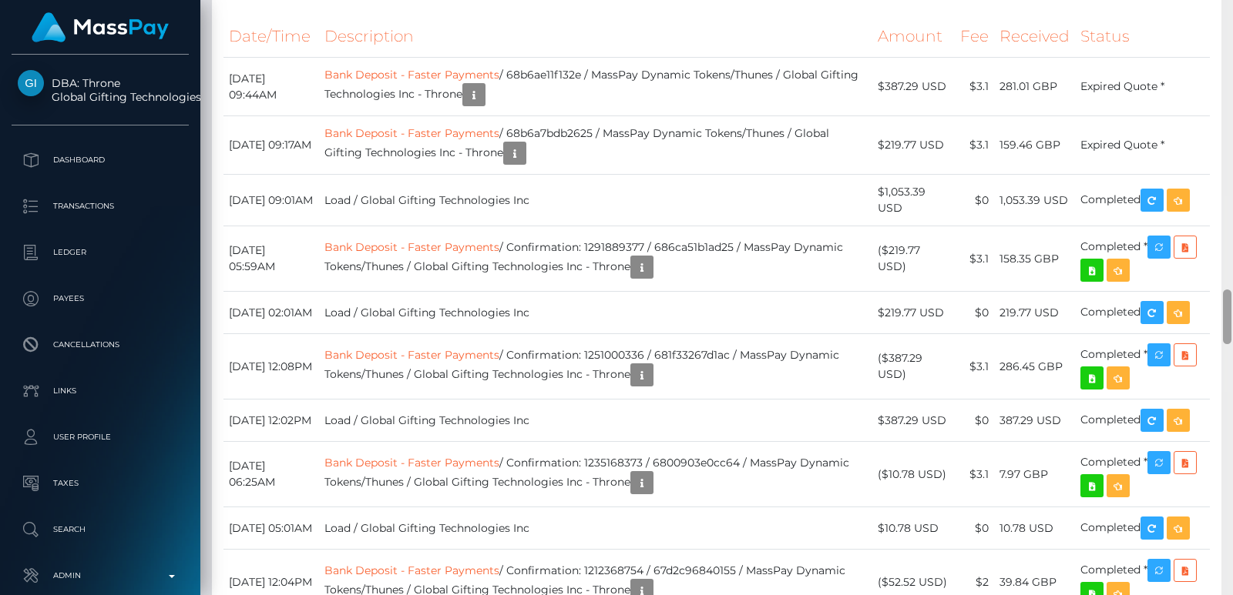
click at [1226, 69] on div at bounding box center [1227, 297] width 12 height 595
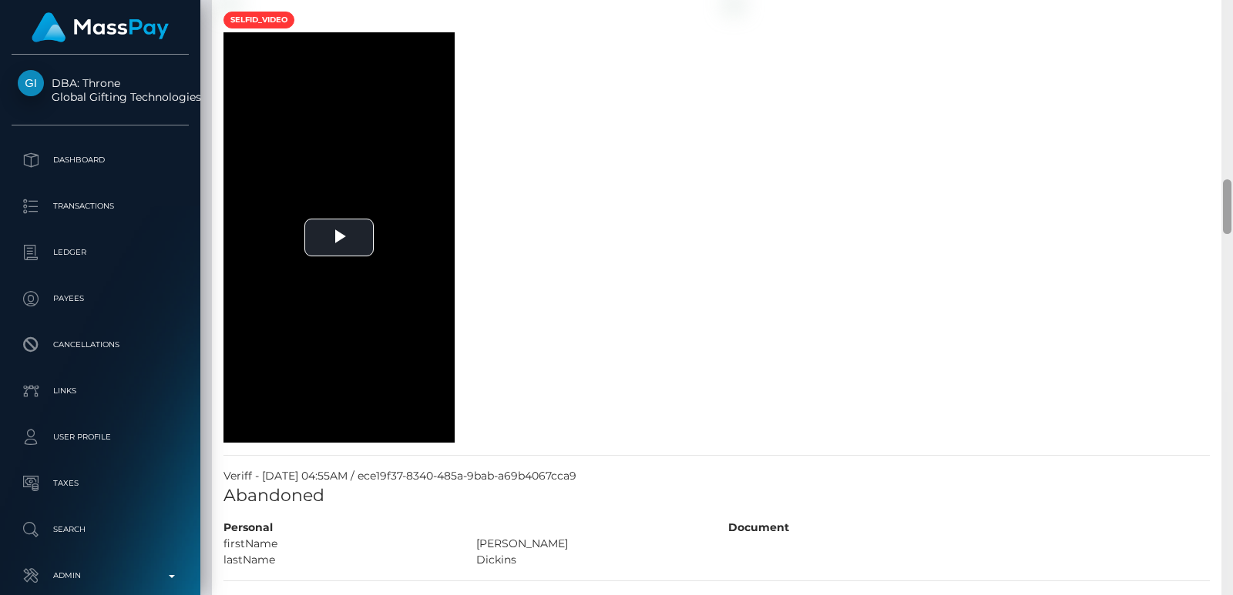
click at [1226, 69] on div at bounding box center [1227, 297] width 12 height 595
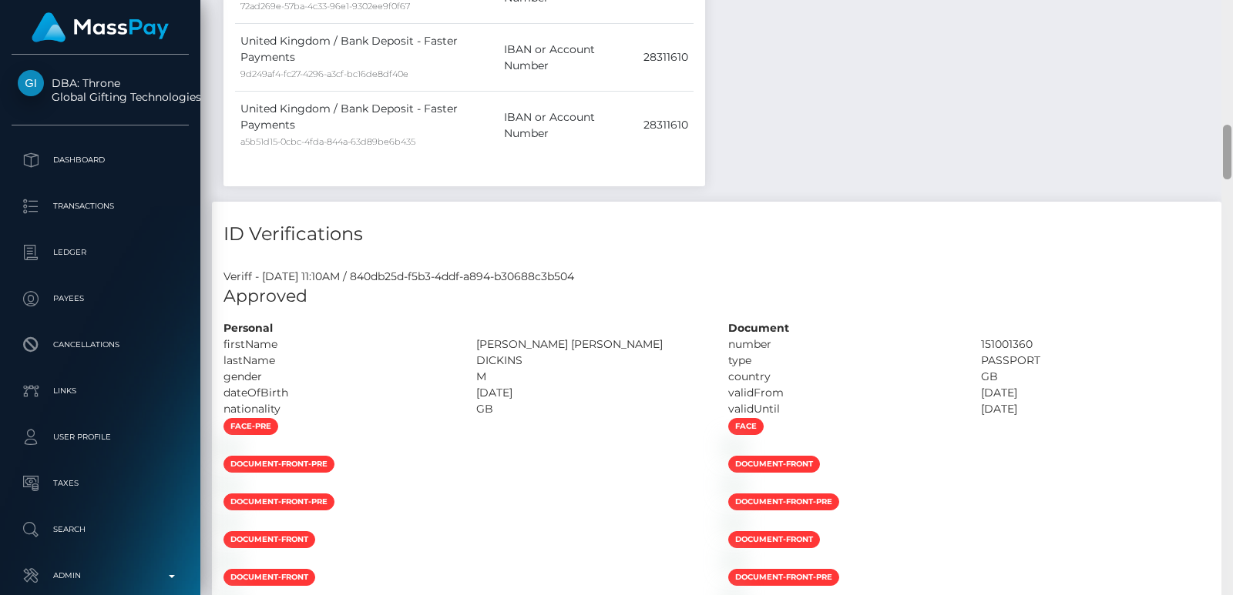
click at [1226, 69] on div at bounding box center [1227, 297] width 12 height 595
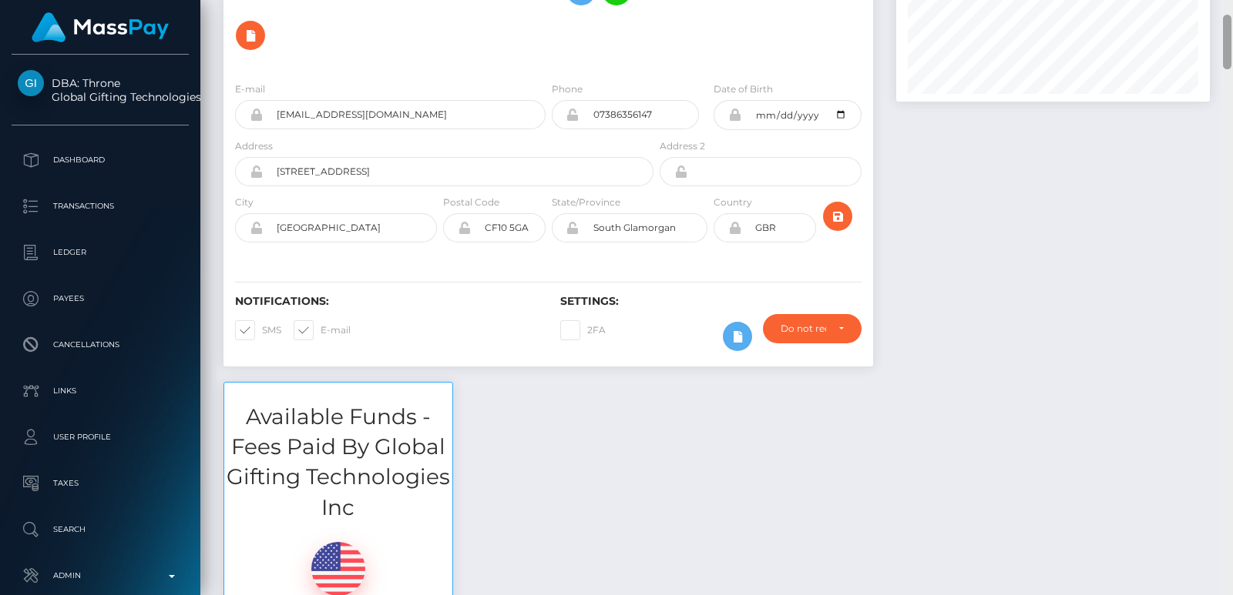
scroll to position [760, 0]
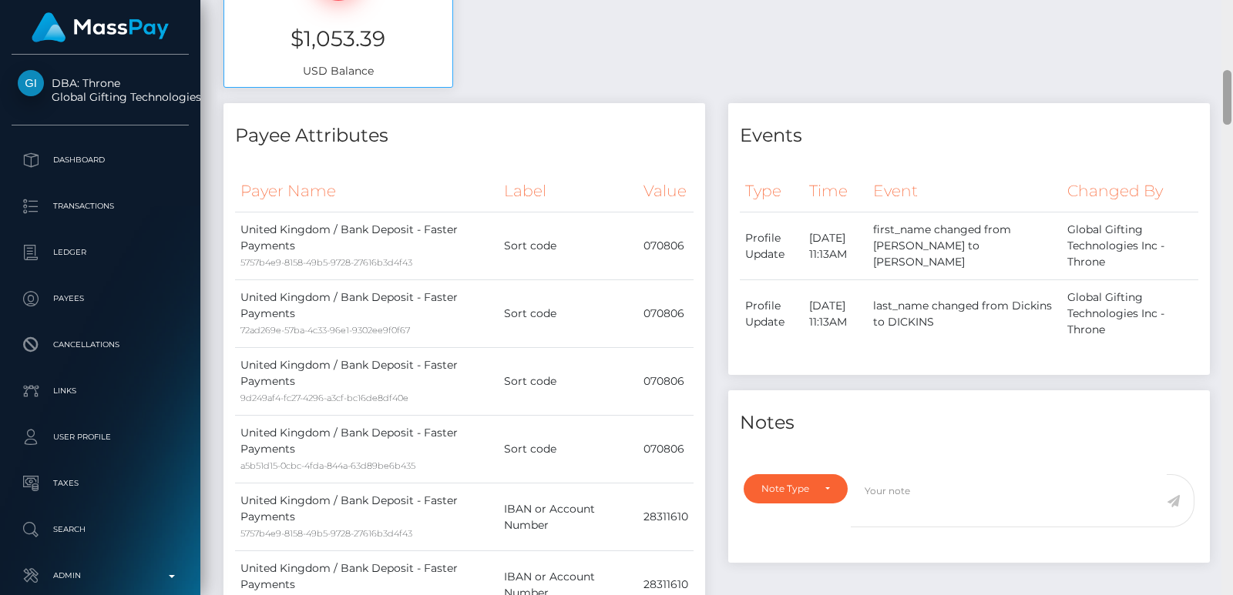
click at [1226, 69] on div at bounding box center [1227, 297] width 12 height 595
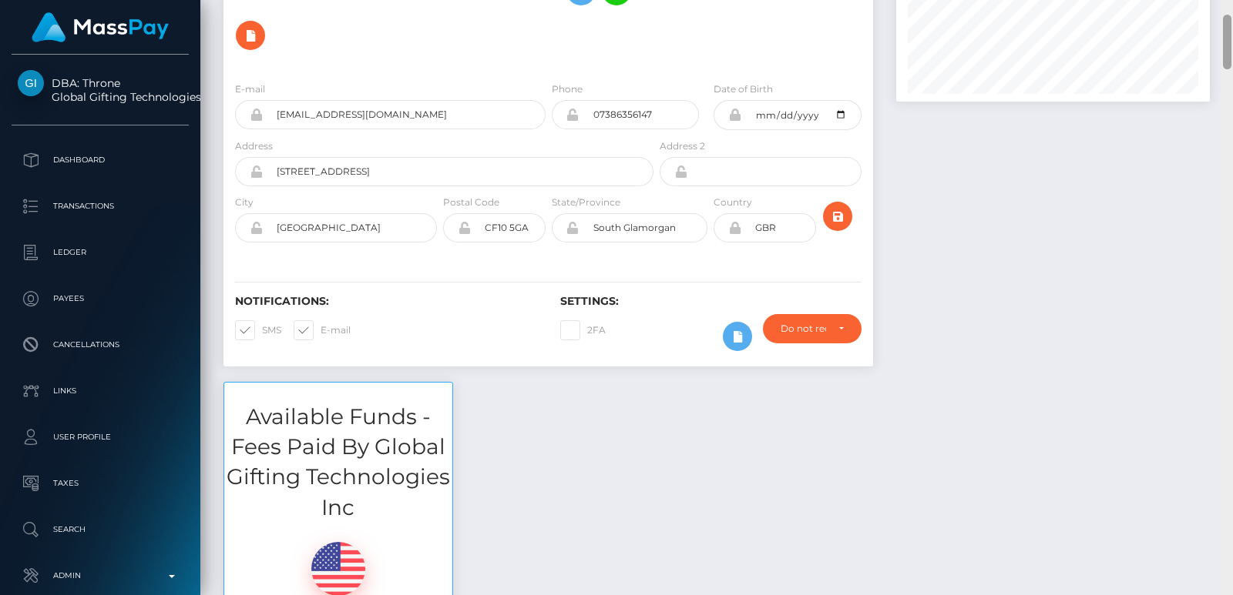
click at [1227, 25] on div at bounding box center [1227, 297] width 12 height 595
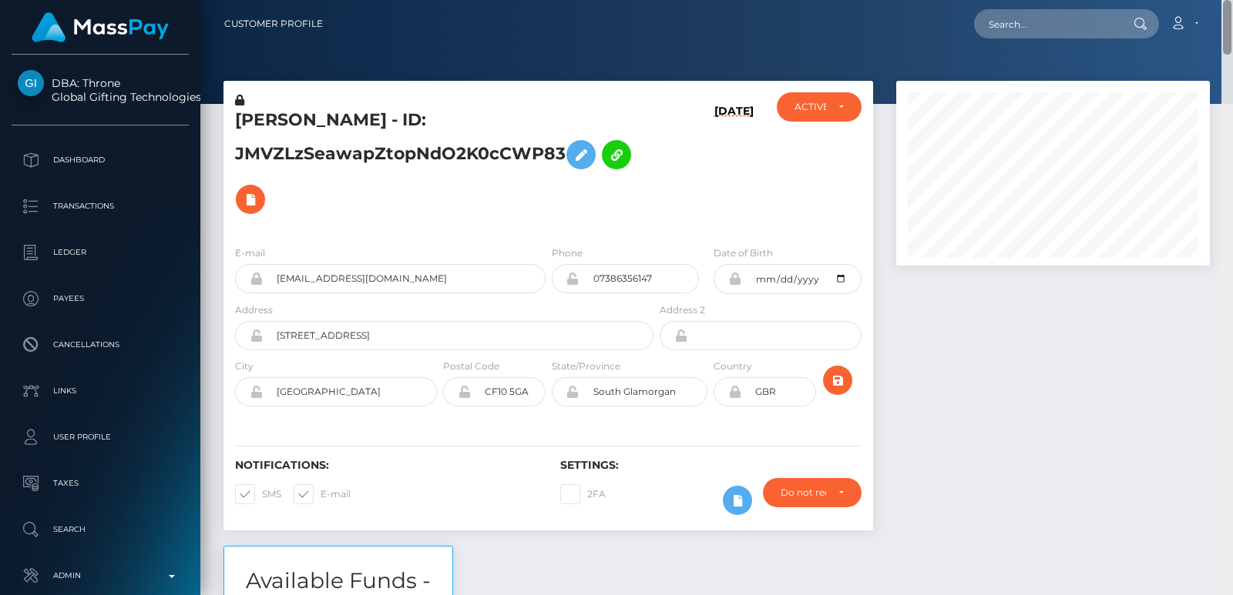
click at [1226, 9] on div "Customer Profile Loading... Loading..." at bounding box center [716, 297] width 1032 height 595
click at [244, 130] on h5 "MATTHEW HARRY DICKINS - ID: JMVZLzSeawapZtopNdO2K0cCWP83" at bounding box center [440, 165] width 410 height 113
copy h5 "MATTHEW"
click at [1011, 4] on nav "Customer Profile Loading... Loading... Account" at bounding box center [716, 24] width 1032 height 48
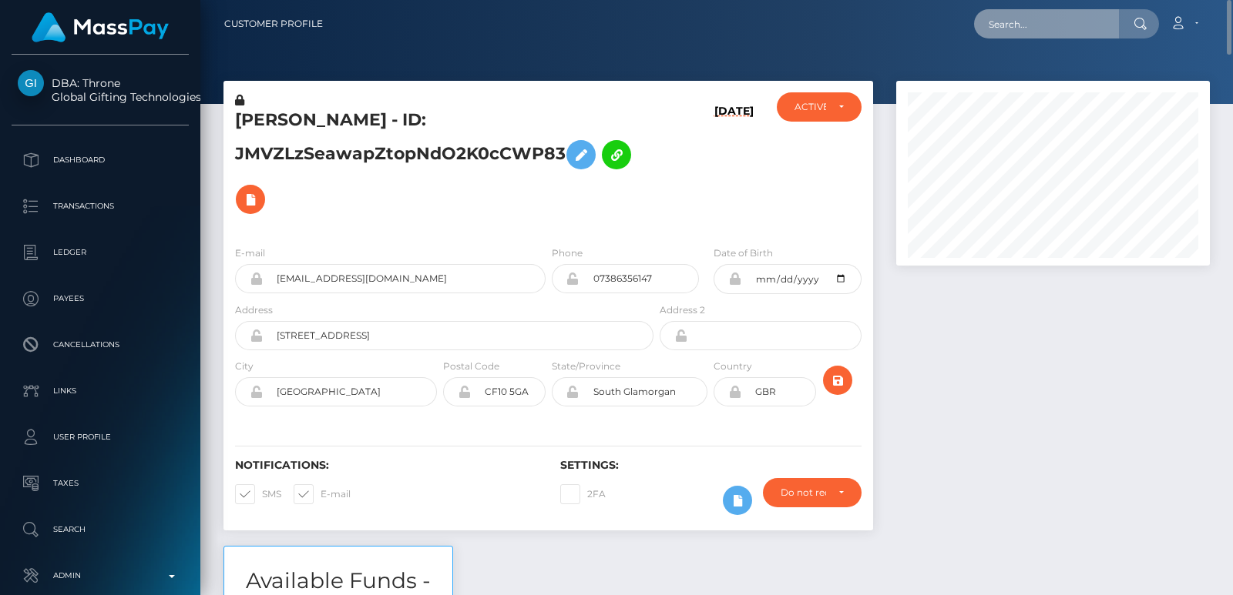
click at [1008, 17] on input "text" at bounding box center [1046, 23] width 145 height 29
paste input "isaacj1605@icloud.com"
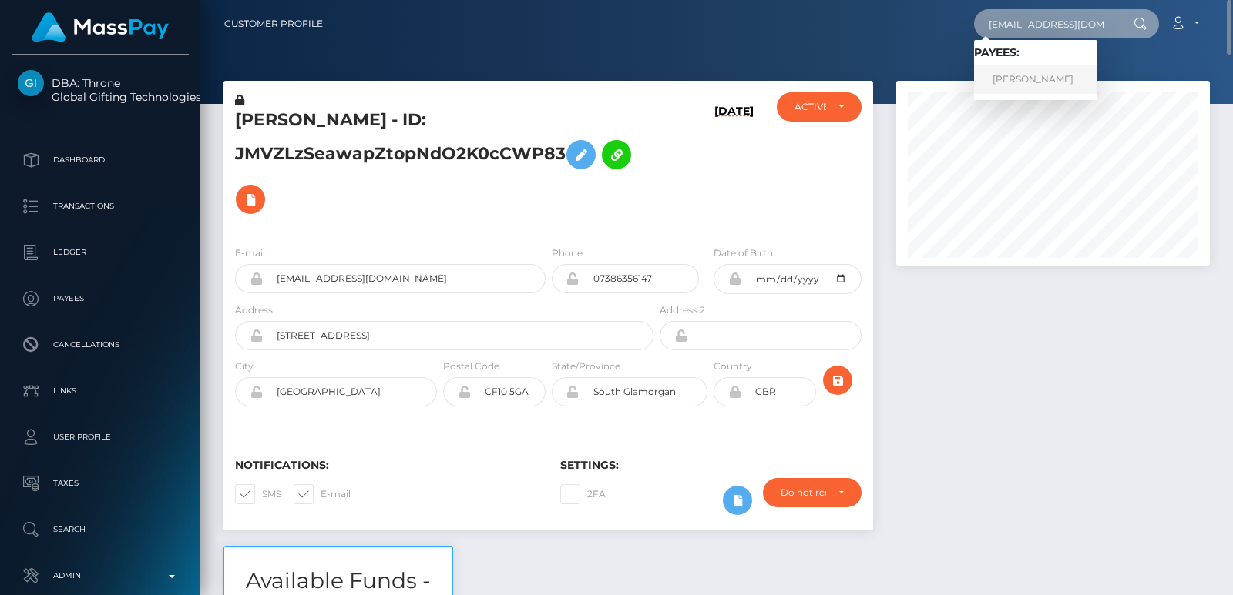
type input "isaacj1605@icloud.com"
click at [1020, 76] on link "ISAAC LEE JEFFREYS" at bounding box center [1035, 79] width 123 height 29
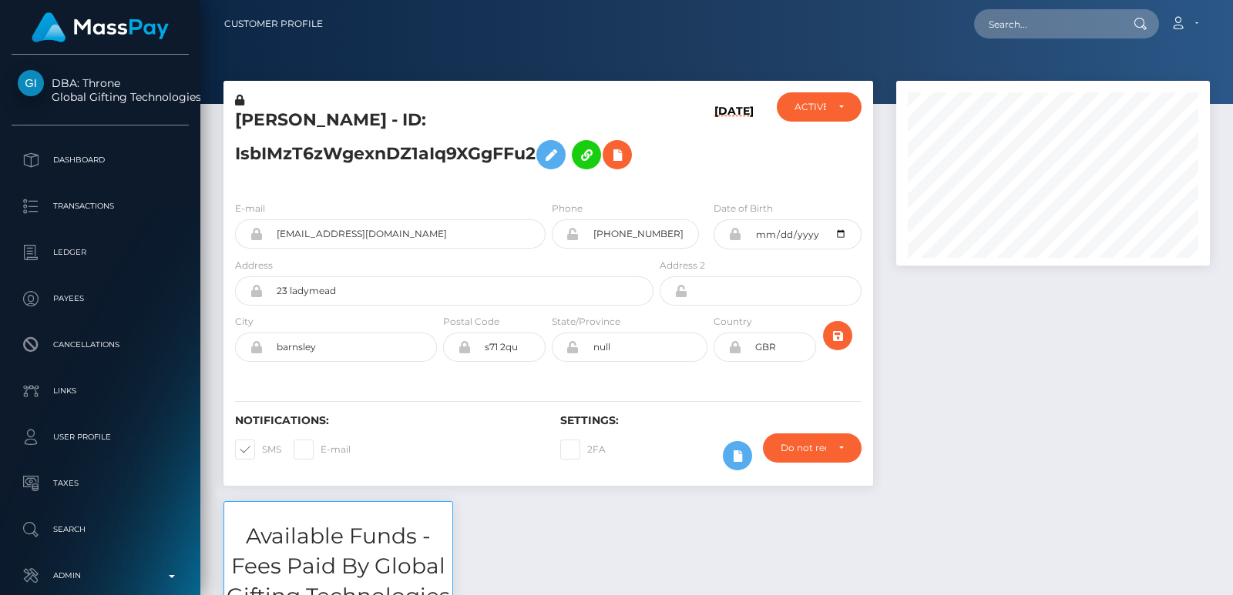
scroll to position [185, 313]
click at [1046, 10] on input "text" at bounding box center [1046, 23] width 145 height 29
paste input "[EMAIL_ADDRESS][DOMAIN_NAME]"
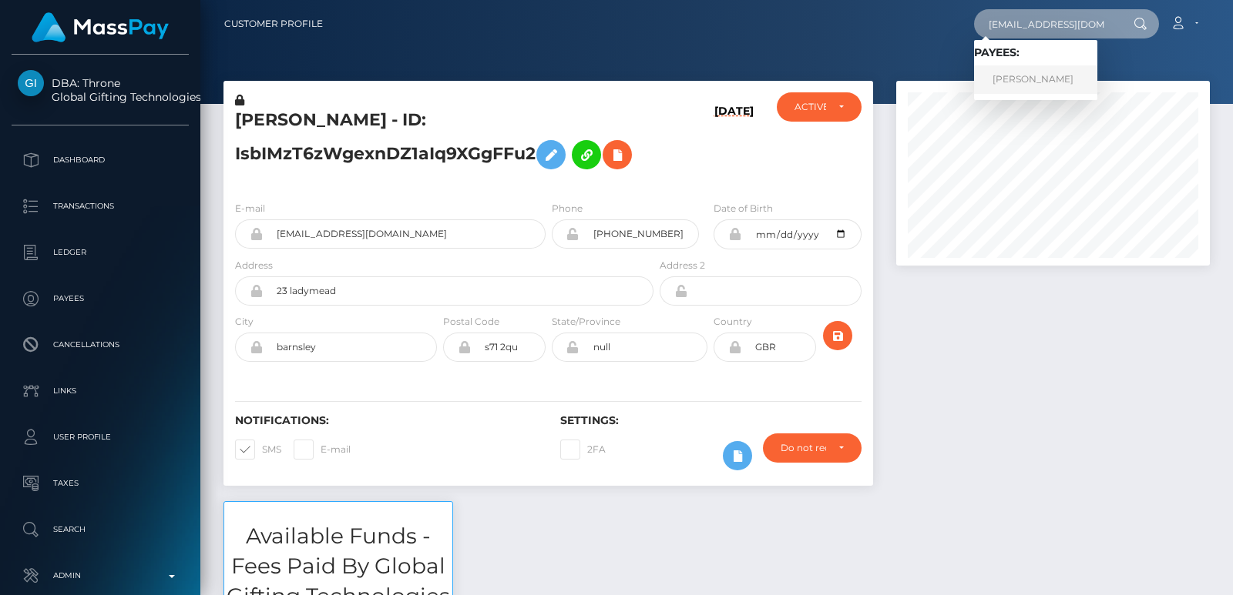
type input "[EMAIL_ADDRESS][DOMAIN_NAME]"
click at [1022, 78] on link "ISAAC LEE JEFFREYS" at bounding box center [1035, 79] width 123 height 29
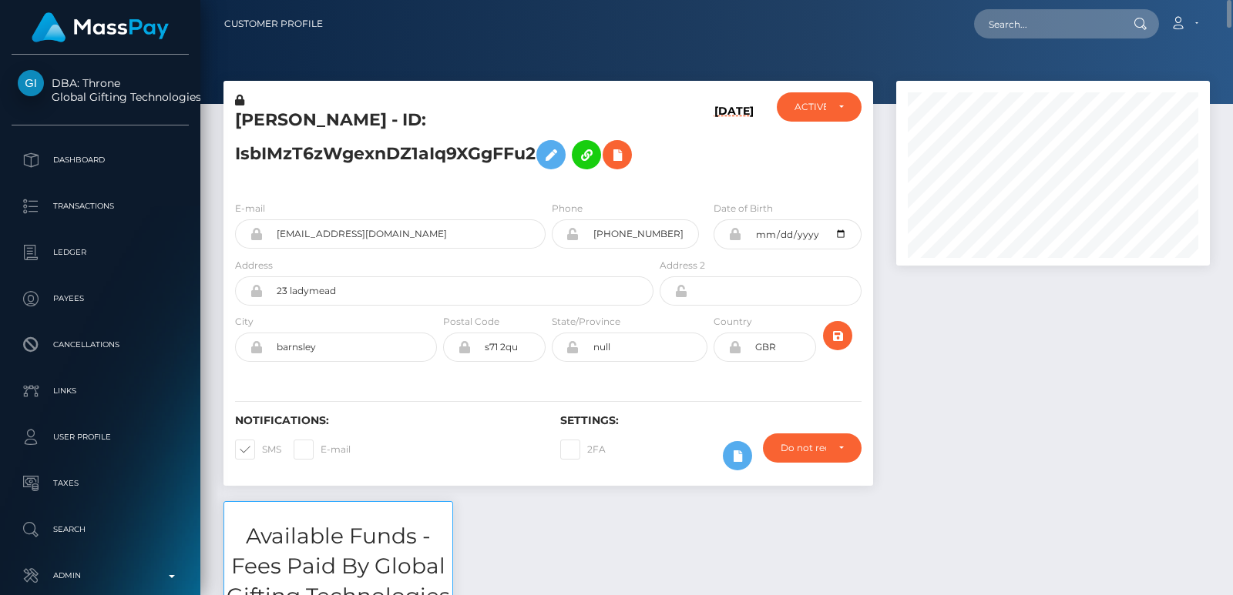
click at [260, 116] on h5 "[PERSON_NAME] - ID: IsbIMzT6zWgexnDZ1aIq9XGgFFu2" at bounding box center [440, 143] width 410 height 69
click at [260, 116] on h5 "ISAAC LEE JEFFREYS - ID: IsbIMzT6zWgexnDZ1aIq9XGgFFu2" at bounding box center [440, 143] width 410 height 69
copy h5 "ISAAC"
click at [1006, 13] on input "text" at bounding box center [1046, 23] width 145 height 29
paste input "[EMAIL_ADDRESS][DOMAIN_NAME]"
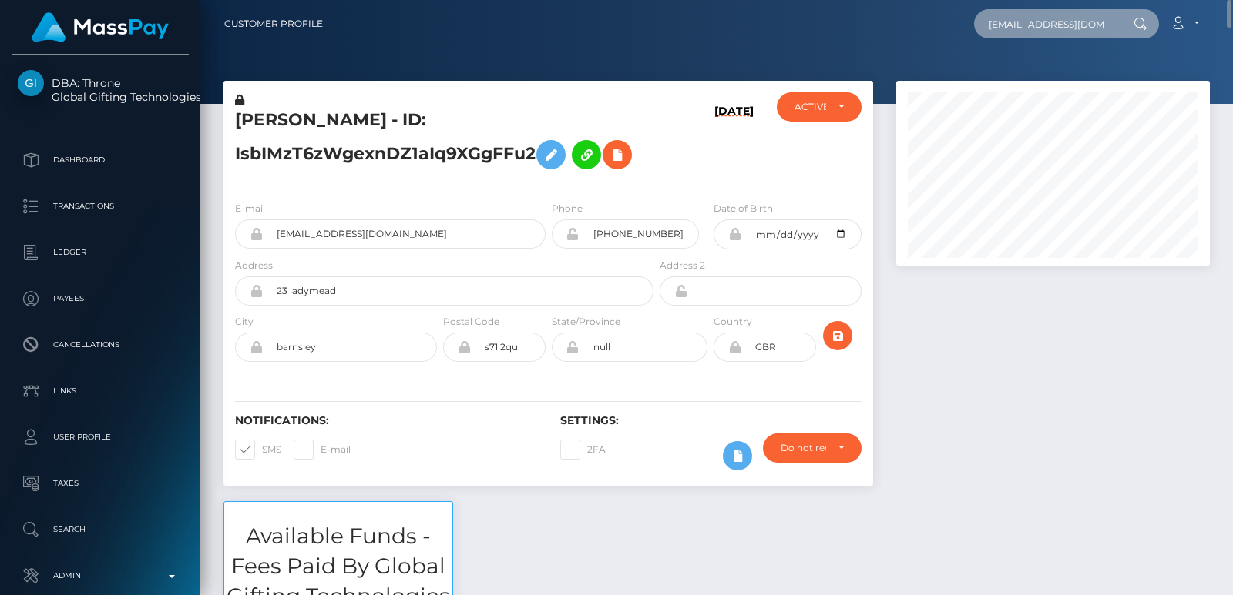
scroll to position [0, 11]
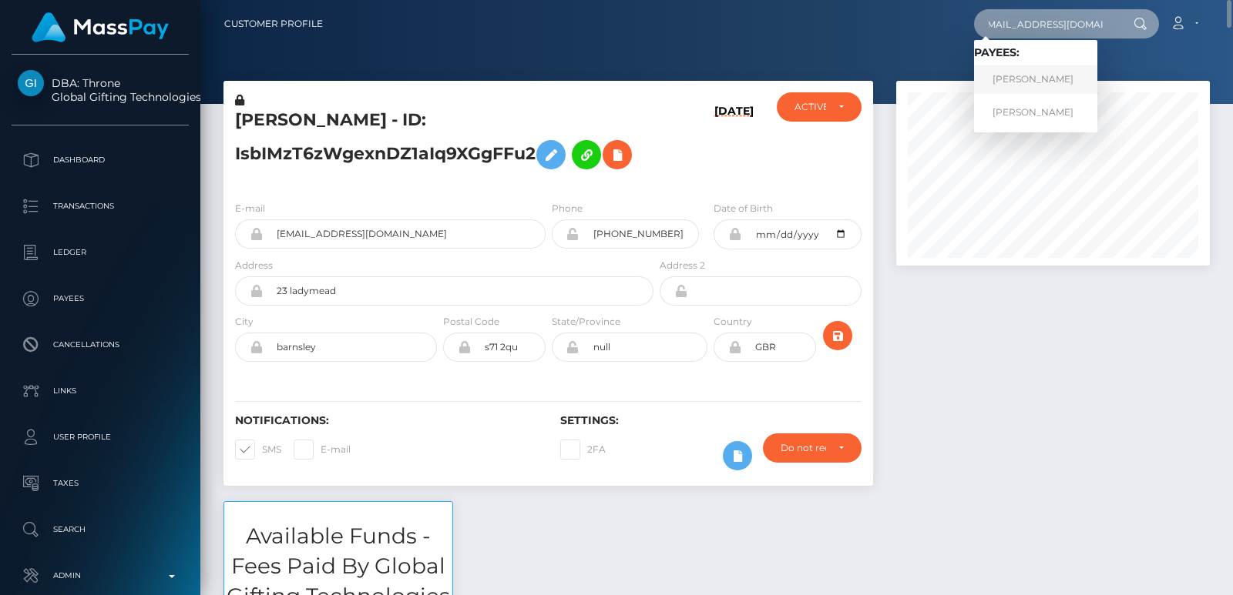
type input "weeblondie117@gmail.com"
click at [1028, 77] on link "REBECCA LOUISE MCFADYEN" at bounding box center [1035, 79] width 123 height 29
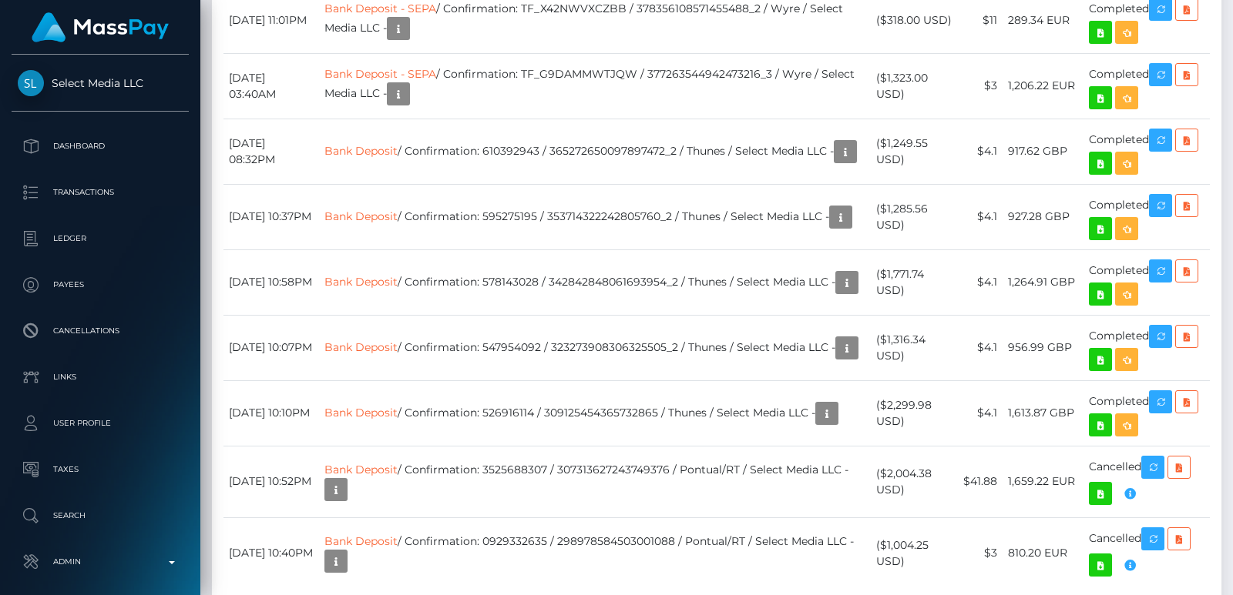
scroll to position [185, 313]
click at [548, 238] on div "Additional Info" at bounding box center [547, 250] width 100 height 29
click at [548, 238] on body "Select Media LLC Dashboard Transactions Ledger Payees Cancellations" at bounding box center [616, 297] width 1233 height 595
click at [1132, 240] on div "Expired Quote" at bounding box center [1144, 251] width 100 height 29
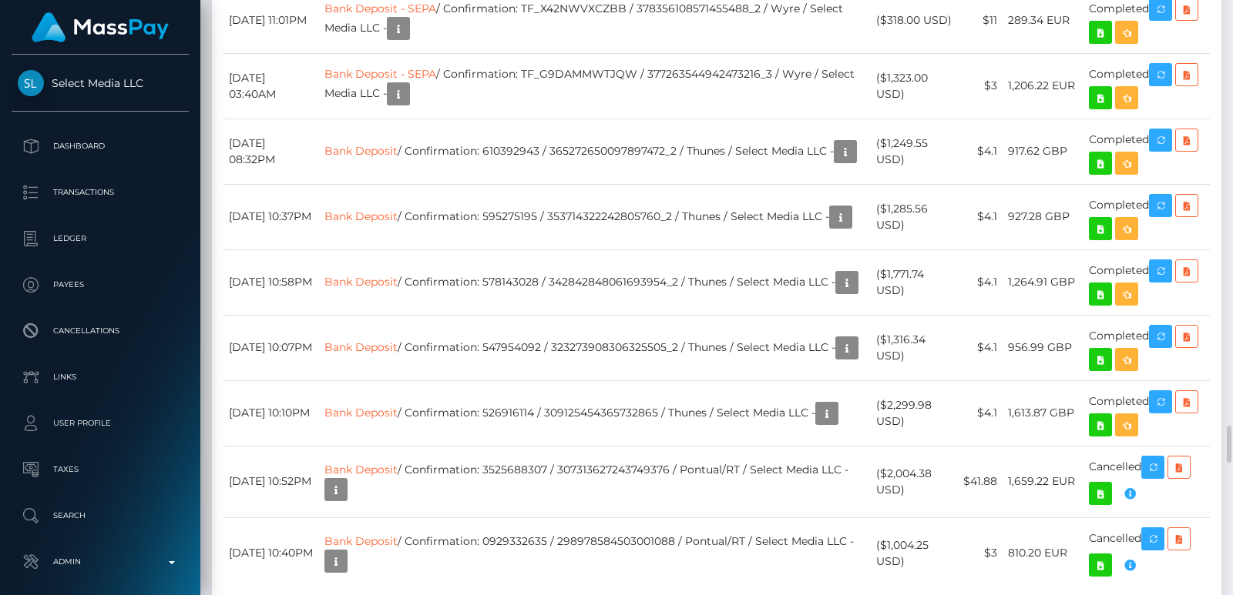
click at [1132, 383] on body "Select Media LLC Dashboard Transactions Ledger Payees Cancellations" at bounding box center [616, 297] width 1233 height 595
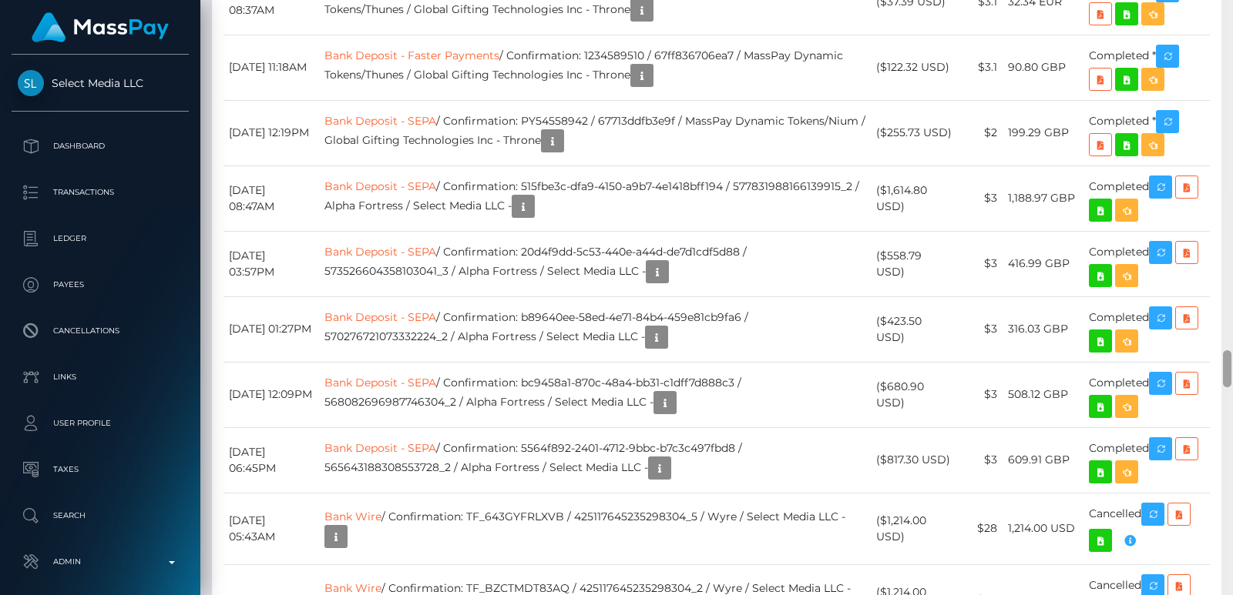
click at [1220, 99] on div at bounding box center [1227, 297] width 12 height 595
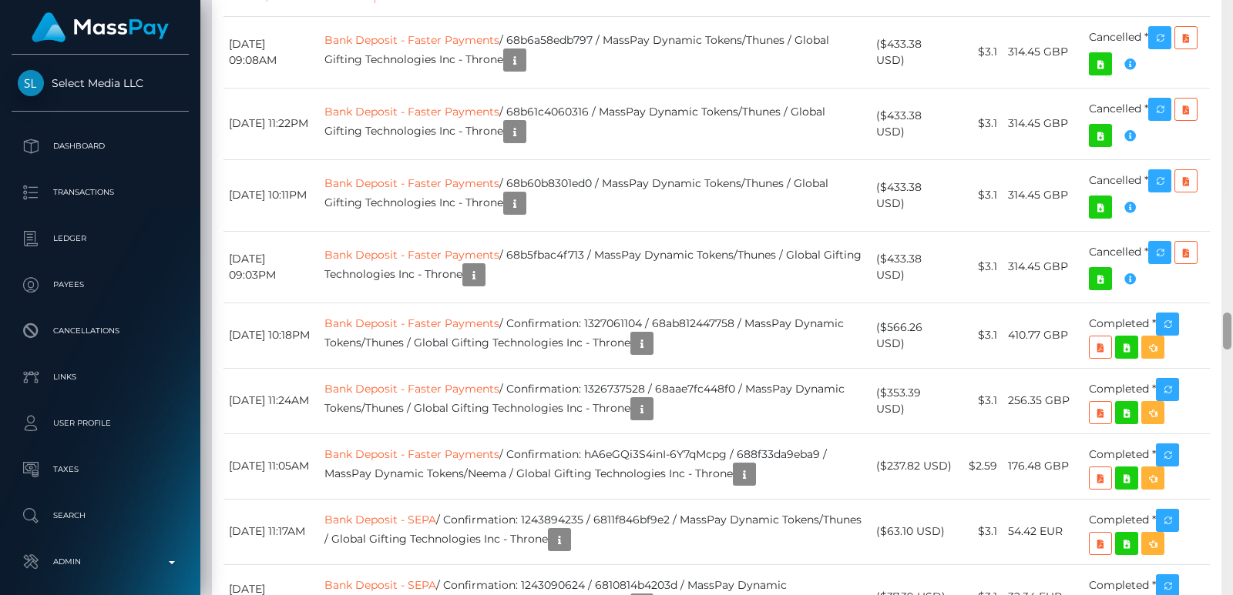
click at [1220, 99] on div at bounding box center [1227, 297] width 12 height 595
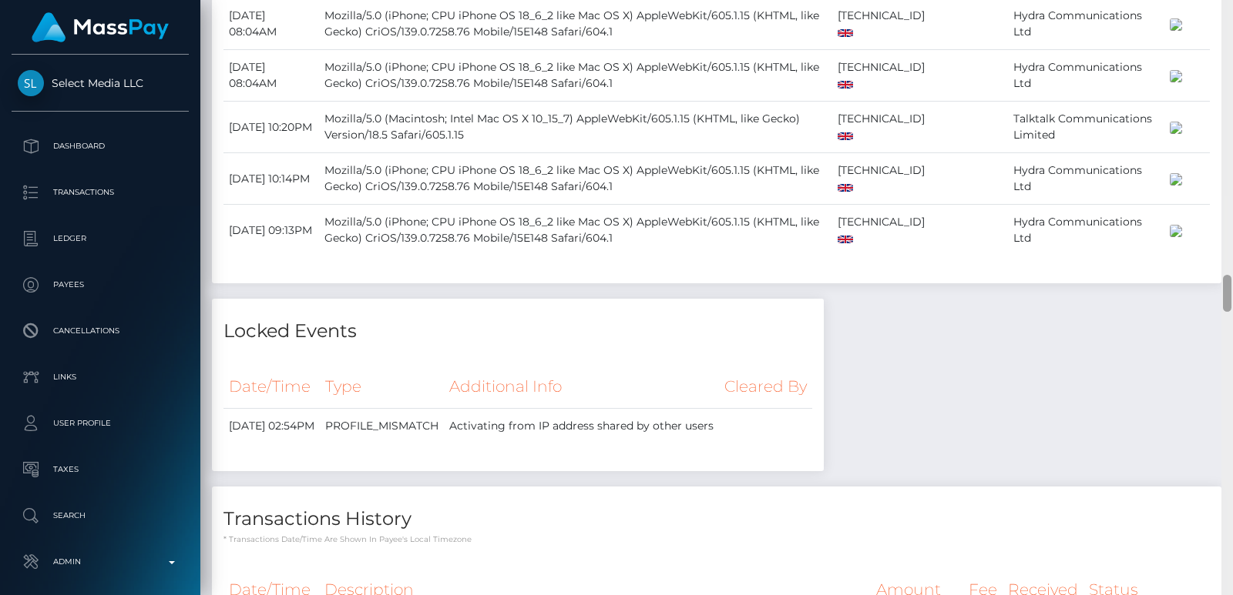
click at [1220, 99] on div at bounding box center [1227, 297] width 12 height 595
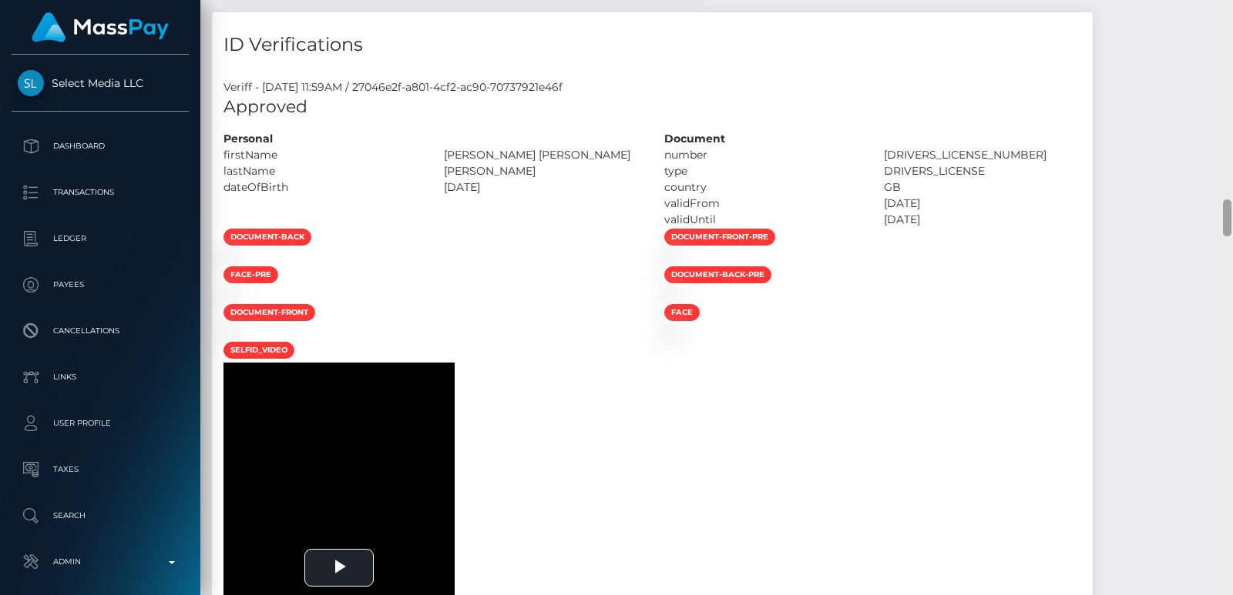
click at [1220, 99] on div at bounding box center [1227, 297] width 12 height 595
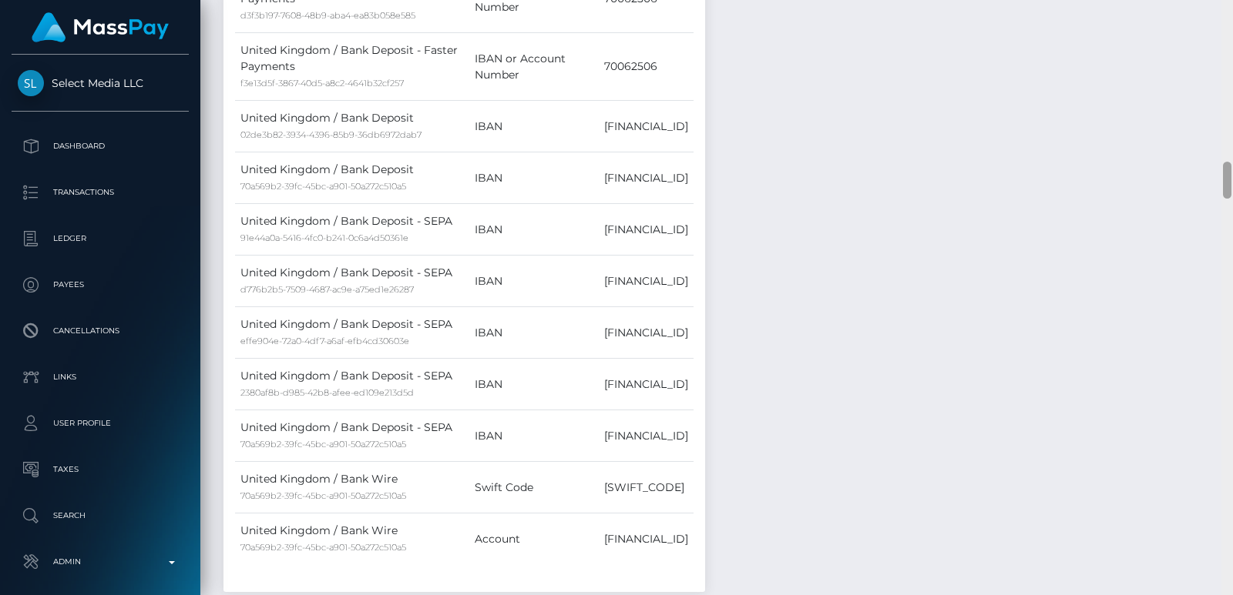
click at [1220, 99] on div at bounding box center [1227, 297] width 12 height 595
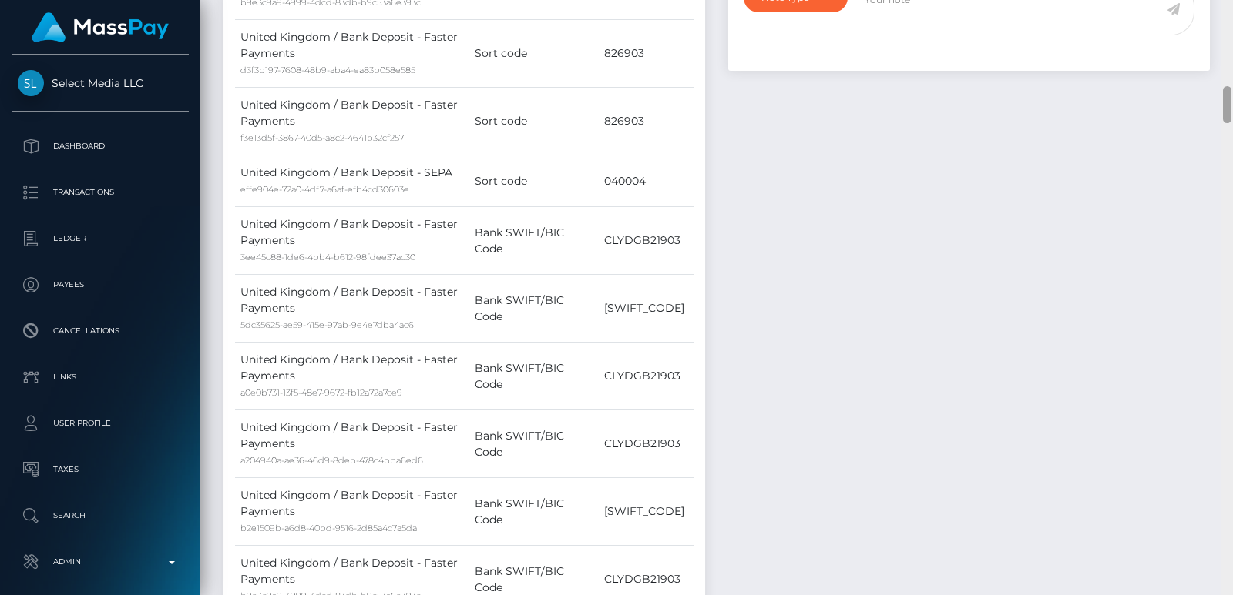
click at [1220, 99] on div at bounding box center [1227, 297] width 12 height 595
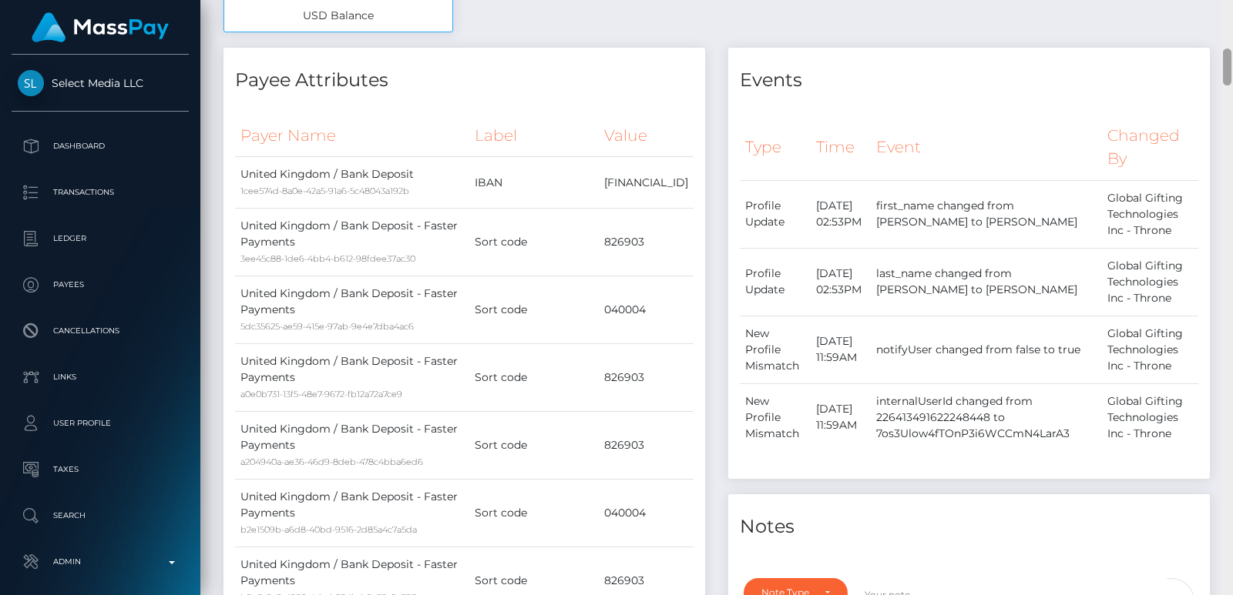
click at [1220, 64] on div at bounding box center [1227, 297] width 12 height 595
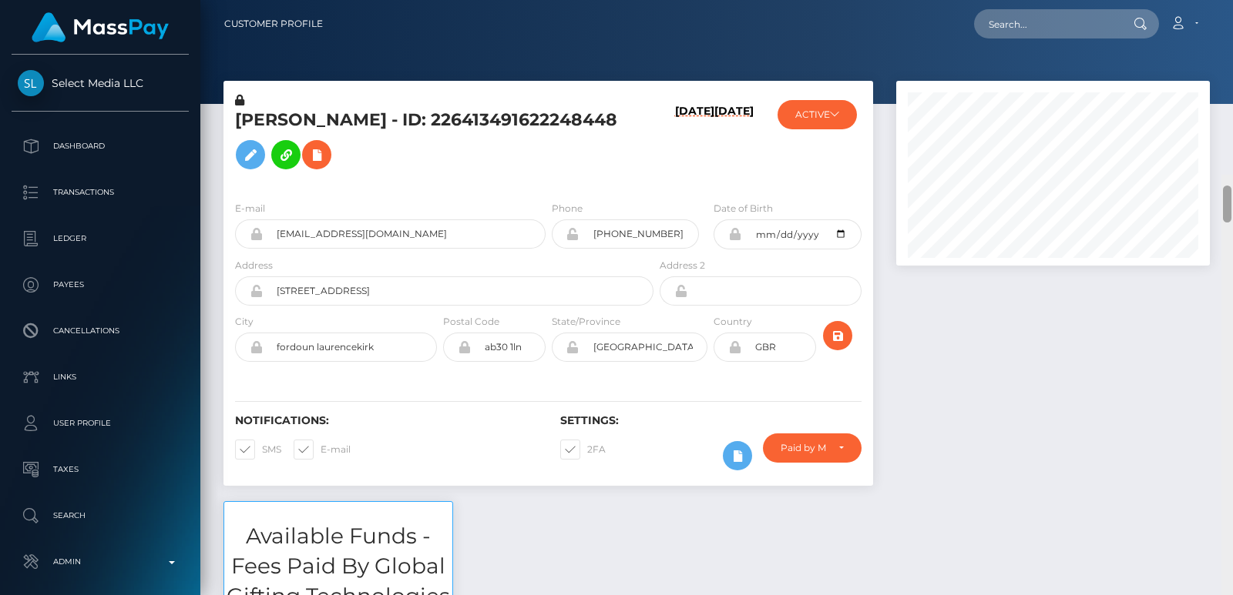
click at [1220, 6] on div "Customer Profile Loading... Loading..." at bounding box center [716, 297] width 1032 height 595
click at [274, 101] on div "REBECCA LOUISE MCFADYEN - ID: 226413491622248448" at bounding box center [439, 140] width 433 height 96
click at [273, 113] on h5 "REBECCA LOUISE MCFADYEN - ID: 226413491622248448" at bounding box center [440, 143] width 410 height 69
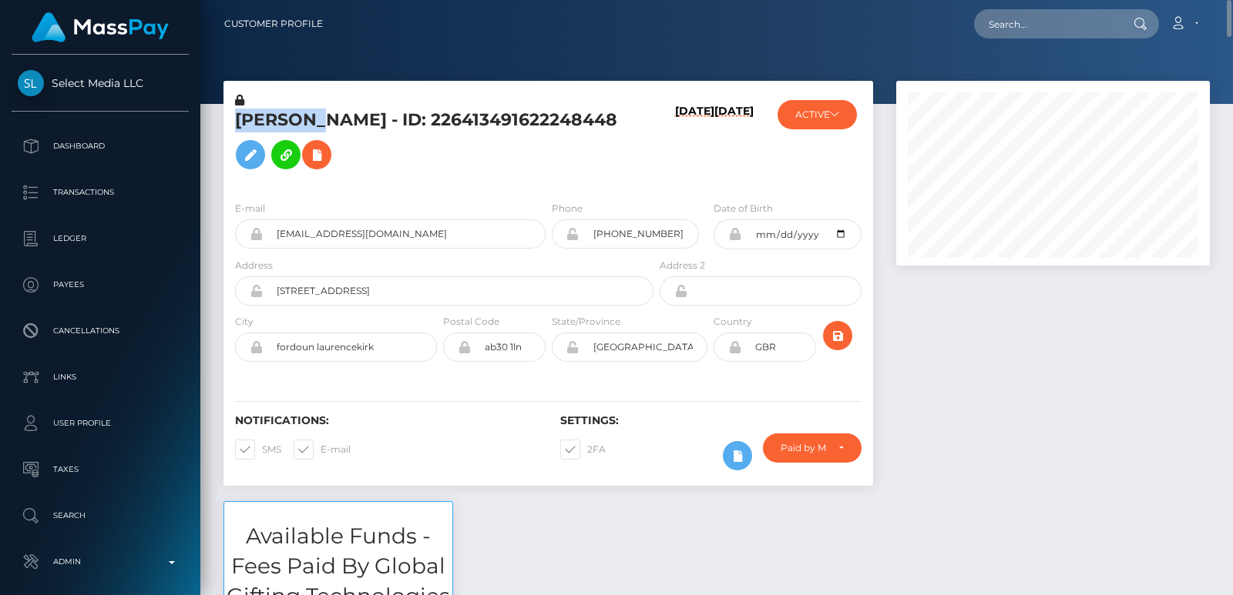
click at [273, 113] on h5 "REBECCA LOUISE MCFADYEN - ID: 226413491622248448" at bounding box center [440, 143] width 410 height 69
copy h5 "REBECCA"
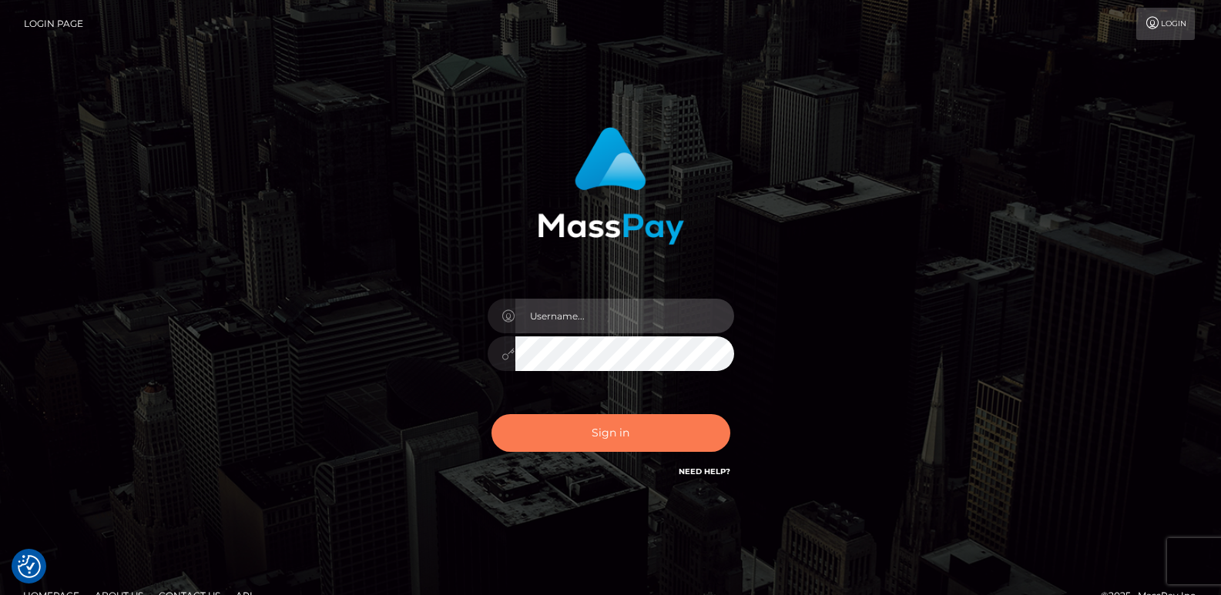
type input "[DOMAIN_NAME]"
click at [562, 429] on button "Sign in" at bounding box center [610, 433] width 239 height 38
type input "ts2.es"
click at [552, 430] on button "Sign in" at bounding box center [610, 433] width 239 height 38
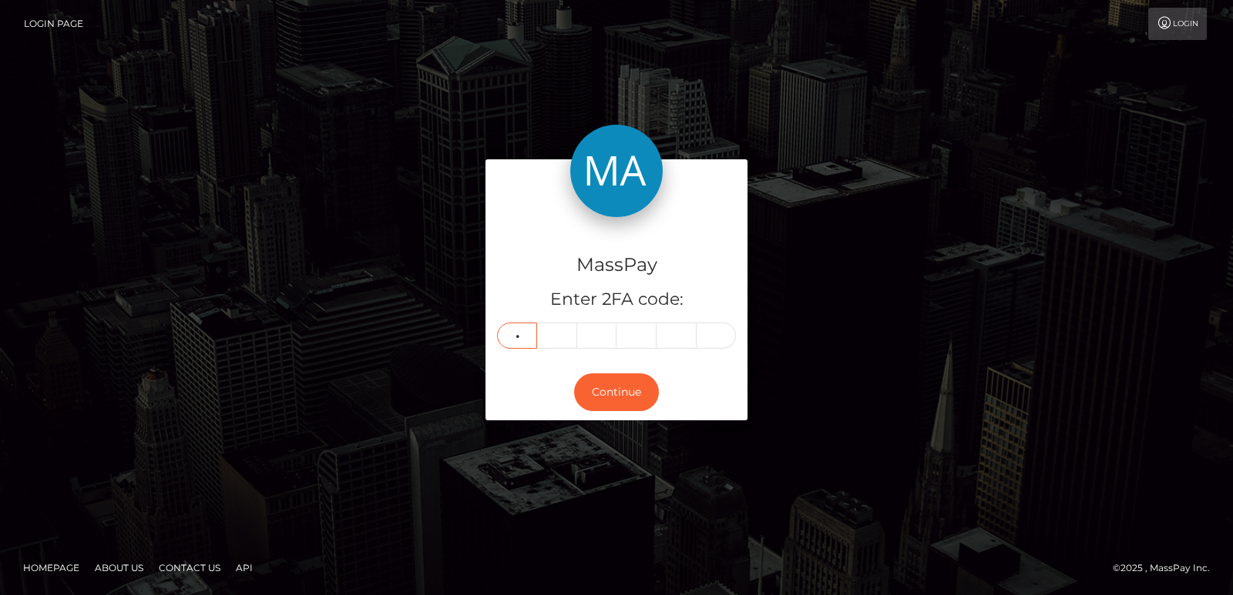
type input "5"
type input "9"
type input "3"
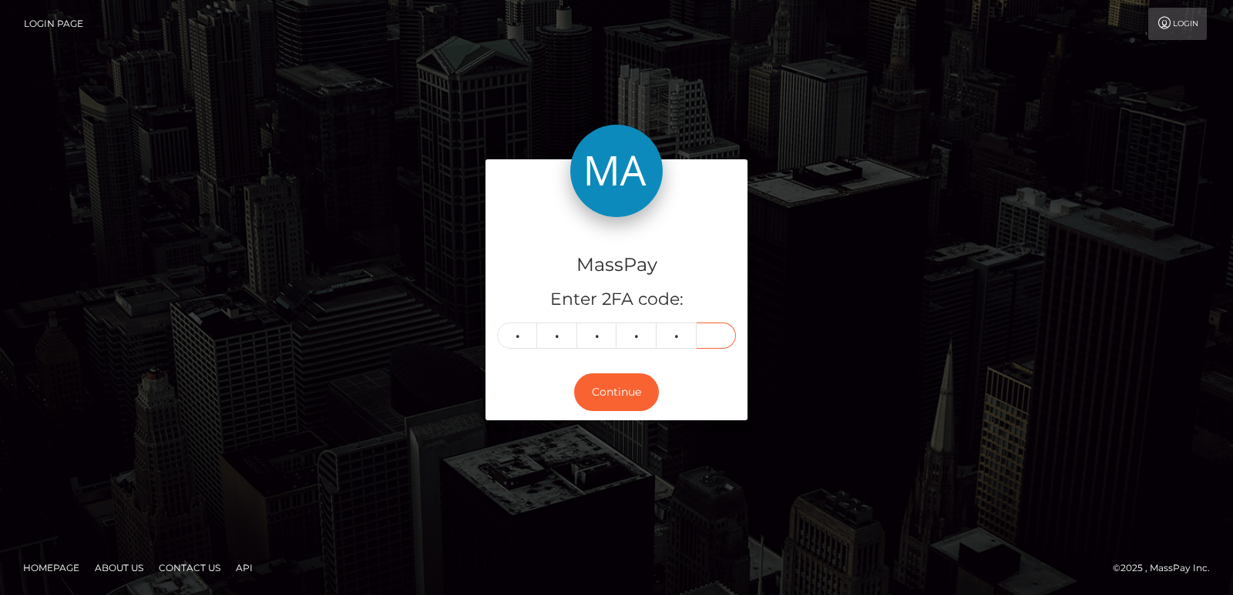
type input "6"
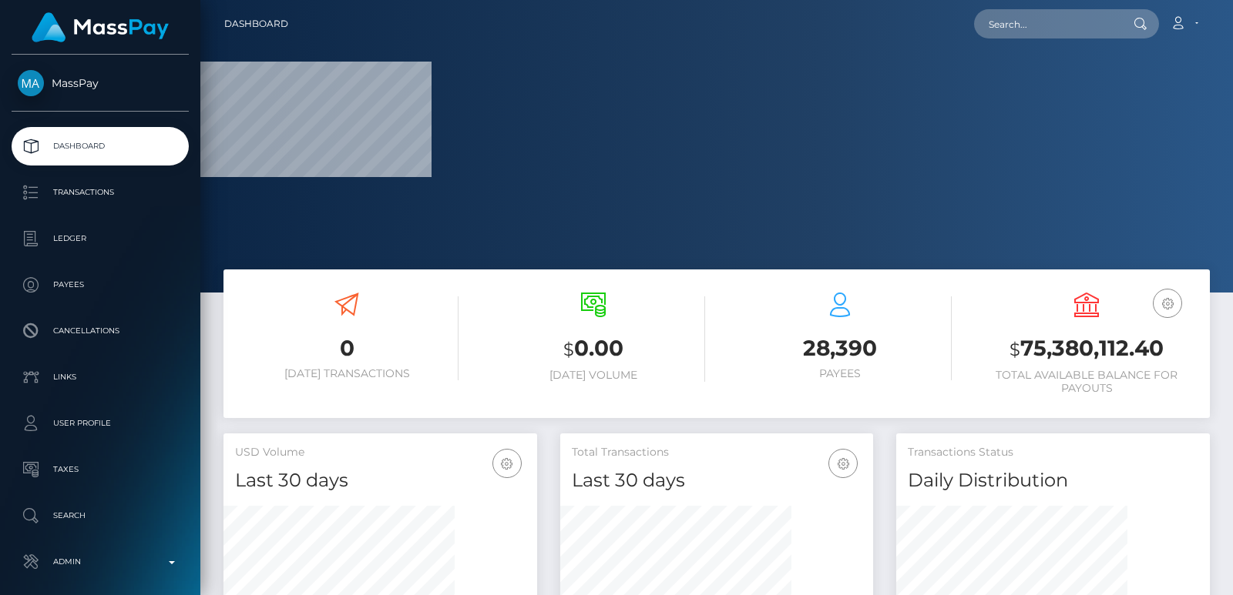
scroll to position [458, 313]
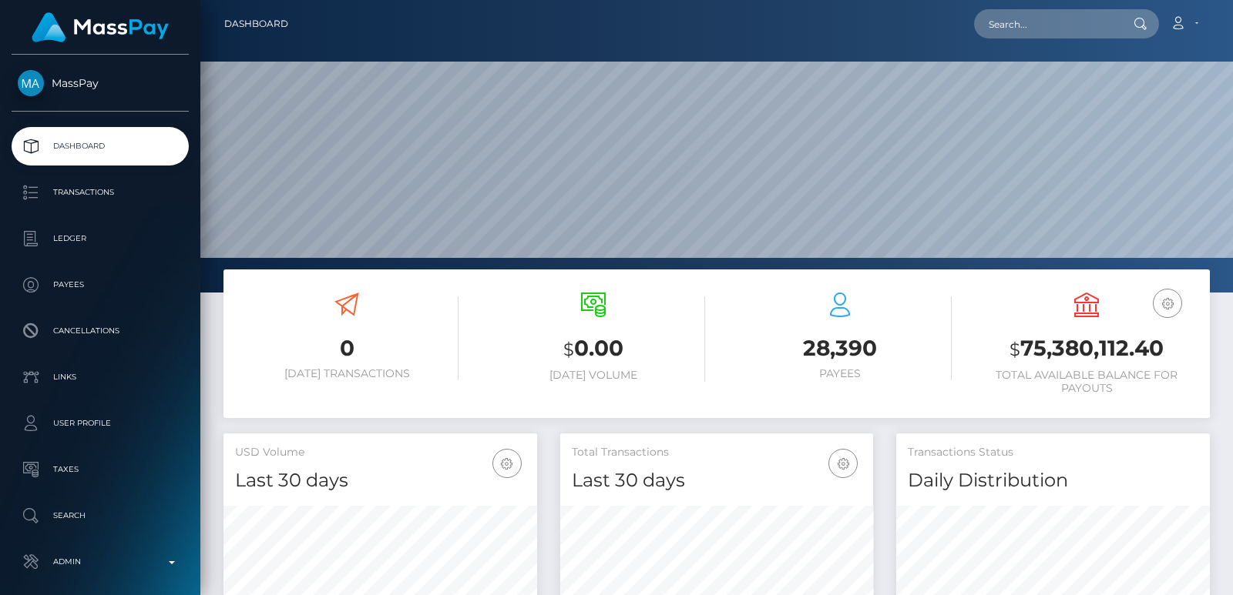
click at [1019, 41] on nav "Dashboard Loading... Loading... Account Edit Profile" at bounding box center [716, 24] width 1032 height 48
click at [1017, 24] on input "text" at bounding box center [1046, 23] width 145 height 29
paste input "[EMAIL_ADDRESS][DOMAIN_NAME]"
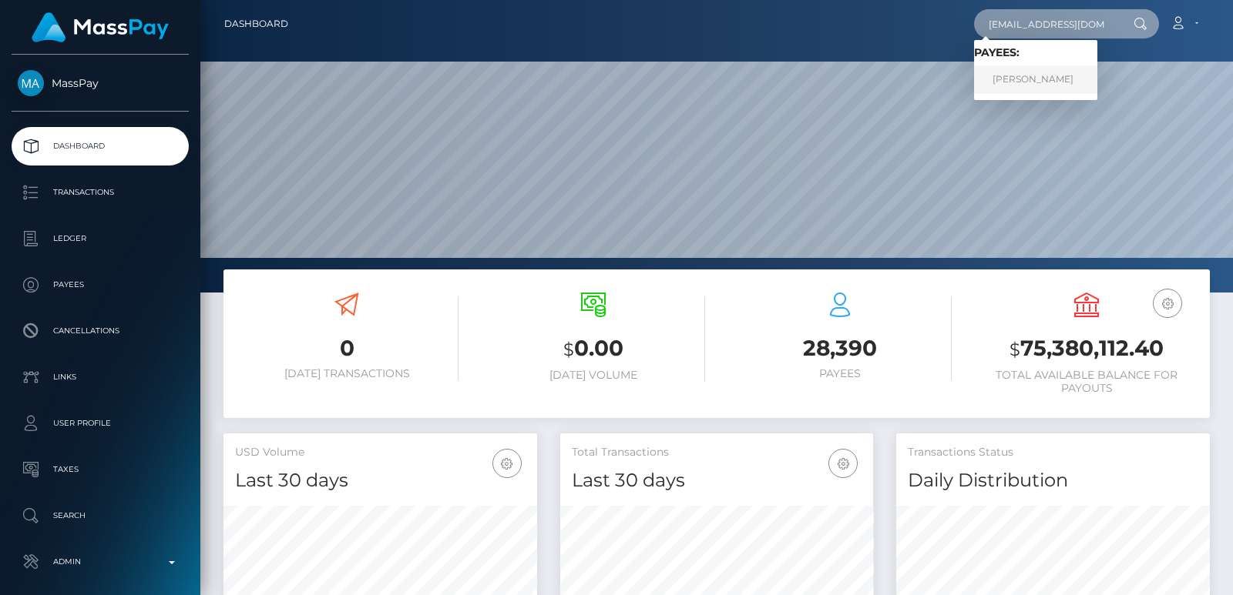
type input "[EMAIL_ADDRESS][DOMAIN_NAME]"
click at [1032, 75] on link "HONGYAN WU" at bounding box center [1035, 79] width 123 height 29
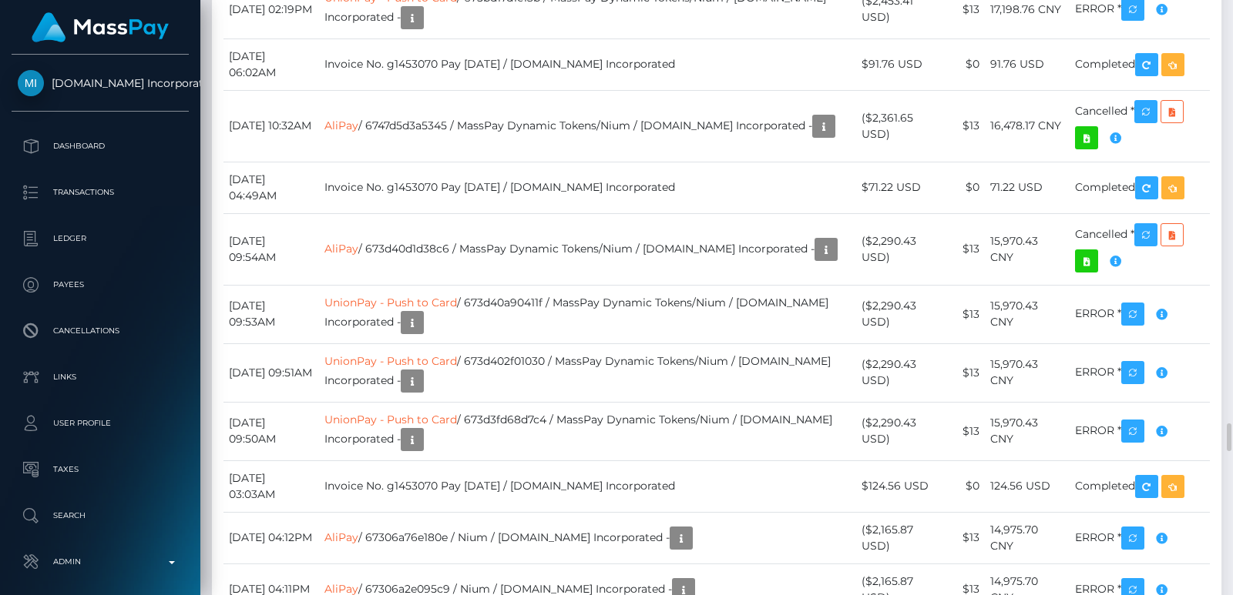
scroll to position [185, 313]
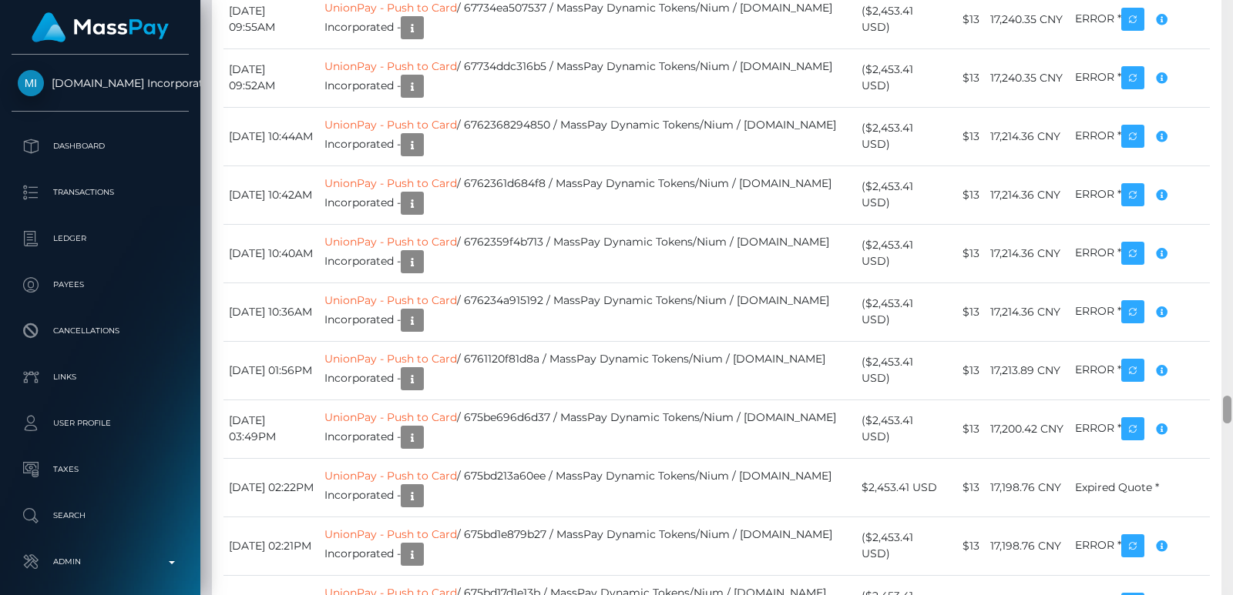
click at [1232, 180] on div at bounding box center [1227, 297] width 12 height 595
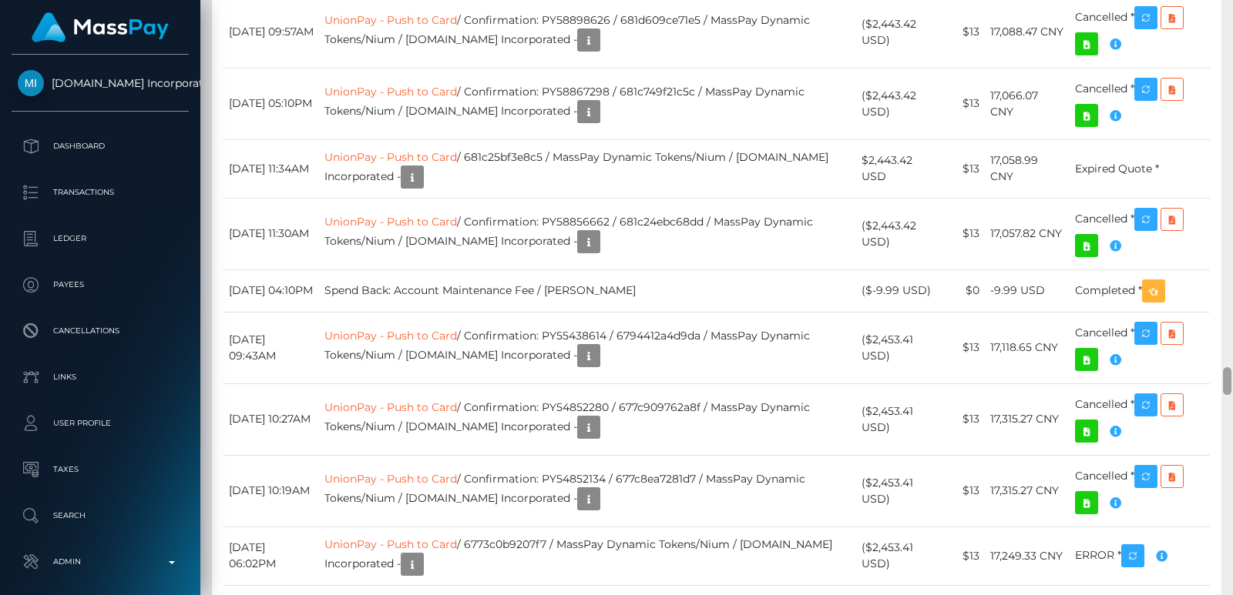
click at [1232, 180] on div at bounding box center [1227, 297] width 12 height 595
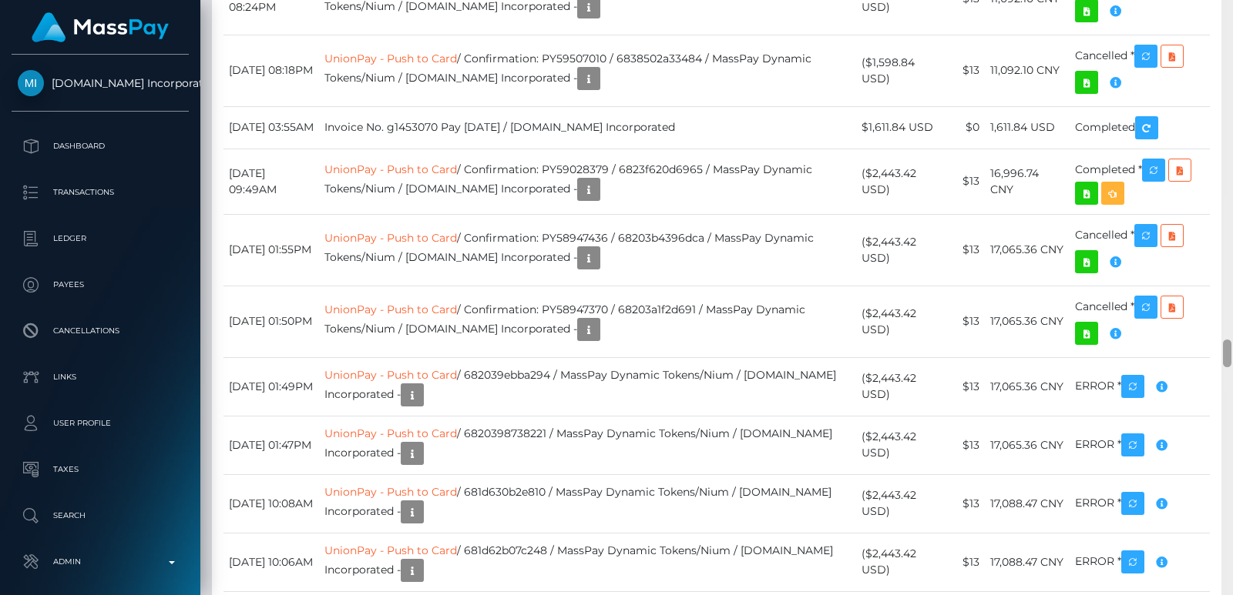
click at [1232, 180] on div at bounding box center [1227, 297] width 12 height 595
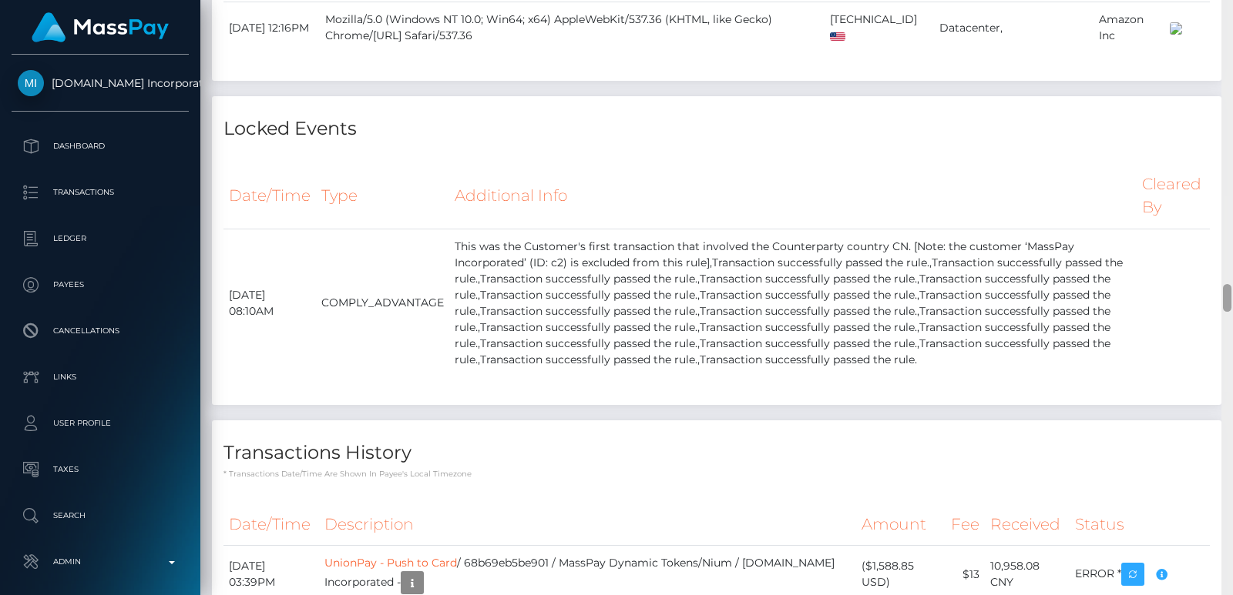
click at [1232, 180] on div at bounding box center [1227, 297] width 12 height 595
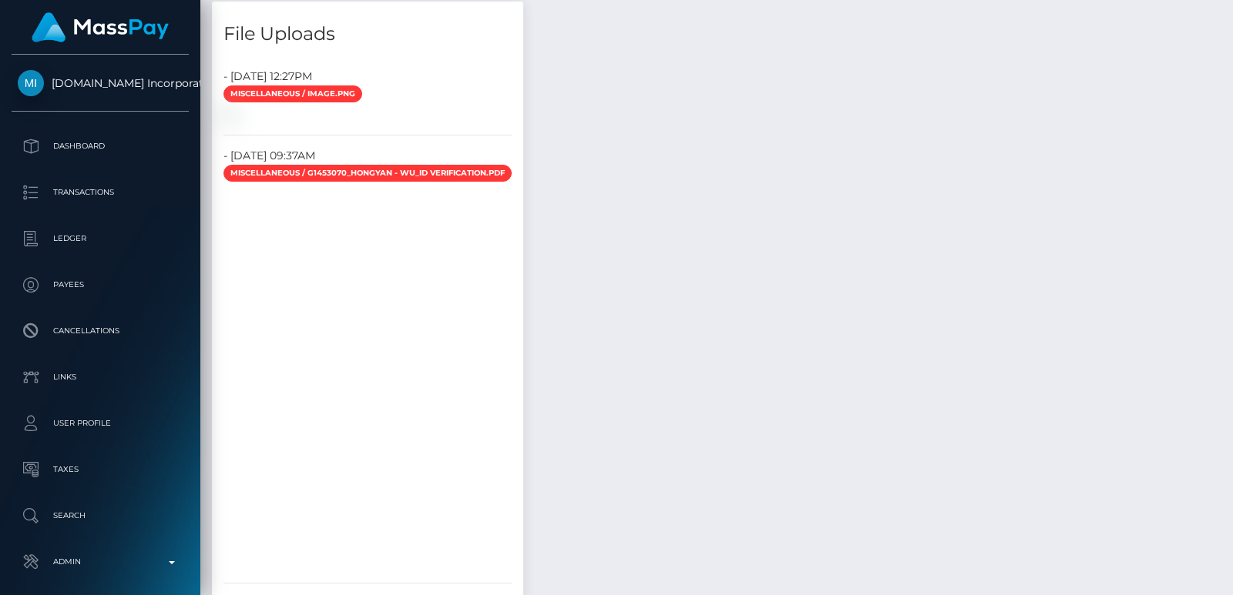
click at [1230, 136] on div at bounding box center [1227, 297] width 12 height 595
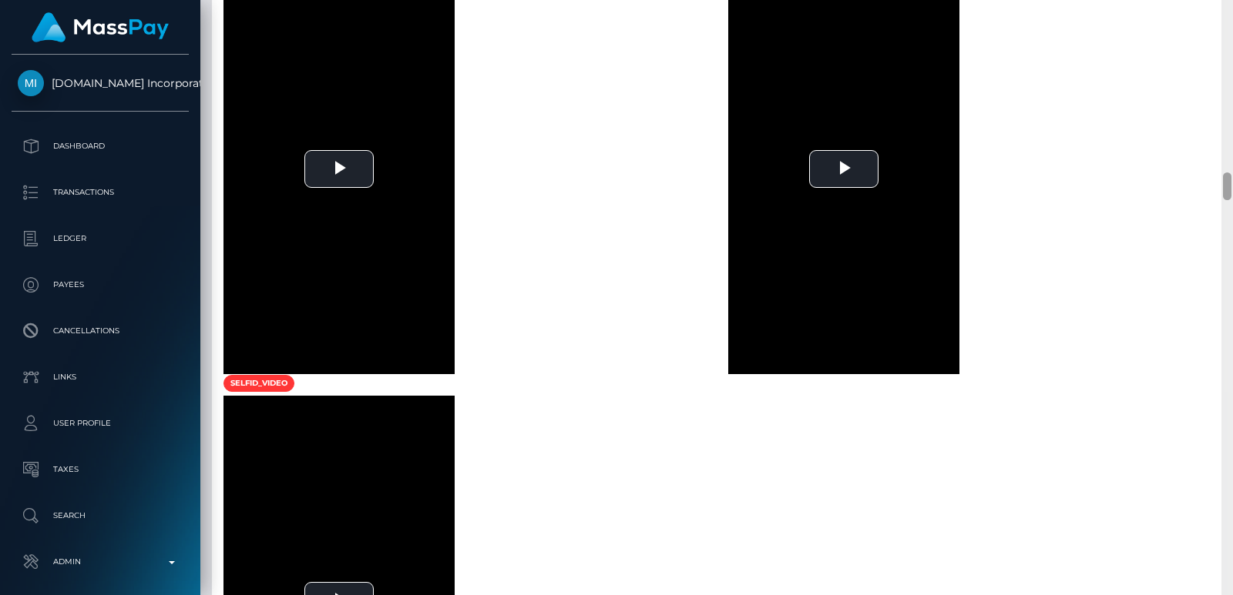
click at [1230, 136] on div at bounding box center [1227, 297] width 12 height 595
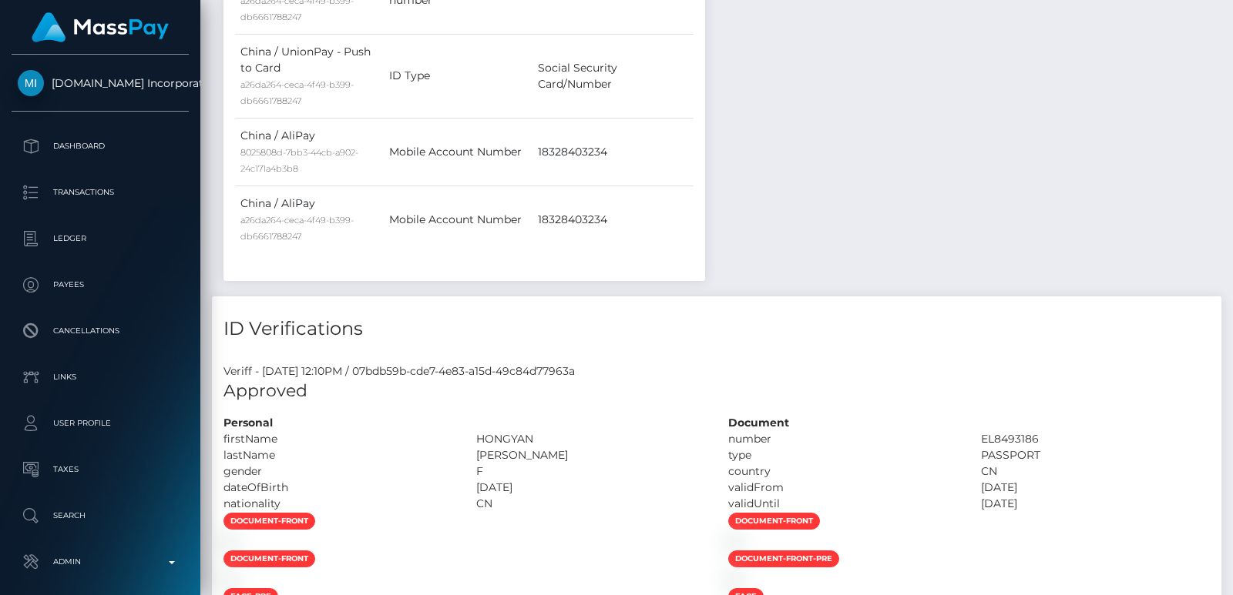
click at [1230, 82] on div at bounding box center [1227, 297] width 12 height 595
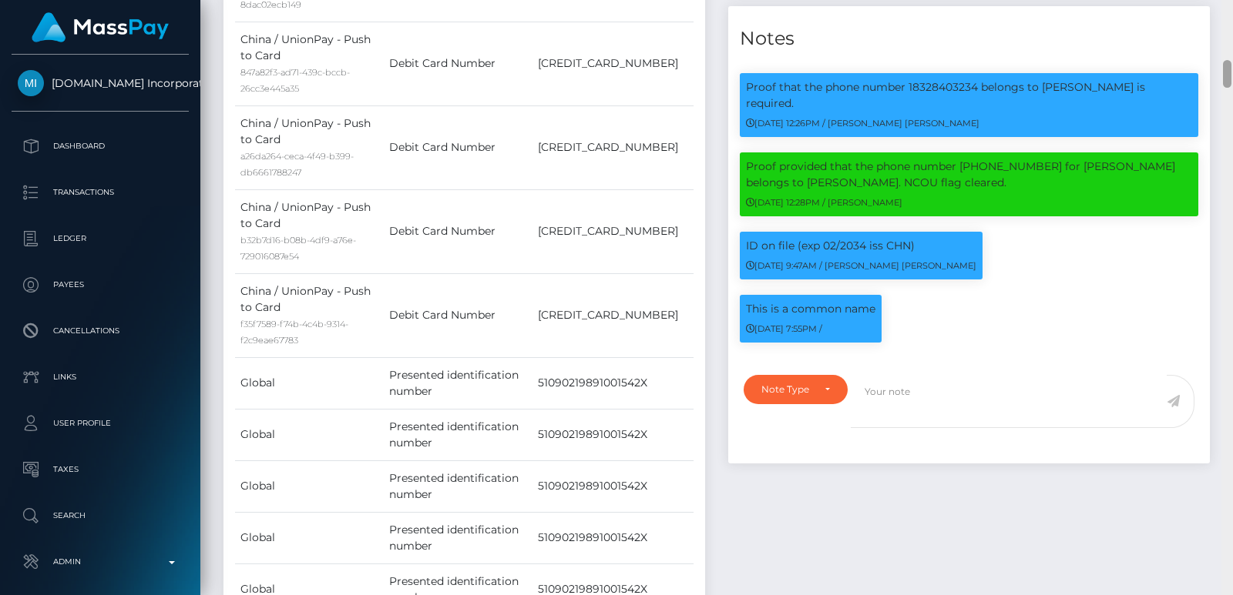
click at [1230, 82] on div at bounding box center [1227, 74] width 8 height 28
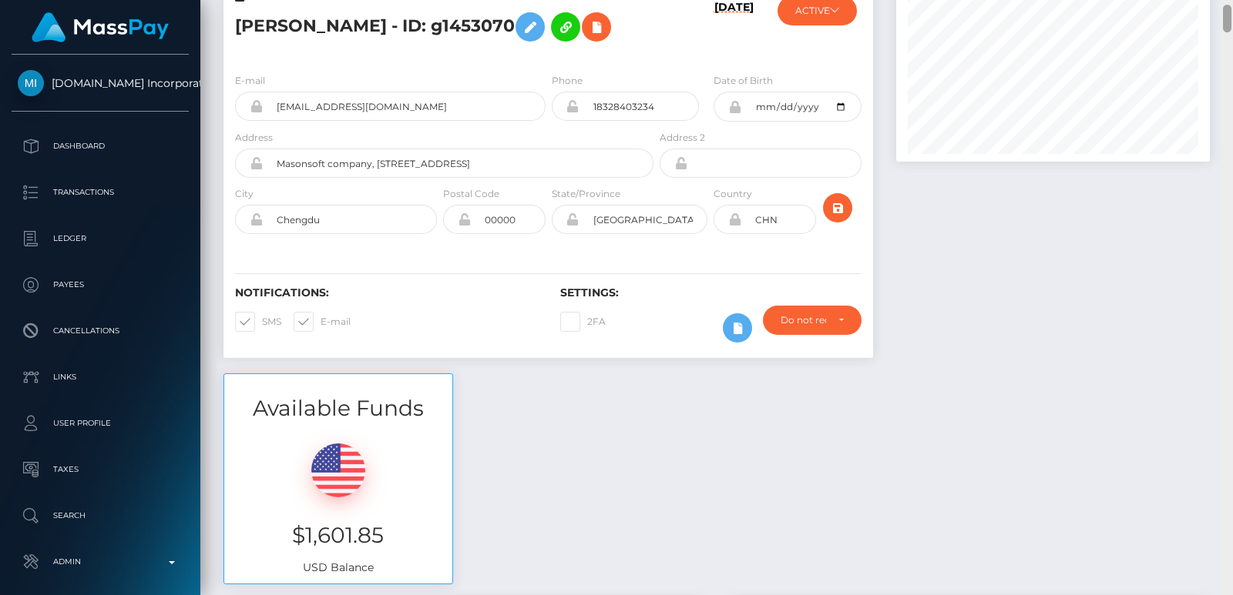
click at [1229, 12] on div at bounding box center [1227, 297] width 12 height 595
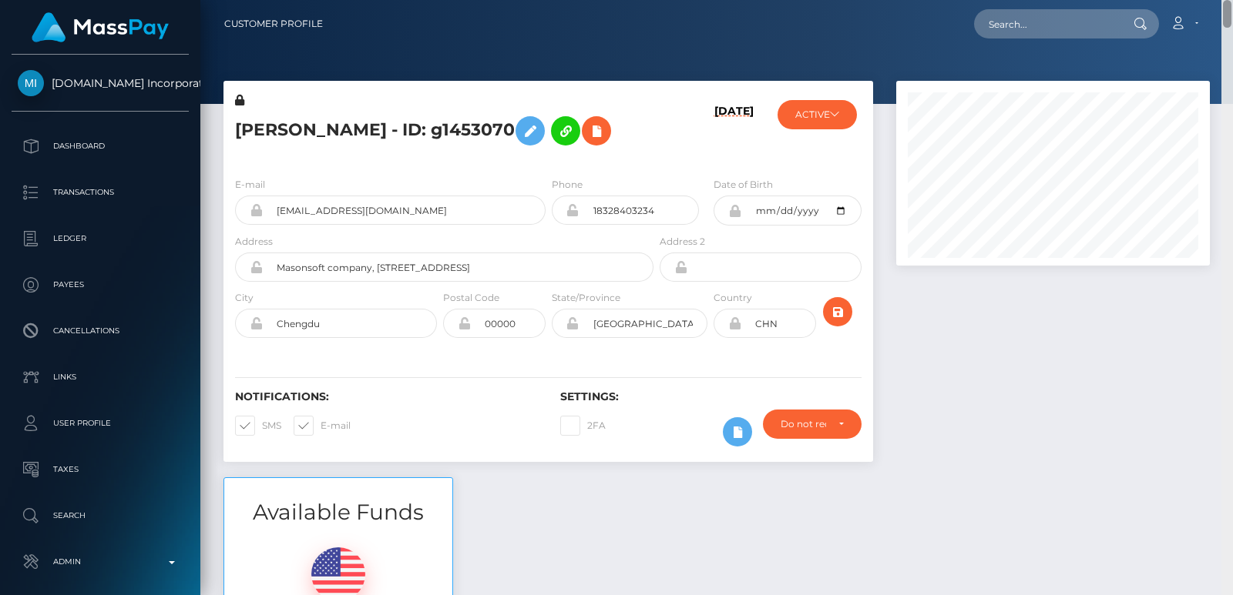
click at [1228, 0] on div "Customer Profile Loading... Loading..." at bounding box center [716, 297] width 1032 height 595
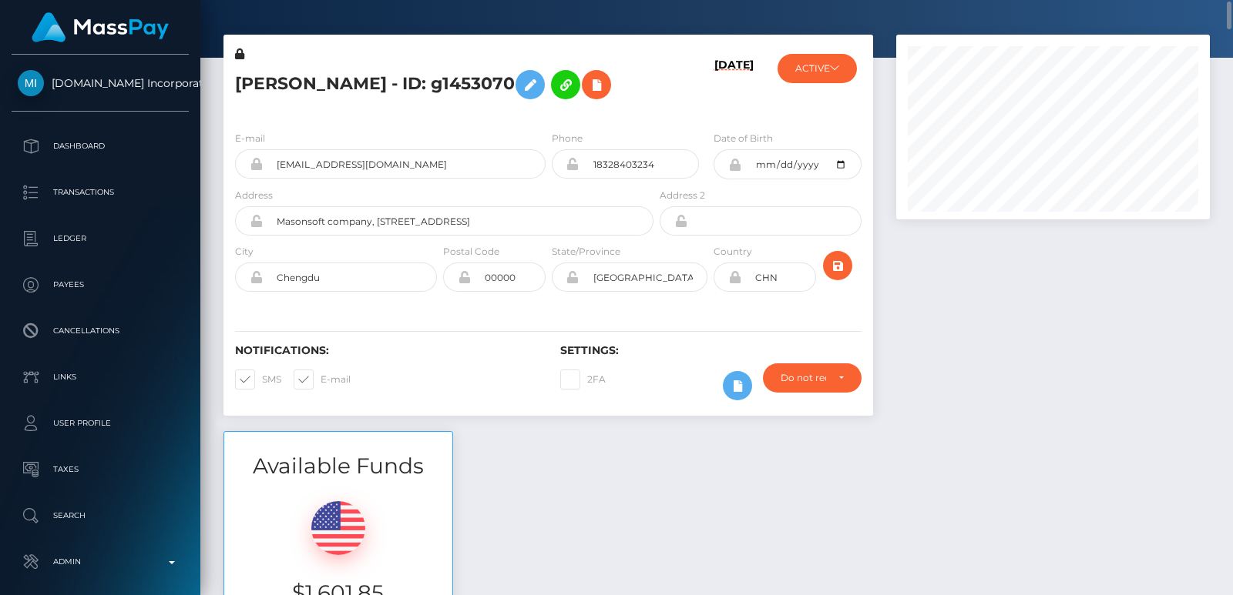
scroll to position [23, 0]
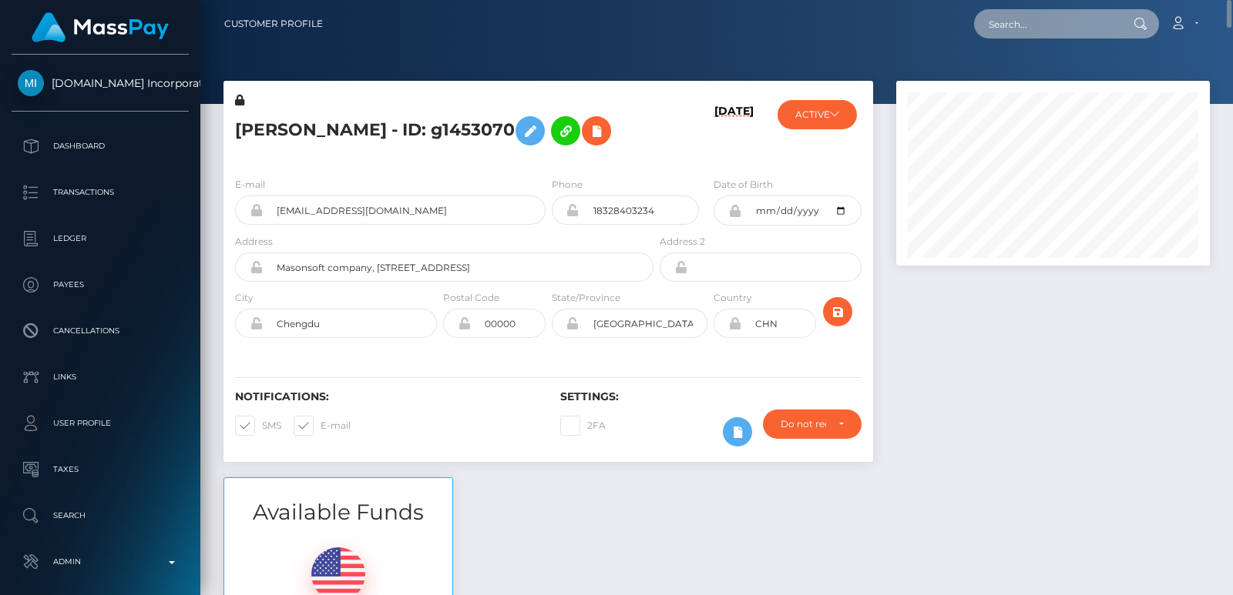
click at [1032, 34] on input "text" at bounding box center [1046, 23] width 145 height 29
paste input "[EMAIL_ADDRESS][DOMAIN_NAME]"
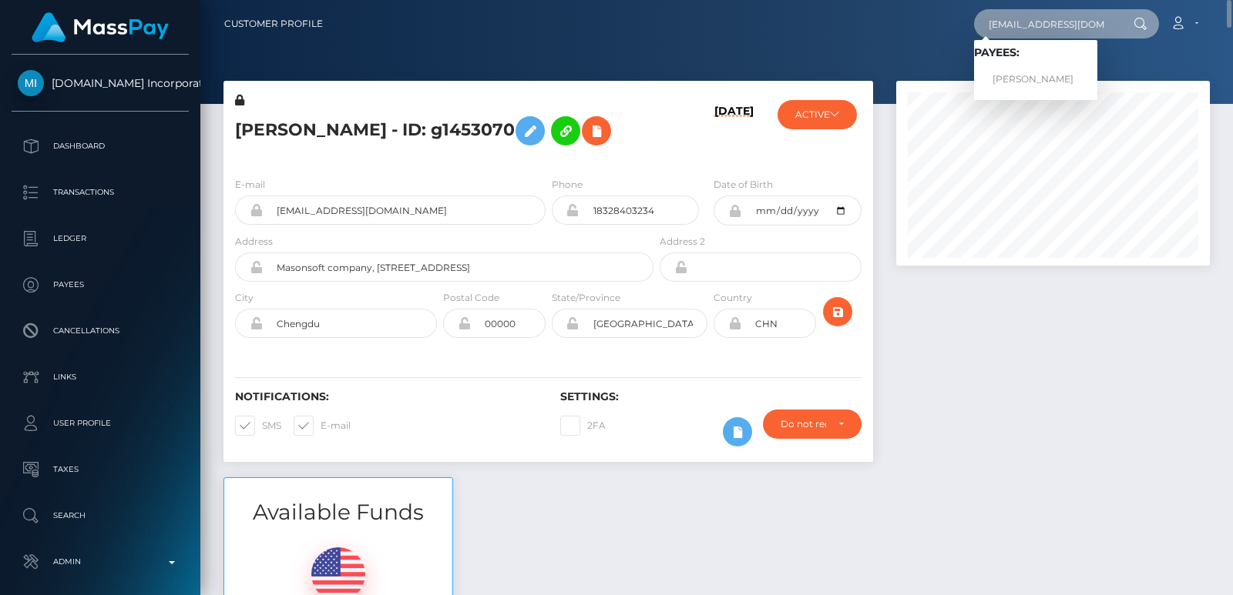
type input "[EMAIL_ADDRESS][DOMAIN_NAME]"
click at [267, 132] on h5 "HONGYAN WU - ID: g1453070" at bounding box center [440, 131] width 410 height 45
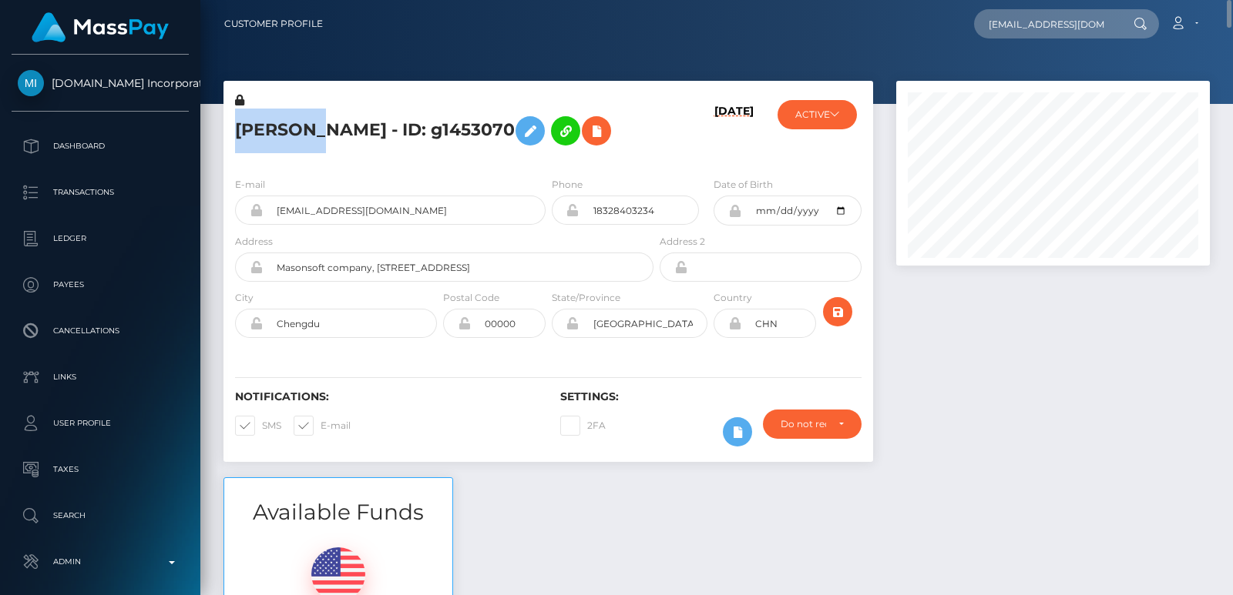
click at [267, 132] on h5 "HONGYAN WU - ID: g1453070" at bounding box center [440, 131] width 410 height 45
copy h5 "HONGYAN"
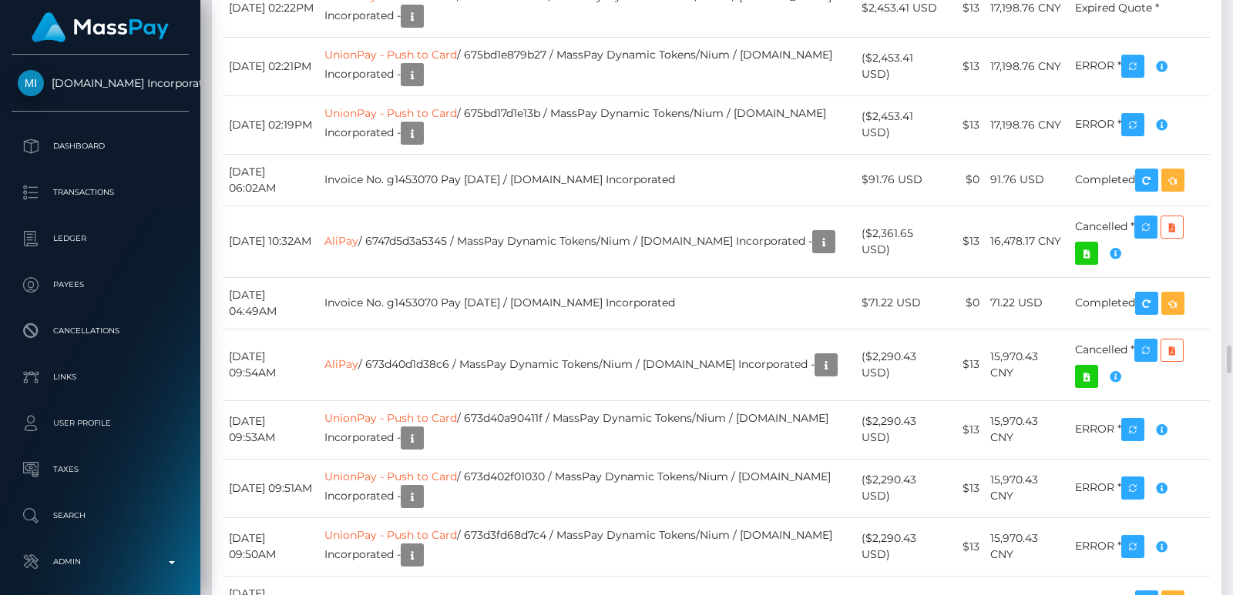
scroll to position [8759, 0]
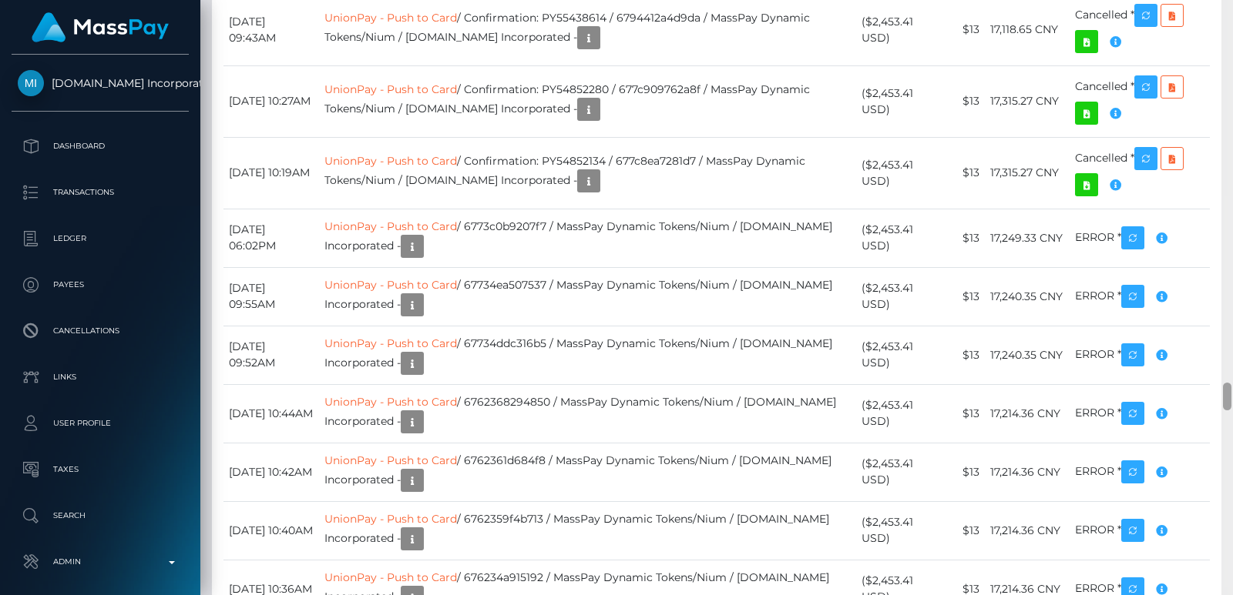
click at [1232, 26] on div at bounding box center [1227, 297] width 12 height 595
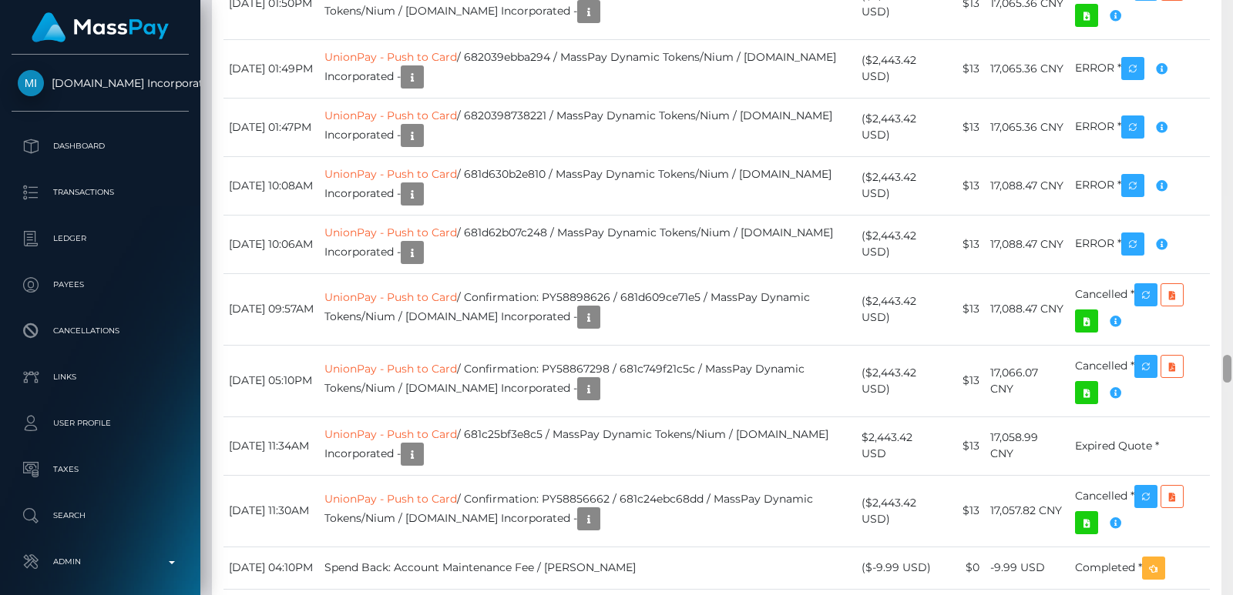
click at [1232, 26] on div at bounding box center [1227, 297] width 12 height 595
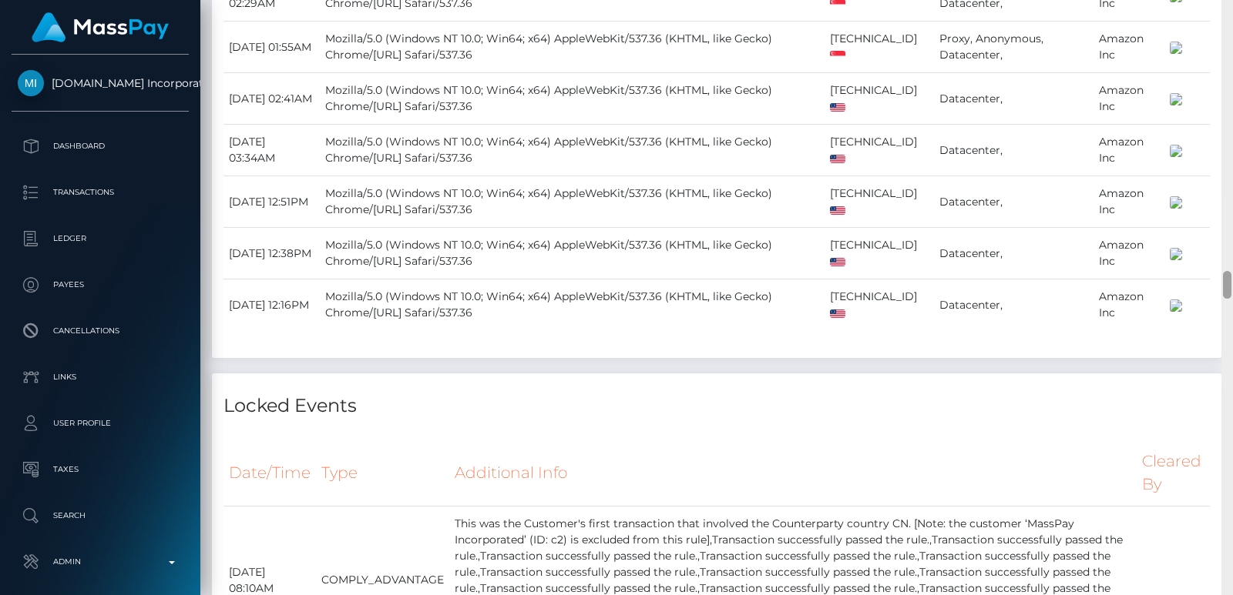
click at [1232, 26] on div at bounding box center [1227, 297] width 12 height 595
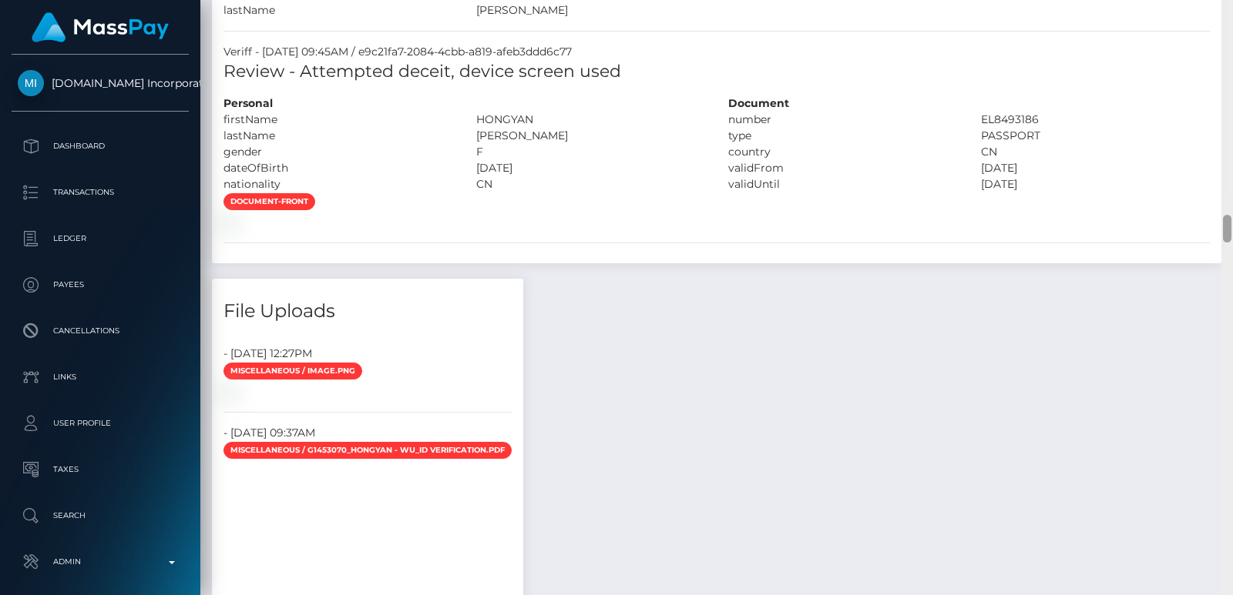
click at [1232, 26] on div at bounding box center [1227, 297] width 12 height 595
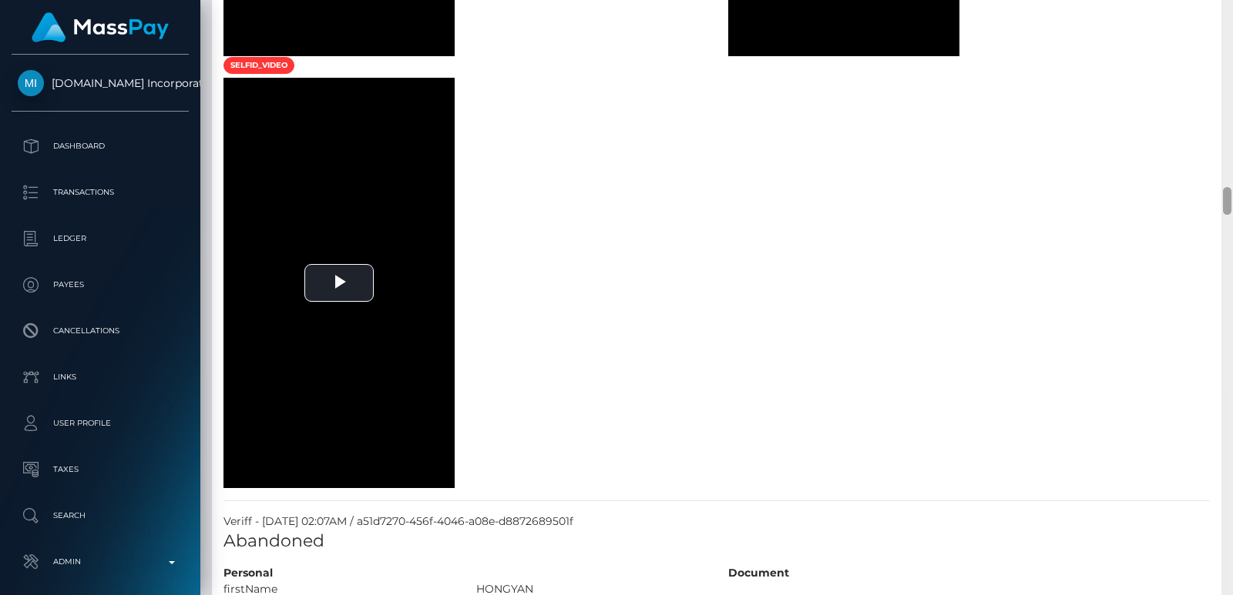
click at [1232, 26] on div at bounding box center [1227, 297] width 12 height 595
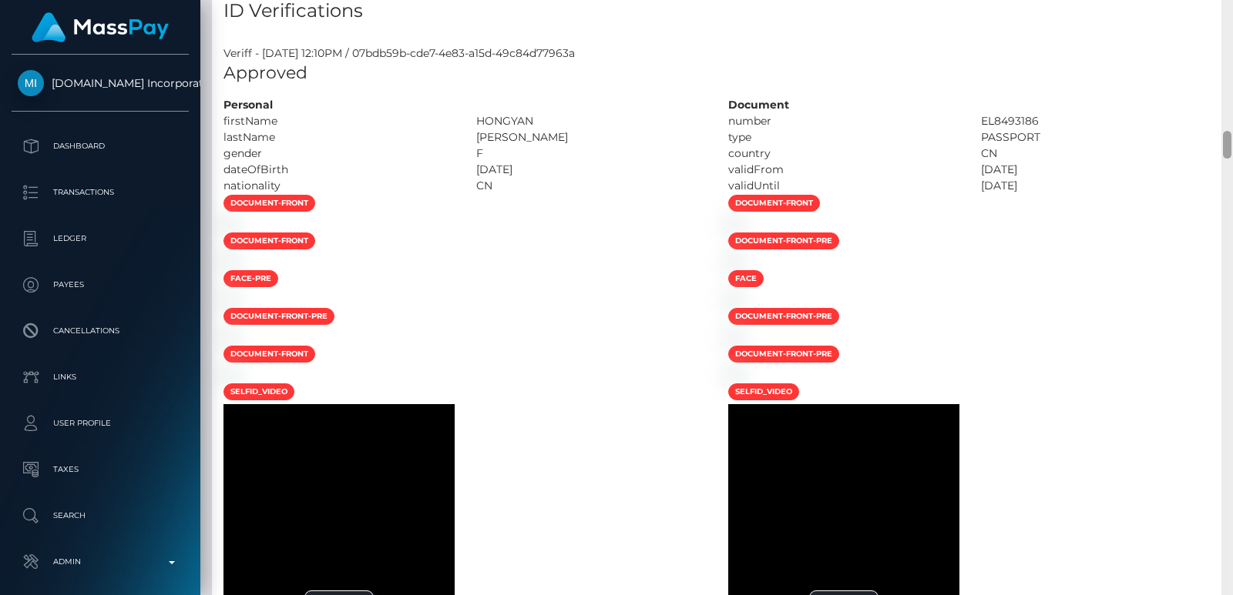
click at [1232, 26] on div at bounding box center [1227, 297] width 12 height 595
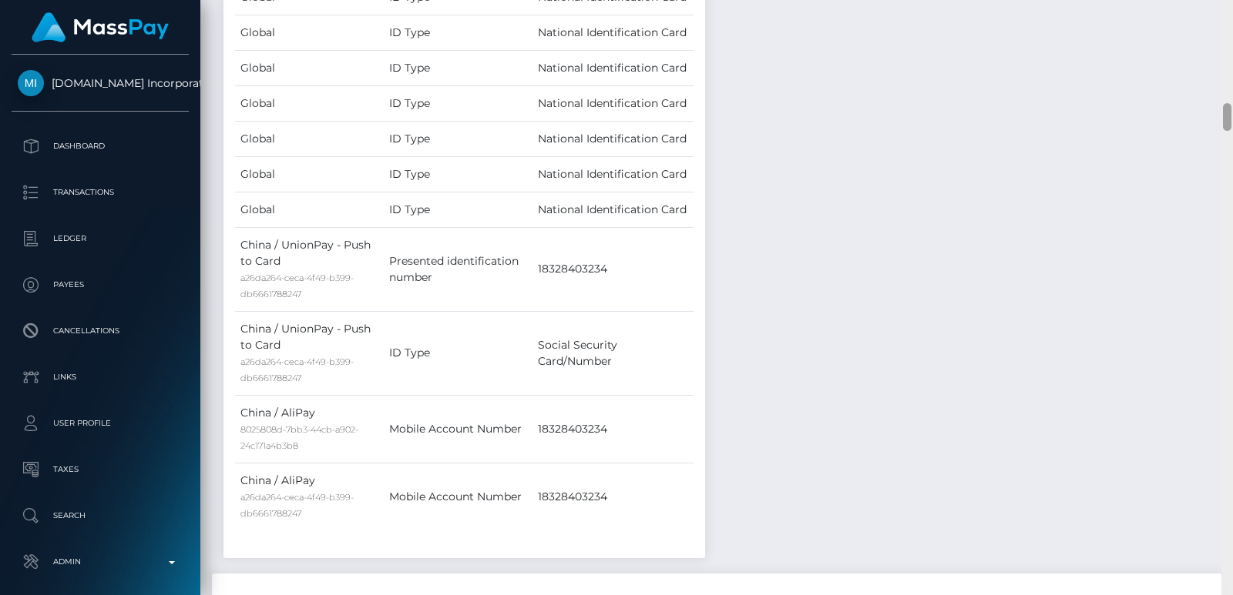
click at [1232, 26] on div at bounding box center [1227, 297] width 12 height 595
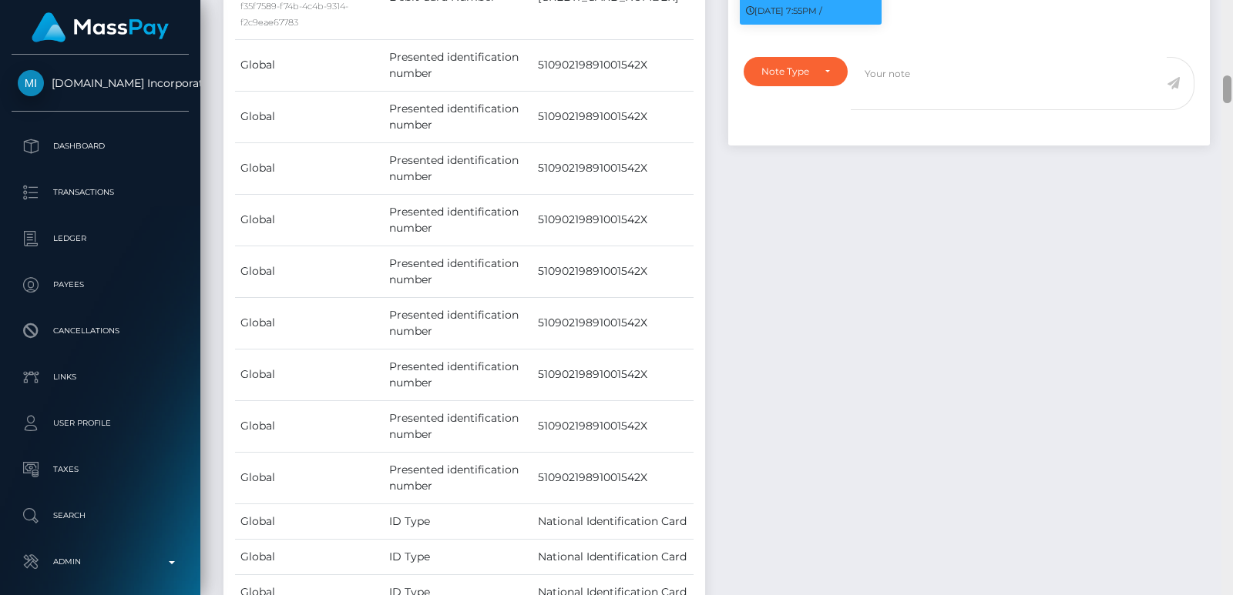
click at [1232, 26] on div at bounding box center [1227, 297] width 12 height 595
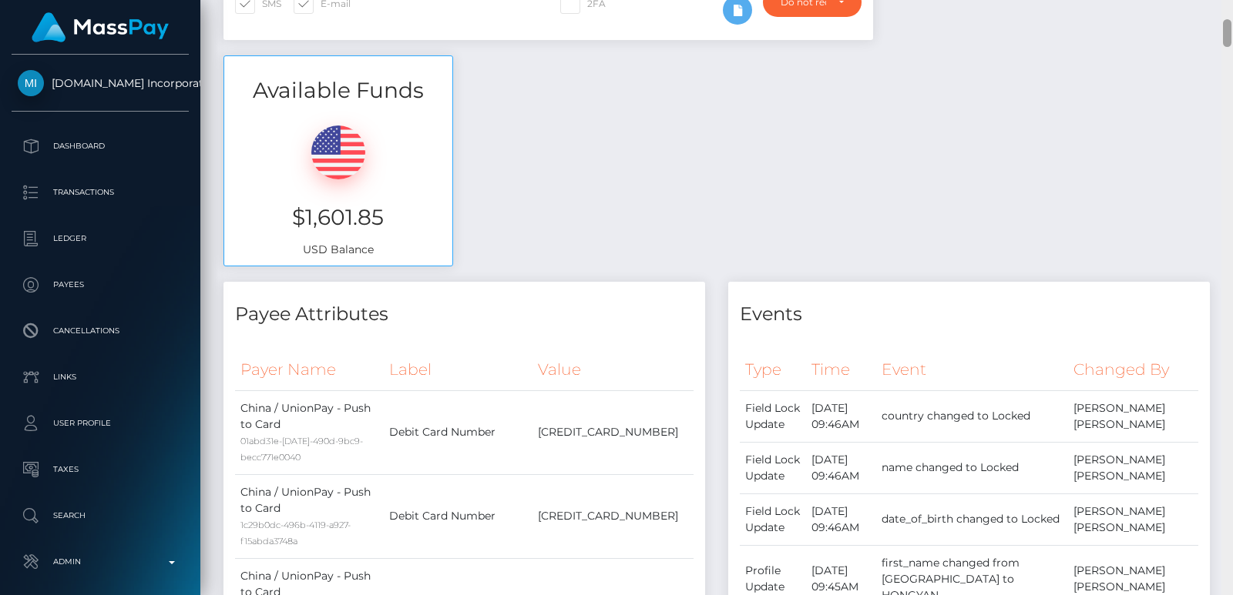
click at [1232, 26] on div at bounding box center [1227, 297] width 12 height 595
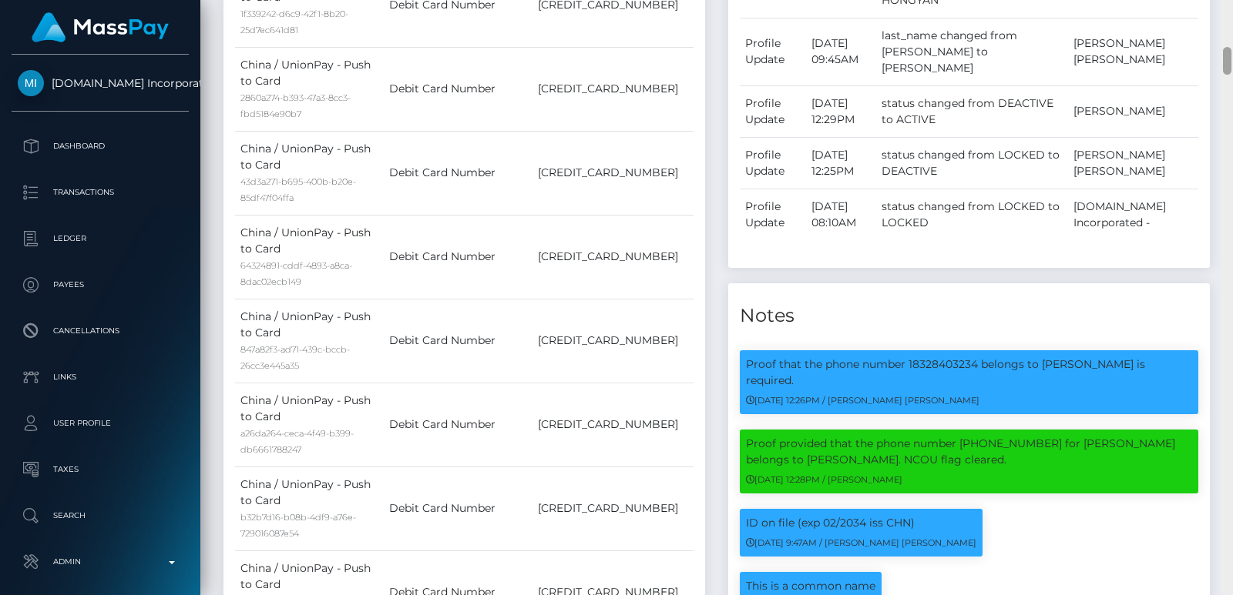
click at [1232, 26] on div at bounding box center [1227, 297] width 12 height 595
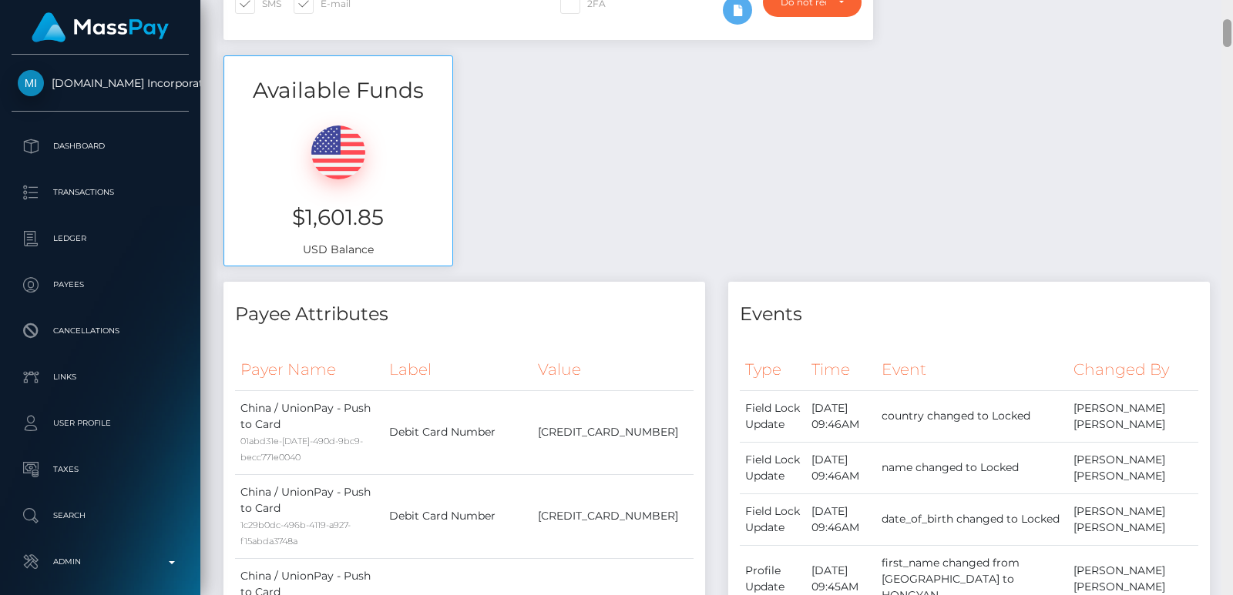
click at [1226, 18] on div at bounding box center [1227, 297] width 12 height 595
click at [1226, 18] on div "Customer Profile ruisen4246@gmail.com Loading... Loading... Payees: HONGYAN WU …" at bounding box center [716, 297] width 1032 height 595
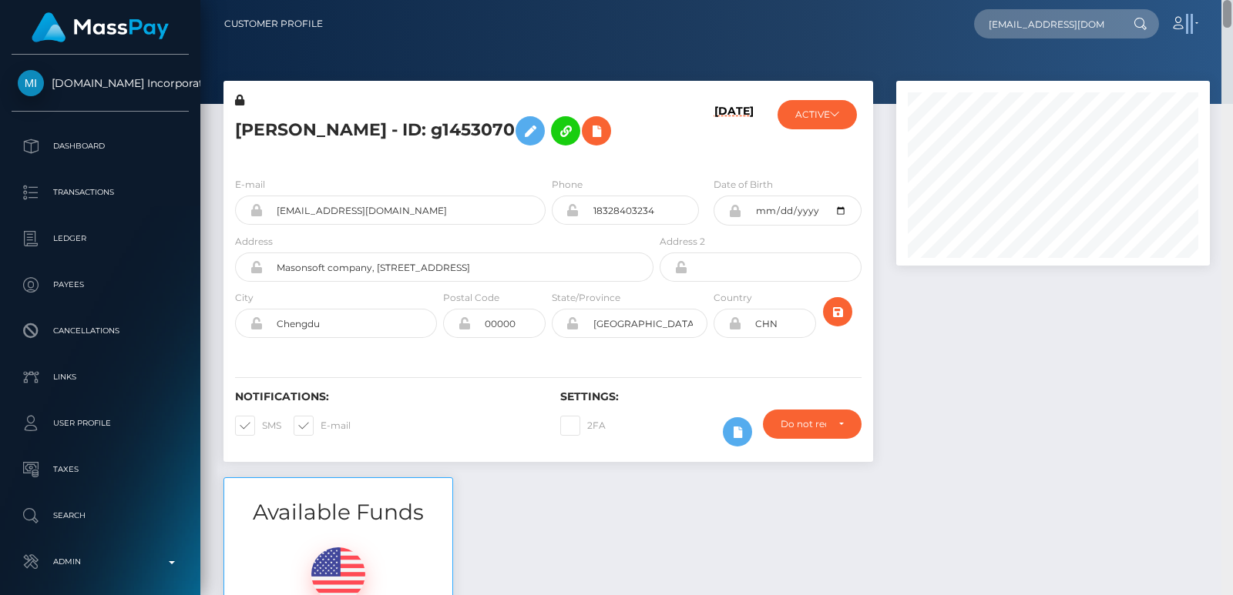
click at [1226, 18] on nav "Customer Profile ruisen4246@gmail.com Loading... Loading... Payees: HONGYAN WU …" at bounding box center [716, 24] width 1032 height 48
click at [1007, 32] on input "ruisen4246@gmail.com" at bounding box center [1046, 23] width 145 height 29
paste input "canalesselena756@gmail.com"
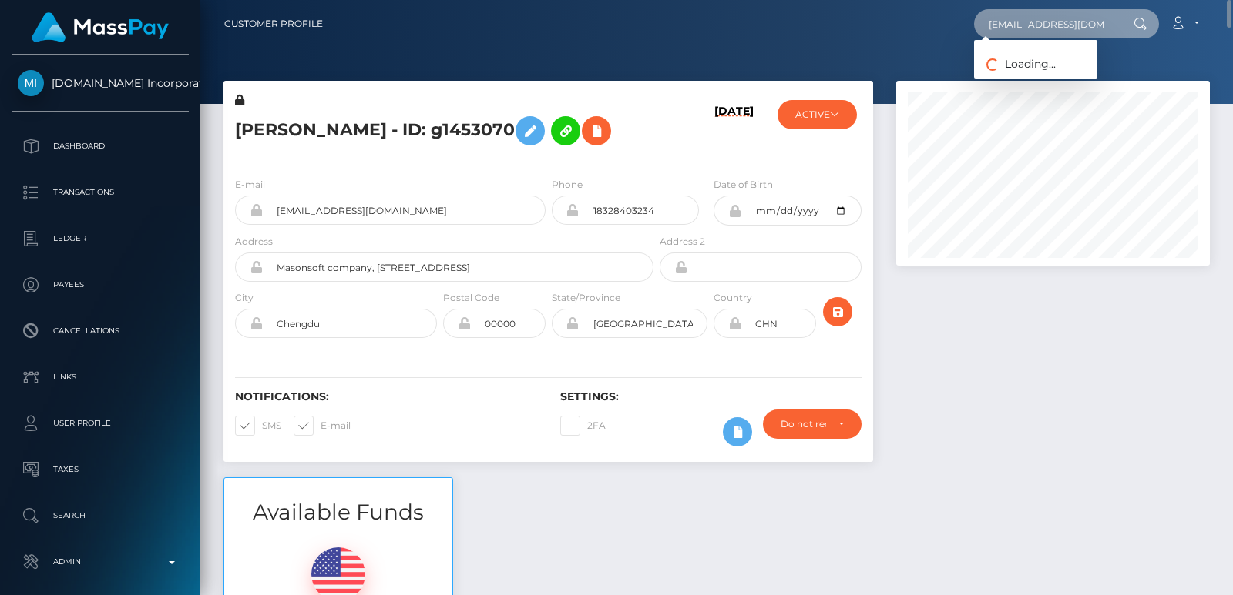
scroll to position [0, 25]
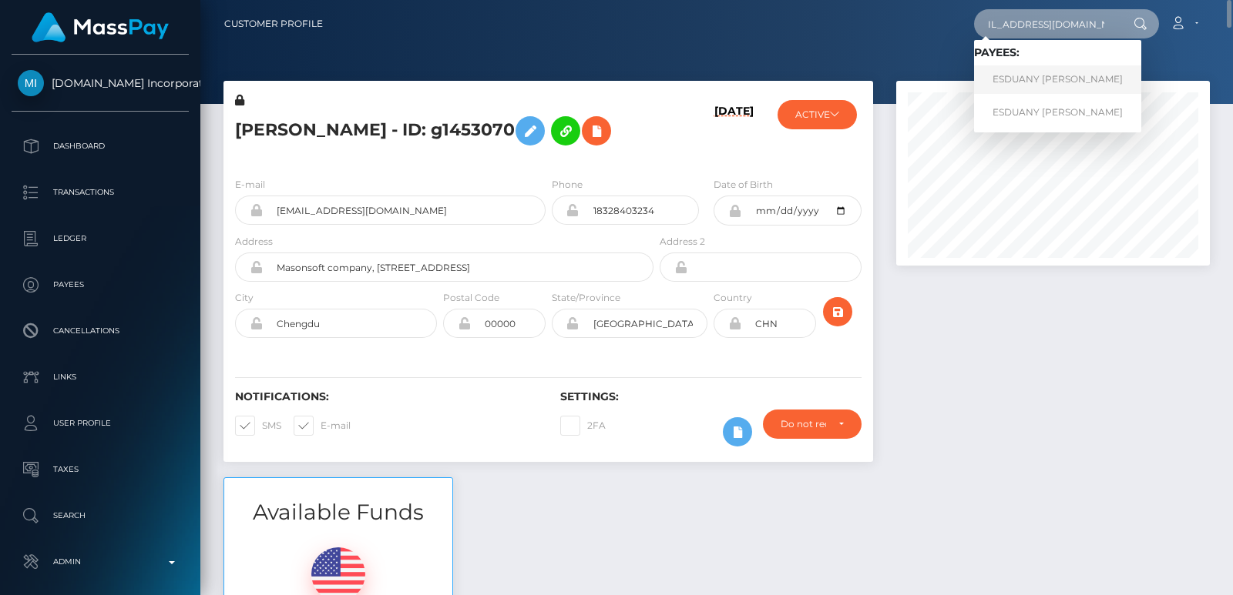
type input "canalesselena756@gmail.com"
click at [1018, 79] on link "ESDUANY SELENA CANALES VILLAMIL" at bounding box center [1057, 79] width 167 height 29
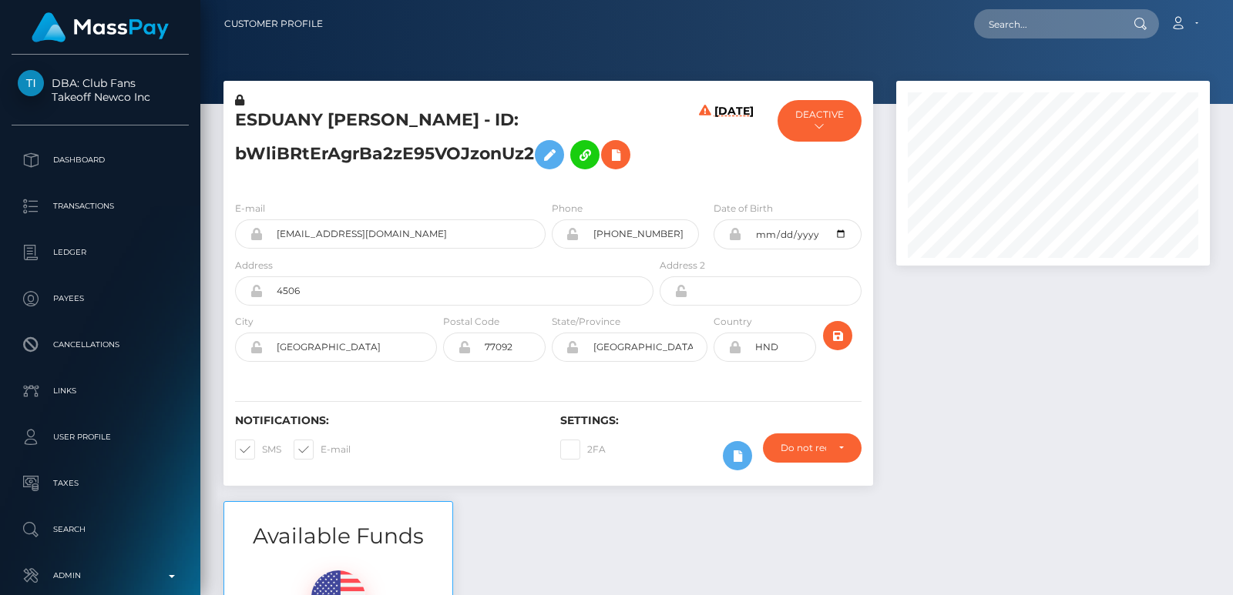
scroll to position [185, 313]
click at [1022, 19] on input "text" at bounding box center [1046, 23] width 145 height 29
paste input "[EMAIL_ADDRESS][DOMAIN_NAME]"
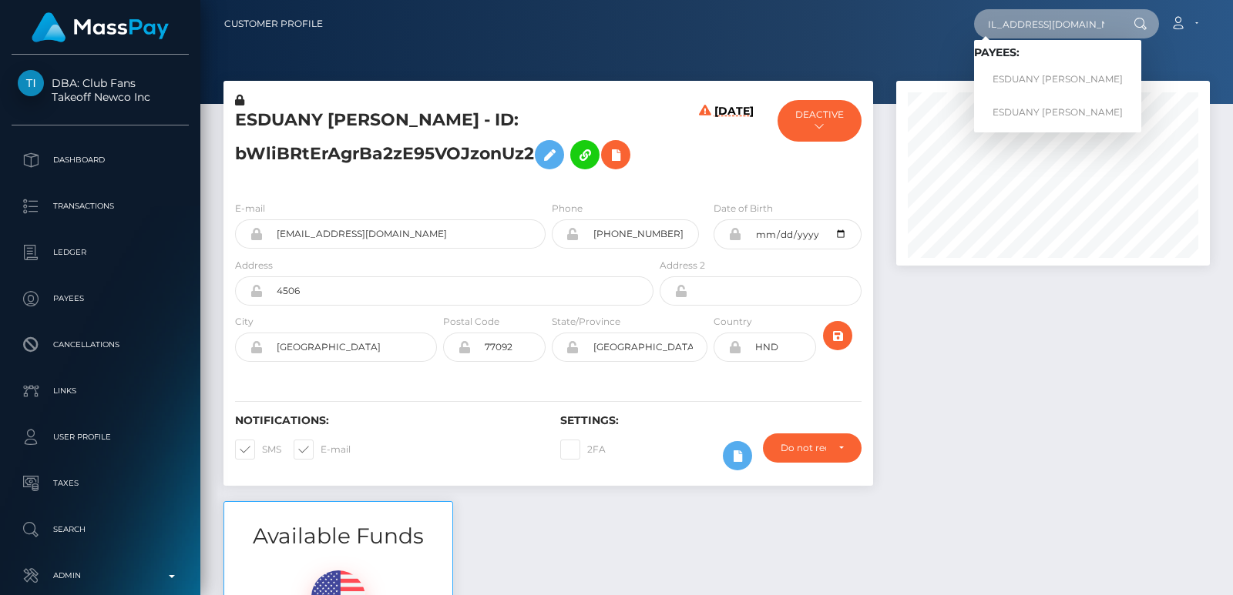
type input "[EMAIL_ADDRESS][DOMAIN_NAME]"
click at [1041, 26] on input "[EMAIL_ADDRESS][DOMAIN_NAME]" at bounding box center [1046, 23] width 145 height 29
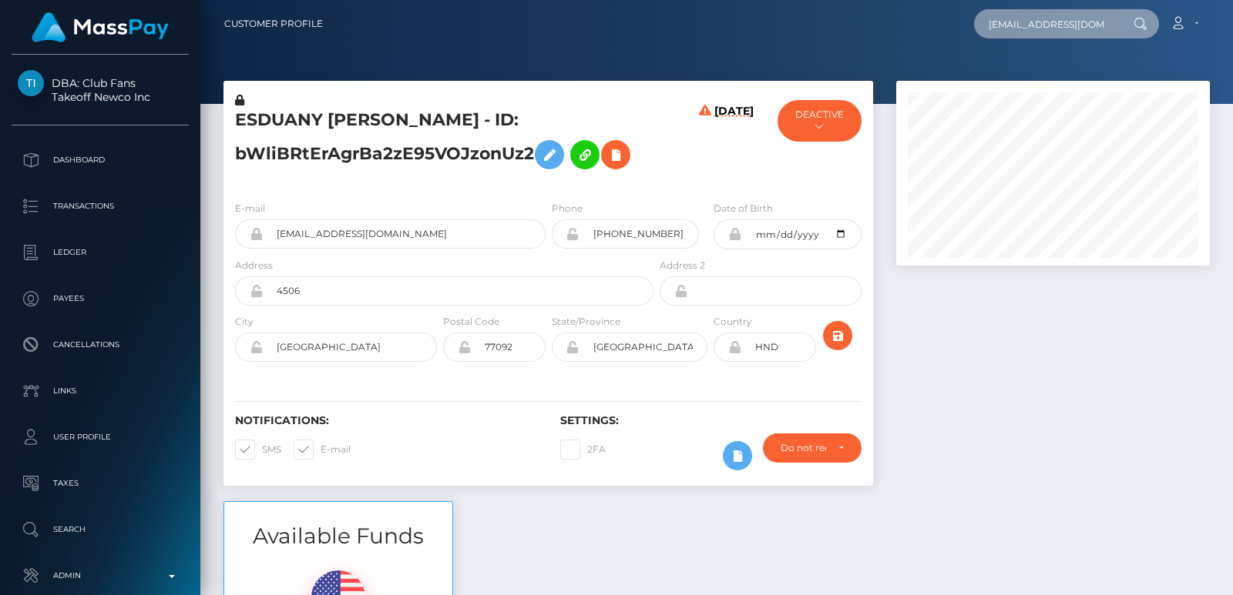
click at [1041, 26] on input "[EMAIL_ADDRESS][DOMAIN_NAME]" at bounding box center [1046, 23] width 145 height 29
paste input "issaloki321@gmail.com"
type input "issaloki321@gmail.com"
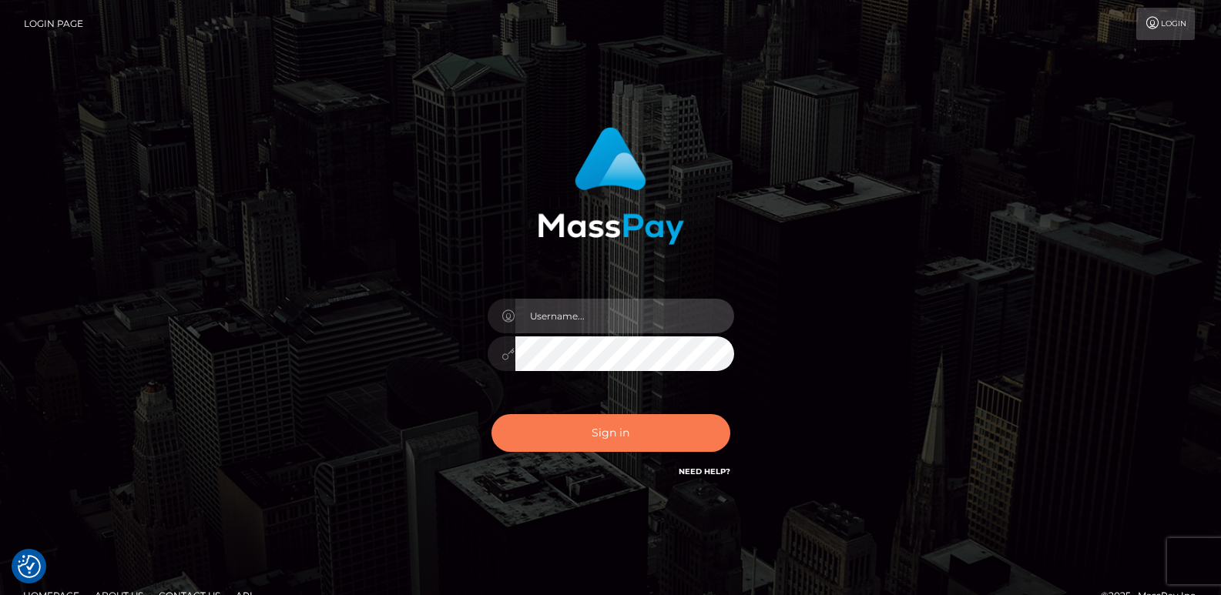
type input "[DOMAIN_NAME]"
click at [566, 428] on button "Sign in" at bounding box center [610, 433] width 239 height 38
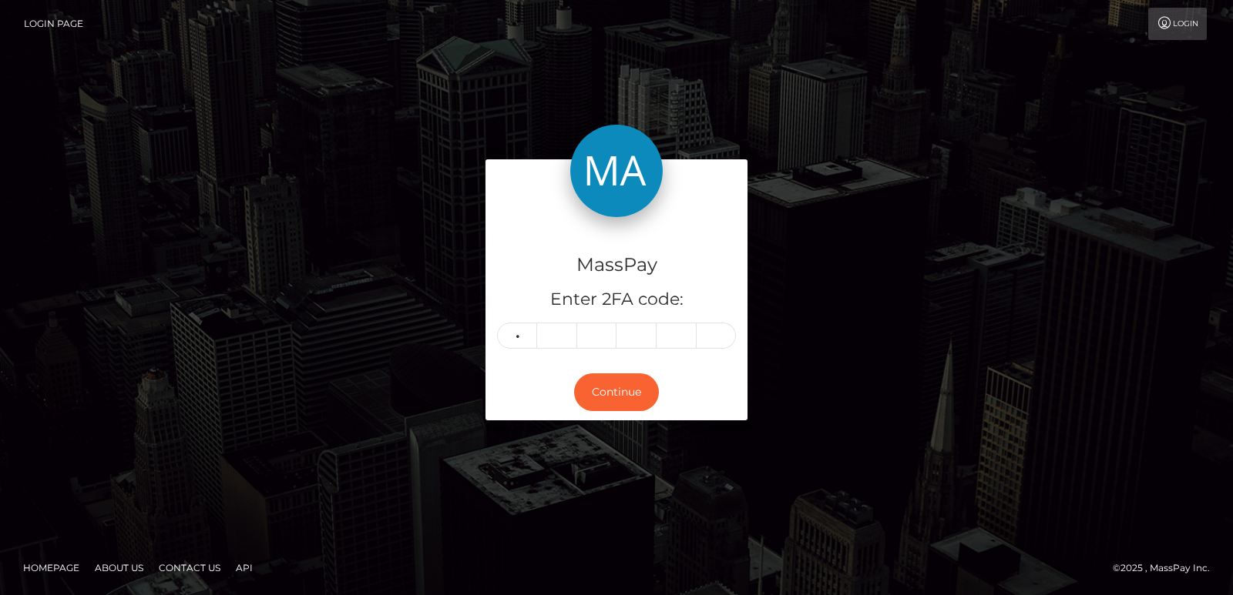
type input "0"
type input "6"
type input "2"
type input "9"
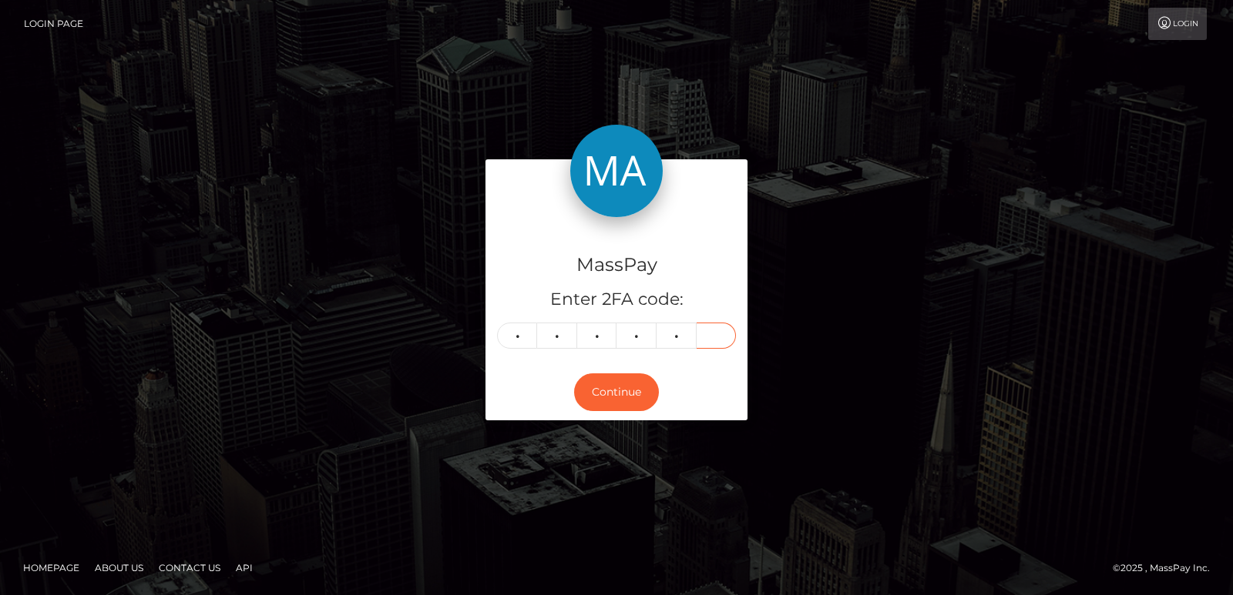
type input "0"
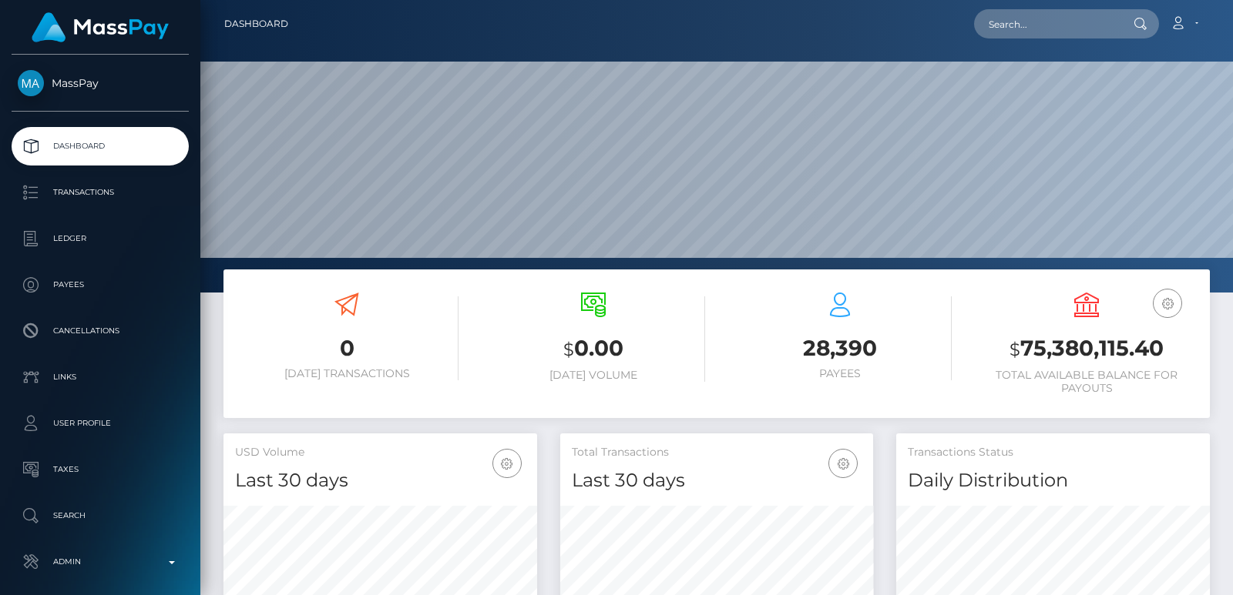
scroll to position [273, 313]
click at [1010, 29] on input "text" at bounding box center [1046, 23] width 145 height 29
paste input "[EMAIL_ADDRESS][DOMAIN_NAME]"
type input "[EMAIL_ADDRESS][DOMAIN_NAME]"
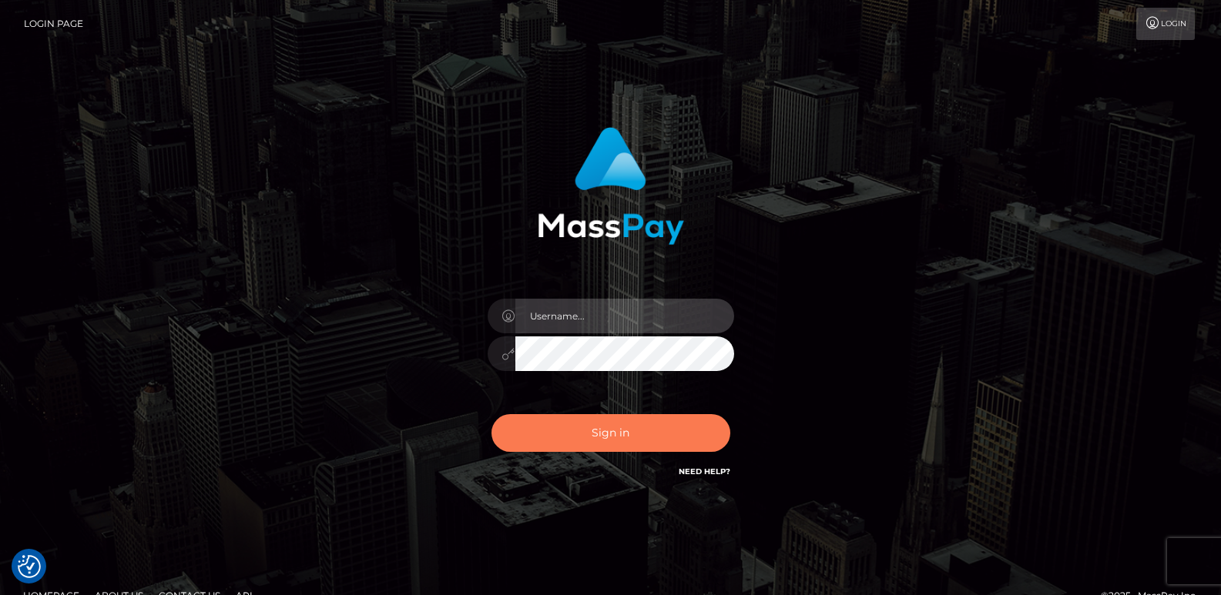
type input "[DOMAIN_NAME]"
click at [575, 426] on button "Sign in" at bounding box center [610, 433] width 239 height 38
type input "[DOMAIN_NAME]"
click at [578, 438] on button "Sign in" at bounding box center [610, 433] width 239 height 38
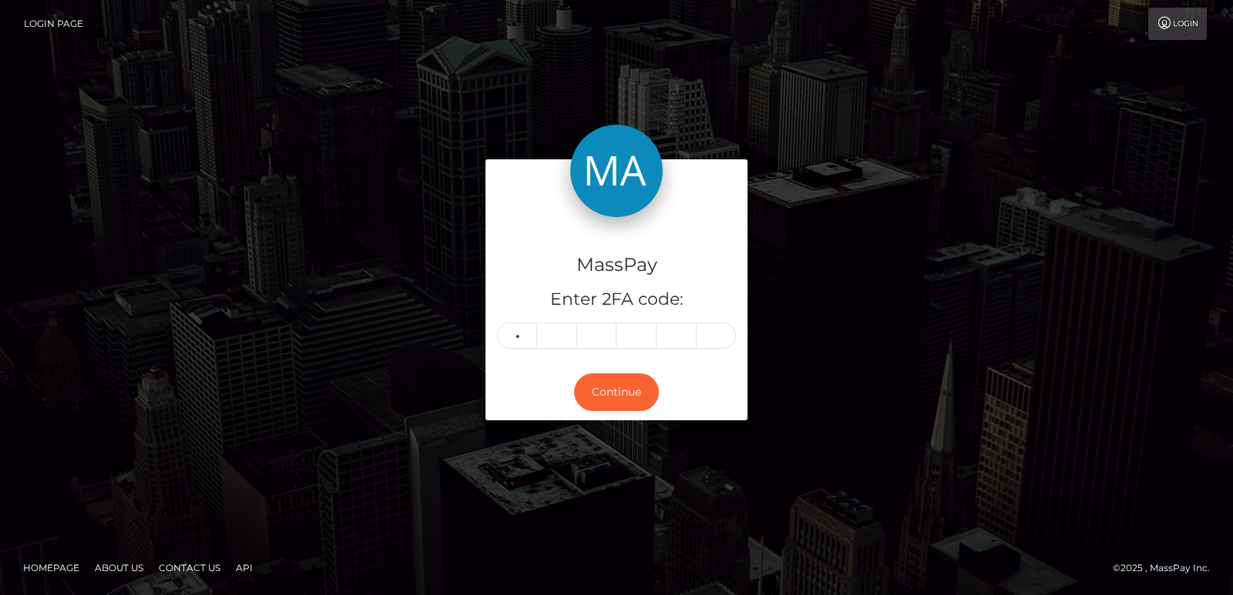
type input "6"
type input "2"
type input "1"
type input "8"
type input "1"
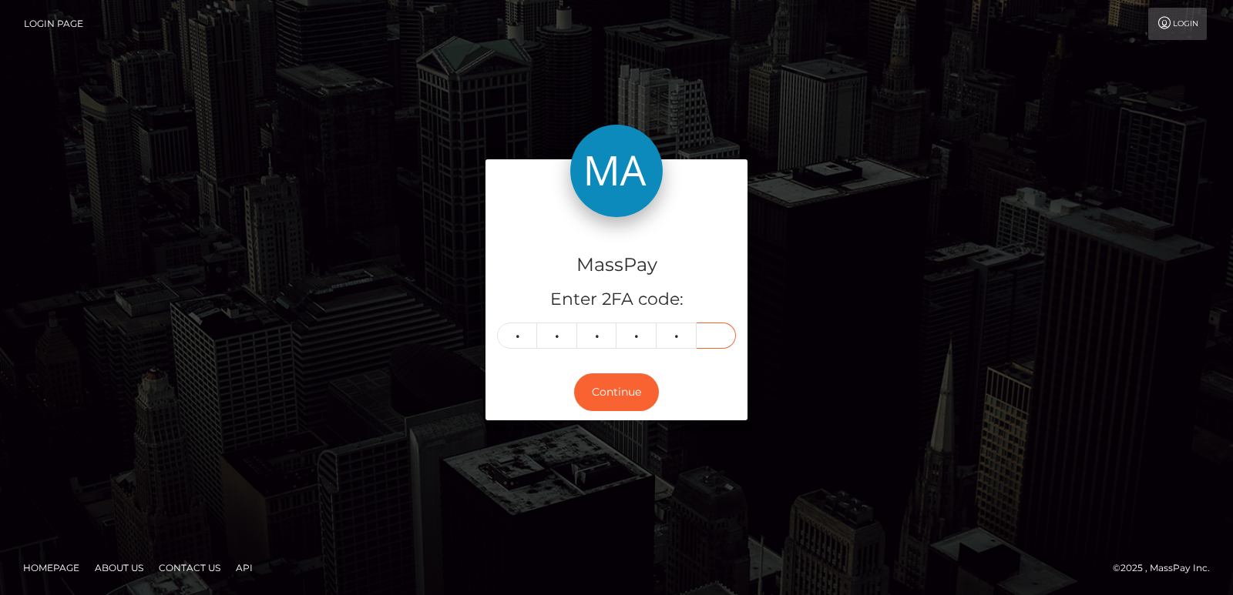
type input "0"
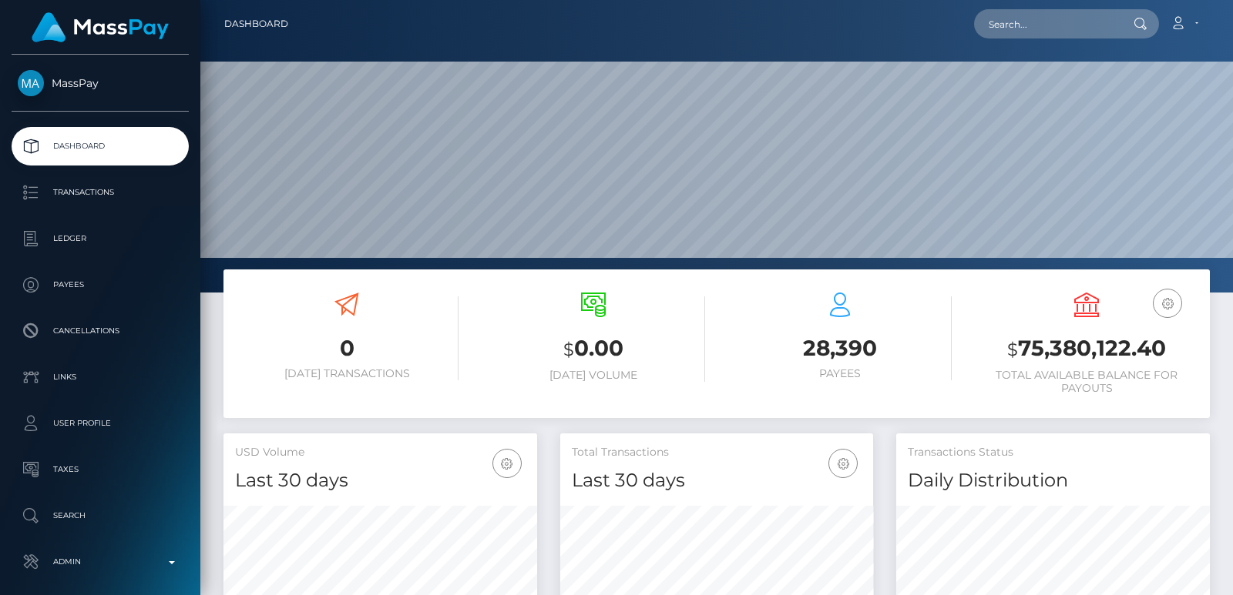
scroll to position [273, 313]
click at [1006, 10] on input "text" at bounding box center [1046, 23] width 145 height 29
paste input "[EMAIL_ADDRESS][DOMAIN_NAME]"
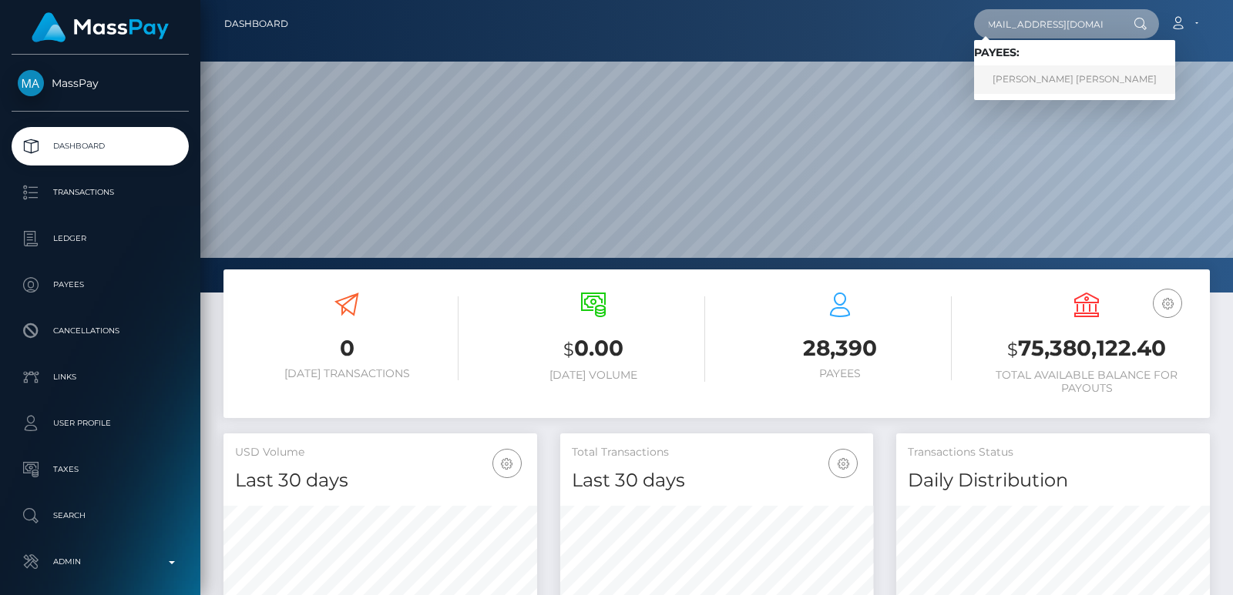
type input "albabackup30@gmail.com"
click at [998, 79] on link "LILA DOLORES SUZANNE GARCIA" at bounding box center [1074, 79] width 201 height 29
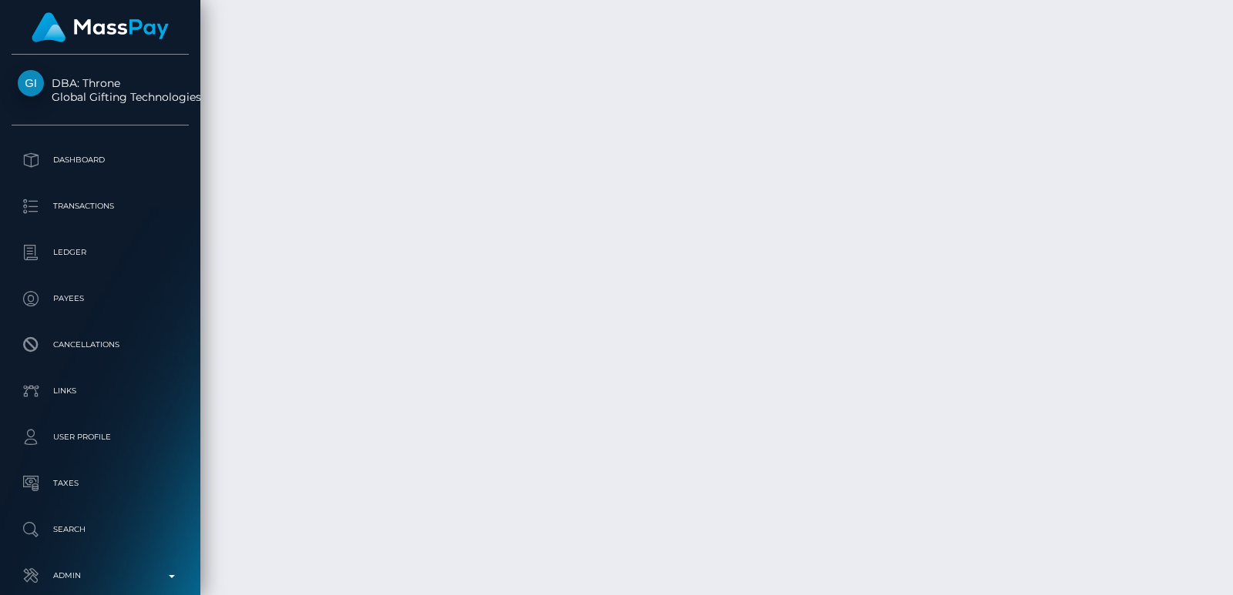
scroll to position [4483, 0]
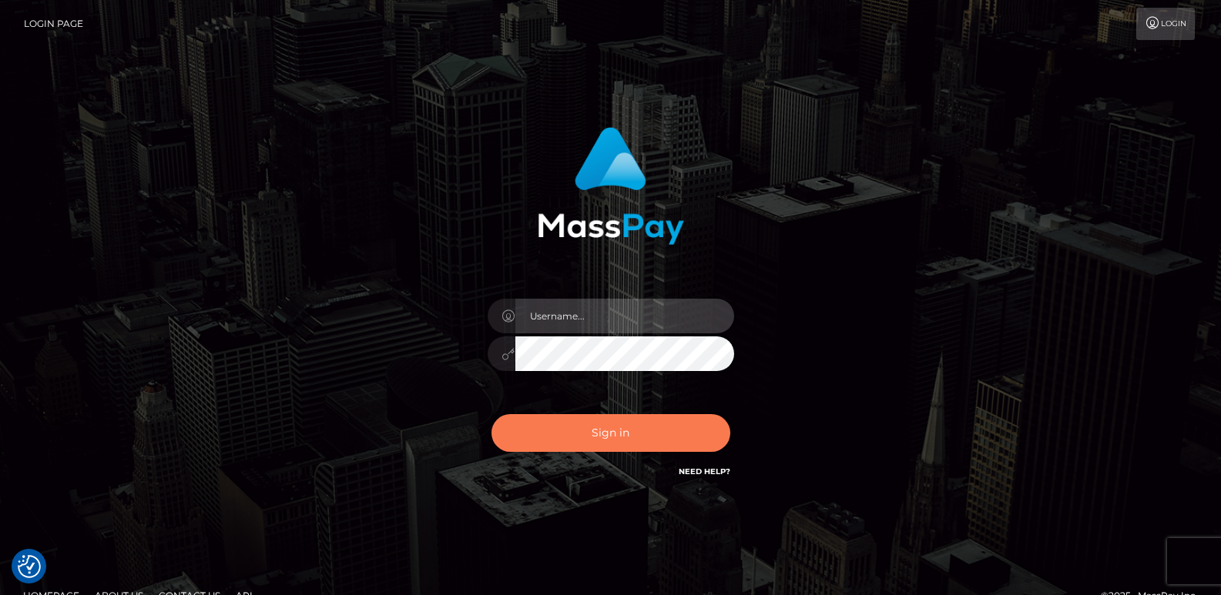
type input "[DOMAIN_NAME]"
click at [575, 432] on button "Sign in" at bounding box center [610, 433] width 239 height 38
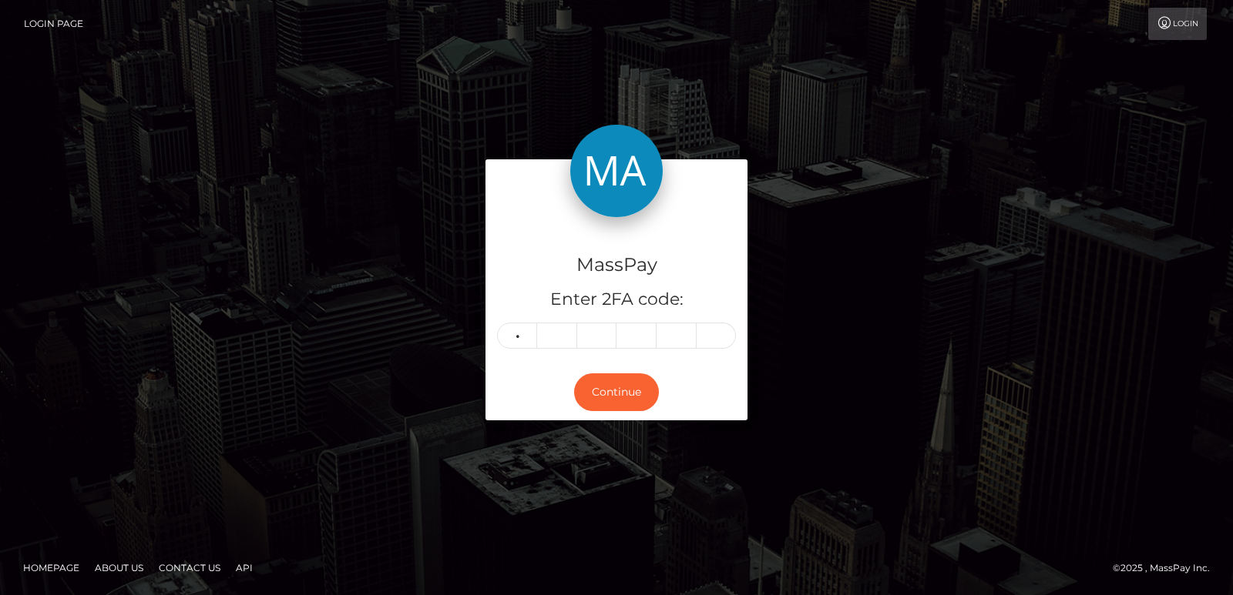
type input "3"
type input "5"
type input "4"
type input "1"
type input "0"
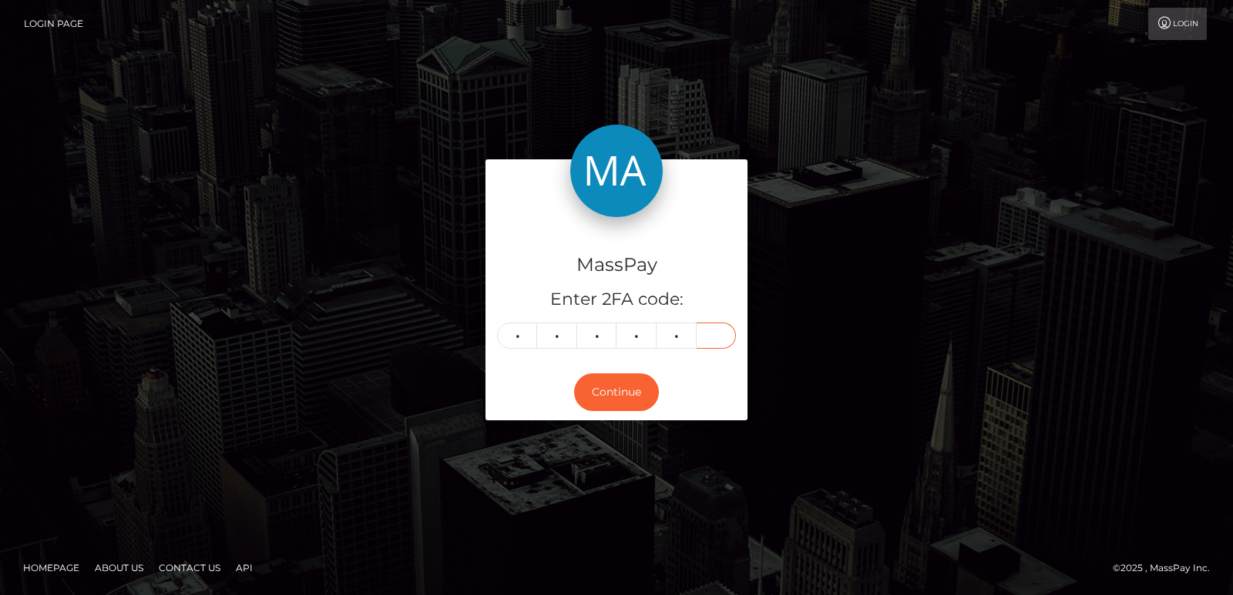
type input "9"
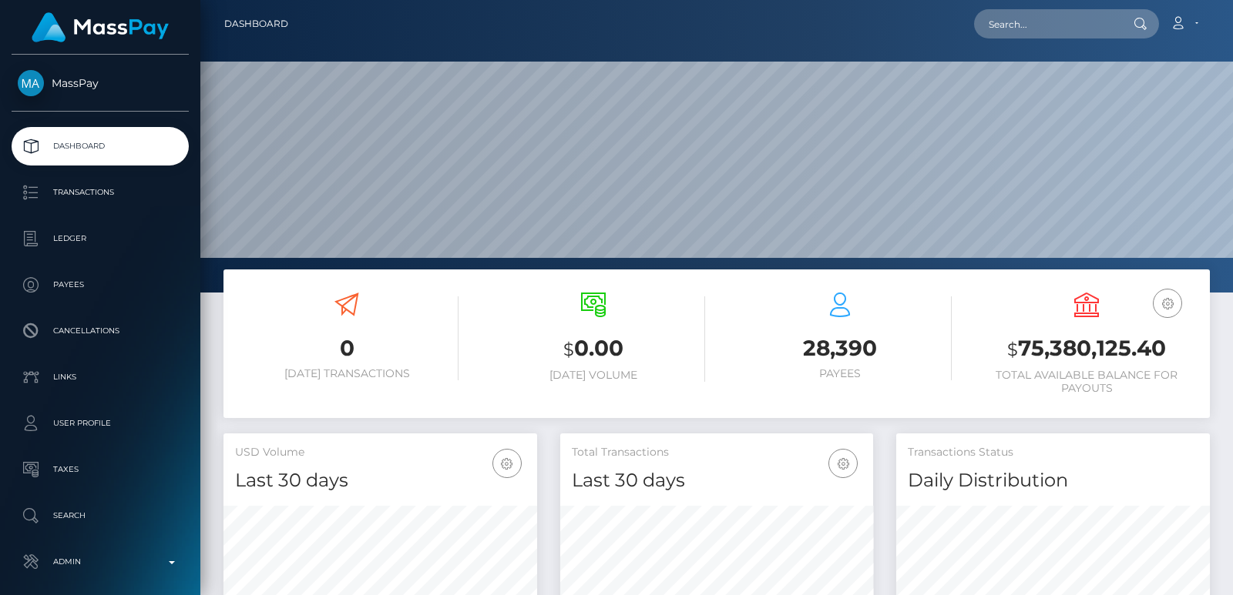
scroll to position [273, 313]
click at [1007, 33] on input "text" at bounding box center [1046, 23] width 145 height 29
paste input "heymarylin.10@icloud.com"
type input "heymarylin.10@icloud.com"
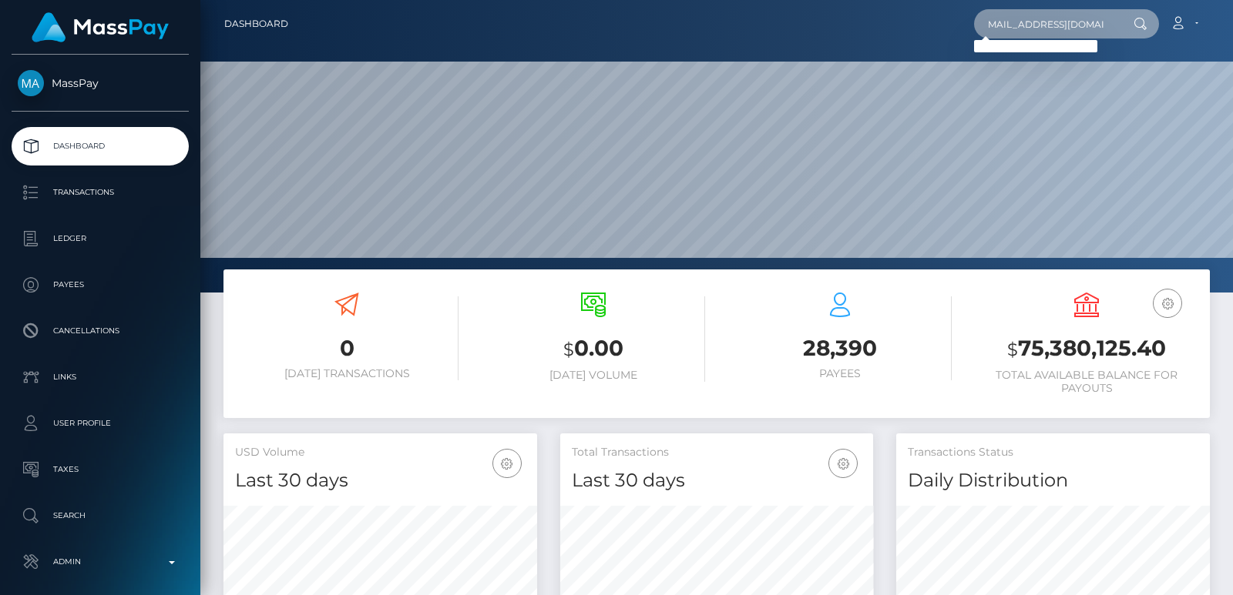
scroll to position [0, 0]
click at [1027, 8] on div "heymarylin.10@icloud.com Loading... Loading... Account Edit Profile" at bounding box center [754, 24] width 908 height 32
click at [1009, 25] on input "heymarylin.10@icloud.com" at bounding box center [1046, 23] width 145 height 29
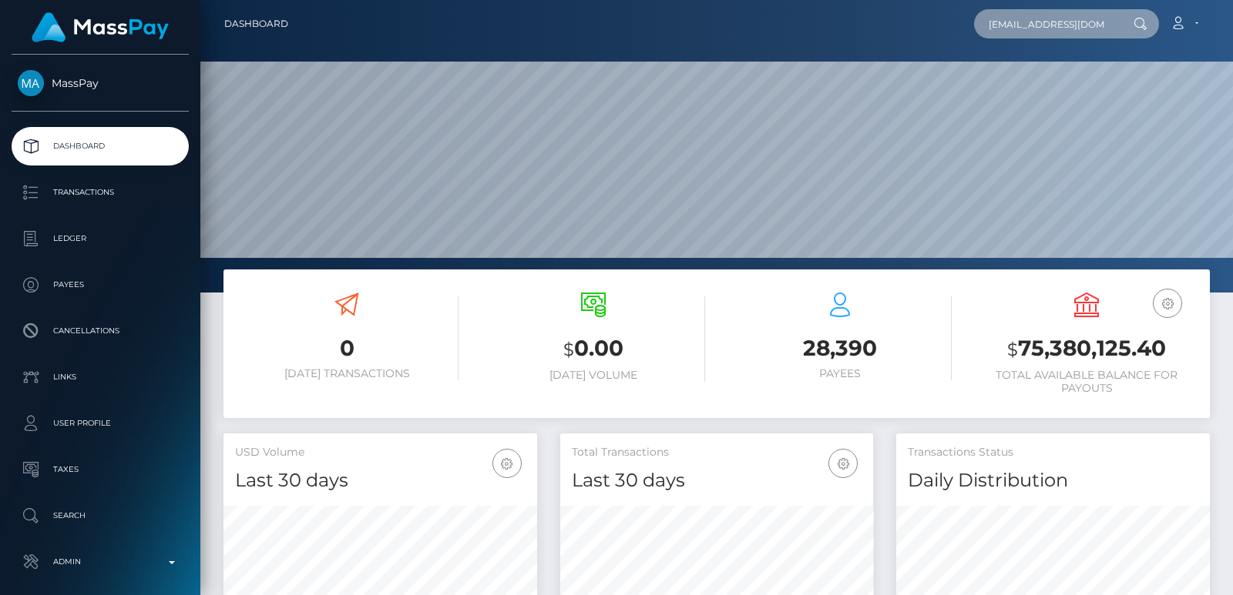
click at [1009, 25] on input "heymarylin.10@icloud.com" at bounding box center [1046, 23] width 145 height 29
paste input "marylinonly1998@gmail.com"
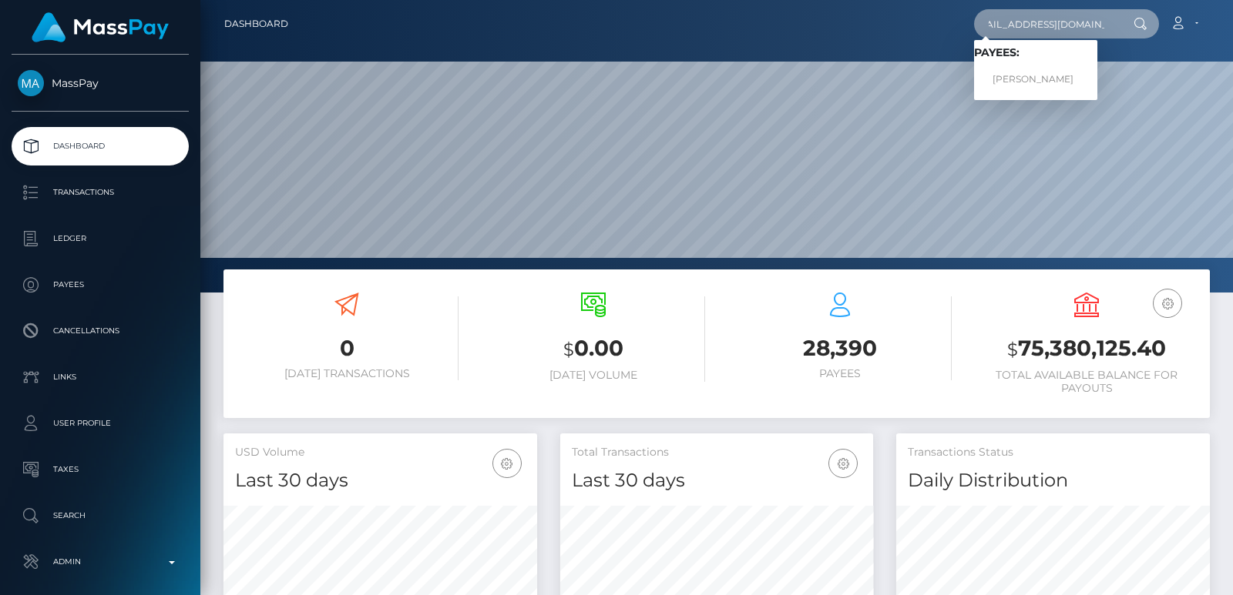
type input "marylinonly1998@gmail.com"
click at [1028, 96] on div "Loading... Loading... Payees: Mary lin xena Sarcon" at bounding box center [1035, 70] width 123 height 60
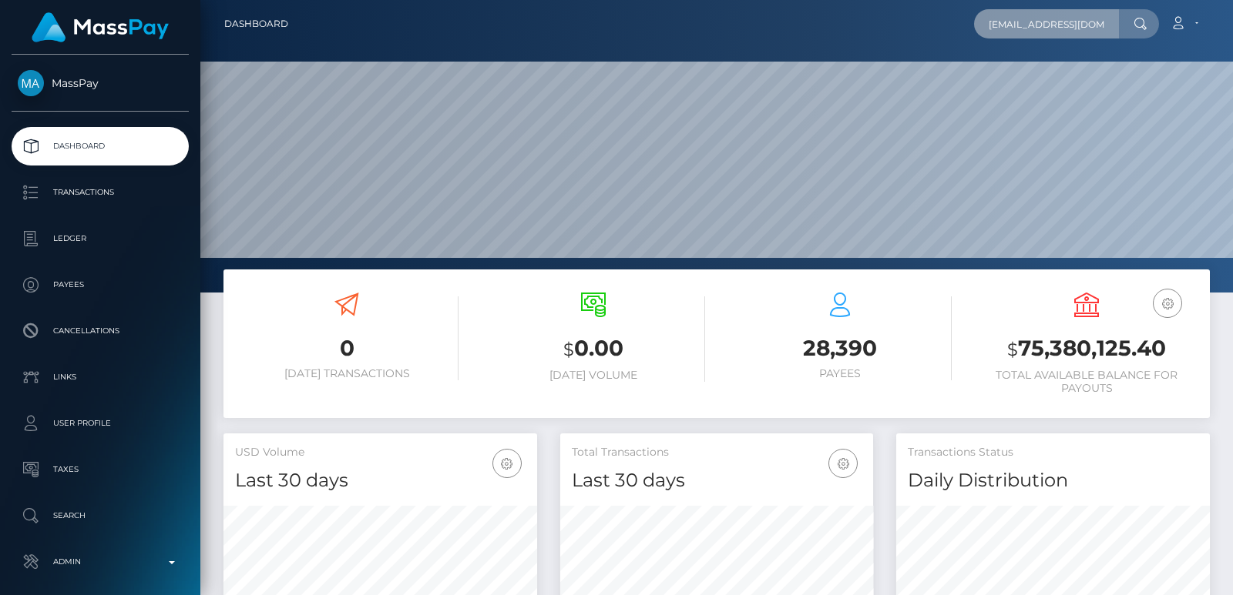
click at [1018, 10] on input "marylinonly1998@gmail.com" at bounding box center [1046, 23] width 145 height 29
paste input "marylinonly1998@gmail.com"
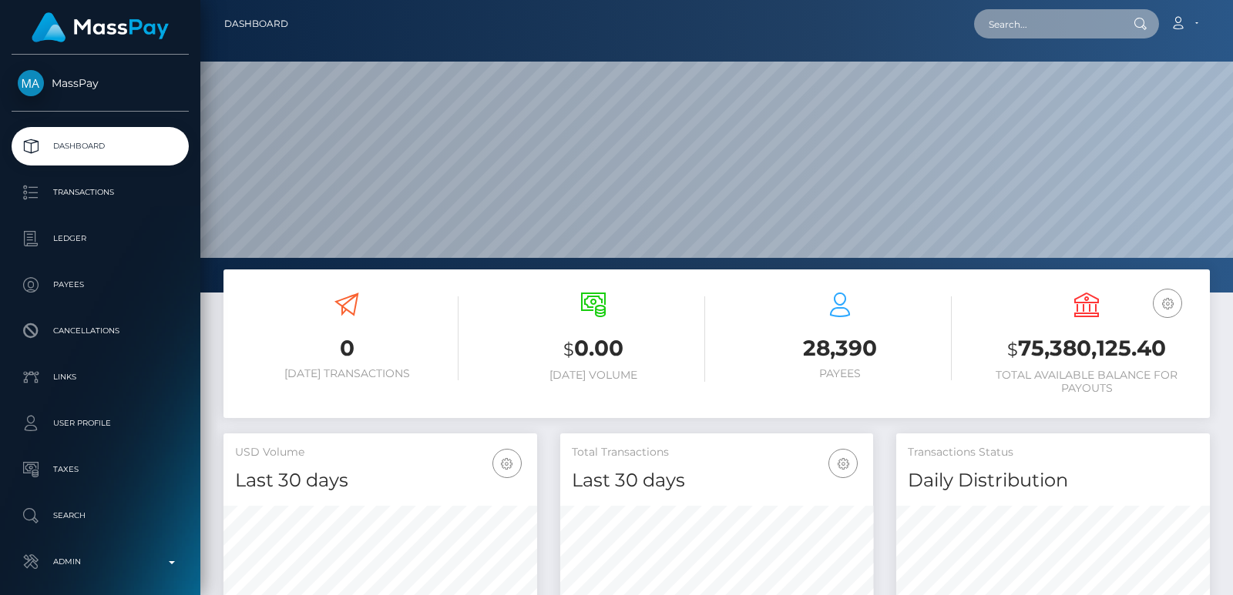
type input "marylinonly1998@gmail.com"
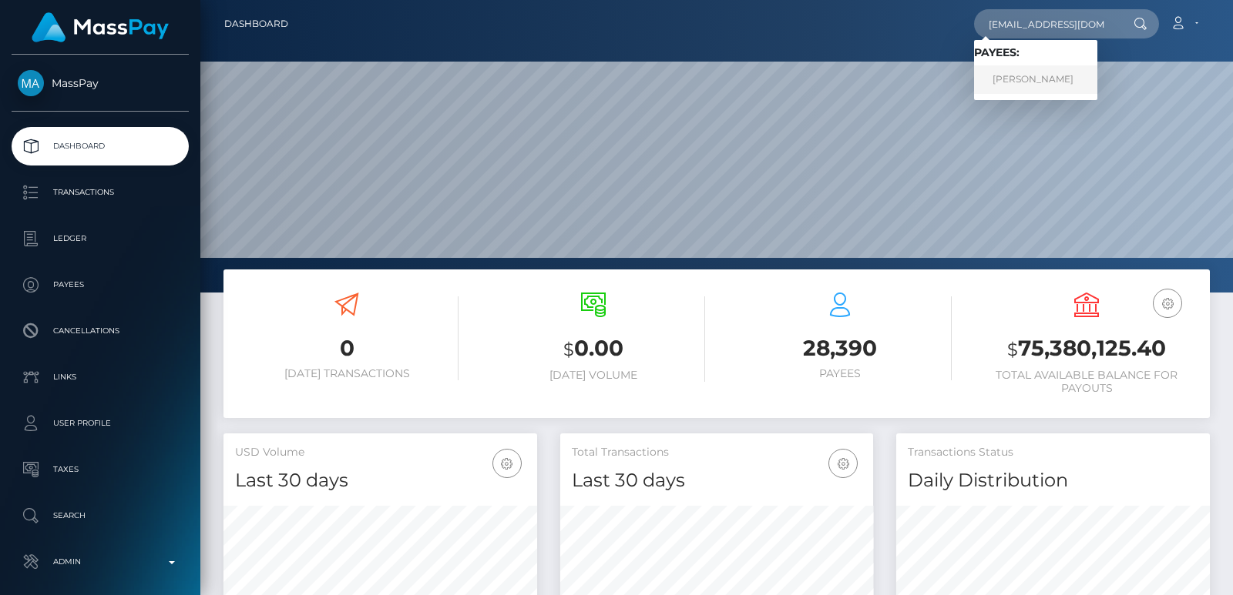
click at [1024, 72] on link "Mary lin xena Sarcon" at bounding box center [1035, 79] width 123 height 29
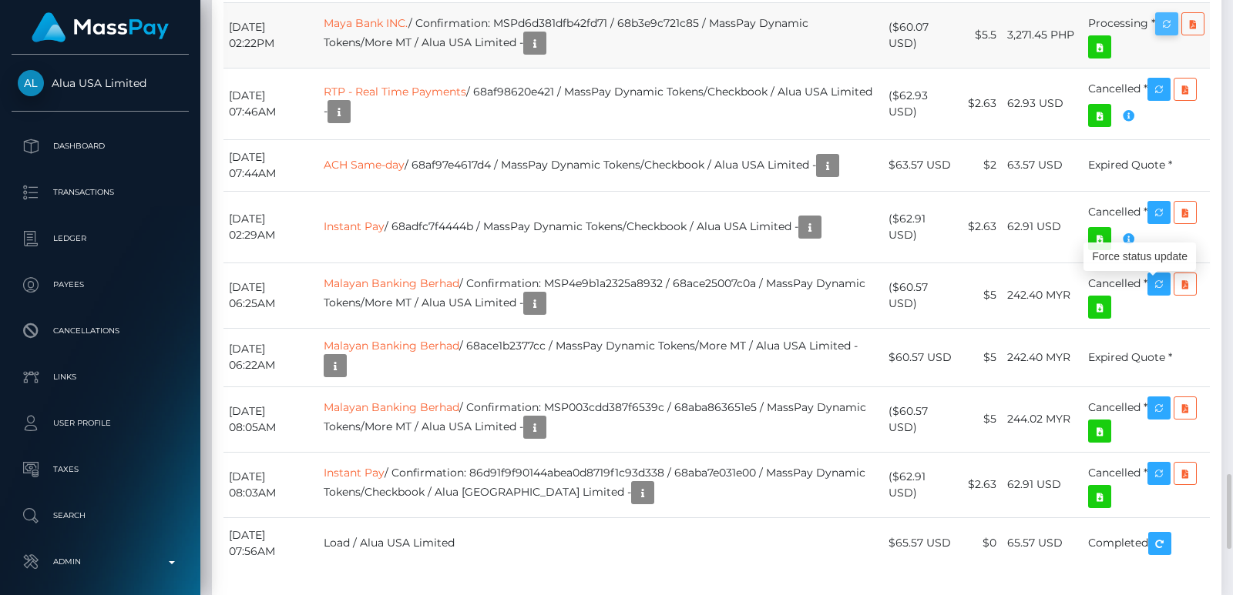
scroll to position [185, 313]
drag, startPoint x: 1159, startPoint y: 296, endPoint x: 647, endPoint y: 241, distance: 515.2
click at [1166, 34] on icon "button" at bounding box center [1166, 24] width 18 height 19
drag, startPoint x: 1166, startPoint y: 295, endPoint x: 1185, endPoint y: 144, distance: 152.2
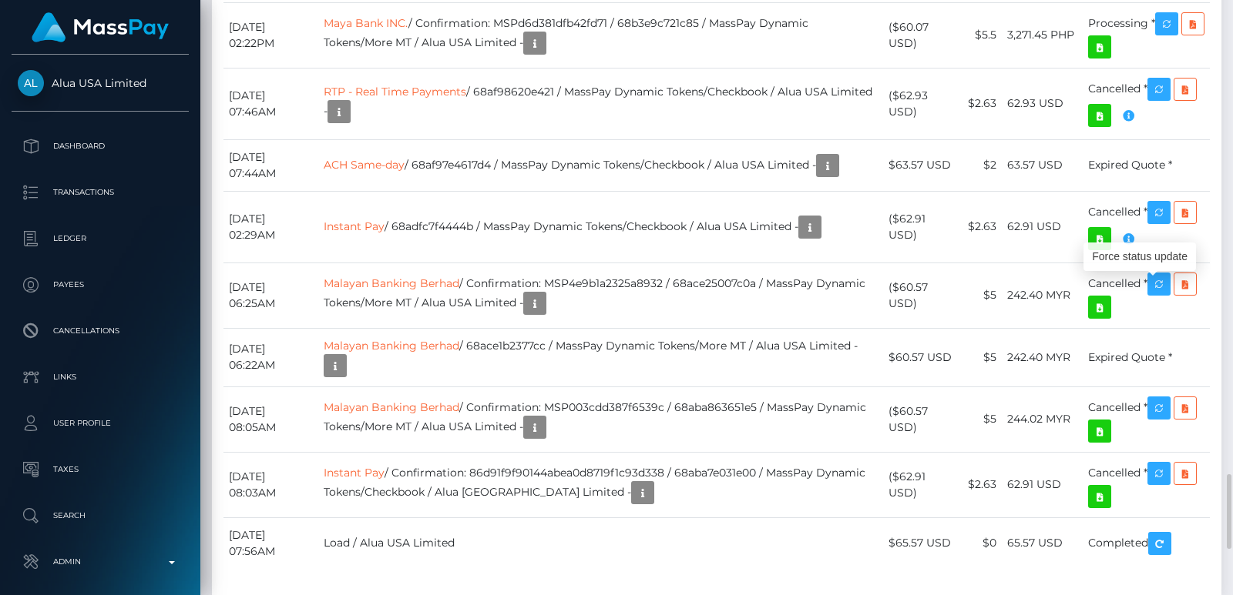
click at [1166, 34] on icon "button" at bounding box center [1166, 24] width 18 height 19
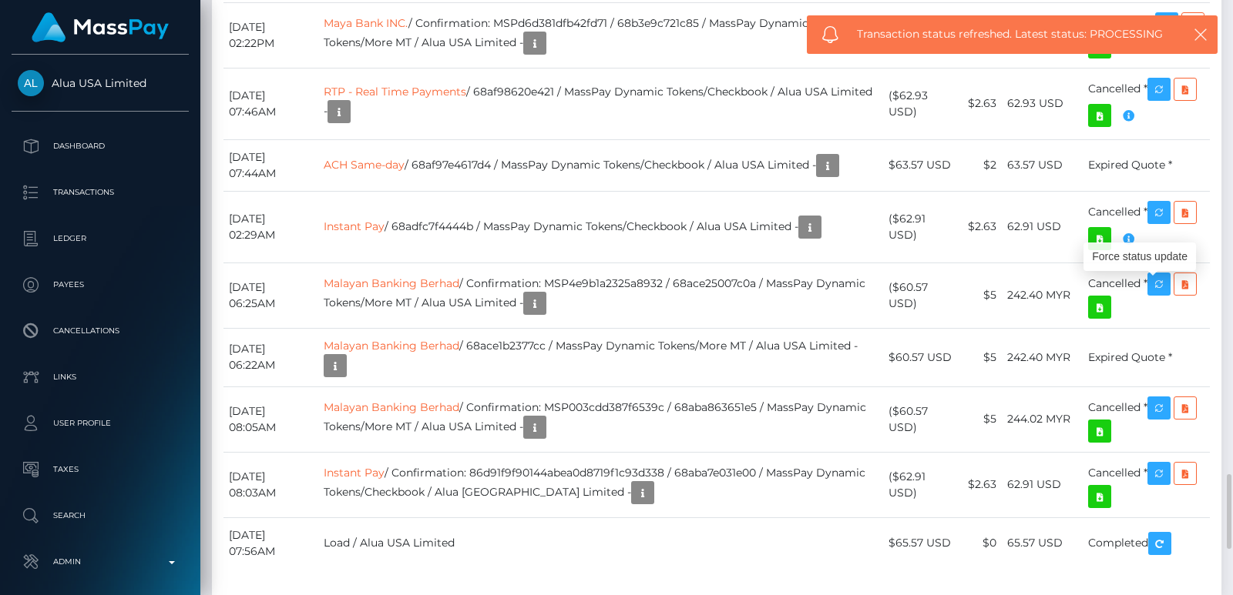
drag, startPoint x: 1162, startPoint y: 294, endPoint x: 763, endPoint y: 170, distance: 417.9
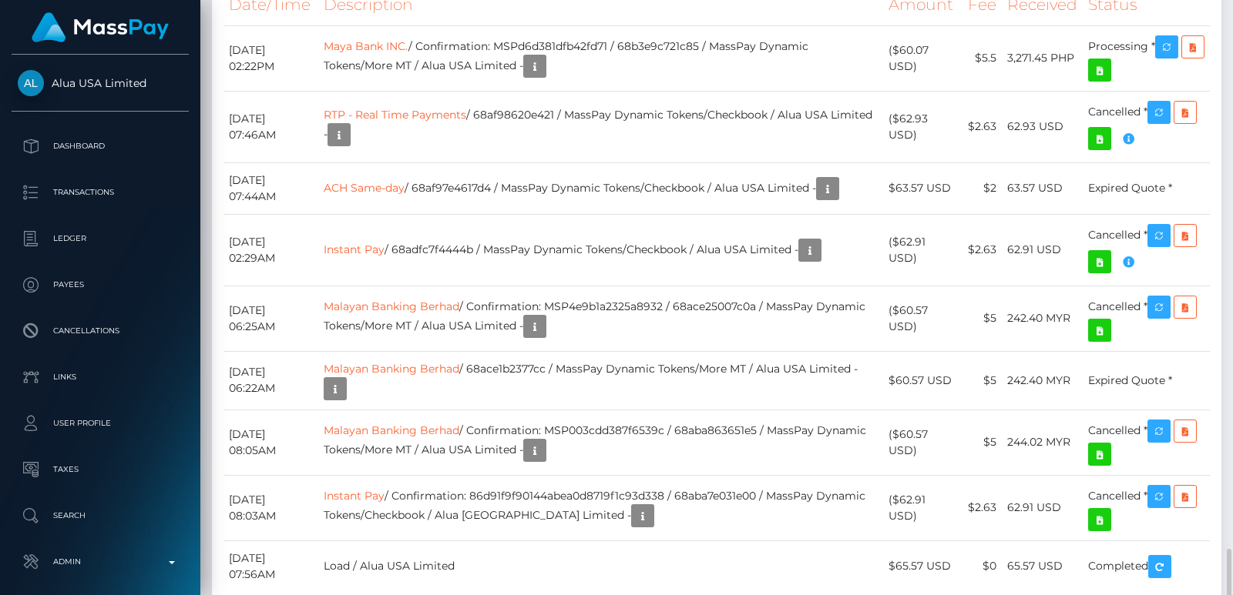
scroll to position [3813, 0]
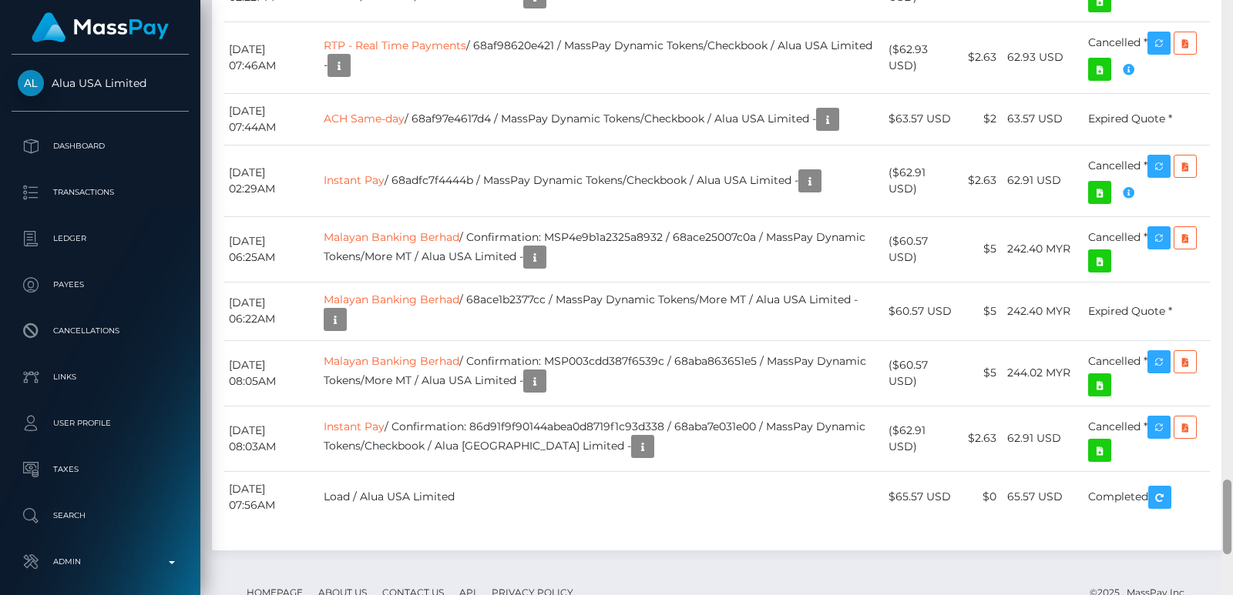
click at [1224, 25] on div at bounding box center [1227, 297] width 12 height 595
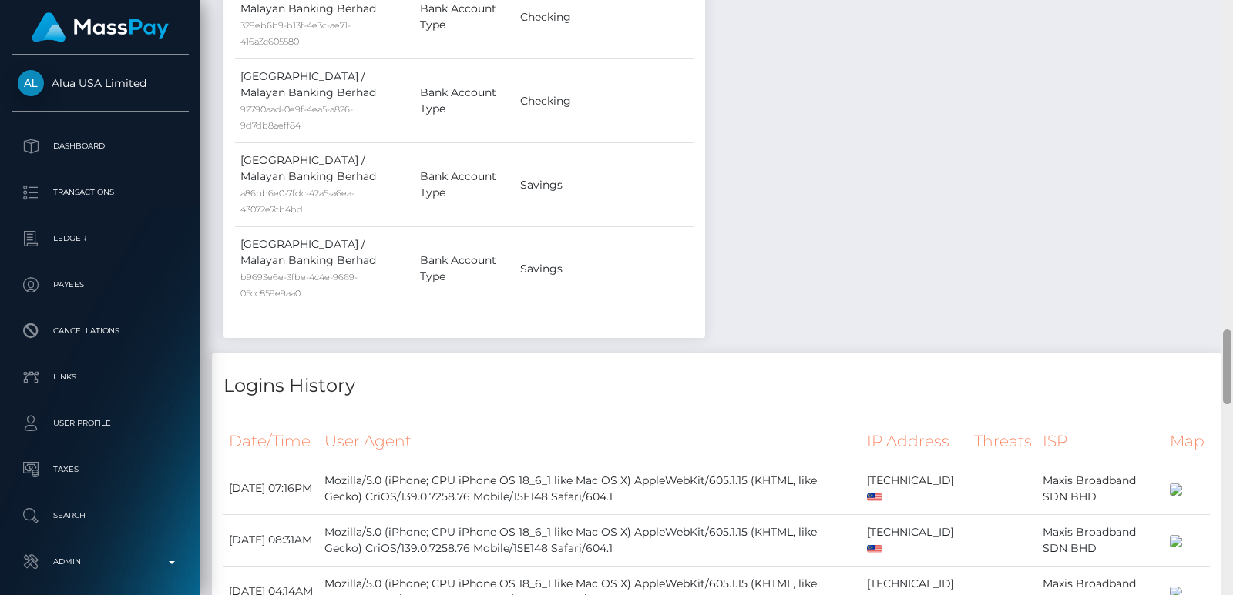
click at [1224, 25] on div at bounding box center [1227, 297] width 12 height 595
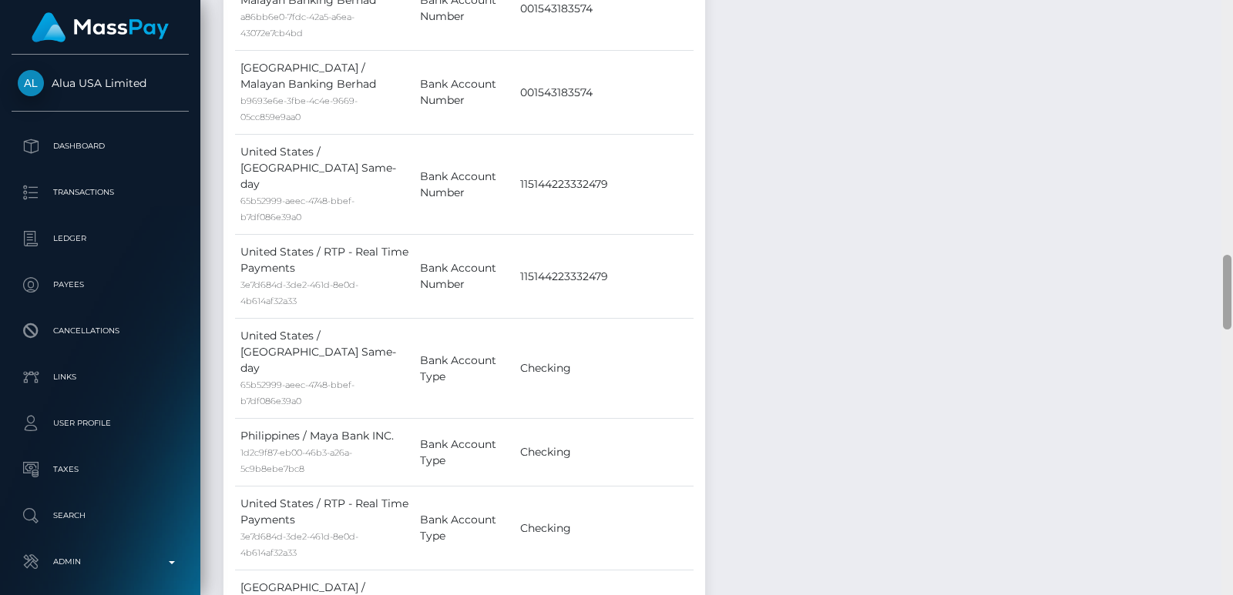
click at [1224, 25] on div at bounding box center [1227, 297] width 12 height 595
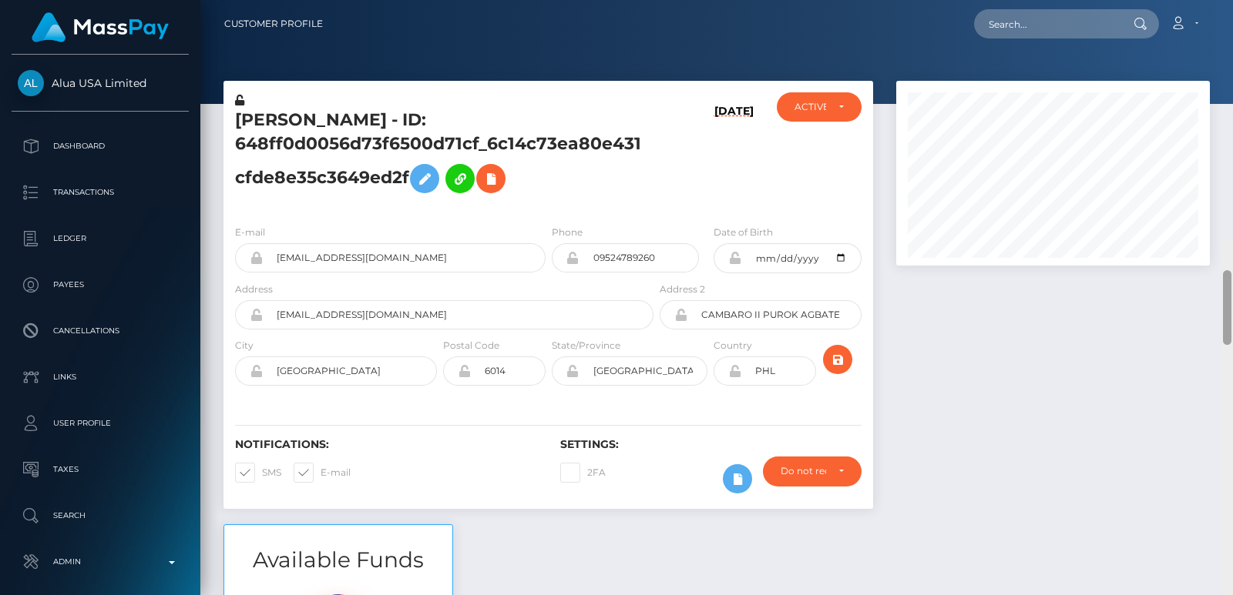
click at [1224, 25] on div "Customer Profile Loading... Loading..." at bounding box center [716, 297] width 1032 height 595
click at [1224, 25] on nav "Customer Profile Loading... Loading... Account" at bounding box center [716, 24] width 1032 height 48
click at [1019, 31] on input "text" at bounding box center [1046, 23] width 145 height 29
paste input "issaloki321+one@gmail.com"
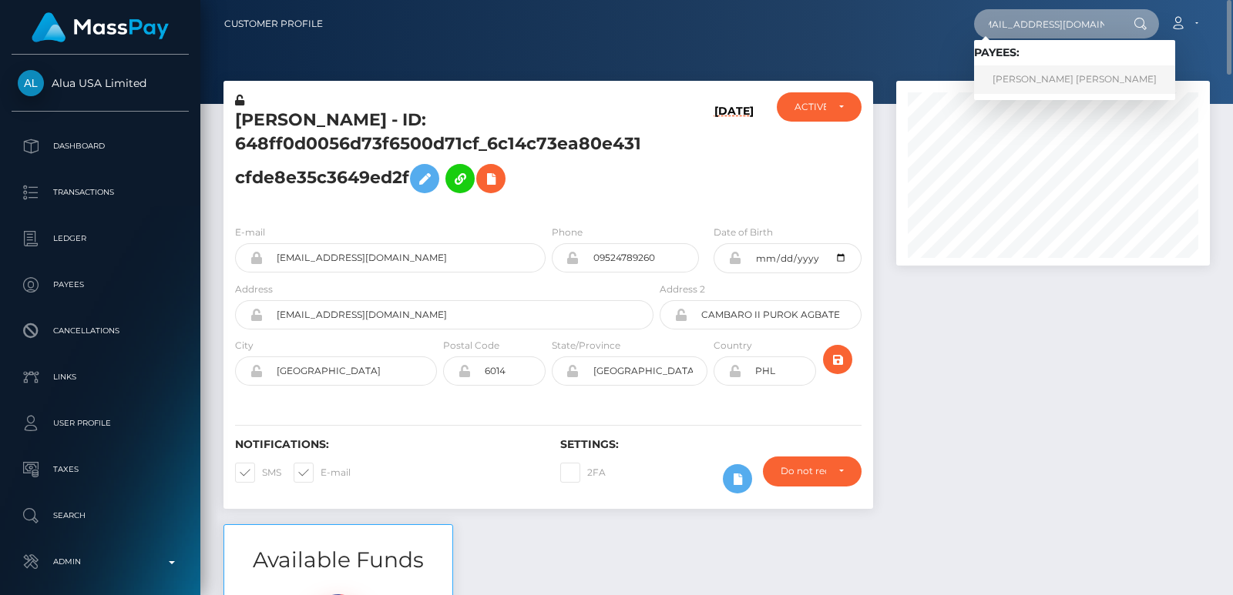
type input "issaloki321+one@gmail.com"
click at [1028, 77] on link "Jose Antonio Tan Bonifacio Jr." at bounding box center [1074, 79] width 201 height 29
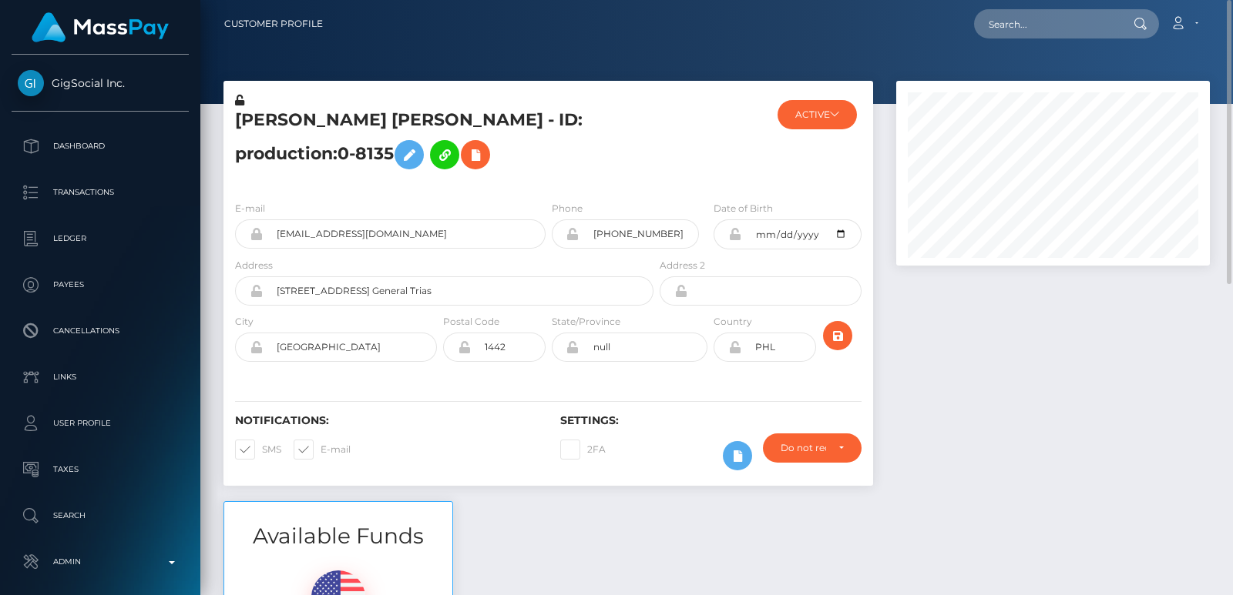
click at [248, 117] on h5 "Jose Antonio Tan Bonifacio Jr. - ID: production:0-8135" at bounding box center [440, 143] width 410 height 69
copy h5 "Jose"
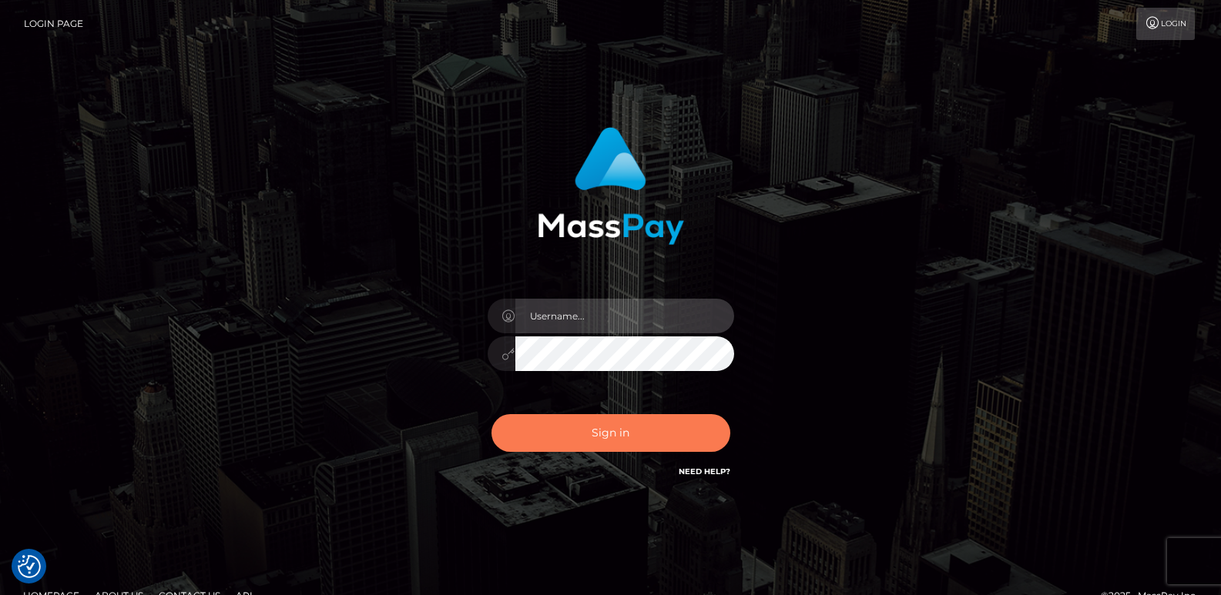
type input "[DOMAIN_NAME]"
click at [599, 434] on button "Sign in" at bounding box center [610, 433] width 239 height 38
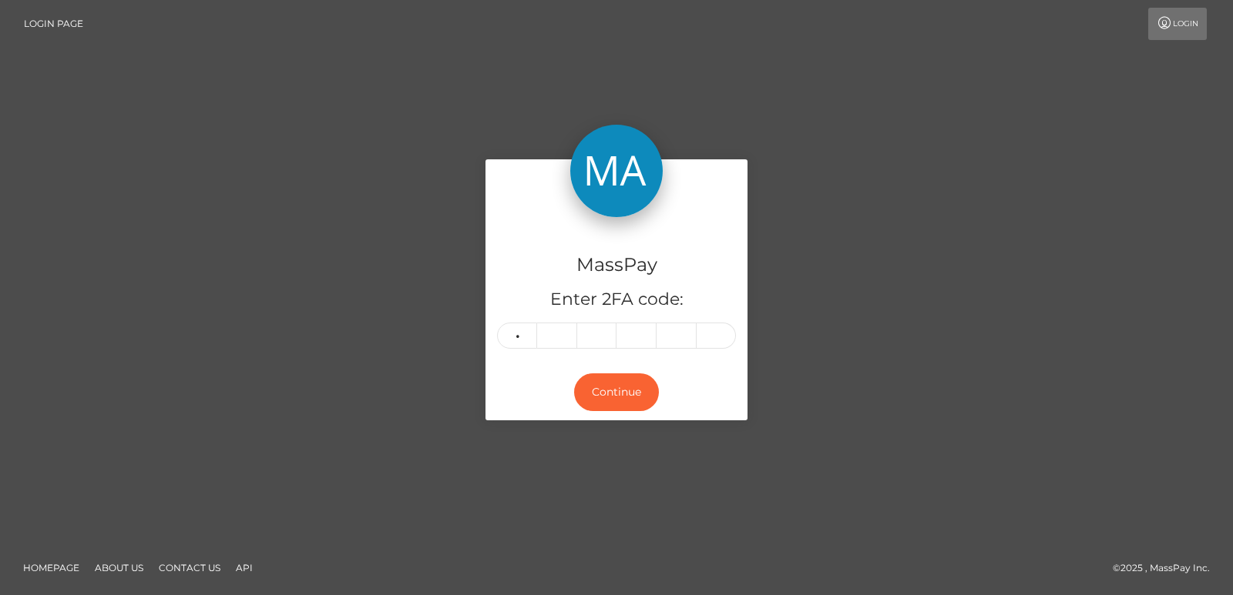
type input "3"
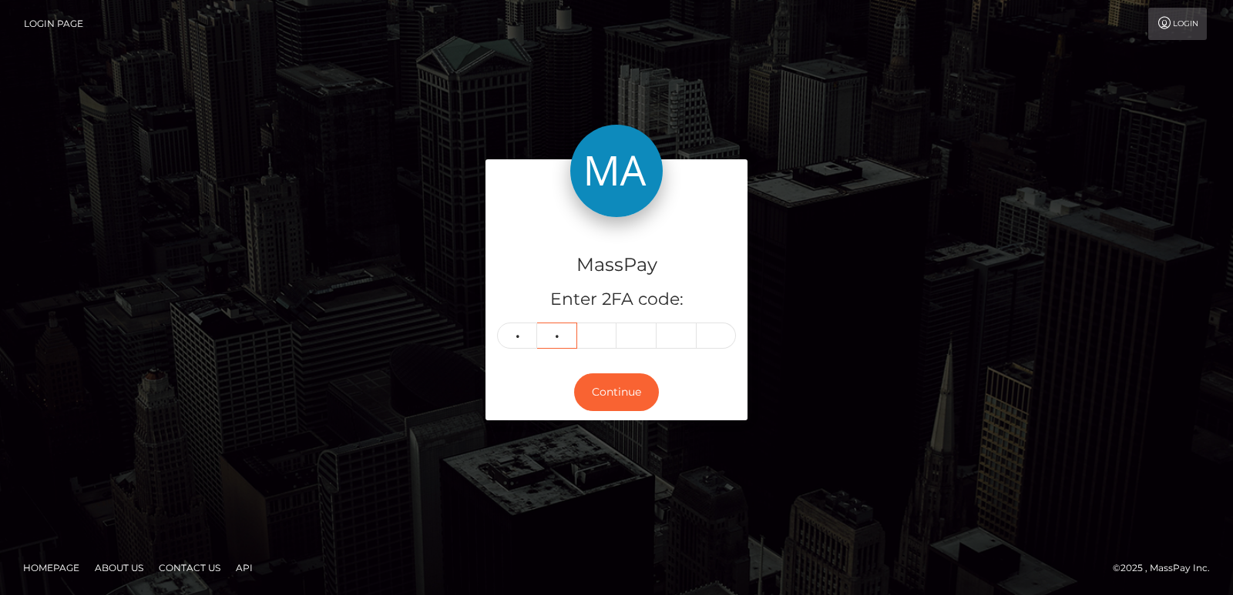
type input "7"
type input "8"
type input "7"
type input "0"
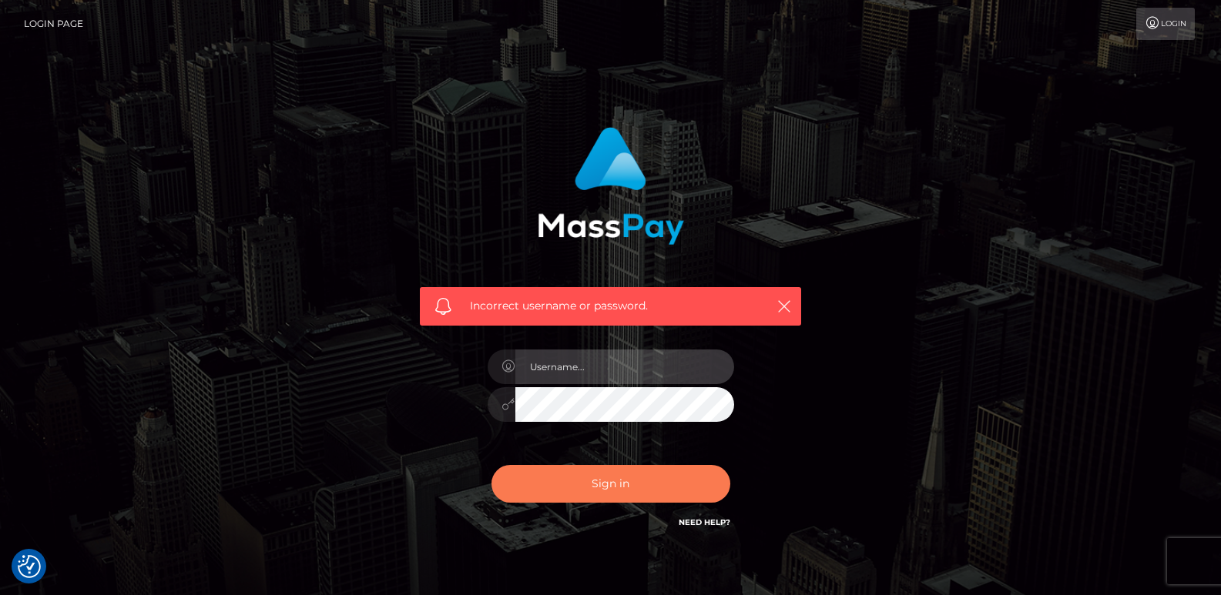
type input "[DOMAIN_NAME]"
click at [591, 485] on button "Sign in" at bounding box center [610, 484] width 239 height 38
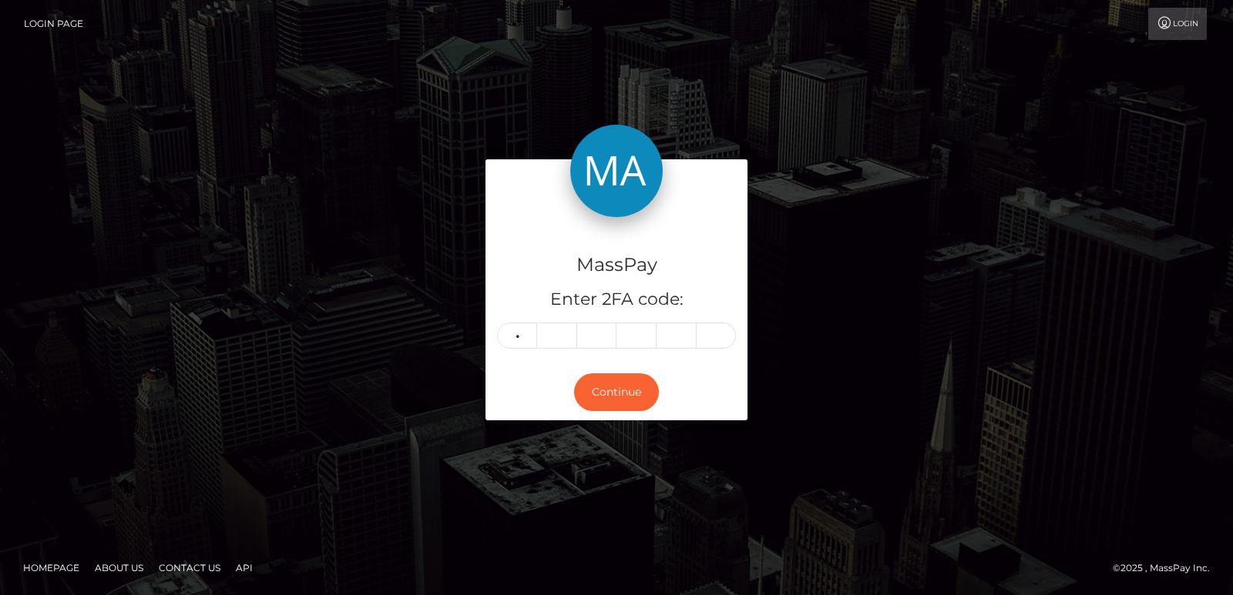
type input "4"
type input "3"
type input "6"
type input "8"
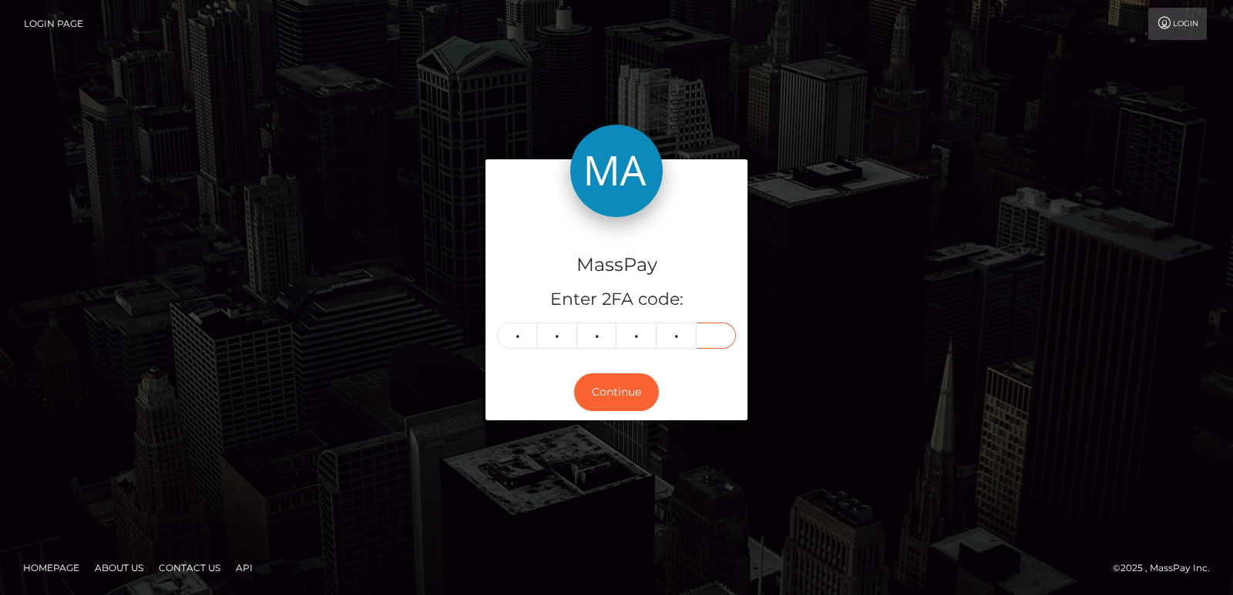
type input "8"
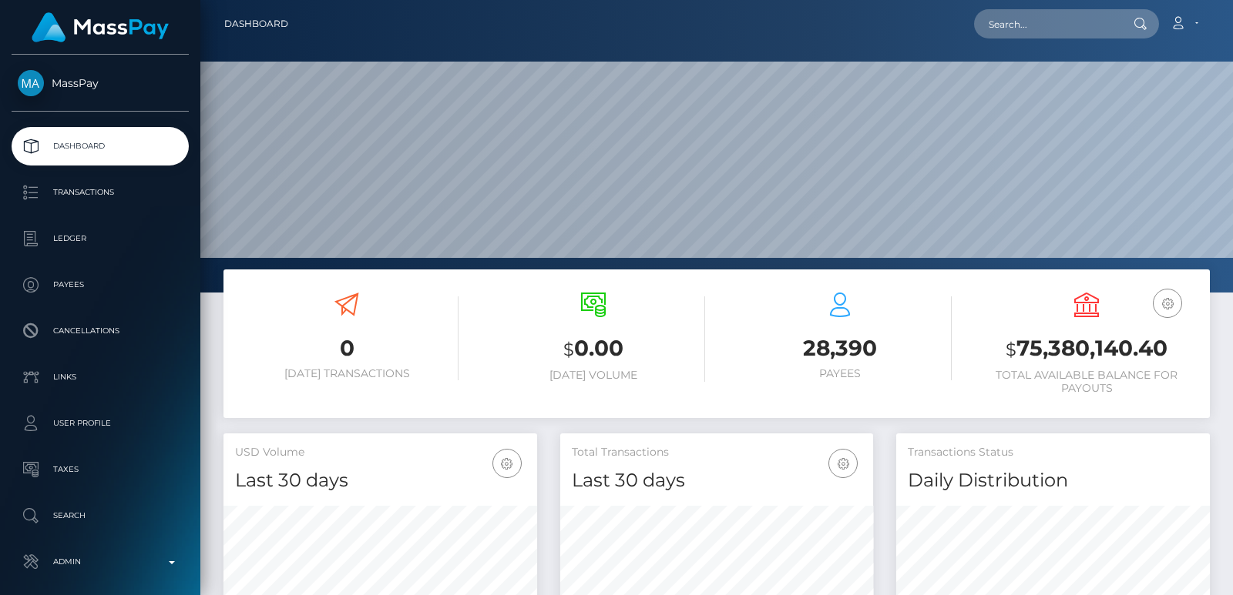
scroll to position [273, 313]
click at [1024, 32] on input "text" at bounding box center [1046, 23] width 145 height 29
paste input "[EMAIL_ADDRESS][DOMAIN_NAME]"
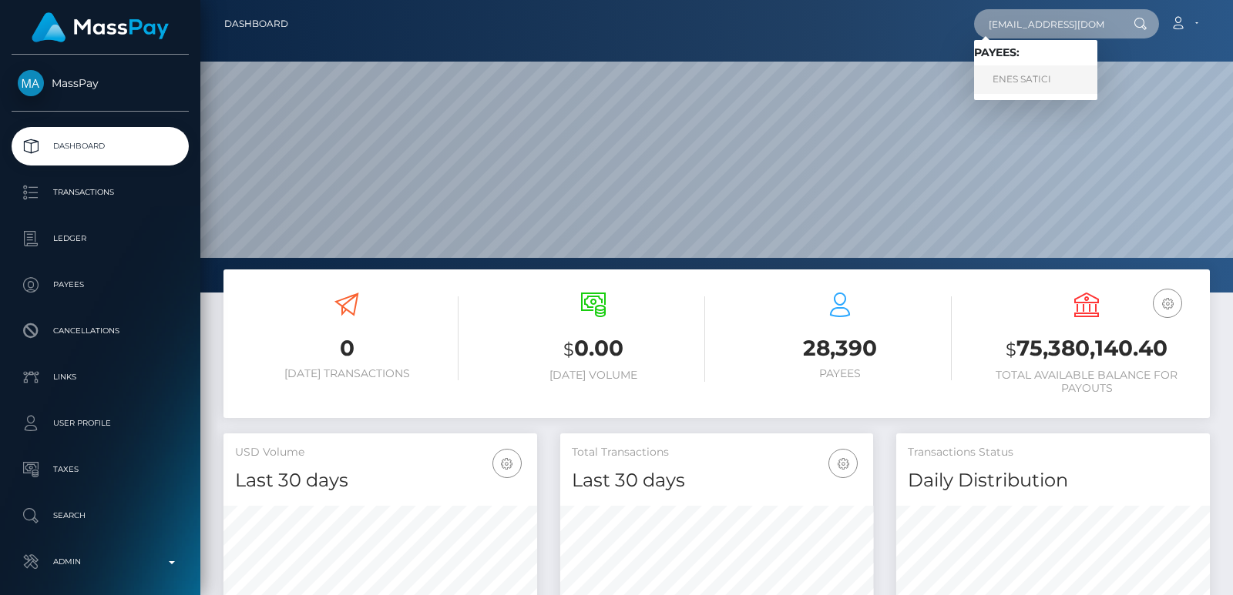
type input "[EMAIL_ADDRESS][DOMAIN_NAME]"
click at [1030, 84] on link "ENES SATICI" at bounding box center [1035, 79] width 123 height 29
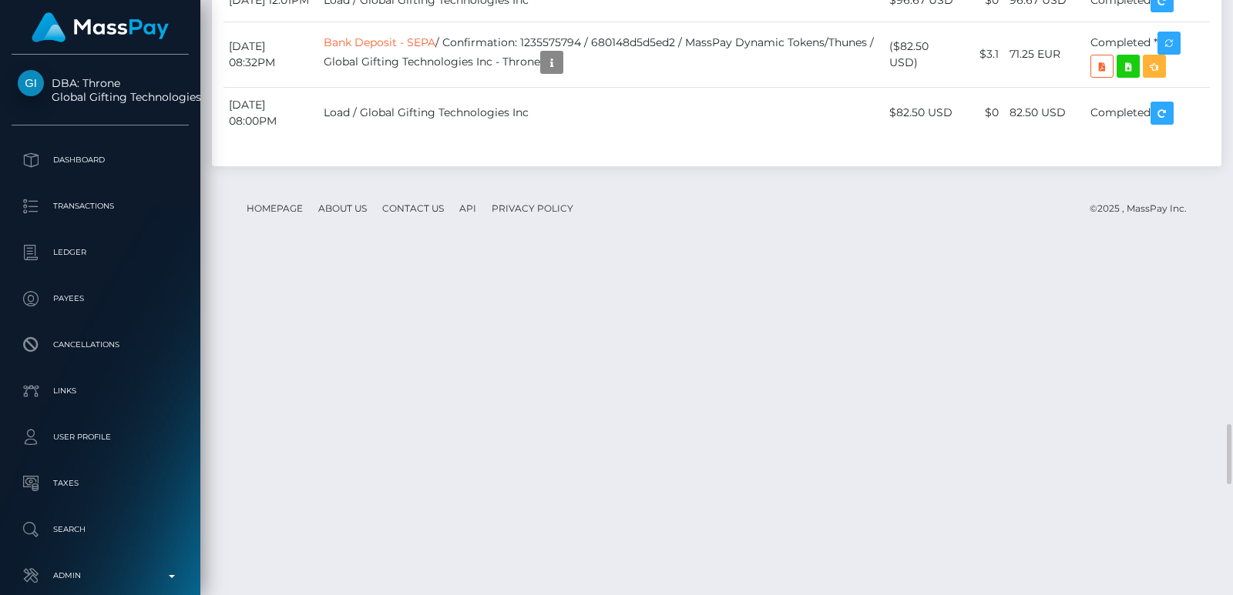
scroll to position [185, 313]
drag, startPoint x: 1176, startPoint y: 333, endPoint x: 1203, endPoint y: 539, distance: 208.1
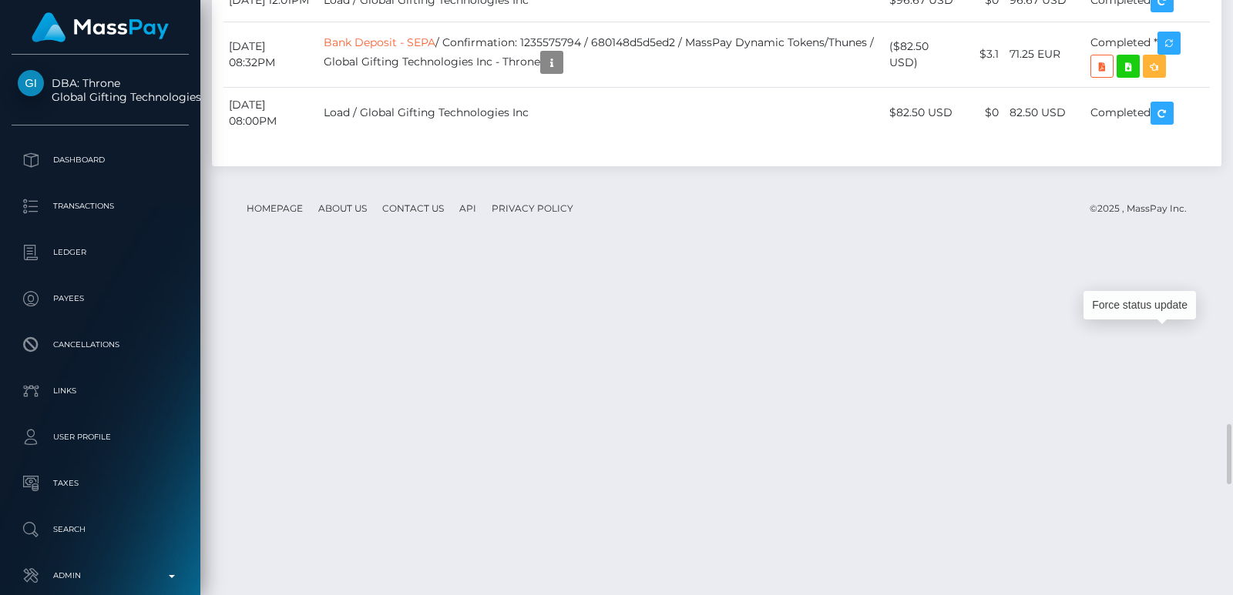
click at [1232, 73] on div at bounding box center [1227, 297] width 12 height 595
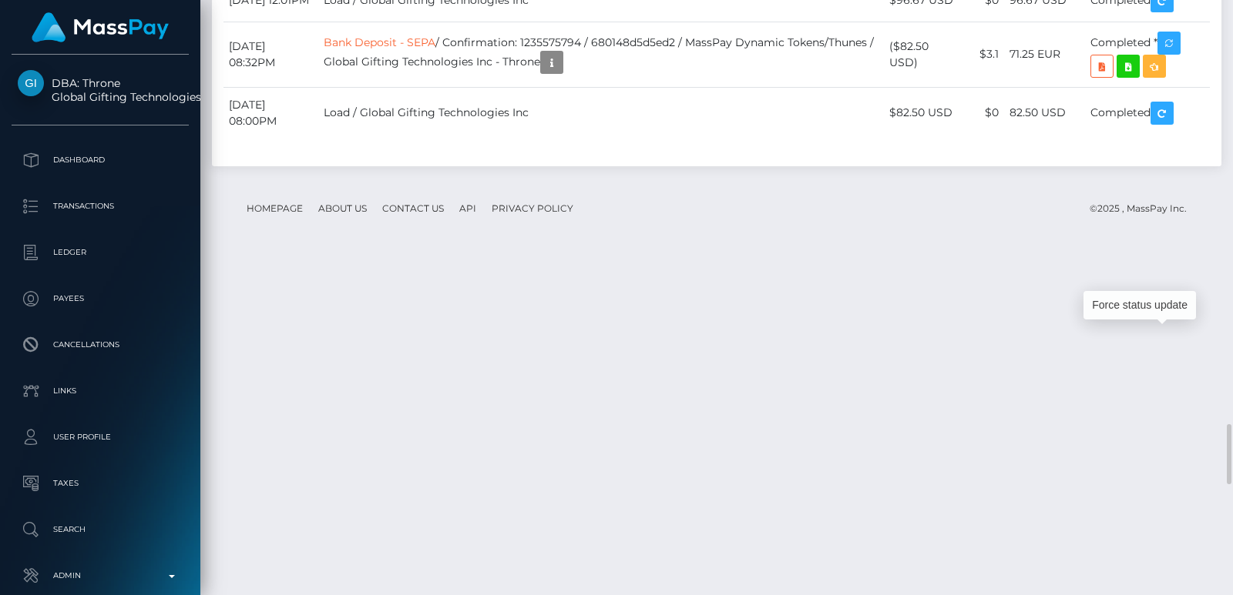
click at [1232, 73] on div at bounding box center [1227, 297] width 12 height 595
click at [1229, 22] on div at bounding box center [1227, 297] width 12 height 595
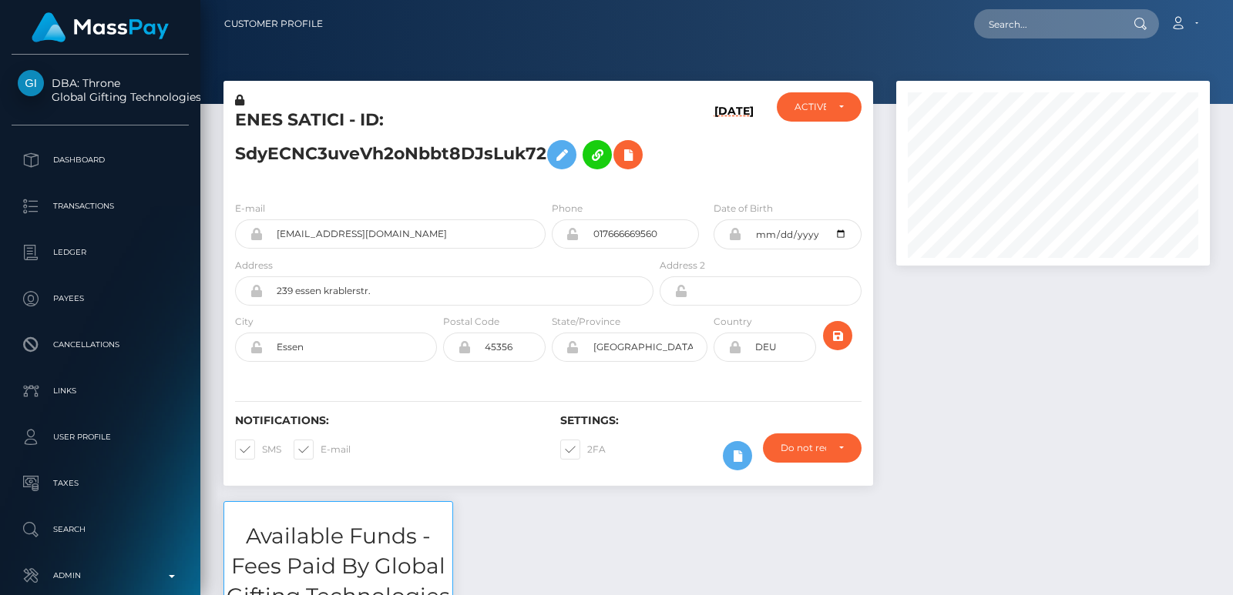
scroll to position [185, 313]
click at [1028, 23] on input "text" at bounding box center [1046, 23] width 145 height 29
paste input "kuz121@web.de"
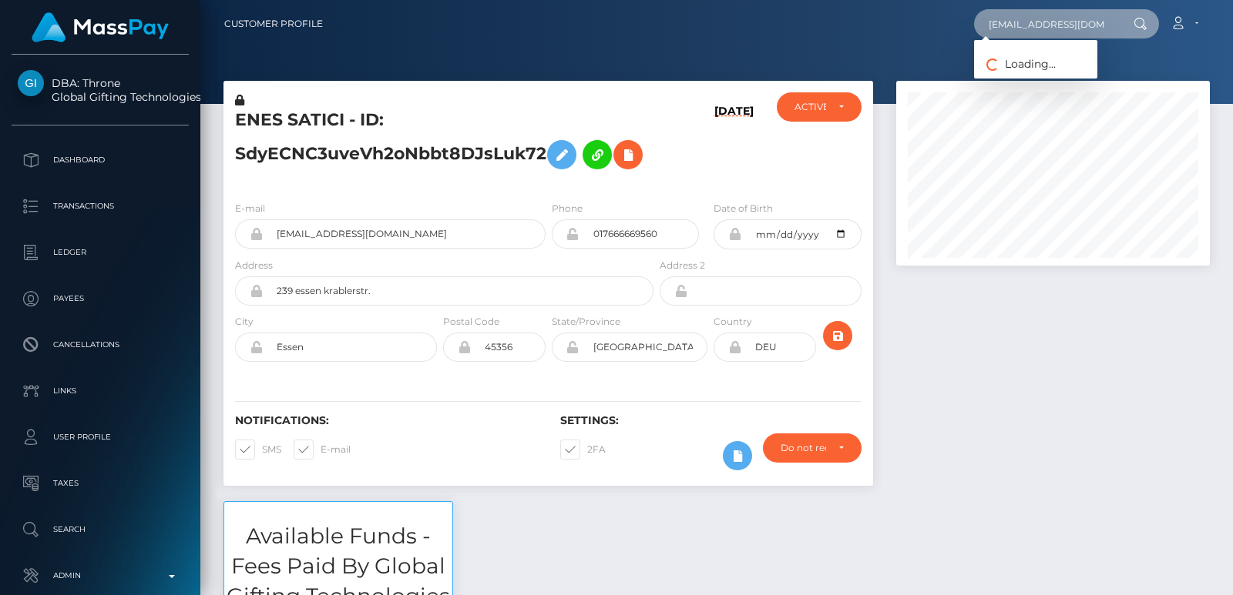
type input "kuz121@web.de"
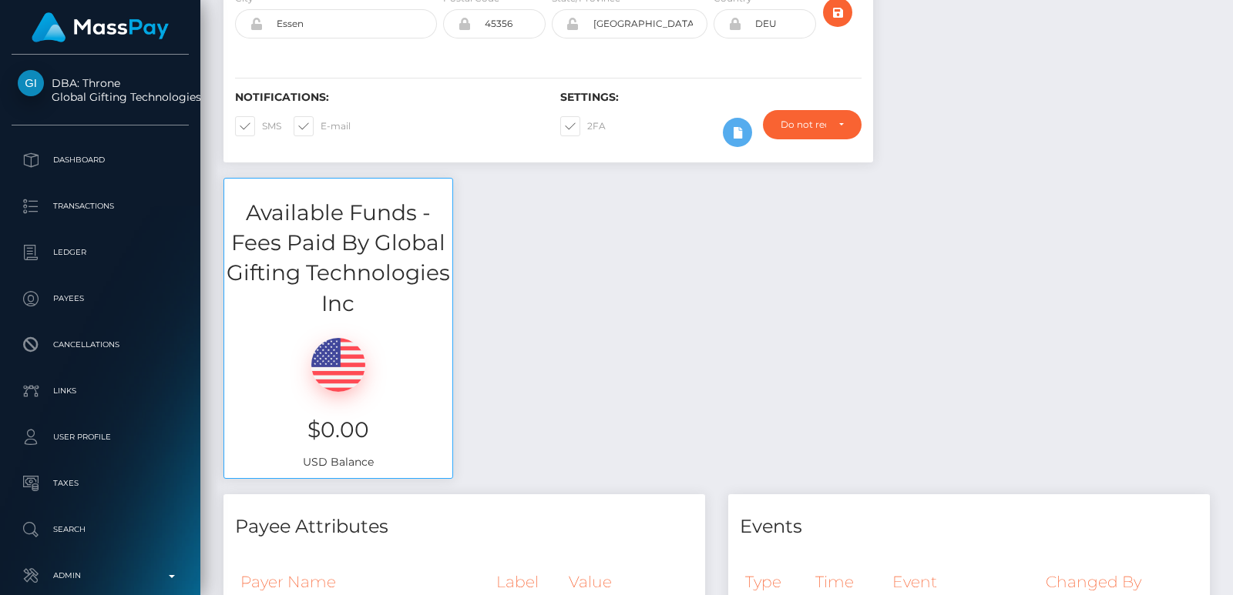
scroll to position [0, 0]
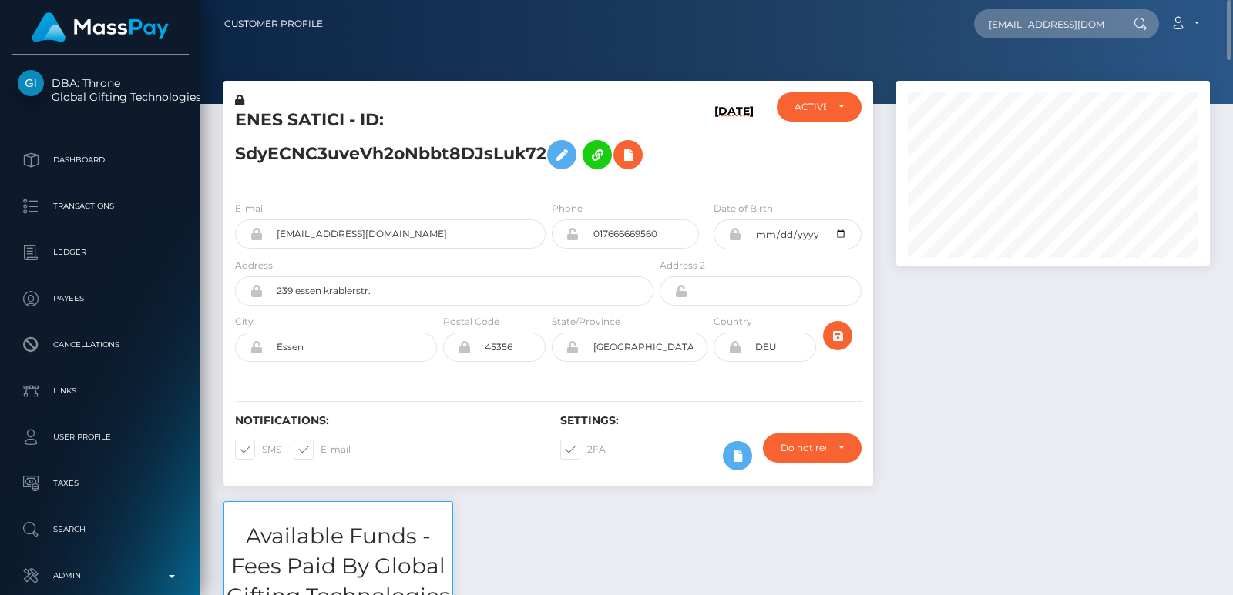
click at [269, 122] on h5 "ENES SATICI - ID: SdyECNC3uveVh2oNbbt8DJsLuk72" at bounding box center [440, 143] width 410 height 69
copy h5 "ENES"
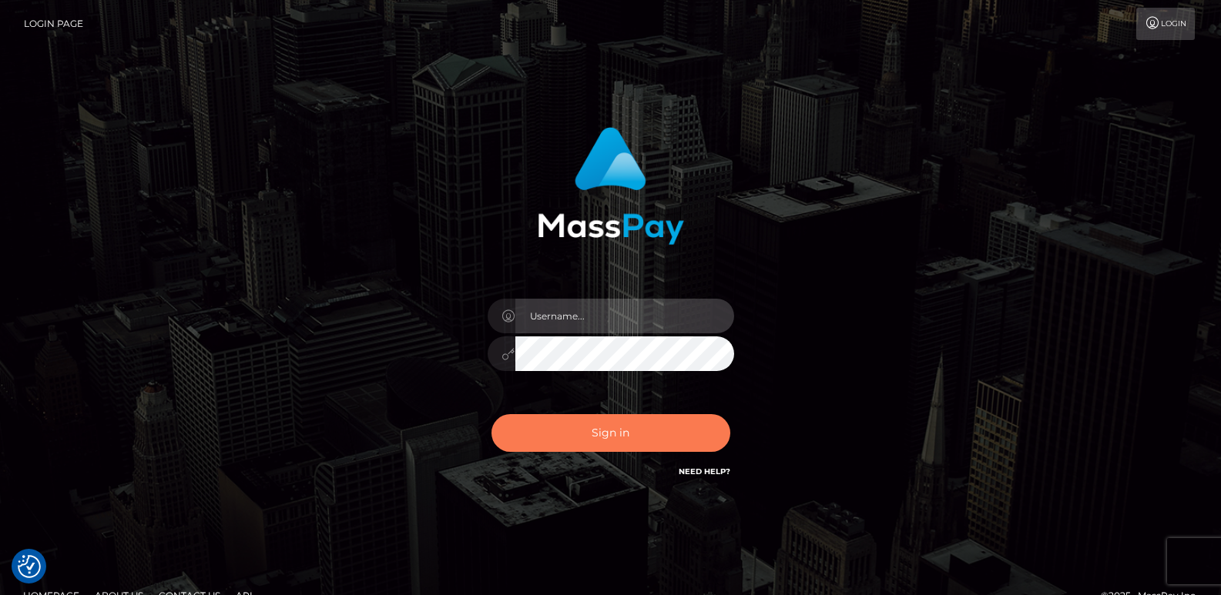
type input "[DOMAIN_NAME]"
click at [592, 420] on button "Sign in" at bounding box center [610, 433] width 239 height 38
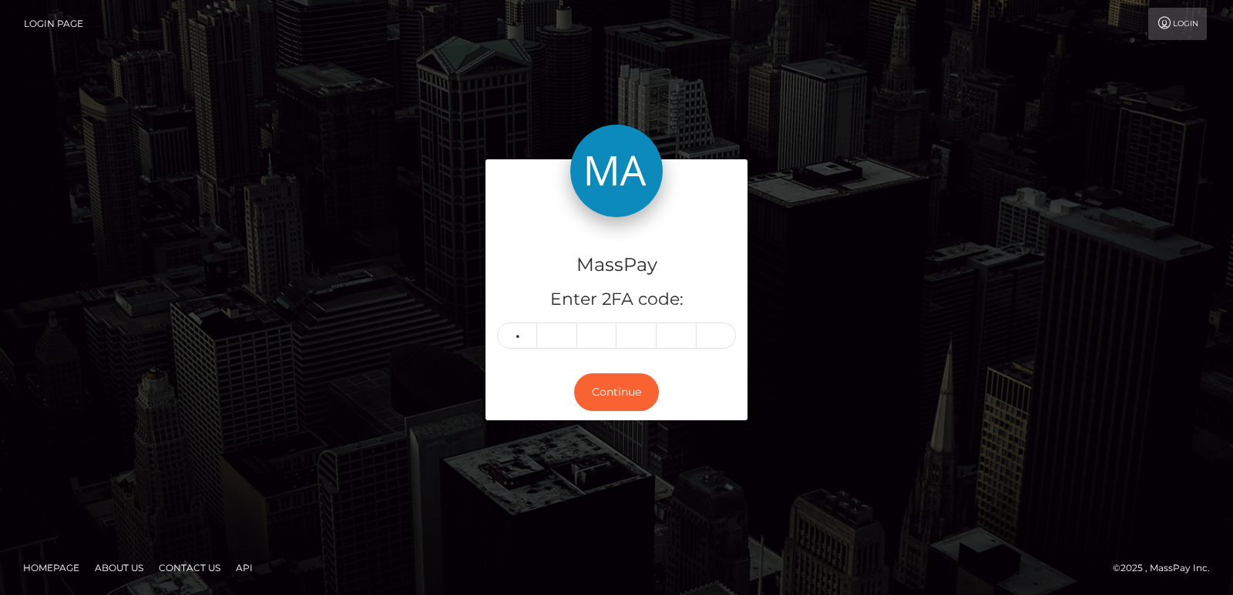
type input "7"
type input "1"
type input "0"
type input "5"
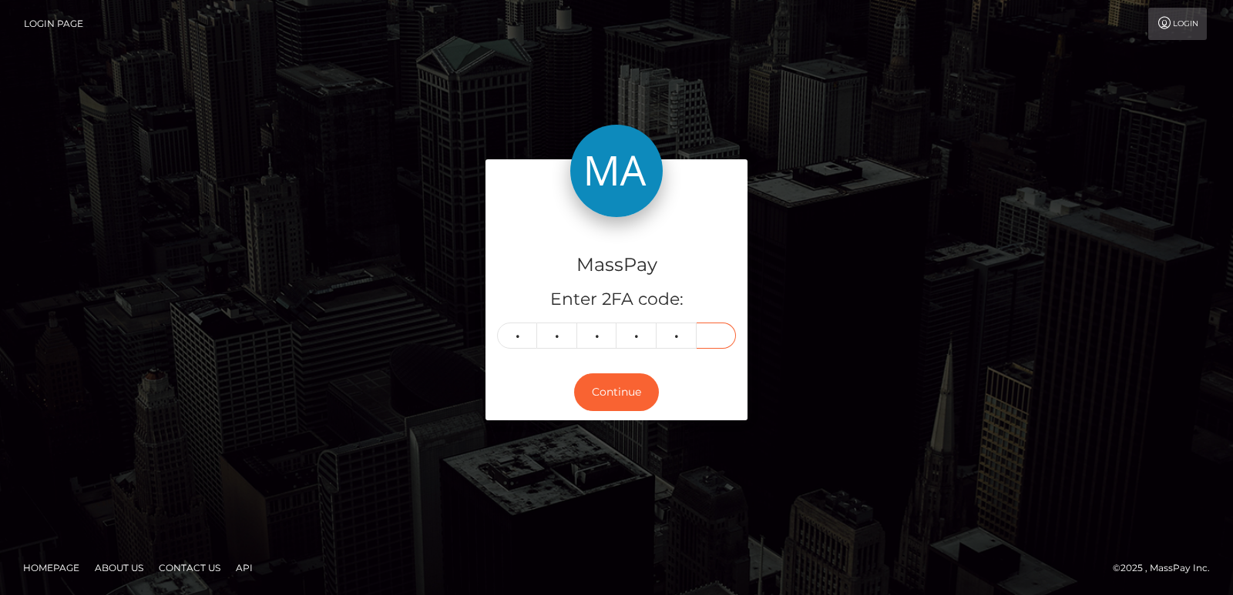
type input "2"
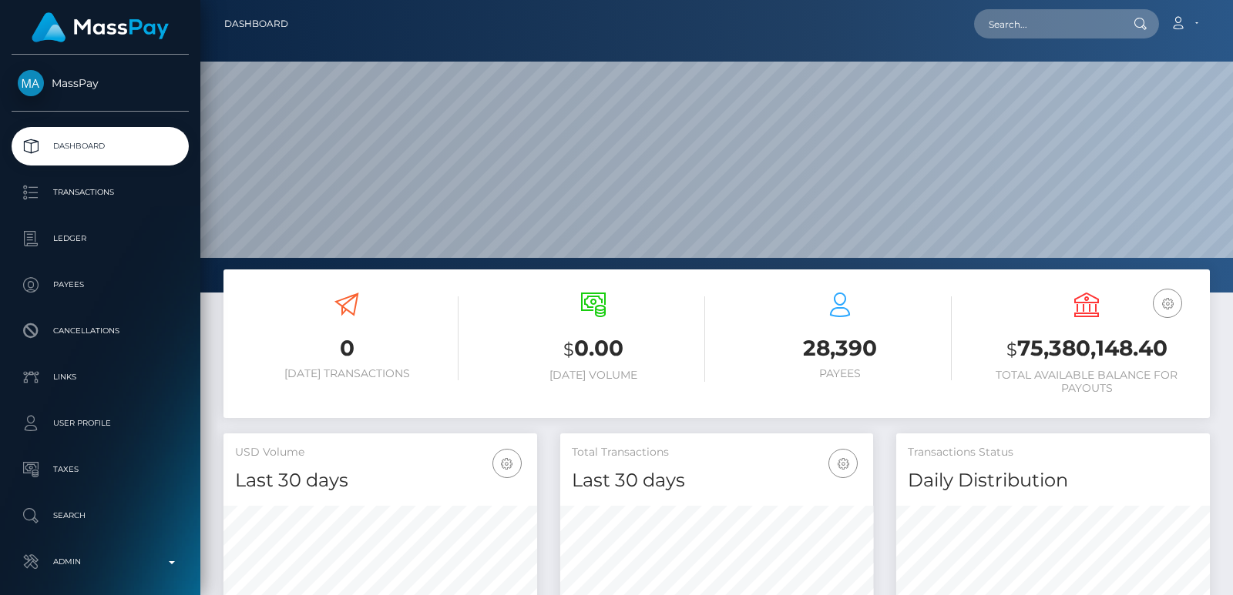
scroll to position [273, 313]
click at [1021, 29] on input "text" at bounding box center [1046, 23] width 145 height 29
paste input "[EMAIL_ADDRESS][DOMAIN_NAME]"
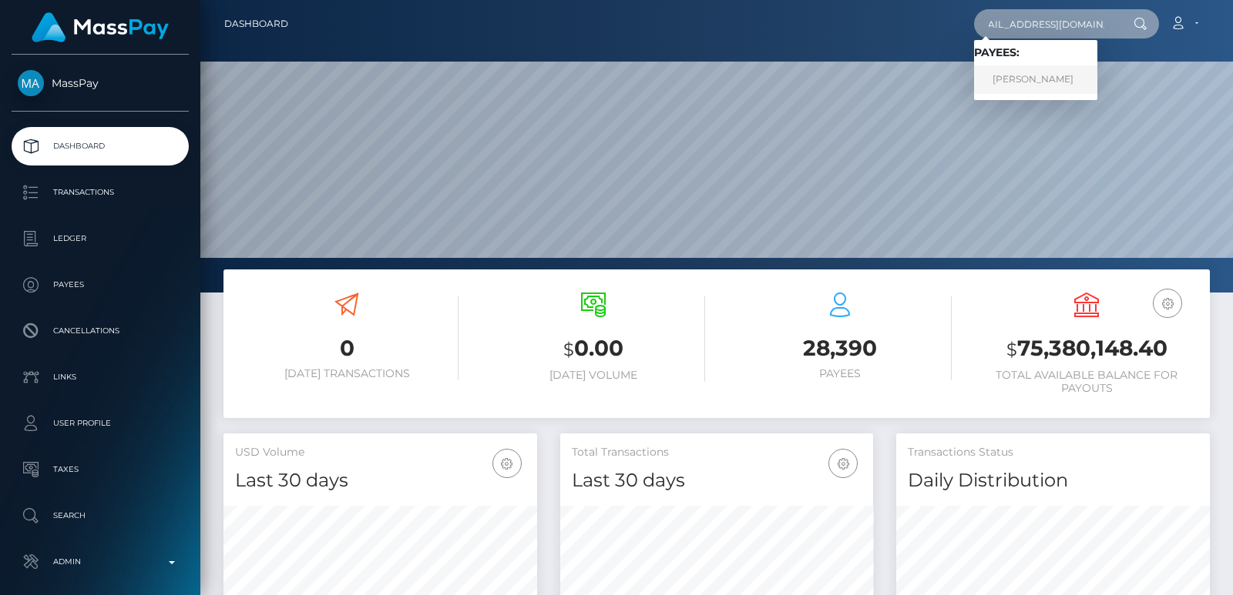
type input "[EMAIL_ADDRESS][DOMAIN_NAME]"
click at [1011, 77] on link "Arnaud Chapuis" at bounding box center [1035, 79] width 123 height 29
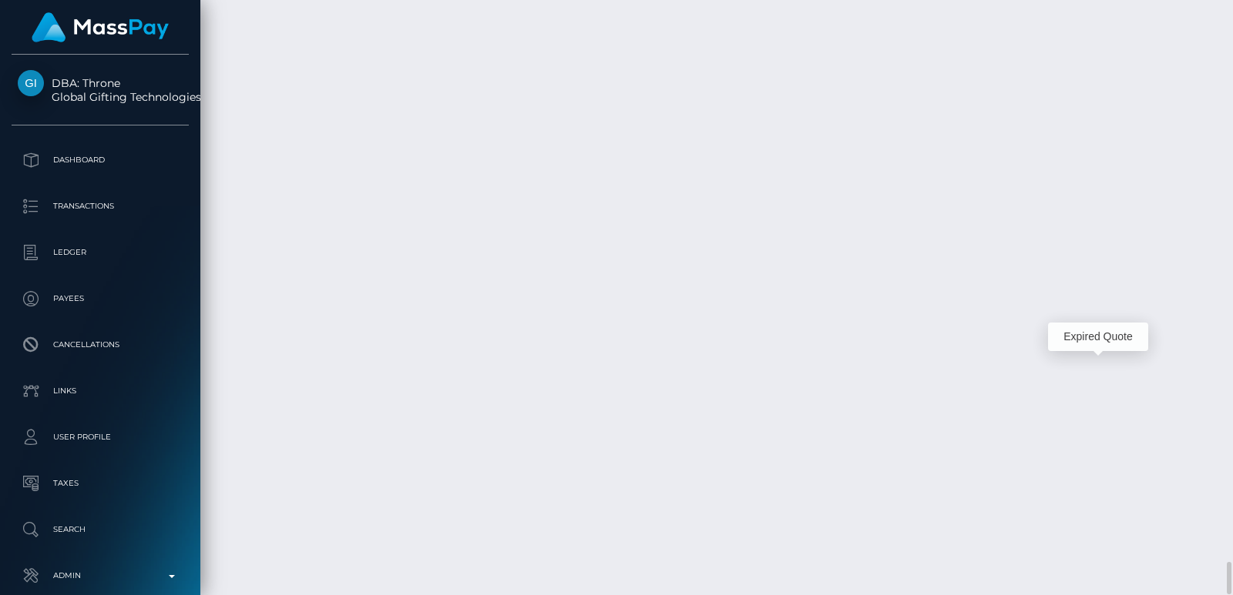
scroll to position [185, 313]
click at [1230, 39] on div at bounding box center [1227, 297] width 12 height 595
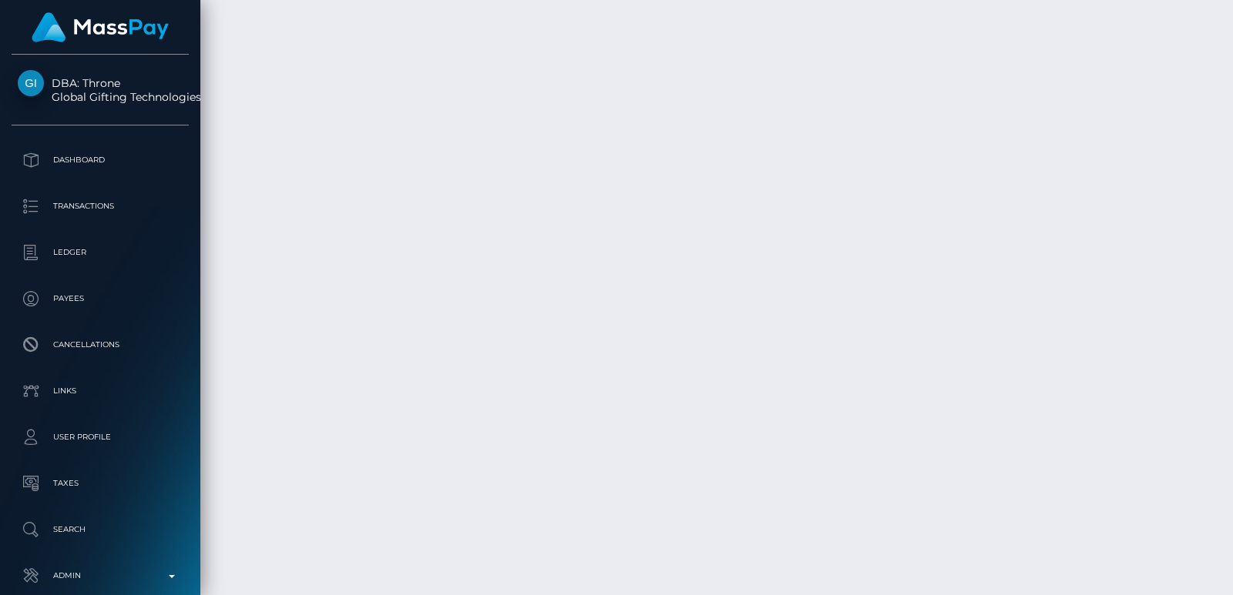
click at [1230, 39] on div at bounding box center [1227, 297] width 12 height 595
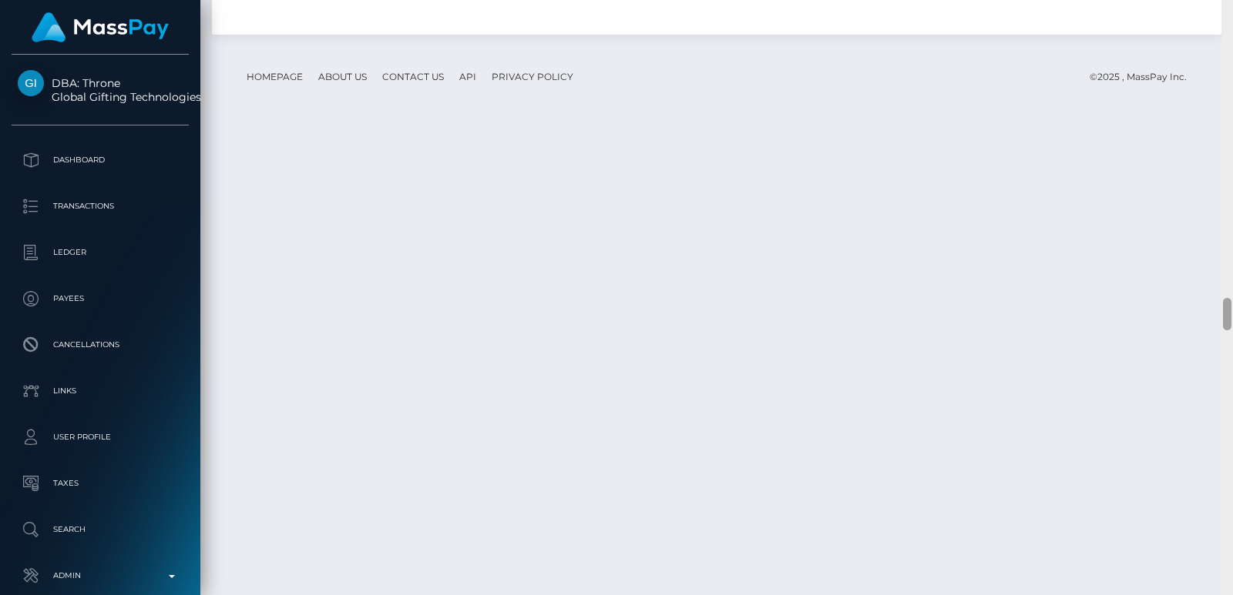
click at [1230, 39] on div at bounding box center [1227, 297] width 12 height 595
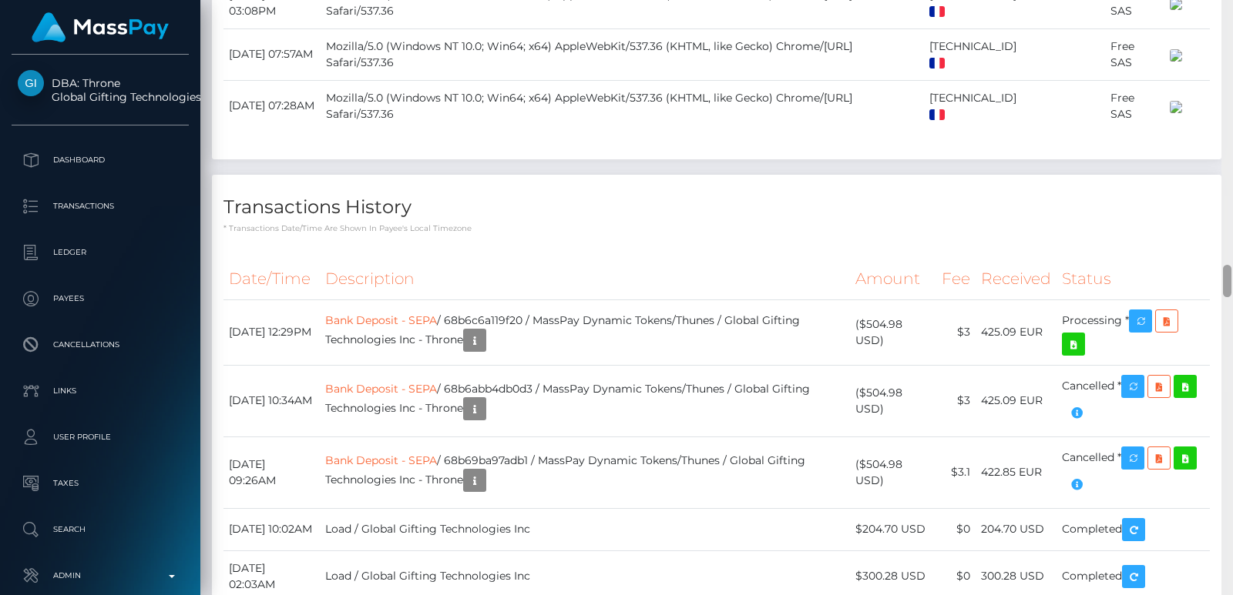
click at [1230, 39] on div at bounding box center [1227, 297] width 12 height 595
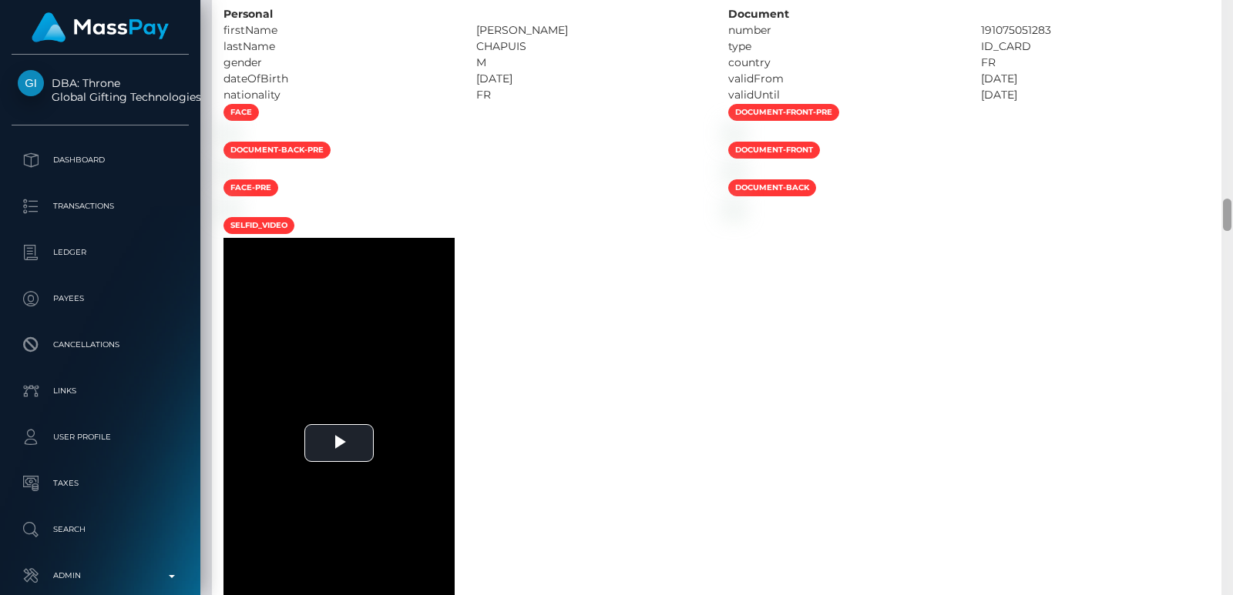
click at [1230, 39] on div at bounding box center [1227, 297] width 12 height 595
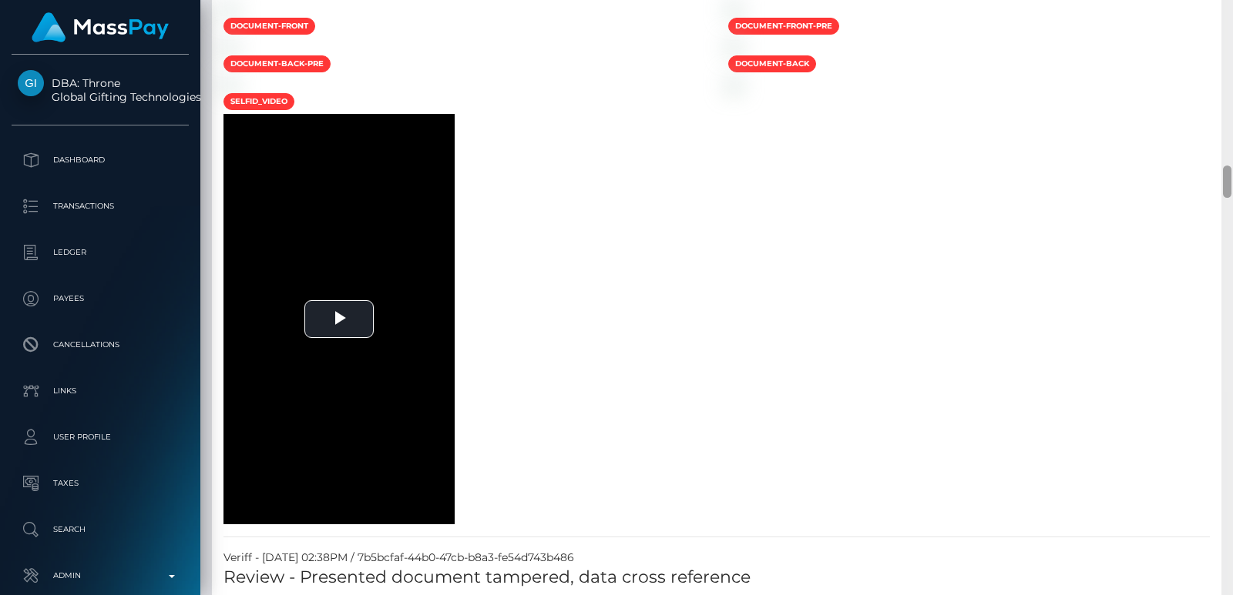
click at [1230, 39] on div at bounding box center [1227, 297] width 12 height 595
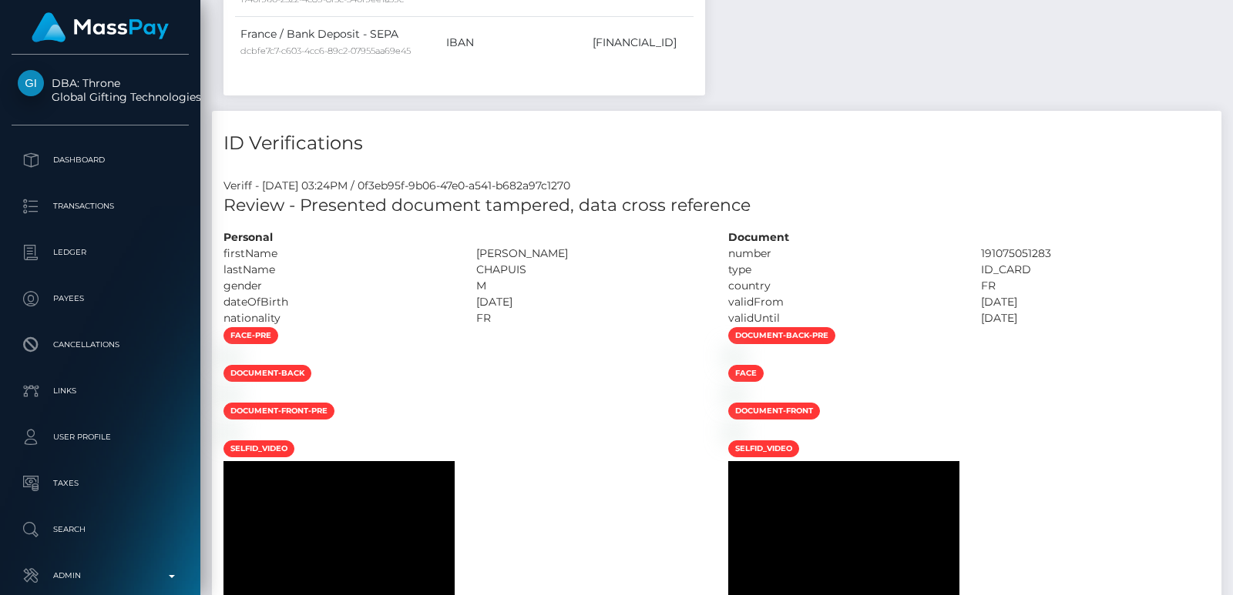
click at [1230, 39] on div at bounding box center [1227, 297] width 12 height 595
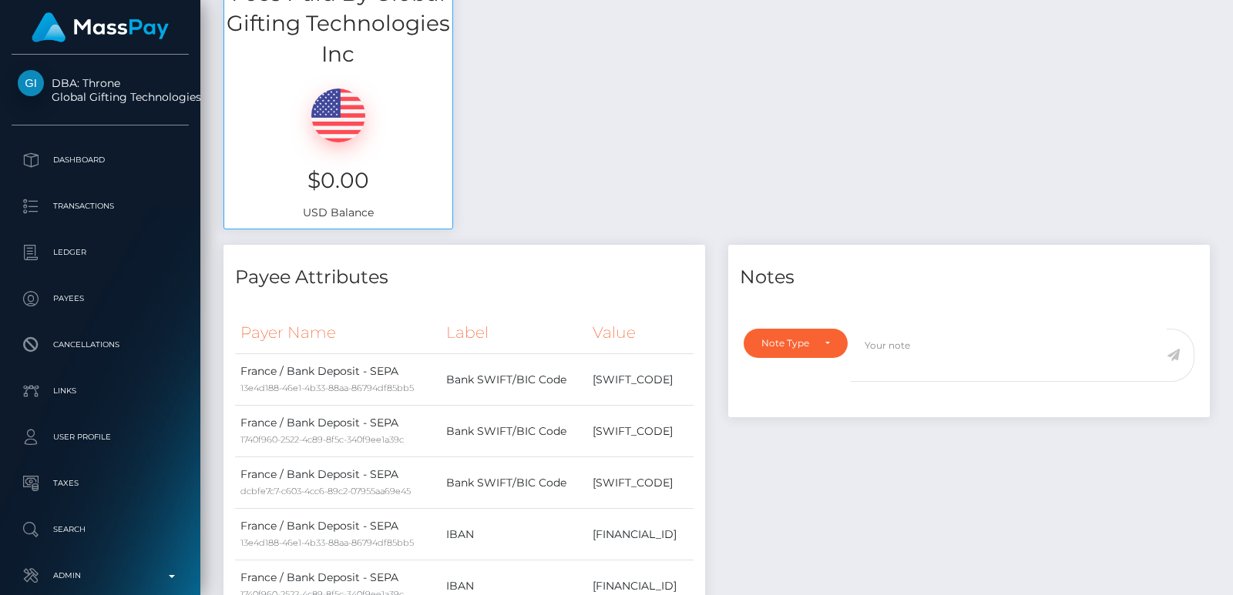
click at [1230, 39] on div at bounding box center [1227, 50] width 8 height 32
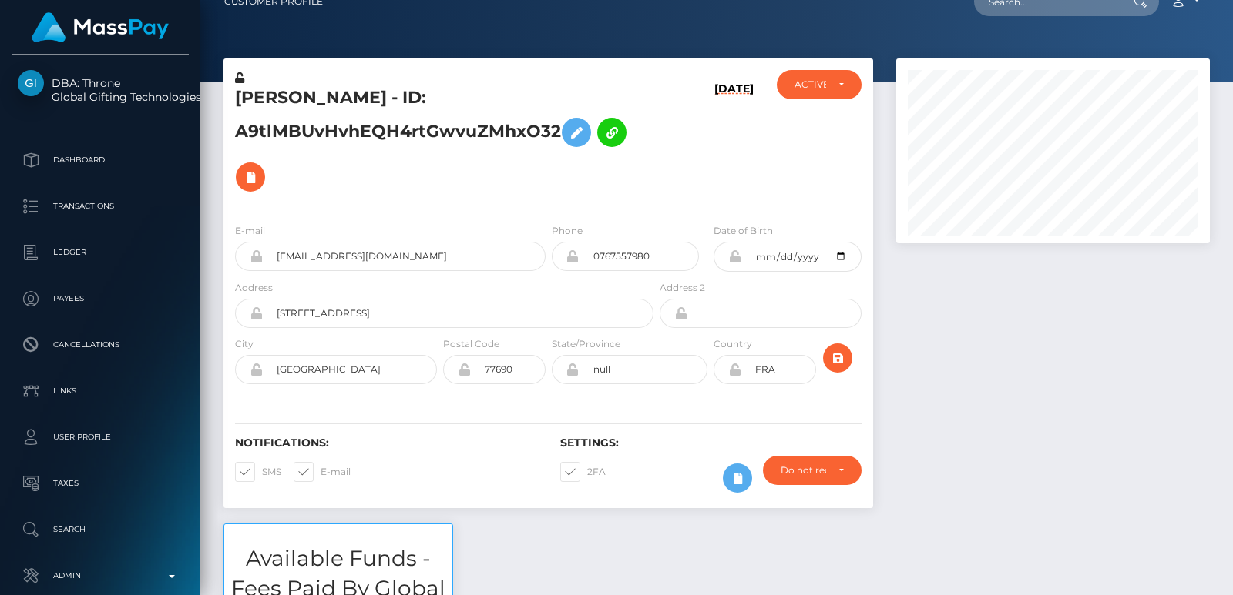
click at [1229, 23] on div "Customer Profile Loading... Loading..." at bounding box center [716, 297] width 1032 height 595
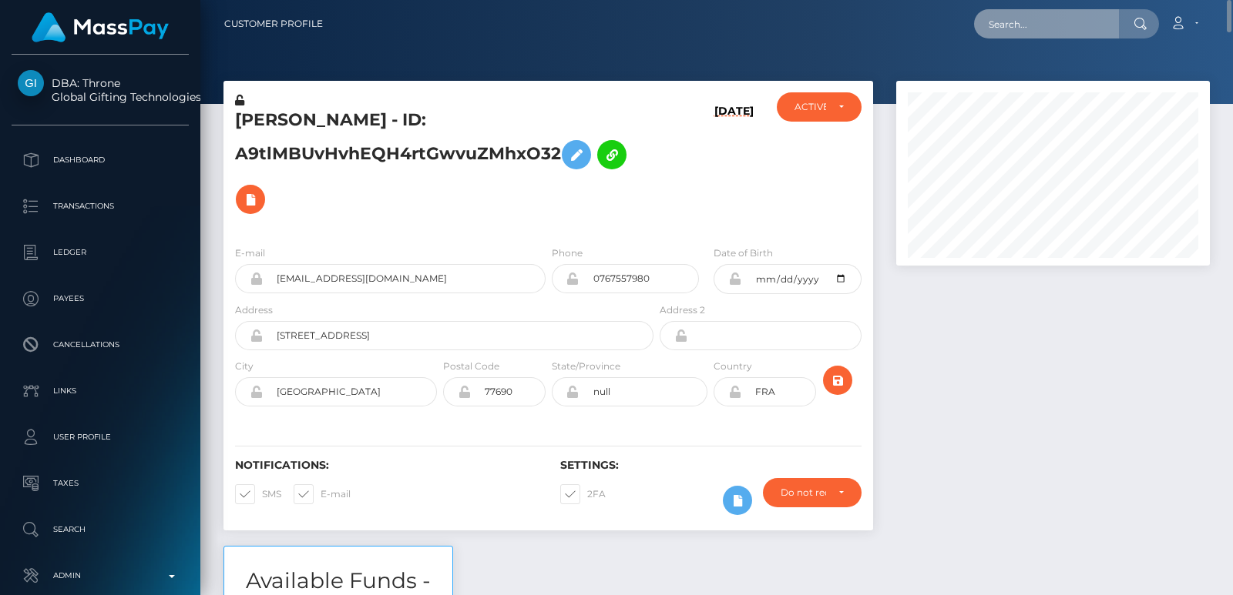
click at [995, 32] on input "text" at bounding box center [1046, 23] width 145 height 29
paste input "thefrenchfeet75@gmail.com"
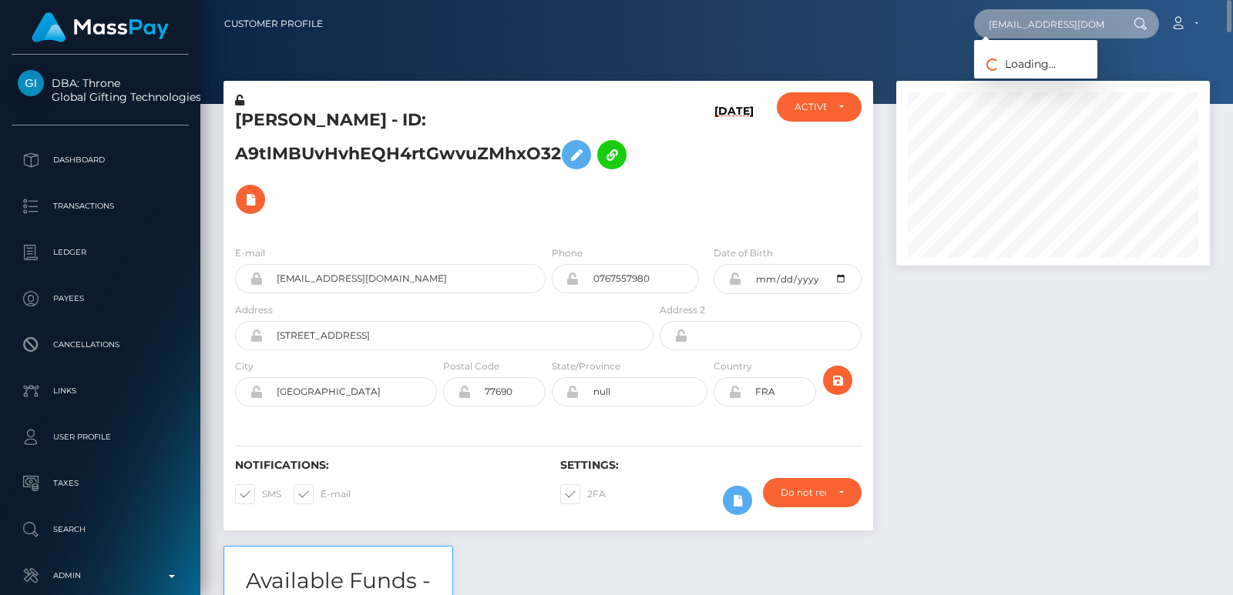
scroll to position [0, 18]
type input "thefrenchfeet75@gmail.com"
click at [288, 105] on div "Arnaud Chapuis - ID: A9tlMBUvHvhEQH4rtGwvuZMhxO32" at bounding box center [439, 162] width 433 height 141
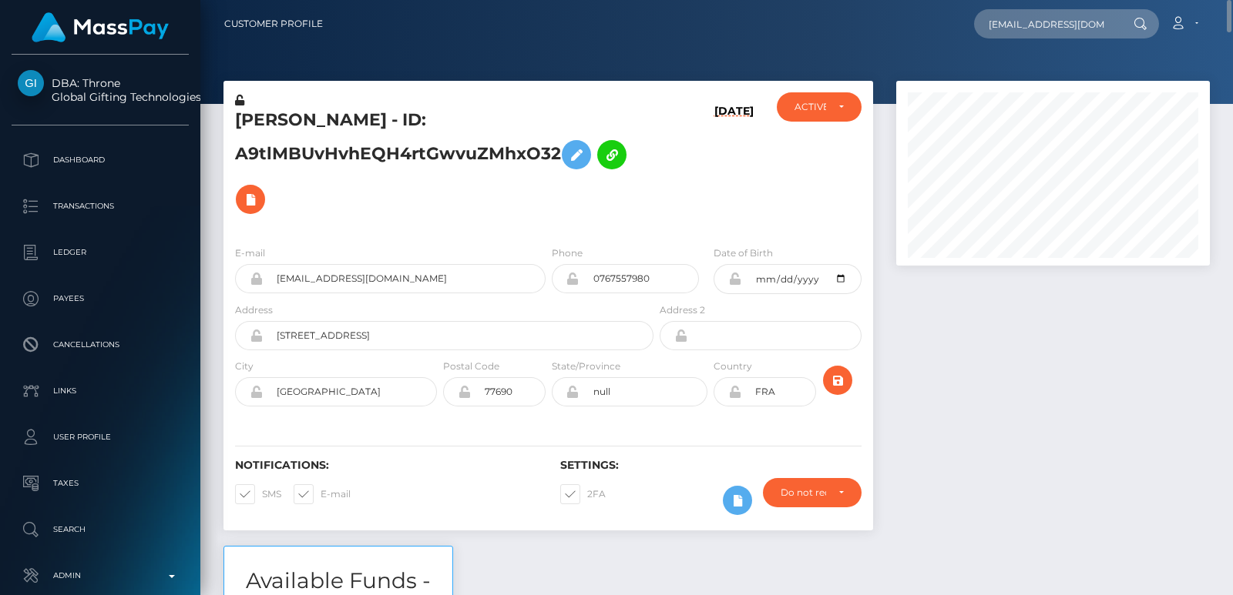
click at [288, 105] on div "Arnaud Chapuis - ID: A9tlMBUvHvhEQH4rtGwvuZMhxO32" at bounding box center [439, 162] width 433 height 141
click at [277, 110] on h5 "Arnaud Chapuis - ID: A9tlMBUvHvhEQH4rtGwvuZMhxO32" at bounding box center [440, 165] width 410 height 113
copy h5 "Arnaud"
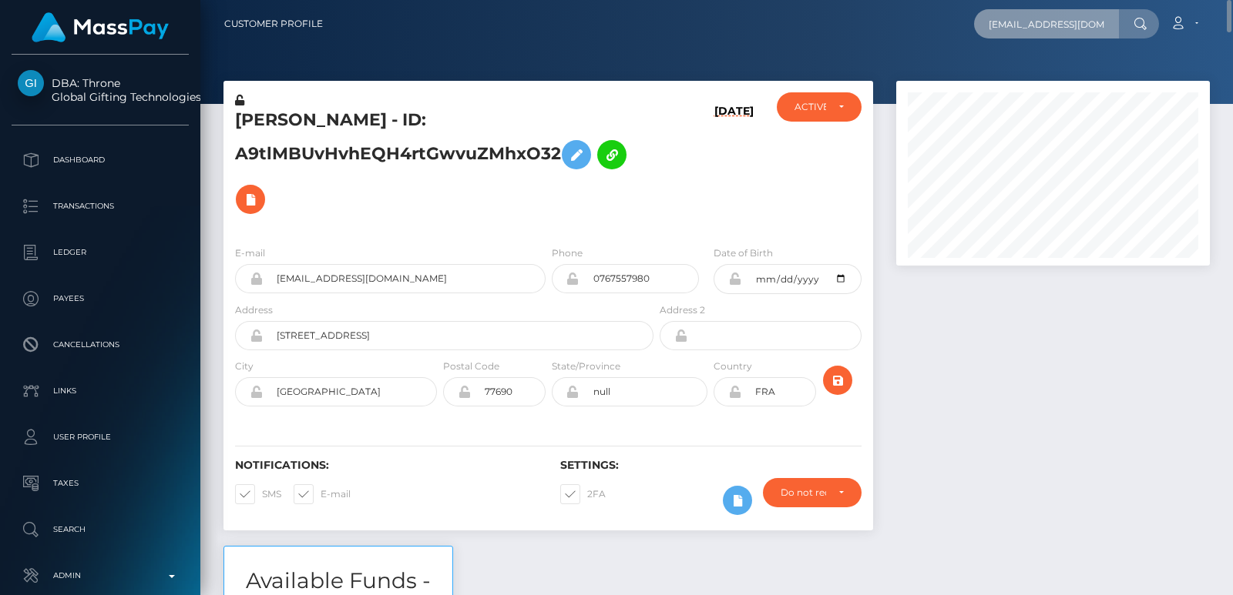
click at [1055, 33] on input "thefrenchfeet75@gmail.com" at bounding box center [1046, 23] width 145 height 29
paste input "transformingwithhart@gmail.com"
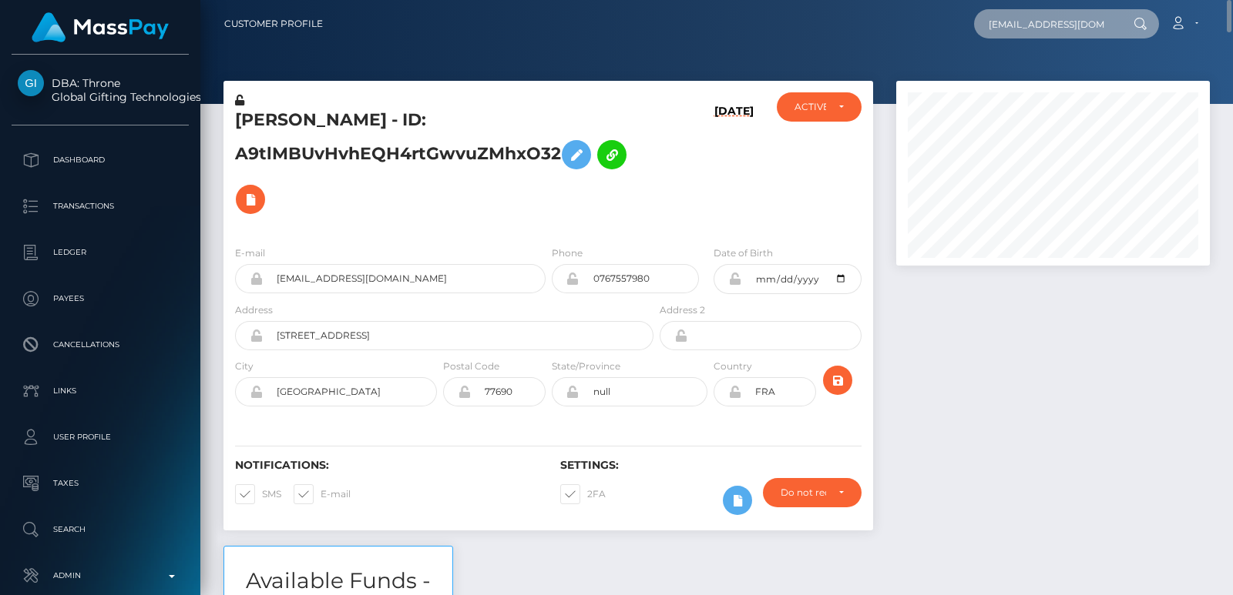
scroll to position [0, 45]
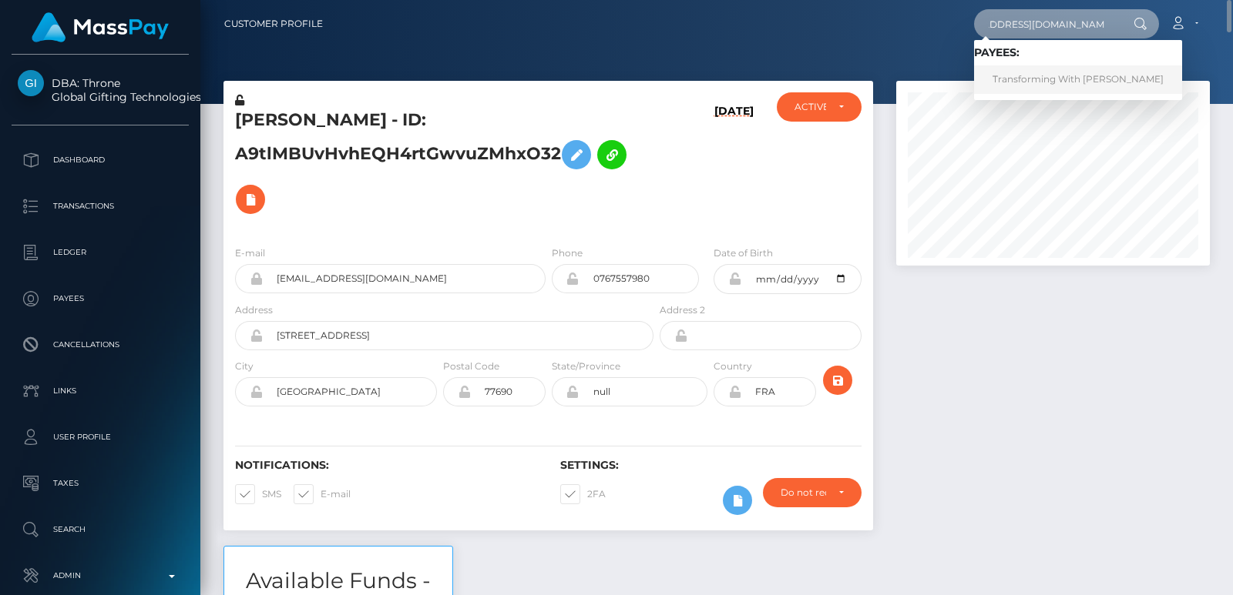
type input "transformingwithhart@gmail.com"
click at [1035, 75] on link "Transforming With HART" at bounding box center [1078, 79] width 208 height 29
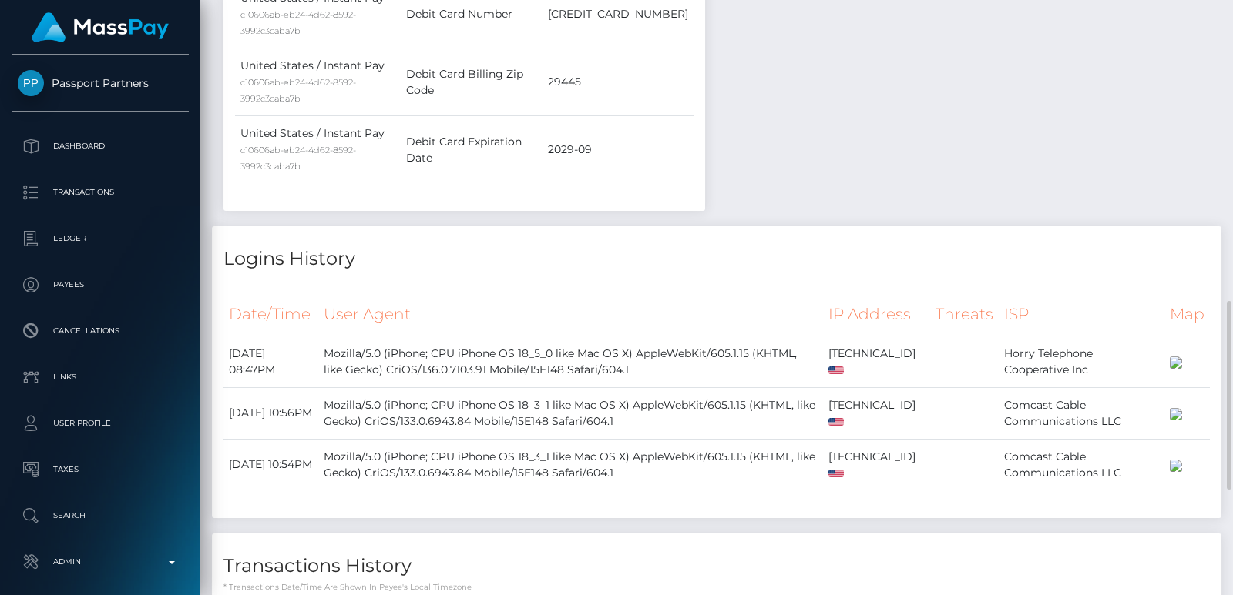
scroll to position [1276, 0]
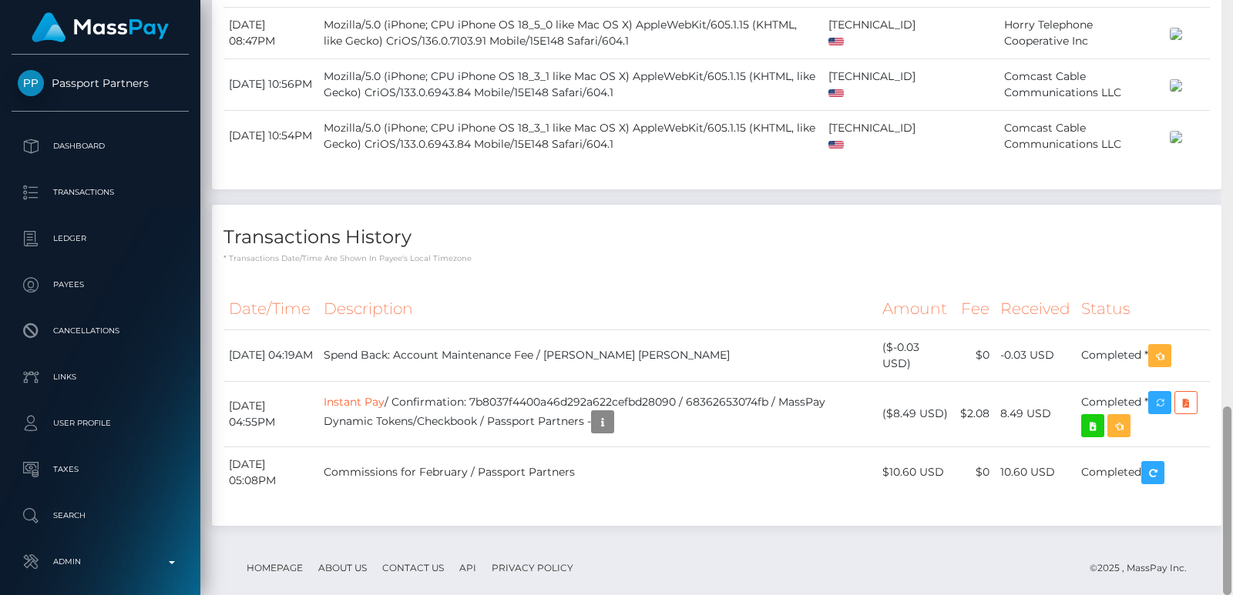
click at [1228, 82] on div at bounding box center [1227, 297] width 12 height 595
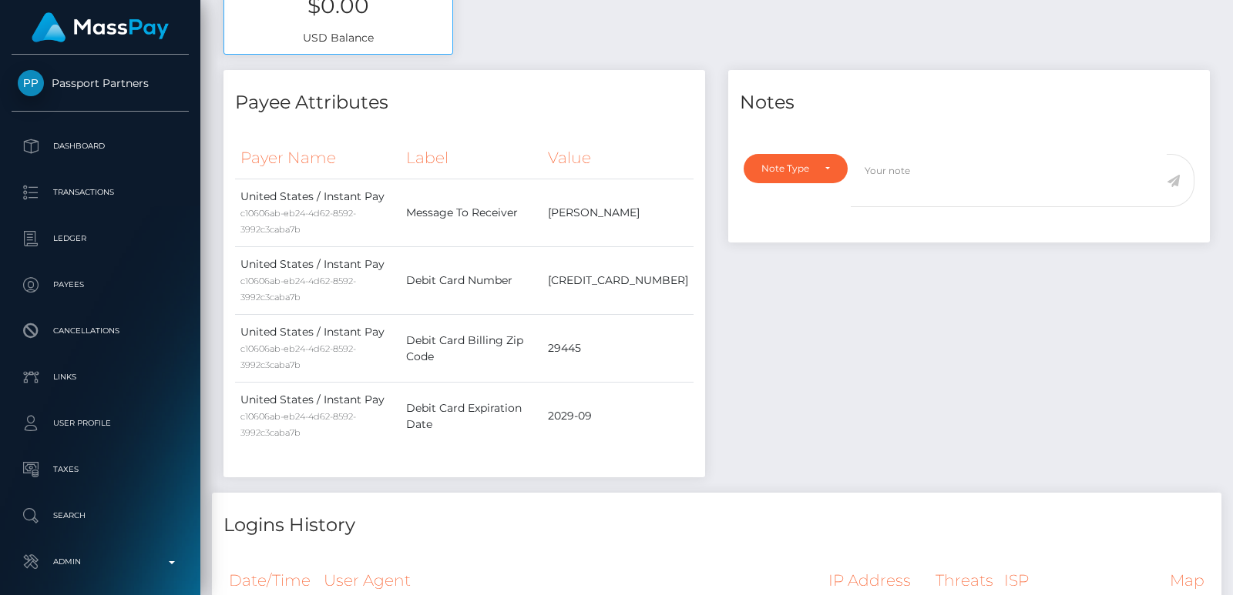
scroll to position [86, 0]
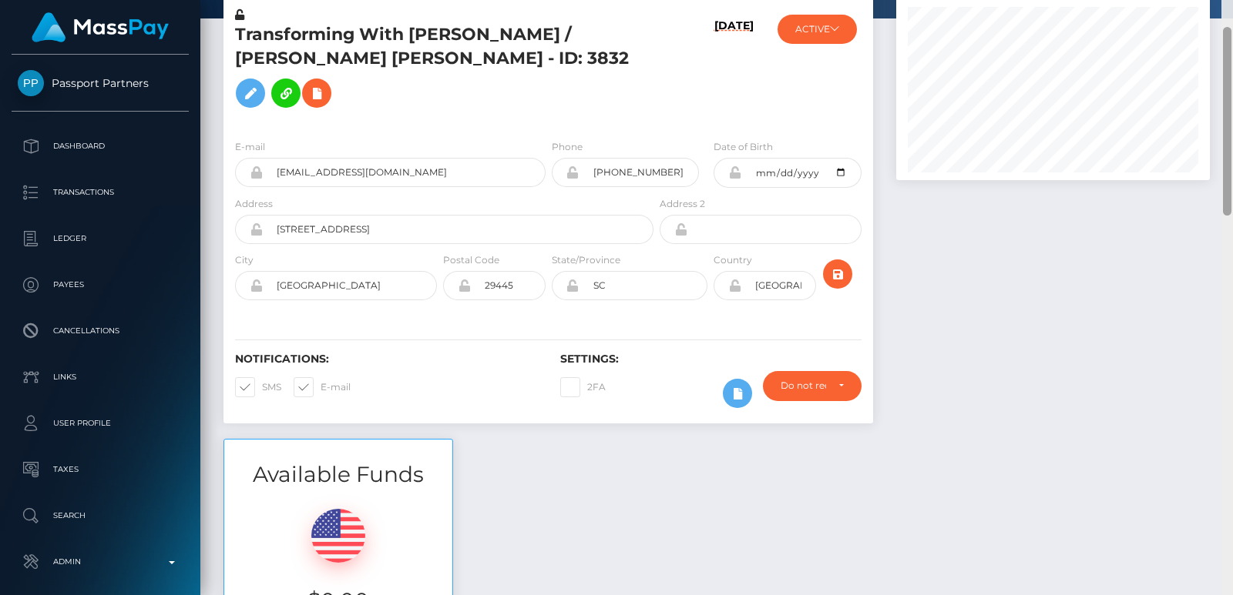
click at [1228, 82] on div at bounding box center [1227, 297] width 12 height 595
click at [1228, 82] on div at bounding box center [1227, 121] width 8 height 189
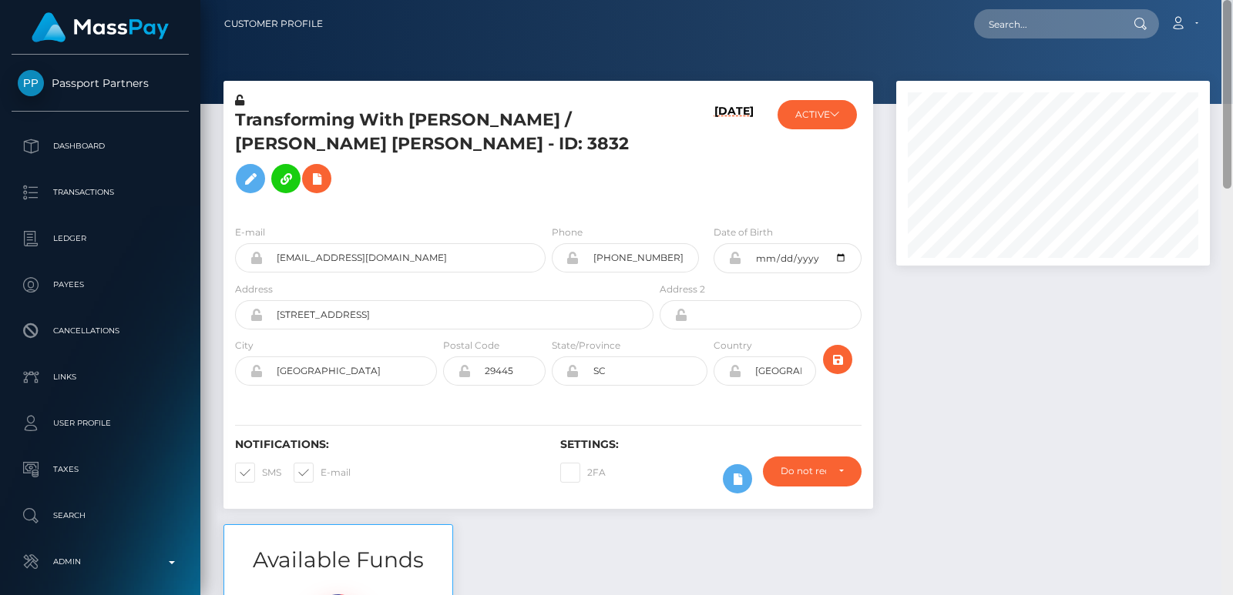
click at [1226, 11] on div "Customer Profile Loading... Loading..." at bounding box center [716, 297] width 1032 height 595
click at [502, 126] on h5 "Transforming With HART / Lisa Hart Pelton - ID: 3832" at bounding box center [440, 155] width 410 height 92
copy h5 "Lisa"
click at [1035, 18] on input "text" at bounding box center [1046, 23] width 145 height 29
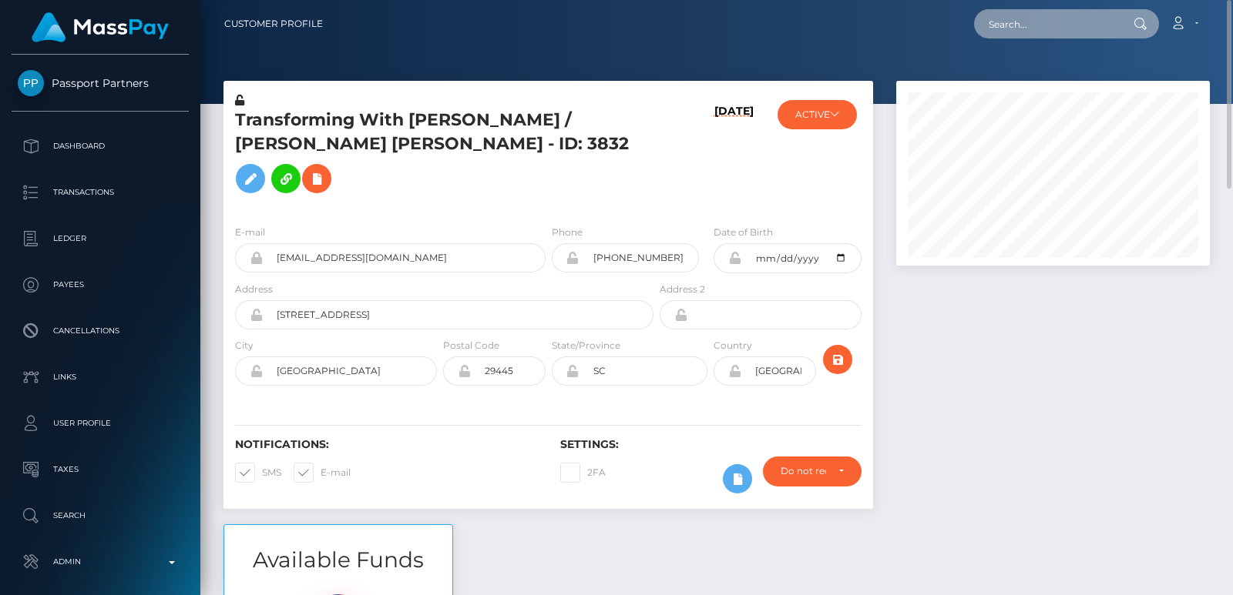
paste input "[EMAIL_ADDRESS][DOMAIN_NAME]"
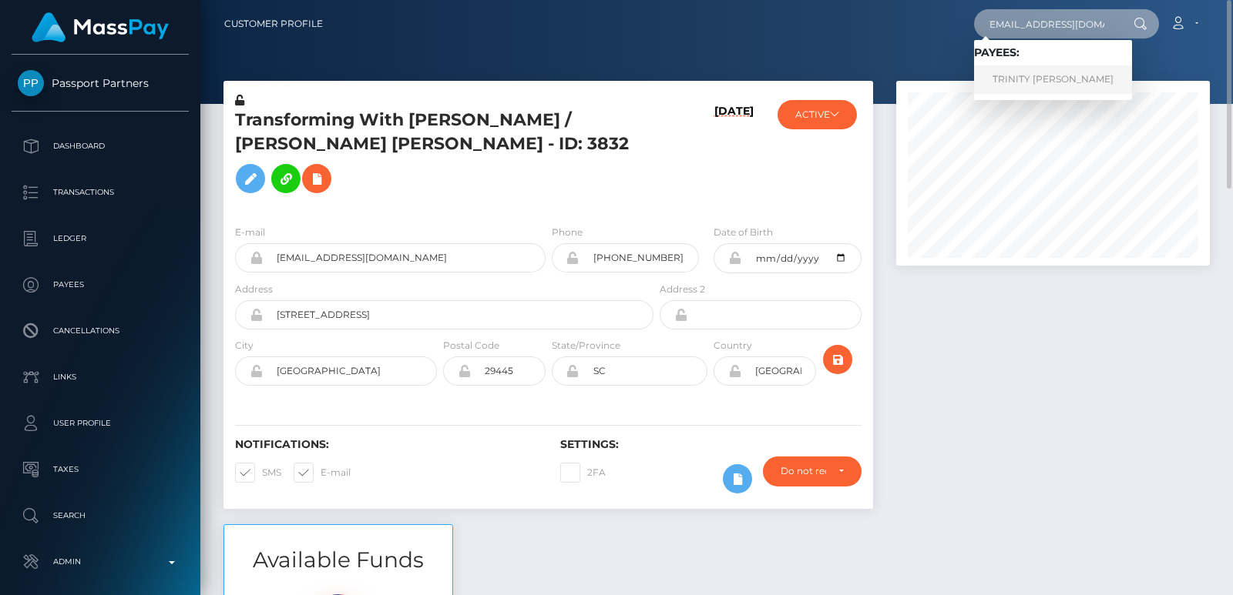
type input "[EMAIL_ADDRESS][DOMAIN_NAME]"
click at [1037, 76] on link "TRINITY DIANE MORGAN" at bounding box center [1053, 79] width 158 height 29
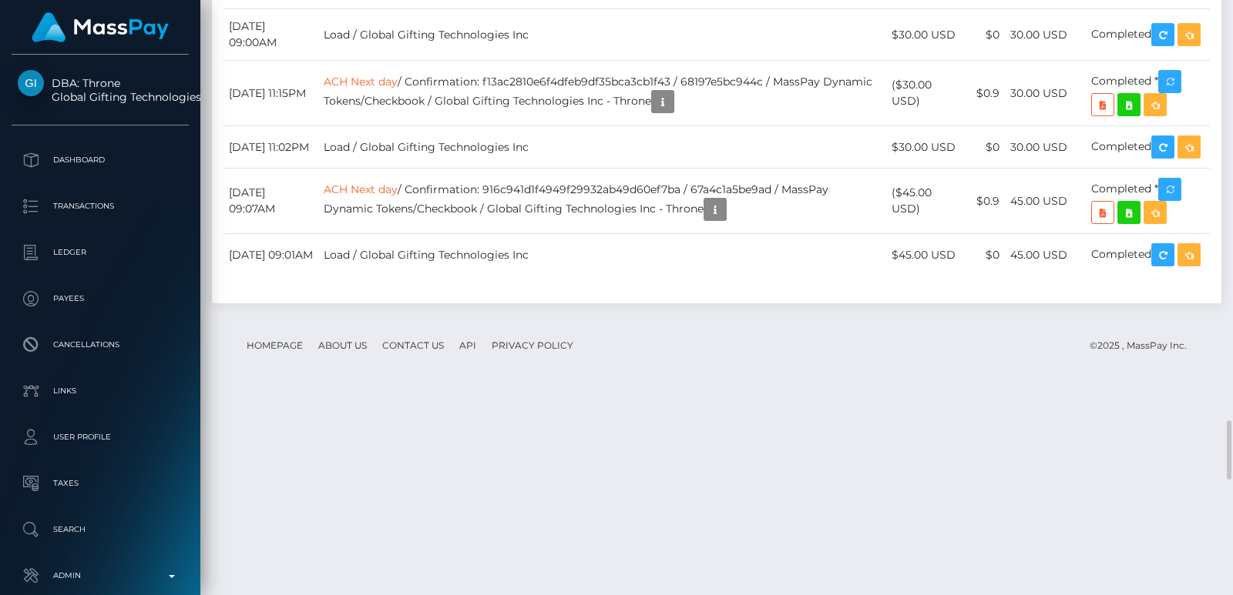
scroll to position [4229, 0]
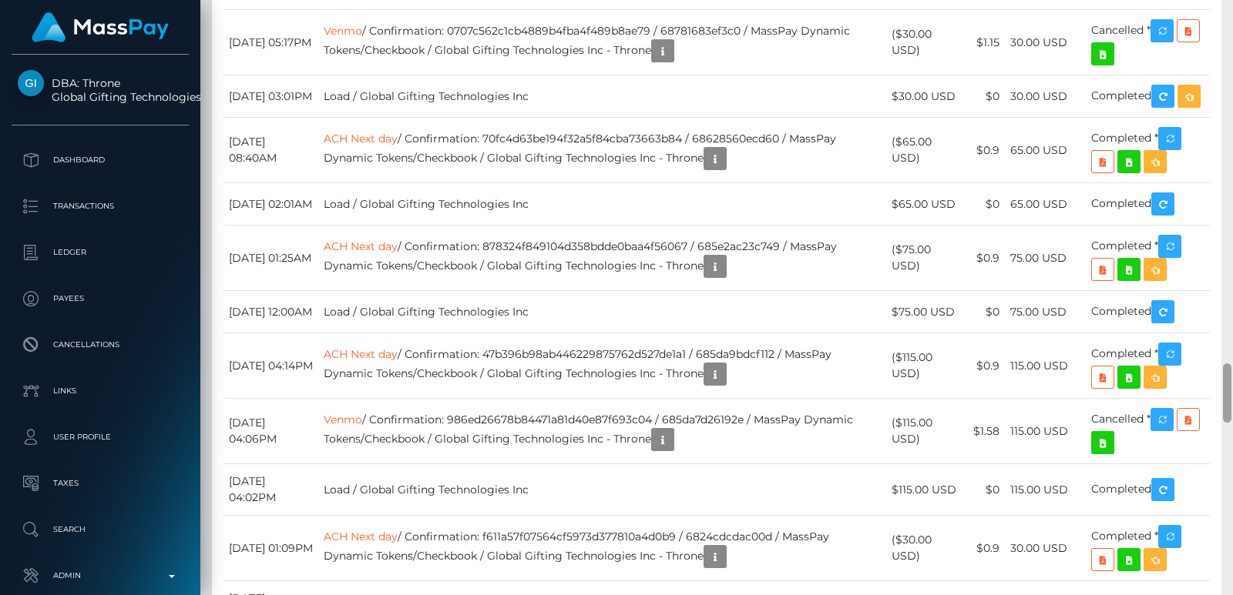
click at [1220, 93] on div at bounding box center [1227, 297] width 12 height 595
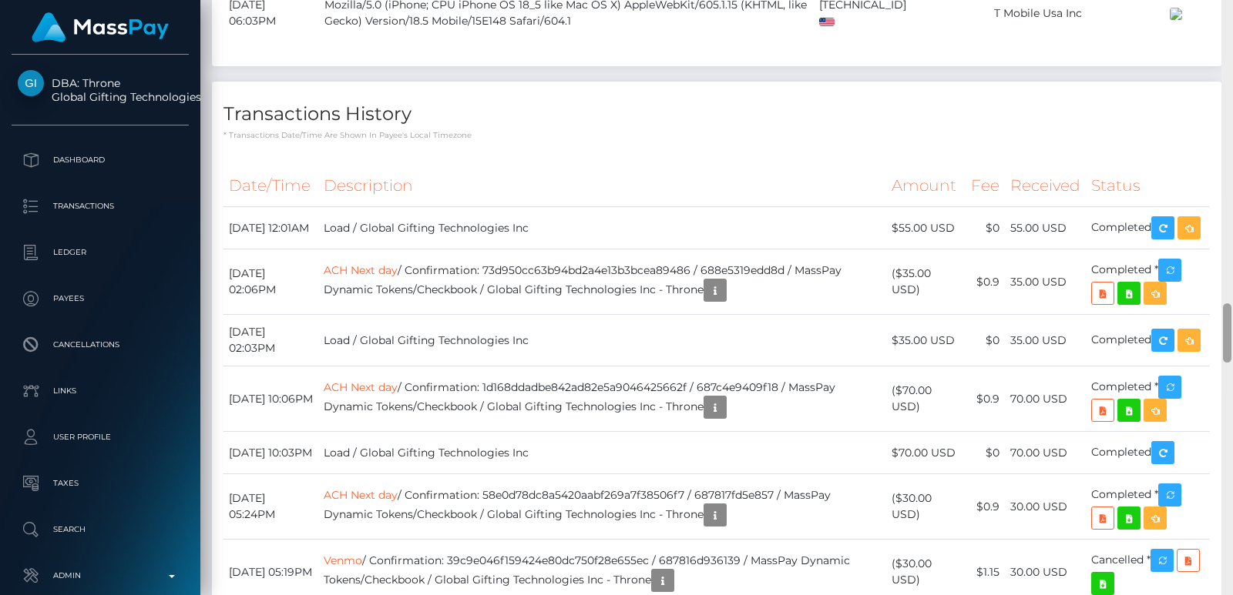
click at [1220, 93] on div at bounding box center [1227, 297] width 12 height 595
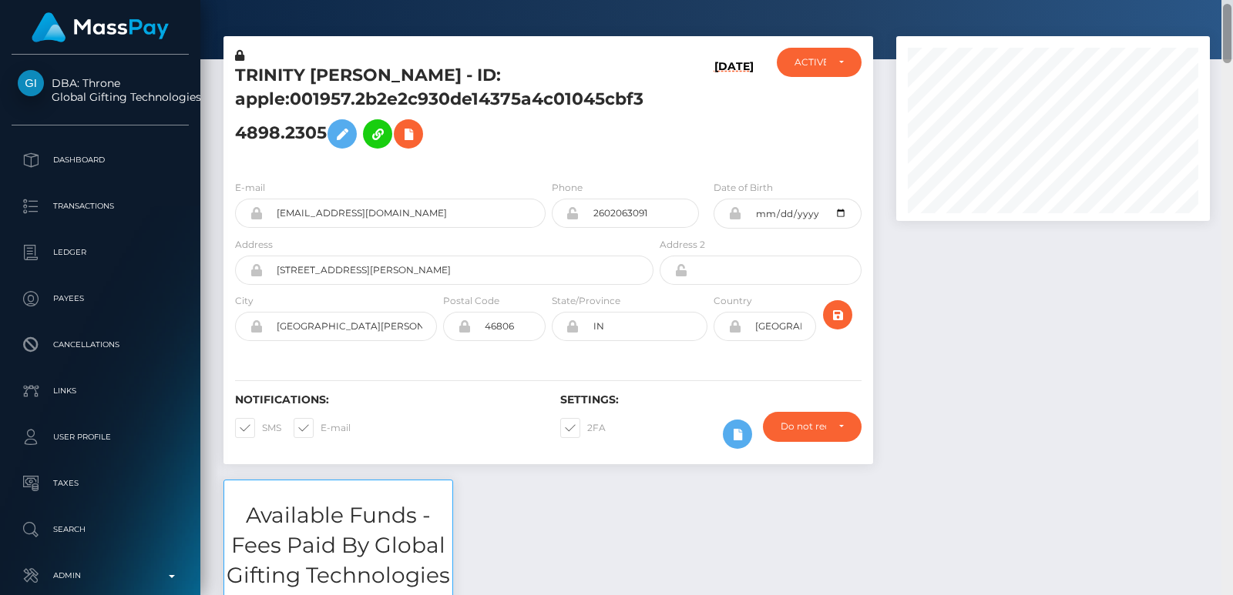
scroll to position [0, 0]
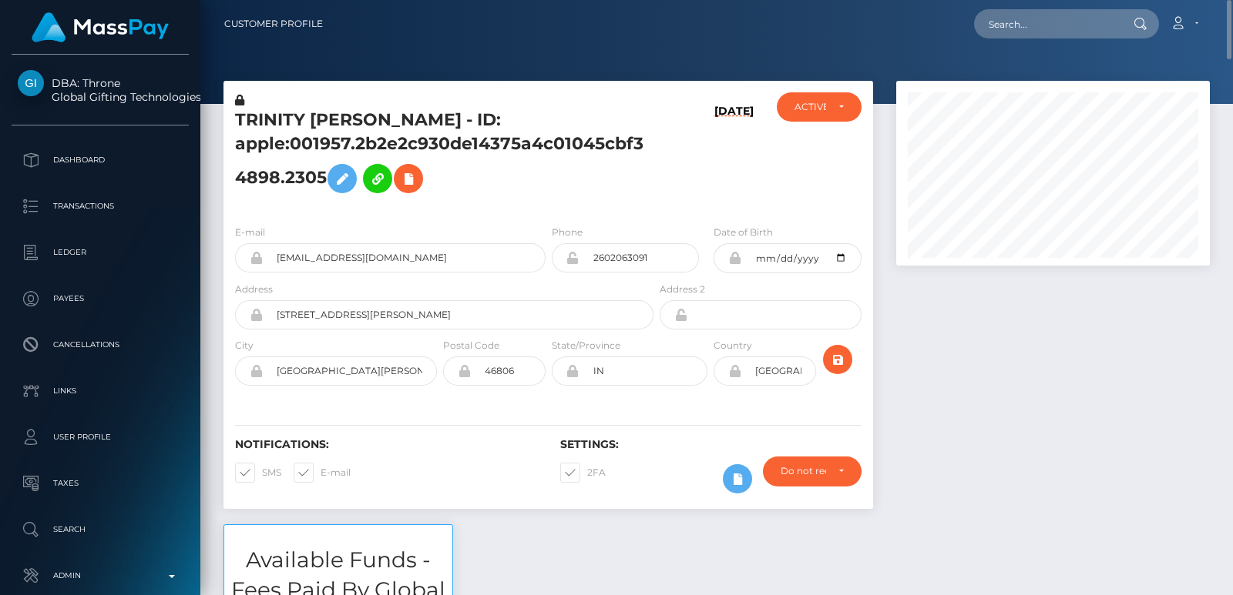
click at [269, 107] on div "TRINITY [PERSON_NAME] - ID: apple:001957.2b2e2c930de14375a4c01045cbf34898.2305" at bounding box center [439, 152] width 433 height 120
click at [269, 116] on h5 "TRINITY DIANE MORGAN - ID: apple:001957.2b2e2c930de14375a4c01045cbf34898.2305" at bounding box center [440, 155] width 410 height 92
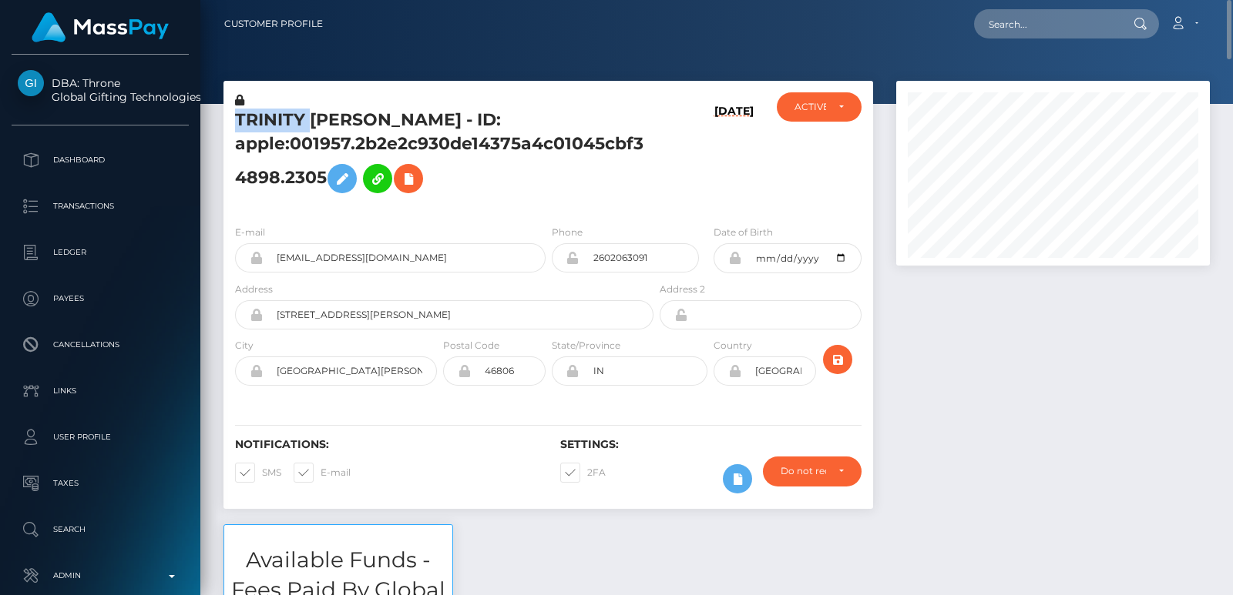
copy h5 "TRINITY"
click at [1015, 26] on input "text" at bounding box center [1046, 23] width 145 height 29
paste input "[EMAIL_ADDRESS][DOMAIN_NAME]"
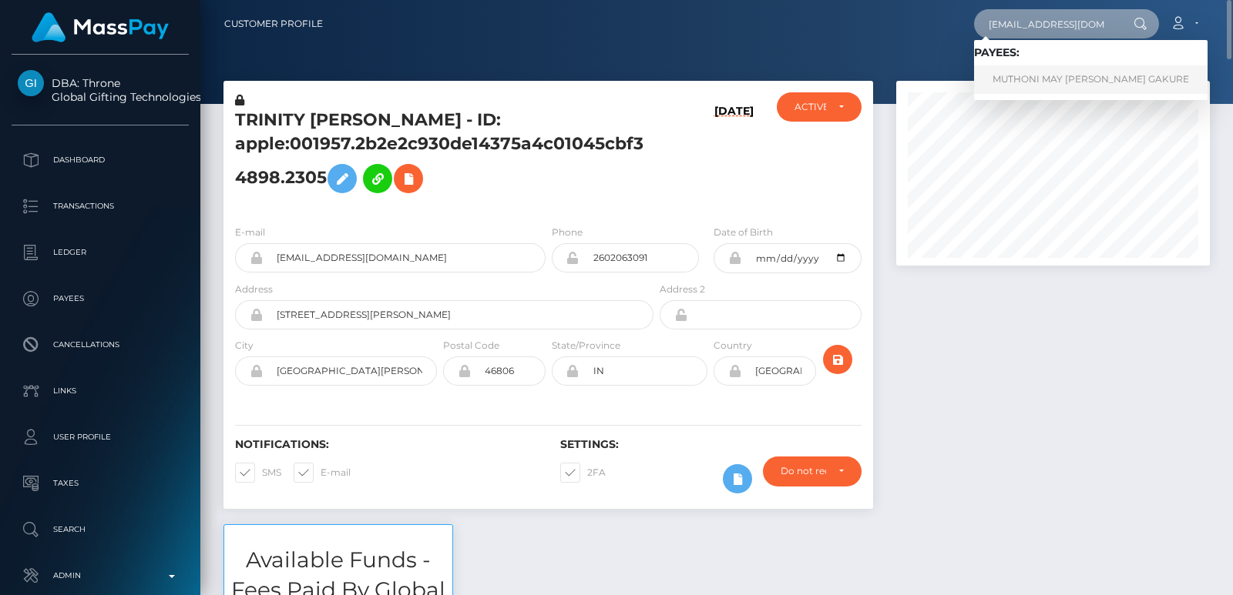
type input "[EMAIL_ADDRESS][DOMAIN_NAME]"
click at [1011, 75] on link "MUTHONI MAY ELODIE NJENGA GAKURE" at bounding box center [1090, 79] width 233 height 29
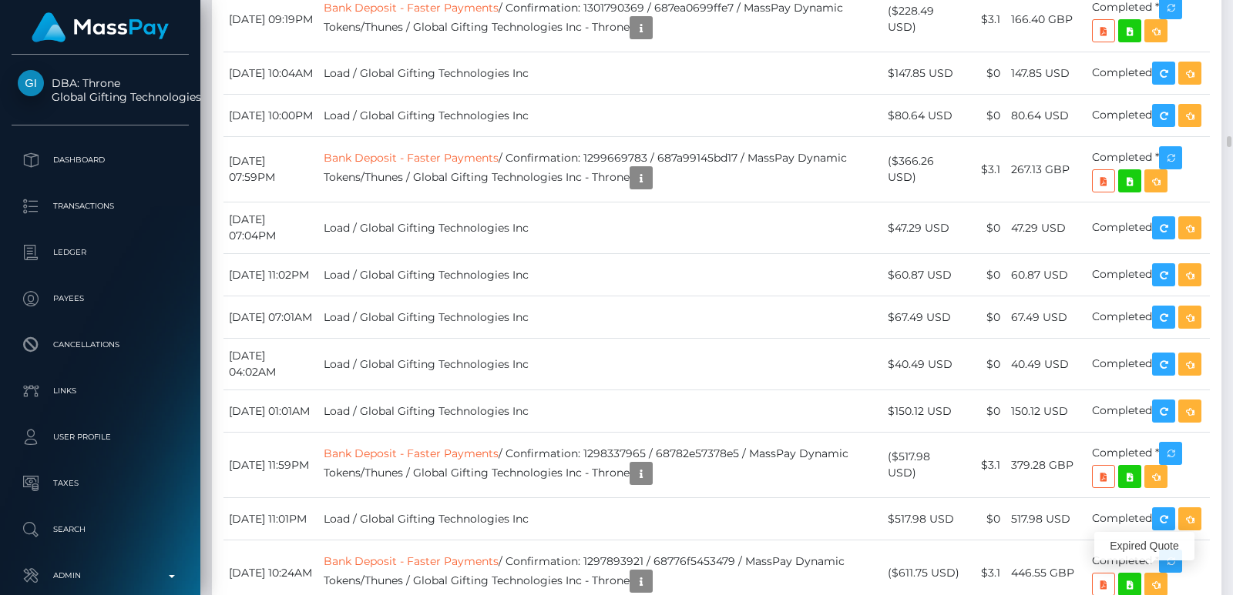
scroll to position [185, 313]
click at [1229, 95] on div at bounding box center [1227, 297] width 12 height 595
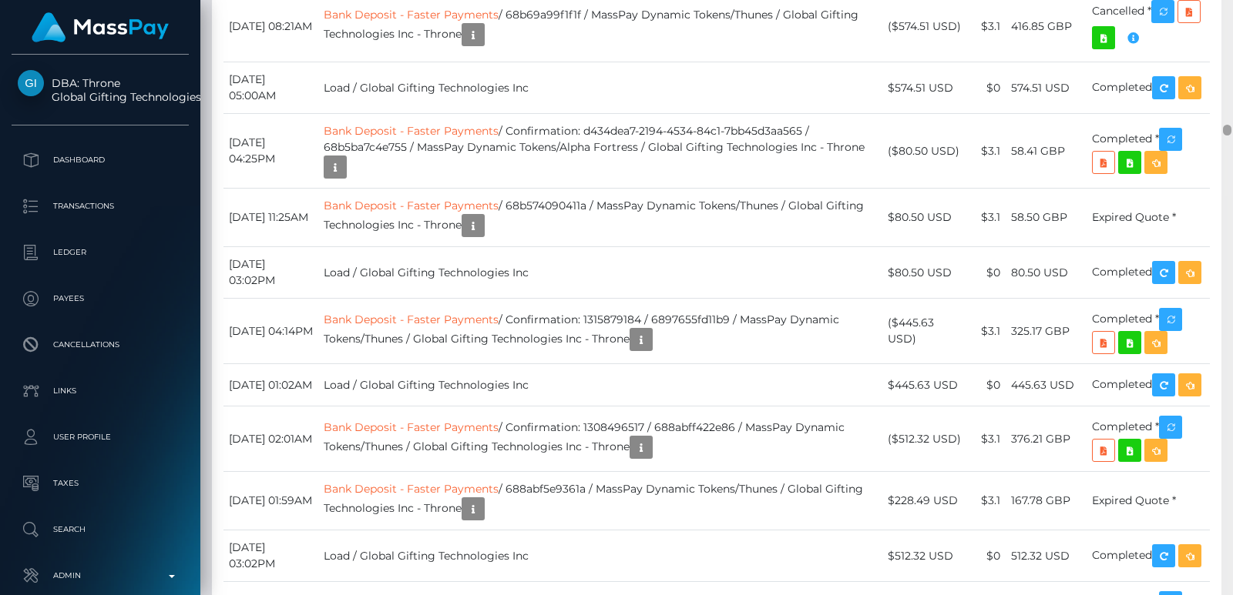
click at [1229, 95] on div at bounding box center [1227, 297] width 12 height 595
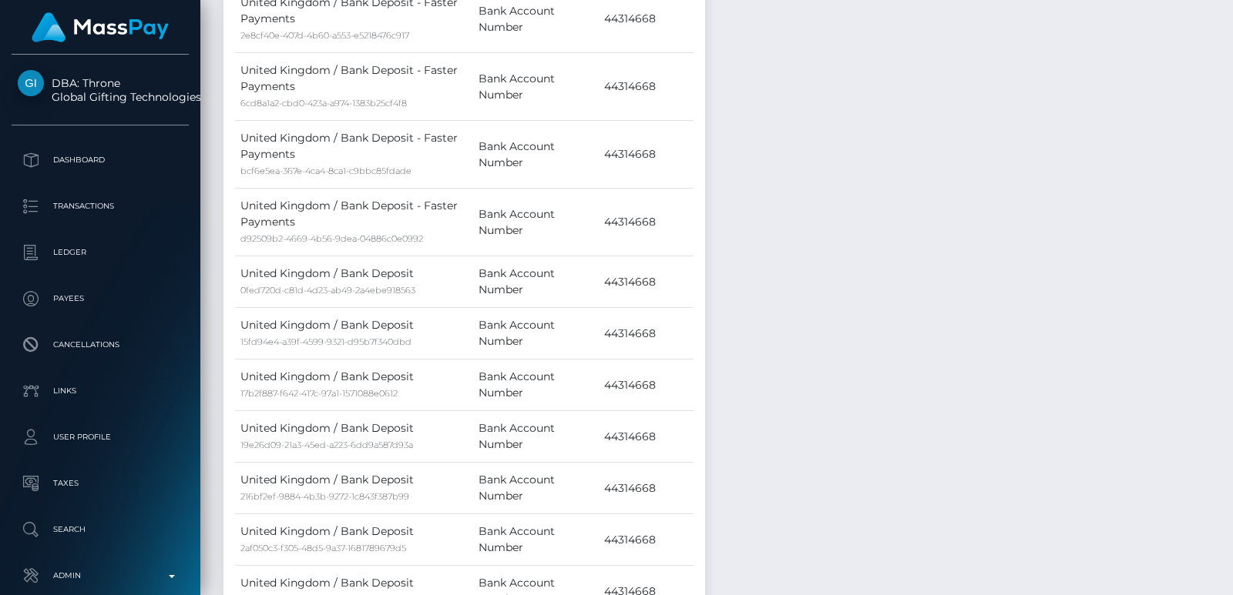
scroll to position [0, 0]
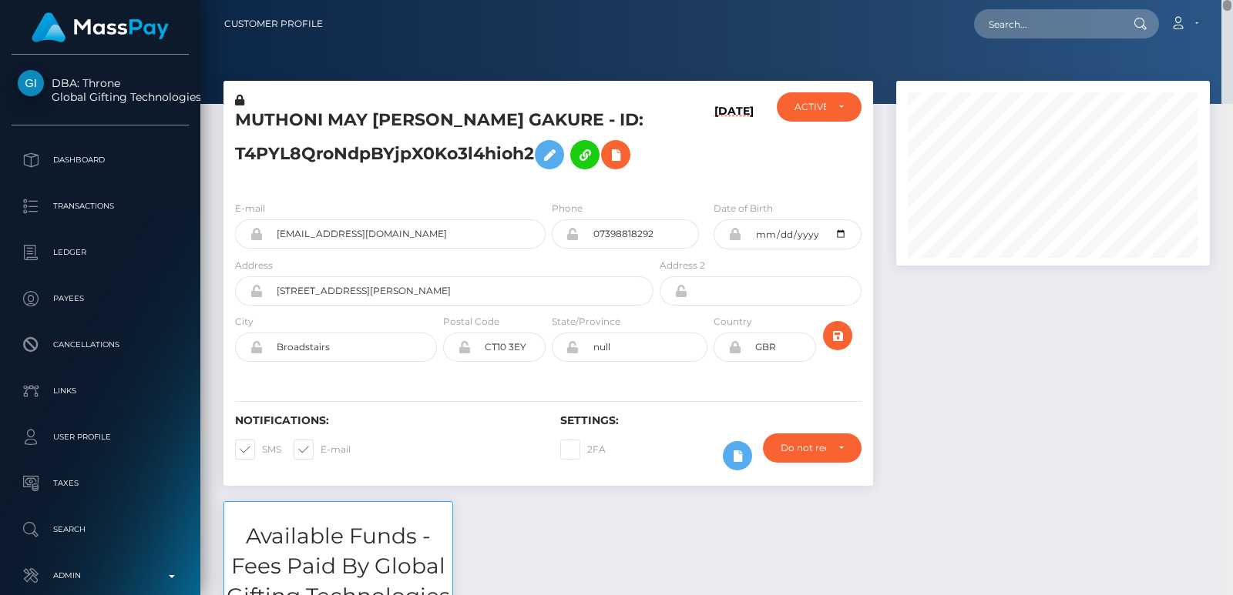
drag, startPoint x: 1226, startPoint y: 95, endPoint x: 1222, endPoint y: -28, distance: 122.5
drag, startPoint x: 1222, startPoint y: -28, endPoint x: 261, endPoint y: 119, distance: 971.8
click at [261, 119] on h5 "MUTHONI MAY [PERSON_NAME] GAKURE - ID: T4PYL8QroNdpBYjpX0Ko3l4hioh2" at bounding box center [440, 143] width 410 height 69
copy h5 "MUTHONI"
